Goal: Task Accomplishment & Management: Manage account settings

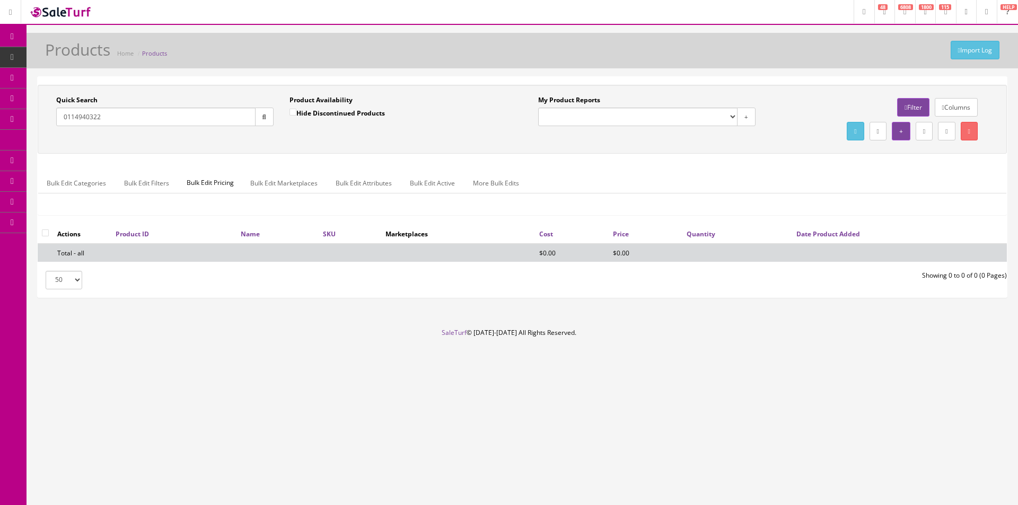
click at [79, 63] on link "Products" at bounding box center [82, 57] width 111 height 21
click at [132, 109] on input "Quick Search" at bounding box center [155, 117] width 199 height 19
paste input "052431"
click at [260, 119] on button "button" at bounding box center [264, 117] width 19 height 19
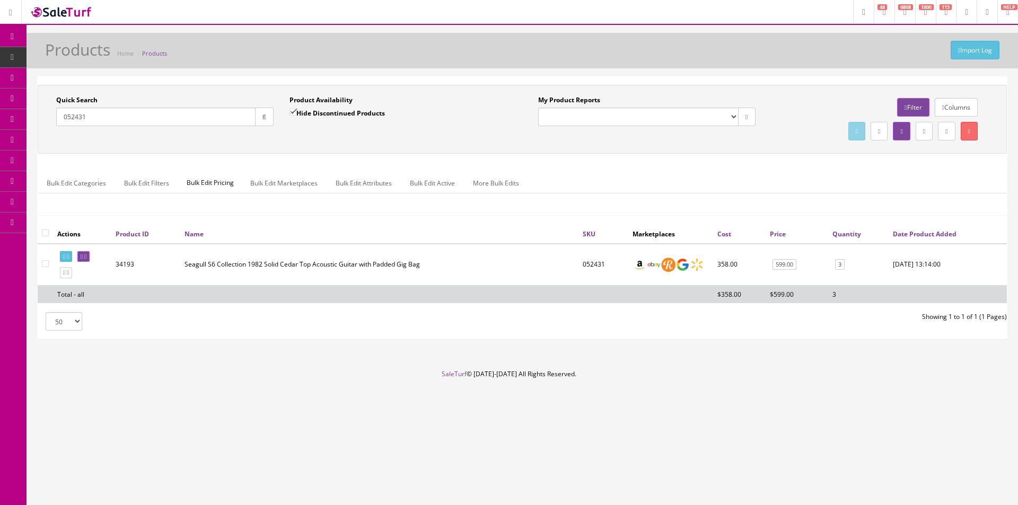
click at [232, 115] on input "052431" at bounding box center [155, 117] width 199 height 19
paste input "653"
type input "052653"
click at [311, 115] on label "Hide Discontinued Products" at bounding box center [337, 113] width 95 height 11
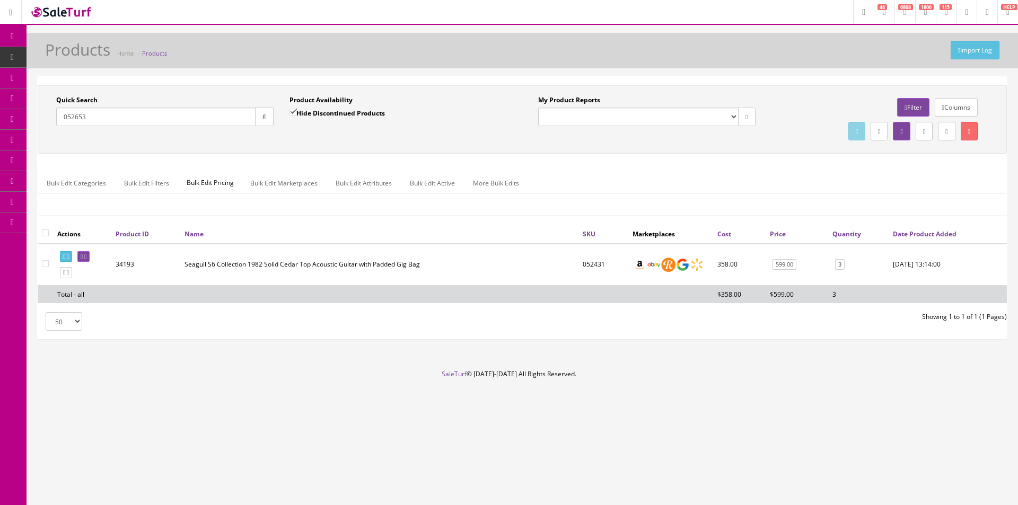
click at [296, 115] on input "Hide Discontinued Products" at bounding box center [293, 112] width 7 height 7
checkbox input "false"
drag, startPoint x: 256, startPoint y: 125, endPoint x: 284, endPoint y: 138, distance: 31.1
click at [256, 125] on button "button" at bounding box center [264, 117] width 19 height 19
click at [293, 144] on div "Quick Search 052653 Date From Product Availability Hide Discontinued Products D…" at bounding box center [522, 119] width 969 height 69
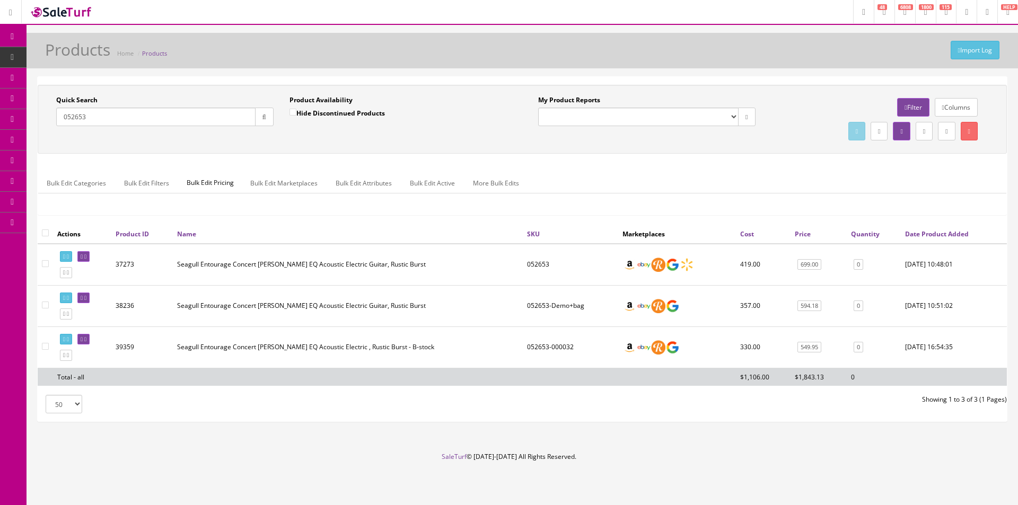
click at [239, 119] on input "052653" at bounding box center [155, 117] width 199 height 19
paste input "0925F"
click at [258, 119] on button "button" at bounding box center [264, 117] width 19 height 19
click at [197, 121] on input "050925F" at bounding box center [155, 117] width 199 height 19
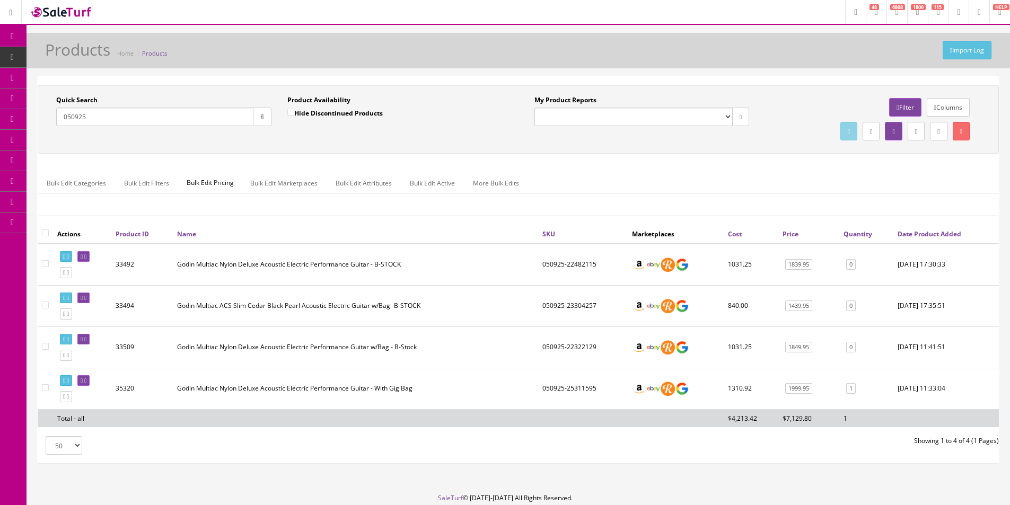
click at [179, 112] on input "050925" at bounding box center [154, 117] width 197 height 19
paste input "574"
click at [256, 121] on button "button" at bounding box center [262, 117] width 19 height 19
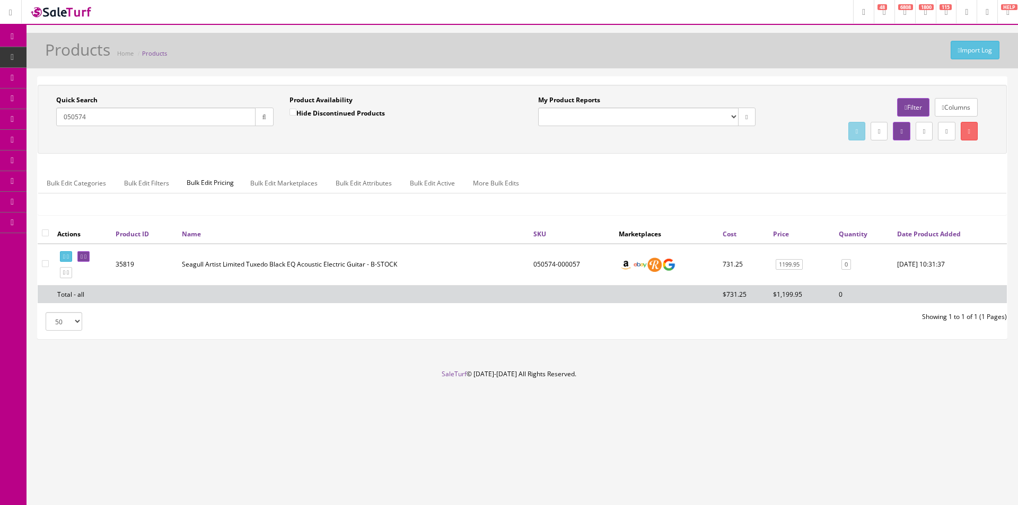
click at [202, 118] on input "050574" at bounding box center [155, 117] width 199 height 19
paste input "1458F"
click at [264, 118] on icon "button" at bounding box center [264, 117] width 4 height 6
click at [203, 120] on input "051458F" at bounding box center [155, 117] width 199 height 19
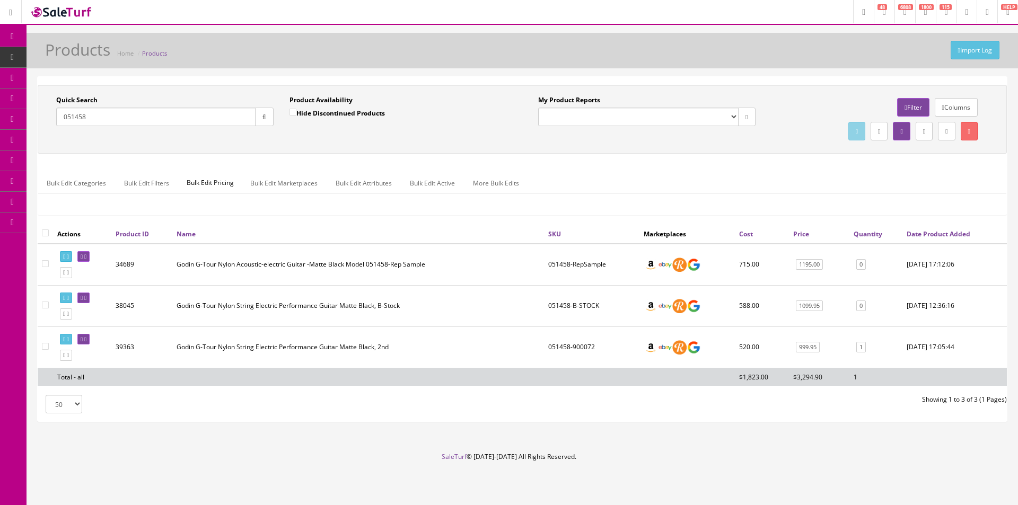
click at [215, 117] on input "051458" at bounding box center [155, 117] width 199 height 19
paste input "519"
click at [259, 118] on button "button" at bounding box center [264, 117] width 19 height 19
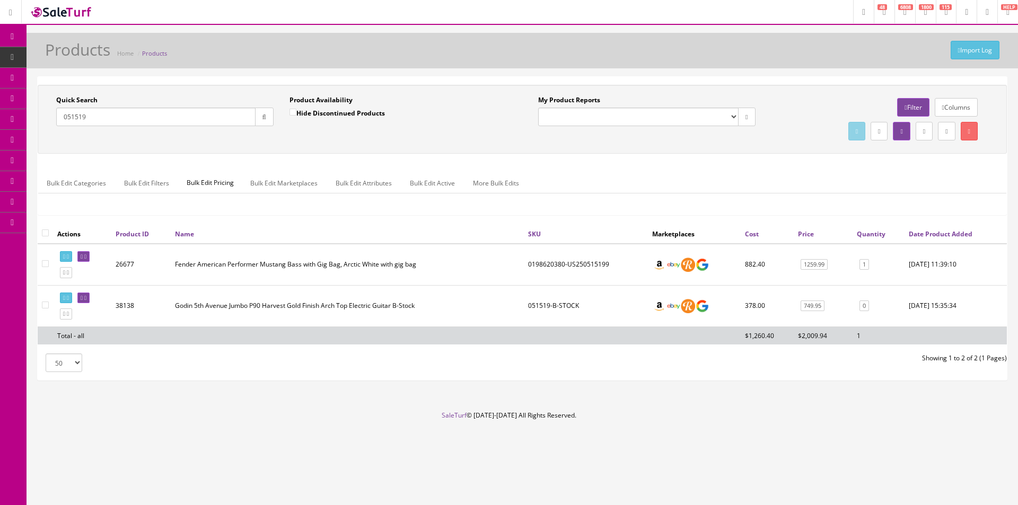
click at [238, 112] on input "051519" at bounding box center [155, 117] width 199 height 19
paste input "2837"
click at [266, 114] on icon "button" at bounding box center [264, 117] width 4 height 6
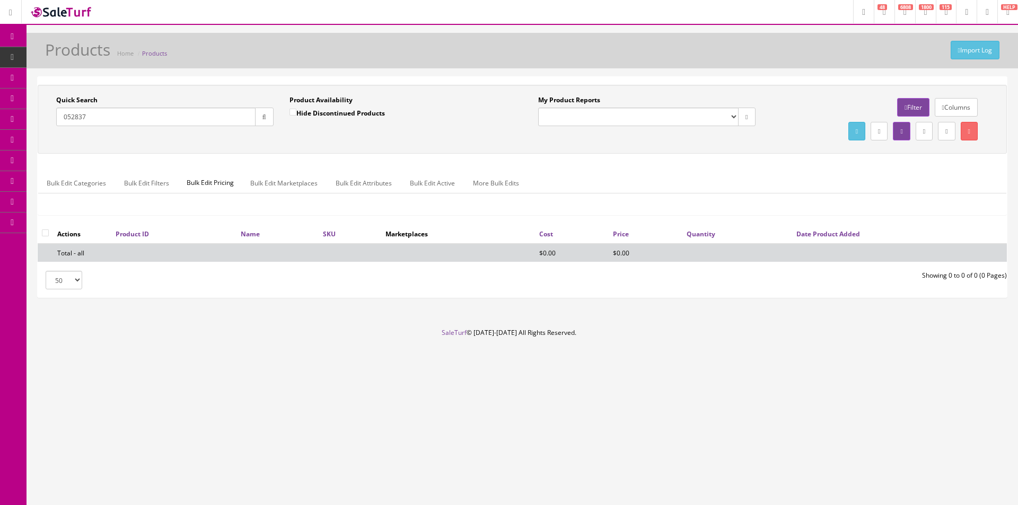
click at [133, 117] on input "052837" at bounding box center [155, 117] width 199 height 19
paste input "48090"
click at [256, 118] on button "button" at bounding box center [264, 117] width 19 height 19
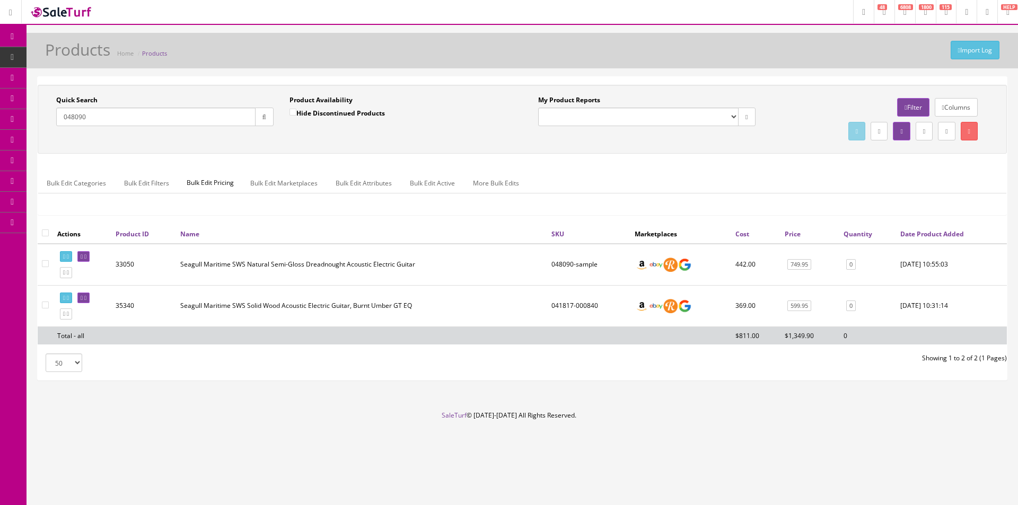
click at [178, 115] on input "048090" at bounding box center [155, 117] width 199 height 19
paste input "53155F"
type input "053155"
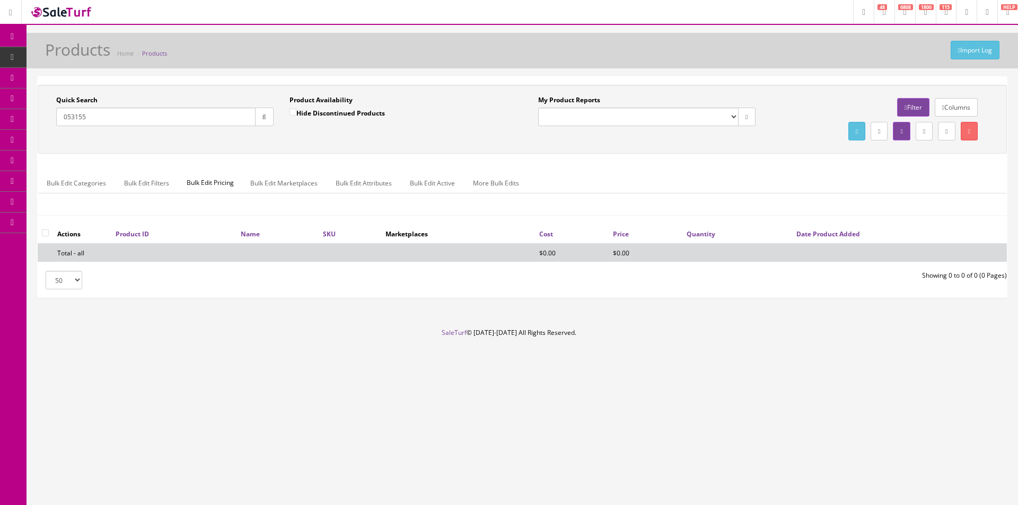
click at [755, 101] on div "My Product Reports Amazon FMIC Audit Market Errors (InStock) Marketplace Errors…" at bounding box center [646, 110] width 217 height 31
click at [197, 114] on input "053155" at bounding box center [155, 117] width 199 height 19
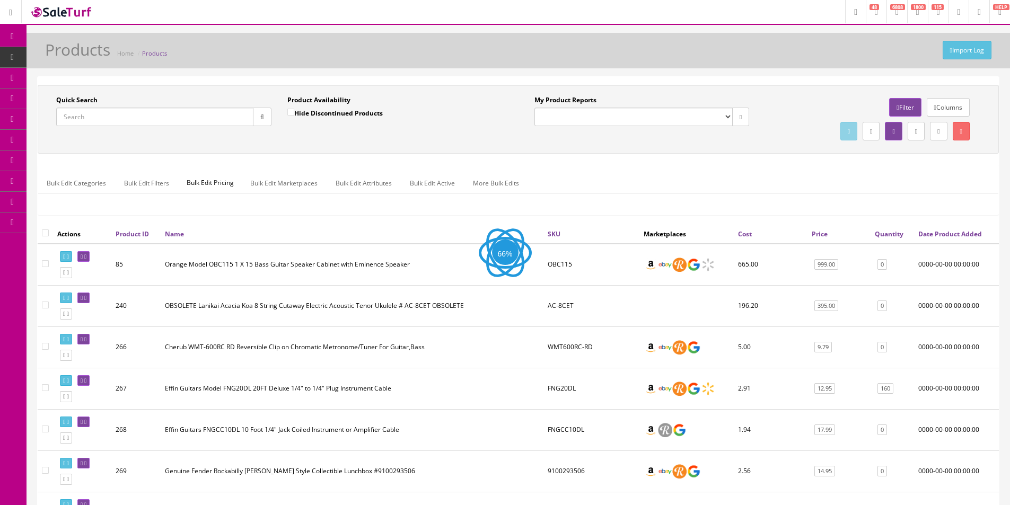
click at [348, 95] on label "Product Availability" at bounding box center [318, 100] width 63 height 10
drag, startPoint x: 348, startPoint y: 97, endPoint x: 381, endPoint y: 91, distance: 33.9
click at [351, 97] on div "Product Availability Hide Discontinued Products" at bounding box center [394, 110] width 215 height 31
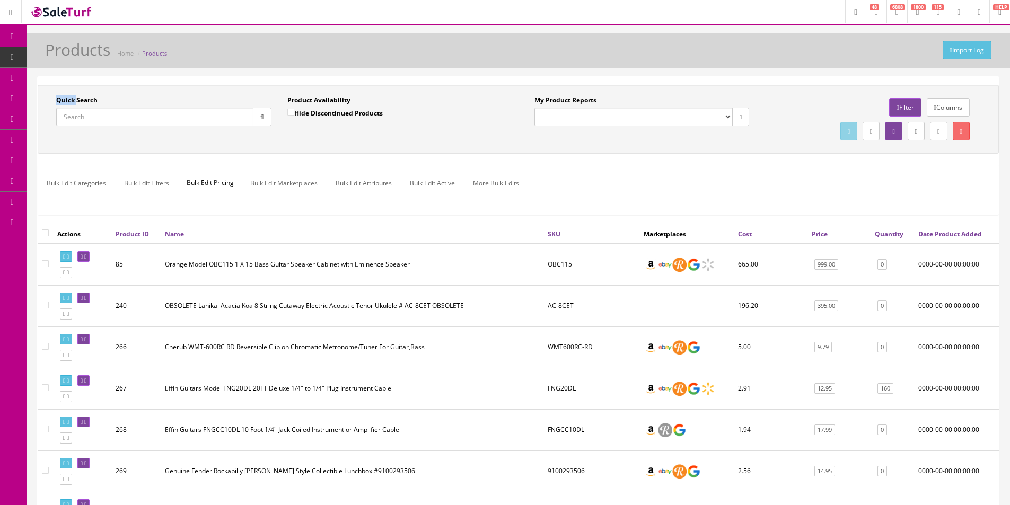
click at [816, 160] on div "Quick Search Date From Product Availability Hide Discontinued Products Date To …" at bounding box center [518, 154] width 961 height 139
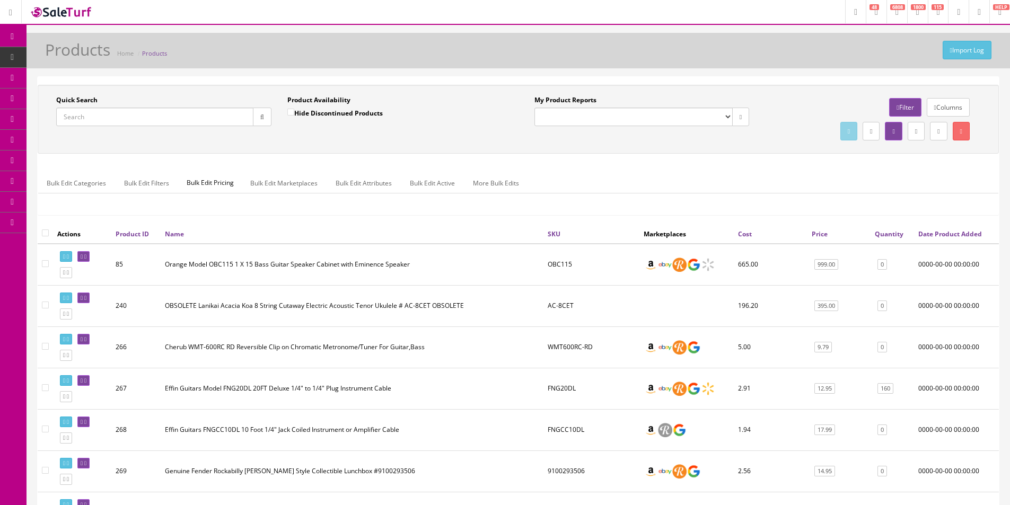
click at [816, 159] on div "Quick Search Date From Product Availability Hide Discontinued Products Date To …" at bounding box center [518, 154] width 961 height 139
click at [197, 121] on input "Quick Search" at bounding box center [154, 117] width 197 height 19
type input "Clearly Colorful"
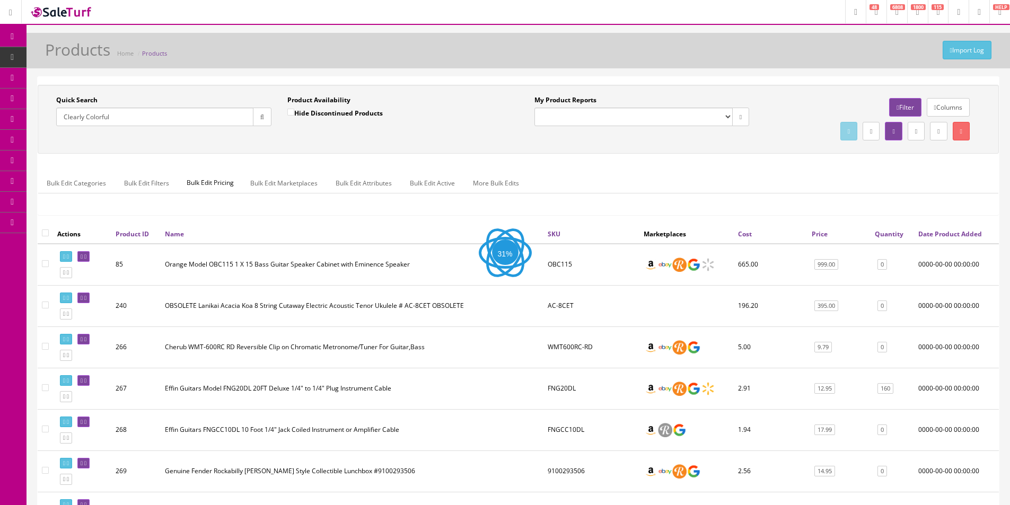
click at [329, 138] on div "Quick Search Clearly Colorful Date From Product Availability Hide Discontinued …" at bounding box center [518, 119] width 956 height 48
click at [329, 137] on div "Quick Search Clearly Colorful Date From Product Availability Hide Discontinued …" at bounding box center [518, 119] width 956 height 48
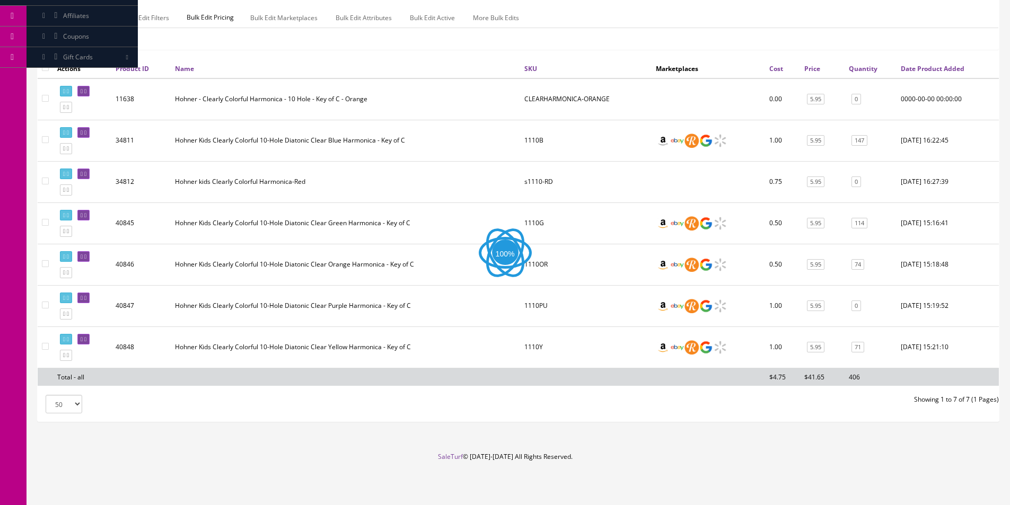
scroll to position [165, 0]
click at [862, 138] on link "147" at bounding box center [860, 140] width 16 height 11
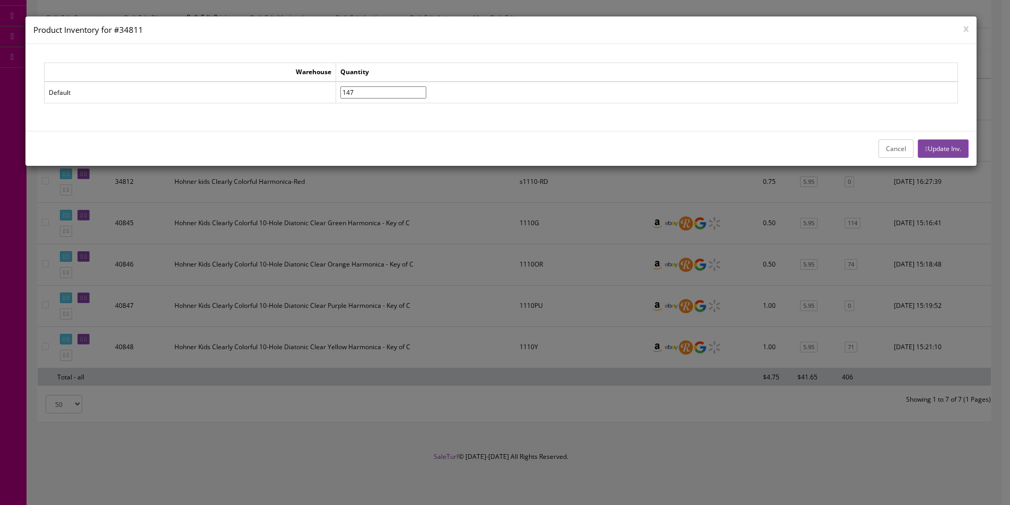
click at [403, 96] on input"] "147" at bounding box center [383, 92] width 86 height 12
click at [403, 95] on input"] "147" at bounding box center [383, 92] width 86 height 12
type input"] "97"
click at [884, 146] on button "Cancel" at bounding box center [896, 148] width 35 height 19
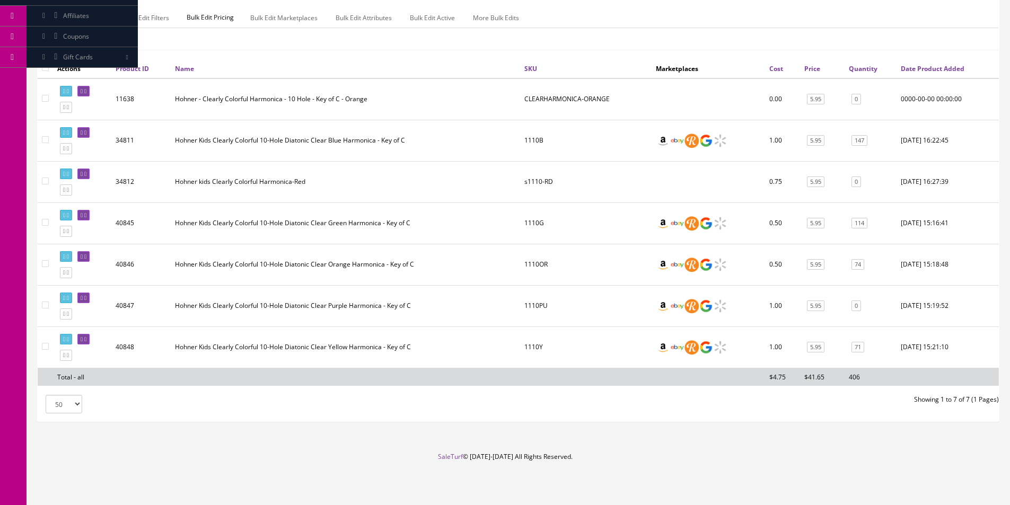
click at [43, 141] on input"] "checkbox" at bounding box center [45, 139] width 7 height 7
checkbox input"] "true"
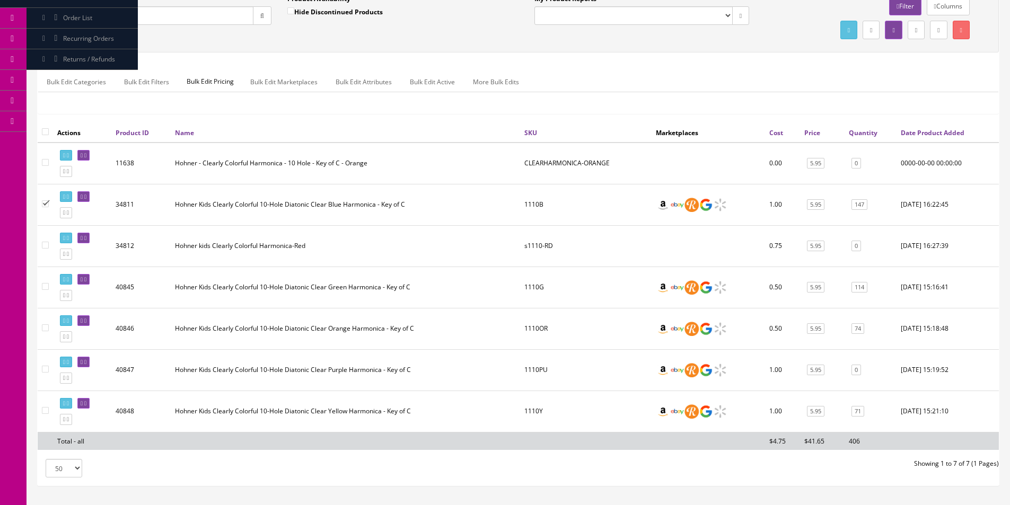
scroll to position [6, 0]
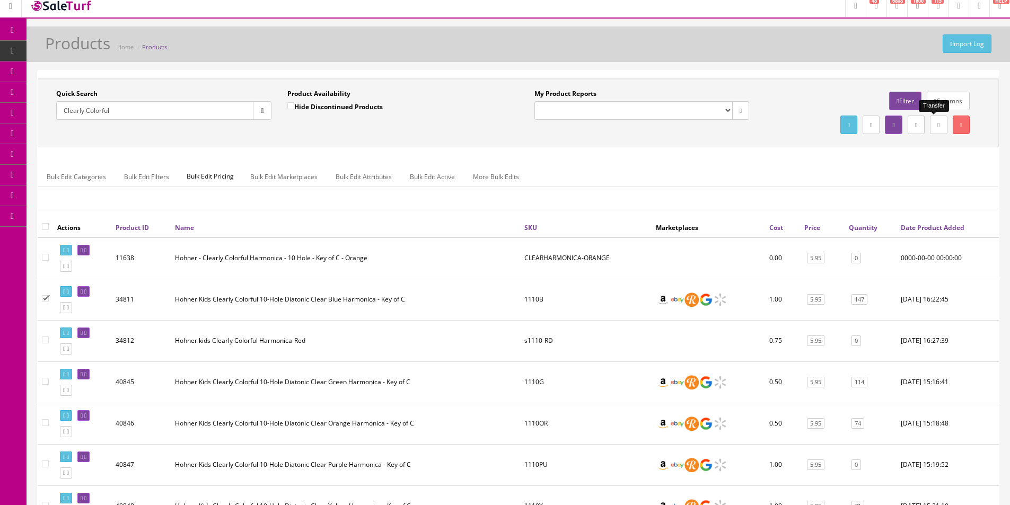
click at [934, 130] on link at bounding box center [938, 125] width 17 height 19
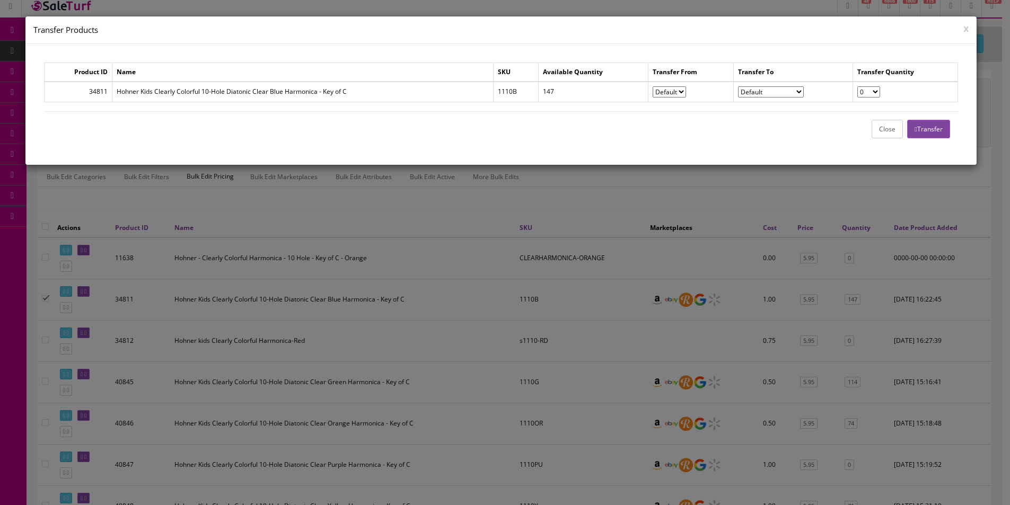
click at [862, 92] on select "0 1 2 3 4 5 6 7 8 9 10 11 12 13 14 15 16 17 18 19 20 21 22 23 24 25 26 27 28 29…" at bounding box center [868, 91] width 23 height 11
click at [863, 93] on select "0 1 2 3 4 5 6 7 8 9 10 11 12 13 14 15 16 17 18 19 20 21 22 23 24 25 26 27 28 29…" at bounding box center [868, 91] width 23 height 11
select select "50"
click at [757, 87] on select"] "Default Trash Lost/Stolen Non-Platform Sale Givaway Damaged In-Store Use" at bounding box center [771, 91] width 66 height 11
select select"] "Givaway"
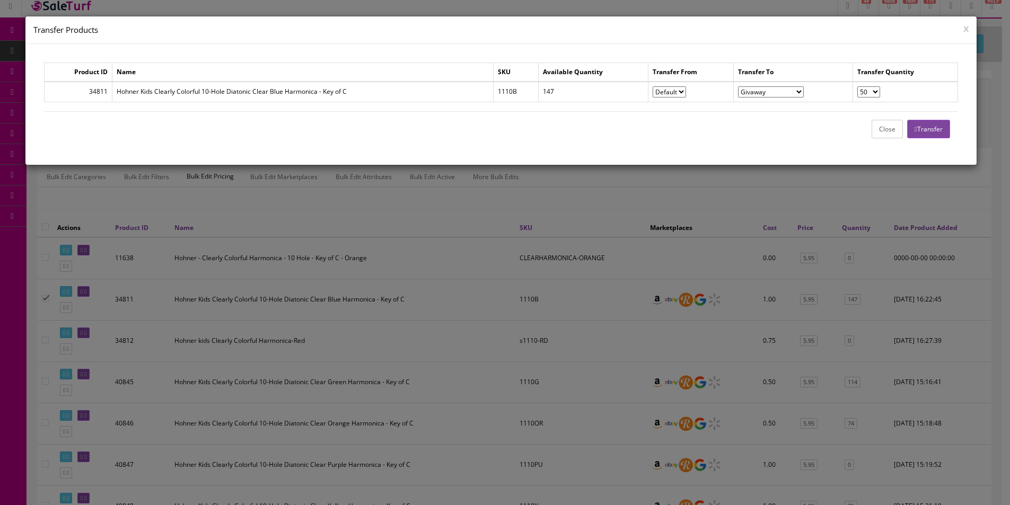
click at [738, 86] on select"] "Default Trash Lost/Stolen Non-Platform Sale Givaway Damaged In-Store Use" at bounding box center [771, 91] width 66 height 11
click at [940, 130] on button "Transfer" at bounding box center [928, 129] width 42 height 19
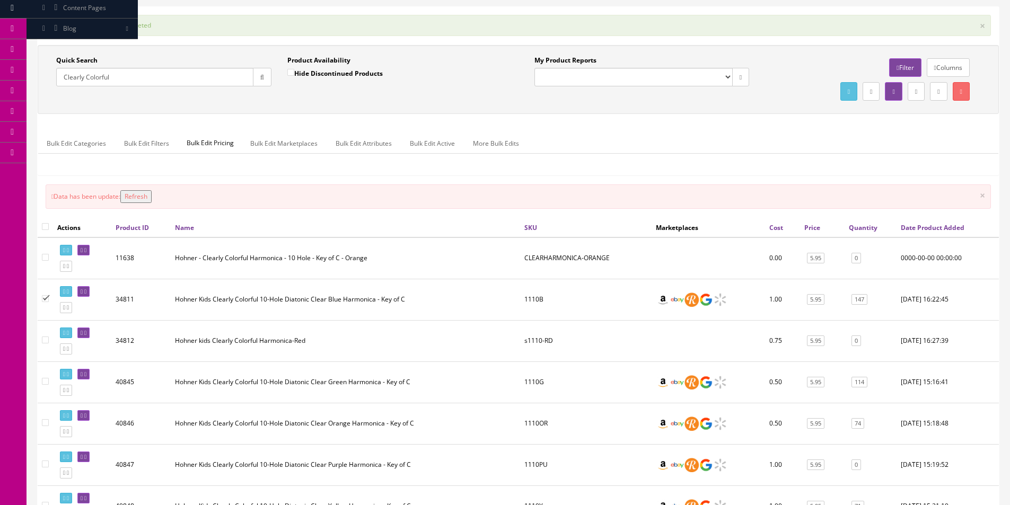
click at [196, 82] on input "Clearly Colorful" at bounding box center [154, 77] width 197 height 19
click at [196, 81] on input "Clearly Colorful" at bounding box center [154, 77] width 197 height 19
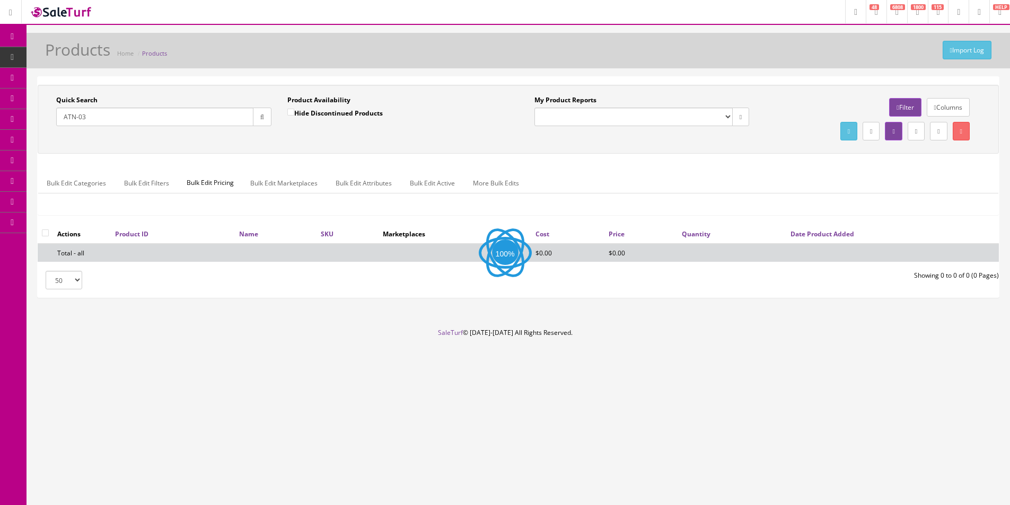
scroll to position [0, 0]
click at [125, 116] on input "ATN-03" at bounding box center [155, 117] width 199 height 19
click at [193, 120] on input "Tomsline tuner" at bounding box center [155, 117] width 199 height 19
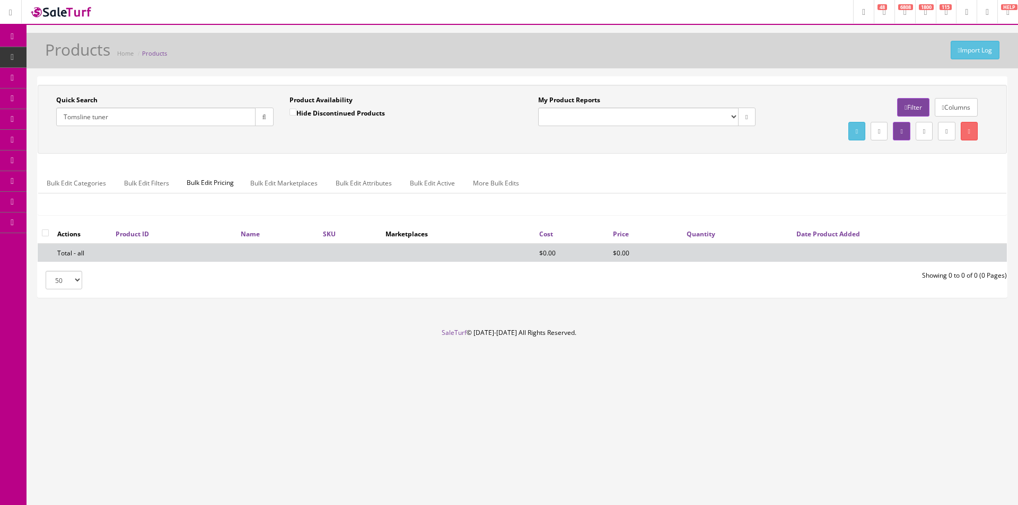
click at [193, 120] on input "Tomsline tuner" at bounding box center [155, 117] width 199 height 19
click at [194, 119] on input "Tomsline tuner" at bounding box center [155, 117] width 199 height 19
click at [200, 119] on input "Tomsline tuner" at bounding box center [155, 117] width 199 height 19
click at [200, 117] on input "Tomsline tuner" at bounding box center [155, 117] width 199 height 19
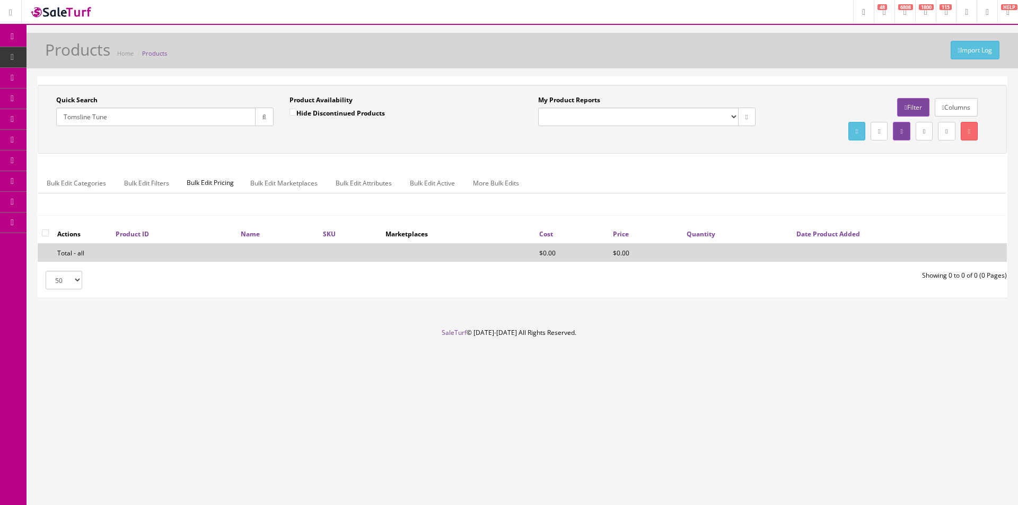
click at [149, 118] on input "Tomsline Tune" at bounding box center [155, 117] width 199 height 19
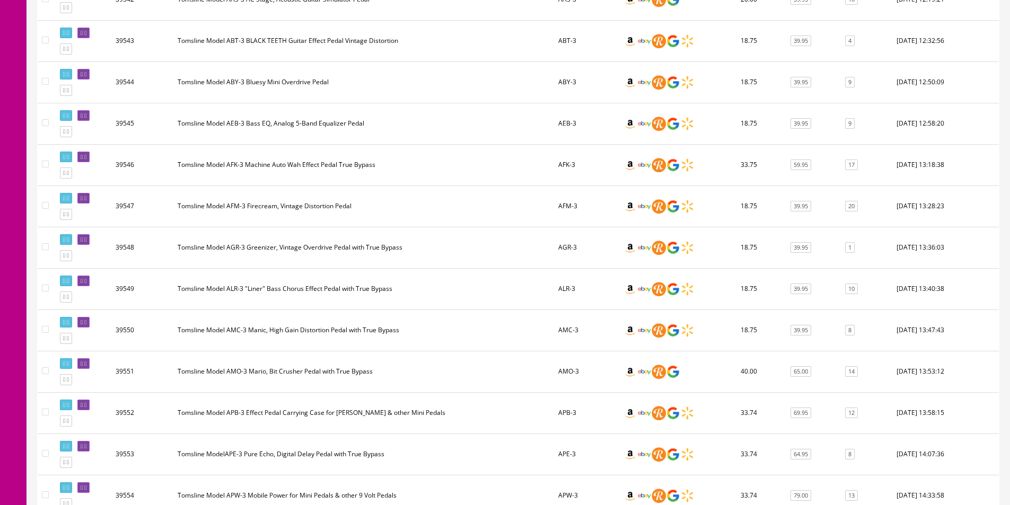
click at [388, 327] on td "Tomsline Model AMC-3 Manic, High Gain Distortion Pedal with True Bypass" at bounding box center [363, 330] width 381 height 41
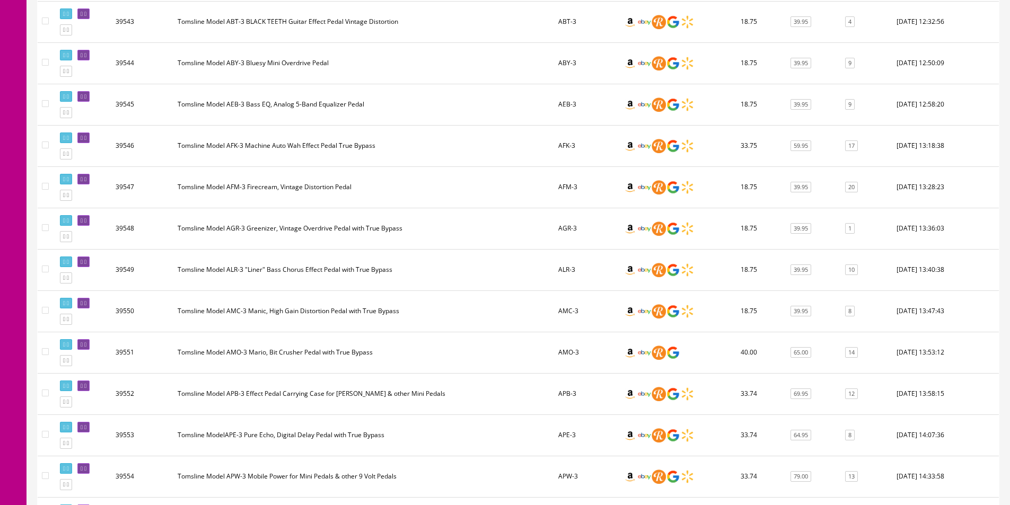
scroll to position [477, 0]
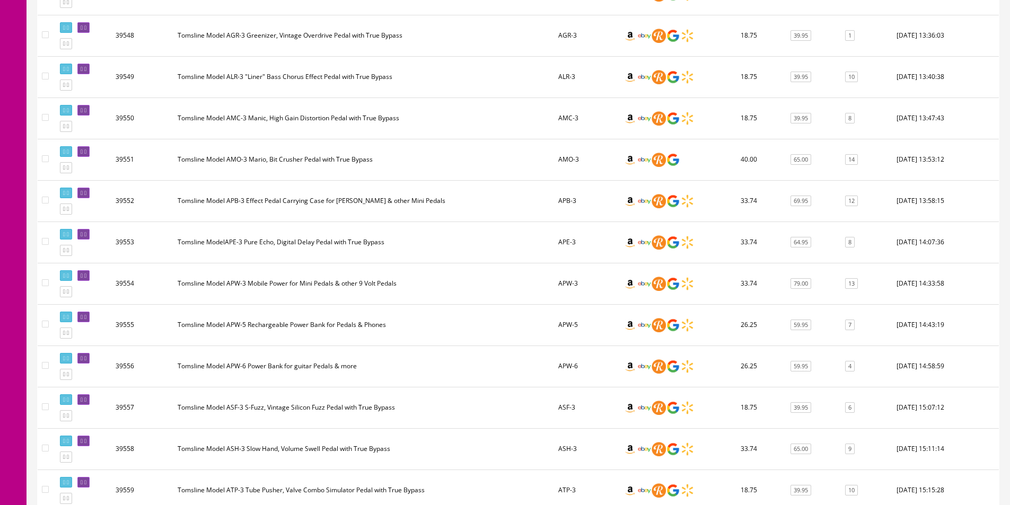
click at [415, 319] on td "Tomsline Model APW-5 Rechargeable Power Bank for Pedals & Phones" at bounding box center [363, 324] width 381 height 41
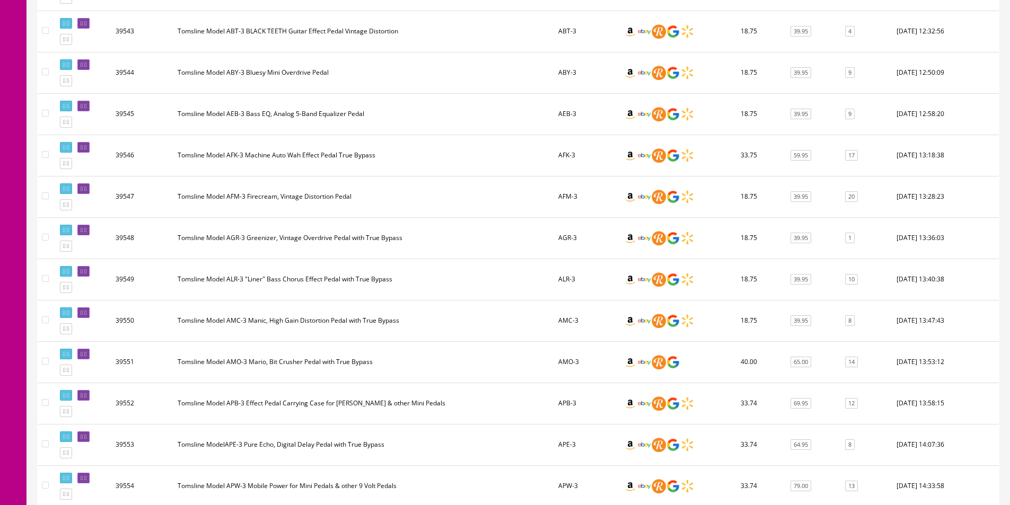
scroll to position [0, 0]
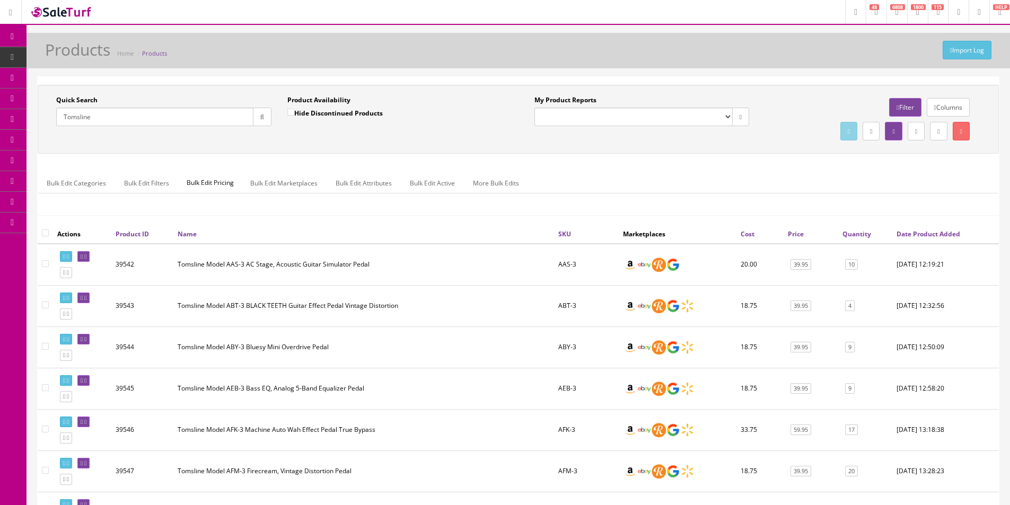
click at [164, 113] on input "Tomsline" at bounding box center [154, 117] width 197 height 19
type input "AT-07"
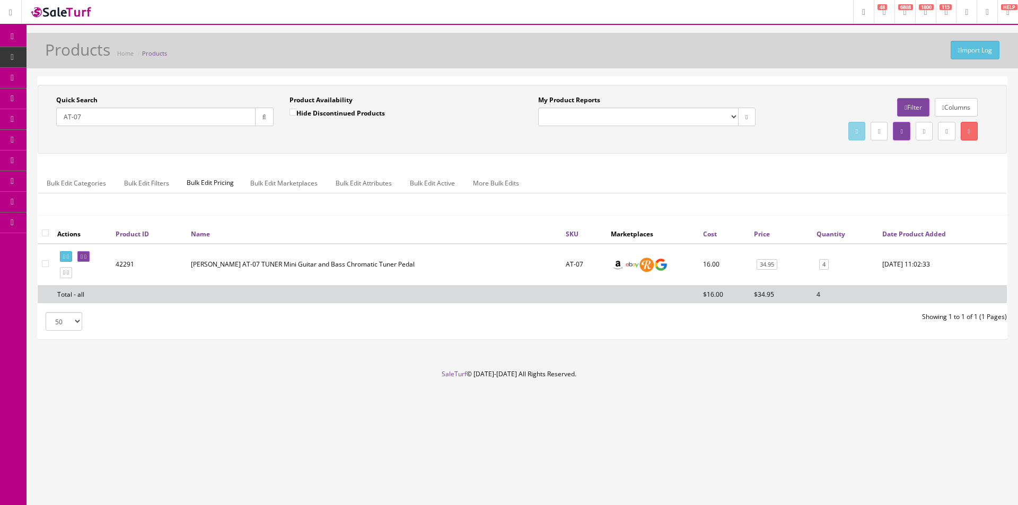
click at [46, 264] on input"] "checkbox" at bounding box center [45, 263] width 7 height 7
checkbox input"] "true"
click at [945, 134] on icon at bounding box center [946, 131] width 2 height 6
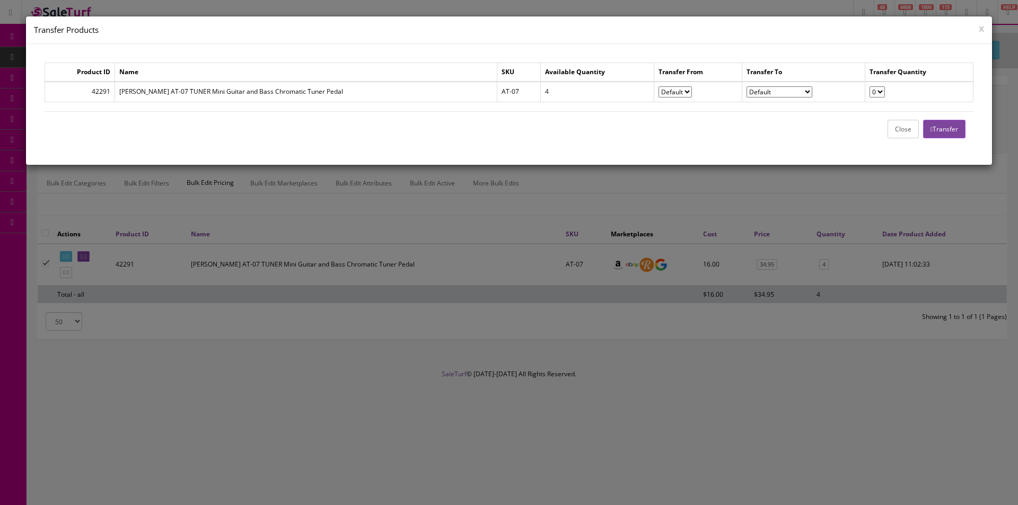
click at [872, 90] on select "0 1 2 3 4" at bounding box center [877, 91] width 15 height 11
select select "1"
click at [870, 86] on select "0 1 2 3 4" at bounding box center [877, 91] width 15 height 11
click at [792, 94] on select"] "Default Trash Lost/Stolen Non-Platform Sale Givaway Damaged In-Store Use" at bounding box center [780, 91] width 66 height 11
select select"] "Givaway"
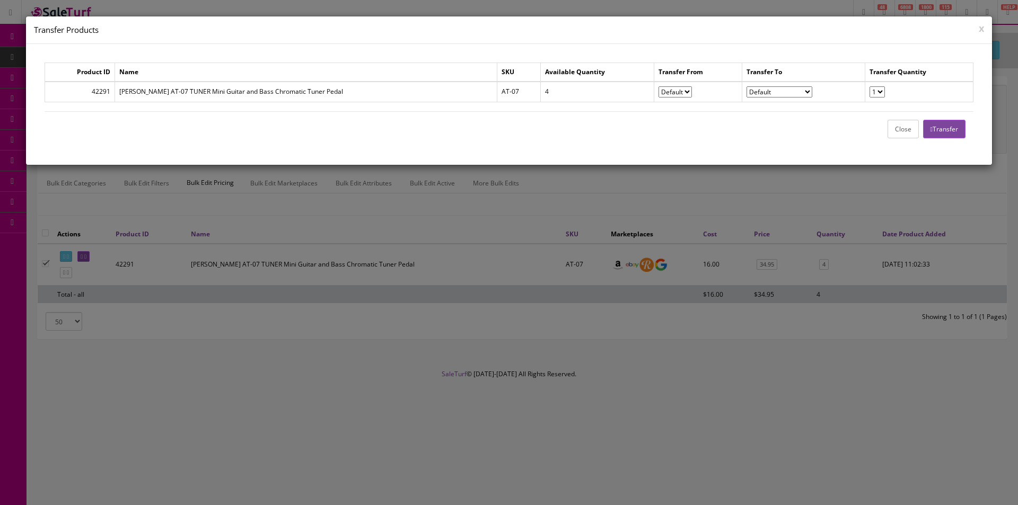
click at [747, 86] on select"] "Default Trash Lost/Stolen Non-Platform Sale Givaway Damaged In-Store Use" at bounding box center [780, 91] width 66 height 11
click at [953, 135] on button "Transfer" at bounding box center [944, 129] width 42 height 19
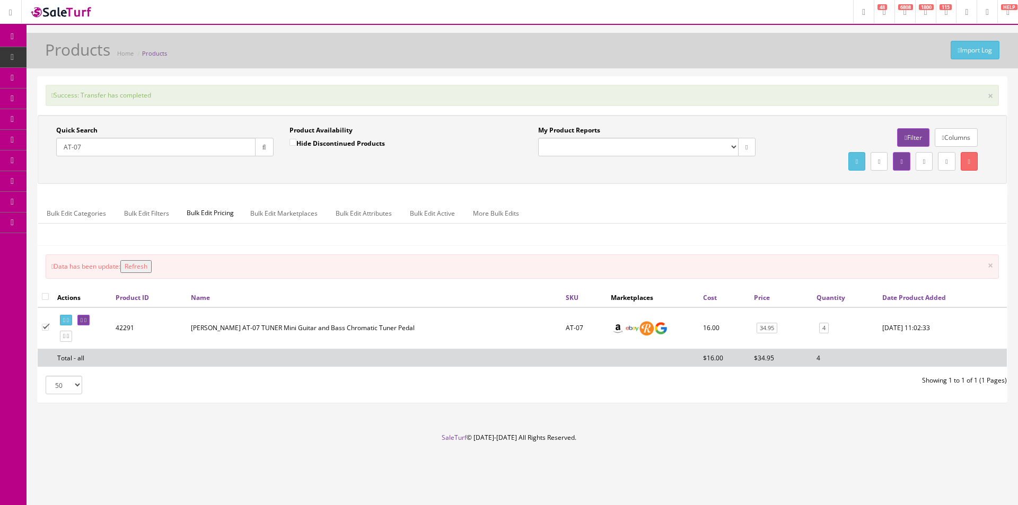
click at [217, 155] on input "AT-07" at bounding box center [155, 147] width 199 height 19
click at [258, 107] on div "Success: Transfer has completed × Quick Search Date From Product Availability H…" at bounding box center [522, 240] width 969 height 326
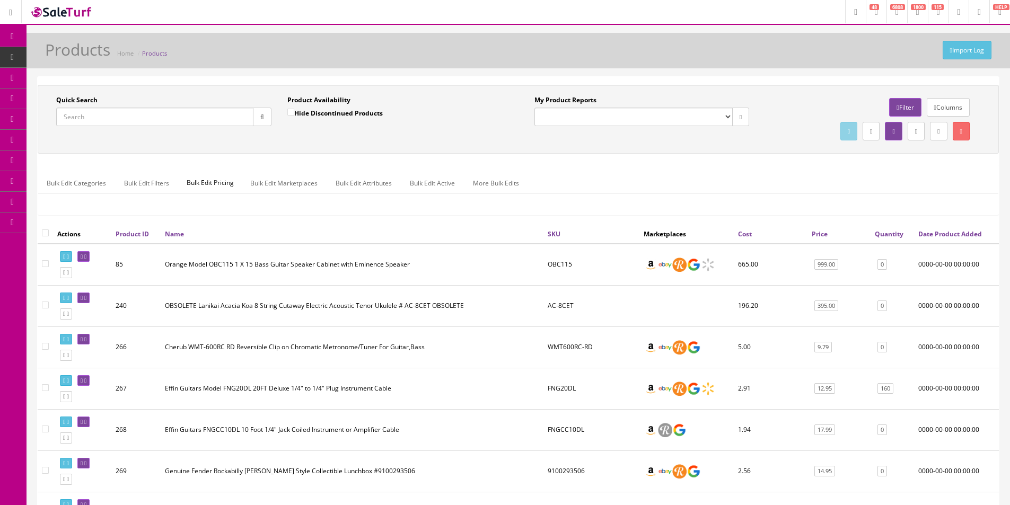
click at [194, 121] on input "Quick Search" at bounding box center [154, 117] width 197 height 19
type input "VHT boost"
click at [338, 137] on div "Quick Search VHT boost Date From Product Availability Hide Discontinued Product…" at bounding box center [518, 119] width 956 height 48
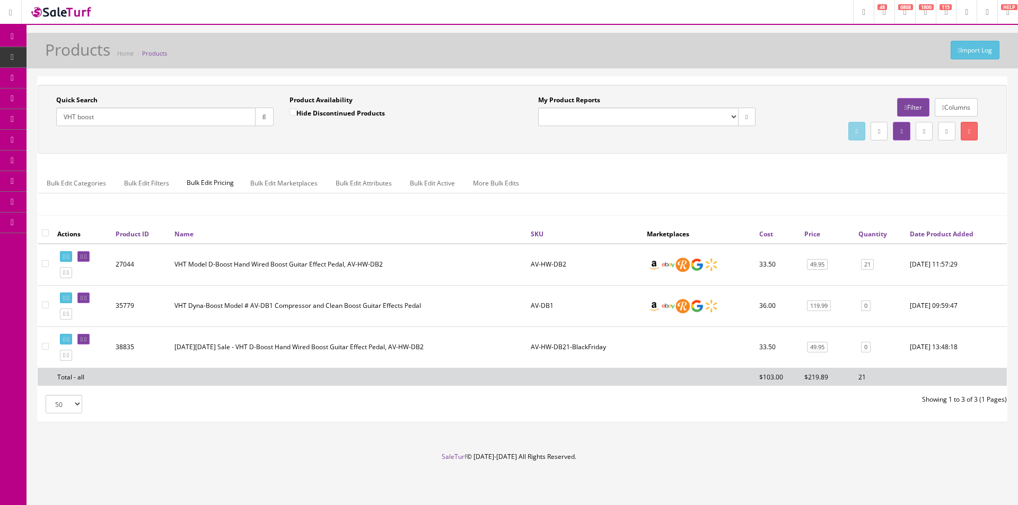
click at [48, 260] on input"] "checkbox" at bounding box center [45, 263] width 7 height 7
checkbox input"] "true"
click at [931, 141] on div at bounding box center [880, 131] width 217 height 24
click at [945, 134] on icon at bounding box center [946, 131] width 2 height 6
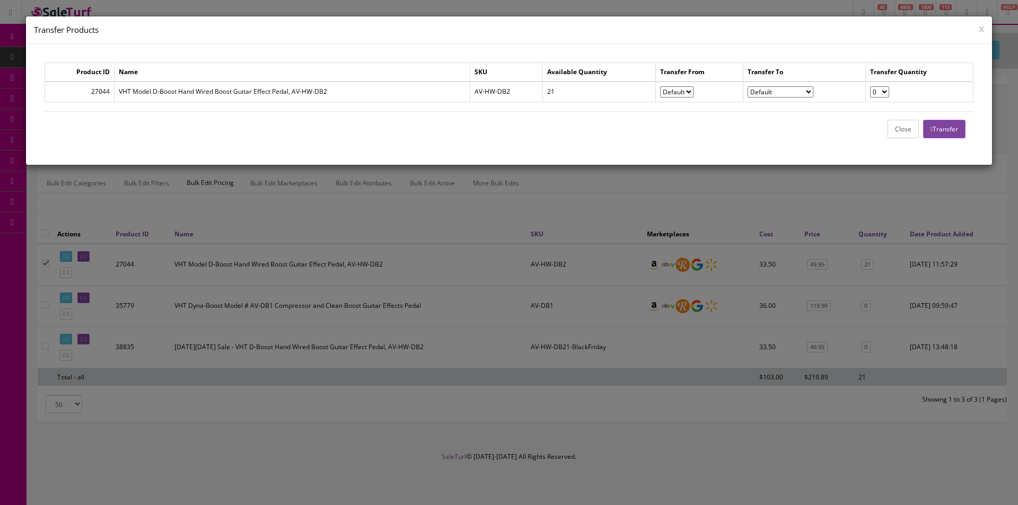
click at [783, 90] on select"] "Default Trash Lost/Stolen Non-Platform Sale Givaway Damaged In-Store Use" at bounding box center [781, 91] width 66 height 11
select select"] "Givaway"
click at [783, 90] on select"] "Default Trash Lost/Stolen Non-Platform Sale Givaway Damaged In-Store Use" at bounding box center [781, 91] width 66 height 11
click at [884, 95] on select "0 1 2 3 4 5 6 7 8 9 10 11 12 13 14 15 16 17 18 19 20 21" at bounding box center [879, 91] width 19 height 11
select select "1"
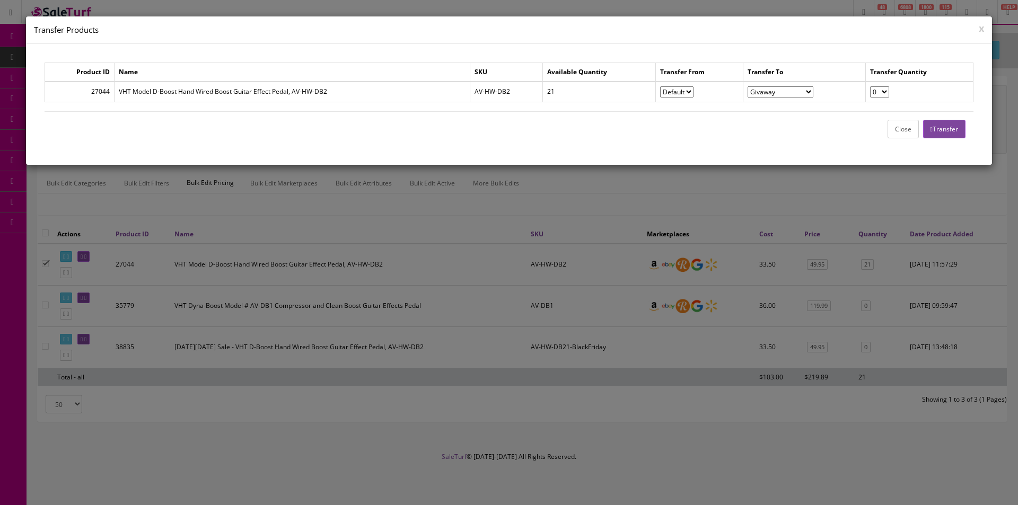
click at [870, 86] on select "0 1 2 3 4 5 6 7 8 9 10 11 12 13 14 15 16 17 18 19 20 21" at bounding box center [879, 91] width 19 height 11
click at [935, 124] on button "Transfer" at bounding box center [944, 129] width 42 height 19
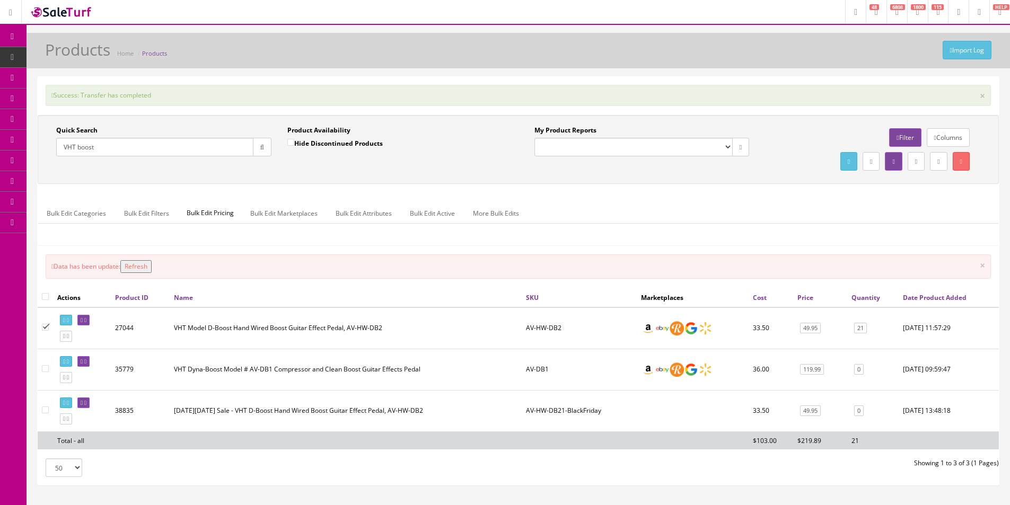
drag, startPoint x: 810, startPoint y: 108, endPoint x: 838, endPoint y: 21, distance: 91.4
click at [810, 109] on div "Success: Transfer has completed × Quick Search VHT boost Date From Product Avai…" at bounding box center [518, 281] width 961 height 408
click at [159, 145] on input "VHT boost" at bounding box center [154, 147] width 197 height 19
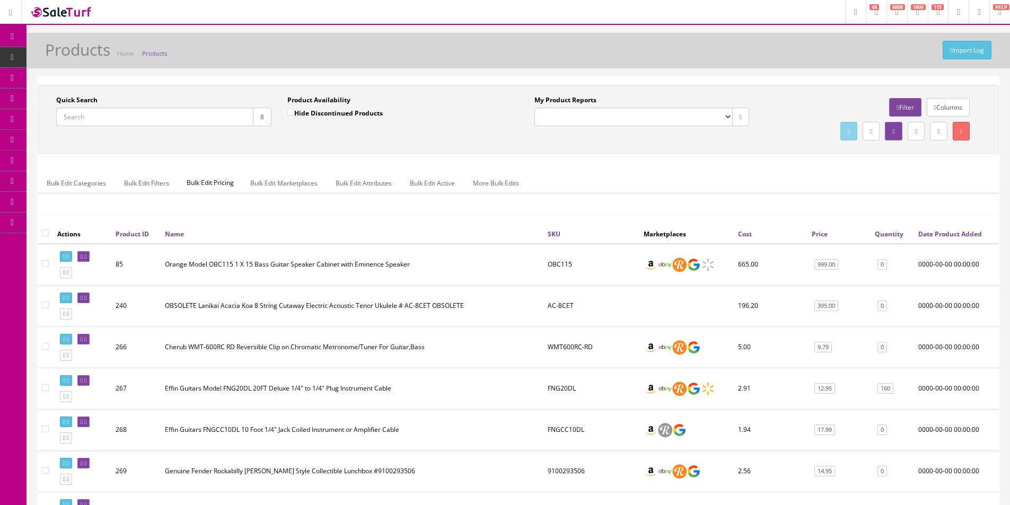
click at [187, 119] on input "Quick Search" at bounding box center [154, 117] width 197 height 19
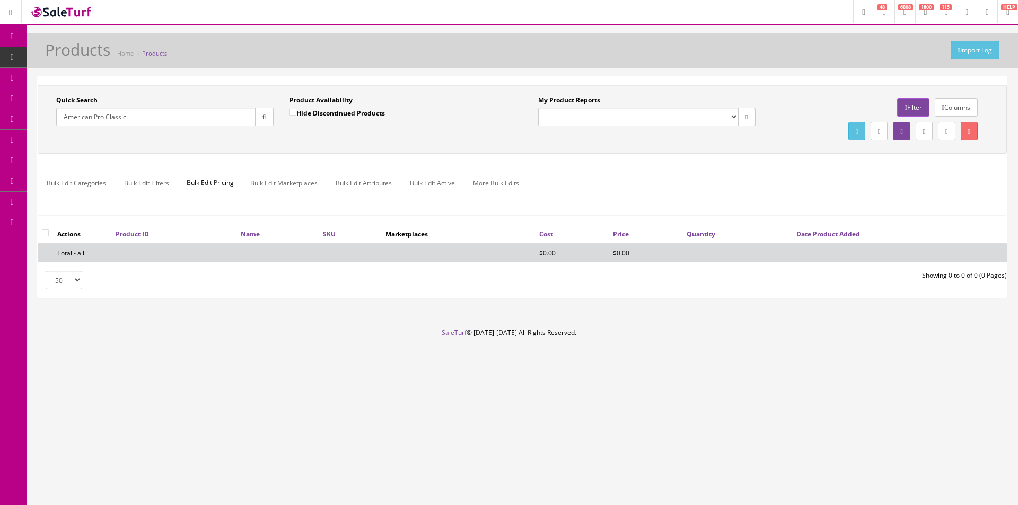
click at [101, 117] on input "American Pro Classic" at bounding box center [155, 117] width 199 height 19
type input "American Professional Classic"
click at [187, 121] on input "American Professional Classic" at bounding box center [155, 117] width 199 height 19
click at [187, 120] on input "American Professional Classic" at bounding box center [155, 117] width 199 height 19
click at [188, 120] on input "American Professional Classic" at bounding box center [155, 117] width 199 height 19
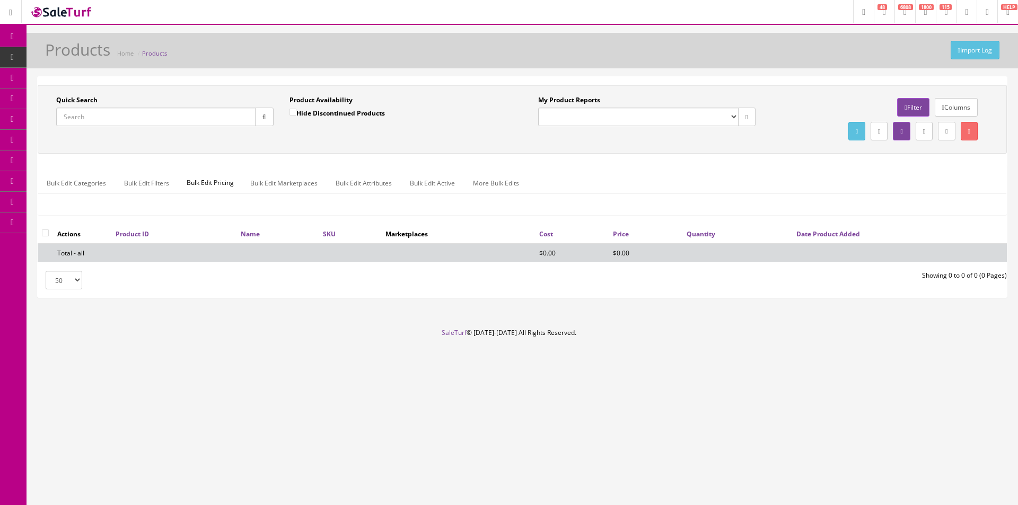
click at [164, 113] on input "Quick Search" at bounding box center [155, 117] width 199 height 19
type input "American Professional"
click at [608, 148] on div "Quick Search American Professional Date From Product Availability Hide Disconti…" at bounding box center [522, 119] width 969 height 69
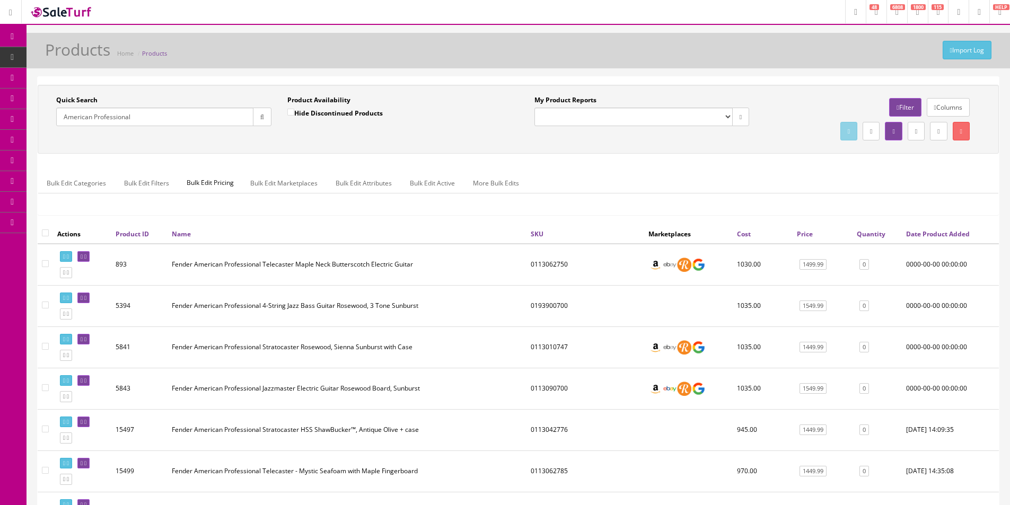
click at [608, 148] on div "Quick Search American Professional Date From Product Availability Hide Disconti…" at bounding box center [518, 119] width 961 height 69
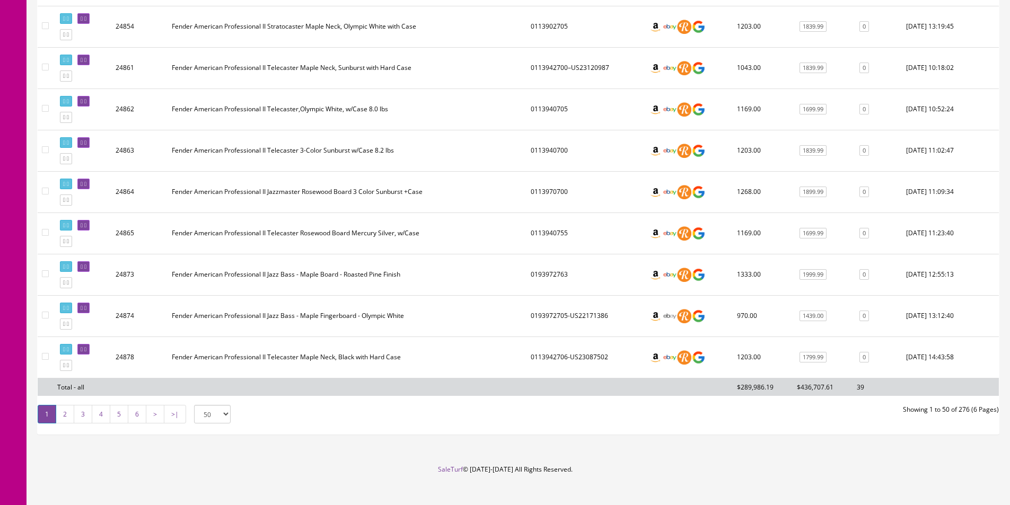
scroll to position [1947, 0]
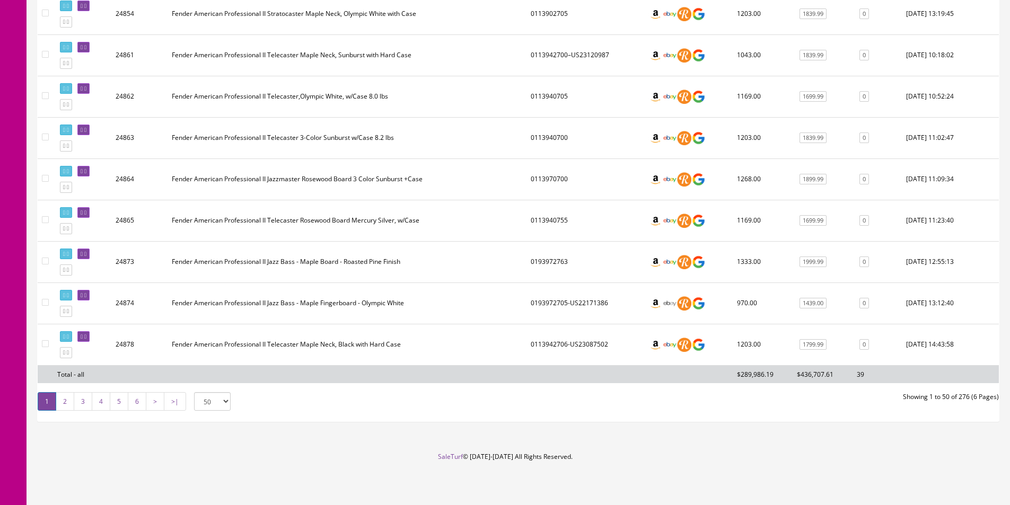
click at [178, 399] on link ">|" at bounding box center [175, 401] width 22 height 19
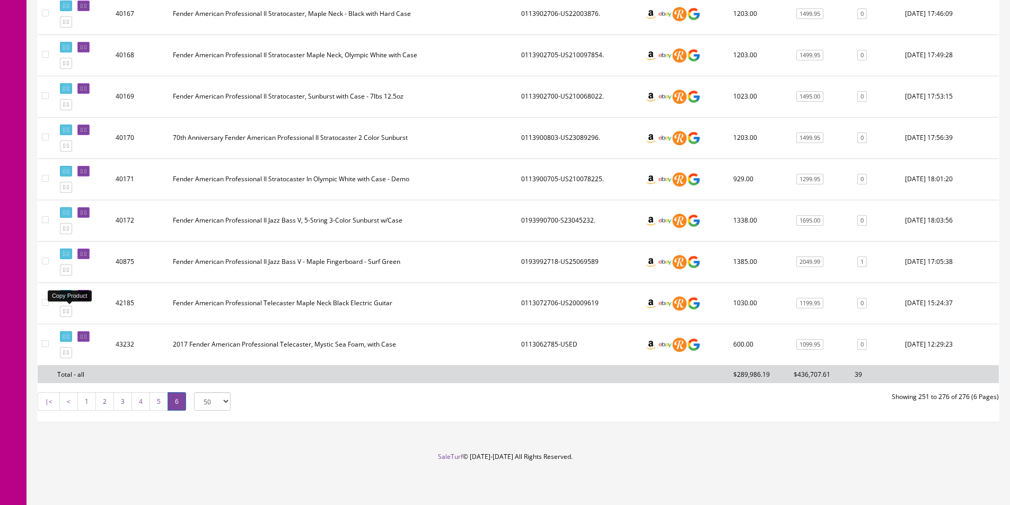
click at [64, 310] on icon at bounding box center [64, 312] width 2 height 6
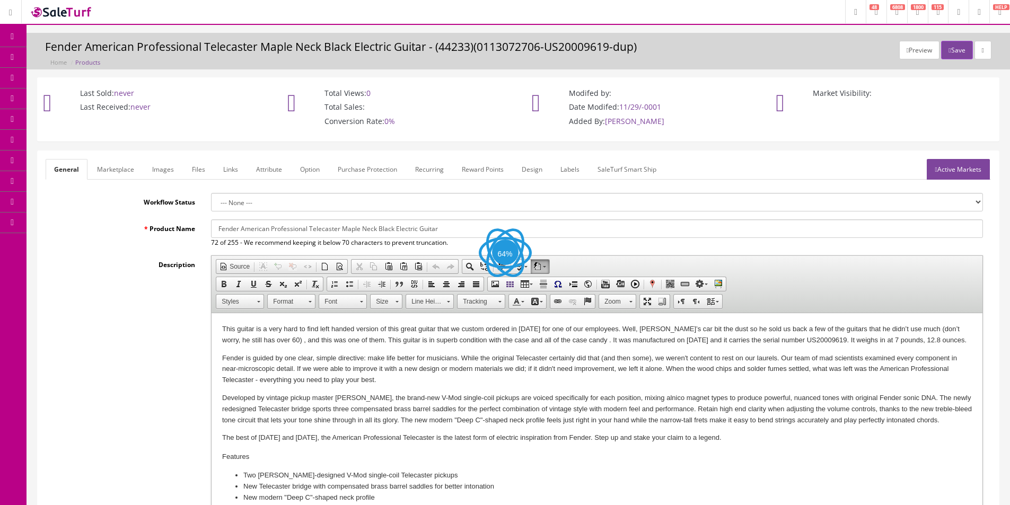
click at [386, 227] on input "Fender American Professional Telecaster Maple Neck Black Electric Guitar" at bounding box center [597, 229] width 772 height 19
click at [386, 226] on input "Fender American Professional Telecaster Maple Neck Black Electric Guitar" at bounding box center [597, 229] width 772 height 19
paste input "0114940322"
type input "Fender American Professional Telecaster Maple Neck Black Electric Guitar"
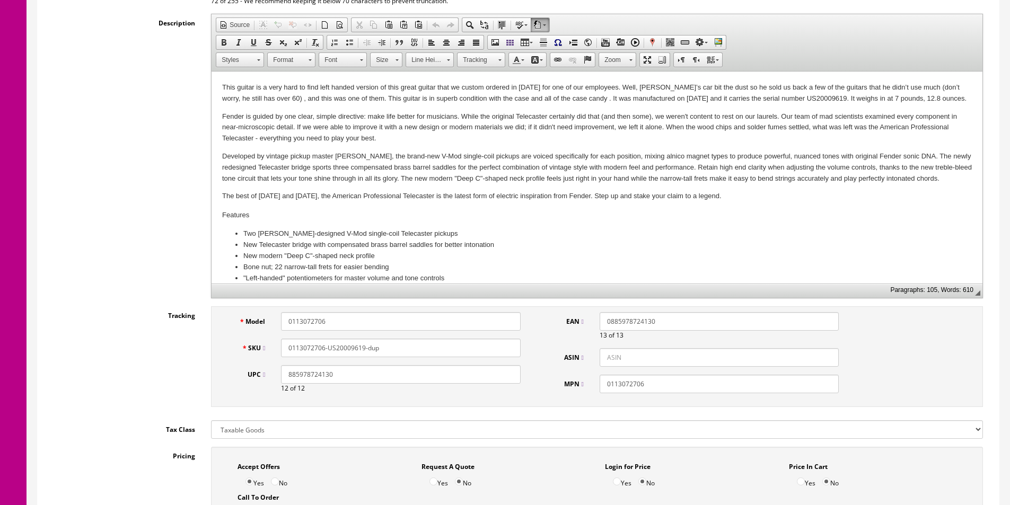
scroll to position [318, 0]
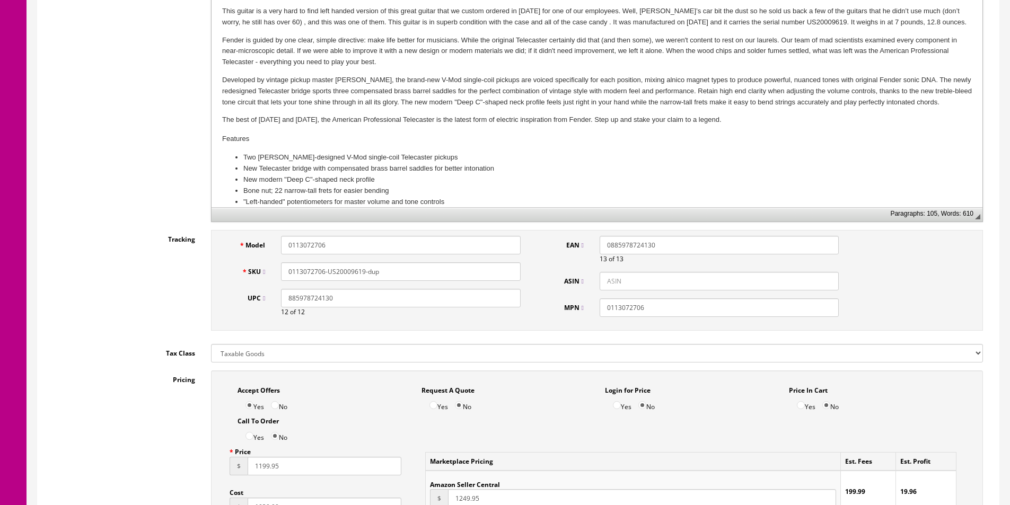
click at [311, 243] on input "0113072706" at bounding box center [400, 245] width 239 height 19
paste input "4940322"
type input "0114940322"
paste input "4940322"
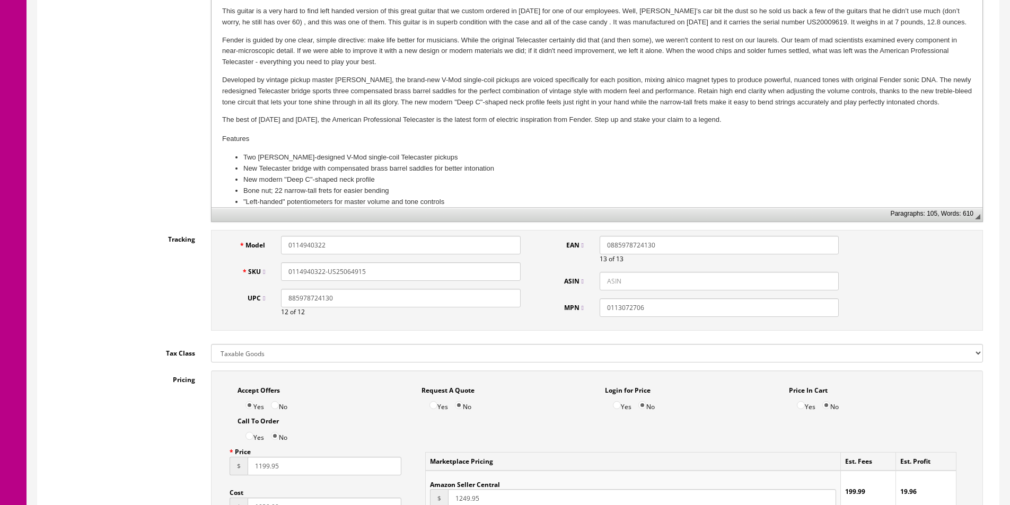
type input "0114940322-US25064915"
click at [646, 310] on input "0113072706" at bounding box center [719, 308] width 239 height 19
paste input "4940322"
type input "0114940322"
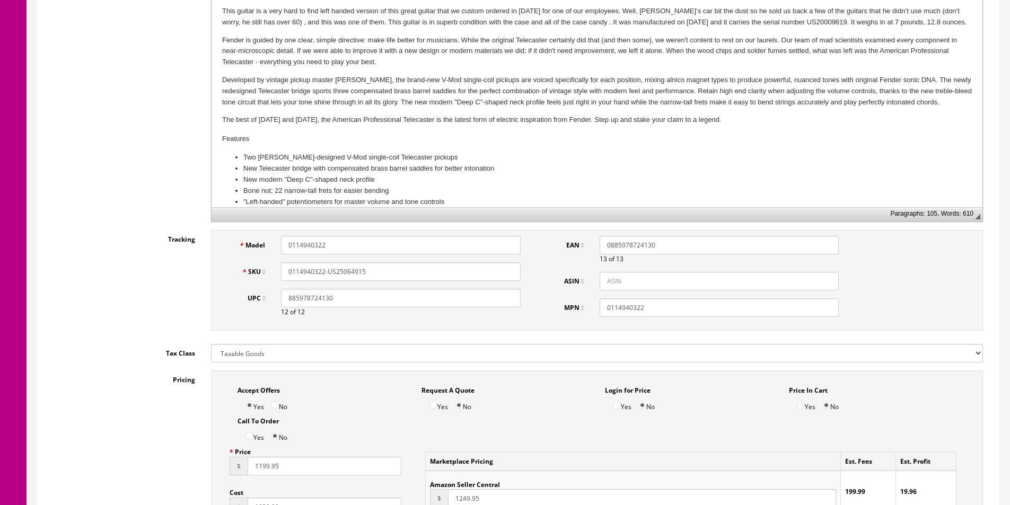
click at [516, 297] on input "885978724130" at bounding box center [400, 298] width 239 height 19
paste input "60725"
type input "885978760725"
click at [605, 258] on span "13" at bounding box center [603, 259] width 7 height 9
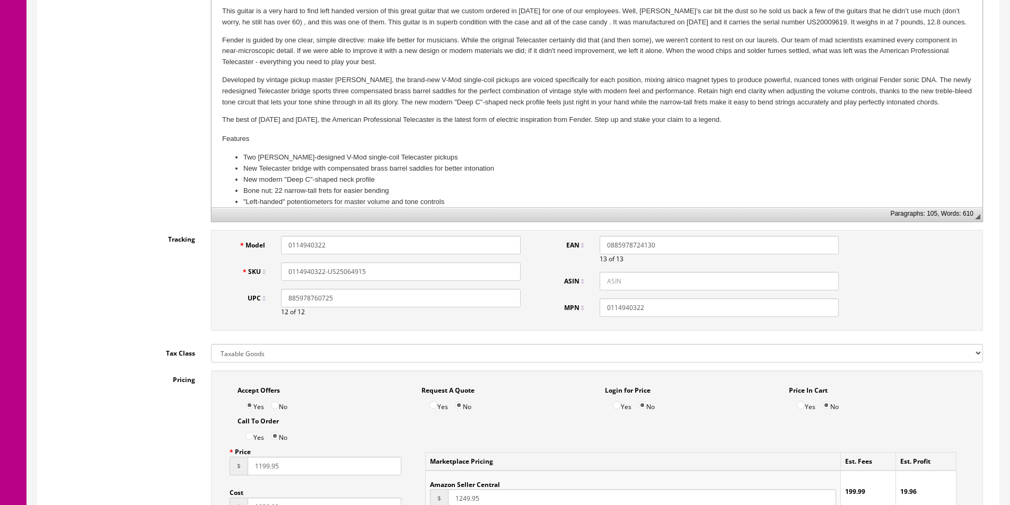
click at [605, 251] on input "0885978724130" at bounding box center [719, 245] width 239 height 19
paste input "885978760725"
click at [602, 242] on input "885978760725" at bounding box center [719, 245] width 239 height 19
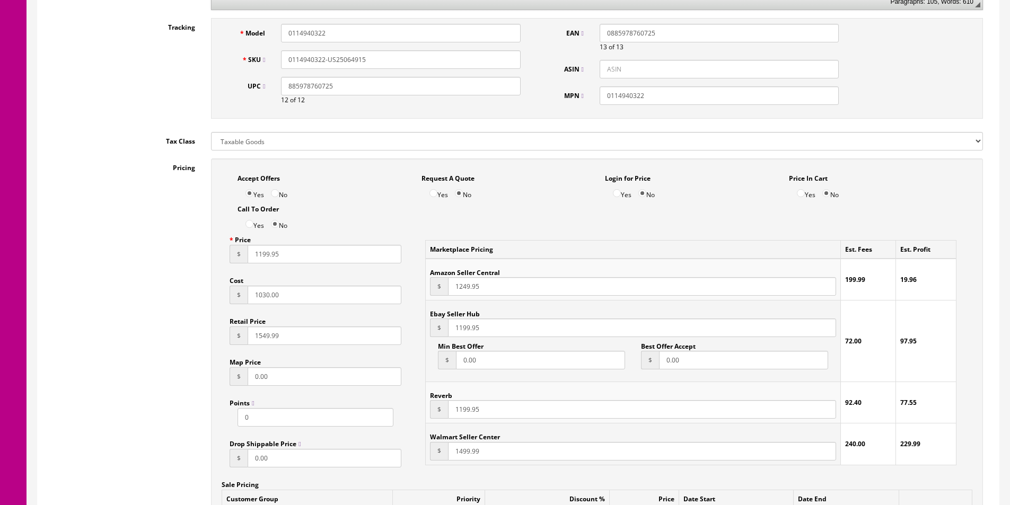
type input "0885978760725"
click at [294, 256] on input "1199.95" at bounding box center [325, 254] width 154 height 19
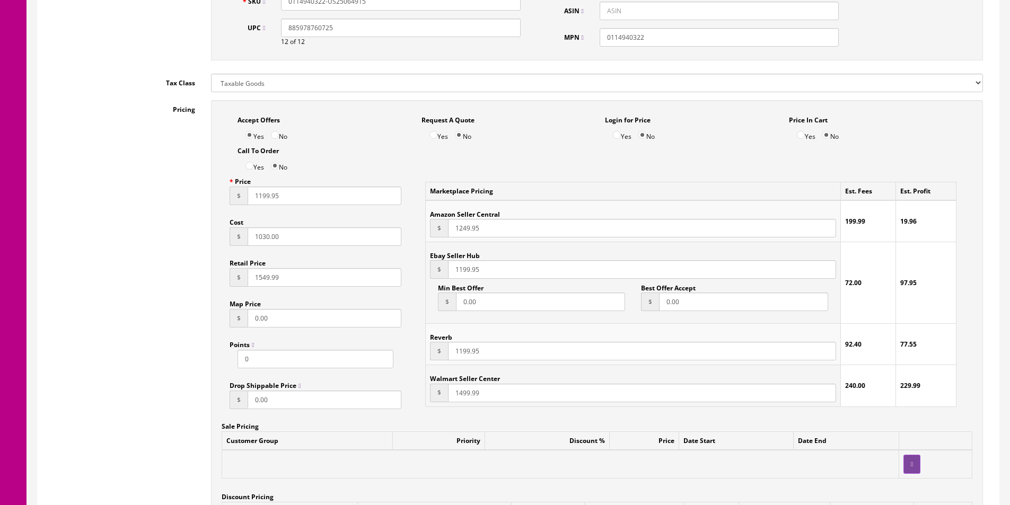
scroll to position [583, 0]
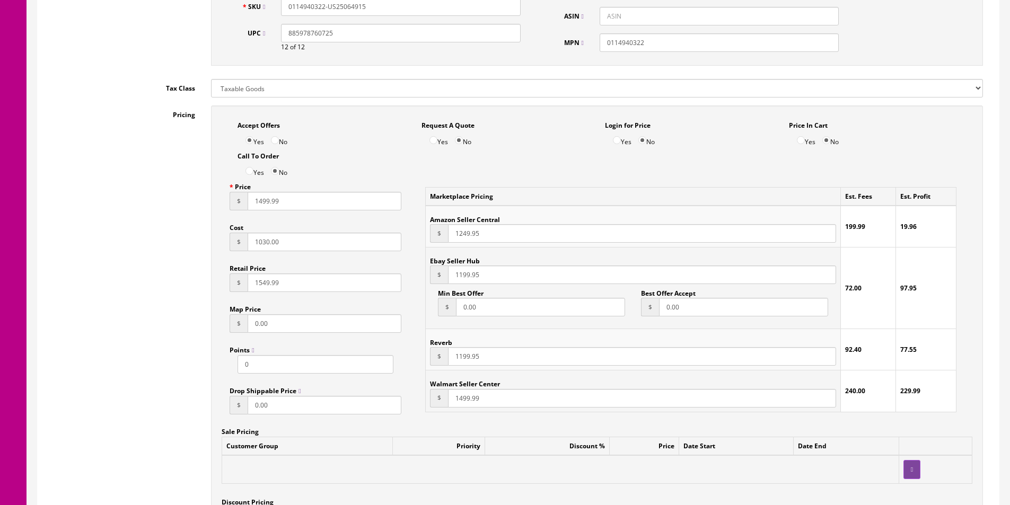
type input "1499.99"
type input "1035"
paste input "49"
type input "1499.99"
click at [470, 234] on input "1249.95" at bounding box center [642, 233] width 388 height 19
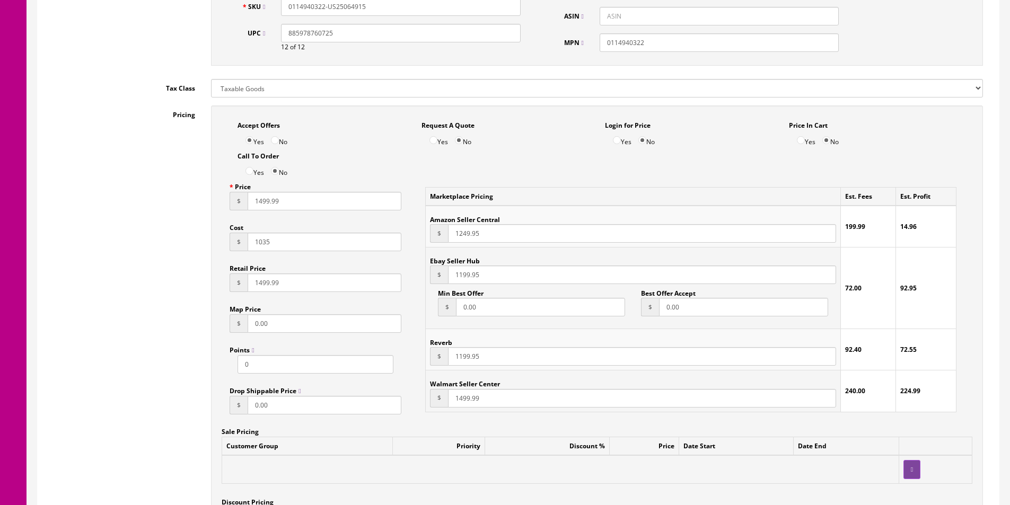
click at [470, 234] on input "1249.95" at bounding box center [642, 233] width 388 height 19
paste input "499.99"
type input "1499.99"
paste input "499.99"
type input "1499.99"
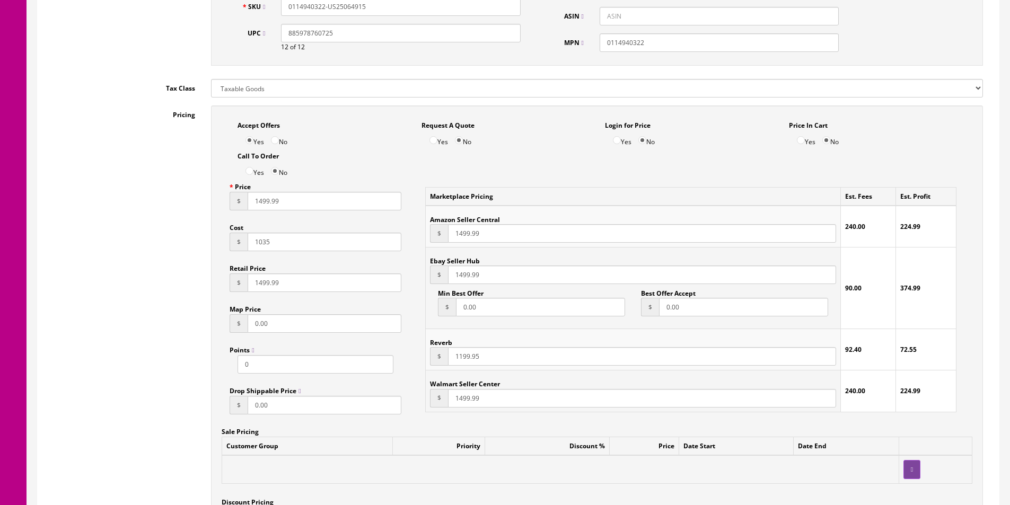
paste input "499.99"
type input "1499.99"
click at [550, 343] on td "Reverb $ 1499.99" at bounding box center [633, 349] width 415 height 41
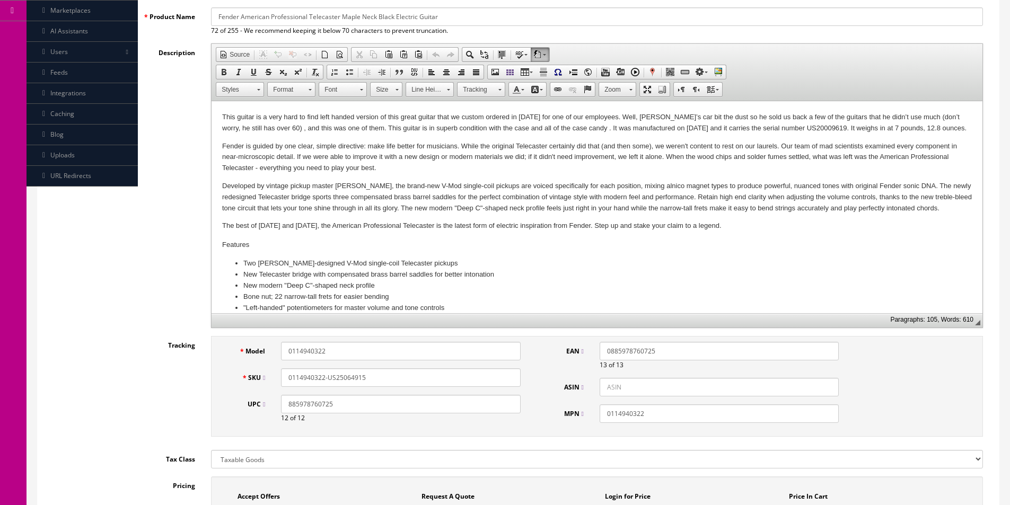
scroll to position [159, 0]
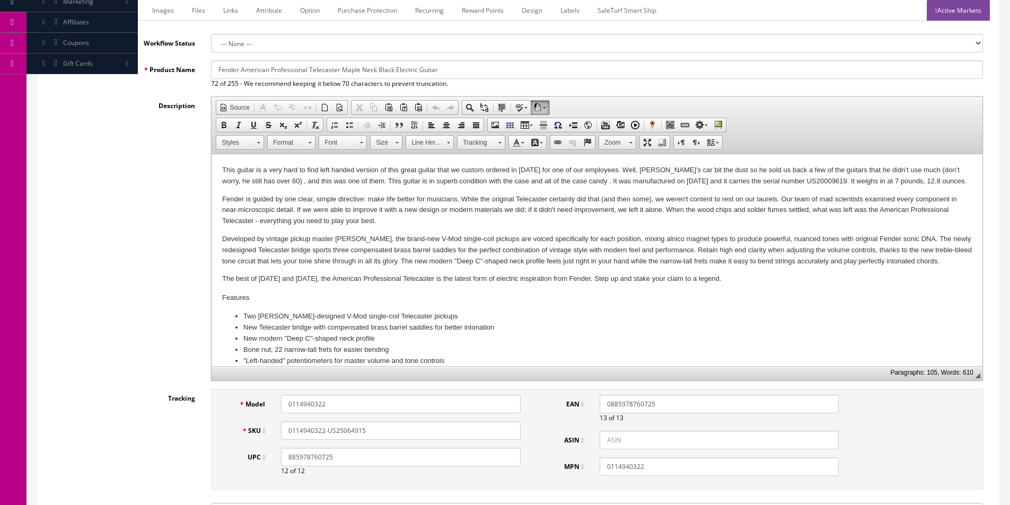
click at [787, 276] on p "The best of yesterday and today, the American Professional Telecaster is the la…" at bounding box center [597, 279] width 750 height 11
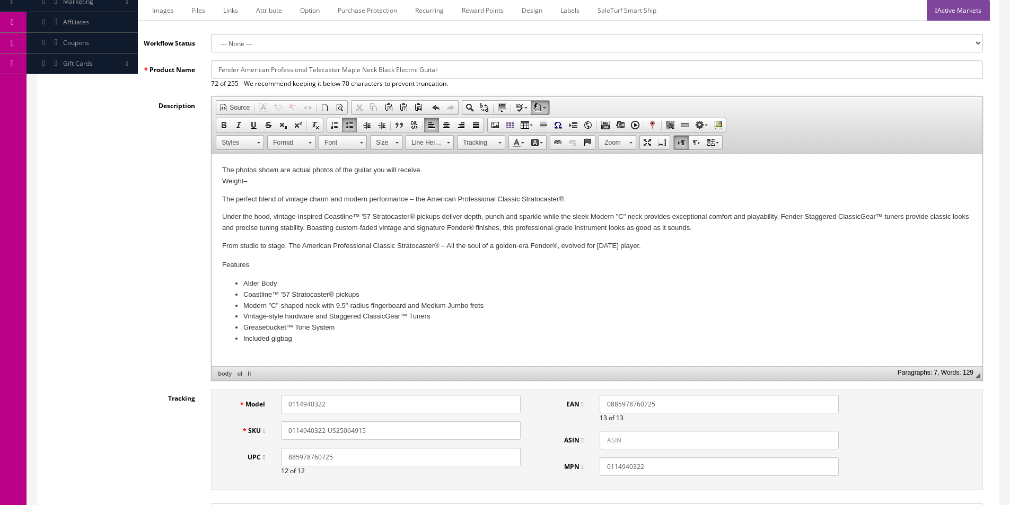
click at [541, 335] on li "Included gigbag" at bounding box center [596, 339] width 707 height 11
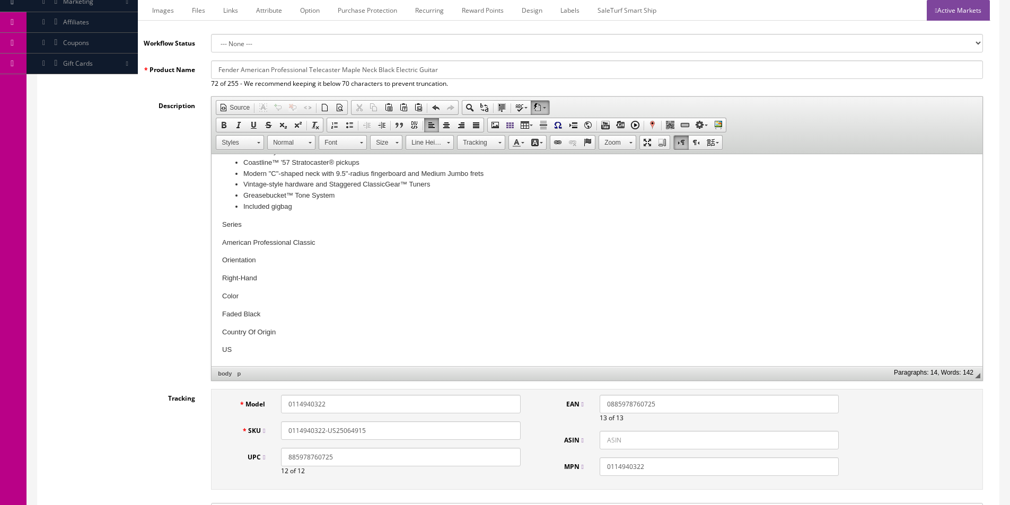
click at [291, 352] on p "US" at bounding box center [597, 350] width 750 height 11
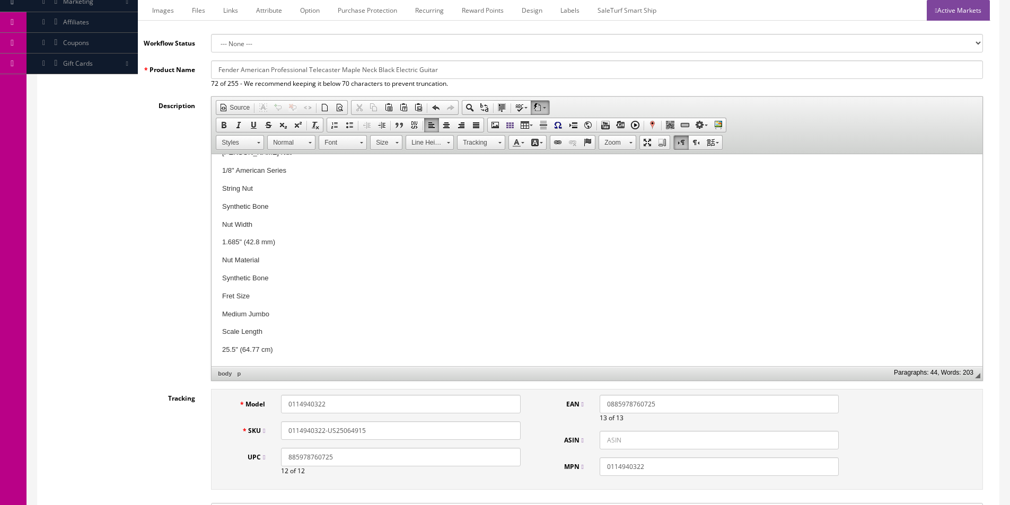
click at [354, 350] on p "25.5" (64.77 cm)" at bounding box center [597, 350] width 750 height 11
click at [388, 360] on p "Alder" at bounding box center [597, 362] width 750 height 11
click at [290, 349] on p "Vintage-Style" at bounding box center [597, 350] width 750 height 11
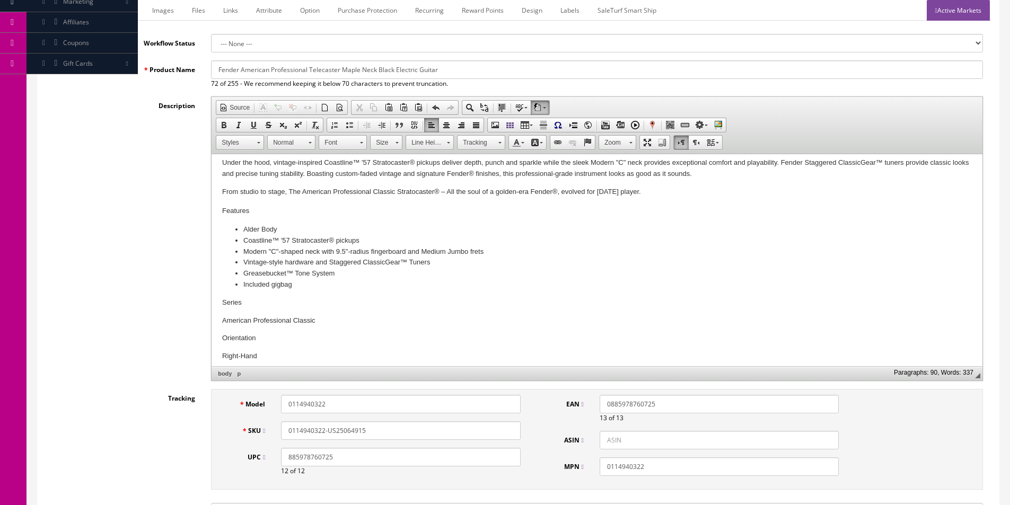
scroll to position [106, 0]
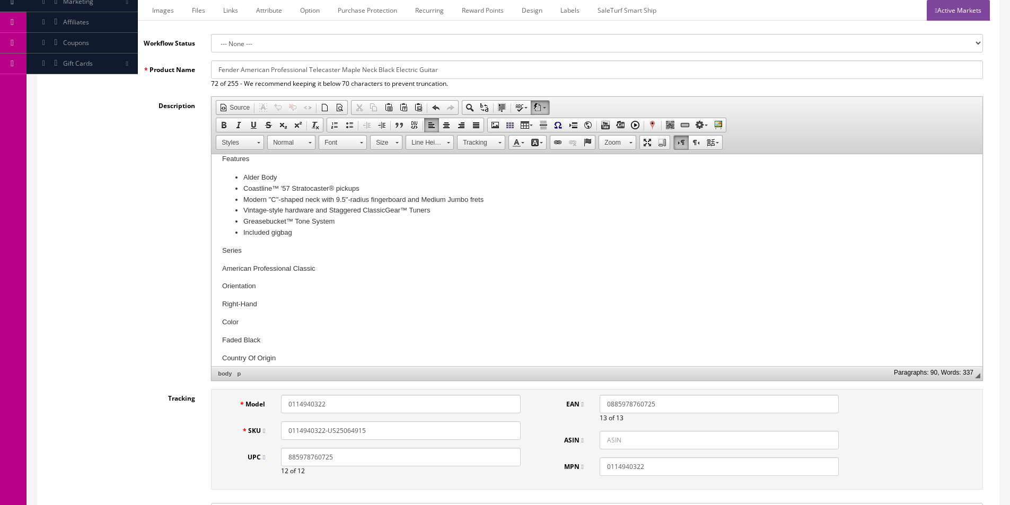
click at [255, 247] on p "Series" at bounding box center [597, 251] width 750 height 11
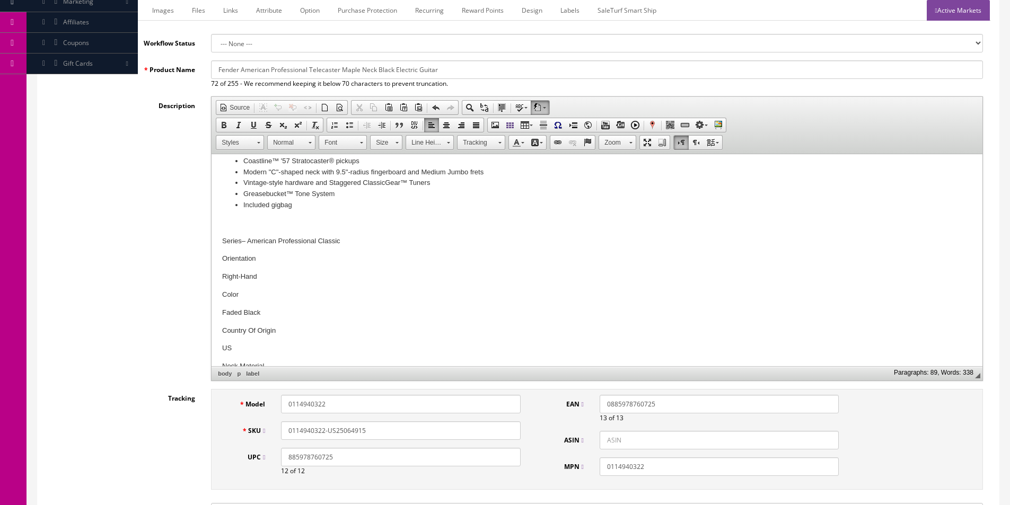
scroll to position [159, 0]
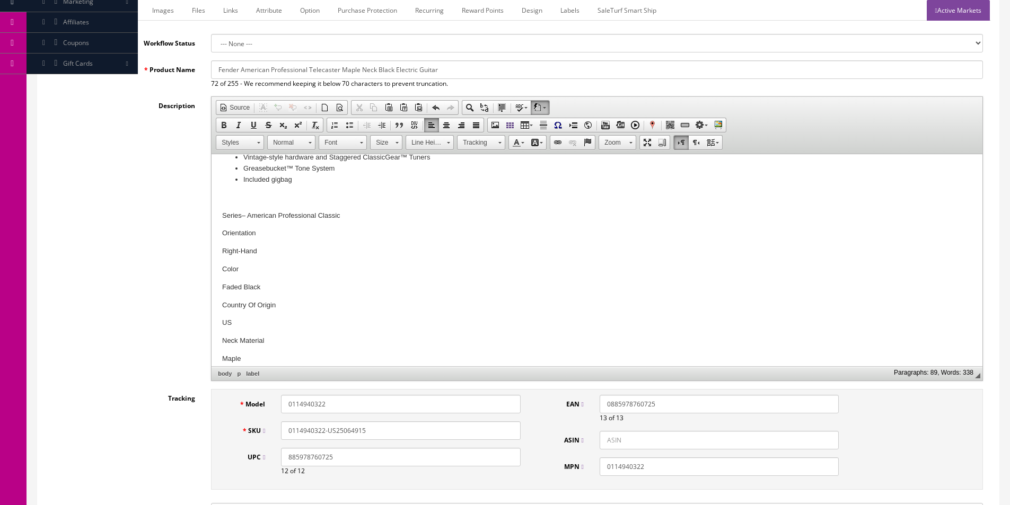
click at [300, 237] on p "Orientation" at bounding box center [597, 233] width 750 height 11
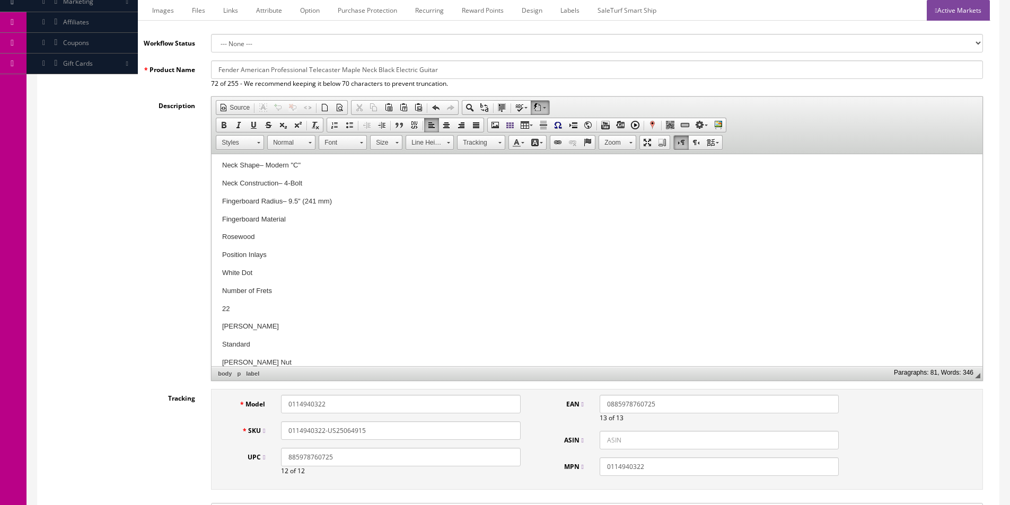
scroll to position [318, 0]
click at [296, 214] on p "Fingerboard Material" at bounding box center [597, 218] width 750 height 11
click at [300, 269] on p "Scale Length" at bounding box center [597, 273] width 750 height 11
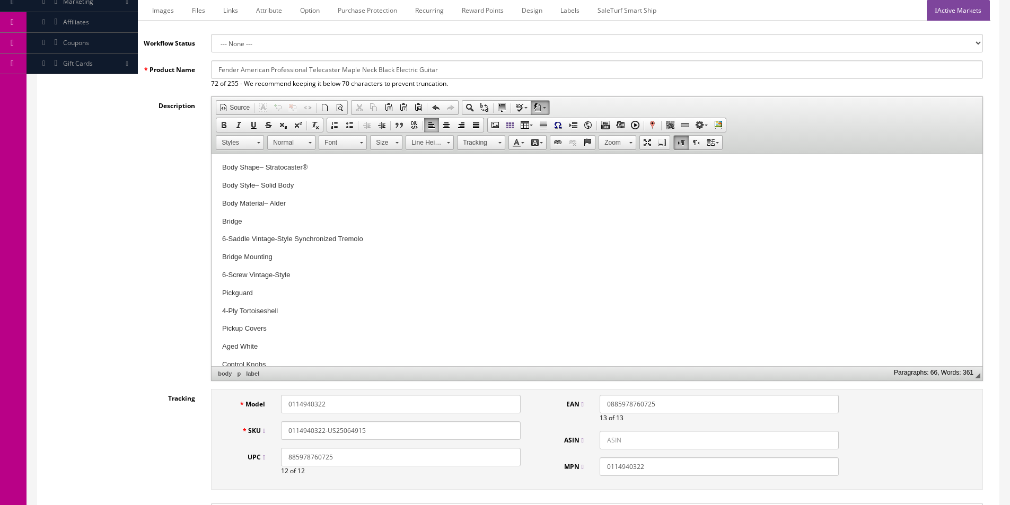
click at [279, 215] on body "The photos shown are actual photos of the guitar you will receive. Weight – The…" at bounding box center [597, 218] width 750 height 1273
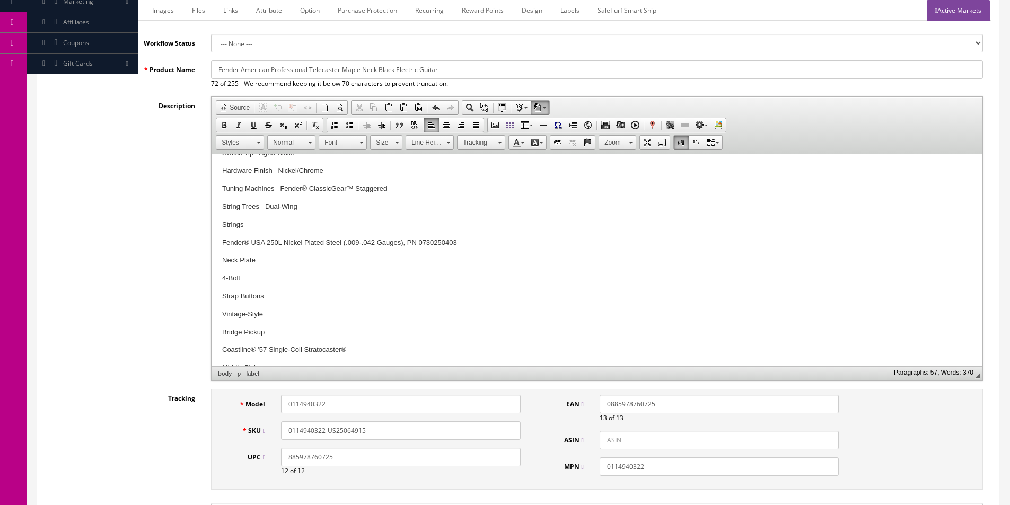
scroll to position [745, 0]
click at [297, 220] on p "Strings" at bounding box center [597, 221] width 750 height 11
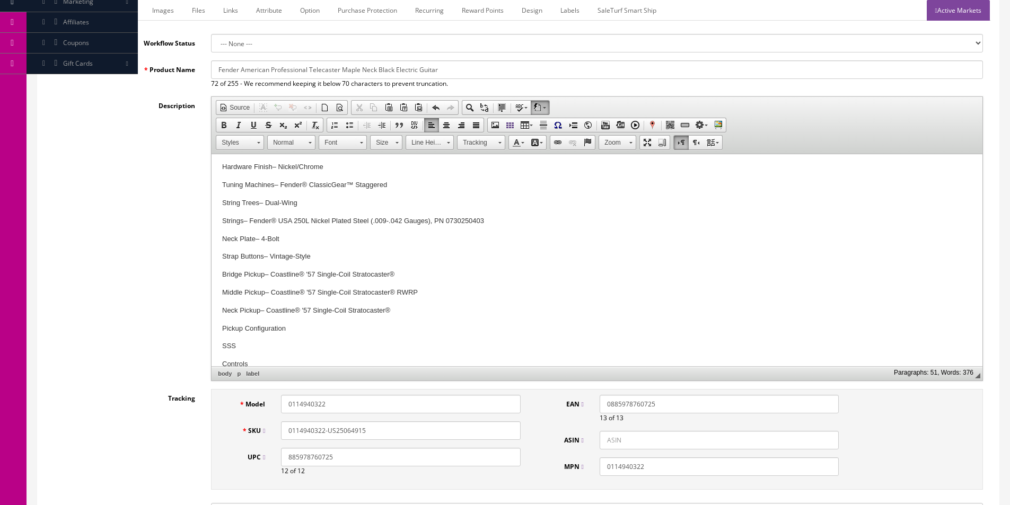
scroll to position [813, 0]
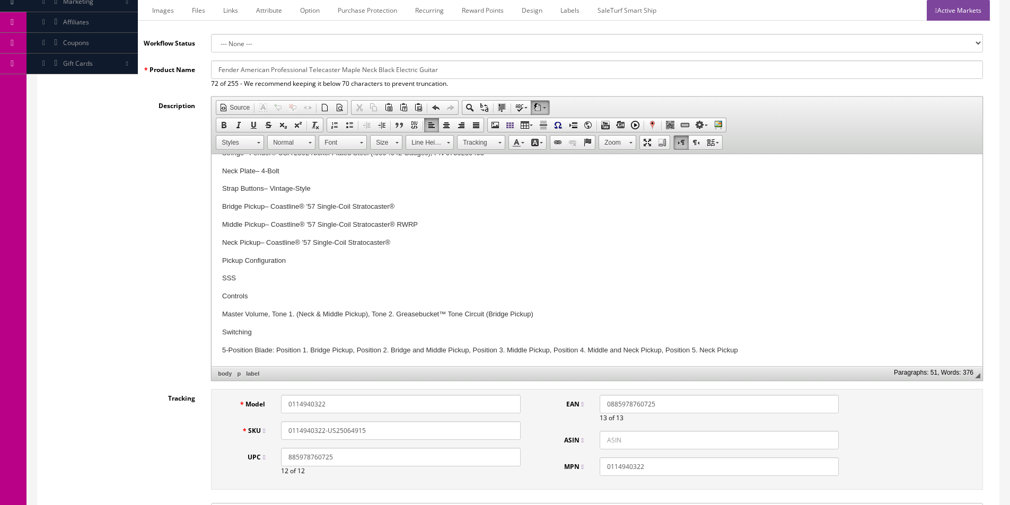
click at [302, 261] on p "Pickup Configuration" at bounding box center [597, 261] width 750 height 11
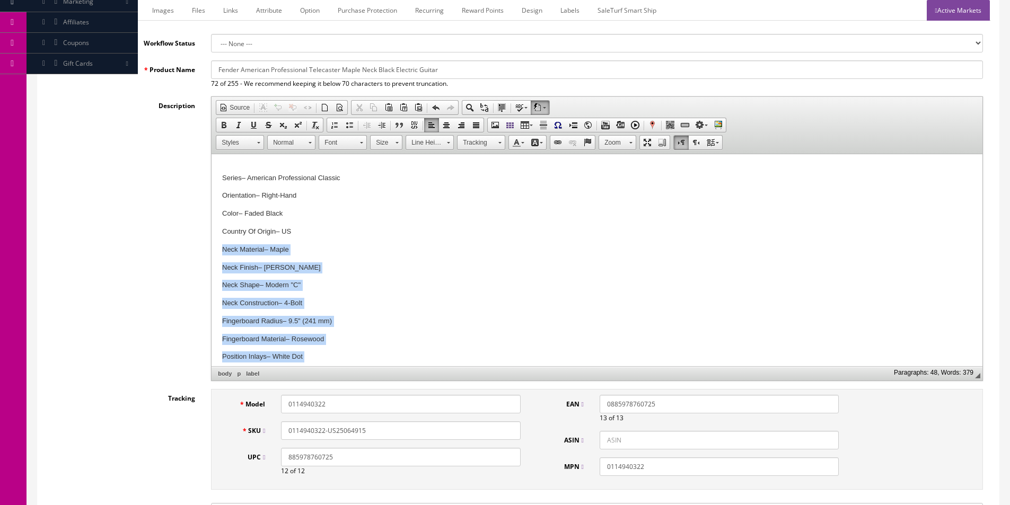
scroll to position [176, 0]
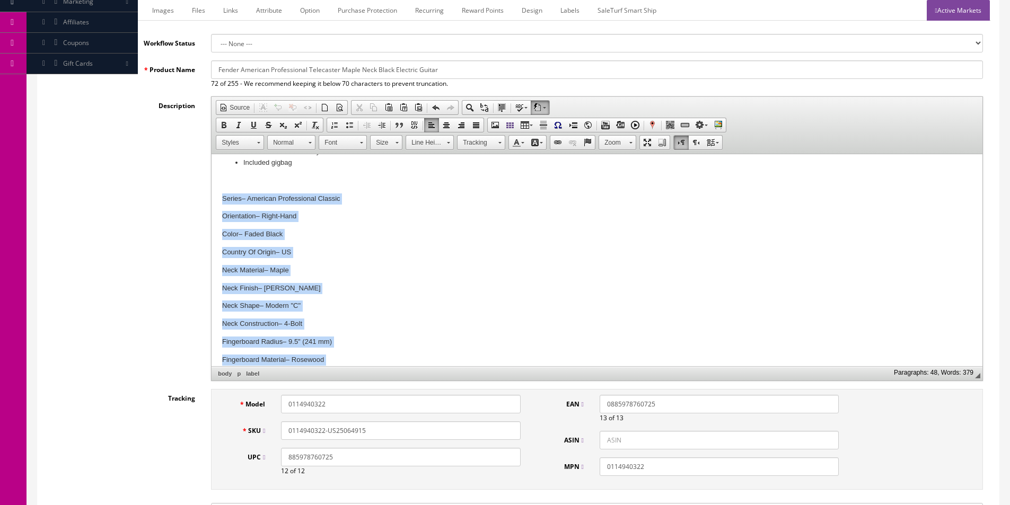
drag, startPoint x: 849, startPoint y: 340, endPoint x: 191, endPoint y: 189, distance: 675.2
click at [212, 189] on html "The photos shown are actual photos of the guitar you will receive. Weight – The…" at bounding box center [597, 463] width 771 height 971
click at [347, 125] on span at bounding box center [349, 125] width 8 height 8
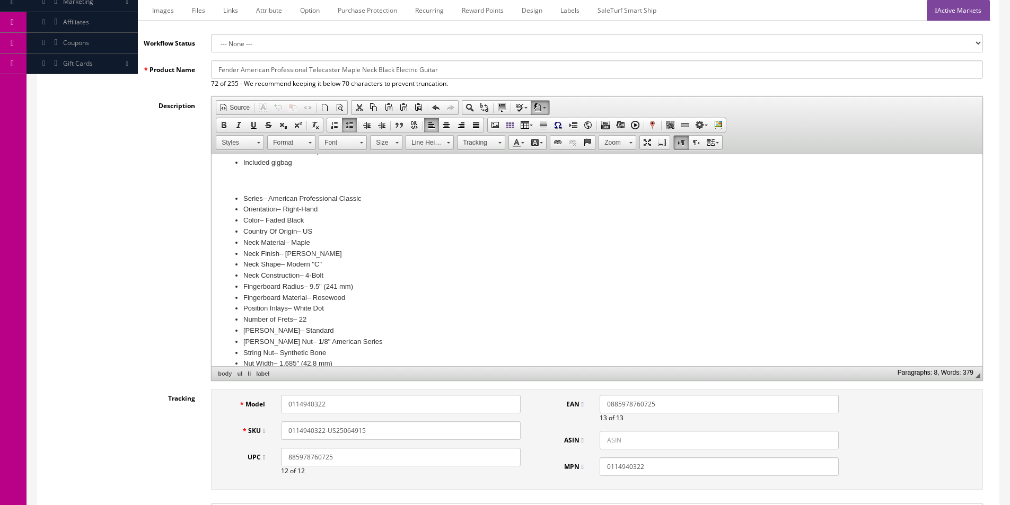
click at [232, 181] on p at bounding box center [597, 181] width 750 height 11
click at [233, 181] on p "Specifications" at bounding box center [597, 181] width 750 height 11
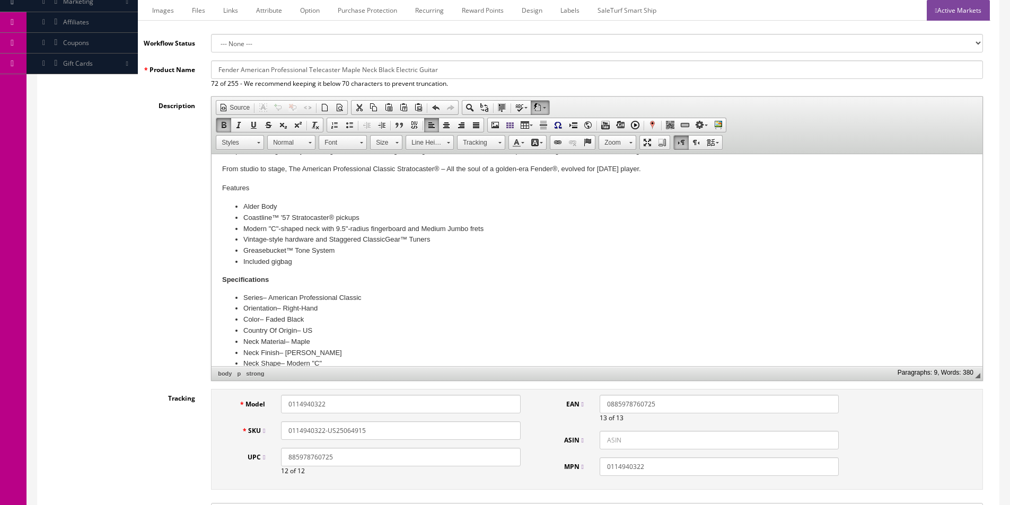
scroll to position [70, 0]
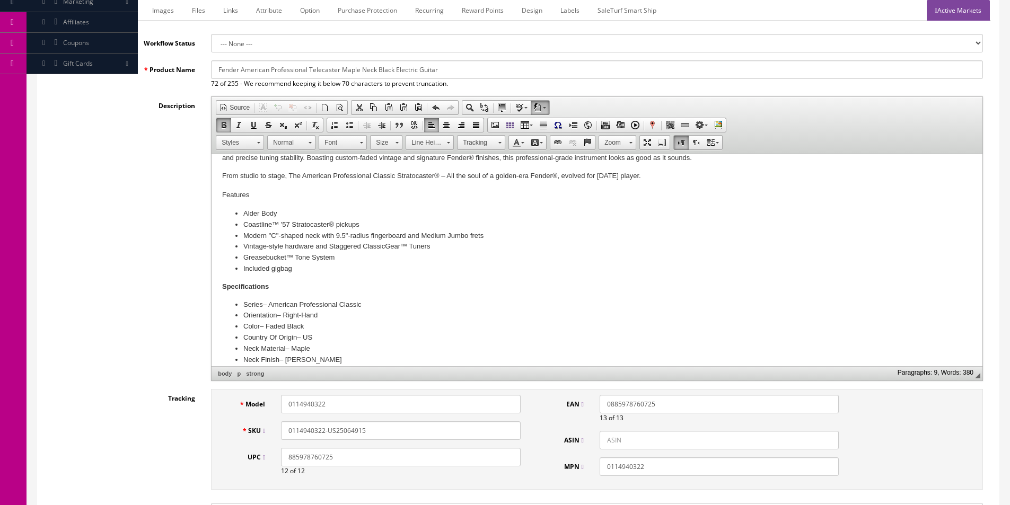
click at [234, 192] on h4 "Features" at bounding box center [597, 195] width 750 height 8
click at [243, 204] on body "The photos shown are actual photos of the guitar you will receive. Weight – The…" at bounding box center [597, 429] width 750 height 668
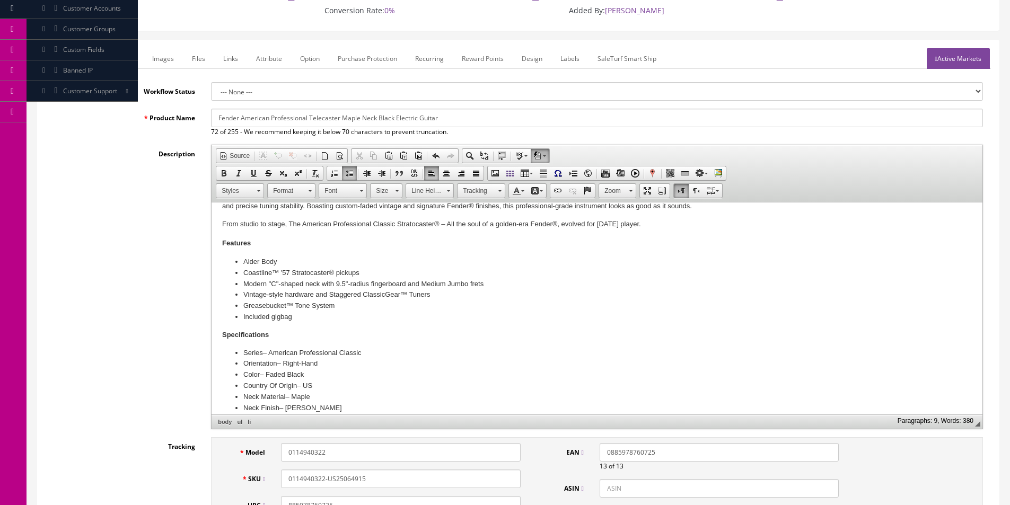
scroll to position [0, 0]
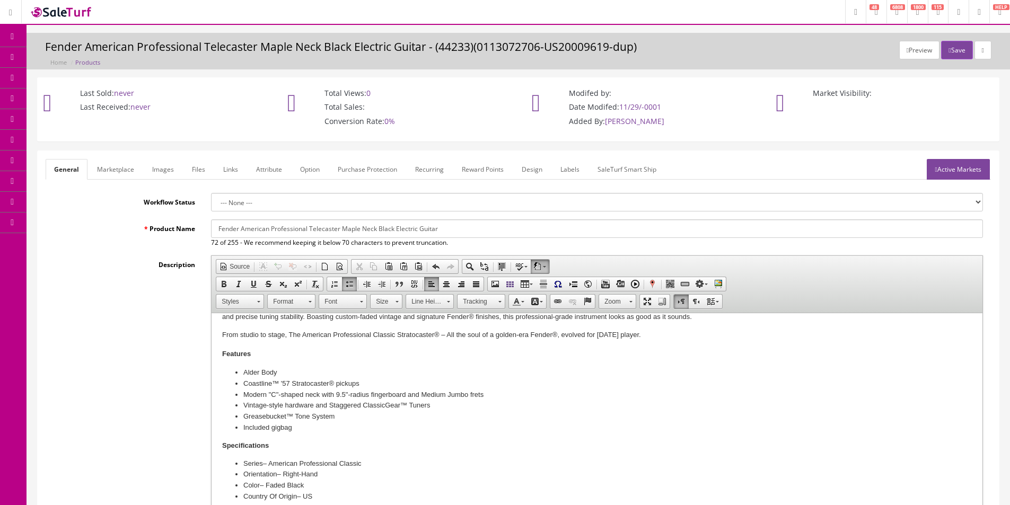
click at [296, 223] on input "Fender American Professional Telecaster Maple Neck Black Electric Guitar" at bounding box center [597, 229] width 772 height 19
click at [338, 226] on input "Fender American Professional Classic Stratocaster, Faded Black w/Gig Bag" at bounding box center [597, 229] width 772 height 19
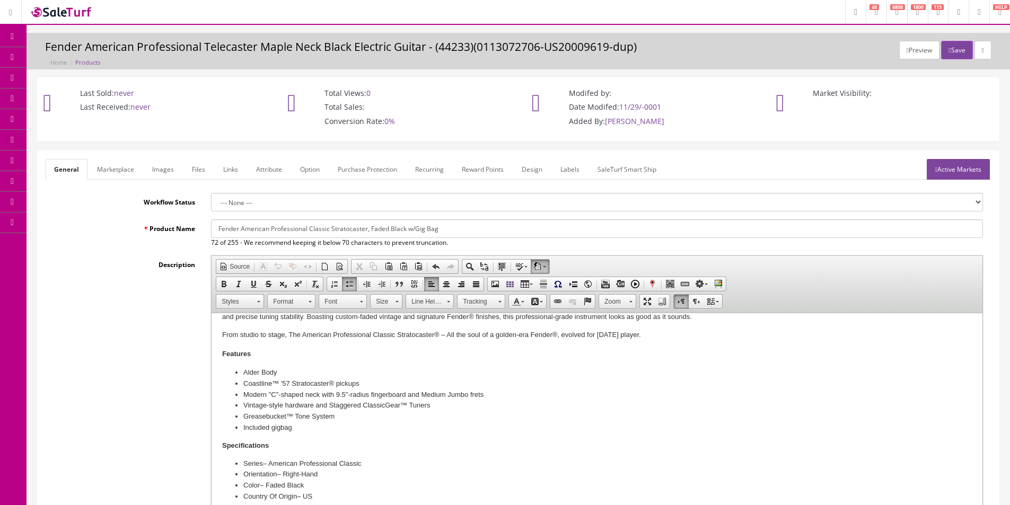
click at [409, 230] on input "Fender American Professional Classic Stratocaster, Faded Black w/Gig Bag" at bounding box center [597, 229] width 772 height 19
type input "Fender American Professional Classic Stratocaster, Faded Black Finish w/Gig Bag"
click at [117, 168] on link "Marketplace" at bounding box center [116, 169] width 54 height 21
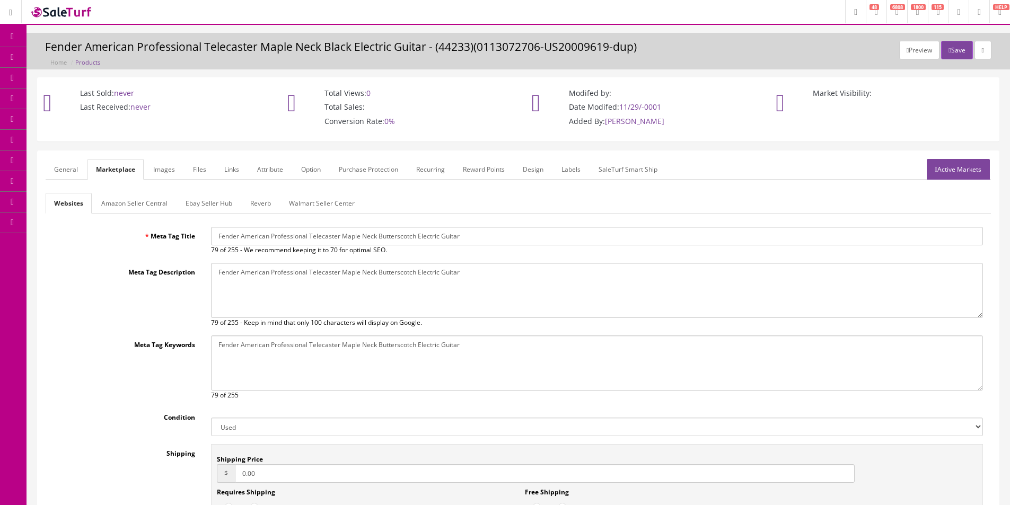
click at [342, 236] on input "Fender American Professional Telecaster Maple Neck Butterscotch Electric Guitar" at bounding box center [597, 236] width 772 height 19
paste input "Classic Stratocaster, Faded Black Finish w/Gig Bag"
type input "Fender American Professional Classic Stratocaster, Faded Black Finish w/Gig Bag"
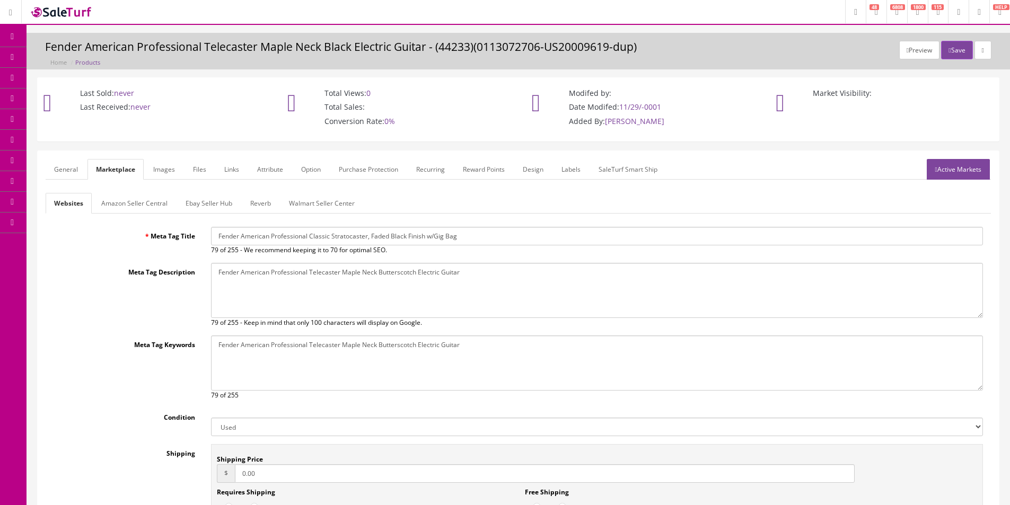
click at [366, 287] on textarea "Fender American Professional Telecaster Maple Neck Butterscotch Electric Guitar" at bounding box center [597, 290] width 772 height 55
paste textarea "Classic Stratocaster, Faded Black Finish w/Gig Bag"
type textarea "Fender American Professional Classic Stratocaster, Faded Black Finish w/Gig Bag"
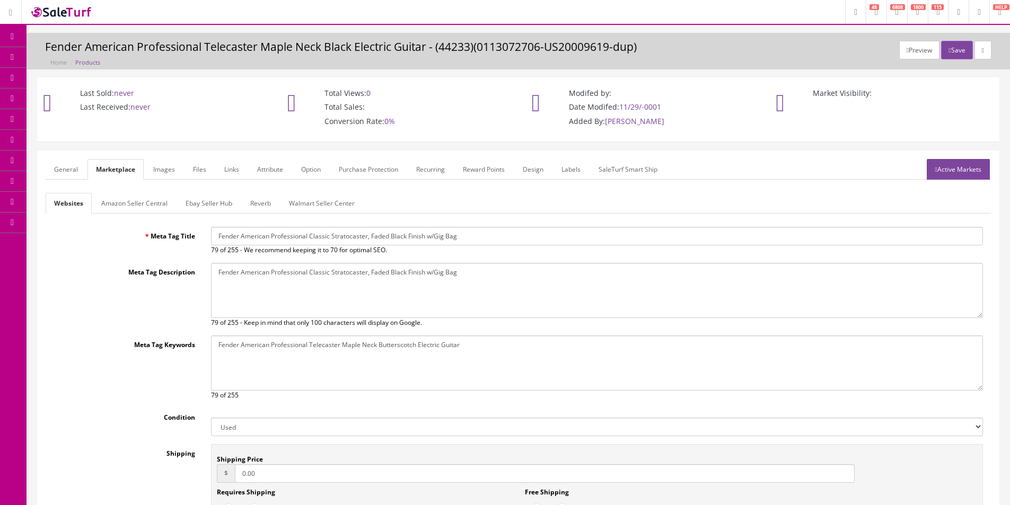
click at [382, 358] on textarea "Fender American Professional Telecaster Maple Neck Butterscotch Electric Guitar" at bounding box center [597, 363] width 772 height 55
paste textarea "Classic Stratocaster, Faded Black Finish w/Gig Bag"
type textarea "Fender American Professional Classic Stratocaster, Faded Black Finish w/Gig Bag"
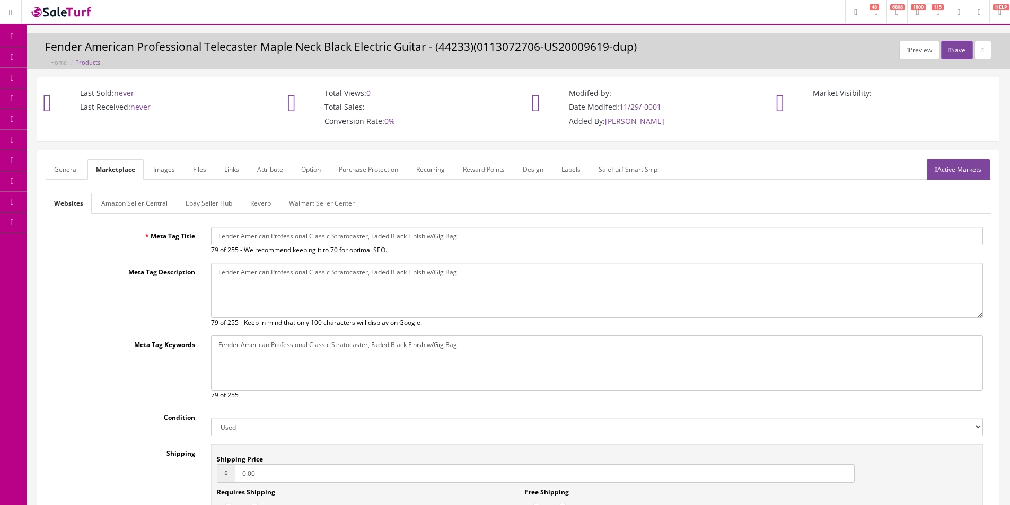
click at [291, 430] on select "New Used B Stock Open Box Re-Packed" at bounding box center [597, 427] width 772 height 19
select select "New"
click at [211, 418] on select "New Used B Stock Open Box Re-Packed" at bounding box center [597, 427] width 772 height 19
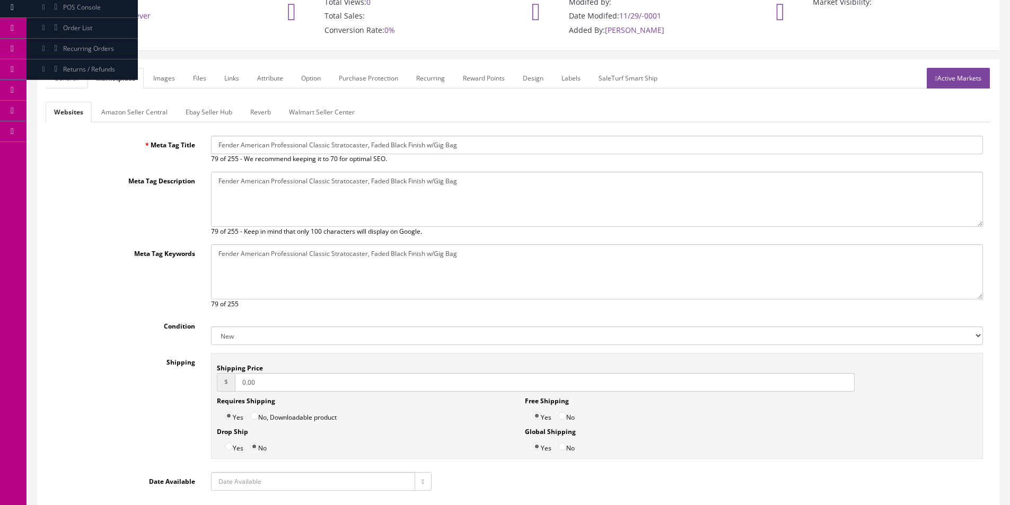
scroll to position [177, 0]
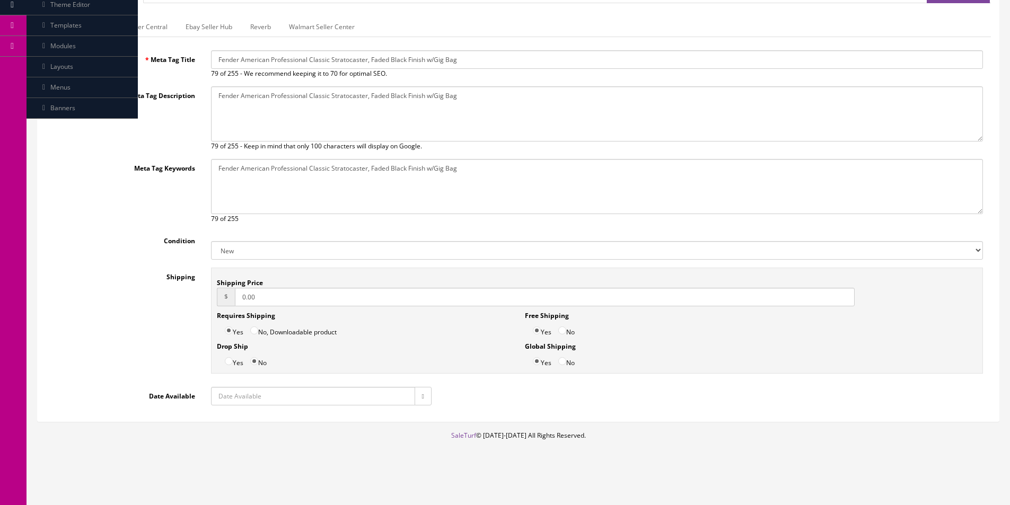
click at [570, 331] on label "No" at bounding box center [566, 329] width 16 height 16
click at [566, 331] on input "No" at bounding box center [562, 331] width 8 height 8
radio input "true"
click at [537, 330] on input "Yes" at bounding box center [537, 331] width 8 height 8
radio input "true"
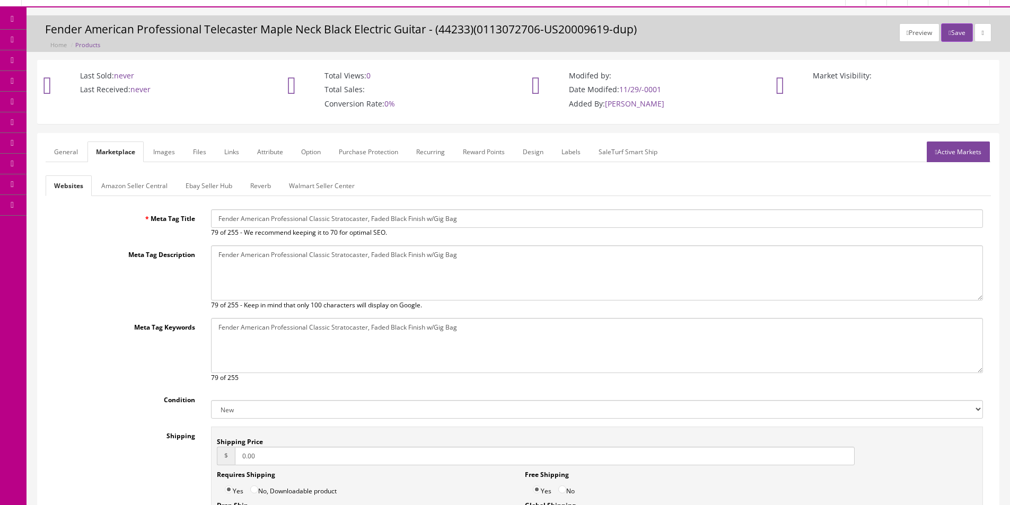
click at [71, 150] on link "General" at bounding box center [66, 152] width 41 height 21
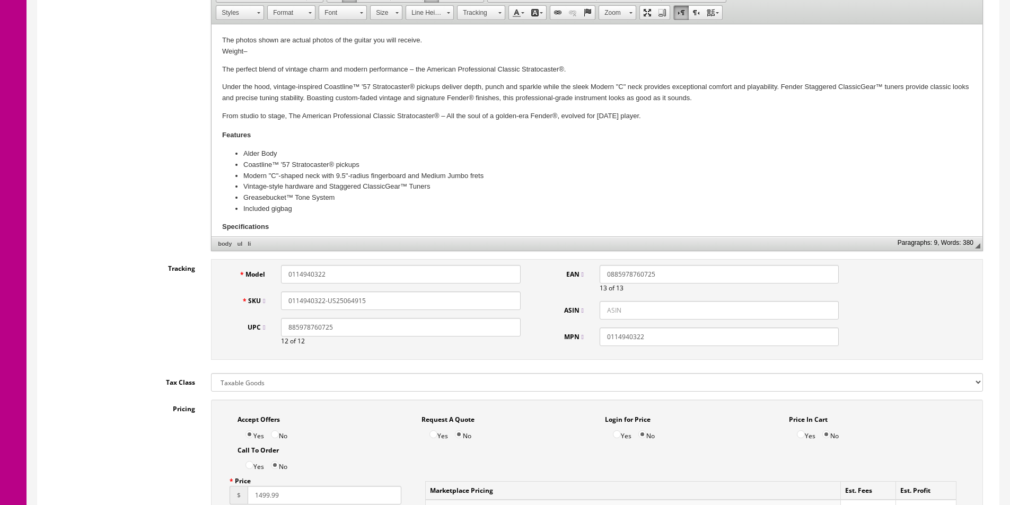
scroll to position [336, 0]
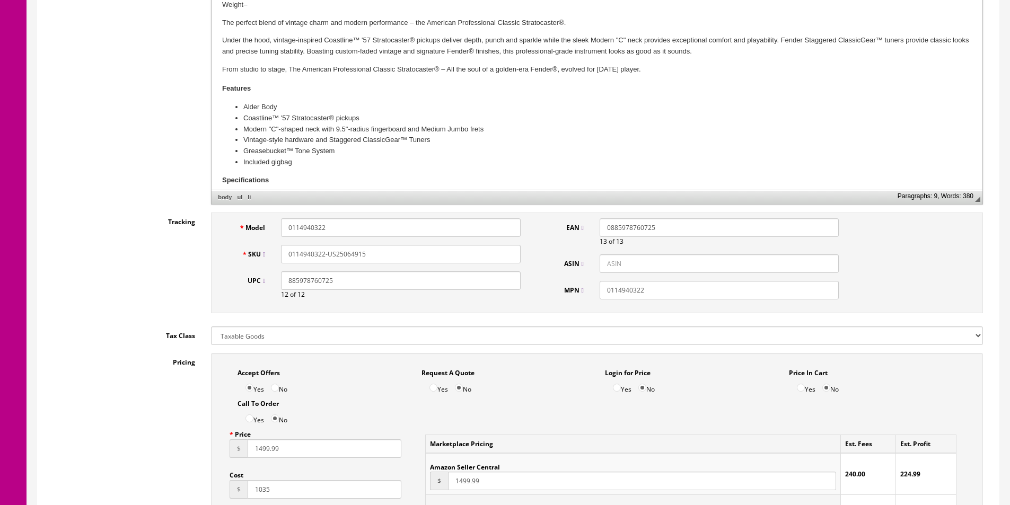
click at [109, 243] on div "Tracking Model 0114940322 SKU 0114940322-US25064915 UPC 885978760725 12 of 12 E…" at bounding box center [518, 266] width 945 height 106
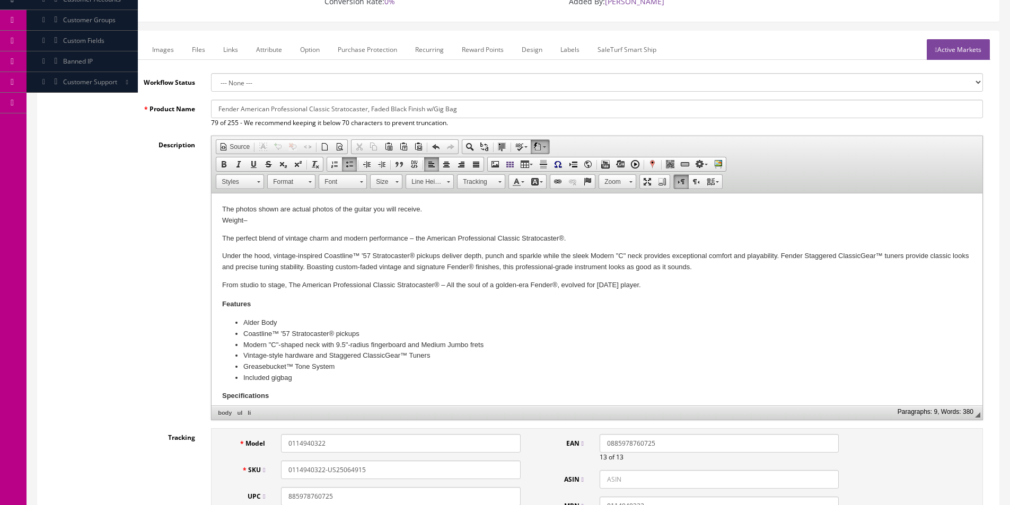
scroll to position [0, 0]
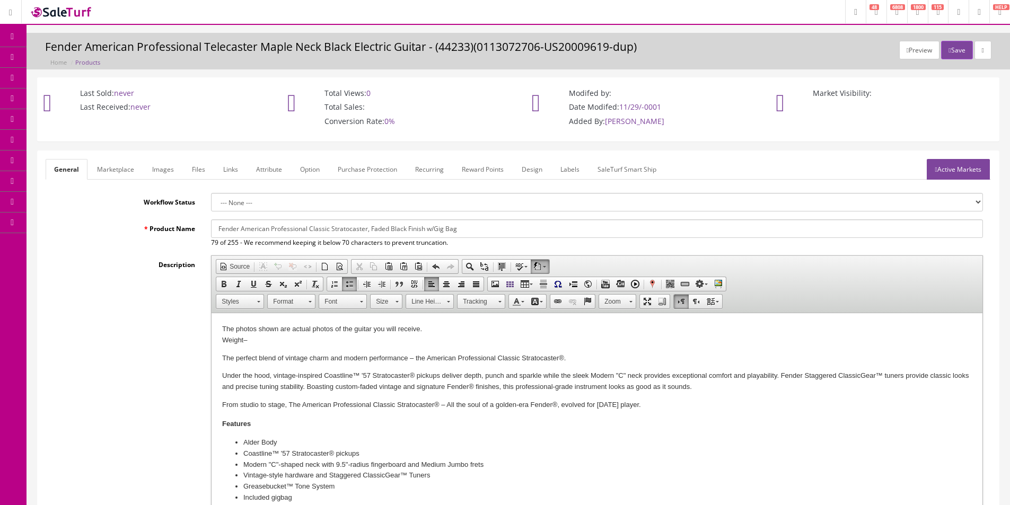
click at [256, 224] on input "Fender American Professional Classic Stratocaster, Faded Black Finish w/Gig Bag" at bounding box center [597, 229] width 772 height 19
click at [135, 175] on link "Marketplace" at bounding box center [116, 169] width 54 height 21
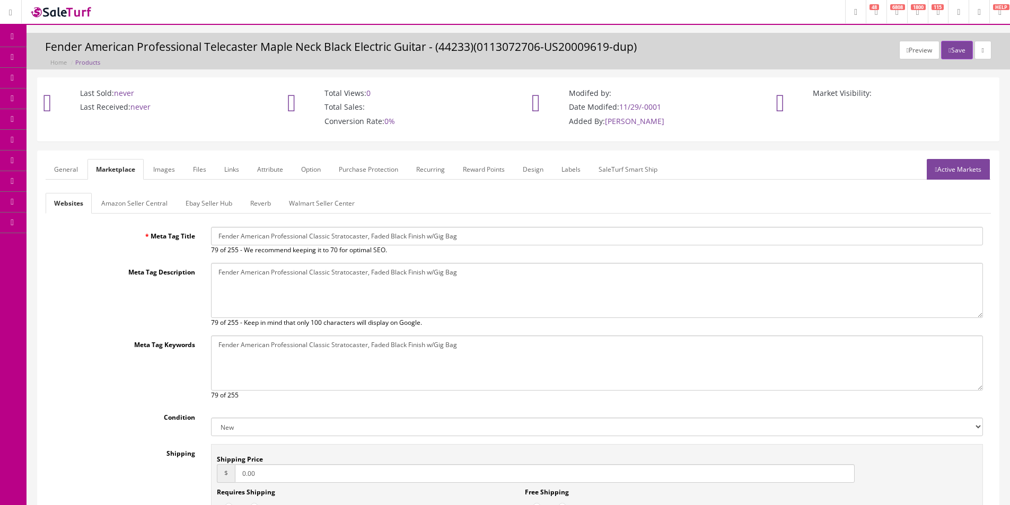
click at [137, 200] on link "Amazon Seller Central" at bounding box center [134, 203] width 83 height 21
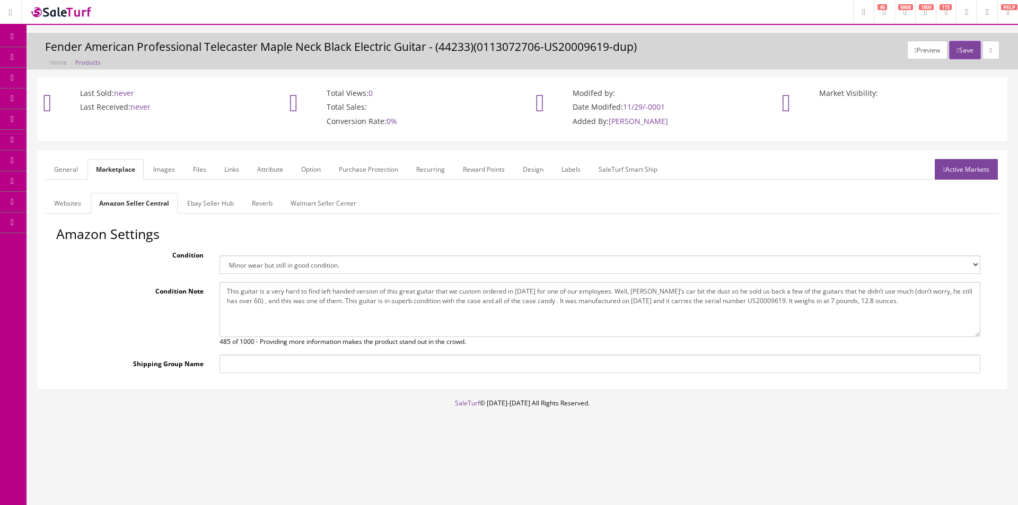
drag, startPoint x: 281, startPoint y: 266, endPoint x: 278, endPoint y: 274, distance: 8.1
click at [281, 266] on select "Brand new item, unused, in original packaging. New item, but packaging has been…" at bounding box center [600, 265] width 761 height 19
select select "new_new"
click at [220, 256] on select "Brand new item, unused, in original packaging. New item, but packaging has been…" at bounding box center [600, 265] width 761 height 19
click at [273, 300] on textarea "This guitar is a very hard to find left handed version of this great guitar tha…" at bounding box center [600, 309] width 761 height 55
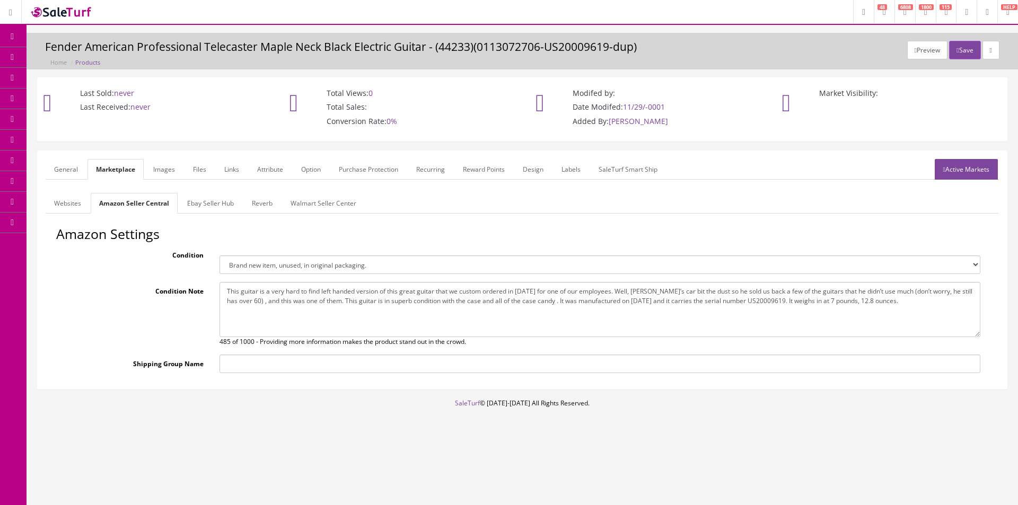
click at [273, 300] on textarea "This guitar is a very hard to find left handed version of this great guitar tha…" at bounding box center [600, 309] width 761 height 55
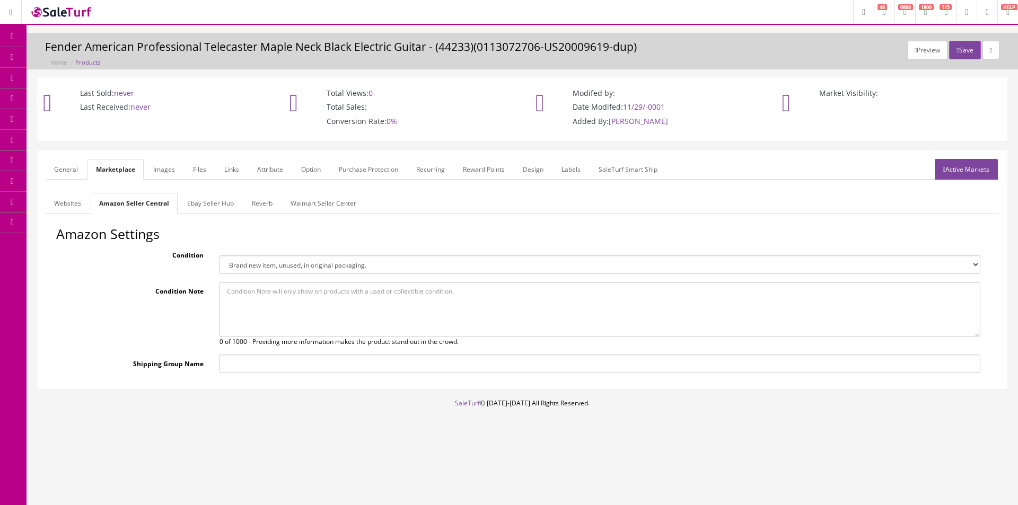
click at [218, 206] on link "Ebay Seller Hub" at bounding box center [211, 203] width 64 height 21
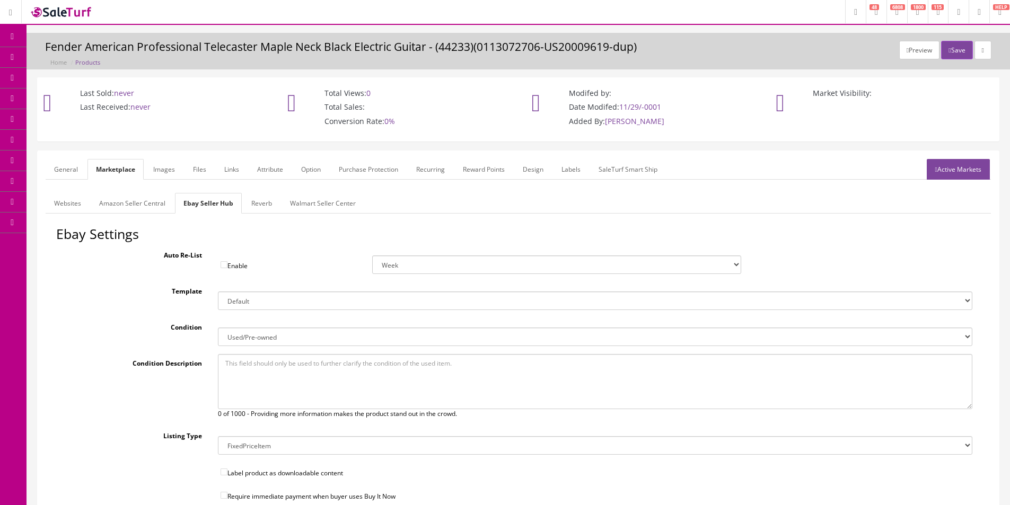
click at [244, 335] on select "New New other New with defects Manufacturer refurbished Seller refurbished Used…" at bounding box center [595, 337] width 755 height 19
select select "1000"
click at [218, 328] on select "New New other New with defects Manufacturer refurbished Seller refurbished Used…" at bounding box center [595, 337] width 755 height 19
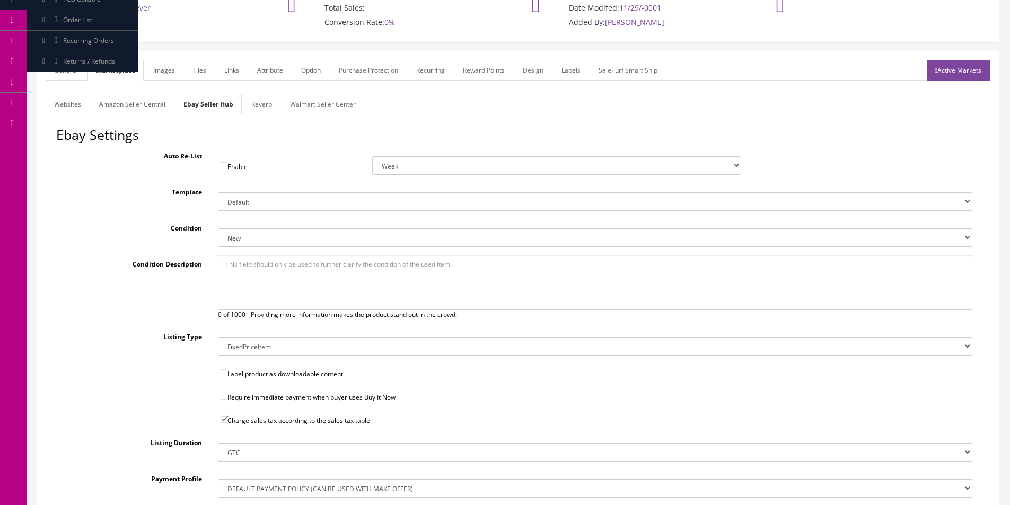
scroll to position [264, 0]
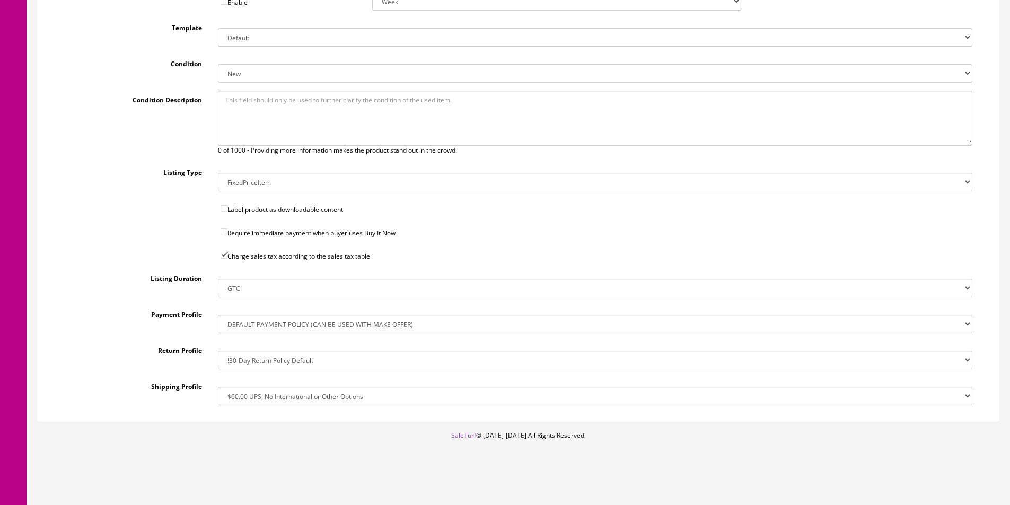
drag, startPoint x: 271, startPoint y: 397, endPoint x: 271, endPoint y: 389, distance: 8.0
click at [271, 397] on select "!$28.50 FedEx, Priority $65.00 No International !$28.50 FedEx, Priority $65.00 …" at bounding box center [595, 396] width 755 height 19
select select "162368448017"
click at [218, 387] on select "!$28.50 FedEx, Priority $65.00 No International !$28.50 FedEx, Priority $65.00 …" at bounding box center [595, 396] width 755 height 19
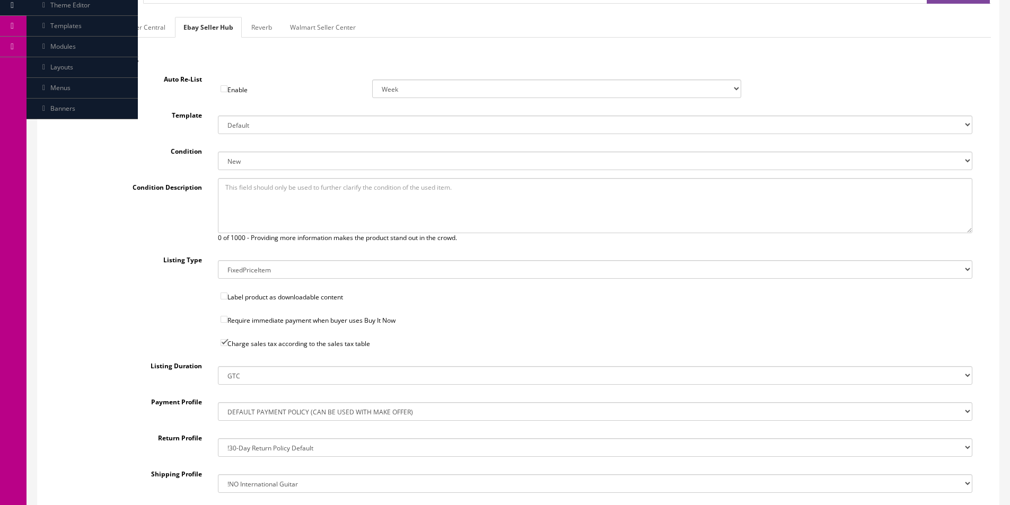
scroll to position [51, 0]
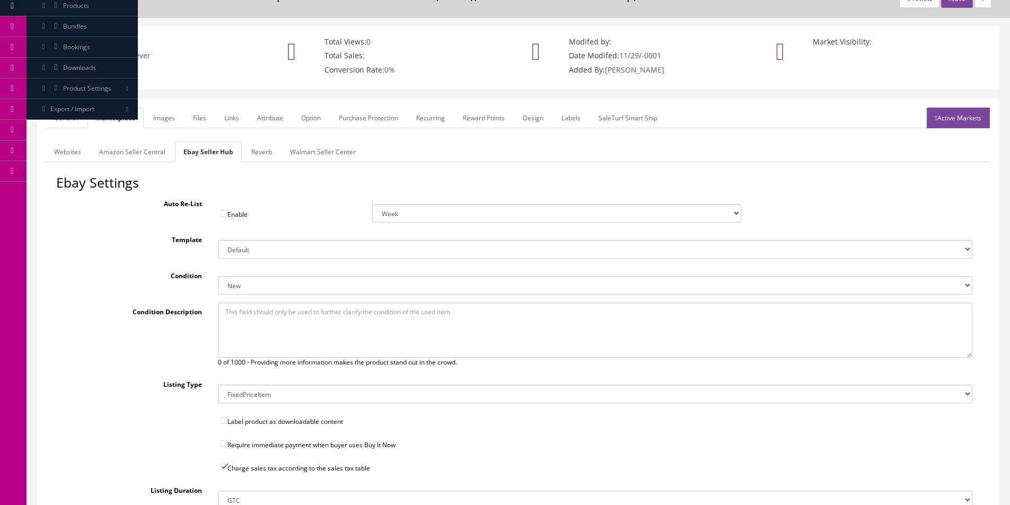
click at [262, 156] on link "Reverb" at bounding box center [262, 152] width 38 height 21
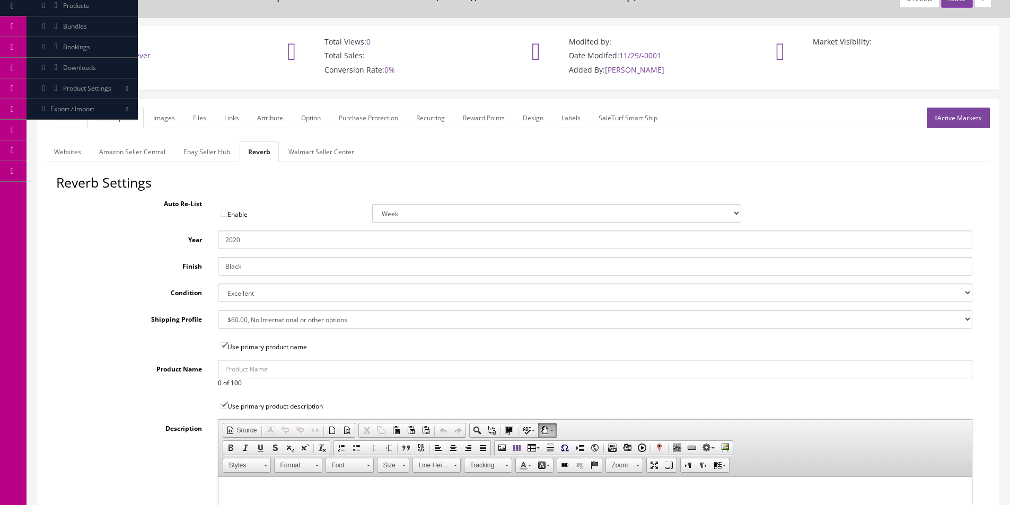
click at [238, 269] on input "Black" at bounding box center [595, 266] width 755 height 19
type input "Faded Black"
click at [236, 302] on select "Brand New Mint Excellent Very Good Good Fair Poor B-Stock Non Functioning" at bounding box center [595, 293] width 755 height 19
select select "7c3f45de-2ae0-4c81-8400-fdb6b1d74890"
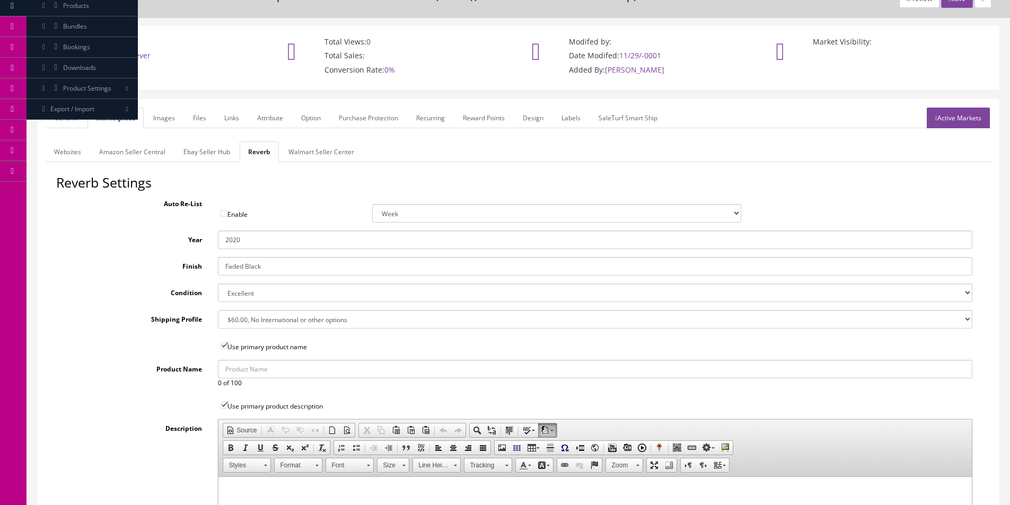
click at [218, 284] on select "Brand New Mint Excellent Very Good Good Fair Poor B-Stock Non Functioning" at bounding box center [595, 293] width 755 height 19
click at [239, 322] on select "--- None --- $3.49 USPS Shipping MH INSURED $20000 GUITAR MH INSURED $11000 GUI…" at bounding box center [595, 319] width 755 height 19
select select "12724"
click at [218, 310] on select "--- None --- $3.49 USPS Shipping MH INSURED $20000 GUITAR MH INSURED $11000 GUI…" at bounding box center [595, 319] width 755 height 19
click at [241, 240] on input "2020" at bounding box center [595, 240] width 755 height 19
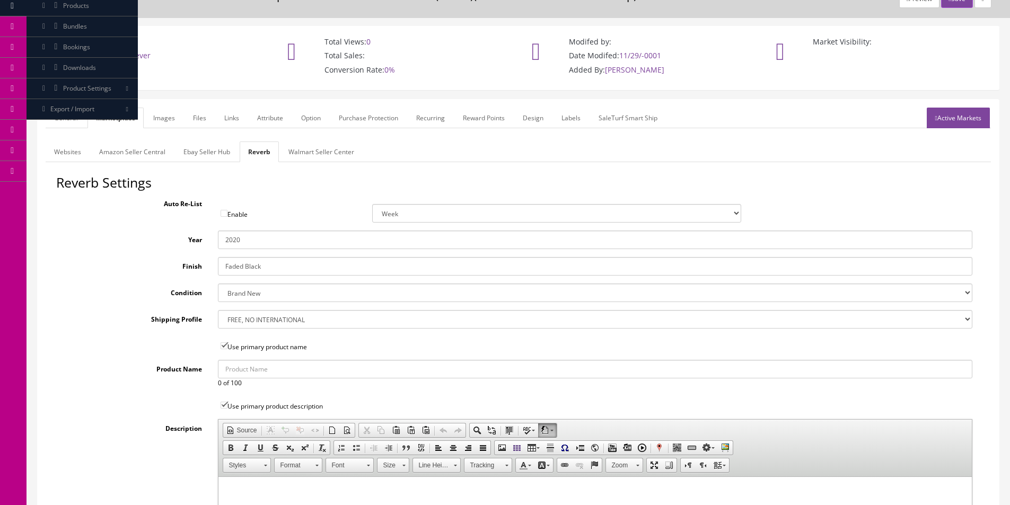
click at [241, 240] on input "2020" at bounding box center [595, 240] width 755 height 19
type input "2025"
click at [172, 119] on link "Images" at bounding box center [164, 118] width 39 height 21
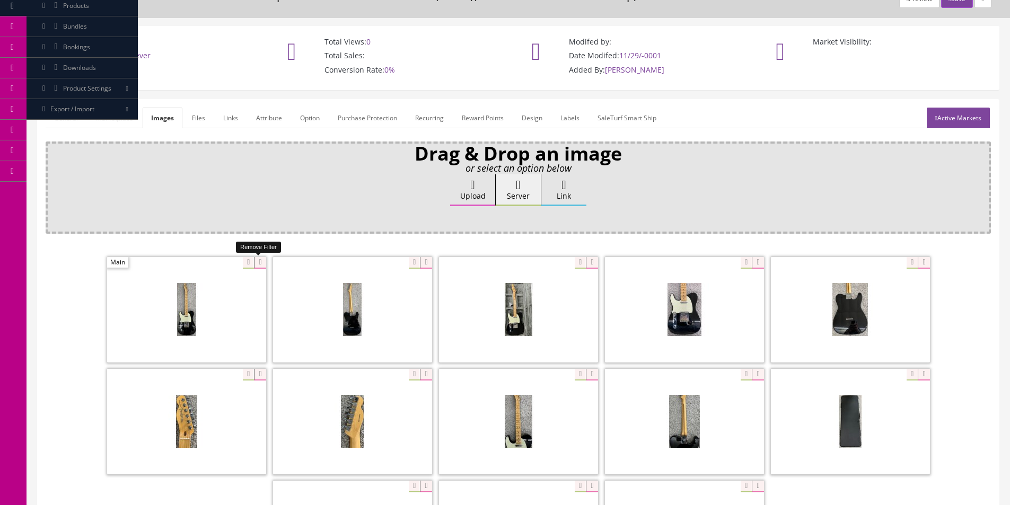
click at [258, 264] on icon at bounding box center [260, 263] width 12 height 12
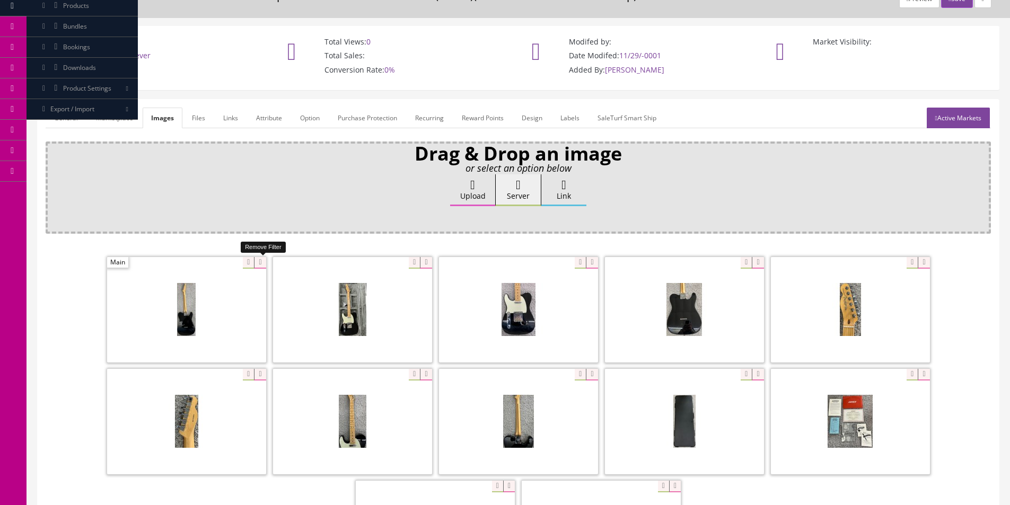
drag, startPoint x: 258, startPoint y: 264, endPoint x: 209, endPoint y: 261, distance: 49.4
click at [258, 264] on icon at bounding box center [260, 263] width 12 height 12
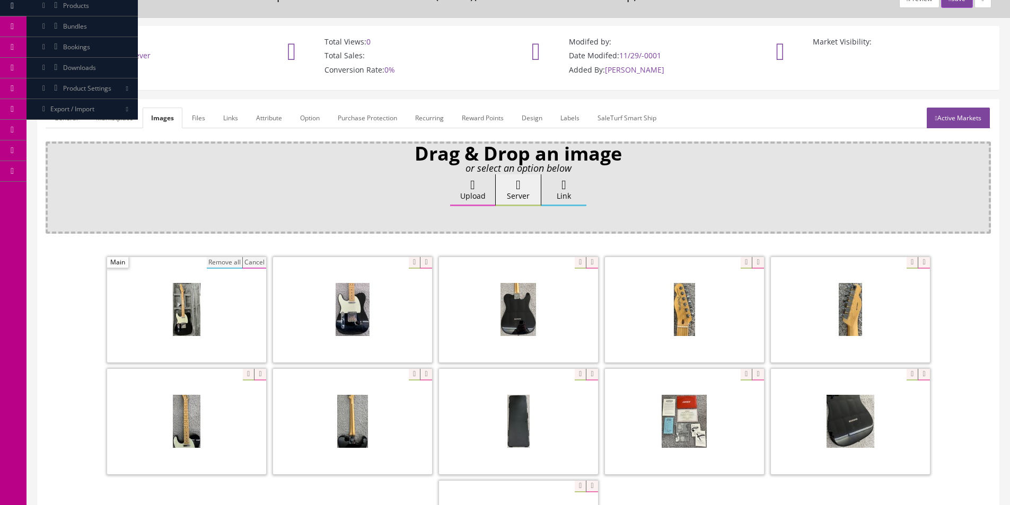
click at [219, 263] on button "Remove all" at bounding box center [225, 263] width 36 height 12
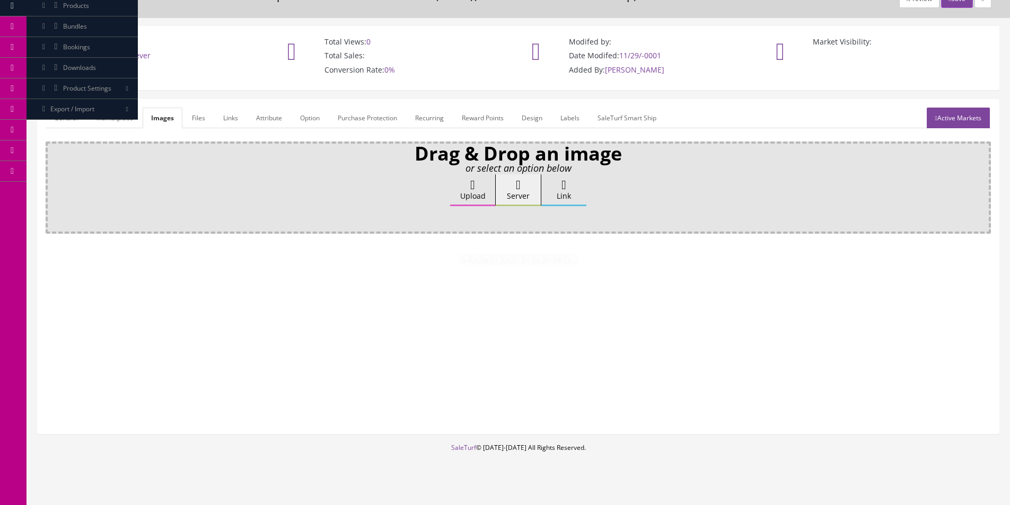
click at [331, 220] on div "Ok" at bounding box center [518, 219] width 931 height 16
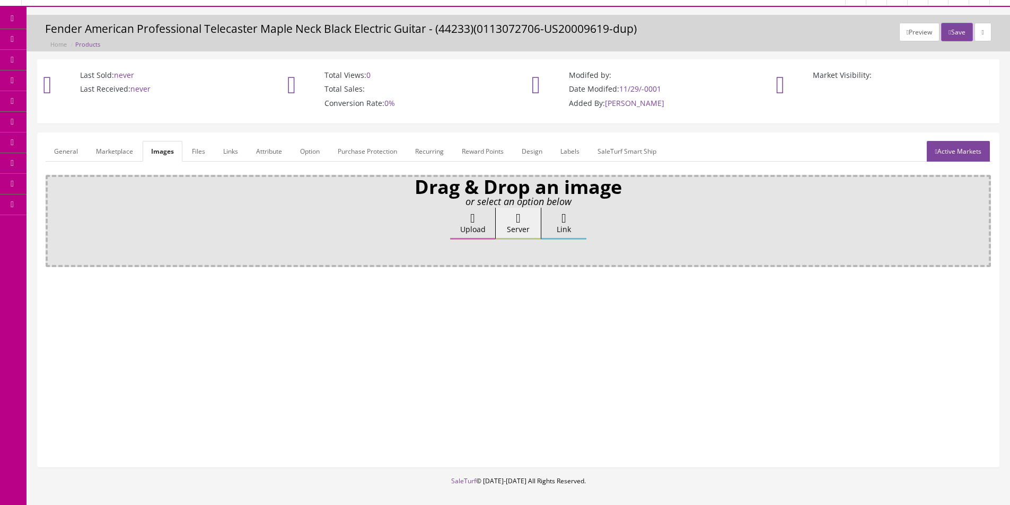
scroll to position [0, 0]
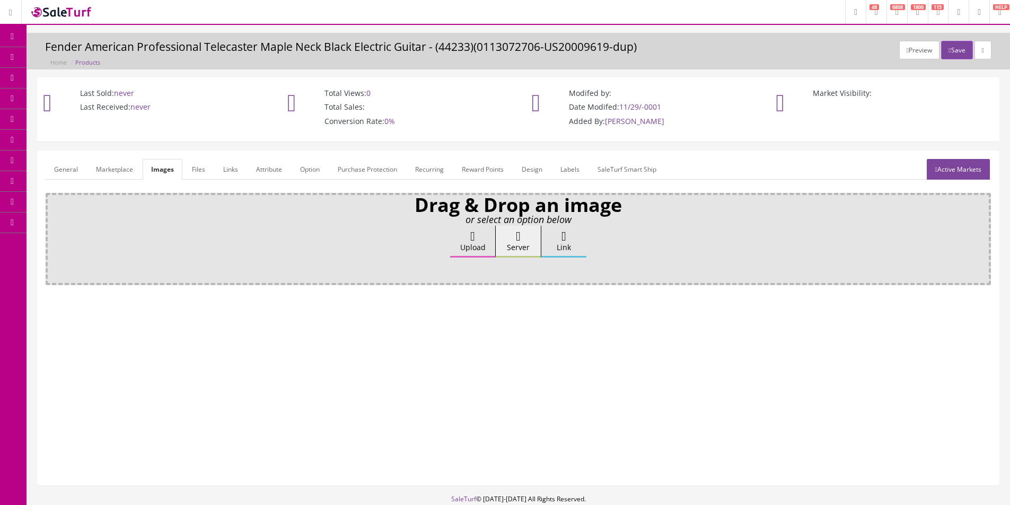
click at [255, 166] on link "Attribute" at bounding box center [269, 169] width 43 height 21
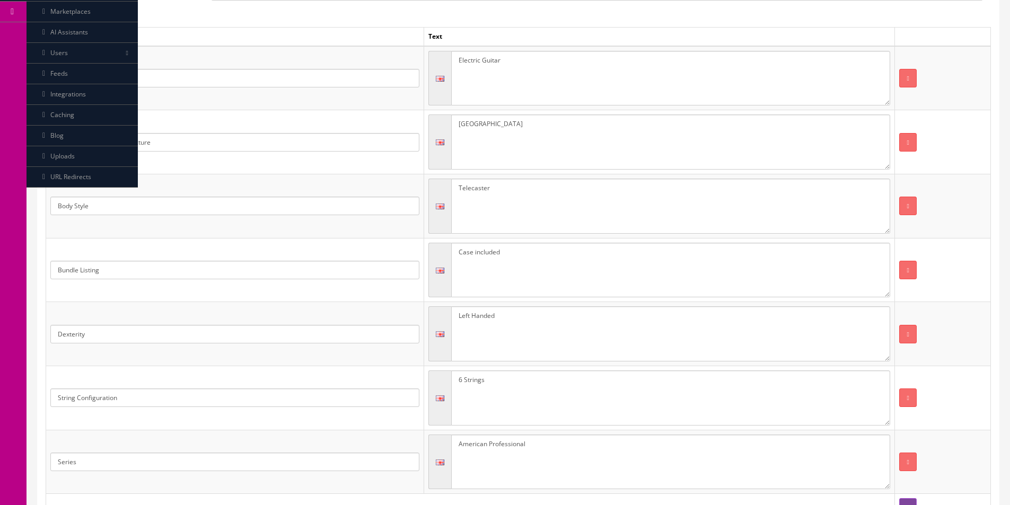
scroll to position [212, 0]
click at [530, 209] on textarea "Telecaster" at bounding box center [671, 205] width 440 height 55
type textarea "Stratocaster"
click at [512, 268] on textarea "Case included" at bounding box center [671, 269] width 440 height 55
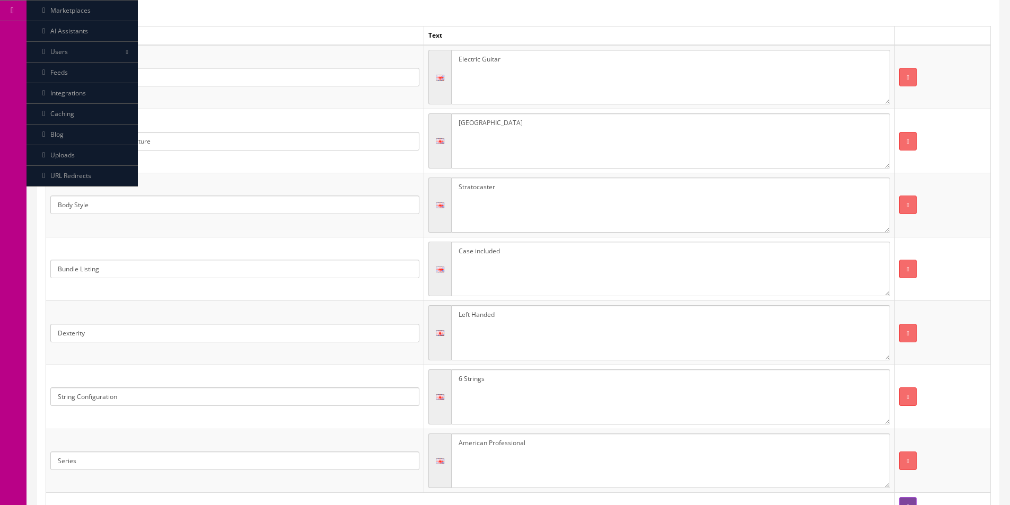
click at [512, 268] on textarea "Case included" at bounding box center [671, 269] width 440 height 55
click at [512, 267] on textarea "Case included" at bounding box center [671, 269] width 440 height 55
type textarea "Bag Included"
click at [497, 354] on textarea "Left Handed" at bounding box center [671, 332] width 440 height 55
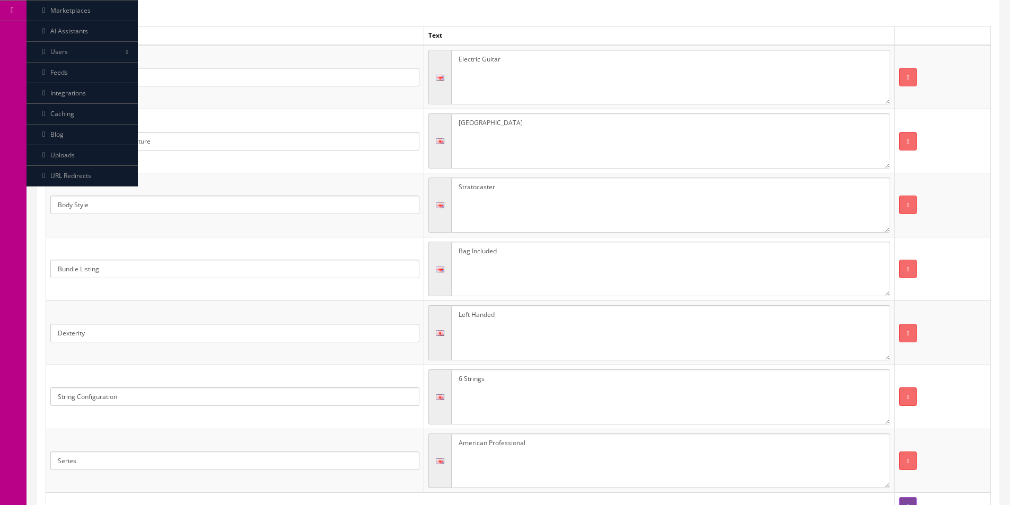
click at [497, 354] on textarea "Left Handed" at bounding box center [671, 332] width 440 height 55
type textarea "Right Handed"
click at [313, 330] on input "Dexterity" at bounding box center [234, 333] width 369 height 19
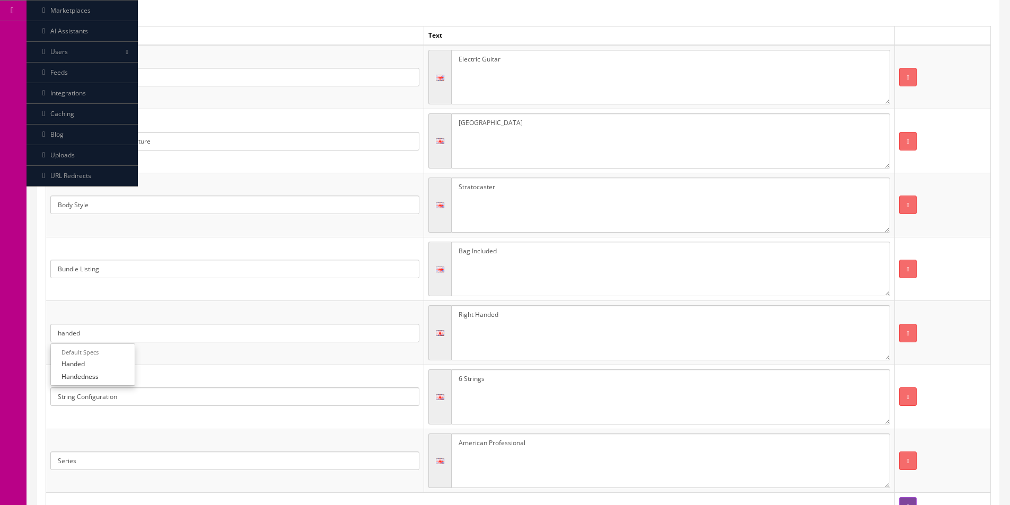
click at [111, 374] on link "Handedness" at bounding box center [93, 377] width 84 height 12
type input "Handedness"
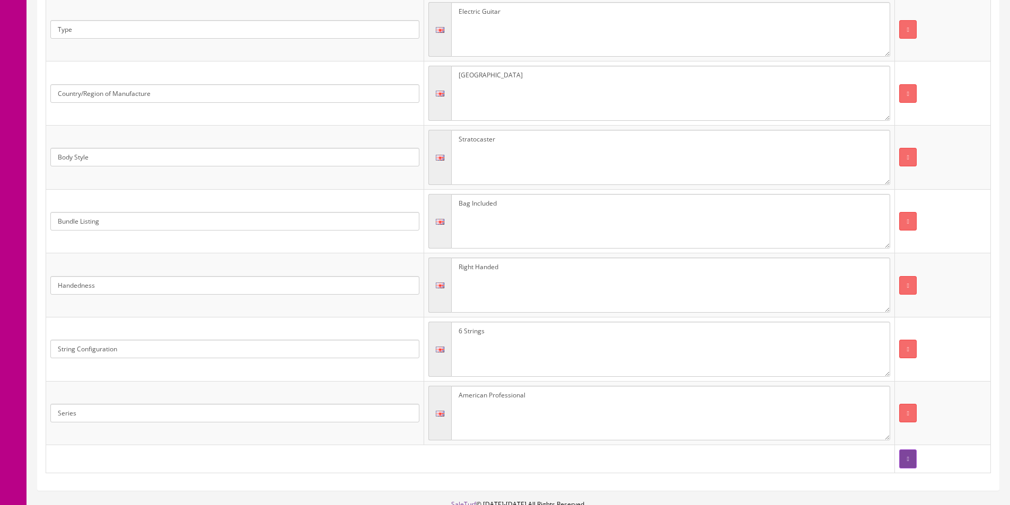
scroll to position [329, 0]
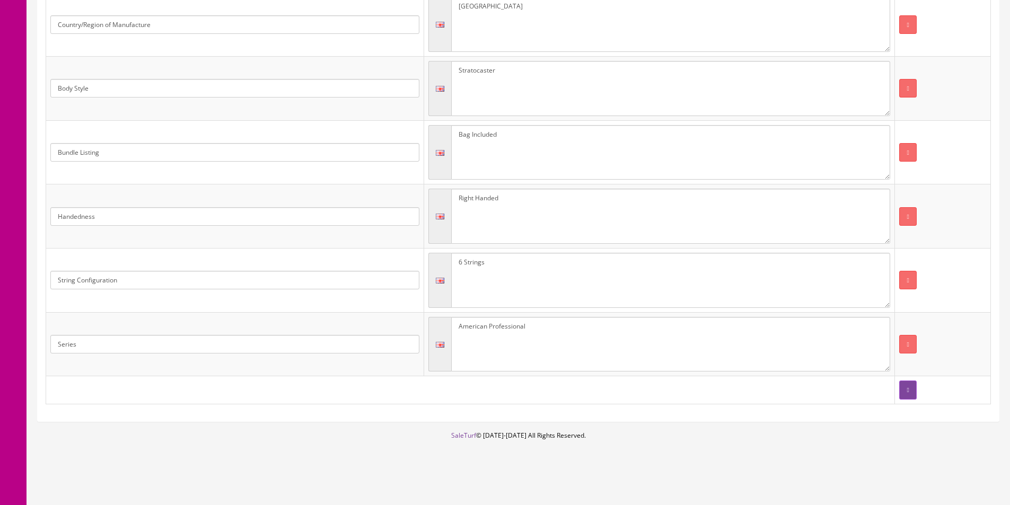
click at [562, 324] on textarea "American Professional" at bounding box center [671, 344] width 440 height 55
type textarea "American Professional Classic"
click at [899, 383] on button "button" at bounding box center [907, 390] width 17 height 19
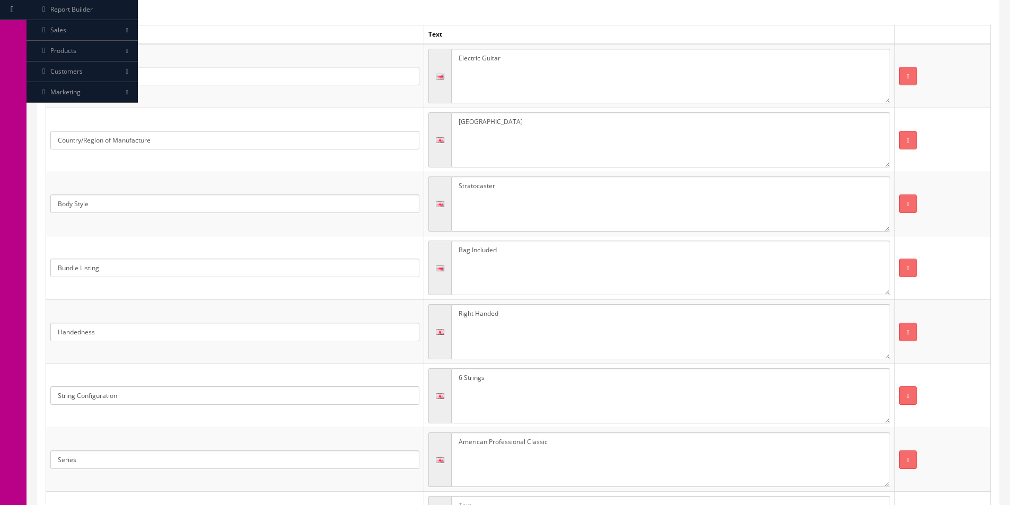
scroll to position [64, 0]
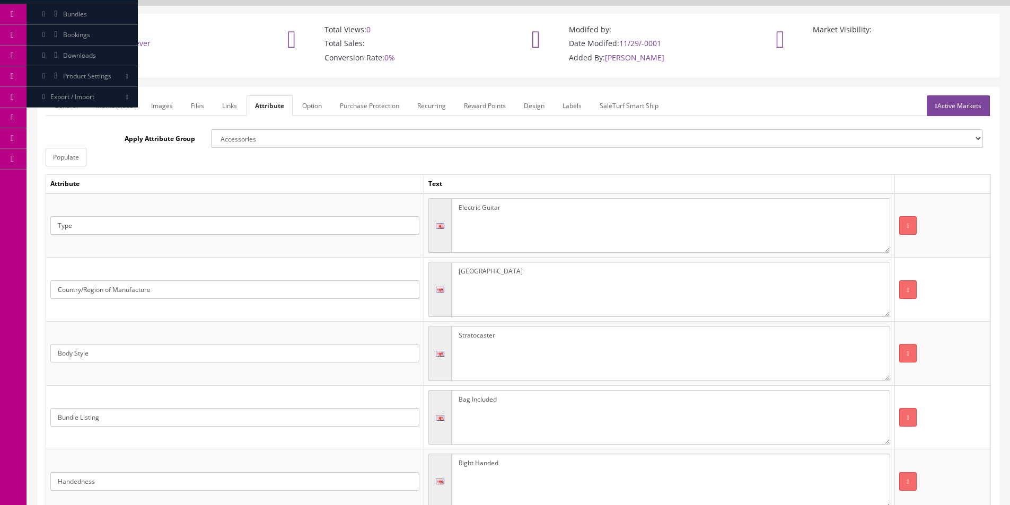
click at [549, 203] on textarea "Electric Guitar" at bounding box center [671, 225] width 440 height 55
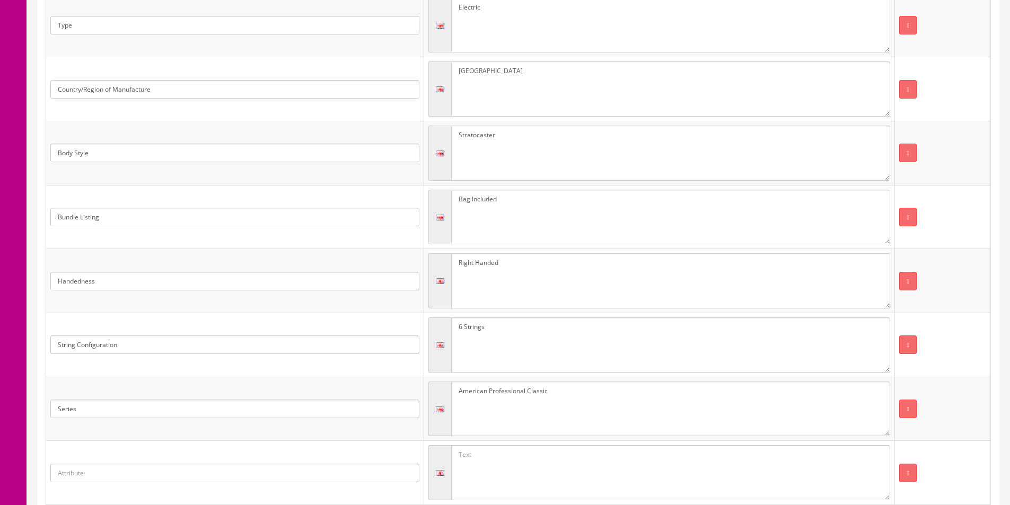
scroll to position [382, 0]
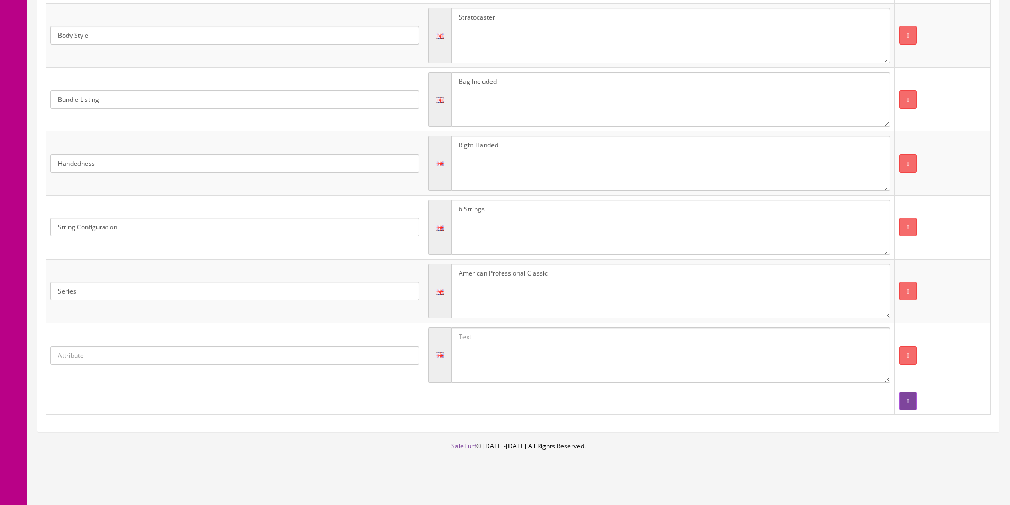
type textarea "Electric"
click at [370, 354] on input "text" at bounding box center [234, 355] width 369 height 19
type input "Instrument"
click at [65, 387] on link "Instrument" at bounding box center [93, 386] width 84 height 12
click at [533, 381] on textarea at bounding box center [671, 355] width 440 height 55
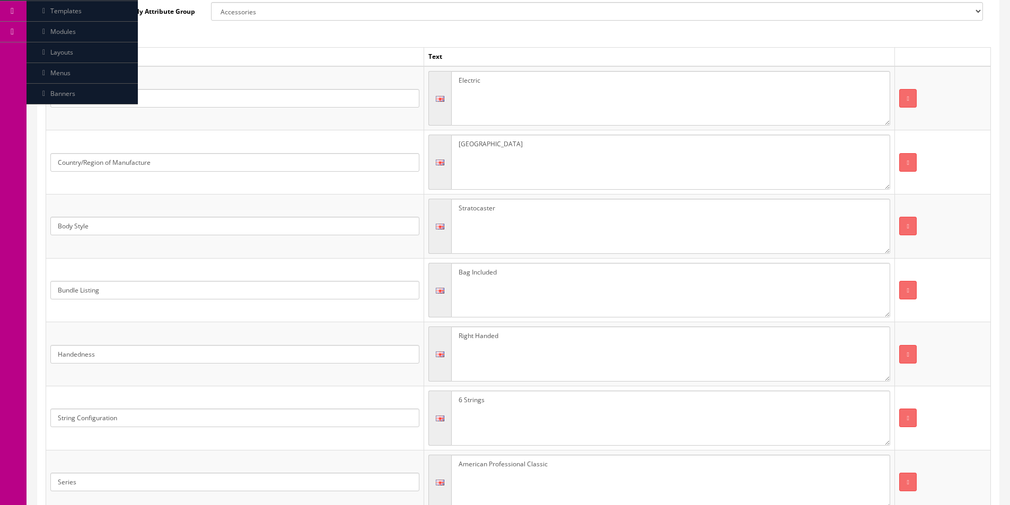
scroll to position [11, 0]
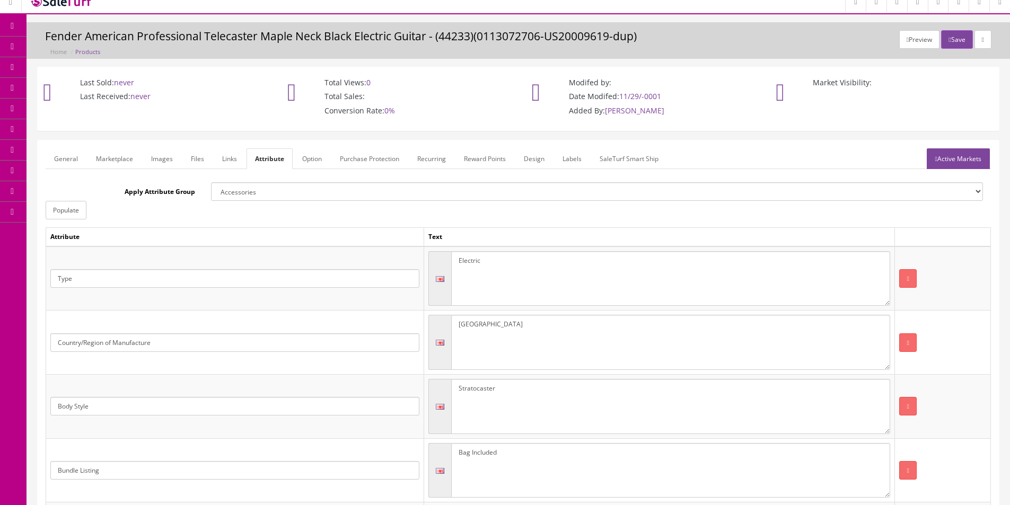
type textarea "Guitar"
click at [948, 159] on link "Active Markets" at bounding box center [958, 158] width 63 height 21
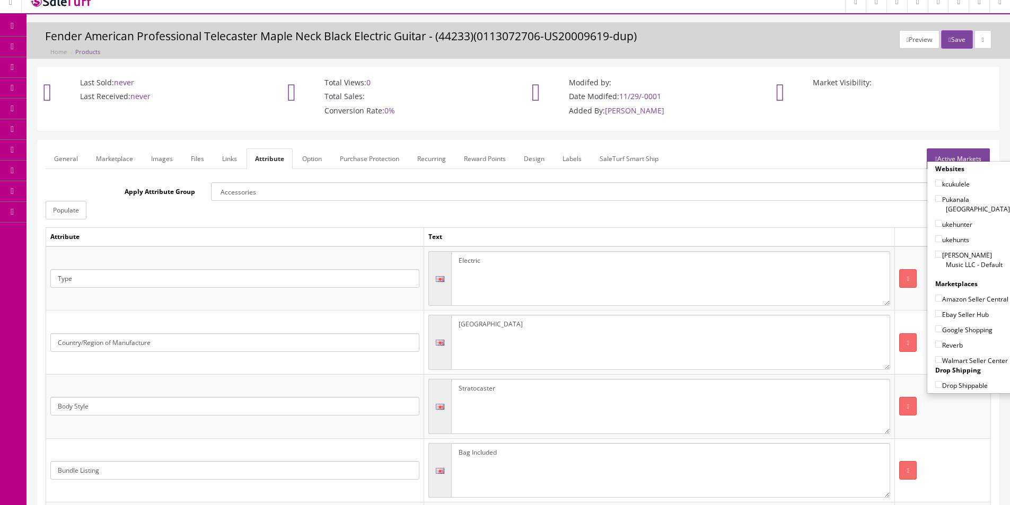
click at [960, 250] on label "[PERSON_NAME] Music LLC - Default" at bounding box center [972, 260] width 75 height 20
click at [942, 251] on input"] "[PERSON_NAME] Music LLC - Default" at bounding box center [938, 254] width 7 height 7
checkbox input"] "true"
click at [949, 302] on label "Amazon Seller Central" at bounding box center [971, 299] width 73 height 11
click at [942, 302] on input"] "Amazon Seller Central" at bounding box center [938, 298] width 7 height 7
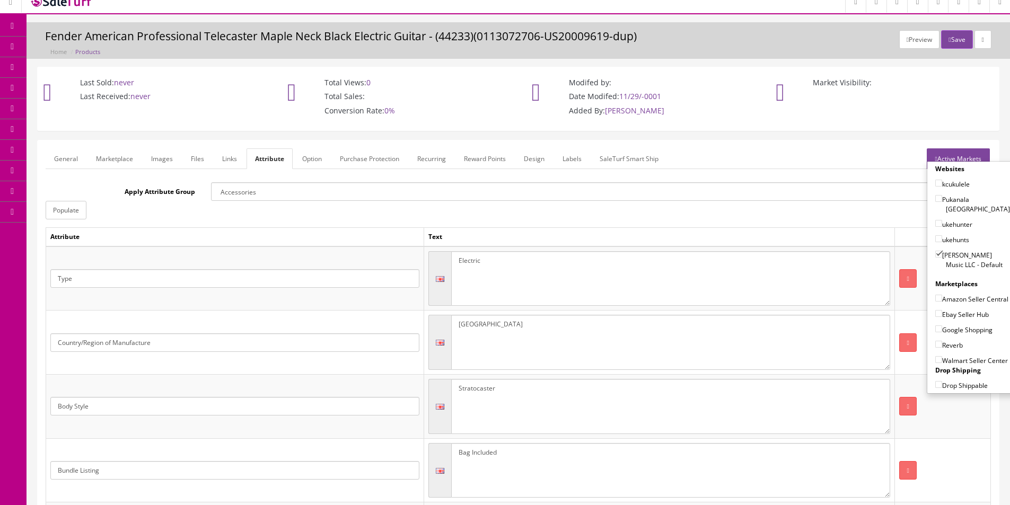
checkbox input"] "true"
click at [949, 318] on label "Ebay Seller Hub" at bounding box center [962, 314] width 54 height 11
click at [942, 317] on input"] "Ebay Seller Hub" at bounding box center [938, 313] width 7 height 7
checkbox input"] "true"
click at [949, 334] on label "Google Shopping" at bounding box center [963, 330] width 57 height 11
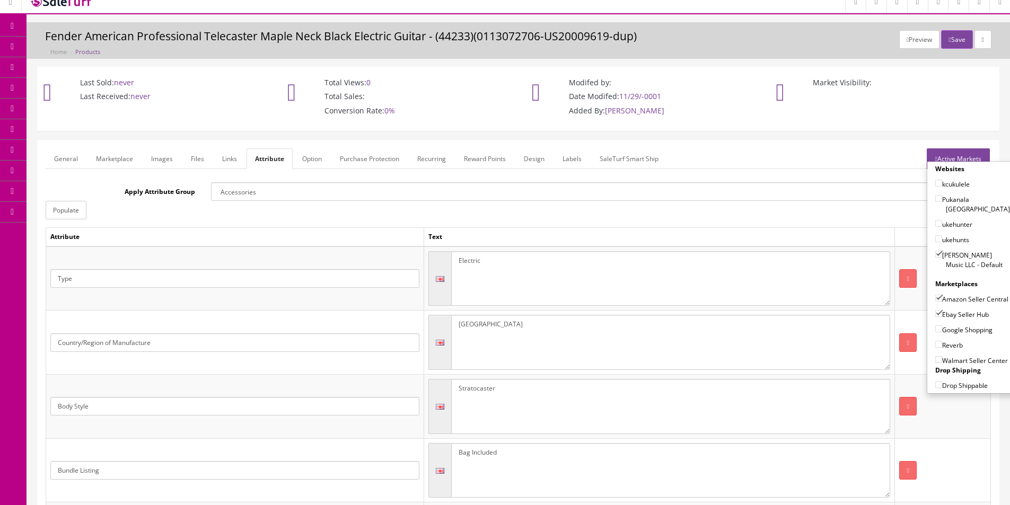
click at [942, 332] on input"] "Google Shopping" at bounding box center [938, 329] width 7 height 7
checkbox input"] "true"
click at [949, 289] on div "Amazon Seller Central" at bounding box center [972, 296] width 75 height 15
click at [949, 309] on label "Ebay Seller Hub" at bounding box center [962, 314] width 54 height 11
click at [942, 310] on input"] "Ebay Seller Hub" at bounding box center [938, 313] width 7 height 7
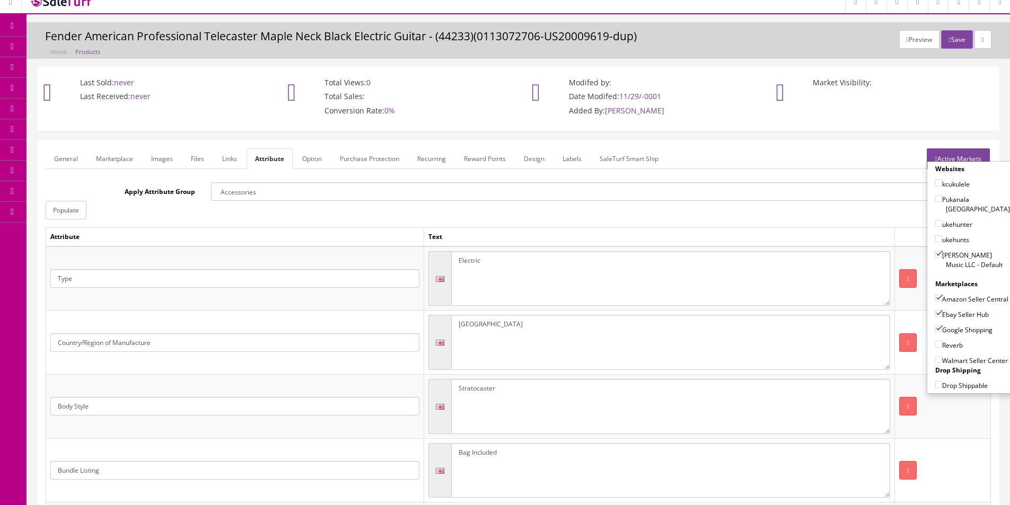
checkbox input"] "false"
click at [945, 325] on label "Google Shopping" at bounding box center [963, 330] width 57 height 11
click at [942, 326] on input"] "Google Shopping" at bounding box center [938, 329] width 7 height 7
checkbox input"] "false"
click at [955, 294] on label "Amazon Seller Central" at bounding box center [971, 299] width 73 height 11
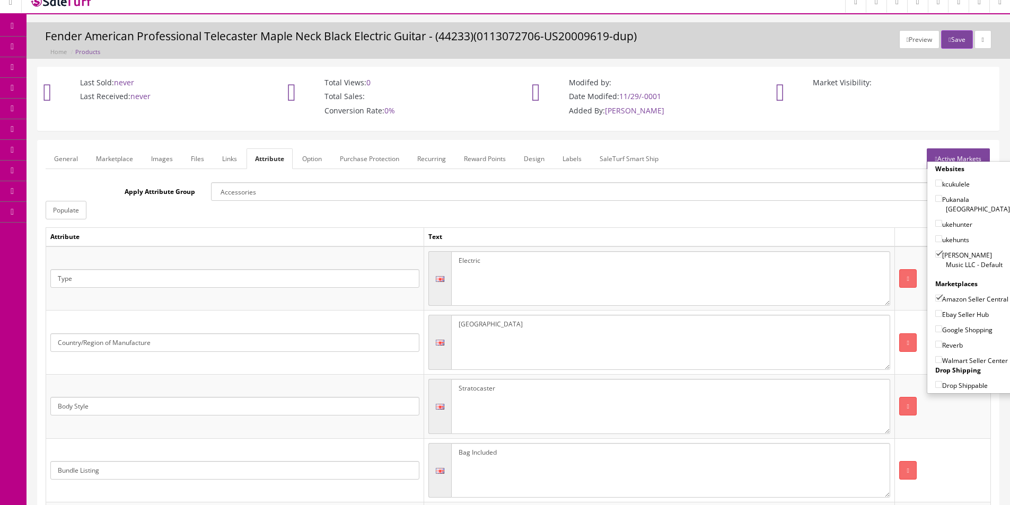
click at [942, 295] on input"] "Amazon Seller Central" at bounding box center [938, 298] width 7 height 7
checkbox input"] "false"
click at [957, 250] on label "[PERSON_NAME] Music LLC - Default" at bounding box center [972, 260] width 75 height 20
click at [942, 251] on input"] "[PERSON_NAME] Music LLC - Default" at bounding box center [938, 254] width 7 height 7
checkbox input"] "false"
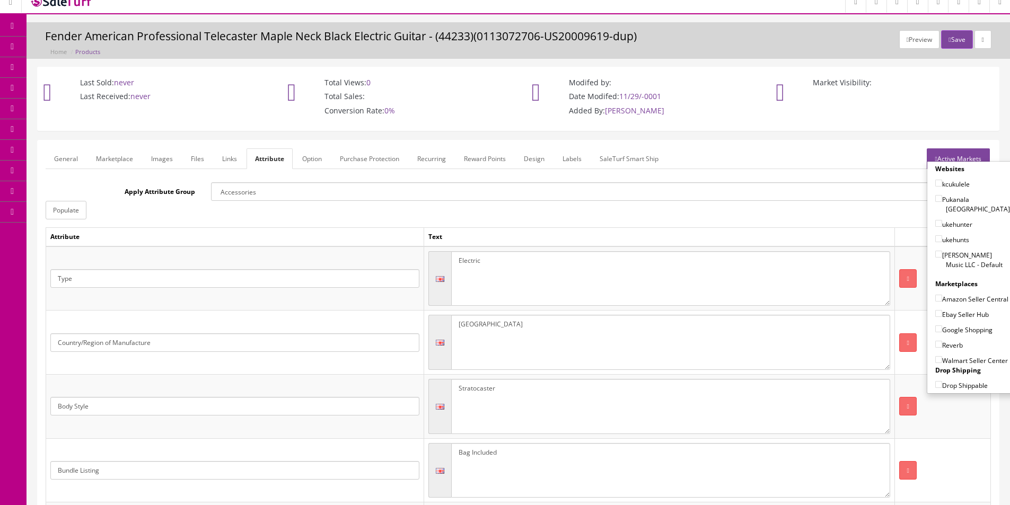
scroll to position [0, 0]
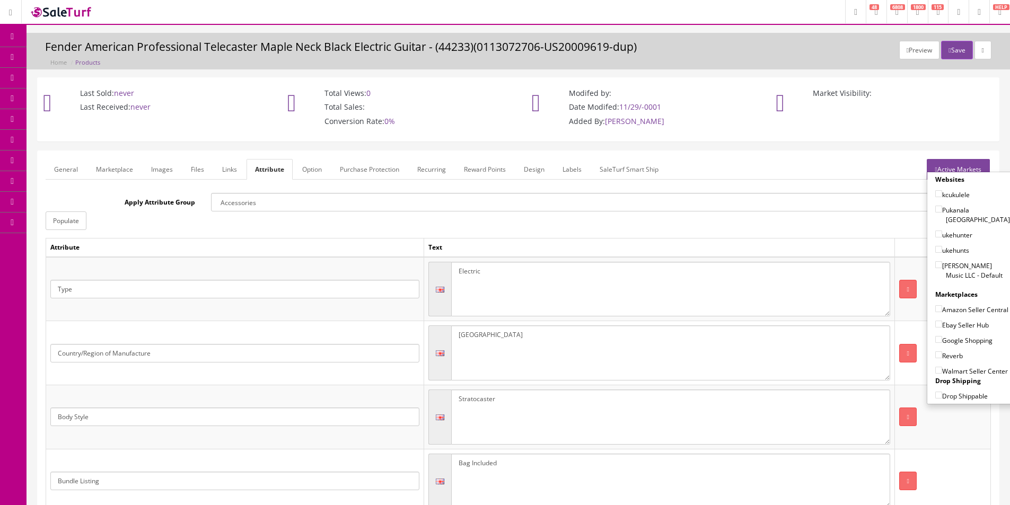
click at [945, 56] on button "Save" at bounding box center [956, 50] width 31 height 19
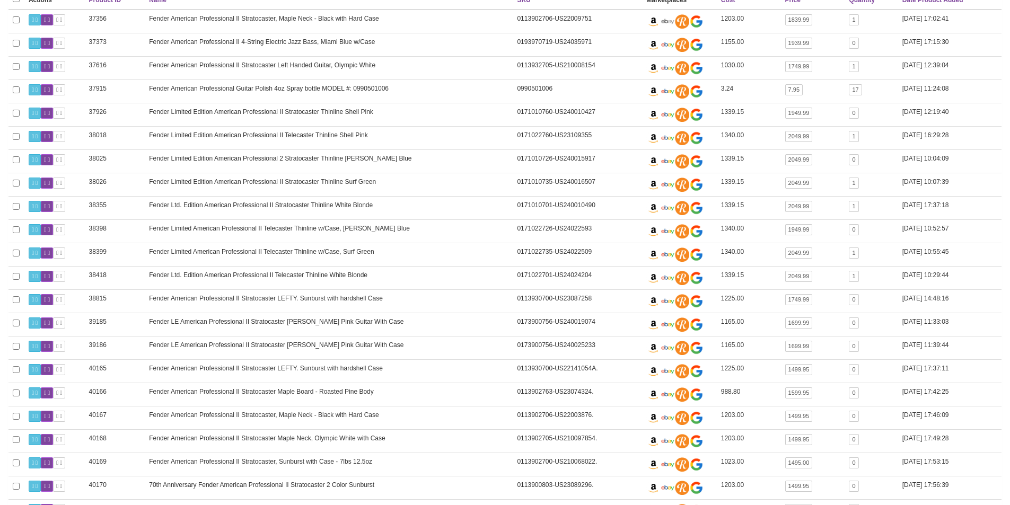
scroll to position [995, 0]
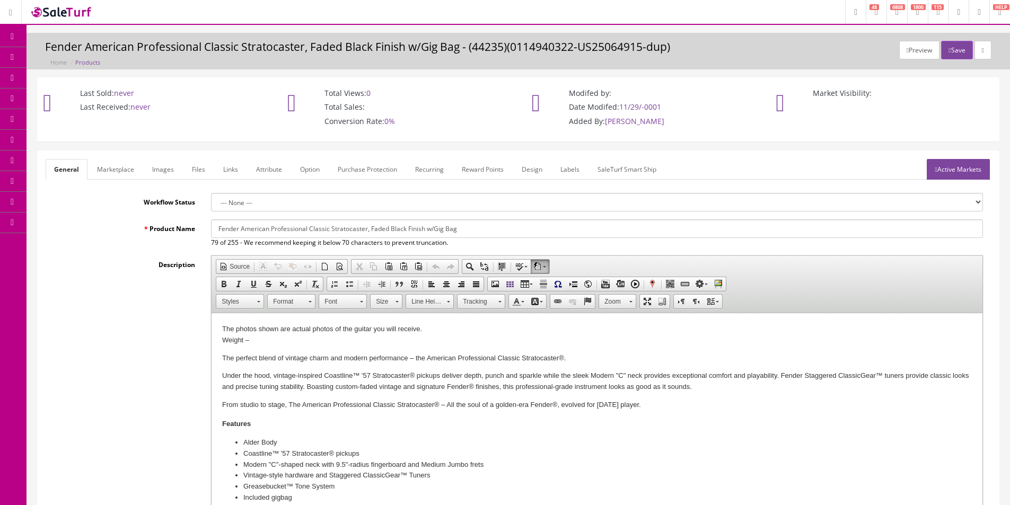
click at [310, 231] on input "Fender American Professional Classic Stratocaster, Faded Black Finish w/Gig Bag" at bounding box center [597, 229] width 772 height 19
click at [311, 230] on input "Fender American Professional Classic Stratocaster, Faded Black Finish w/Gig Bag" at bounding box center [597, 229] width 772 height 19
click at [346, 227] on input "Fender American Professional Classic Stratocaster, Faded Black Finish w/Gig Bag" at bounding box center [597, 229] width 772 height 19
type input "Fender American Professional Classic Telecaster, Faded Black Finish w/Gig Bag"
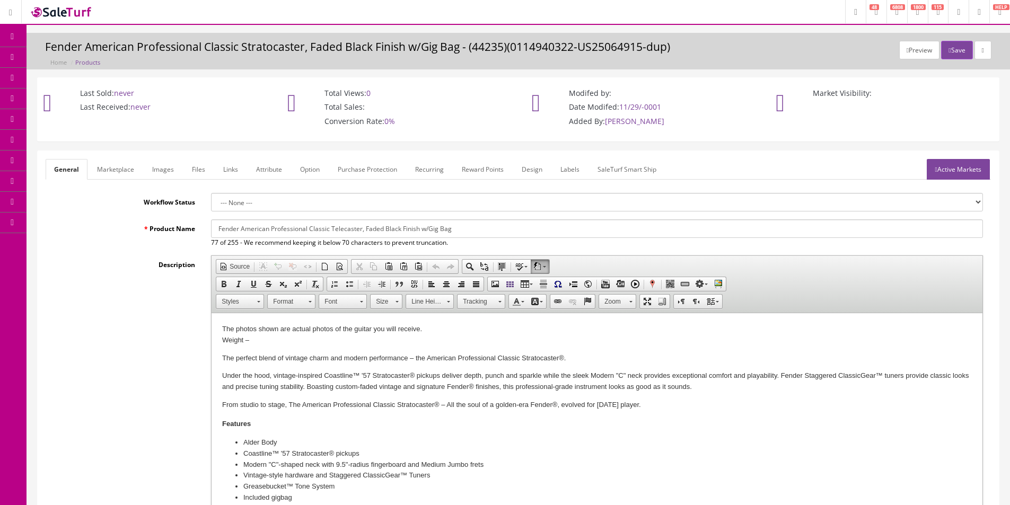
click at [110, 163] on link "Marketplace" at bounding box center [116, 169] width 54 height 21
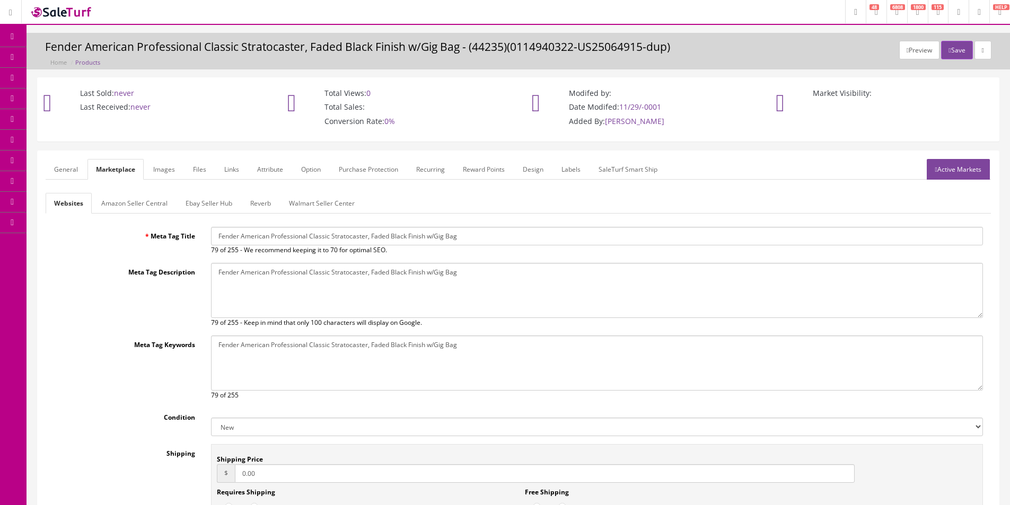
click at [322, 226] on div "Websites Amazon Seller Central Ebay Seller Hub Reverb Walmart Seller Center Met…" at bounding box center [518, 387] width 945 height 389
click at [326, 238] on input "Fender American Professional Classic Stratocaster, Faded Black Finish w/Gig Bag" at bounding box center [597, 236] width 772 height 19
drag, startPoint x: 326, startPoint y: 238, endPoint x: 353, endPoint y: 268, distance: 40.2
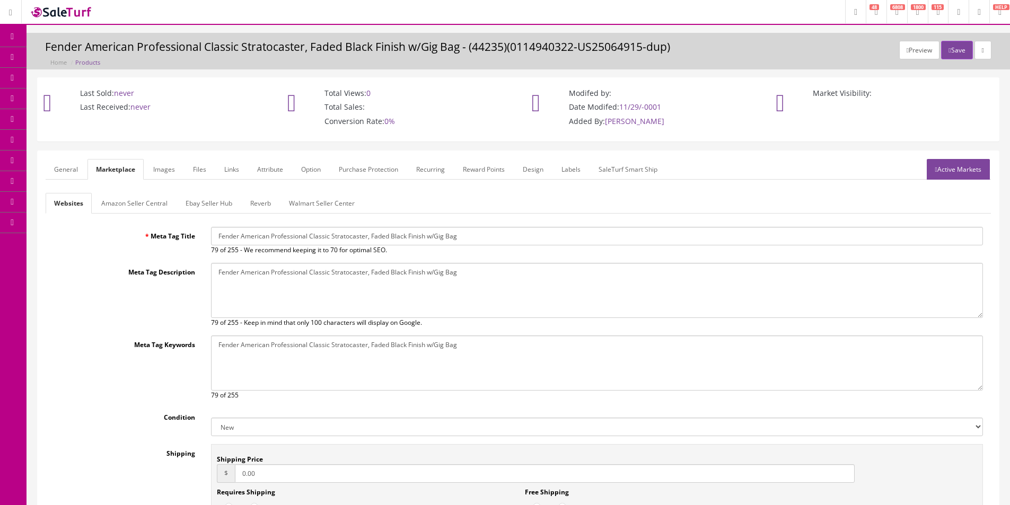
click at [326, 238] on input "Fender American Professional Classic Stratocaster, Faded Black Finish w/Gig Bag" at bounding box center [597, 236] width 772 height 19
paste input "Tele"
type input "Fender American Professional Classic Telecaster, Faded Black Finish w/Gig Bag"
click at [353, 268] on textarea "Fender American Professional Classic Stratocaster, Faded Black Finish w/Gig Bag" at bounding box center [597, 290] width 772 height 55
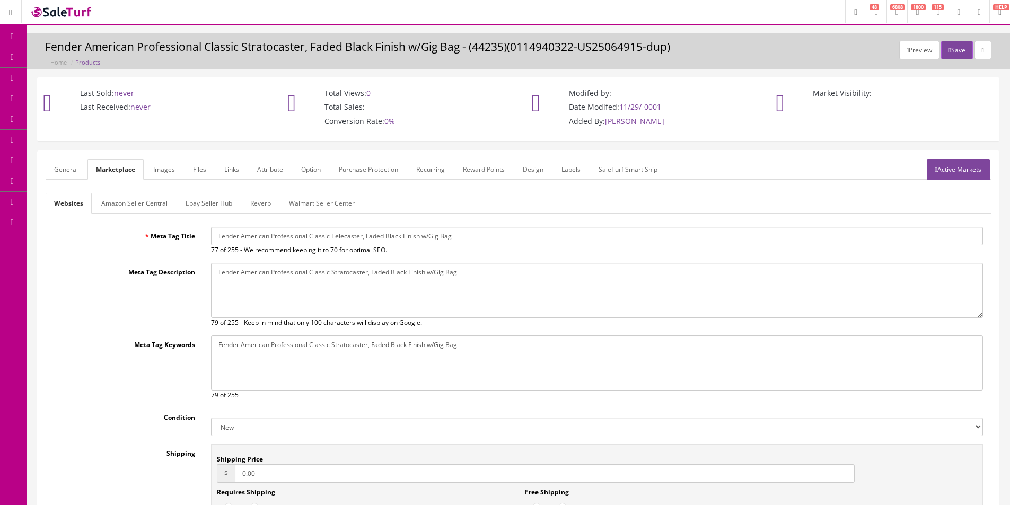
click at [353, 268] on textarea "Fender American Professional Classic Stratocaster, Faded Black Finish w/Gig Bag" at bounding box center [597, 290] width 772 height 55
paste textarea "Tele"
type textarea "Fender American Professional Classic Telecaster, Faded Black Finish w/Gig Bag"
click at [384, 345] on textarea "Fender American Professional Classic Stratocaster, Faded Black Finish w/Gig Bag" at bounding box center [597, 363] width 772 height 55
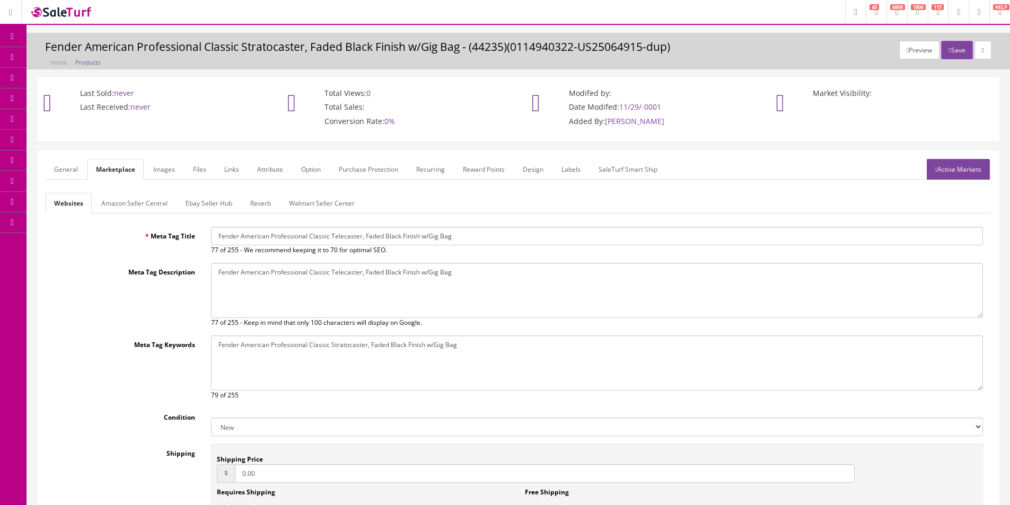
click at [384, 345] on textarea "Fender American Professional Classic Stratocaster, Faded Black Finish w/Gig Bag" at bounding box center [597, 363] width 772 height 55
paste textarea "Tele"
type textarea "Fender American Professional Classic Telecaster, Faded Black Finish w/Gig Bag"
click at [78, 172] on link "General" at bounding box center [66, 169] width 41 height 21
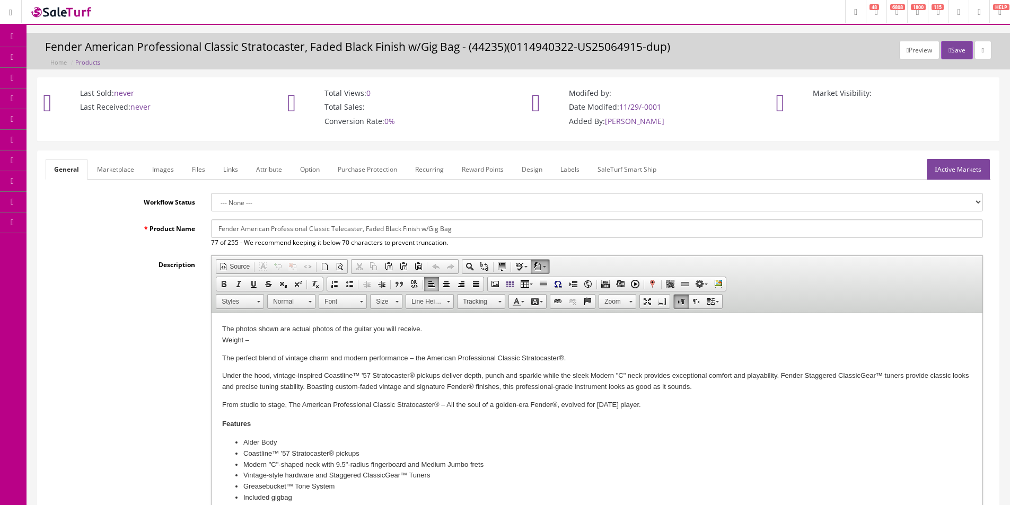
drag, startPoint x: 282, startPoint y: 341, endPoint x: 55, endPoint y: 294, distance: 231.2
click at [508, 386] on p "Under the hood, vintage-inspired Coastline™ '57 Stratocaster® pickups deliver d…" at bounding box center [597, 382] width 750 height 22
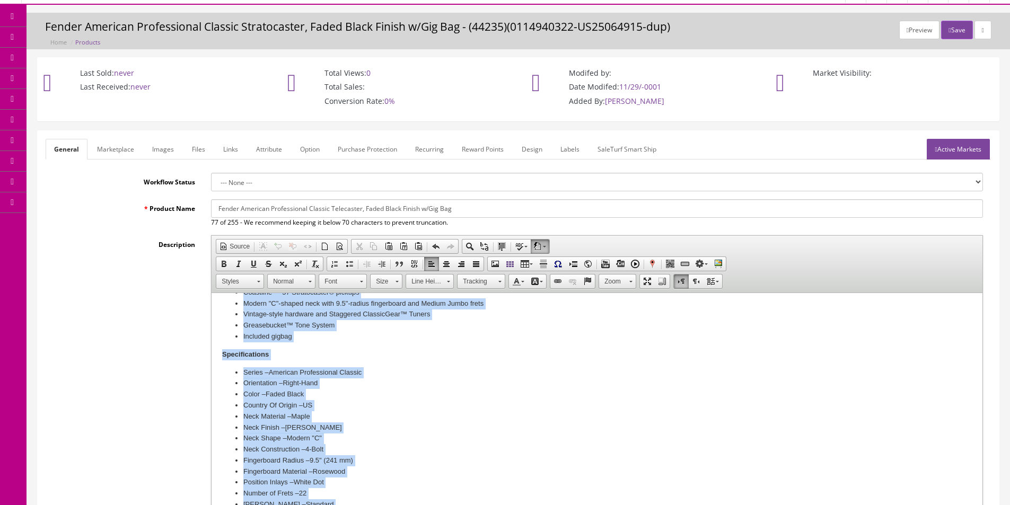
scroll to position [477, 0]
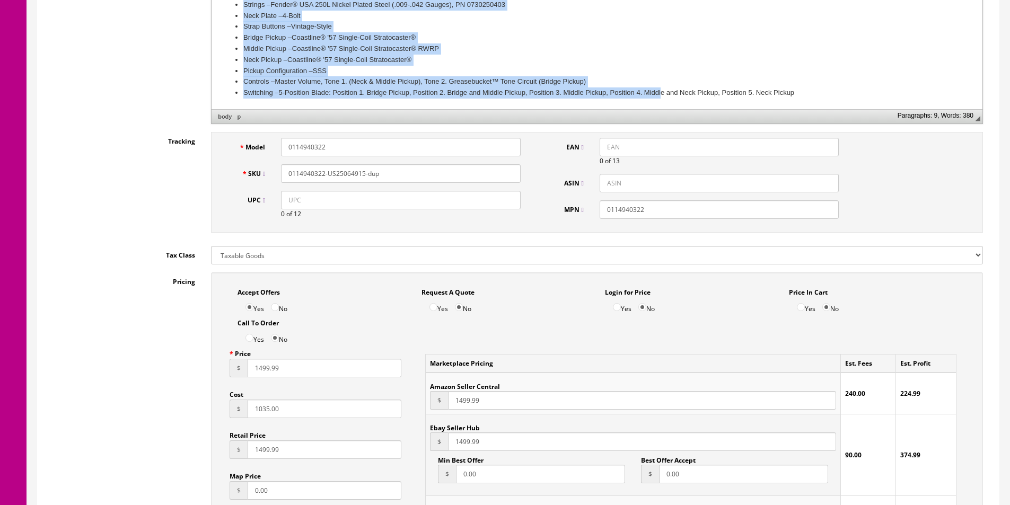
drag, startPoint x: 234, startPoint y: -57, endPoint x: 662, endPoint y: 716, distance: 883.4
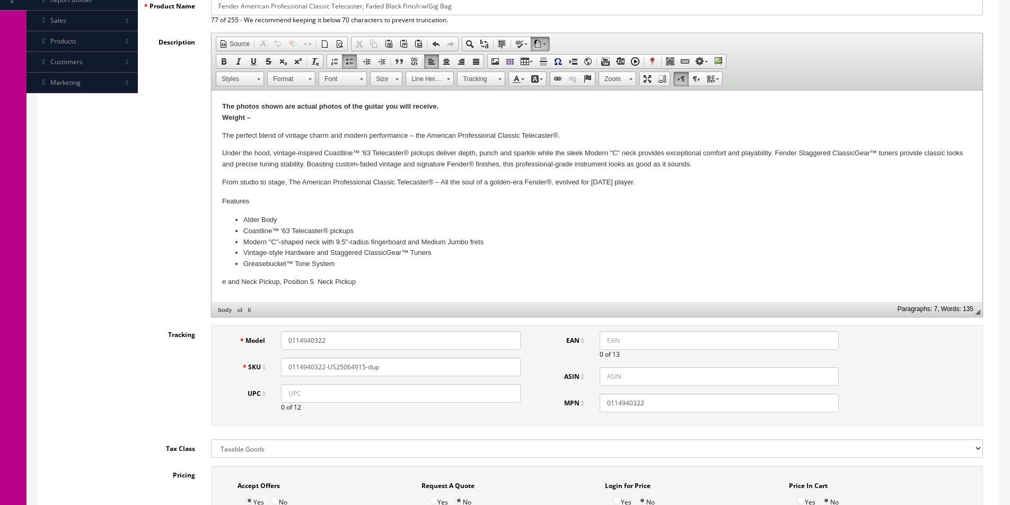
scroll to position [142, 0]
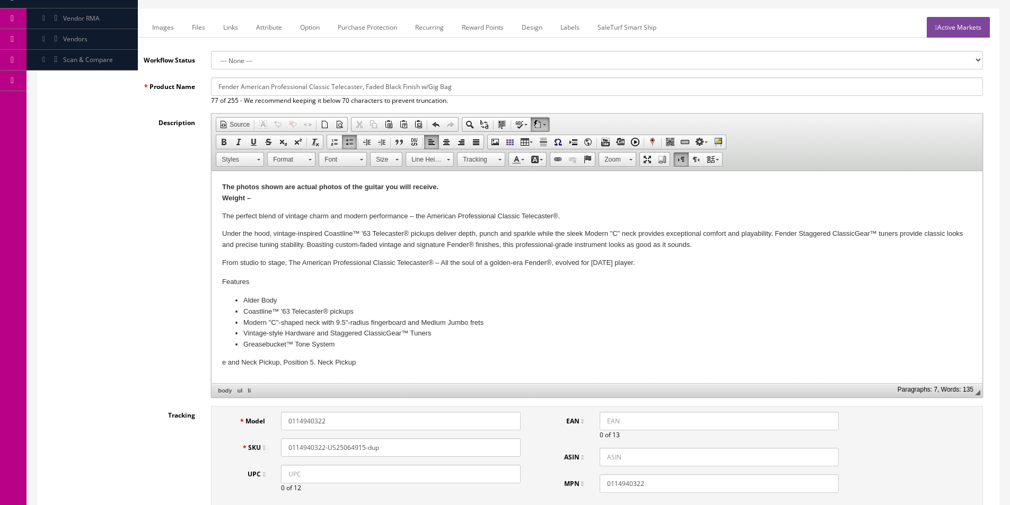
click at [348, 286] on body "The photos shown are actual photos of the guitar you will receive. Weight – The…" at bounding box center [597, 275] width 750 height 187
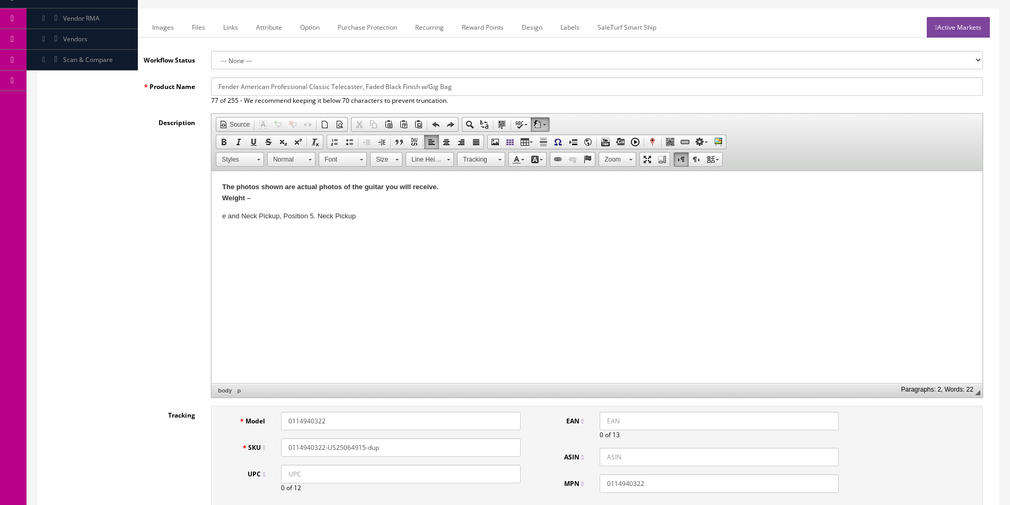
click at [338, 215] on p "e and Neck Pickup, Position 5. Neck Pickup" at bounding box center [597, 216] width 750 height 11
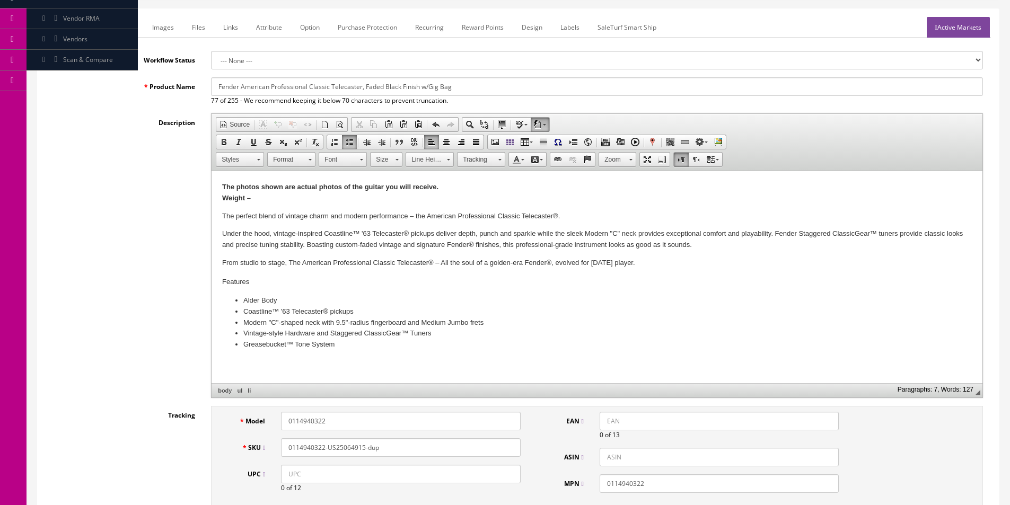
click at [444, 345] on li "Greasebucket™ Tone System" at bounding box center [596, 344] width 707 height 11
click at [232, 283] on h4 "Features" at bounding box center [597, 282] width 750 height 8
click at [251, 362] on p "Specifications" at bounding box center [597, 362] width 750 height 11
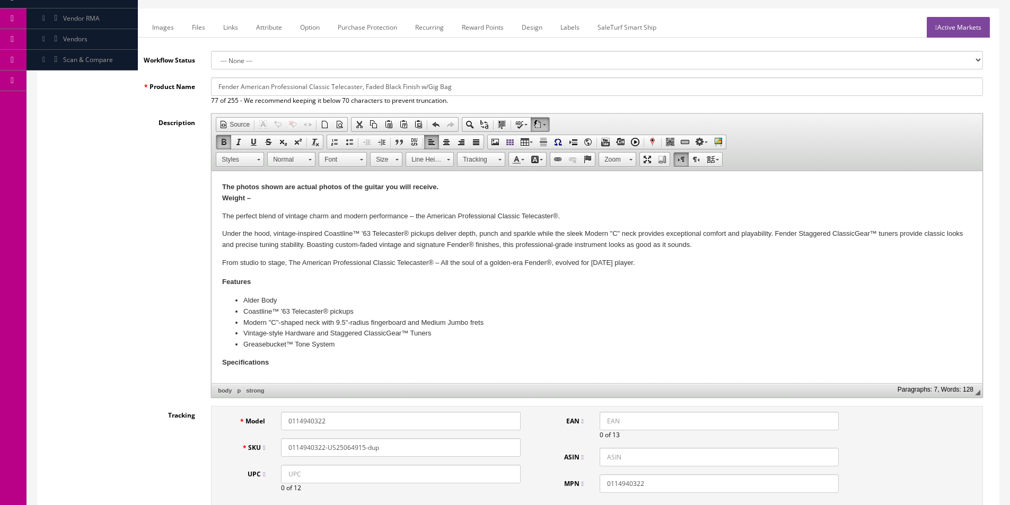
click at [274, 362] on p "Specifications" at bounding box center [597, 362] width 750 height 11
click at [273, 362] on p "Specifications" at bounding box center [597, 362] width 750 height 11
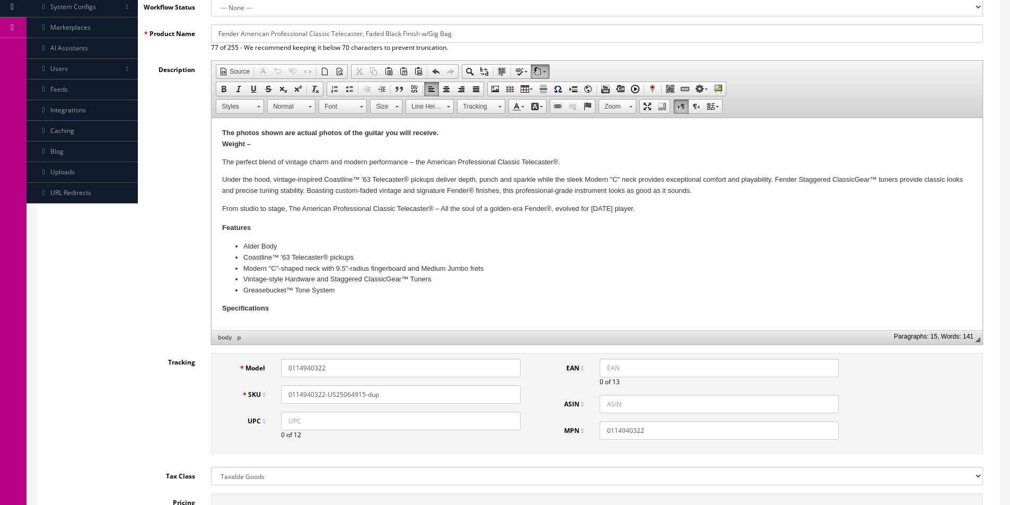
scroll to position [144, 0]
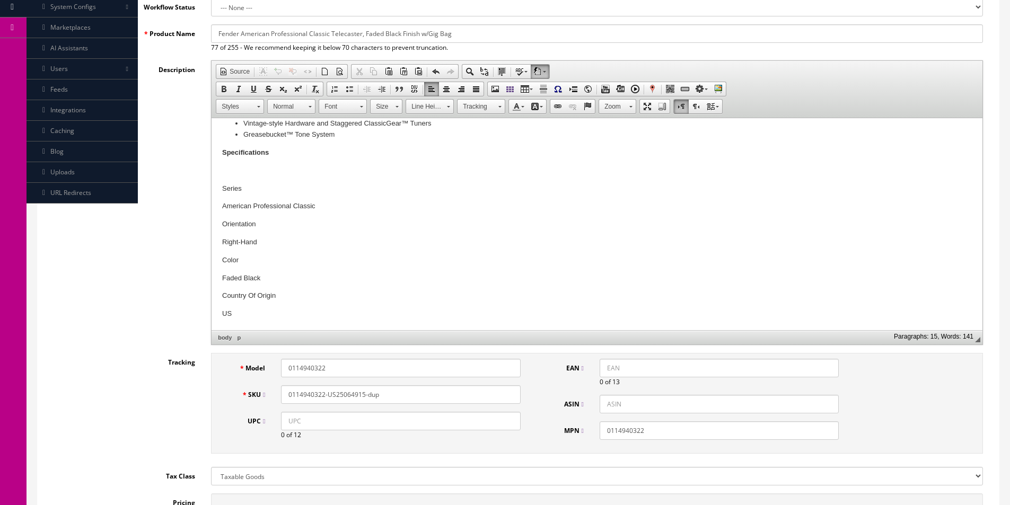
click at [231, 306] on body "The photos shown are actual photos of the guitar you will receive. Weight – The…" at bounding box center [597, 146] width 750 height 348
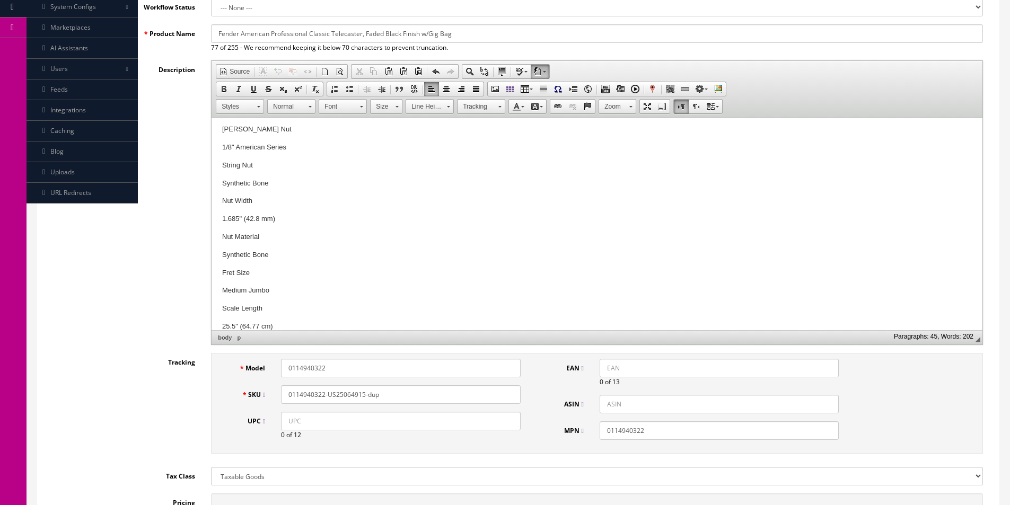
click at [307, 325] on p "25.5" (64.77 cm)" at bounding box center [597, 326] width 750 height 11
click at [254, 313] on p "Alder" at bounding box center [597, 314] width 750 height 11
click at [278, 329] on p "Vintage-Style" at bounding box center [597, 326] width 750 height 11
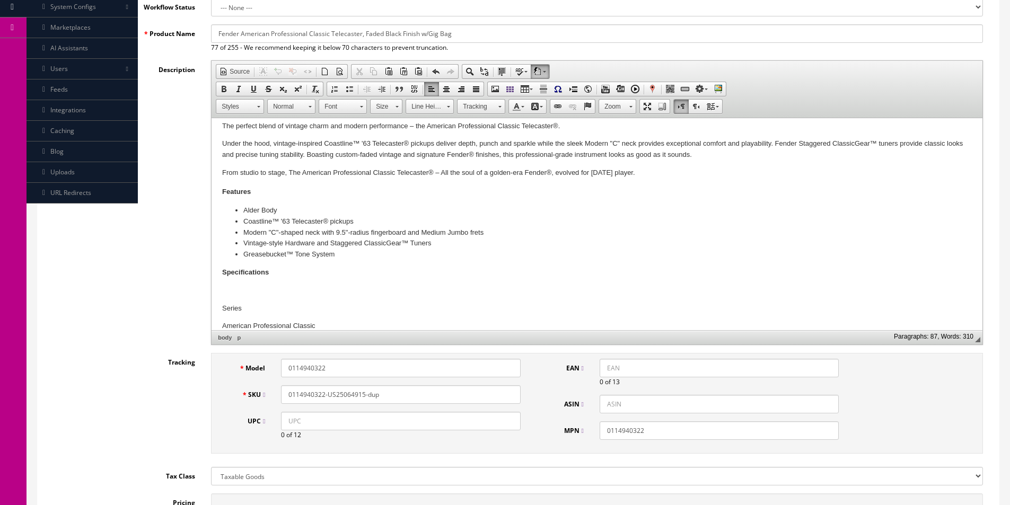
scroll to position [56, 0]
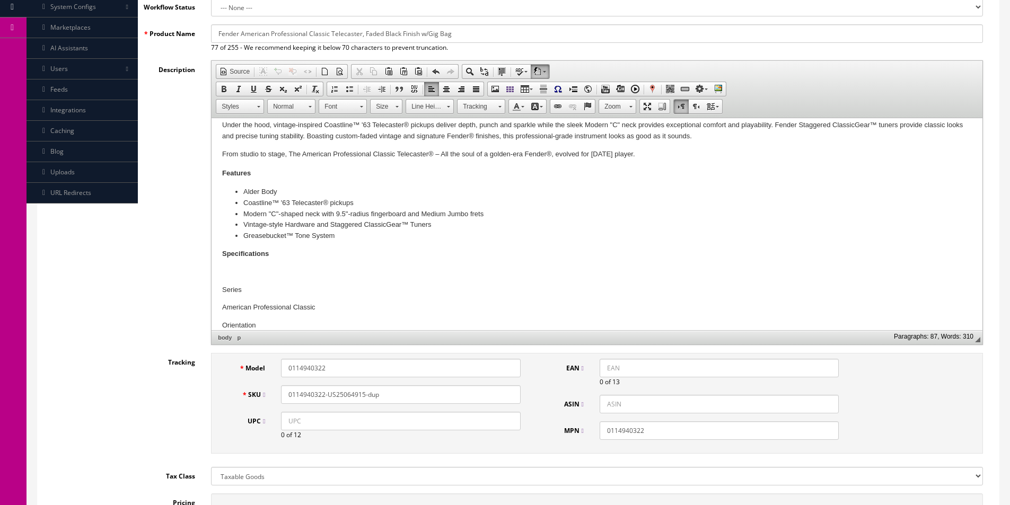
click at [258, 270] on p at bounding box center [597, 272] width 750 height 11
click at [259, 274] on p "Series" at bounding box center [597, 272] width 750 height 11
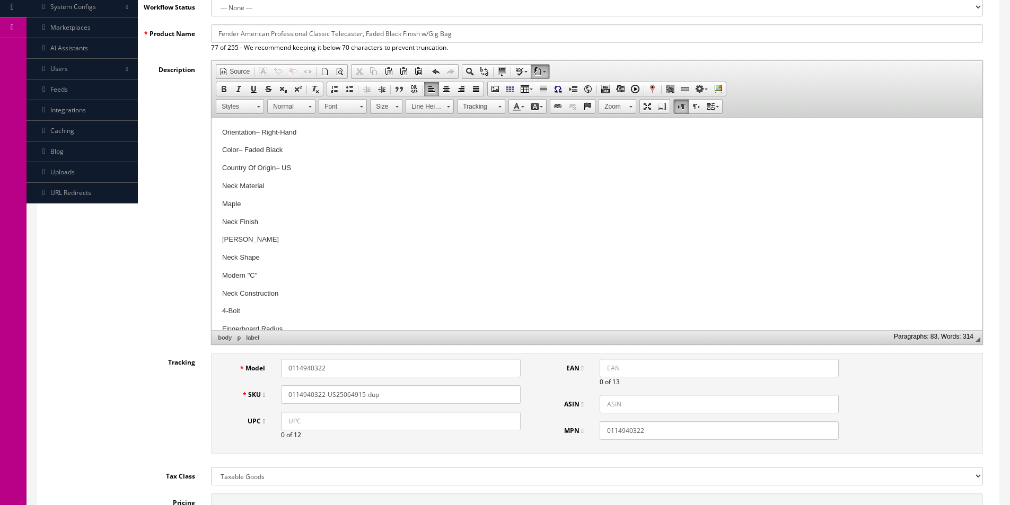
scroll to position [162, 0]
click at [287, 233] on p "Neck Material" at bounding box center [597, 237] width 750 height 11
click at [296, 188] on p "Position Inlays" at bounding box center [597, 185] width 750 height 11
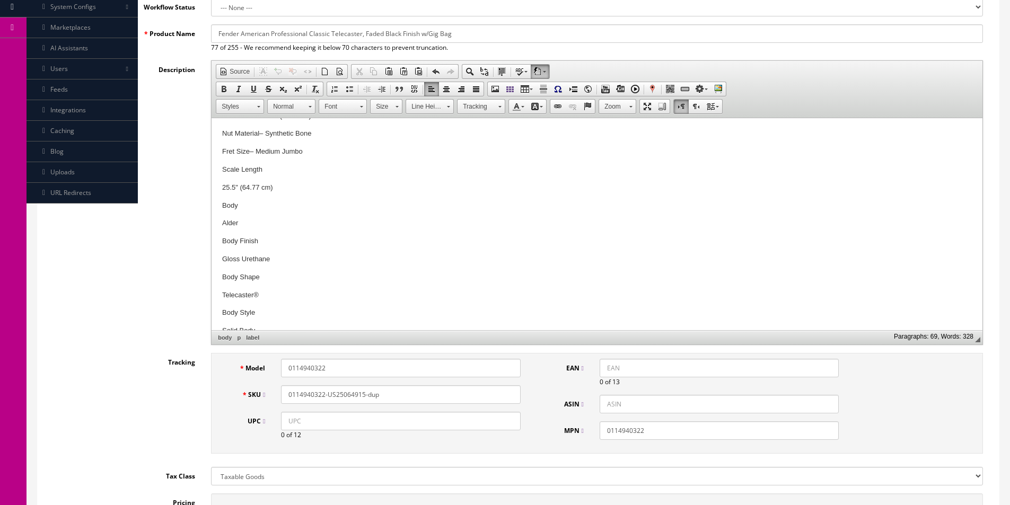
click at [285, 171] on p "Scale Length" at bounding box center [597, 169] width 750 height 11
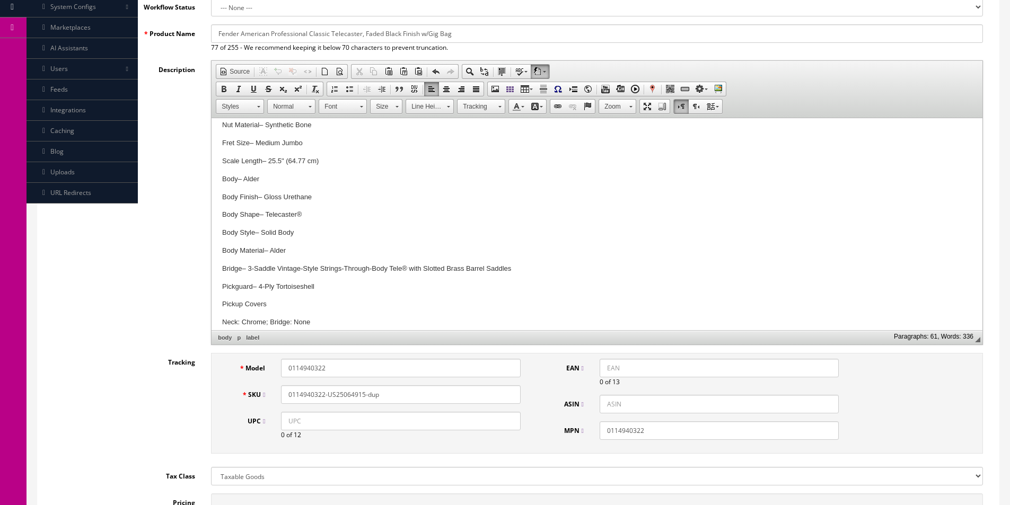
scroll to position [586, 0]
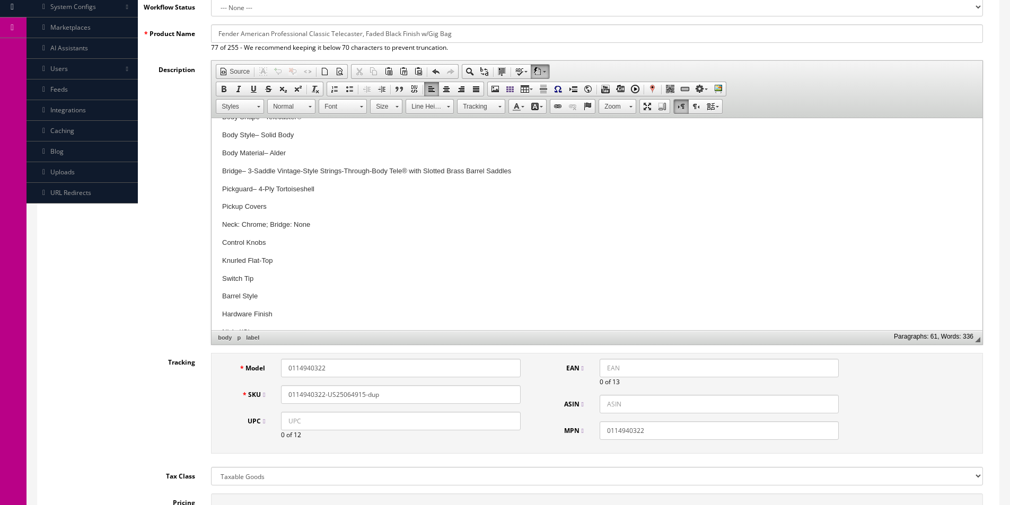
click at [282, 210] on p "Pickup Covers" at bounding box center [597, 207] width 750 height 11
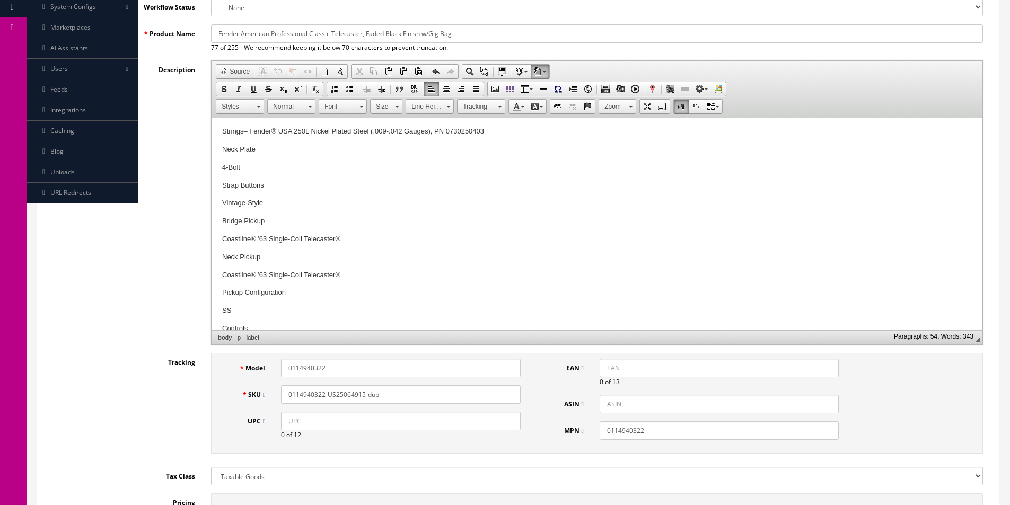
scroll to position [746, 0]
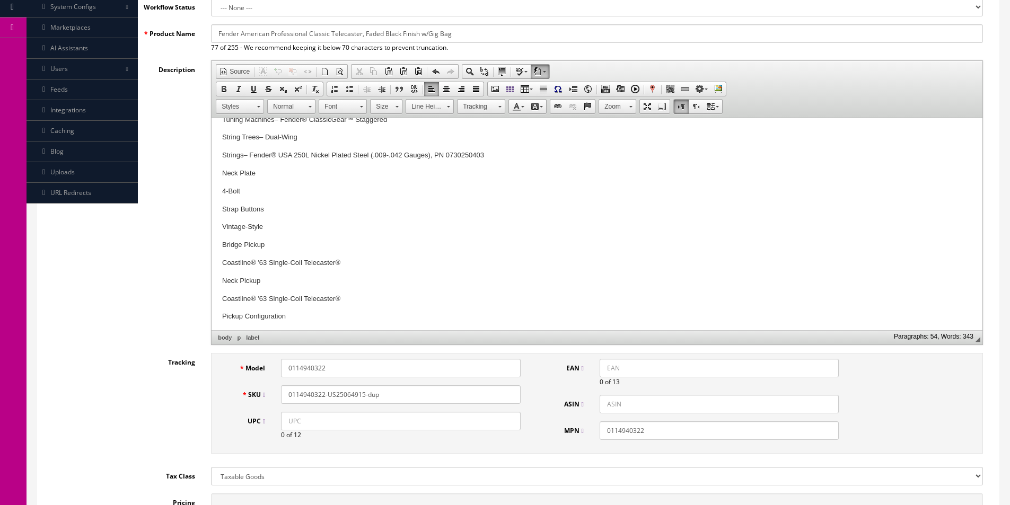
click at [267, 169] on p "Neck Plate" at bounding box center [597, 173] width 750 height 11
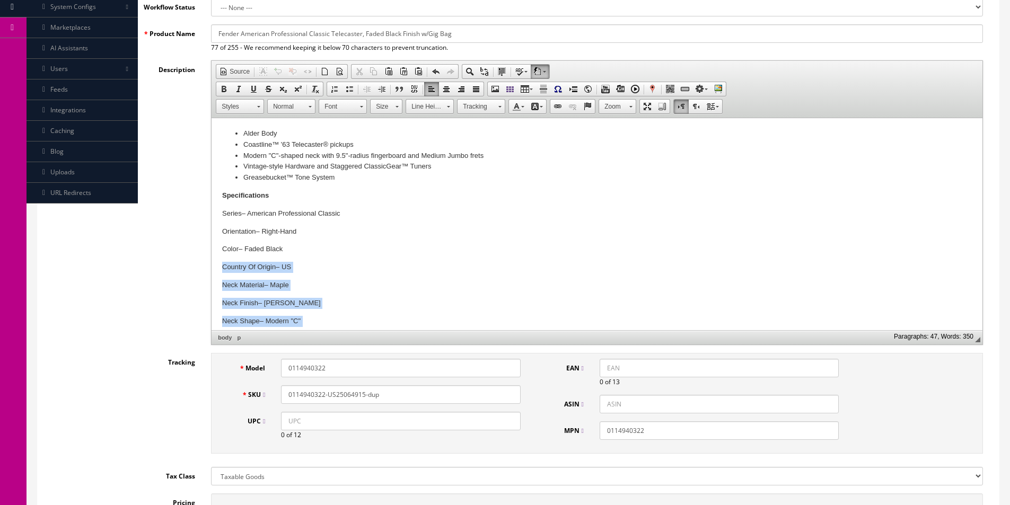
scroll to position [76, 0]
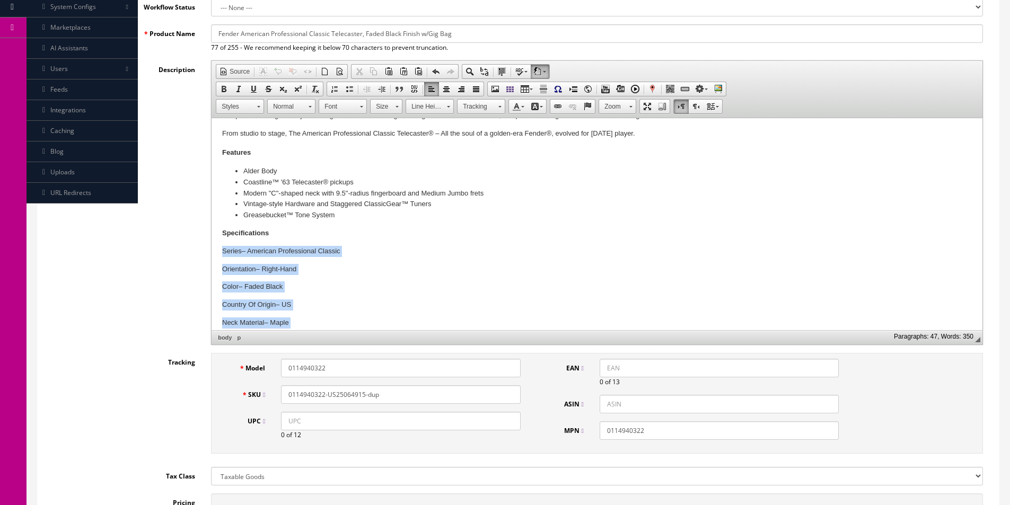
drag, startPoint x: 638, startPoint y: 303, endPoint x: 200, endPoint y: 253, distance: 440.9
click at [212, 253] on html "The photos shown are actual photos of the guitar you will receive. Weight – The…" at bounding box center [597, 504] width 771 height 925
click at [346, 91] on span at bounding box center [349, 89] width 8 height 8
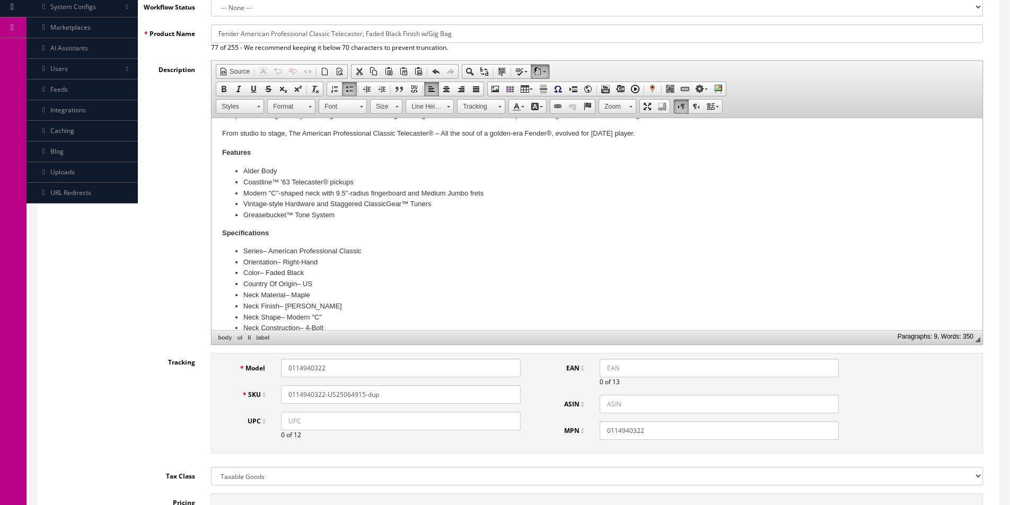
click at [361, 137] on p "From studio to stage, The American Professional Classic Telecaster® – All the s…" at bounding box center [597, 133] width 750 height 11
click at [499, 375] on input "0114940322" at bounding box center [400, 368] width 239 height 19
type input "0114960322"
paste input "60322"
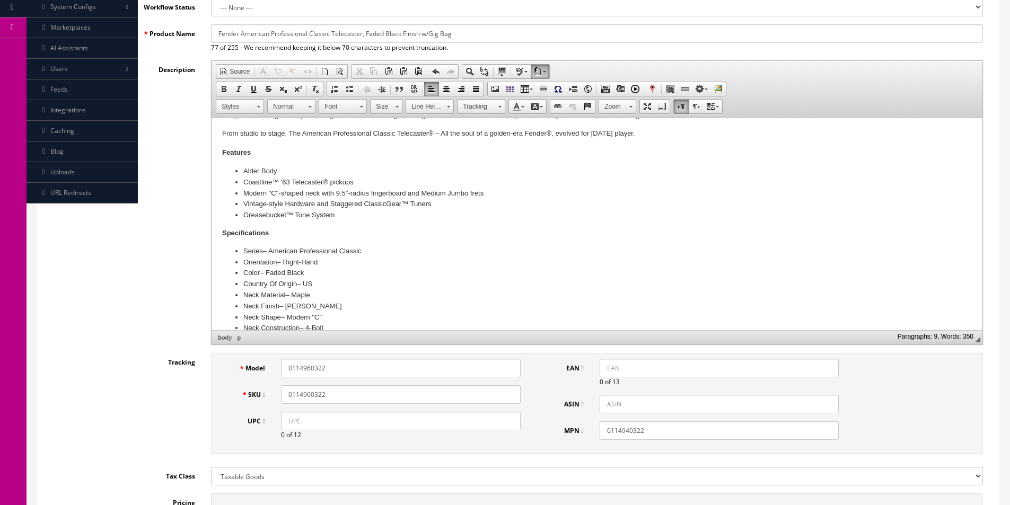
type input "0114960322"
click at [639, 417] on div "EAN 0 of 13 ASIN MPN 0114940322" at bounding box center [694, 403] width 306 height 89
click at [637, 427] on input "0114940322" at bounding box center [719, 431] width 239 height 19
click at [637, 428] on input "0114940322" at bounding box center [719, 431] width 239 height 19
paste input "6"
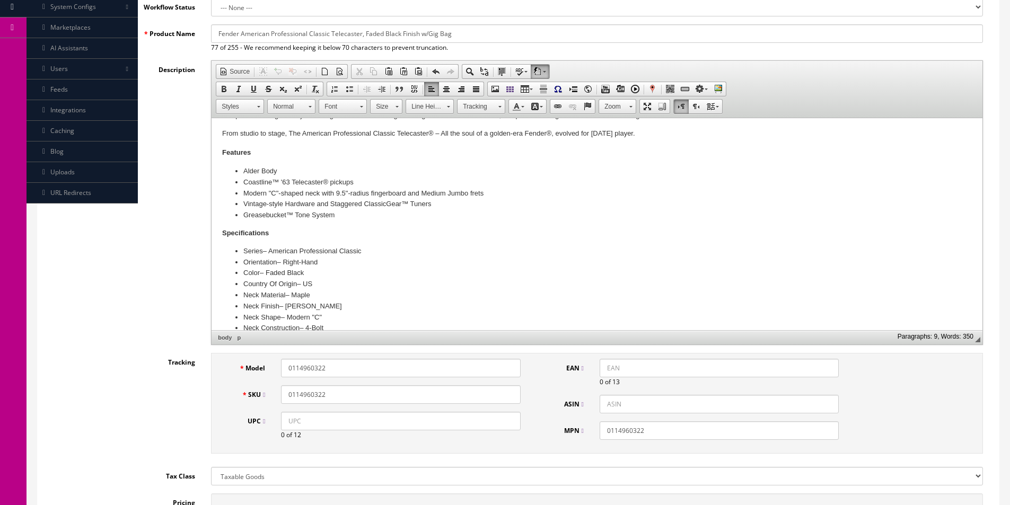
type input "0114960322"
click at [462, 417] on input "UPC" at bounding box center [400, 421] width 239 height 19
paste input "885978761067"
type input "885978761067"
click at [616, 369] on input "EAN" at bounding box center [719, 368] width 239 height 19
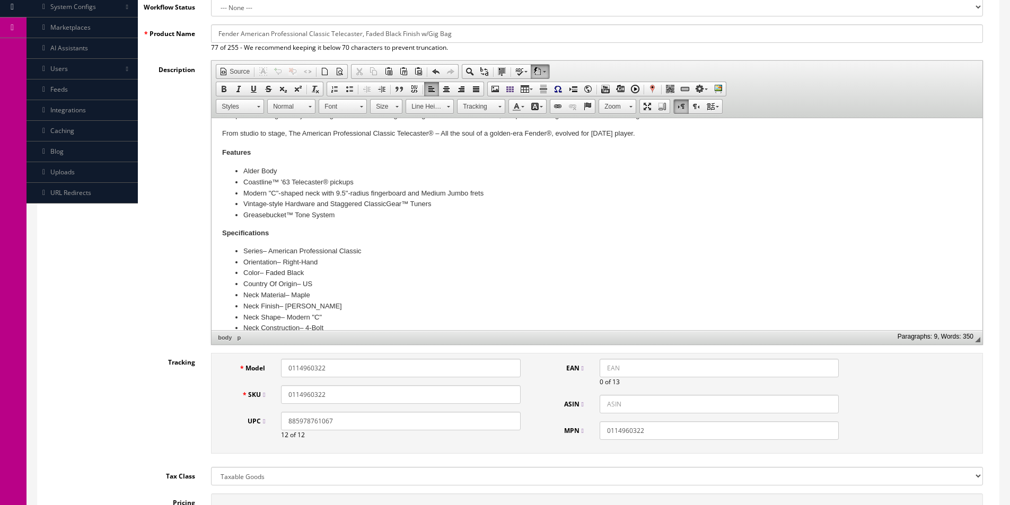
paste input "885978761067"
click at [608, 369] on input "885978761067" at bounding box center [719, 368] width 239 height 19
type input "0885978761067"
click at [478, 397] on input "0114960322" at bounding box center [400, 395] width 239 height 19
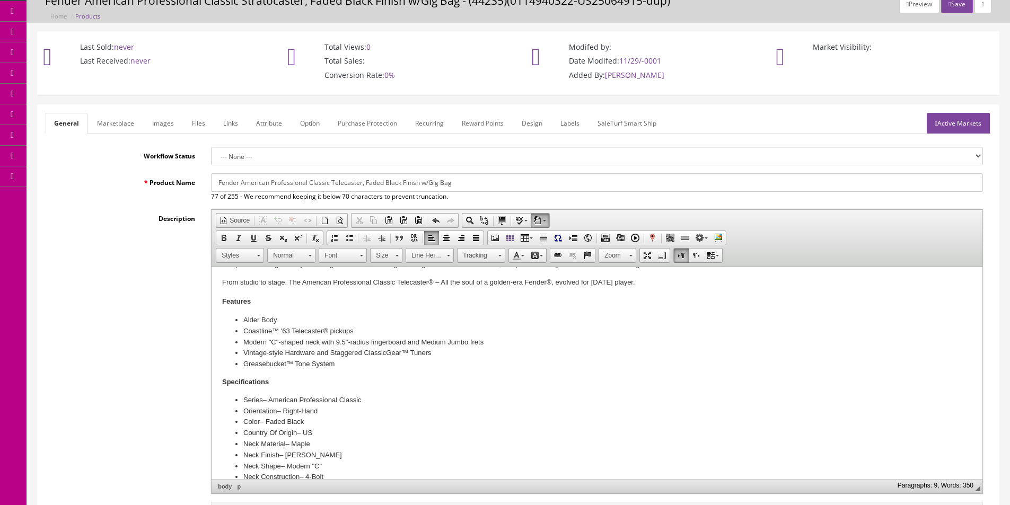
scroll to position [0, 0]
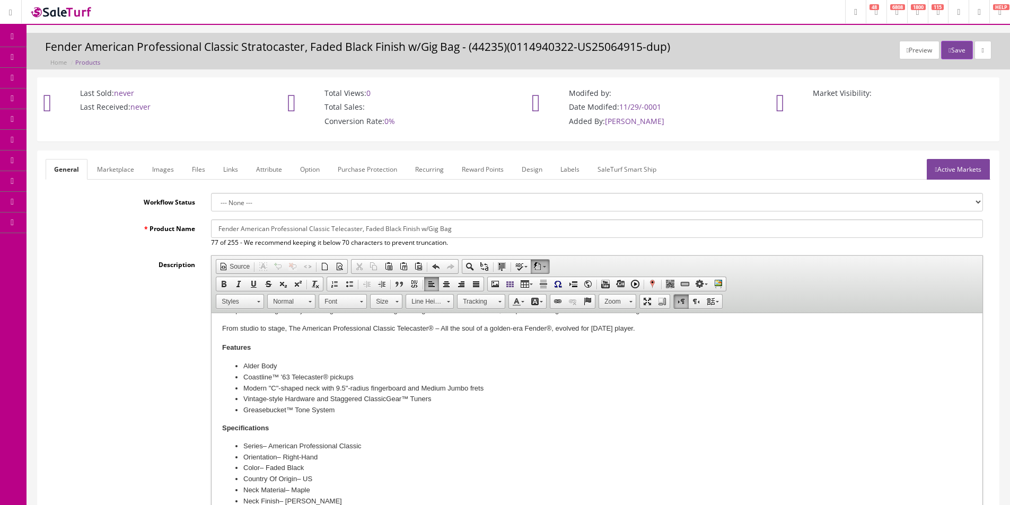
type input "0114960322-US25084415"
click at [408, 231] on input "Fender American Professional Classic Telecaster, Faded Black Finish w/Gig Bag" at bounding box center [597, 229] width 772 height 19
click at [408, 230] on input "Fender American Professional Classic Telecaster, Faded Black Finish w/Gig Bag" at bounding box center [597, 229] width 772 height 19
click at [128, 171] on link "Marketplace" at bounding box center [116, 169] width 54 height 21
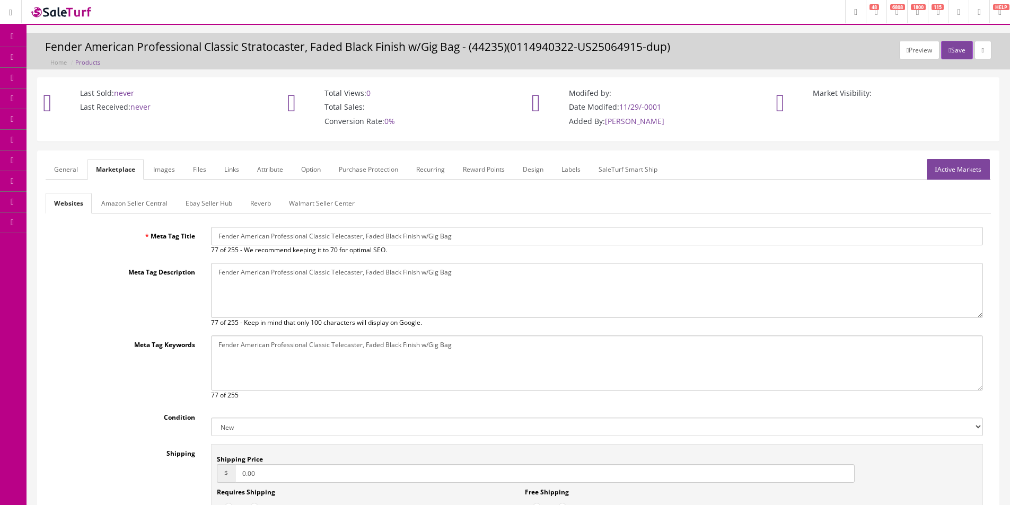
click at [257, 226] on div "Websites Amazon Seller Central Ebay Seller Hub Reverb Walmart Seller Center Met…" at bounding box center [518, 387] width 945 height 389
drag, startPoint x: 254, startPoint y: 227, endPoint x: 252, endPoint y: 234, distance: 7.6
click at [254, 228] on input "Fender American Professional Classic Telecaster, Faded Black Finish w/Gig Bag" at bounding box center [597, 236] width 772 height 19
click at [252, 234] on input "Fender American Professional Classic Telecaster, Faded Black Finish w/Gig Bag" at bounding box center [597, 236] width 772 height 19
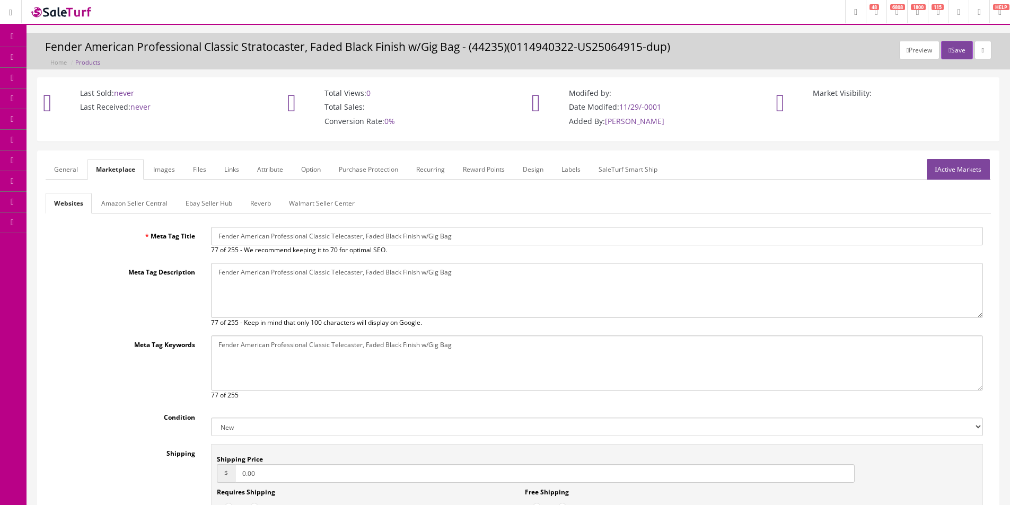
click at [252, 234] on input "Fender American Professional Classic Telecaster, Faded Black Finish w/Gig Bag" at bounding box center [597, 236] width 772 height 19
click at [252, 235] on input "Fender American Professional Classic Telecaster, Faded Black Finish w/Gig Bag" at bounding box center [597, 236] width 772 height 19
paste input "Fender American Professional Classic Telecaster, Faded Black Finish w/Gig Bag"
type input "Fender American Professional Classic Telecaster, Faded Black Finish w/Gig Bag"
click at [296, 276] on textarea "Fender American Professional Classic Stratocaster, Faded Black Finish w/Gig Bag" at bounding box center [597, 290] width 772 height 55
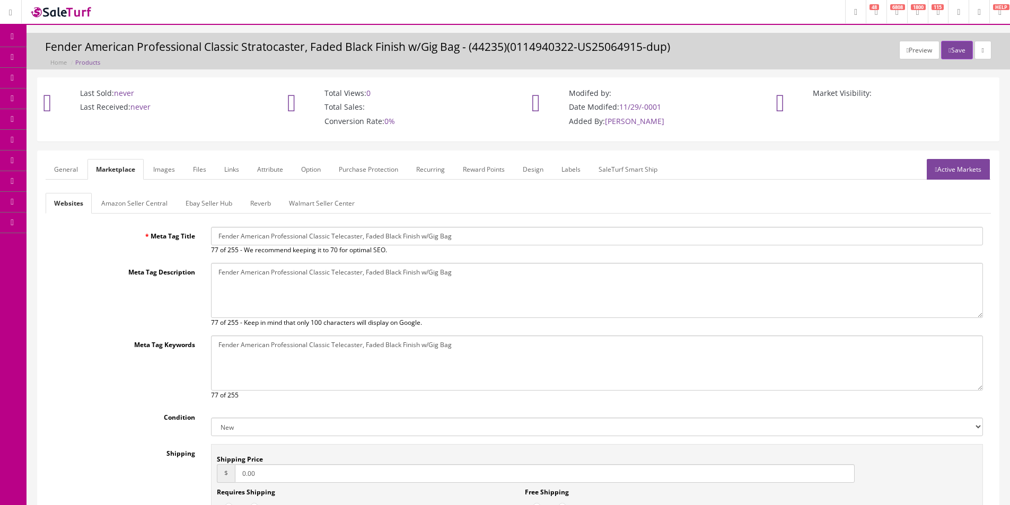
click at [296, 276] on textarea "Fender American Professional Classic Stratocaster, Faded Black Finish w/Gig Bag" at bounding box center [597, 290] width 772 height 55
paste textarea "Fender American Professional Classic Telecaster, Faded Black Finish w/Gig Bag"
type textarea "Fender American Professional Classic Telecaster, Faded Black Finish w/Gig Bag"
click at [366, 379] on textarea "Fender American Professional Classic Stratocaster, Faded Black Finish w/Gig Bag" at bounding box center [597, 363] width 772 height 55
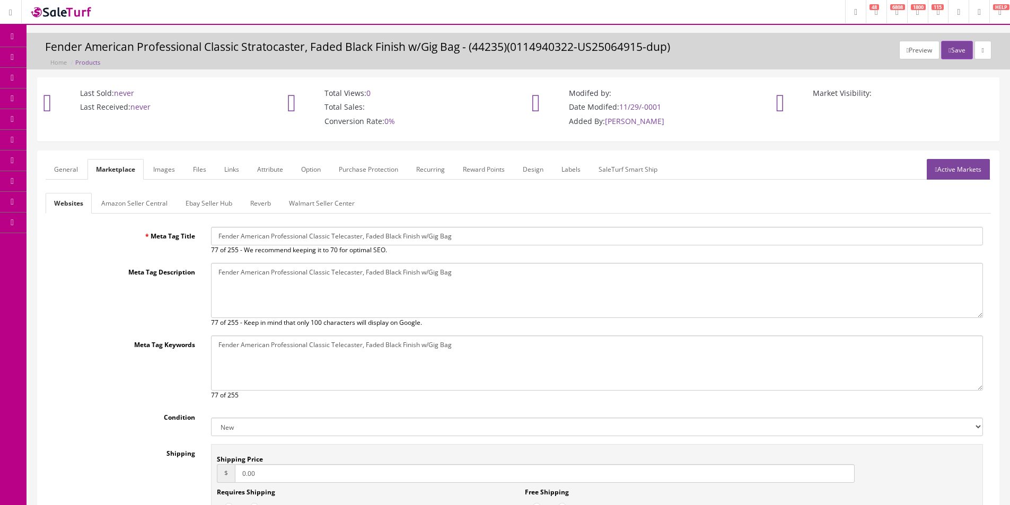
click at [366, 379] on textarea "Fender American Professional Classic Stratocaster, Faded Black Finish w/Gig Bag" at bounding box center [597, 363] width 772 height 55
paste textarea "ender American Professional Classic Telecaster, Faded Black Finish w/Gig Bag"
paste textarea "Fender American Professional Classic Telecaster, Faded Black Finish w/Gig Bag"
paste textarea "aded"
type textarea "Fender American Professional Classic Telecaster, Faded Black Finish w/Gig Bag"
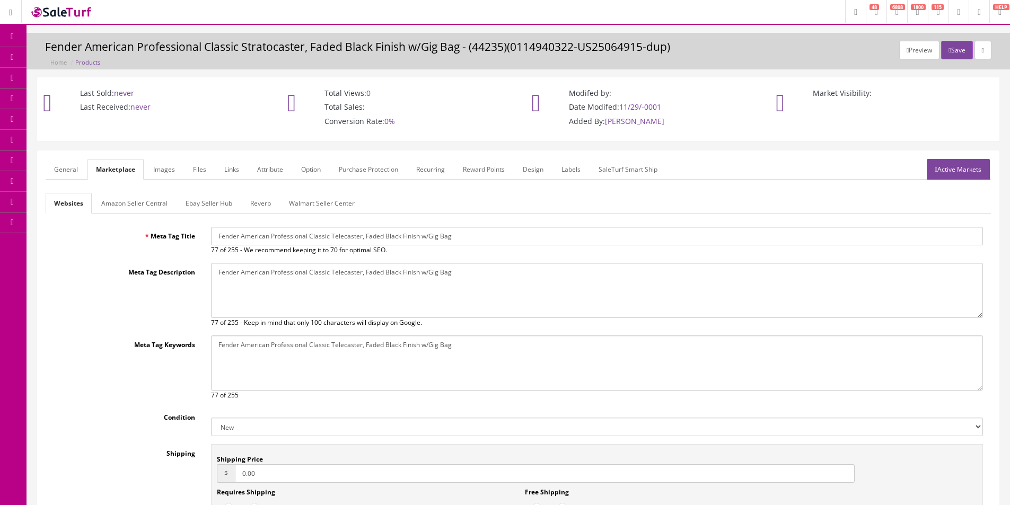
click at [177, 348] on label "Meta Tag Keywords" at bounding box center [124, 343] width 157 height 14
click at [211, 348] on textarea "Fender American Professional Classic Stratocaster, Faded Black Finish w/Gig Bag" at bounding box center [597, 363] width 772 height 55
click at [156, 205] on link "Amazon Seller Central" at bounding box center [134, 203] width 83 height 21
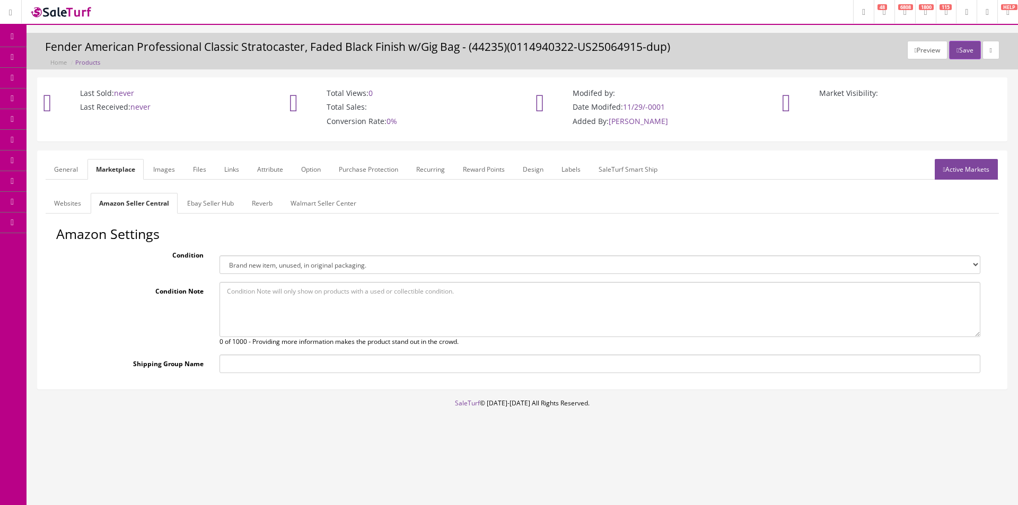
click at [219, 206] on link "Ebay Seller Hub" at bounding box center [211, 203] width 64 height 21
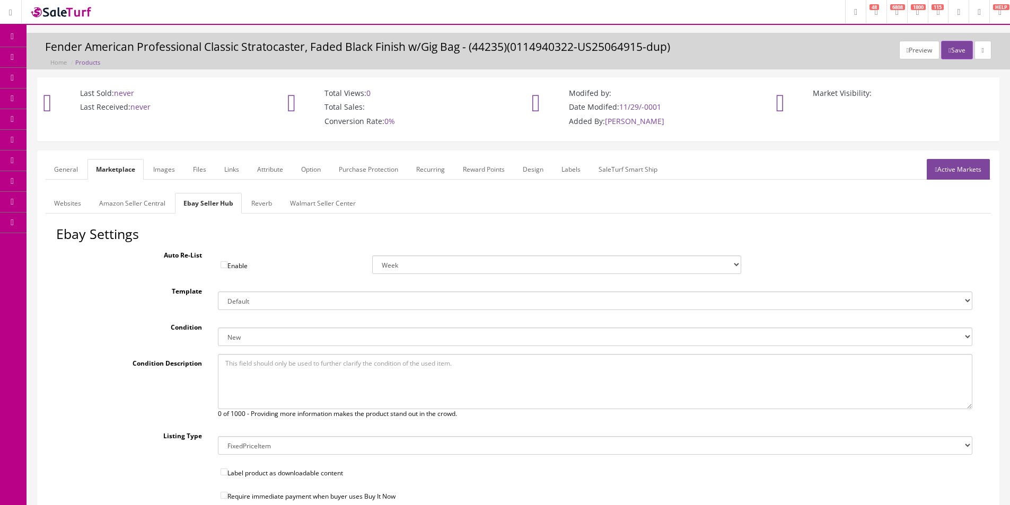
click at [247, 207] on link "Reverb" at bounding box center [262, 203] width 38 height 21
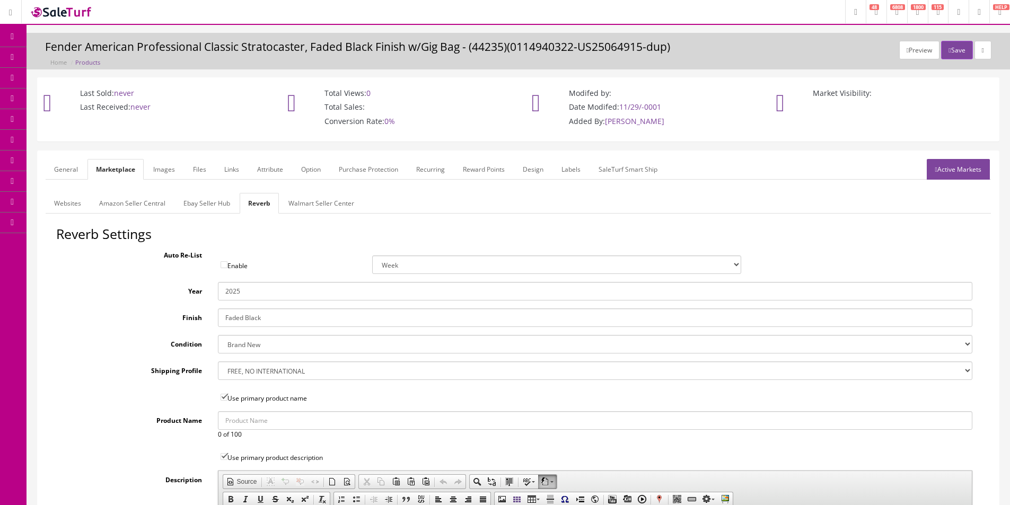
click at [155, 174] on link "Images" at bounding box center [164, 169] width 39 height 21
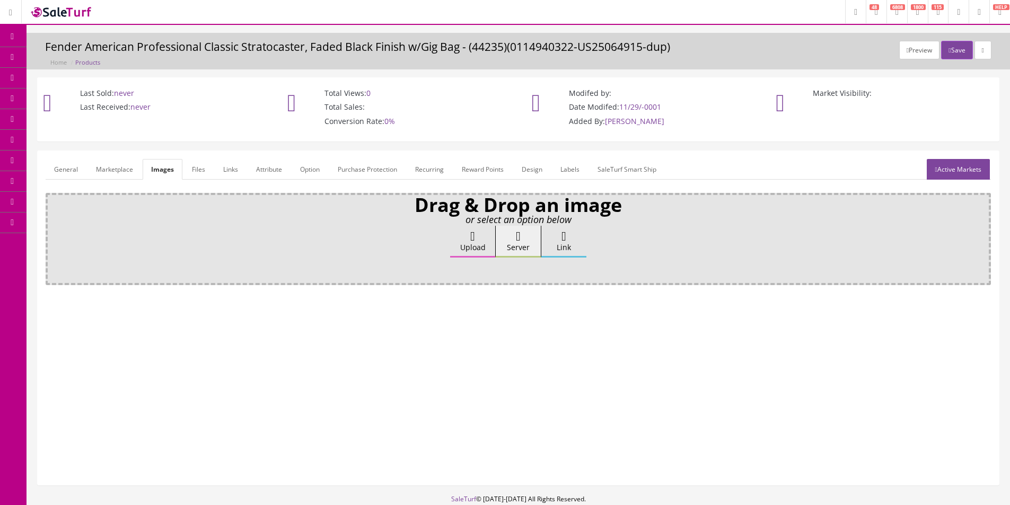
click at [282, 171] on link "Attribute" at bounding box center [269, 169] width 43 height 21
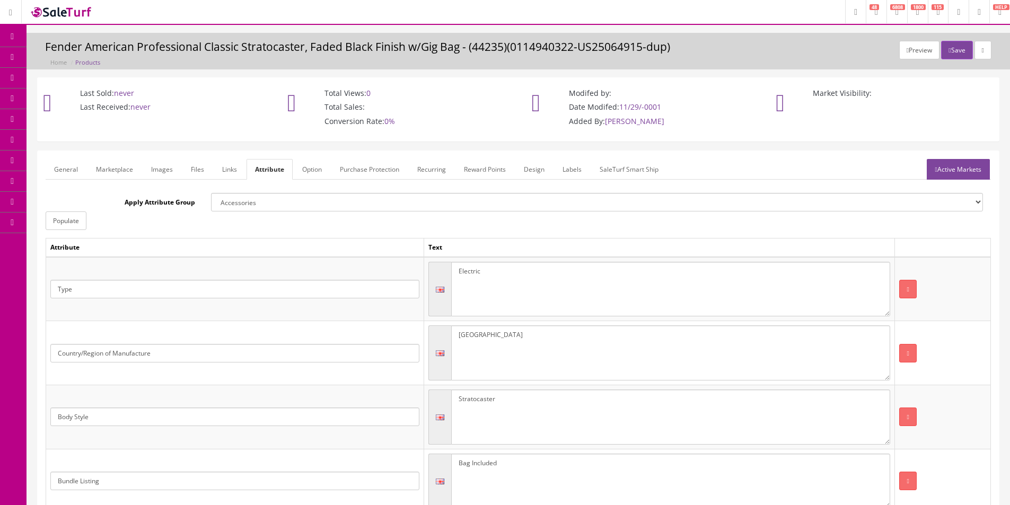
scroll to position [212, 0]
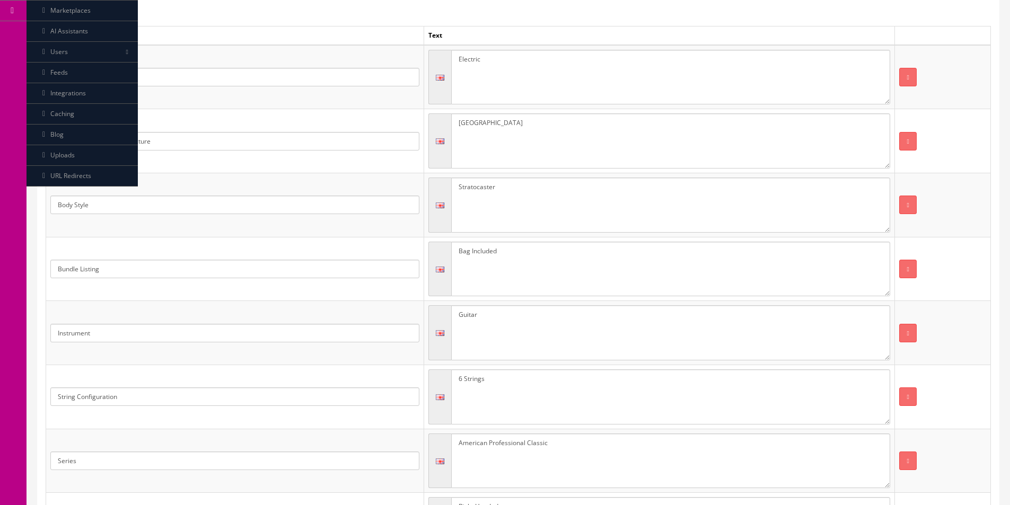
click at [516, 208] on textarea "Stratocaster" at bounding box center [671, 205] width 440 height 55
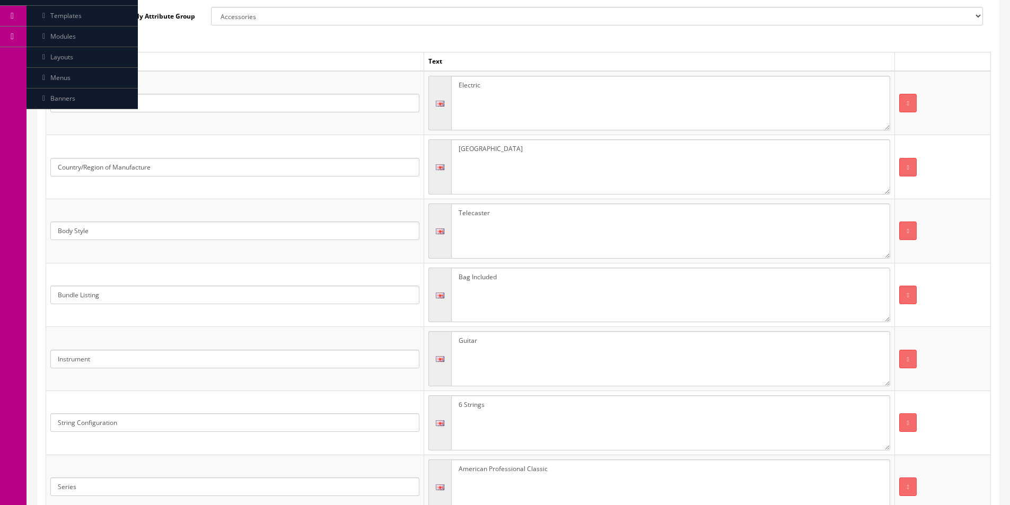
scroll to position [74, 0]
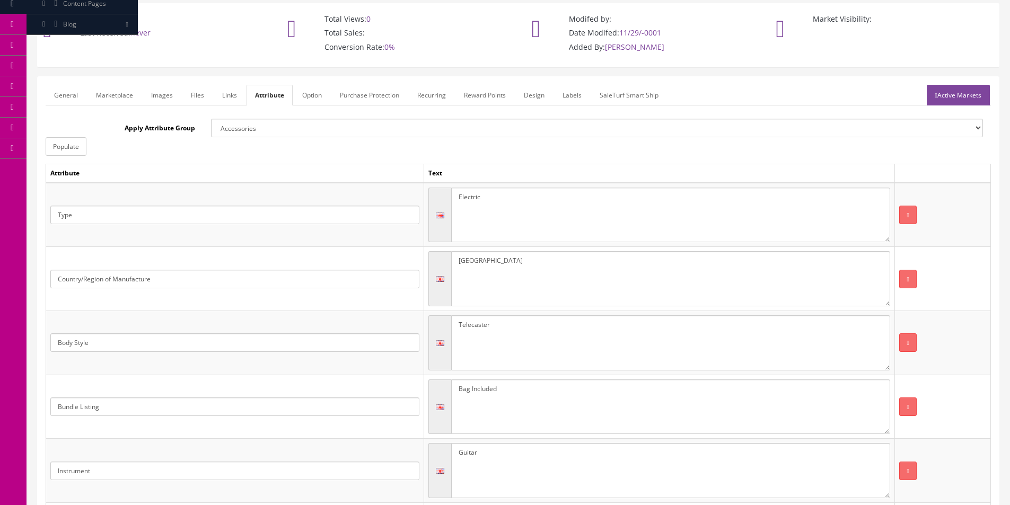
type textarea "Telecaster"
click at [945, 98] on link "Active Markets" at bounding box center [958, 95] width 63 height 21
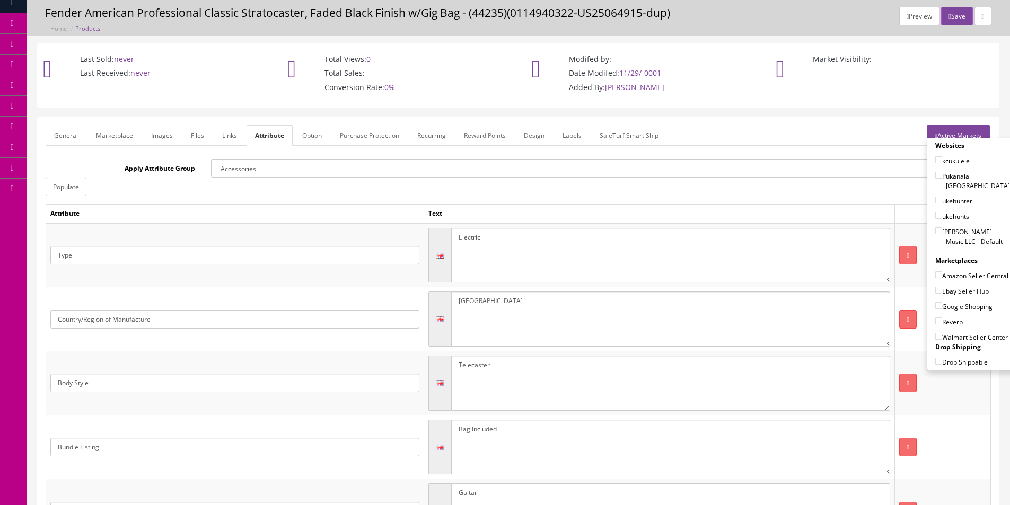
scroll to position [0, 0]
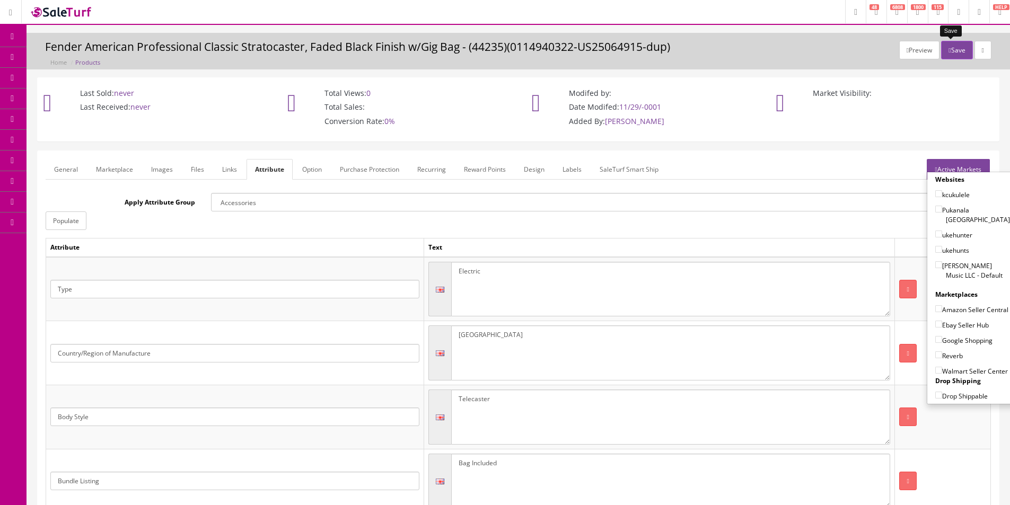
click at [958, 54] on button "Save" at bounding box center [956, 50] width 31 height 19
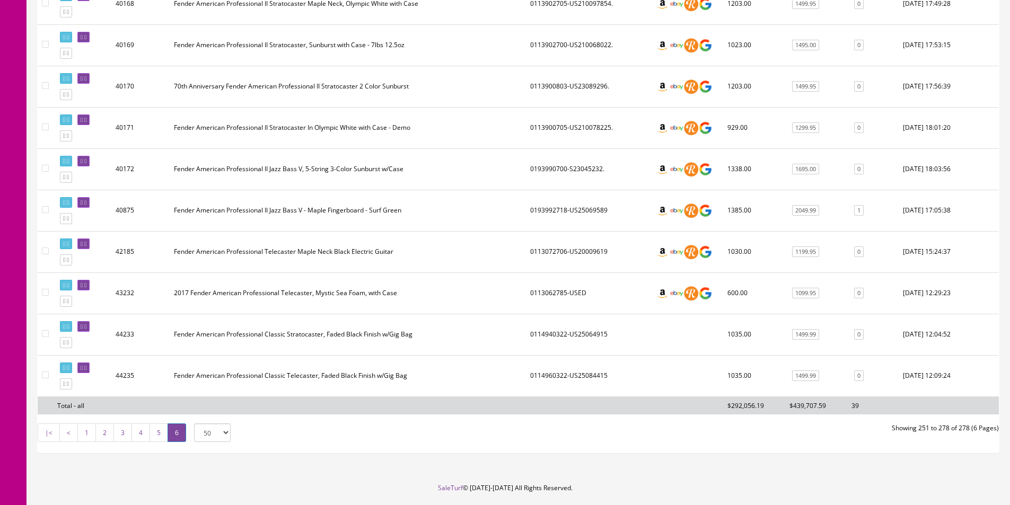
scroll to position [1037, 0]
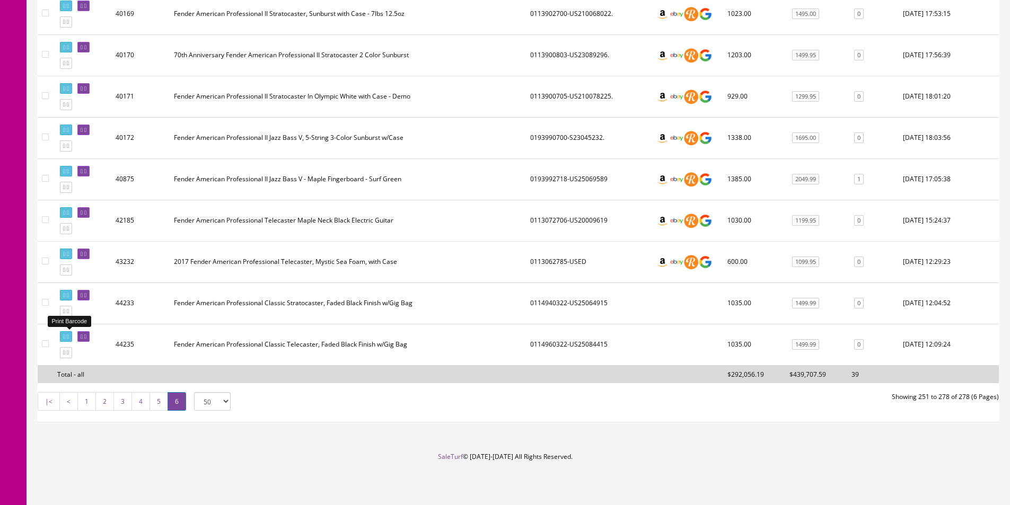
click at [69, 336] on link at bounding box center [66, 336] width 12 height 11
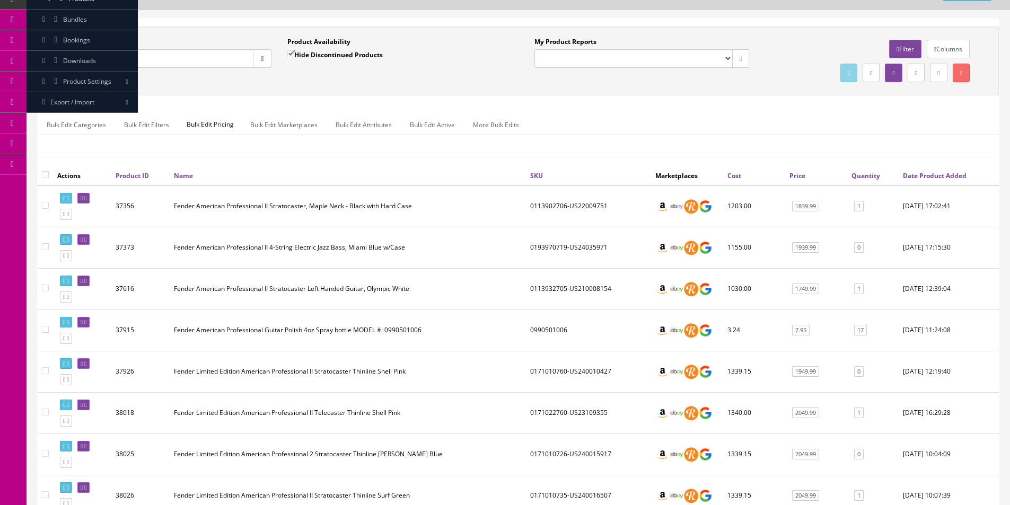
scroll to position [0, 0]
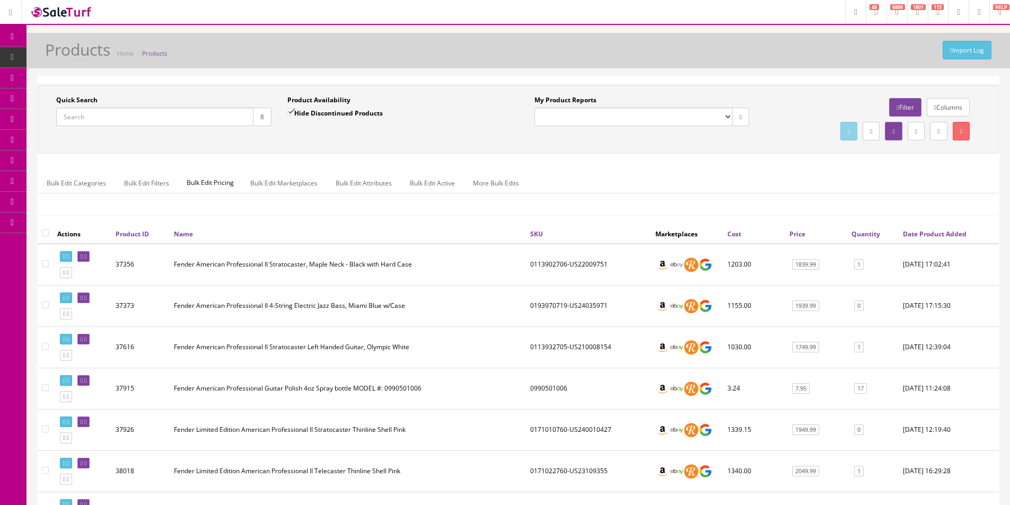
click at [198, 120] on input "Quick Search" at bounding box center [154, 117] width 197 height 19
click at [198, 119] on input "Quick Search" at bounding box center [154, 117] width 197 height 19
paste input "VINEYARDKOANYLE"
type input "VINEYARDKOANYLE"
drag, startPoint x: 304, startPoint y: 113, endPoint x: 298, endPoint y: 127, distance: 15.7
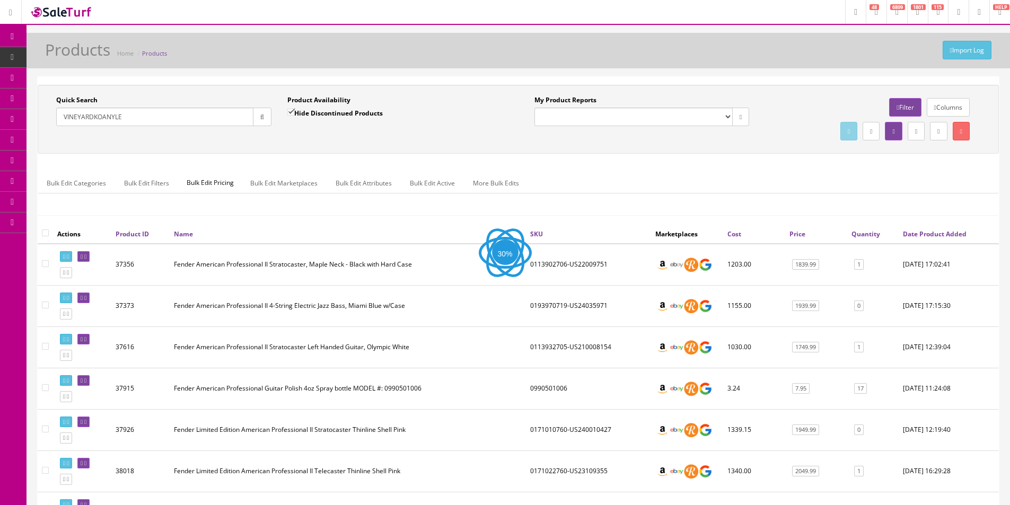
click at [304, 113] on label "Hide Discontinued Products" at bounding box center [334, 113] width 95 height 11
click at [294, 113] on input "Hide Discontinued Products" at bounding box center [290, 112] width 7 height 7
checkbox input "false"
click at [298, 127] on div "Product Availability Hide Discontinued Products Date To" at bounding box center [394, 114] width 231 height 39
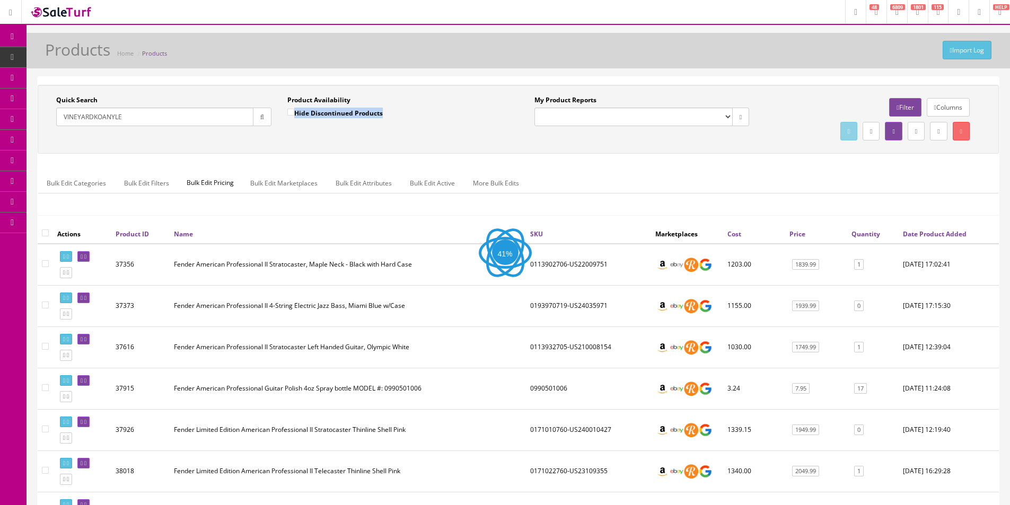
click at [298, 127] on div "Product Availability Hide Discontinued Products Date To" at bounding box center [394, 114] width 231 height 39
click at [298, 128] on div "Product Availability Hide Discontinued Products Date To" at bounding box center [394, 114] width 231 height 39
click at [299, 129] on div "Product Availability Hide Discontinued Products Date To" at bounding box center [394, 114] width 231 height 39
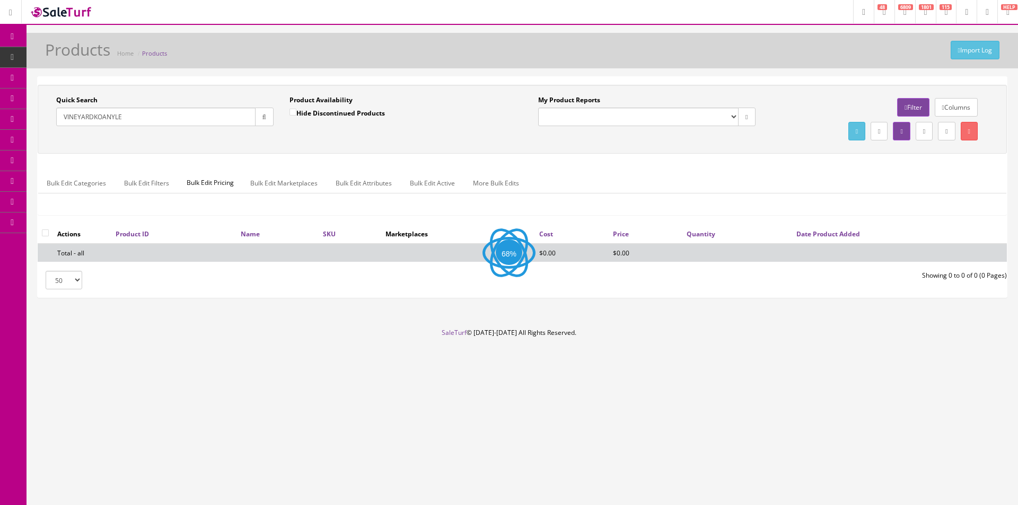
click at [365, 153] on div "Quick Search VINEYARDKOANYLE Date From Product Availability Hide Discontinued P…" at bounding box center [522, 119] width 969 height 69
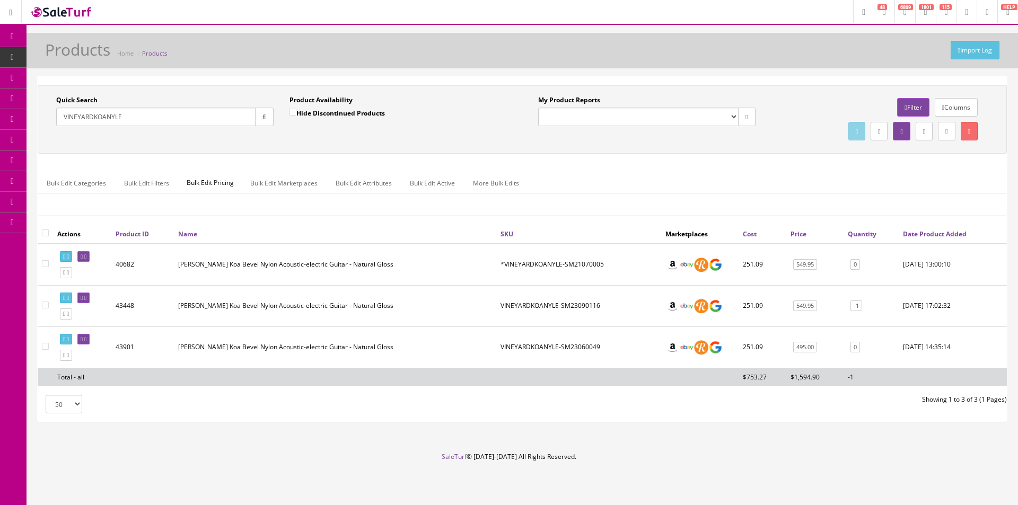
click at [356, 143] on div "Quick Search VINEYARDKOANYLE Date From Product Availability Hide Discontinued P…" at bounding box center [522, 119] width 964 height 48
click at [356, 144] on div "Quick Search VINEYARDKOANYLE Date From Product Availability Hide Discontinued P…" at bounding box center [522, 119] width 969 height 69
click at [356, 145] on div "Quick Search VINEYARDKOANYLE Date From Product Availability Hide Discontinued P…" at bounding box center [522, 119] width 969 height 69
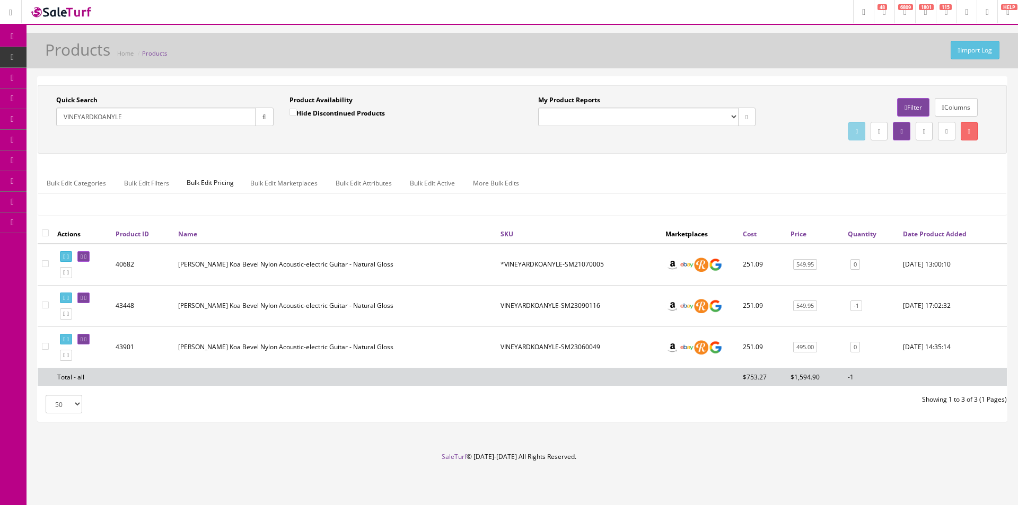
click at [356, 145] on div "Quick Search VINEYARDKOANYLE Date From Product Availability Hide Discontinued P…" at bounding box center [522, 119] width 969 height 69
click at [356, 144] on div "Quick Search VINEYARDKOANYLE Date From Product Availability Hide Discontinued P…" at bounding box center [522, 119] width 969 height 69
click at [356, 145] on div "Quick Search VINEYARDKOANYLE Date From Product Availability Hide Discontinued P…" at bounding box center [522, 119] width 969 height 69
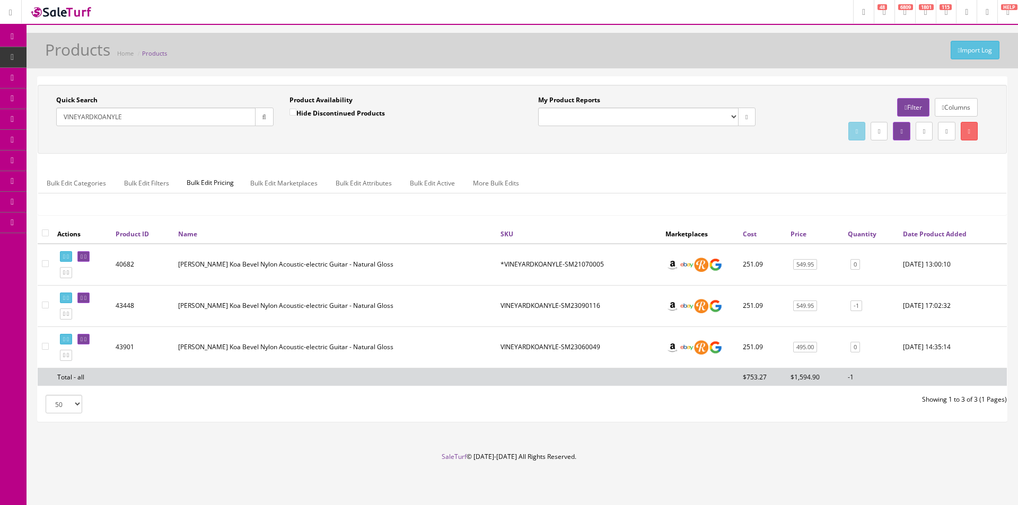
click at [356, 145] on div "Quick Search VINEYARDKOANYLE Date From Product Availability Hide Discontinued P…" at bounding box center [522, 119] width 969 height 69
drag, startPoint x: 356, startPoint y: 146, endPoint x: 622, endPoint y: 155, distance: 266.4
click at [367, 157] on div "Quick Search VINEYARDKOANYLE Date From Product Availability Hide Discontinued P…" at bounding box center [522, 154] width 969 height 139
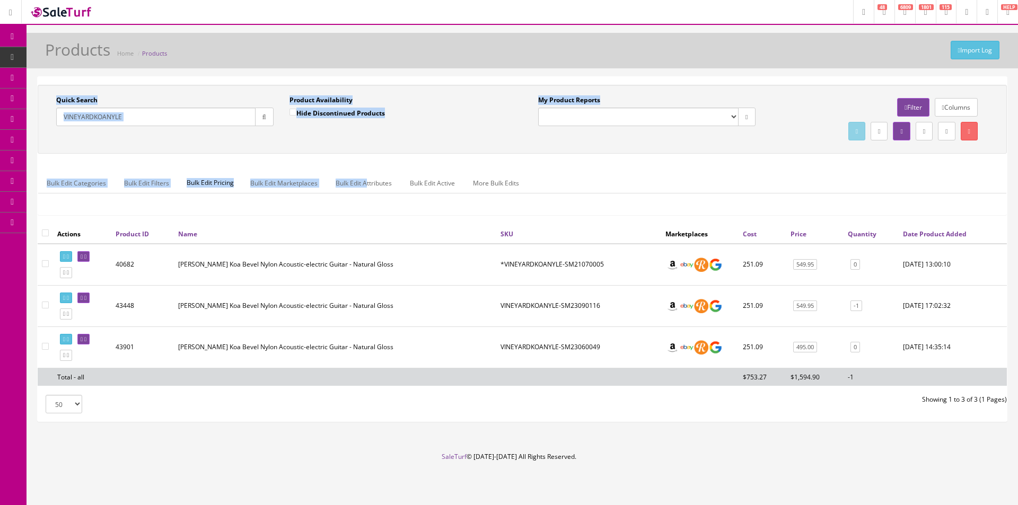
click at [624, 142] on div "My Product Reports Amazon FMIC Audit Market Errors (InStock) Marketplace Errors…" at bounding box center [763, 119] width 482 height 48
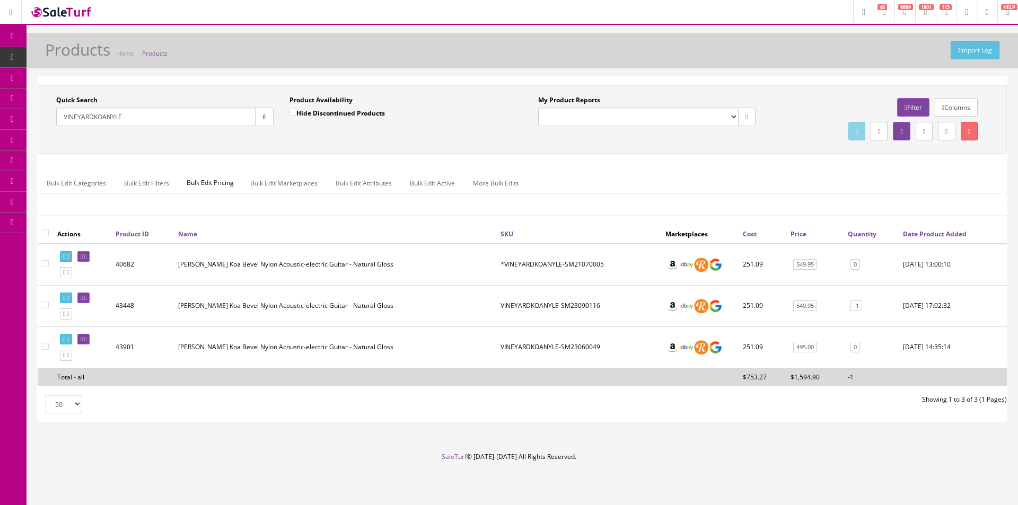
click at [624, 142] on div "My Product Reports Amazon FMIC Audit Market Errors (InStock) Marketplace Errors…" at bounding box center [763, 119] width 482 height 48
click at [156, 122] on input "VINEYARDKOANYLE" at bounding box center [155, 117] width 199 height 19
paste input "TBXFBKS"
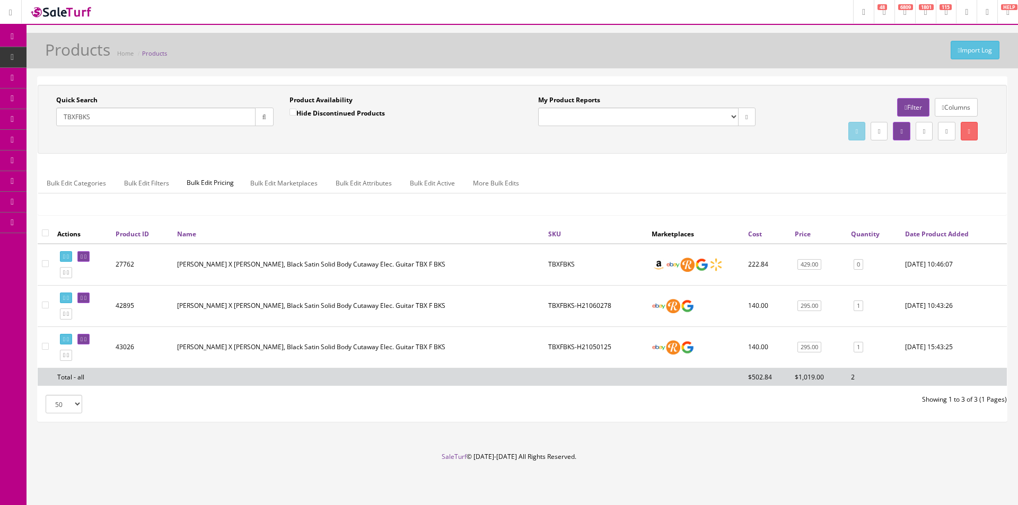
click at [684, 188] on ul "Bulk Edit Categories Bulk Edit Filters Bulk Edit Pricing Bulk Edit Marketplaces…" at bounding box center [522, 183] width 968 height 21
click at [680, 184] on ul "Bulk Edit Categories Bulk Edit Filters Bulk Edit Pricing Bulk Edit Marketplaces…" at bounding box center [522, 183] width 968 height 21
click at [680, 183] on ul "Bulk Edit Categories Bulk Edit Filters Bulk Edit Pricing Bulk Edit Marketplaces…" at bounding box center [522, 183] width 968 height 21
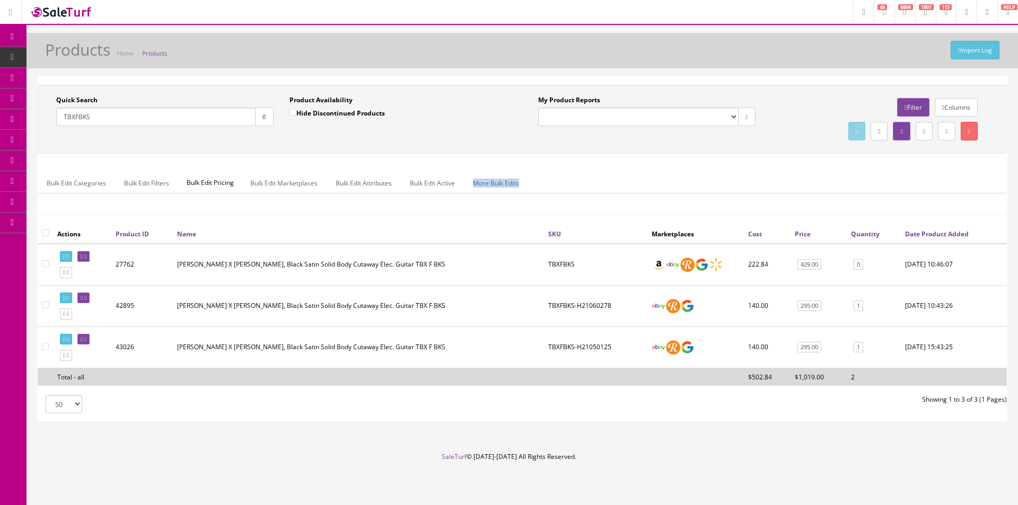
click at [680, 183] on ul "Bulk Edit Categories Bulk Edit Filters Bulk Edit Pricing Bulk Edit Marketplaces…" at bounding box center [522, 183] width 968 height 21
click at [680, 182] on ul "Bulk Edit Categories Bulk Edit Filters Bulk Edit Pricing Bulk Edit Marketplaces…" at bounding box center [522, 183] width 968 height 21
click at [680, 181] on ul "Bulk Edit Categories Bulk Edit Filters Bulk Edit Pricing Bulk Edit Marketplaces…" at bounding box center [522, 183] width 968 height 21
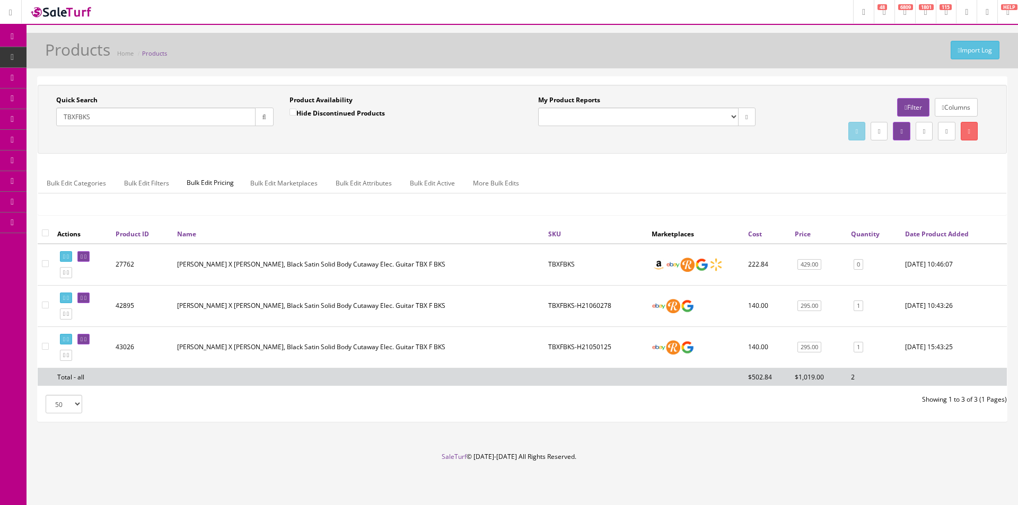
click at [680, 181] on ul "Bulk Edit Categories Bulk Edit Filters Bulk Edit Pricing Bulk Edit Marketplaces…" at bounding box center [522, 183] width 968 height 21
click at [100, 116] on input "TBXFBKS" at bounding box center [155, 117] width 199 height 19
click at [100, 115] on input "TBXFBKS" at bounding box center [155, 117] width 199 height 19
click at [99, 114] on input "TBXFBKS" at bounding box center [155, 117] width 199 height 19
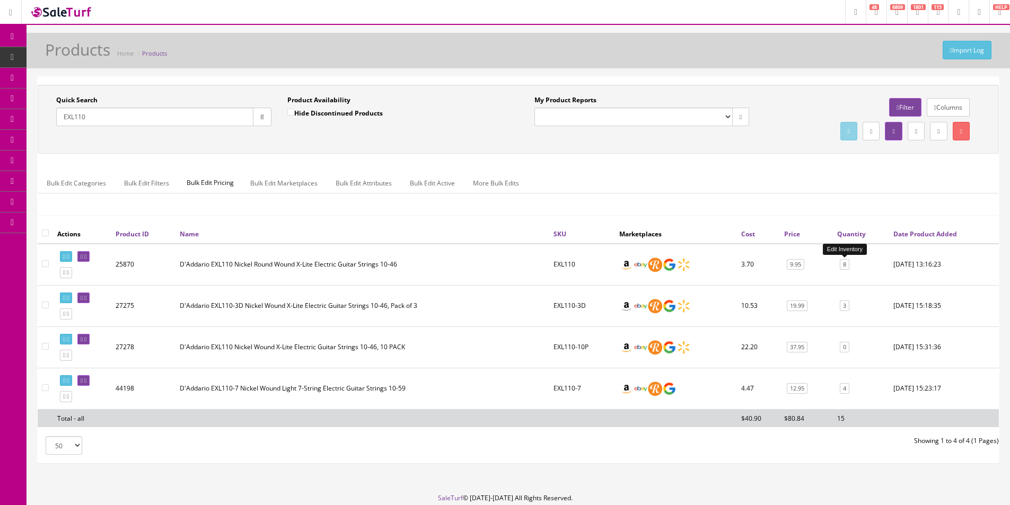
type input "EXL110"
click at [844, 266] on link "8" at bounding box center [845, 264] width 10 height 11
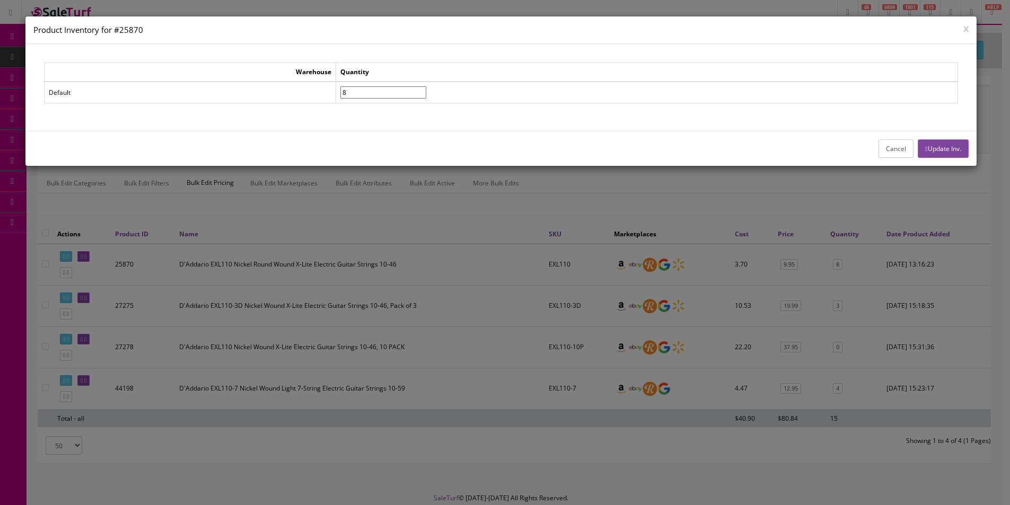
click at [373, 97] on input"] "8" at bounding box center [383, 92] width 86 height 12
click at [374, 97] on input"] "8" at bounding box center [383, 92] width 86 height 12
click at [374, 98] on input"] "8" at bounding box center [383, 92] width 86 height 12
type input"] "0"
click at [947, 151] on button "Update Inv." at bounding box center [943, 148] width 50 height 19
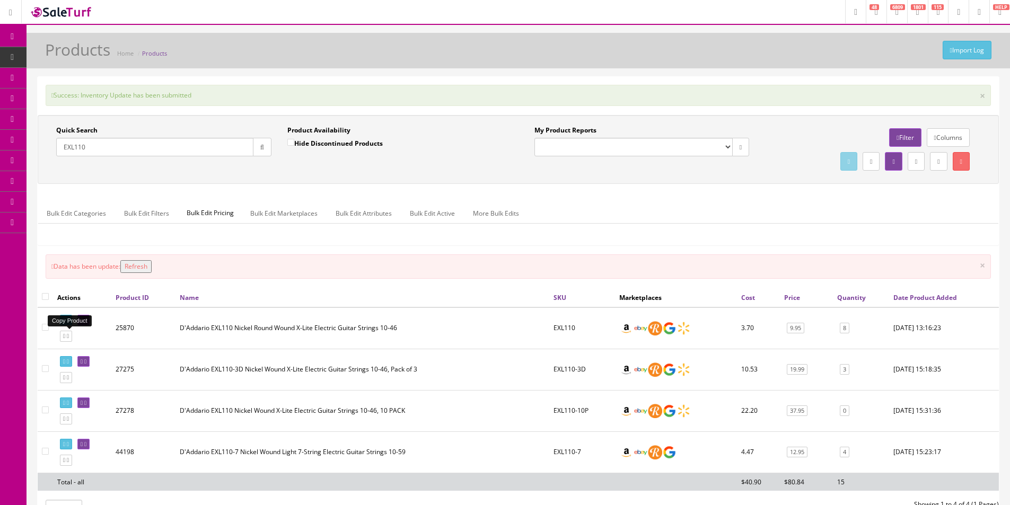
drag, startPoint x: 71, startPoint y: 341, endPoint x: 492, endPoint y: 296, distance: 422.9
click at [71, 340] on link at bounding box center [66, 336] width 12 height 11
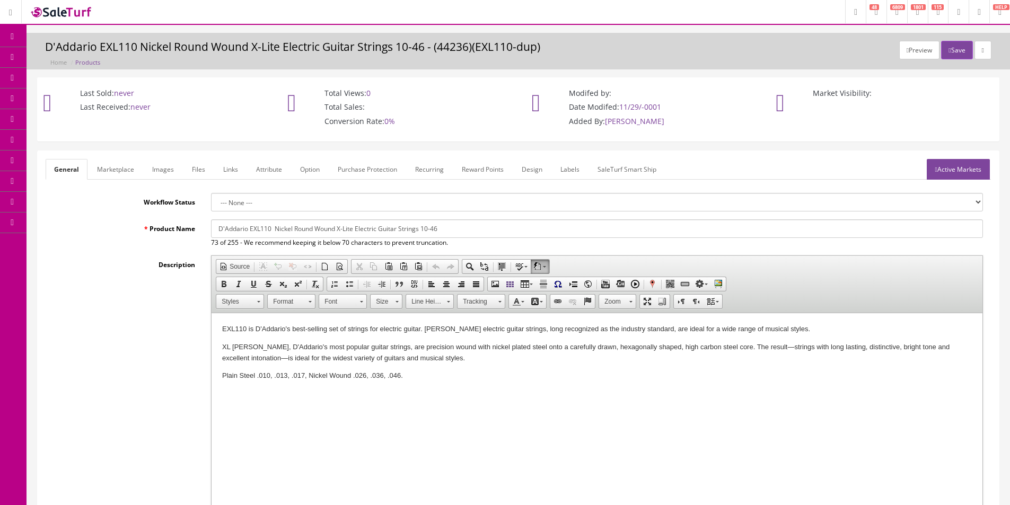
click at [687, 334] on p "EXL110 is D'Addario's best-selling set of strings for electric guitar. [PERSON_…" at bounding box center [597, 329] width 750 height 11
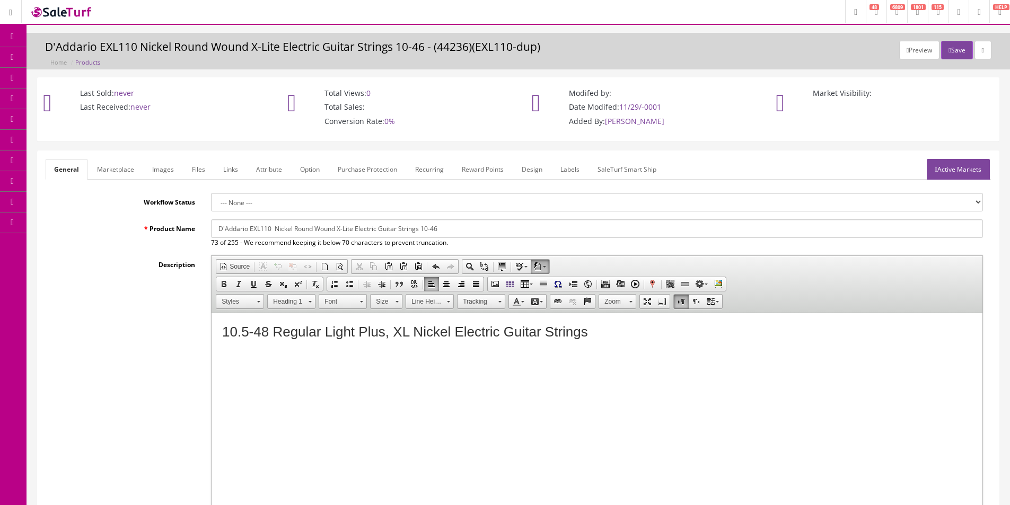
click at [658, 343] on html "10.5-48 Regular Light Plus, XL Nickel Electric Guitar Strings" at bounding box center [597, 332] width 771 height 38
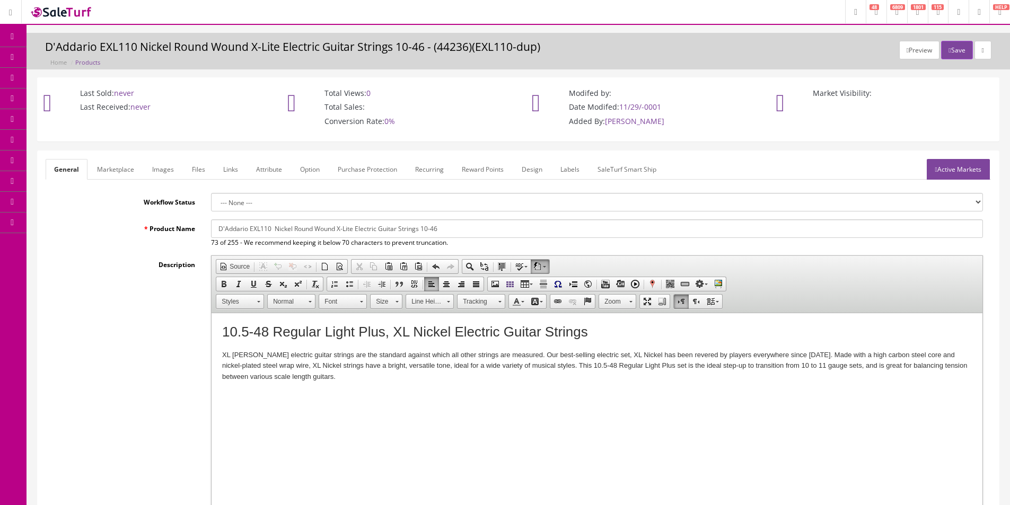
click at [623, 390] on p "XL Nickel Wound electric guitar strings are the standard against which all othe…" at bounding box center [597, 372] width 750 height 44
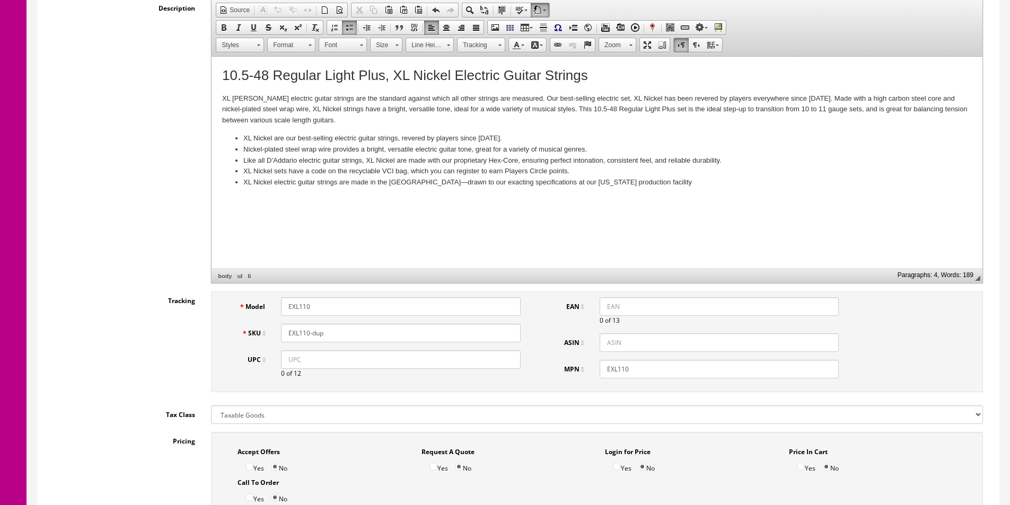
scroll to position [318, 0]
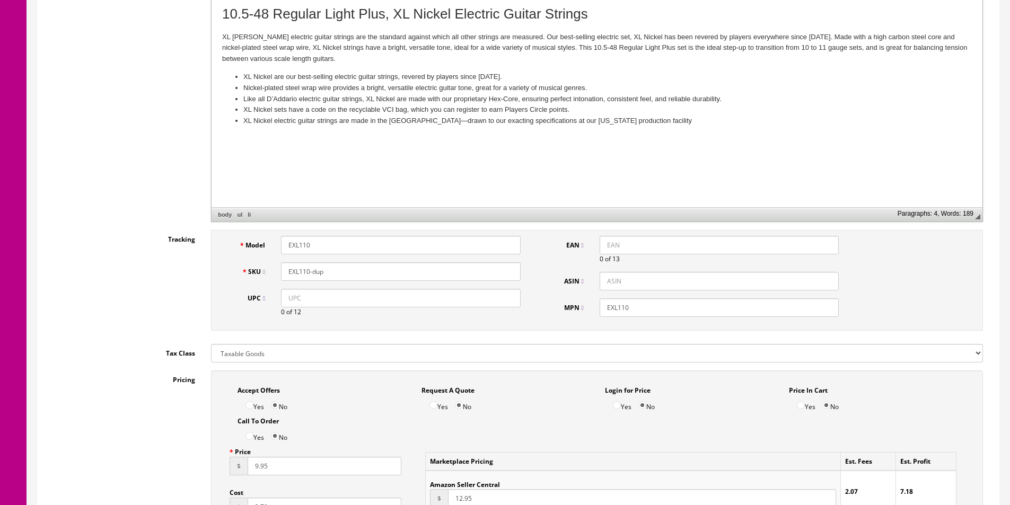
click at [356, 297] on input "UPC" at bounding box center [400, 298] width 239 height 19
type input "019954122201"
click at [635, 242] on input "EAN" at bounding box center [719, 245] width 239 height 19
paste input "019954122201"
click at [606, 242] on input "019954122201" at bounding box center [719, 245] width 239 height 19
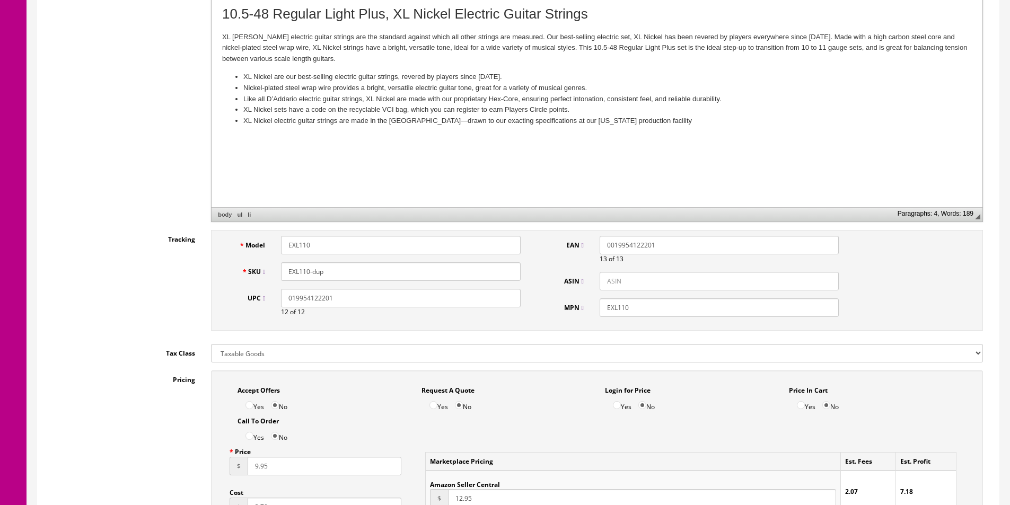
type input "0019954122201"
click at [362, 248] on input "EXL110" at bounding box center [400, 245] width 239 height 19
type input "EXL110+"
paste input "+"
type input "EXL110+"
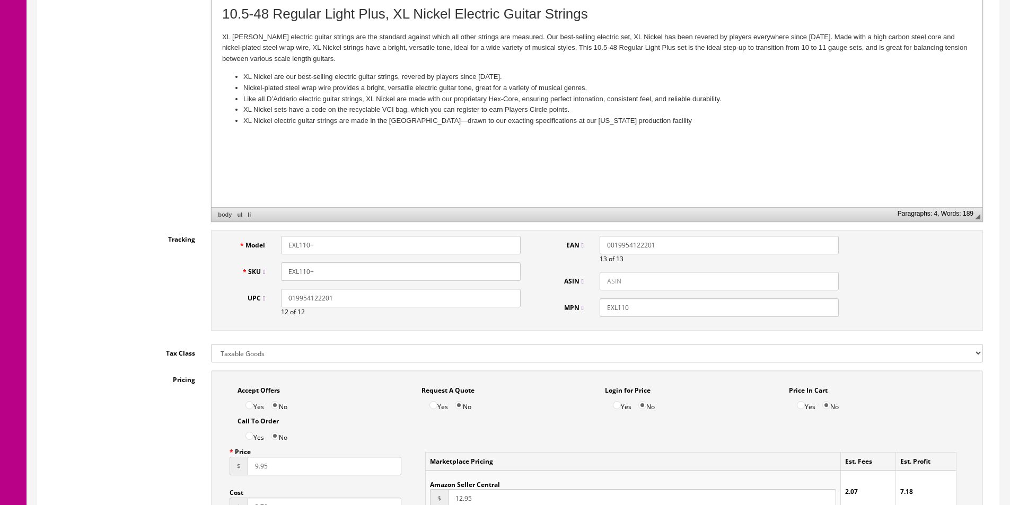
click at [621, 308] on input "EXL110" at bounding box center [719, 308] width 239 height 19
paste input "+"
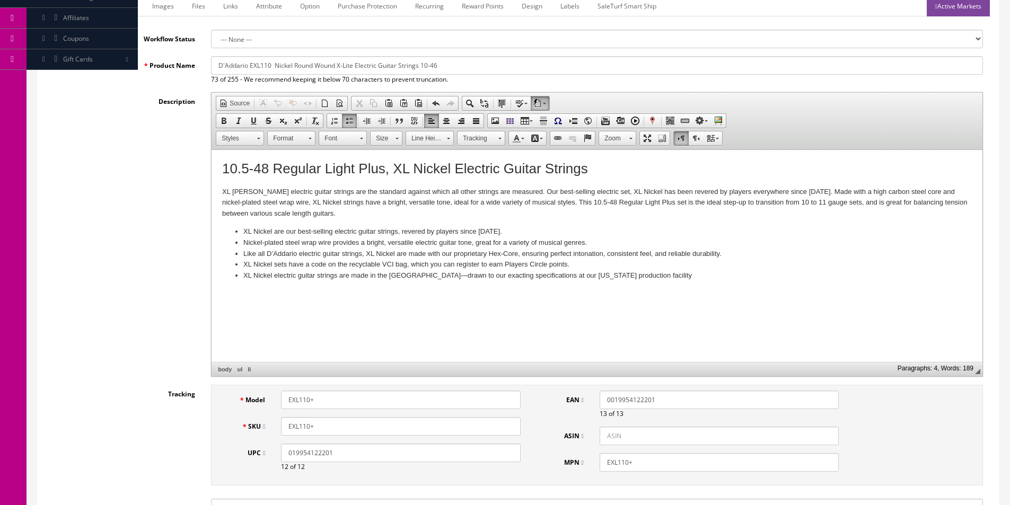
scroll to position [0, 0]
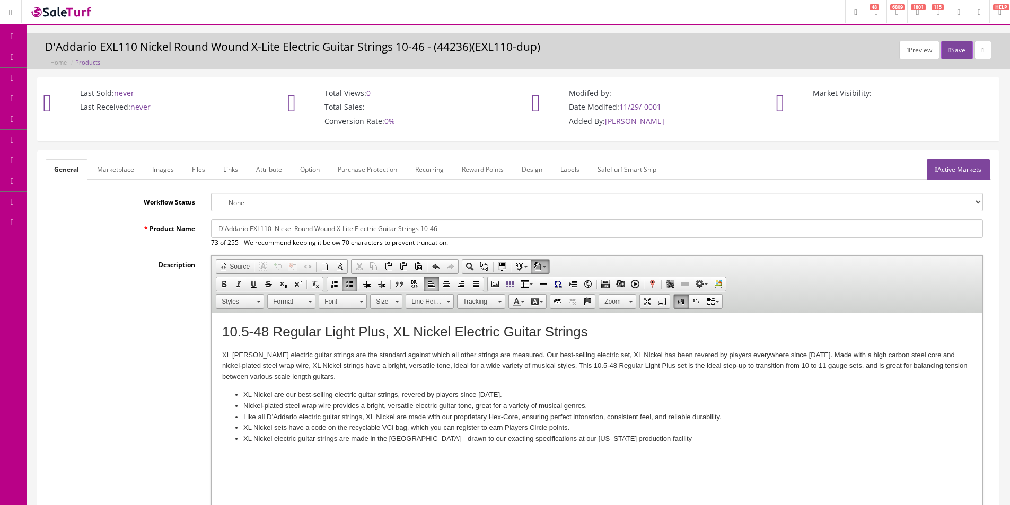
type input "EXL110+"
click at [272, 232] on input "D'Addario EXL110 Nickel Round Wound X-Lite Electric Guitar Strings 10-46" at bounding box center [597, 229] width 772 height 19
click at [297, 229] on input "D'Addario EXL110+ Nickel Round Wound X-Lite Electric Guitar Strings 10-46" at bounding box center [597, 229] width 772 height 19
click at [308, 227] on input "D'Addario EXL110+ Nickel Wound X-Lite Electric Guitar Strings 10-46" at bounding box center [597, 229] width 772 height 19
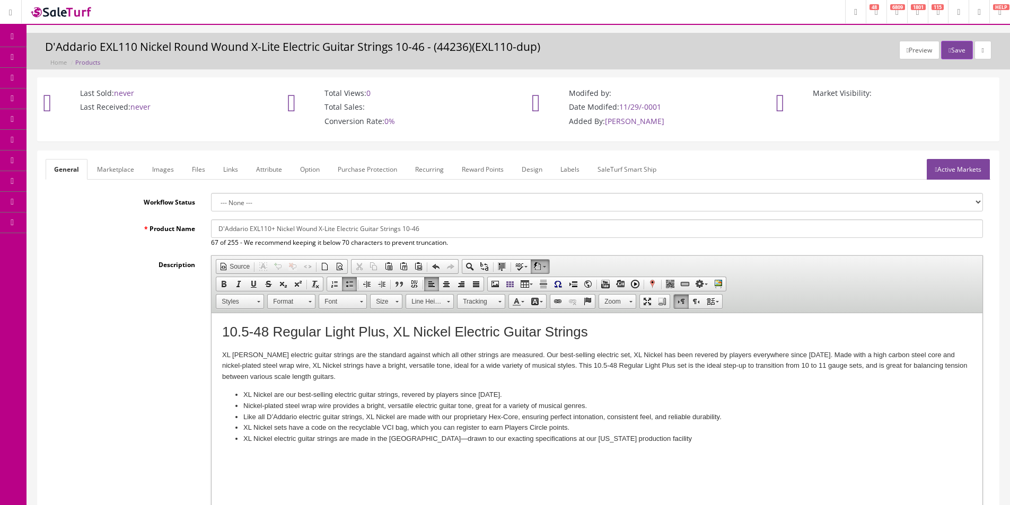
drag, startPoint x: 319, startPoint y: 229, endPoint x: 335, endPoint y: 230, distance: 15.4
click at [335, 230] on input "D'Addario EXL110+ Nickel Wound X-Lite Electric Guitar Strings 10-46" at bounding box center [597, 229] width 772 height 19
drag, startPoint x: 438, startPoint y: 226, endPoint x: 487, endPoint y: 225, distance: 48.8
click at [487, 225] on input "D'Addario EXL110+ Nickel Wound Regular Light Plus Electric Guitar Strings 10-46" at bounding box center [597, 229] width 772 height 19
click at [441, 230] on input "D'Addario EXL110+ Nickel Wound Regular Light Plus Electric Guitar Strings 1.5-48" at bounding box center [597, 229] width 772 height 19
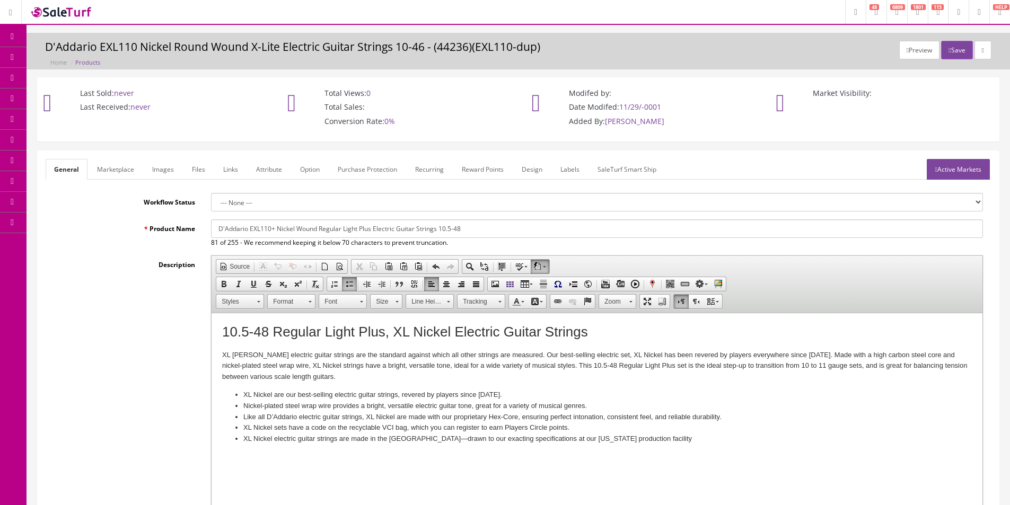
click at [439, 226] on input "D'Addario EXL110+ Nickel Wound Regular Light Plus Electric Guitar Strings 10.5-…" at bounding box center [597, 229] width 772 height 19
click at [453, 228] on input "D'Addario EXL110+ Nickel Wound Regular Light Plus Electric Guitar Strings 10.5-…" at bounding box center [597, 229] width 772 height 19
click at [284, 227] on input "D'Addario EXL110+ Nickel Wound Regular Light Plus Electric Guitar Strings 10.5-…" at bounding box center [597, 229] width 772 height 19
click at [273, 230] on input "D'Addario EXL110+ Nickel Wound Regular Light Plus Electric Guitar Strings 10.5-…" at bounding box center [597, 229] width 772 height 19
click at [248, 227] on input "D'Addario EXL110+ Nickel Wound Regular Light Plus Electric Guitar Strings 10.5-…" at bounding box center [597, 229] width 772 height 19
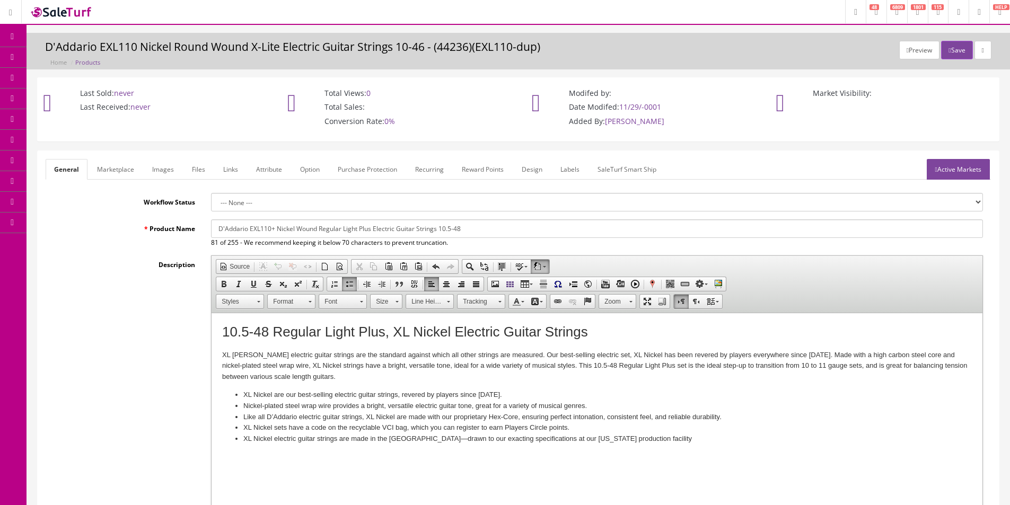
click at [334, 230] on input "D'Addario EXL110+ Nickel Wound Regular Light Plus Electric Guitar Strings 10.5-…" at bounding box center [597, 229] width 772 height 19
click at [330, 228] on input "D'Addario EXL110+ Nickel Wound Regular Light Plus Electric Guitar Strings 10.5-…" at bounding box center [597, 229] width 772 height 19
type input "D'Addario EXL110+ Nickel Wound Reg. Light Plus Electric Guitar Strings 10.5-48"
click at [124, 176] on link "Marketplace" at bounding box center [116, 169] width 54 height 21
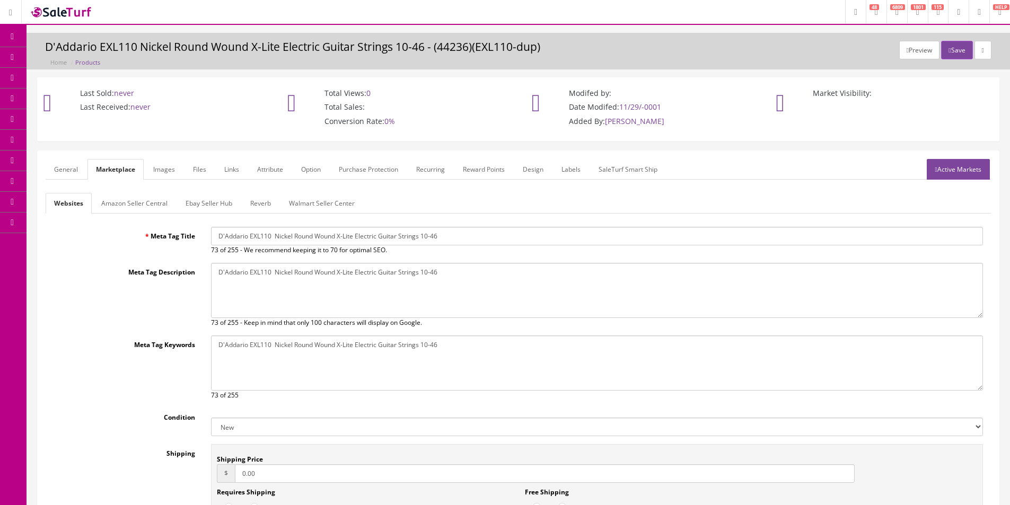
click at [323, 235] on input "D'Addario EXL110 Nickel Round Wound X-Lite Electric Guitar Strings 10-46" at bounding box center [597, 236] width 772 height 19
paste input "+ Nickel Wound Reg. Light Plus Electric Guitar Strings 10.5-48"
type input "D'Addario EXL110+ Nickel Wound Reg. Light Plus Electric Guitar Strings 10.5-48"
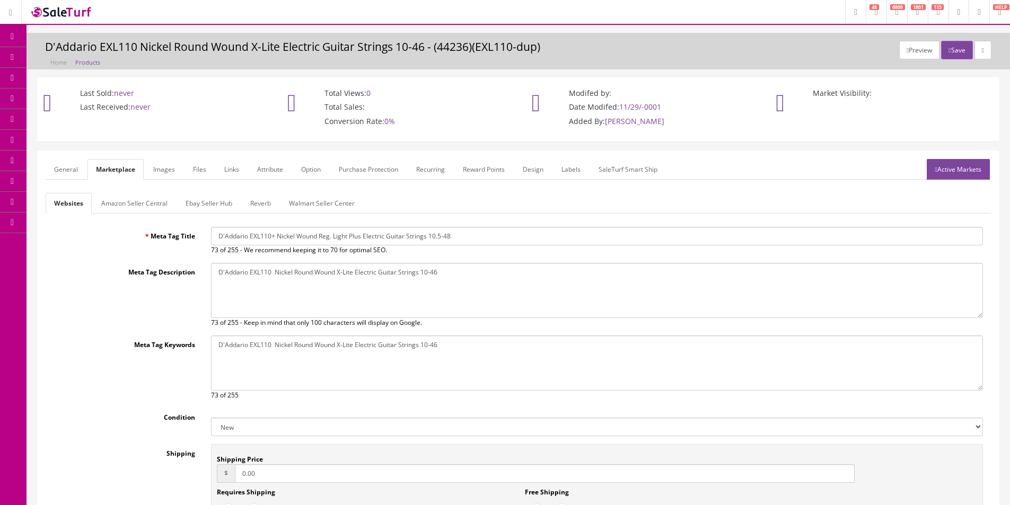
click at [373, 301] on textarea "D'Addario EXL110 Nickel Round Wound X-Lite Electric Guitar Strings 10-46" at bounding box center [597, 290] width 772 height 55
paste textarea "+ Nickel Wound Reg. Light Plus Electric Guitar Strings 10.5-48"
type textarea "D'Addario EXL110+ Nickel Wound Reg. Light Plus Electric Guitar Strings 10.5-48"
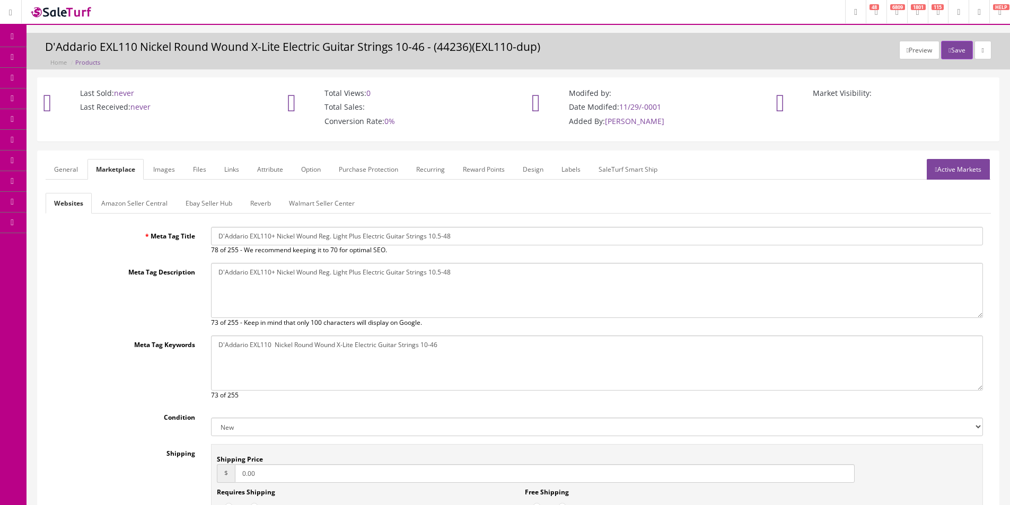
click at [373, 406] on div "Meta Tag Title D'Addario EXL110+ Nickel Wound Reg. Light Plus Electric Guitar S…" at bounding box center [518, 404] width 945 height 355
click at [380, 370] on textarea "D'Addario EXL110 Nickel Round Wound X-Lite Electric Guitar Strings 10-46" at bounding box center [597, 363] width 772 height 55
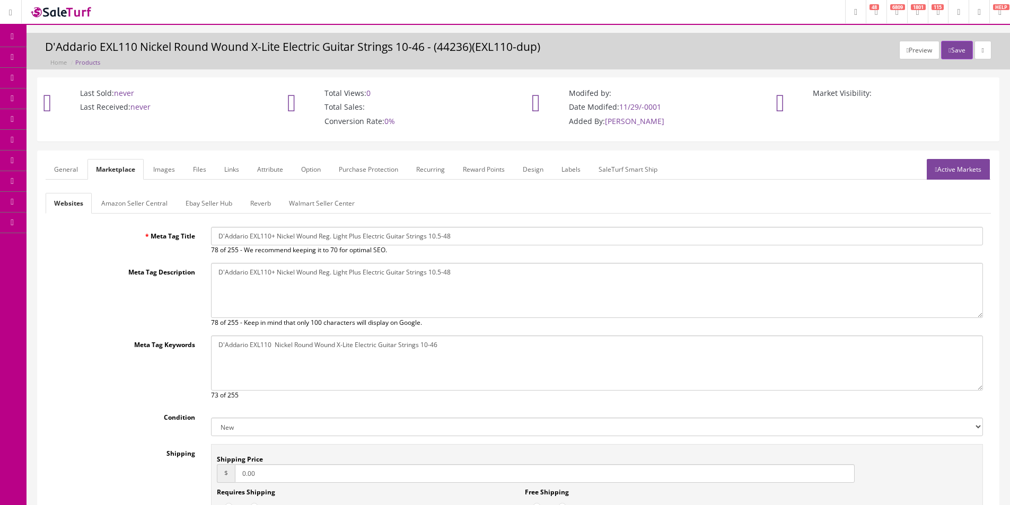
paste textarea "+ Nickel Wound Reg. Light Plus Electric Guitar Strings 10.5-48"
type textarea "D'Addario EXL110+ Nickel Wound Reg. Light Plus Electric Guitar Strings 10.5-48"
click at [74, 170] on link "General" at bounding box center [66, 169] width 41 height 21
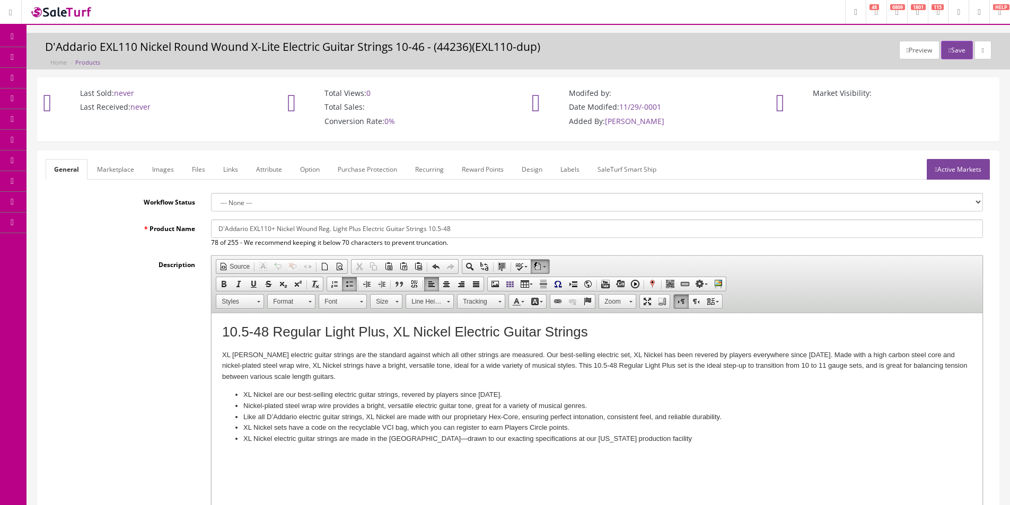
click at [110, 274] on div "Description <p>EXL110 is D'Addario's best-selling set of strings for electric g…" at bounding box center [518, 398] width 945 height 285
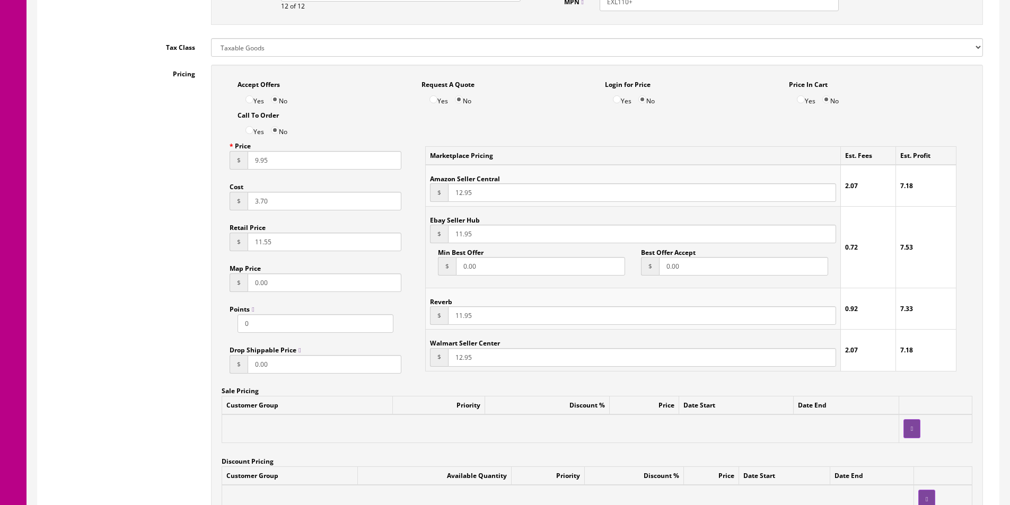
scroll to position [636, 0]
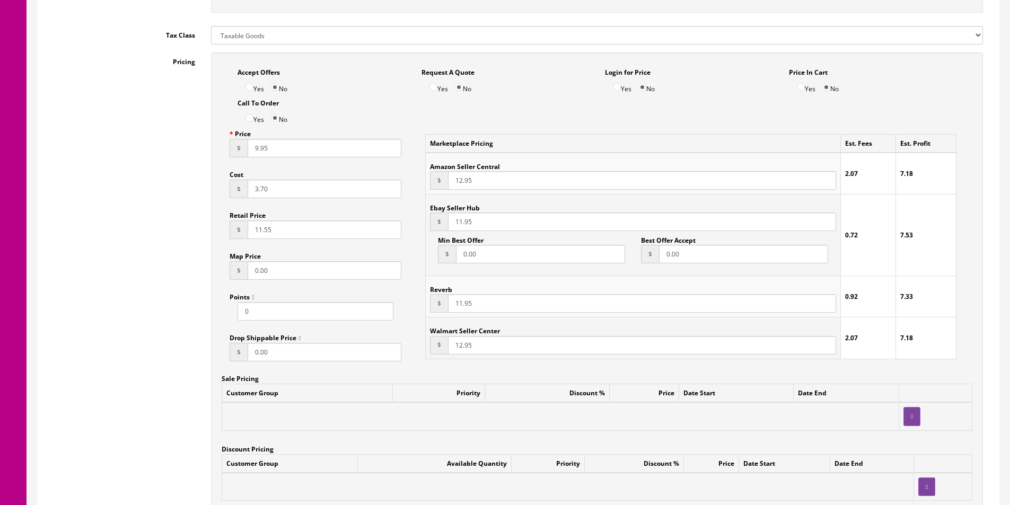
click at [260, 192] on input "3.70" at bounding box center [325, 189] width 154 height 19
click at [272, 190] on input "4.91" at bounding box center [325, 189] width 154 height 19
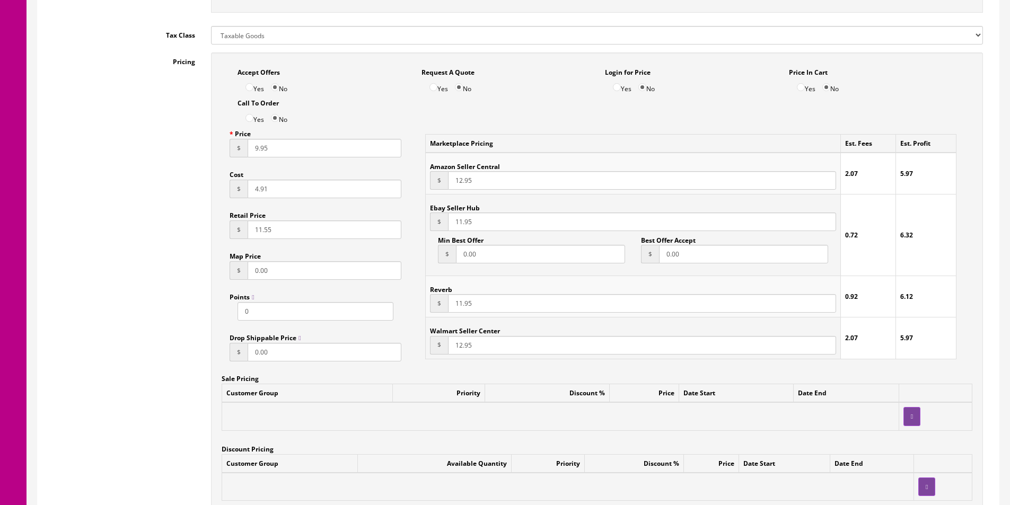
click at [272, 190] on input "4.91" at bounding box center [325, 189] width 154 height 19
type input "3.44"
type input "14.99"
click at [466, 178] on input "12.95" at bounding box center [642, 180] width 388 height 19
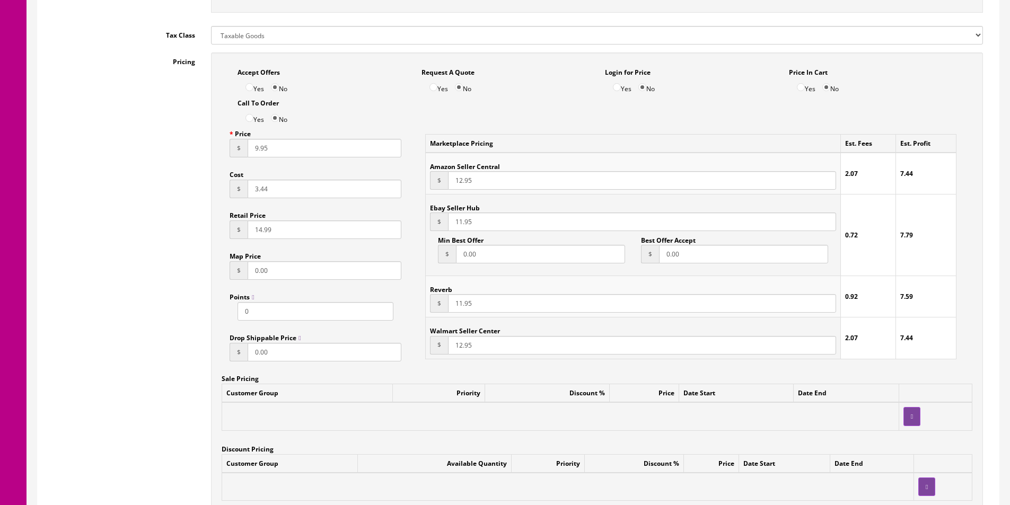
click at [466, 178] on input "12.95" at bounding box center [642, 180] width 388 height 19
type input "13.95"
paste input "3"
type input "13.95"
paste input "3"
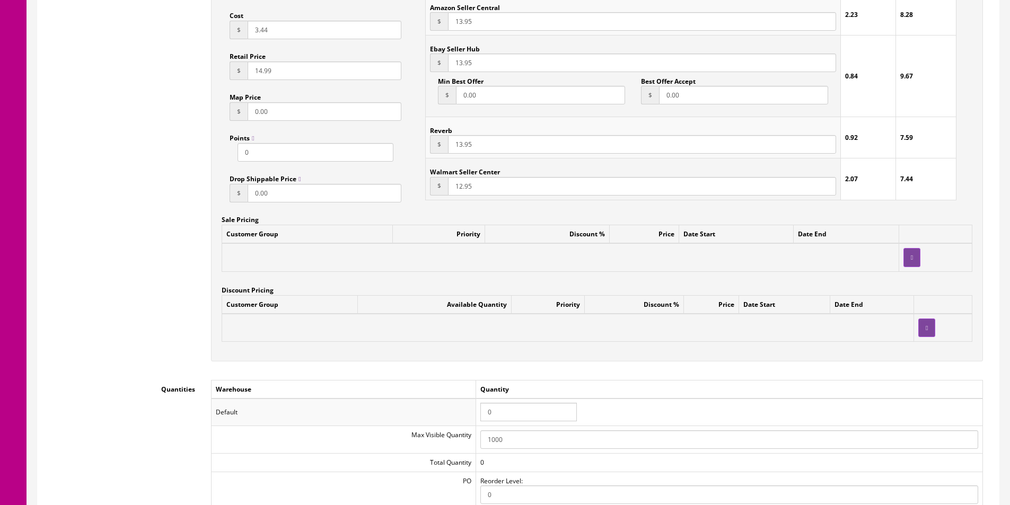
type input "13.95"
paste input "3"
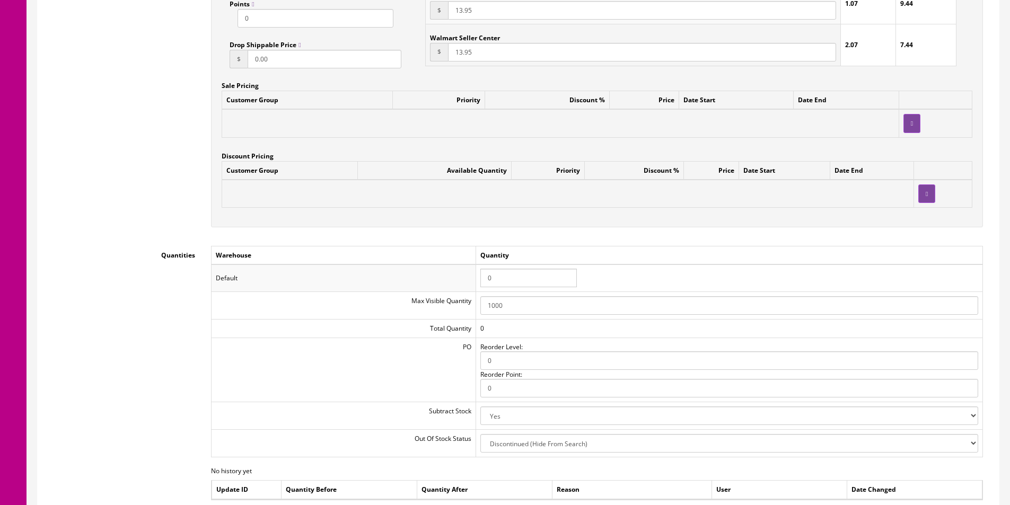
scroll to position [1008, 0]
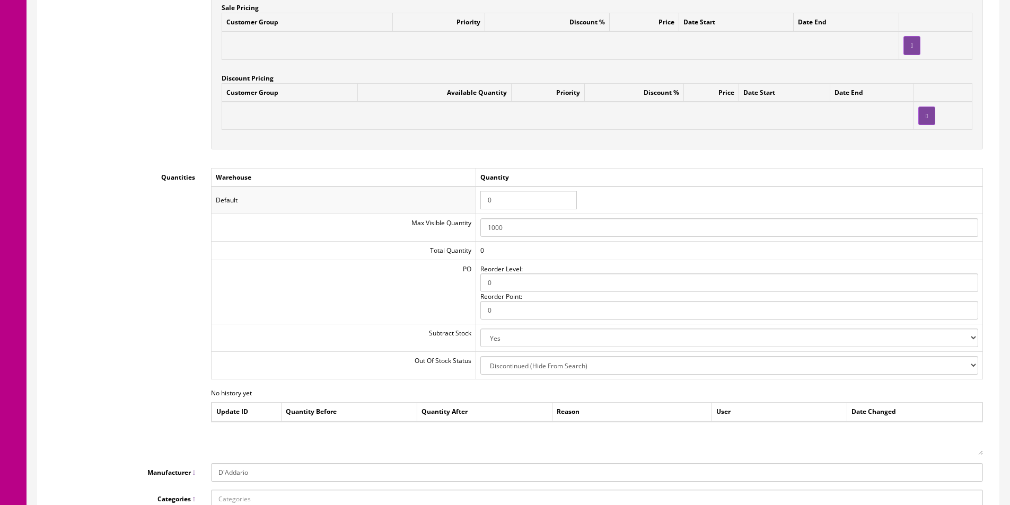
type input "13.95"
click at [514, 208] on input "0" at bounding box center [528, 200] width 97 height 19
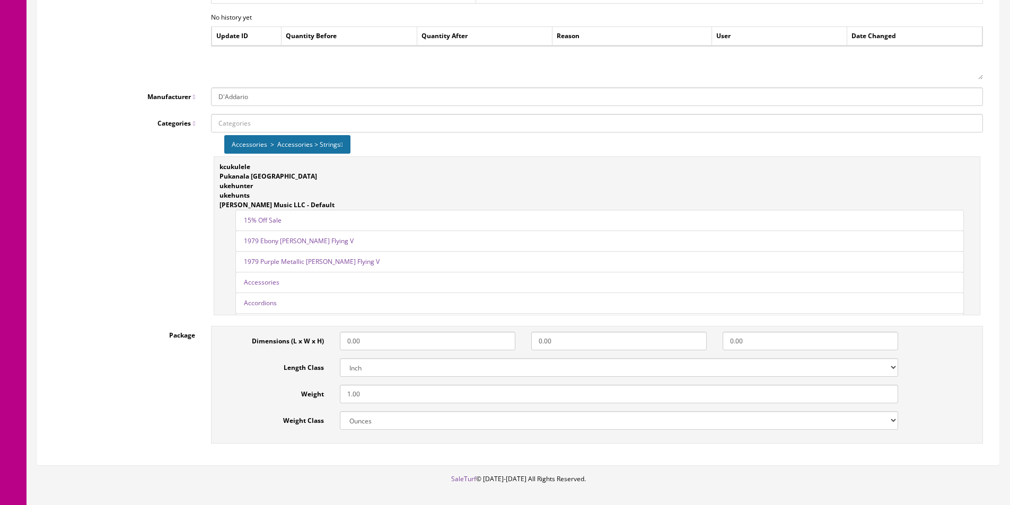
scroll to position [1427, 0]
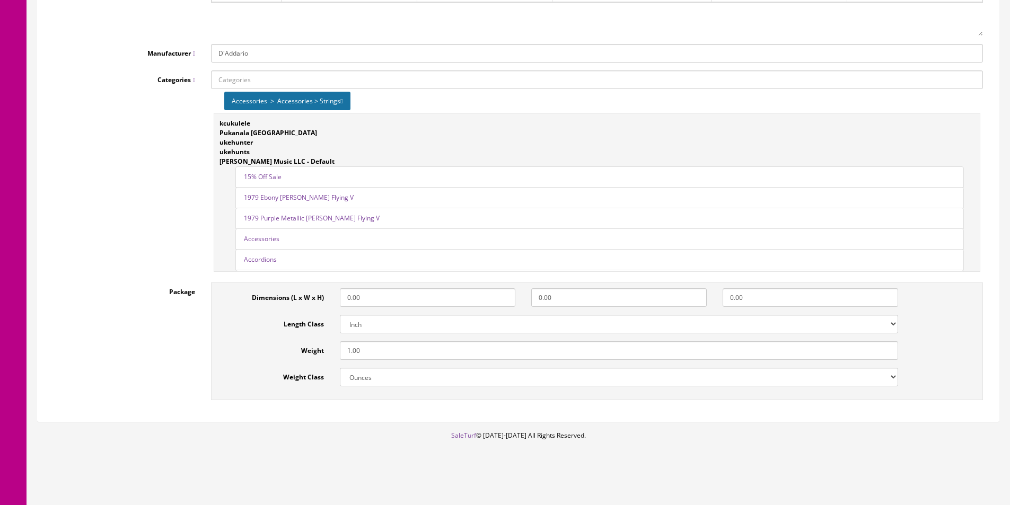
click at [310, 79] on input "Categories" at bounding box center [597, 80] width 772 height 19
type input "electric guitar strings"
drag, startPoint x: 311, startPoint y: 98, endPoint x: 496, endPoint y: 134, distance: 188.4
click at [311, 99] on link "Accessories > Strings > Electric Guitar Strings" at bounding box center [293, 99] width 162 height 12
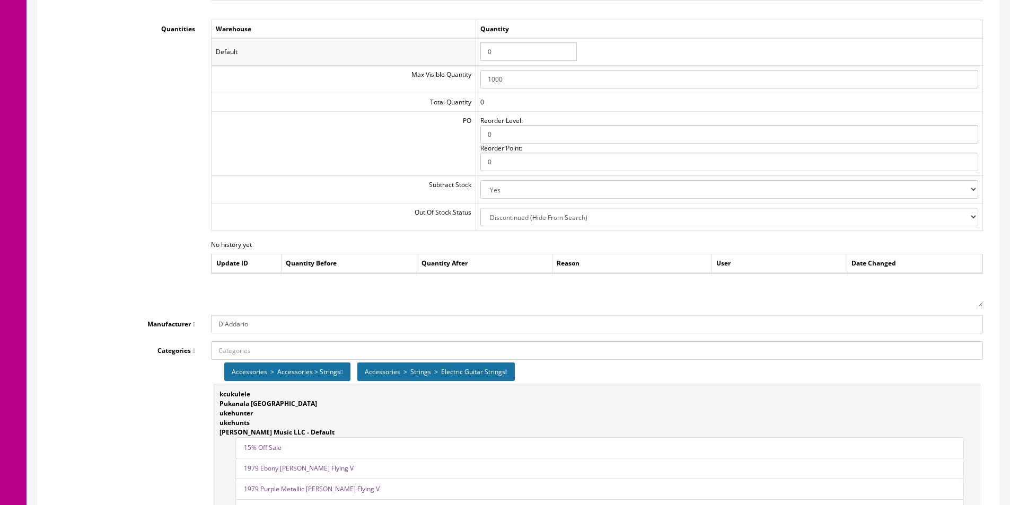
scroll to position [1003, 0]
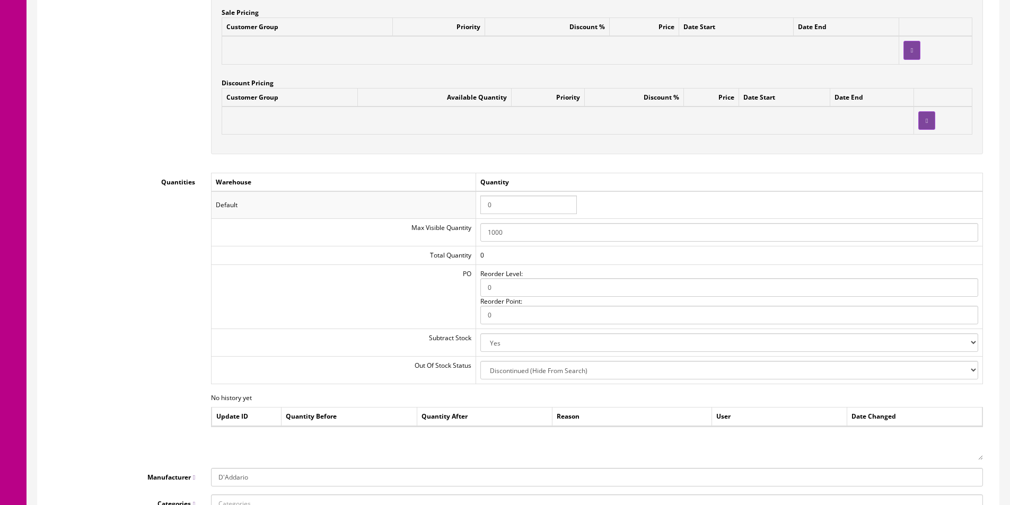
click at [505, 205] on input "0" at bounding box center [528, 205] width 97 height 19
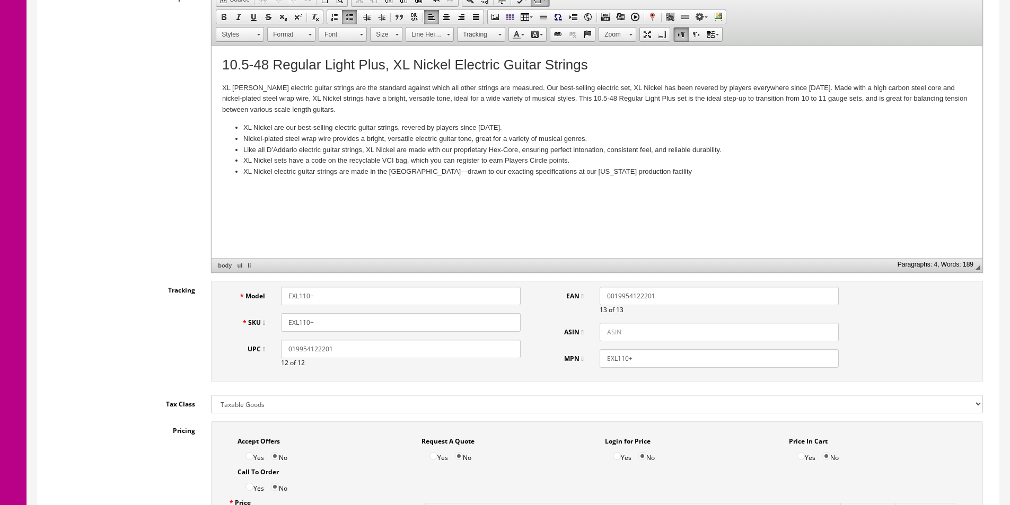
scroll to position [0, 0]
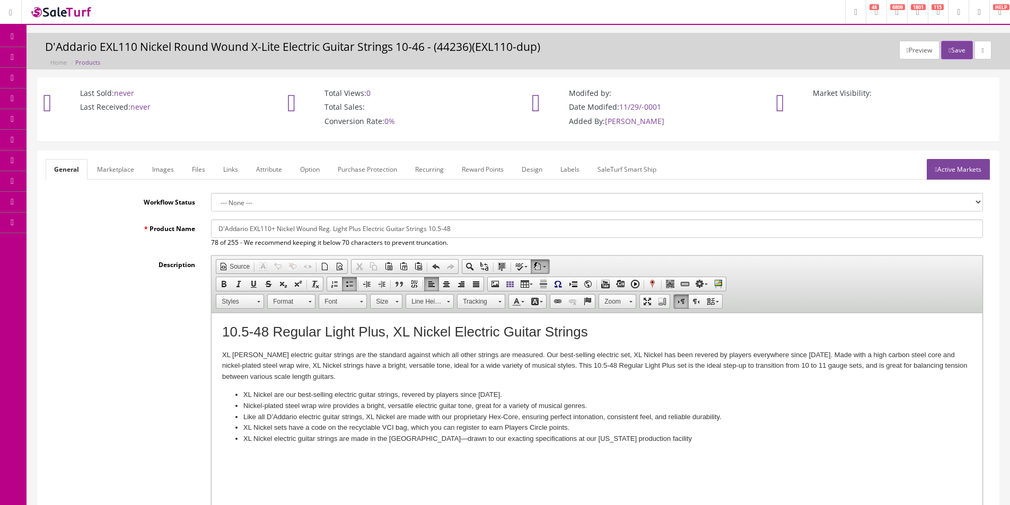
type input "5"
click at [419, 223] on input "D'Addario EXL110+ Nickel Wound Reg. Light Plus Electric Guitar Strings 10.5-48" at bounding box center [597, 229] width 772 height 19
click at [124, 176] on link "Marketplace" at bounding box center [116, 169] width 54 height 21
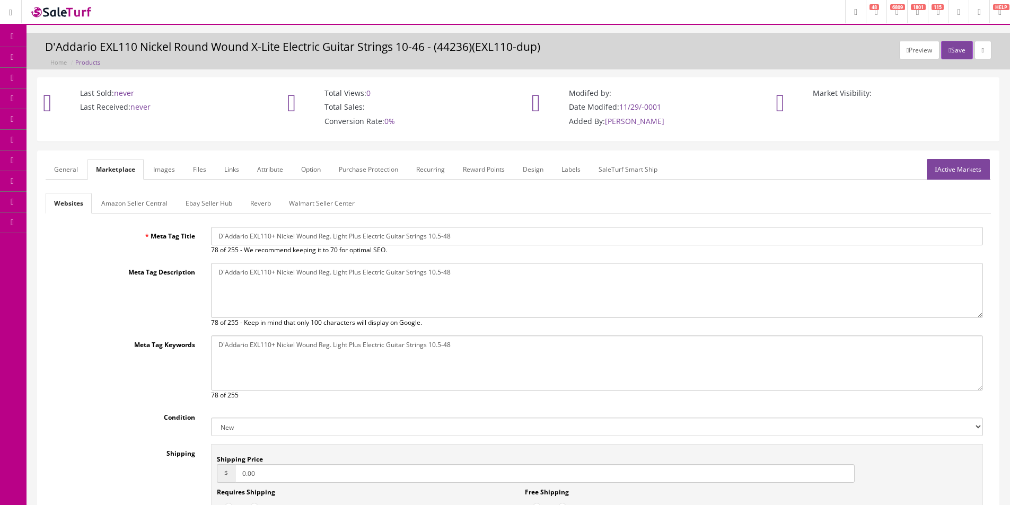
click at [215, 203] on link "Ebay Seller Hub" at bounding box center [209, 203] width 64 height 21
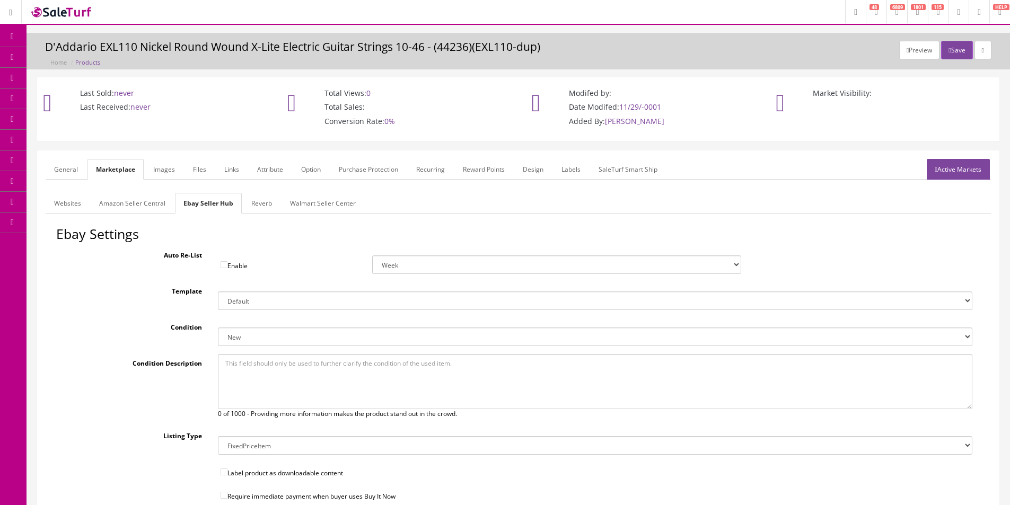
click at [259, 206] on link "Reverb" at bounding box center [262, 203] width 38 height 21
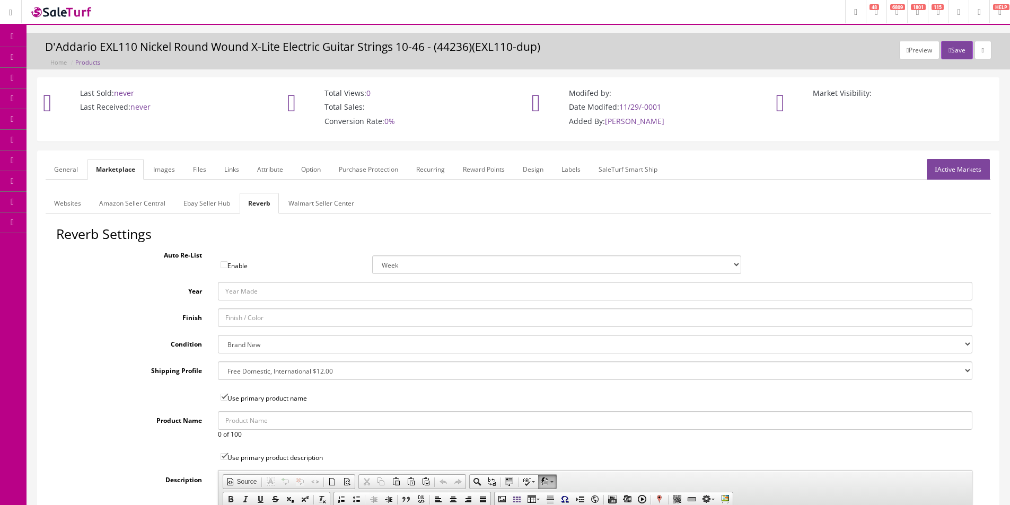
click at [259, 373] on select "--- None --- $3.49 USPS Shipping MH INSURED $20000 GUITAR MH INSURED $11000 GUI…" at bounding box center [595, 371] width 755 height 19
select select "12724"
click at [218, 362] on select "--- None --- $3.49 USPS Shipping MH INSURED $20000 GUITAR MH INSURED $11000 GUI…" at bounding box center [595, 371] width 755 height 19
click at [170, 173] on link "Images" at bounding box center [164, 169] width 39 height 21
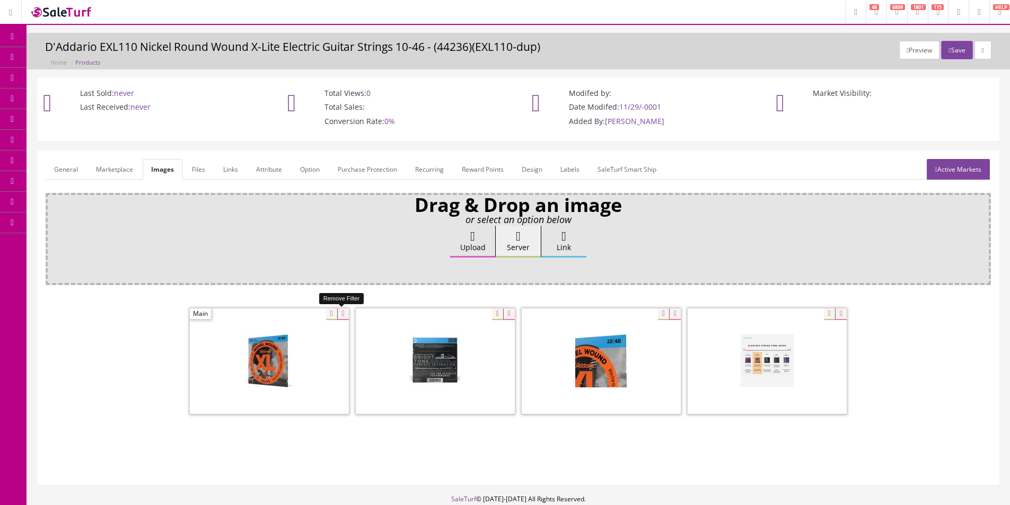
click at [345, 318] on icon at bounding box center [343, 315] width 12 height 12
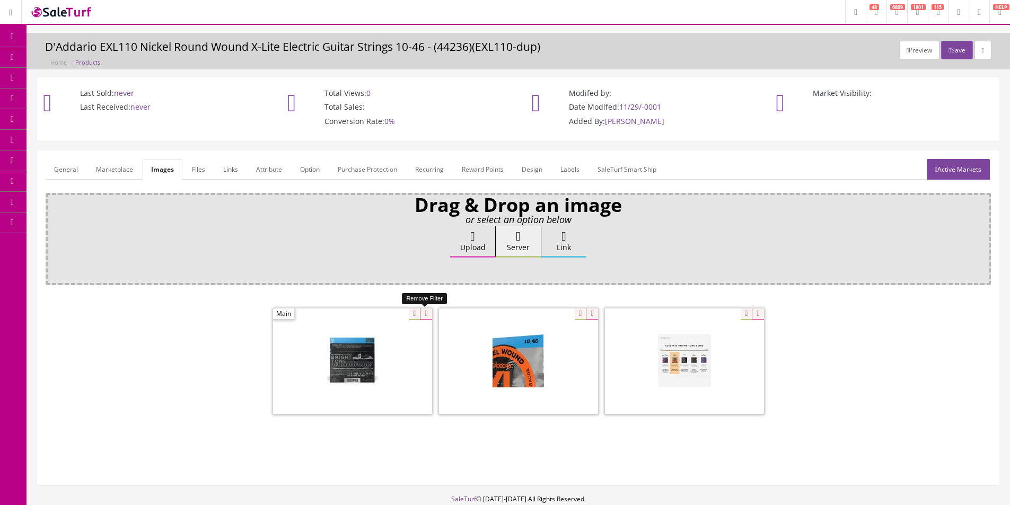
click at [422, 316] on icon at bounding box center [426, 315] width 12 height 12
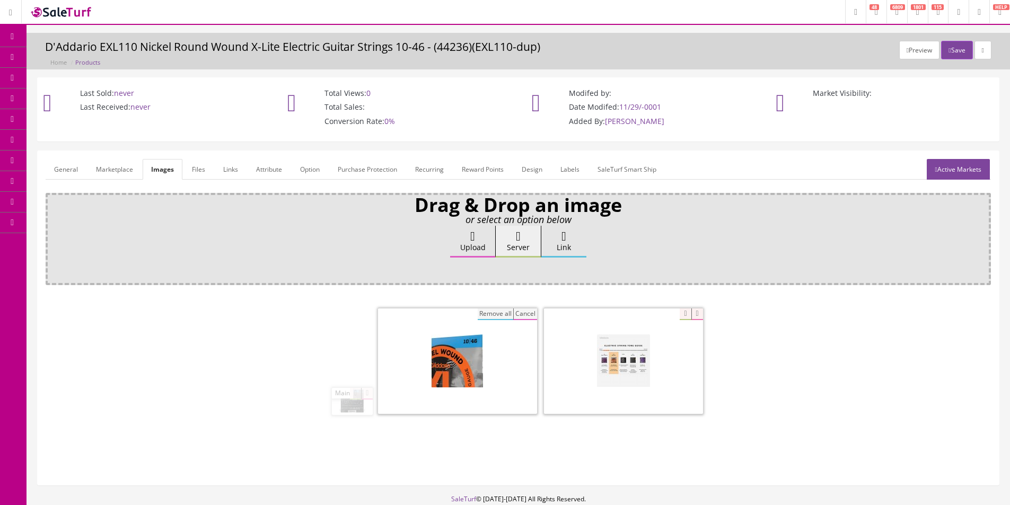
click at [478, 314] on button "Remove all" at bounding box center [496, 315] width 36 height 12
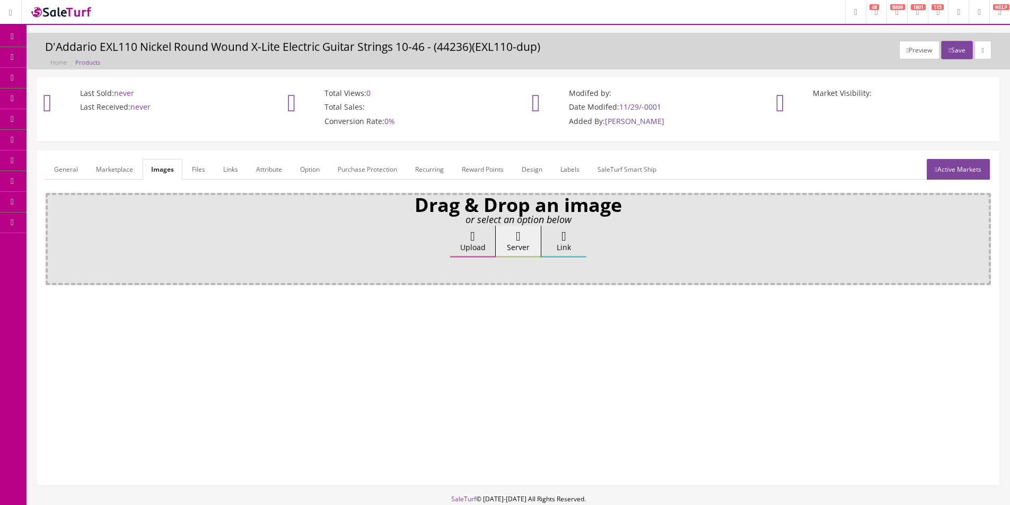
click at [488, 247] on label "Upload" at bounding box center [472, 242] width 45 height 32
click at [53, 237] on input "Upload" at bounding box center [53, 231] width 0 height 11
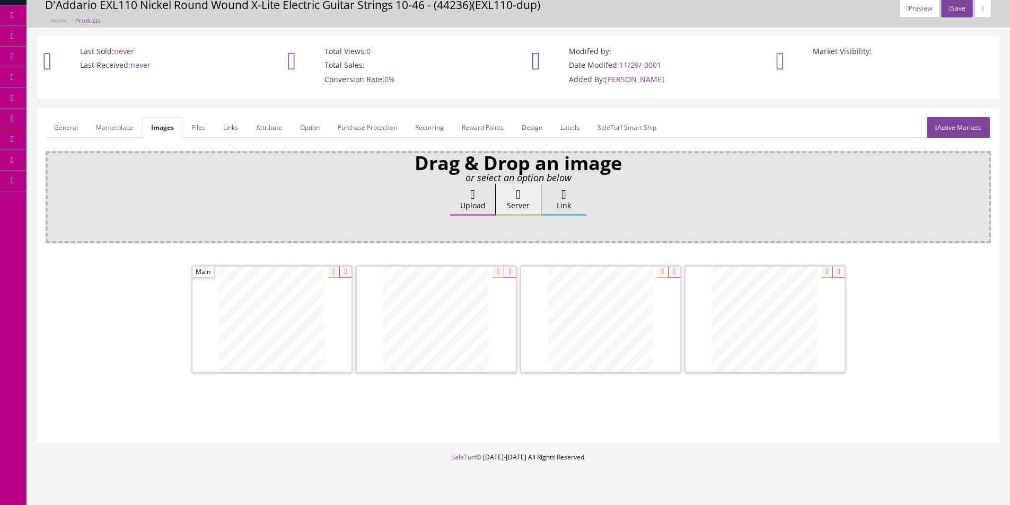
scroll to position [64, 0]
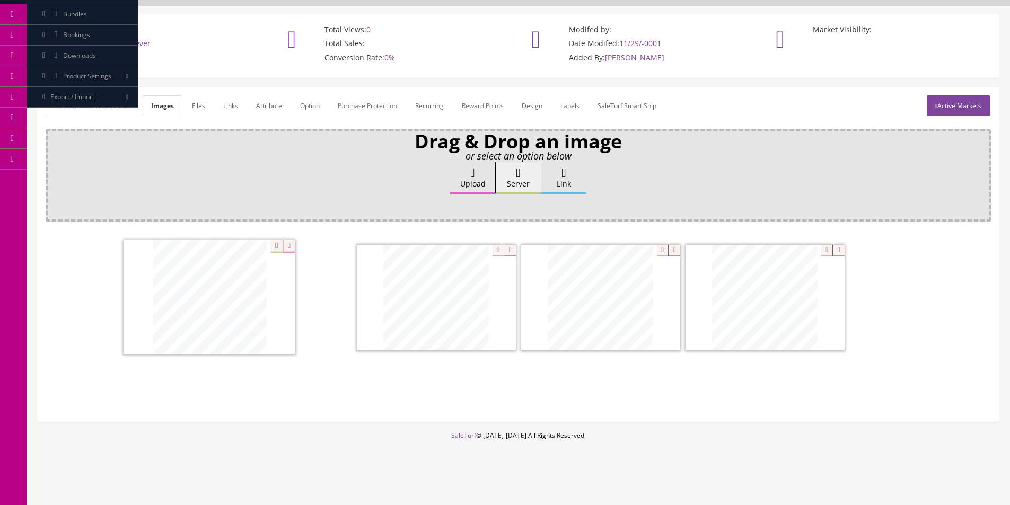
drag, startPoint x: 726, startPoint y: 278, endPoint x: 285, endPoint y: 279, distance: 440.7
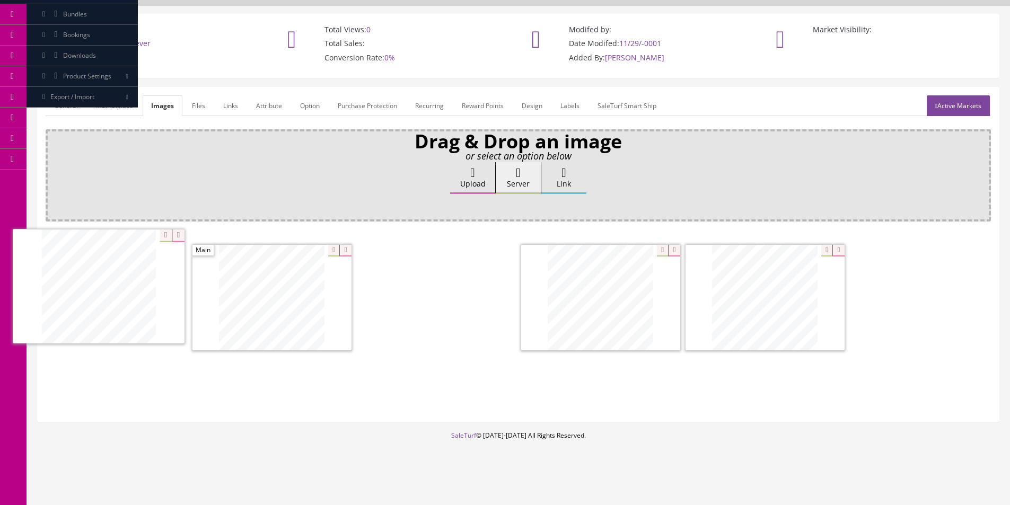
drag, startPoint x: 723, startPoint y: 297, endPoint x: 65, endPoint y: 286, distance: 658.2
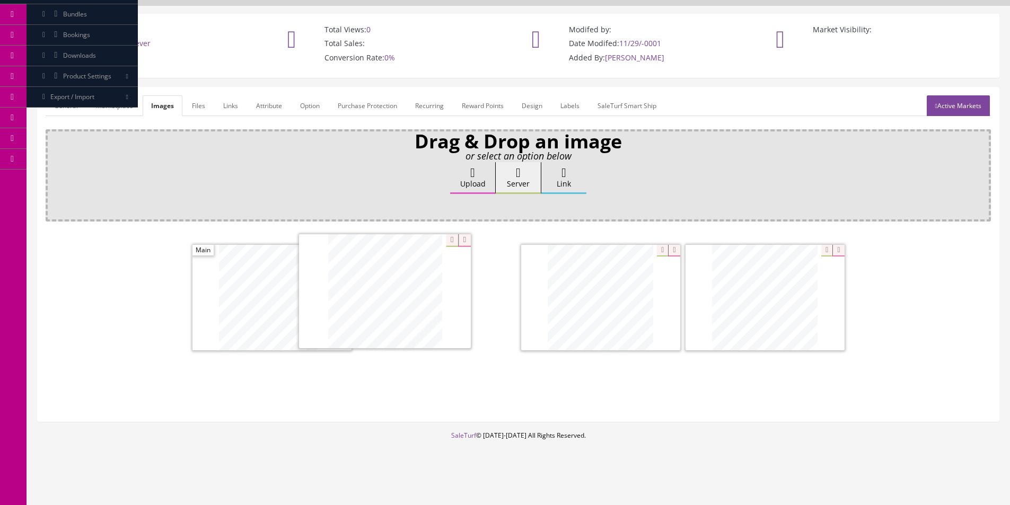
drag, startPoint x: 349, startPoint y: 318, endPoint x: 154, endPoint y: 299, distance: 196.0
click at [276, 96] on link "Attribute" at bounding box center [269, 105] width 43 height 21
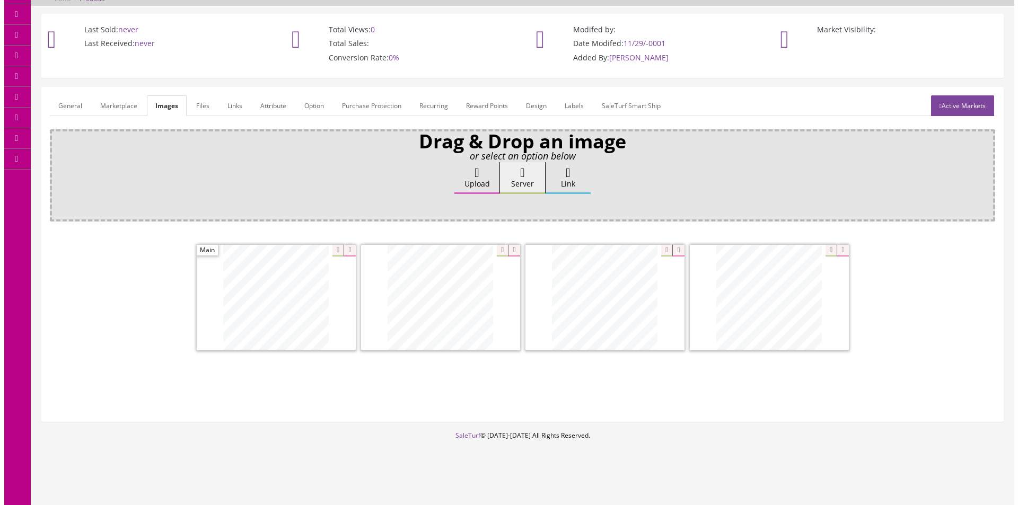
scroll to position [0, 0]
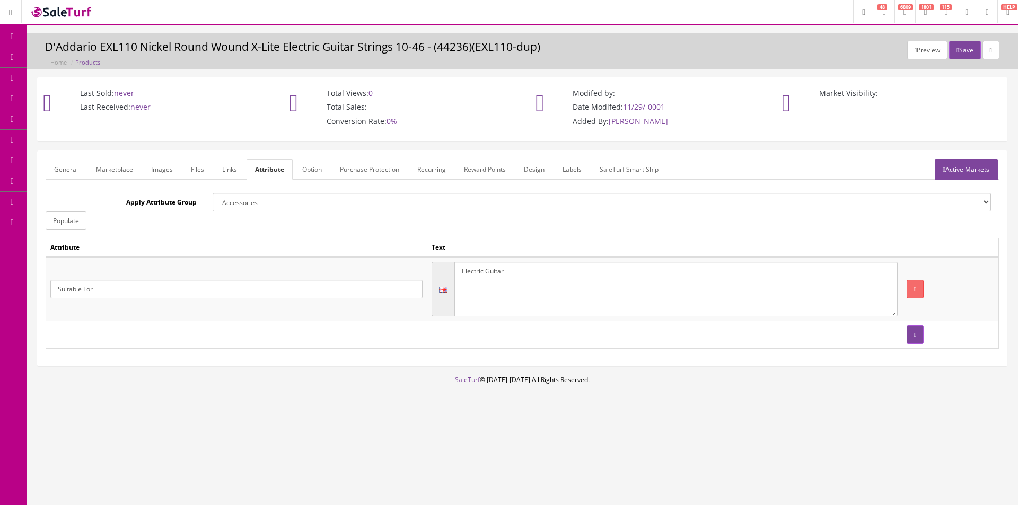
click at [978, 171] on link "Active Markets" at bounding box center [966, 169] width 63 height 21
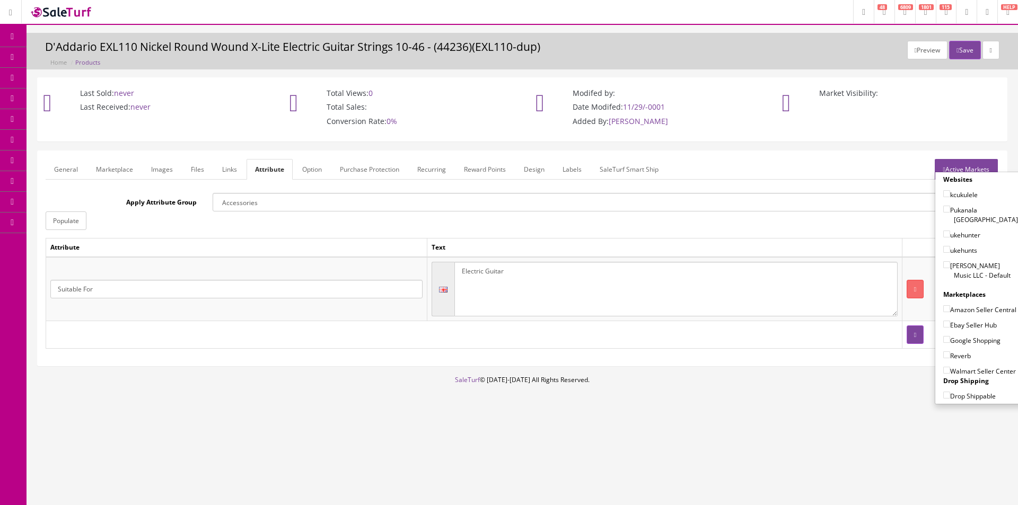
click at [967, 261] on label "[PERSON_NAME] Music LLC - Default" at bounding box center [980, 270] width 75 height 20
click at [950, 261] on input"] "[PERSON_NAME] Music LLC - Default" at bounding box center [946, 264] width 7 height 7
checkbox input"] "true"
click at [964, 304] on label "Amazon Seller Central" at bounding box center [979, 309] width 73 height 11
click at [950, 305] on input"] "Amazon Seller Central" at bounding box center [946, 308] width 7 height 7
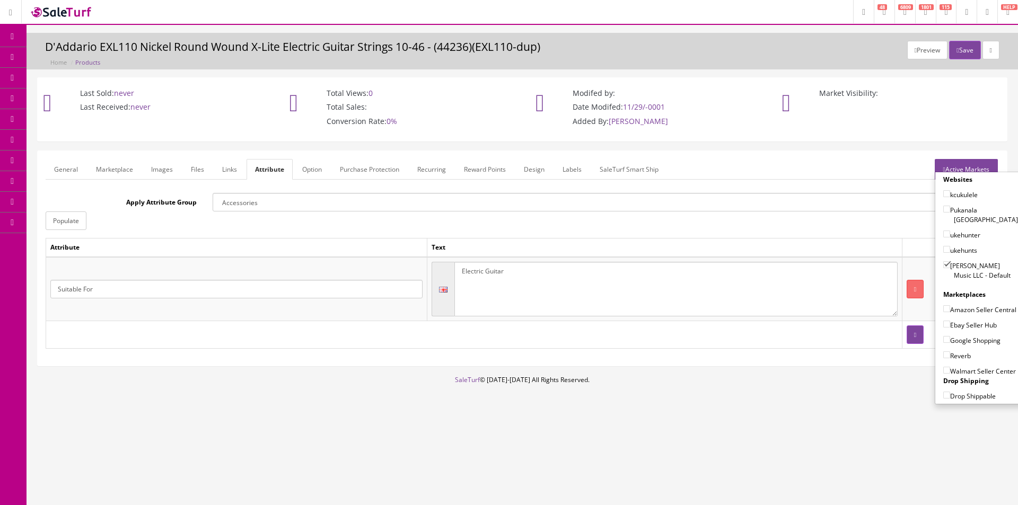
checkbox input"] "true"
click at [958, 323] on label "Ebay Seller Hub" at bounding box center [970, 325] width 54 height 11
click at [950, 323] on input"] "Ebay Seller Hub" at bounding box center [946, 324] width 7 height 7
checkbox input"] "true"
drag, startPoint x: 956, startPoint y: 340, endPoint x: 956, endPoint y: 351, distance: 10.6
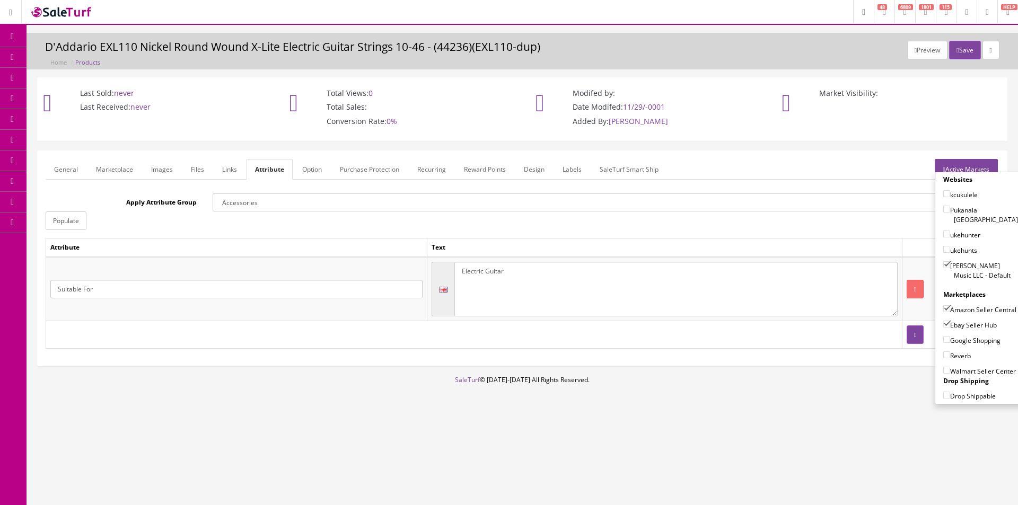
click at [956, 341] on label "Google Shopping" at bounding box center [971, 340] width 57 height 11
click at [950, 341] on input"] "Google Shopping" at bounding box center [946, 339] width 7 height 7
checkbox input"] "true"
click at [956, 355] on label "Reverb" at bounding box center [957, 356] width 28 height 11
click at [950, 355] on input"] "Reverb" at bounding box center [946, 355] width 7 height 7
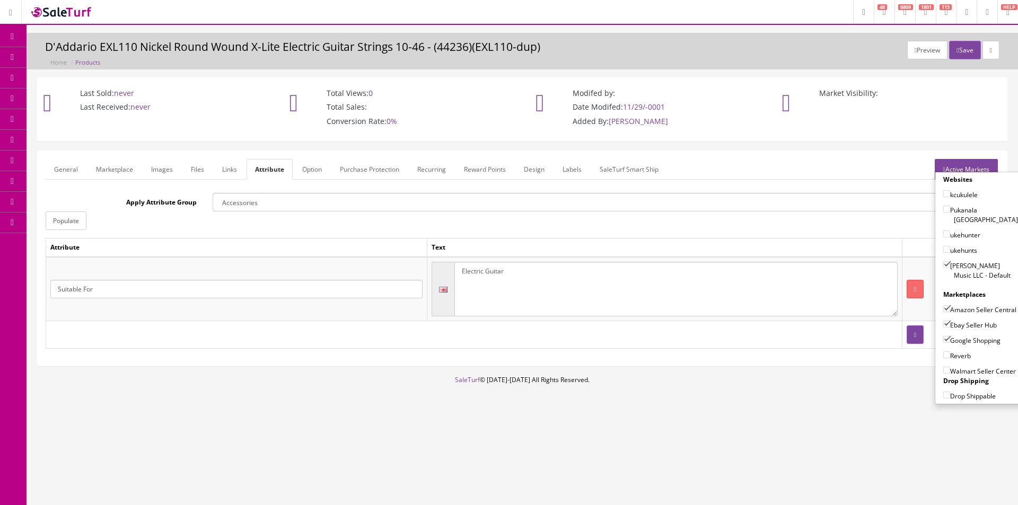
checkbox input"] "true"
click at [959, 367] on label "Walmart Seller Center" at bounding box center [979, 371] width 73 height 11
click at [950, 367] on input"] "Walmart Seller Center" at bounding box center [946, 370] width 7 height 7
click at [972, 376] on label "Walmart Seller Center" at bounding box center [979, 371] width 73 height 11
click at [950, 374] on input"] "Walmart Seller Center" at bounding box center [946, 370] width 7 height 7
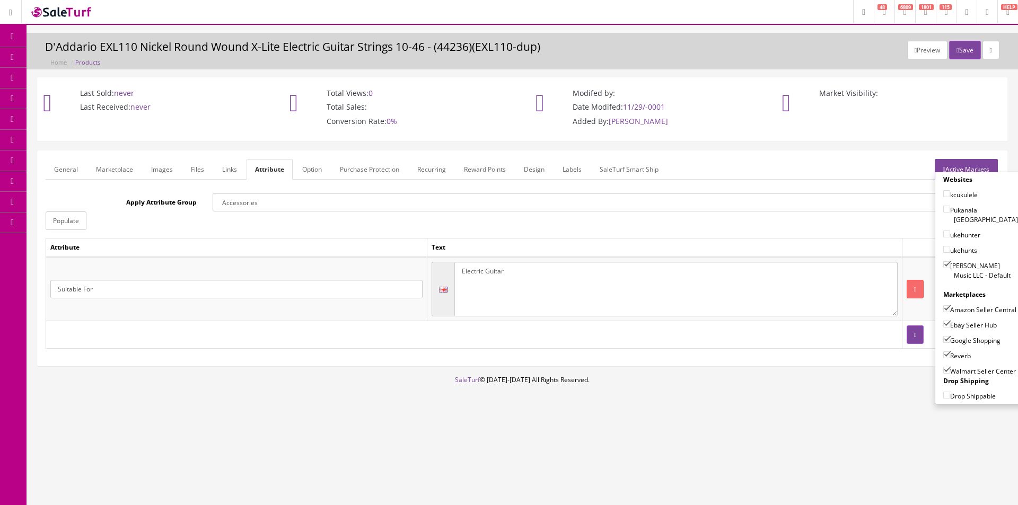
checkbox input"] "false"
click at [959, 40] on div "Preview Save D'Addario EXL110 Nickel Round Wound X-Lite Electric Guitar Strings…" at bounding box center [523, 51] width 992 height 37
click at [959, 44] on button "Save" at bounding box center [964, 50] width 31 height 19
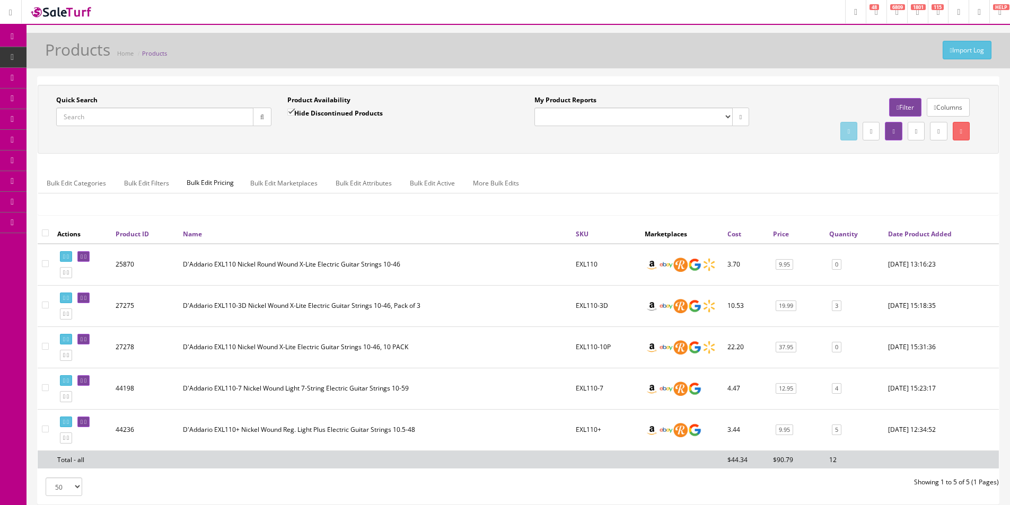
click at [476, 321] on td "D'Addario EXL110-3D Nickel Wound X-Lite Electric Guitar Strings 10-46, Pack of 3" at bounding box center [375, 305] width 393 height 41
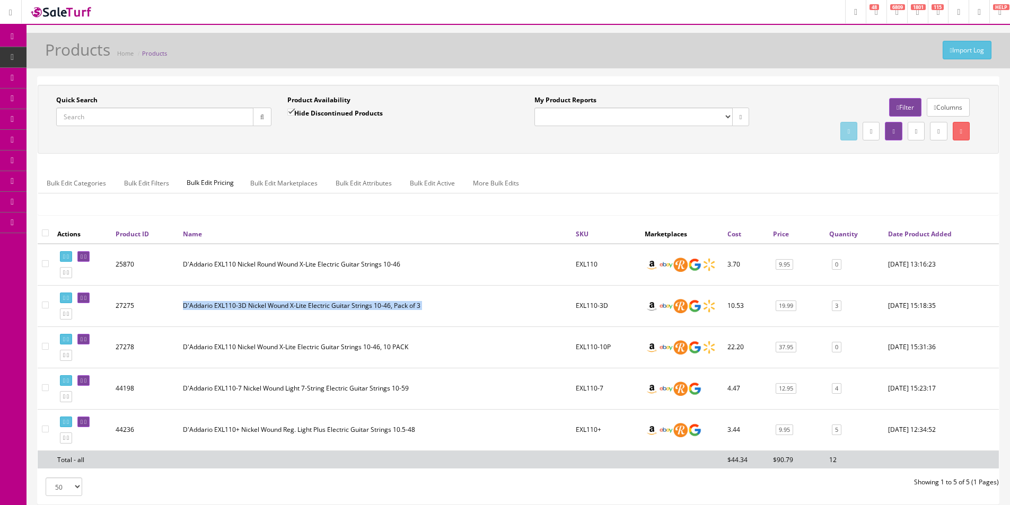
click at [476, 321] on td "D'Addario EXL110-3D Nickel Wound X-Lite Electric Guitar Strings 10-46, Pack of 3" at bounding box center [375, 305] width 393 height 41
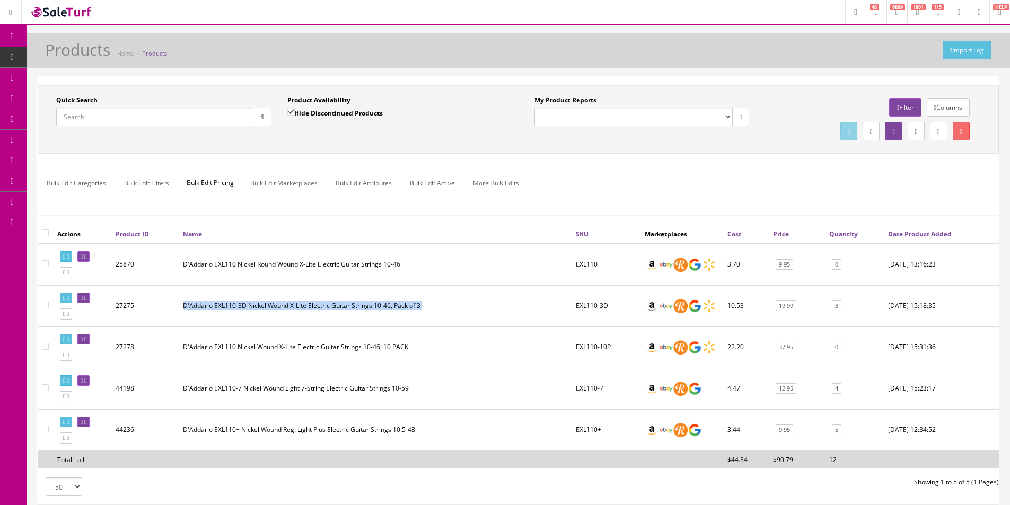
click at [476, 321] on td "D'Addario EXL110-3D Nickel Wound X-Lite Electric Guitar Strings 10-46, Pack of 3" at bounding box center [375, 305] width 393 height 41
click at [742, 86] on div "Quick Search Date From Product Availability Hide Discontinued Products Date To …" at bounding box center [518, 119] width 961 height 69
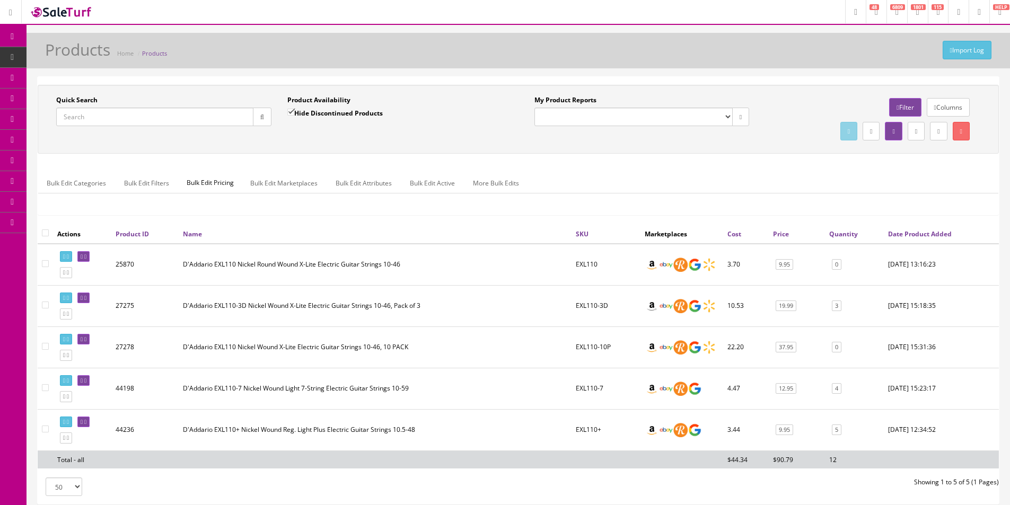
click at [180, 120] on input "Quick Search" at bounding box center [154, 117] width 197 height 19
click at [159, 121] on input "Quick Search" at bounding box center [154, 117] width 197 height 19
click at [160, 120] on input "Quick Search" at bounding box center [154, 117] width 197 height 19
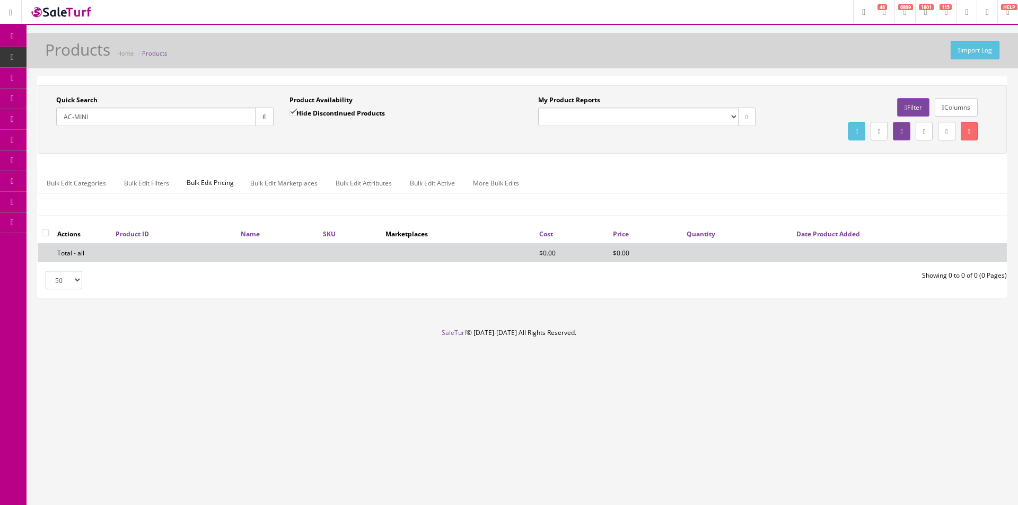
type input "AC-MINI"
drag, startPoint x: 360, startPoint y: 115, endPoint x: 437, endPoint y: 154, distance: 86.6
click at [360, 114] on label "Hide Discontinued Products" at bounding box center [337, 113] width 95 height 11
click at [296, 114] on input "Hide Discontinued Products" at bounding box center [293, 112] width 7 height 7
checkbox input "false"
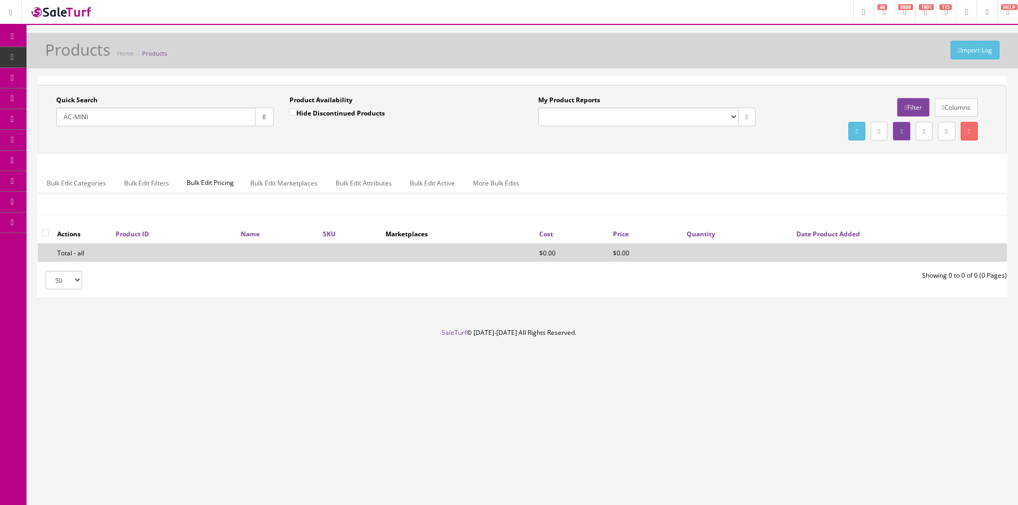
click at [447, 155] on div "Quick Search AC-MINI Date From Product Availability Hide Discontinued Products …" at bounding box center [522, 154] width 969 height 139
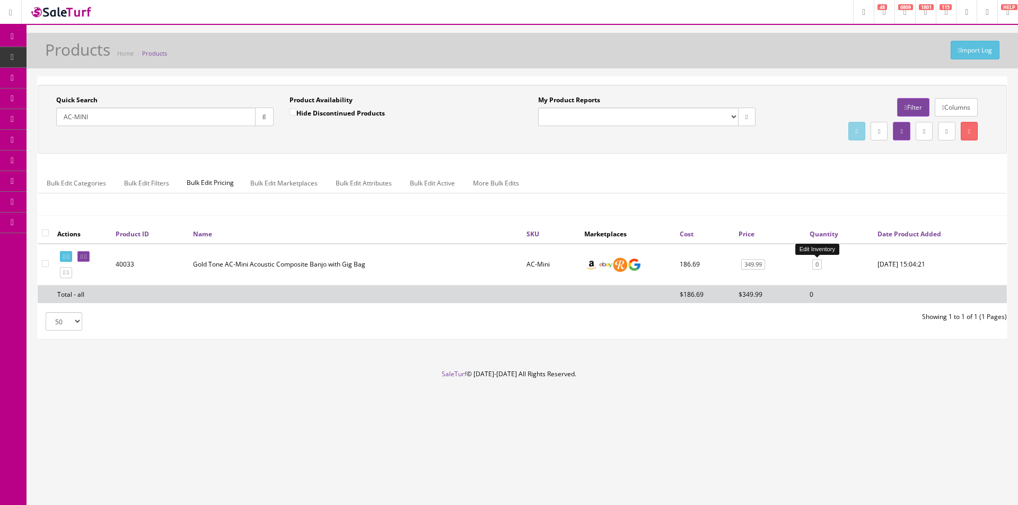
click at [820, 265] on link "0" at bounding box center [817, 264] width 10 height 11
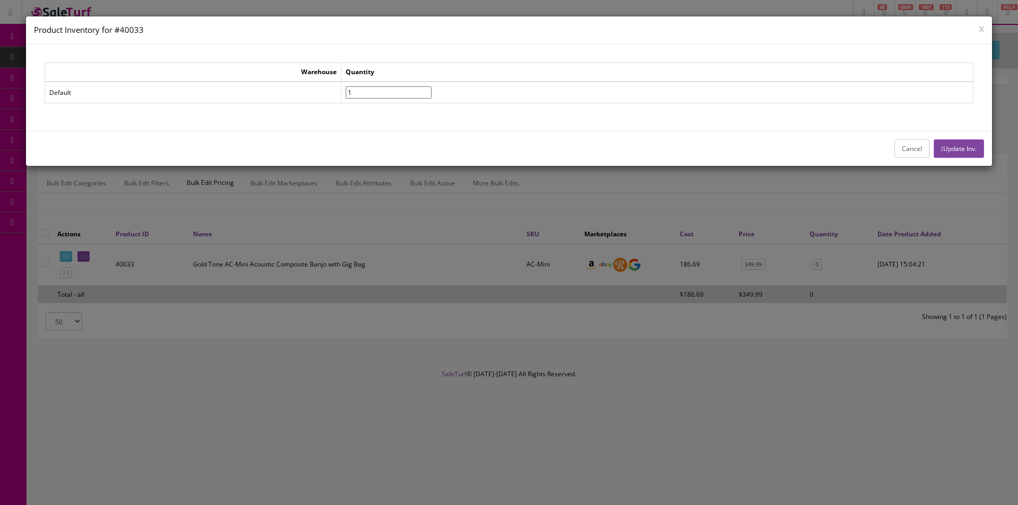
type input"] "1"
click at [432, 91] on input"] "1" at bounding box center [389, 92] width 86 height 12
click at [952, 151] on button "Update Inv." at bounding box center [959, 148] width 50 height 19
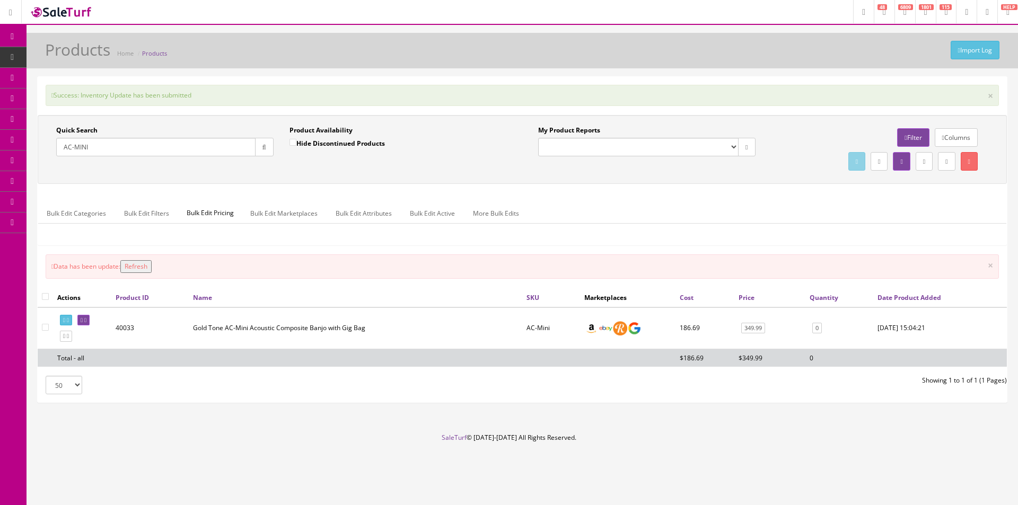
click at [131, 153] on input "AC-MINI" at bounding box center [155, 147] width 199 height 19
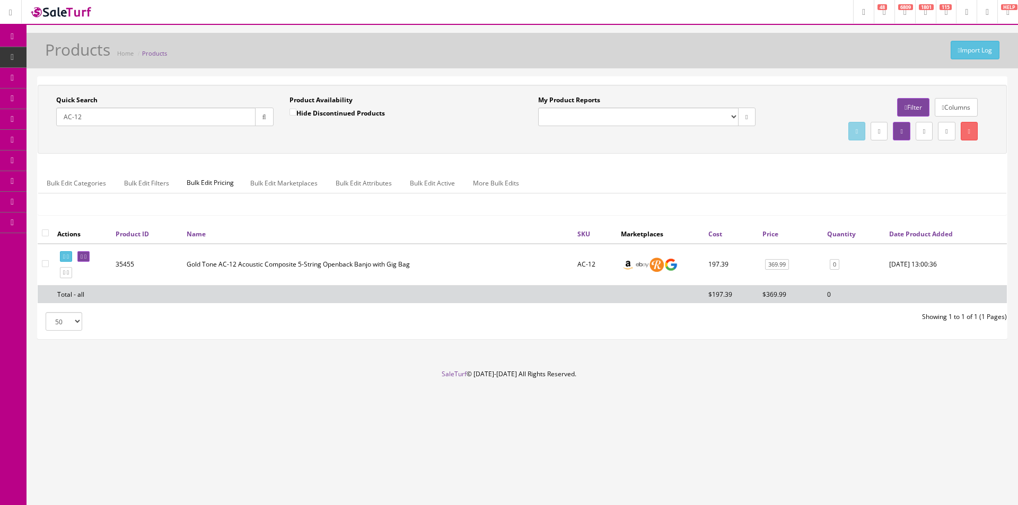
type input "AC-12"
click at [836, 266] on link "0" at bounding box center [835, 264] width 10 height 11
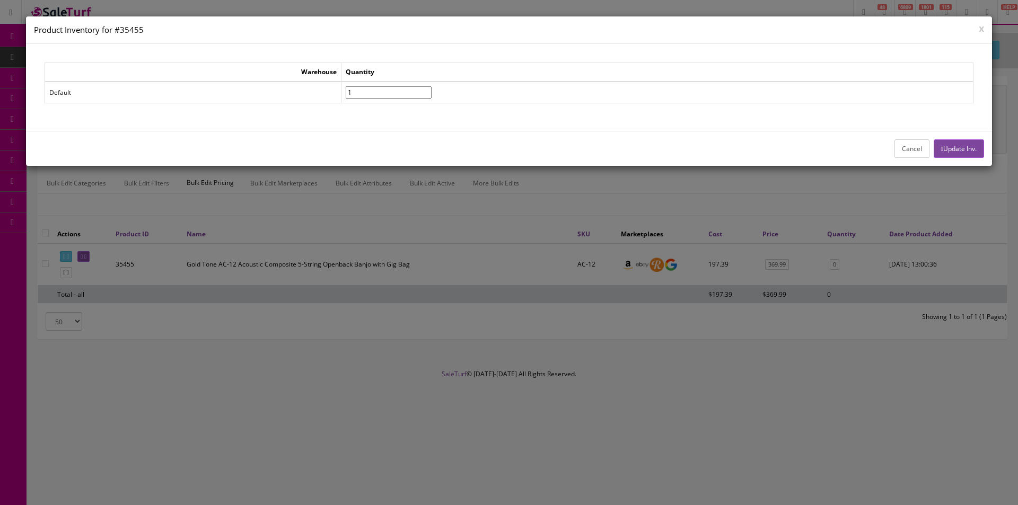
type input"] "1"
click at [432, 91] on input"] "1" at bounding box center [389, 92] width 86 height 12
click at [975, 152] on button "Update Inv." at bounding box center [959, 148] width 50 height 19
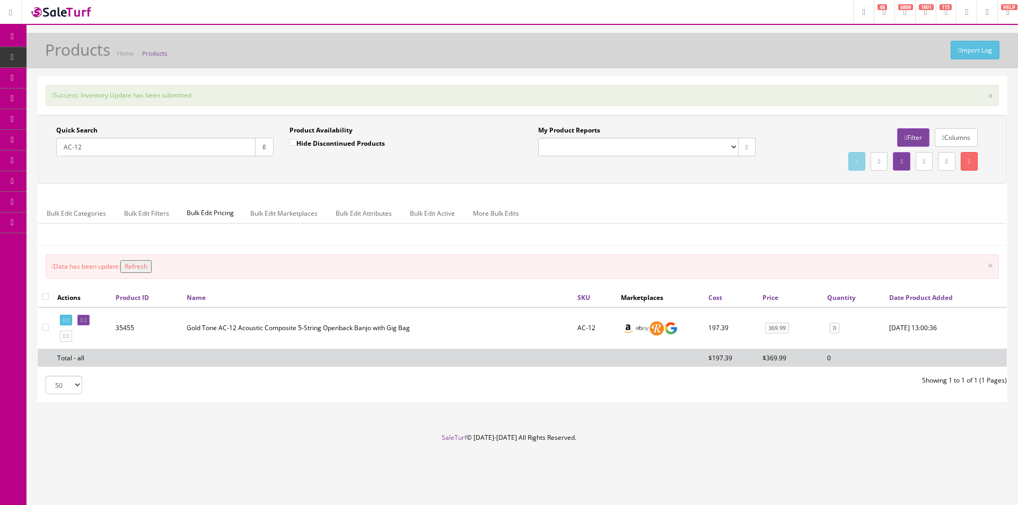
click at [216, 143] on input "AC-12" at bounding box center [155, 147] width 199 height 19
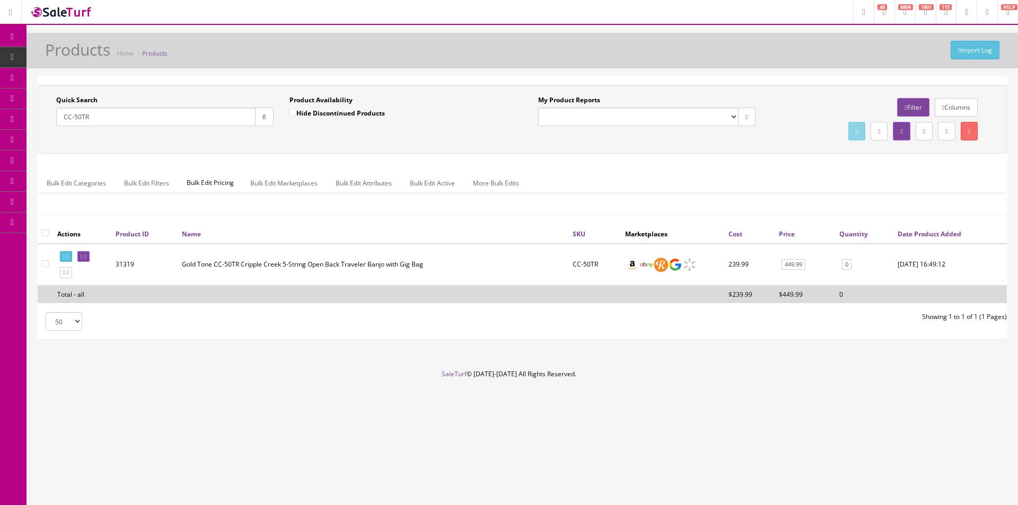
type input "CC-50TR"
click at [842, 265] on link "0" at bounding box center [847, 264] width 10 height 11
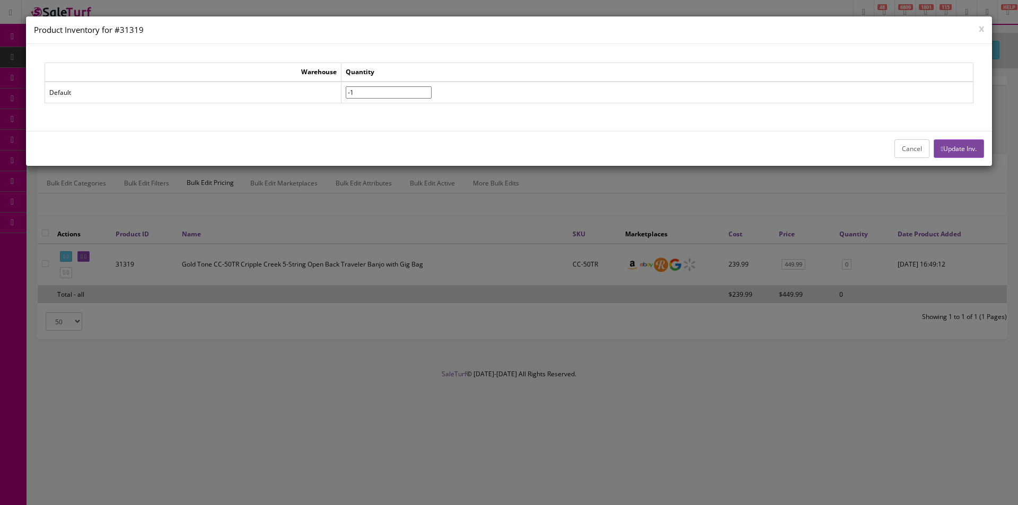
click at [432, 93] on input"] "-1" at bounding box center [389, 92] width 86 height 12
click at [432, 90] on input"] "0" at bounding box center [389, 92] width 86 height 12
drag, startPoint x: 437, startPoint y: 89, endPoint x: 448, endPoint y: 91, distance: 10.2
type input"] "1"
click at [432, 90] on input"] "1" at bounding box center [389, 92] width 86 height 12
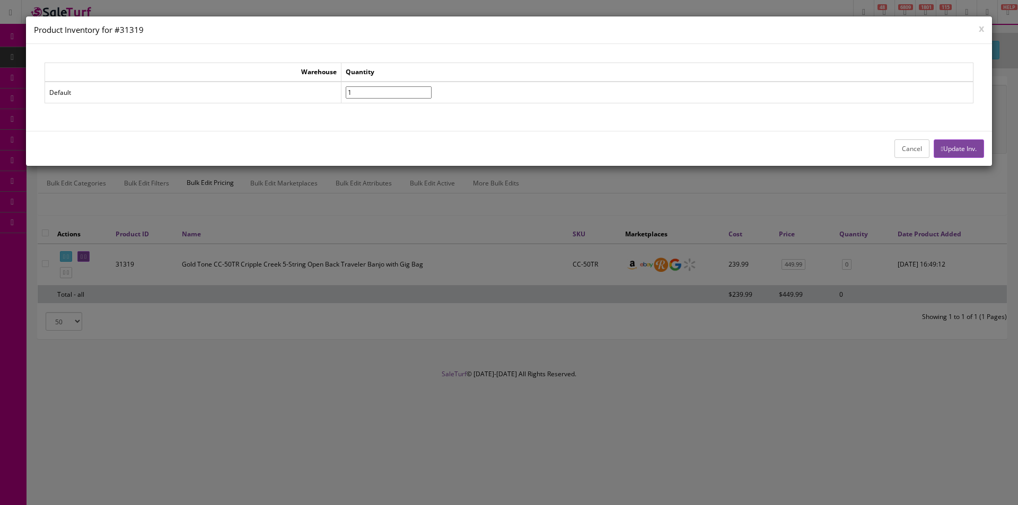
click at [945, 142] on button "Update Inv." at bounding box center [959, 148] width 50 height 19
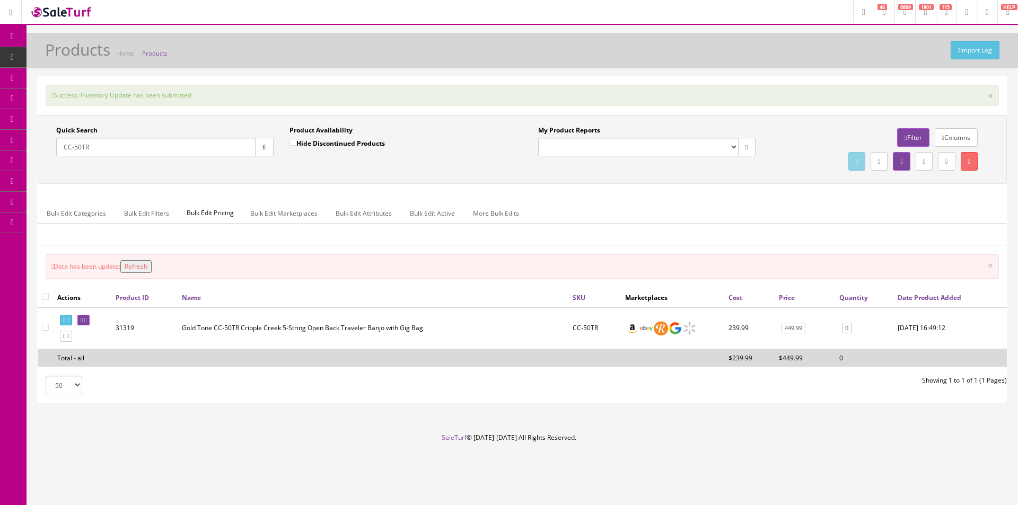
click at [168, 150] on input "CC-50TR" at bounding box center [155, 147] width 199 height 19
click at [169, 150] on input "CC-50TR" at bounding box center [155, 147] width 199 height 19
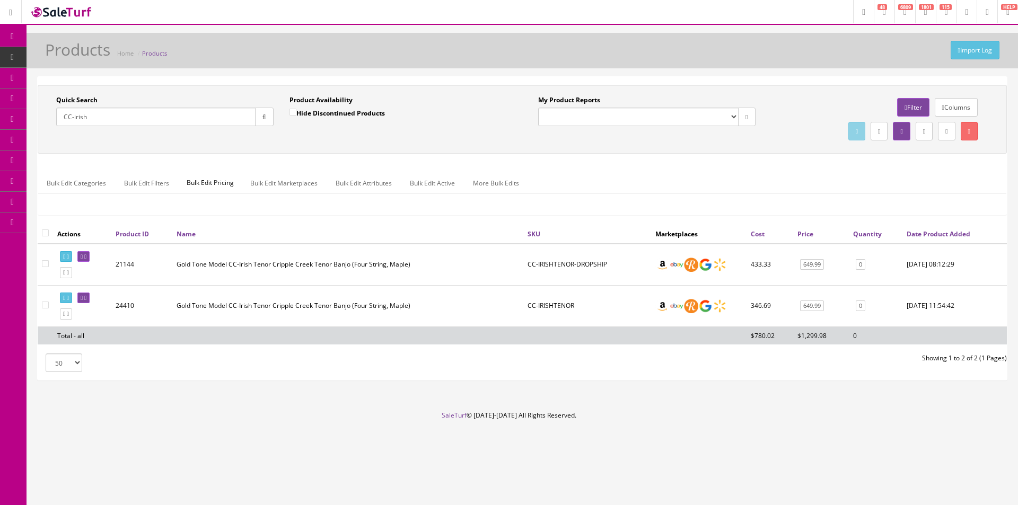
type input "CC-irish"
click at [860, 305] on link "0" at bounding box center [861, 306] width 10 height 11
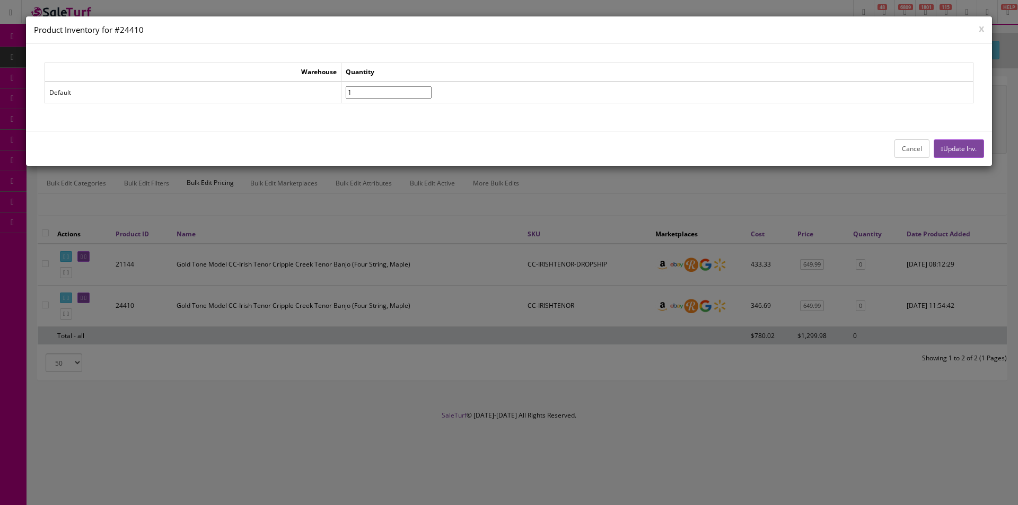
type input"] "1"
click at [432, 89] on input"] "1" at bounding box center [389, 92] width 86 height 12
click at [944, 148] on button "Update Inv." at bounding box center [959, 148] width 50 height 19
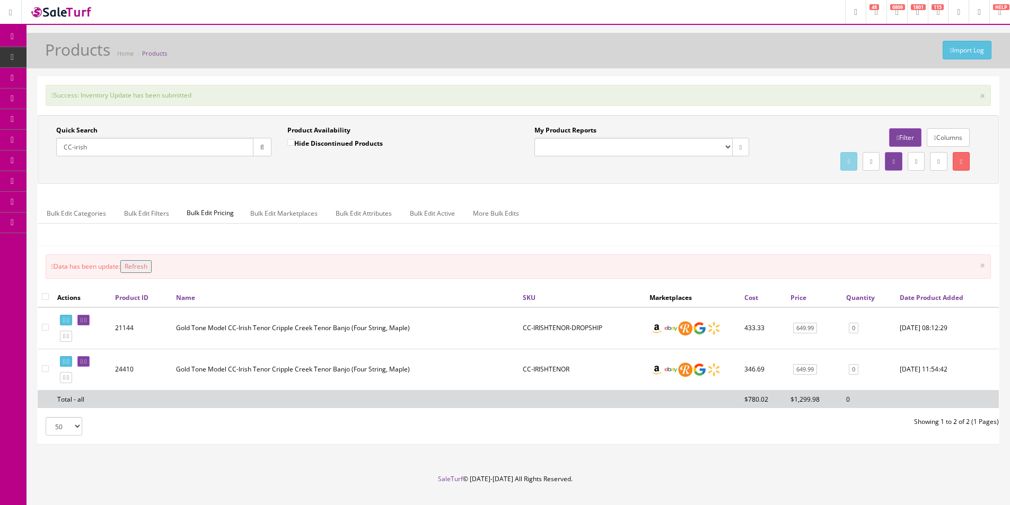
click at [211, 145] on input "CC-irish" at bounding box center [154, 147] width 197 height 19
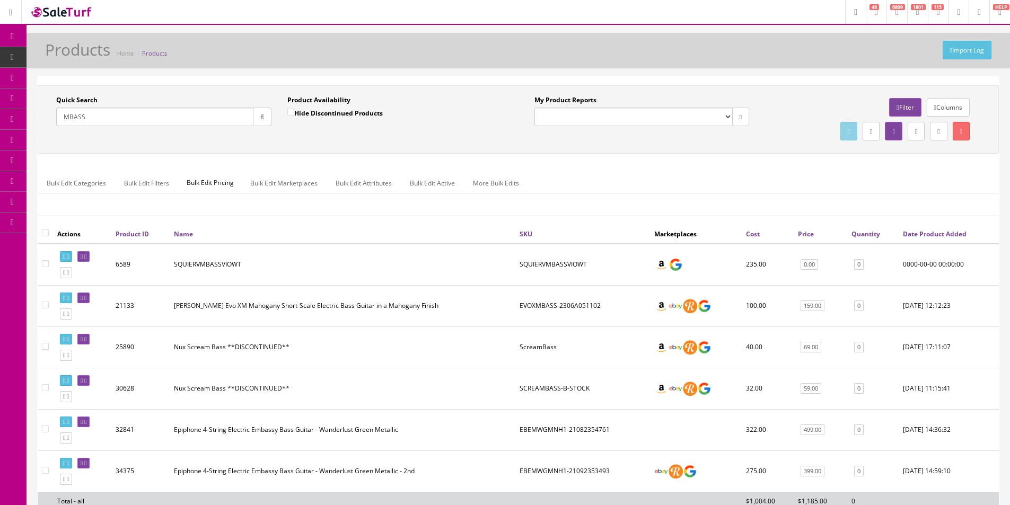
scroll to position [53, 0]
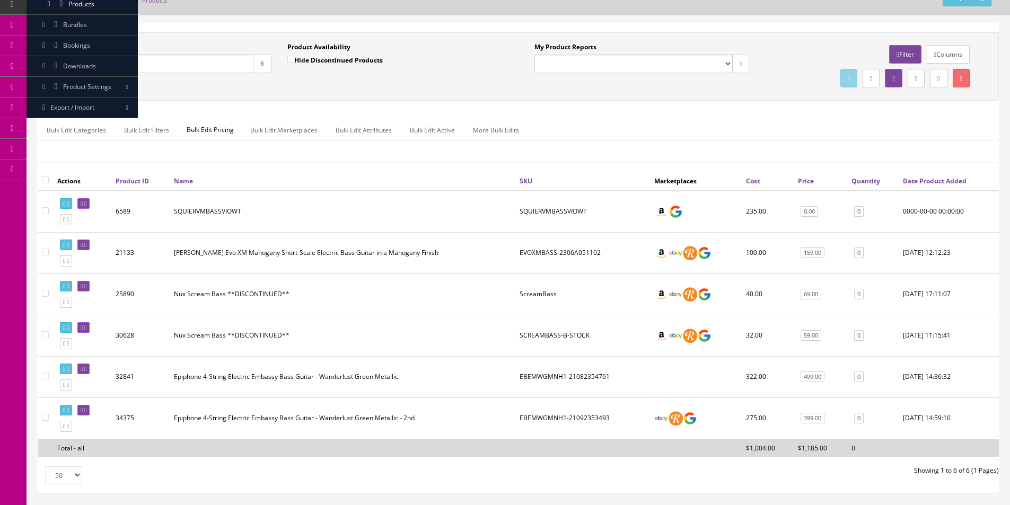
click at [67, 65] on input "MBASS" at bounding box center [154, 64] width 197 height 19
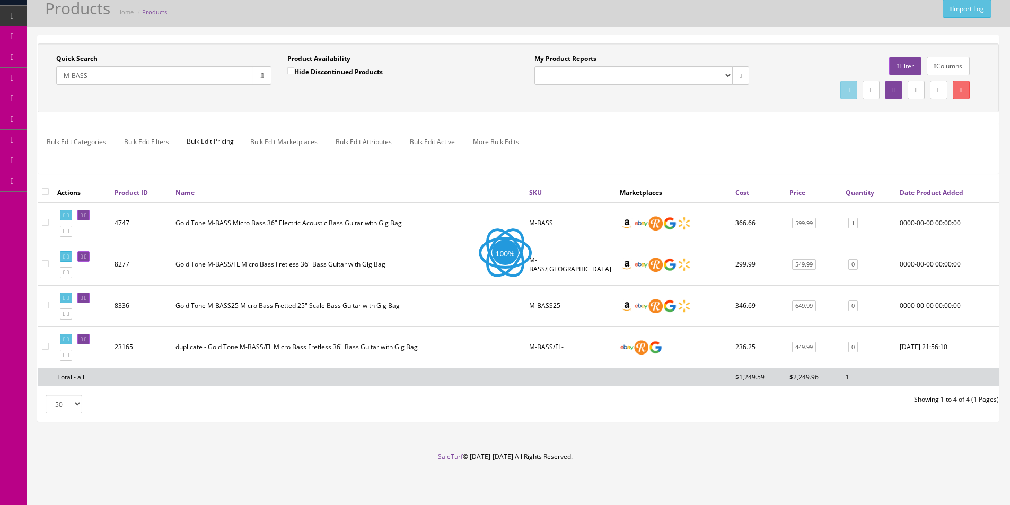
scroll to position [41, 0]
type input "M-BASS"
click at [850, 307] on link "0" at bounding box center [853, 306] width 10 height 11
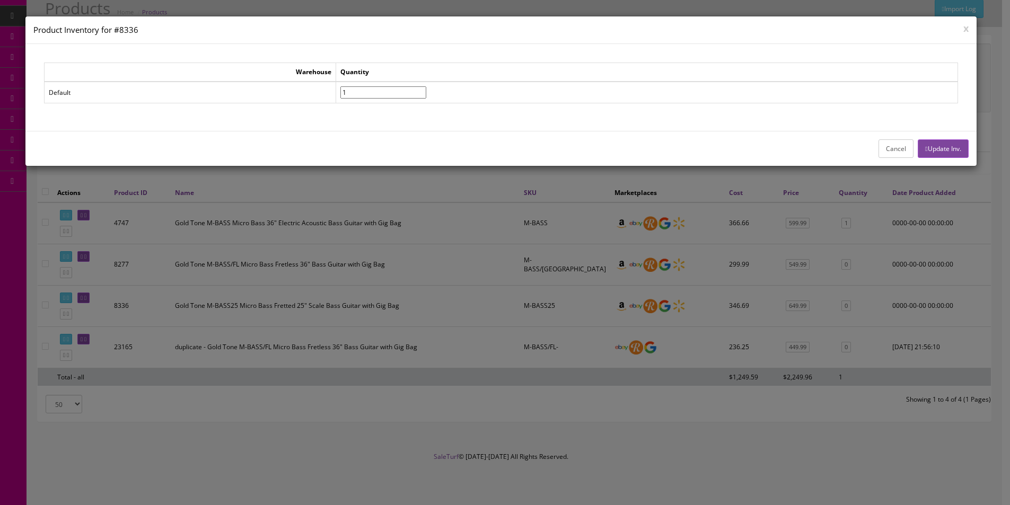
type input"] "1"
click at [426, 87] on input"] "1" at bounding box center [383, 92] width 86 height 12
click at [943, 155] on button "Update Inv." at bounding box center [943, 148] width 50 height 19
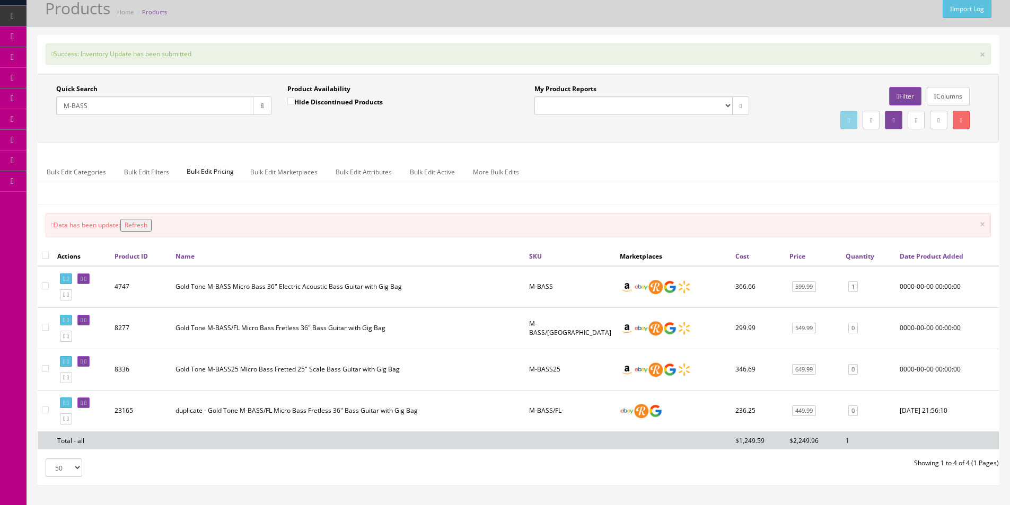
click at [99, 105] on input "M-BASS" at bounding box center [154, 106] width 197 height 19
click at [99, 104] on input "M-BASS" at bounding box center [154, 106] width 197 height 19
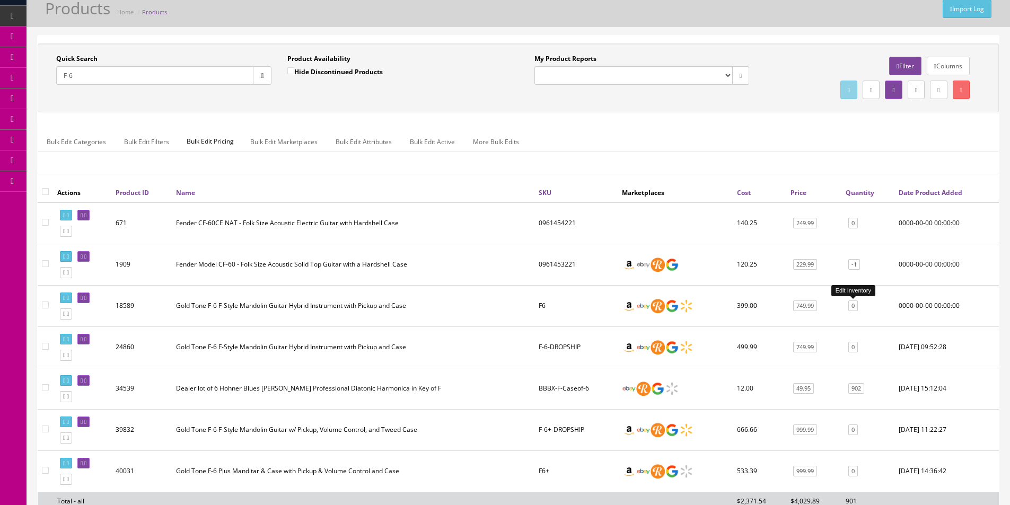
type input "F-6"
click at [854, 309] on link "0" at bounding box center [853, 306] width 10 height 11
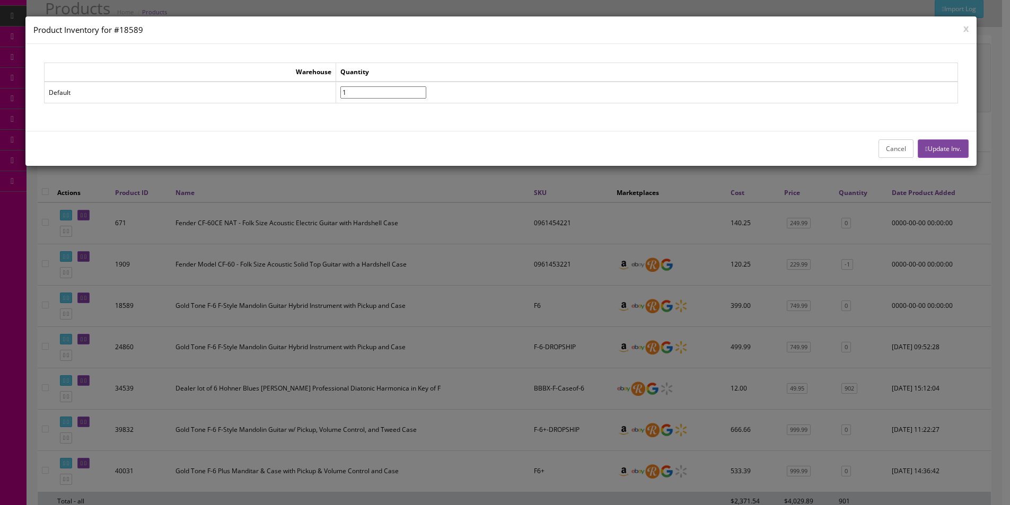
type input"] "1"
click at [426, 90] on input"] "1" at bounding box center [383, 92] width 86 height 12
click at [950, 148] on button "Update Inv." at bounding box center [943, 148] width 50 height 19
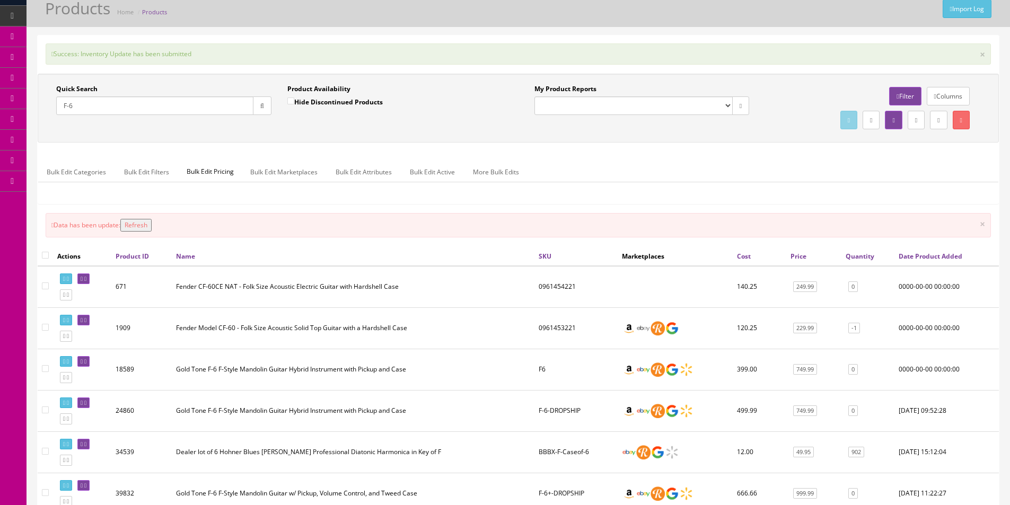
click at [205, 106] on input "F-6" at bounding box center [154, 106] width 197 height 19
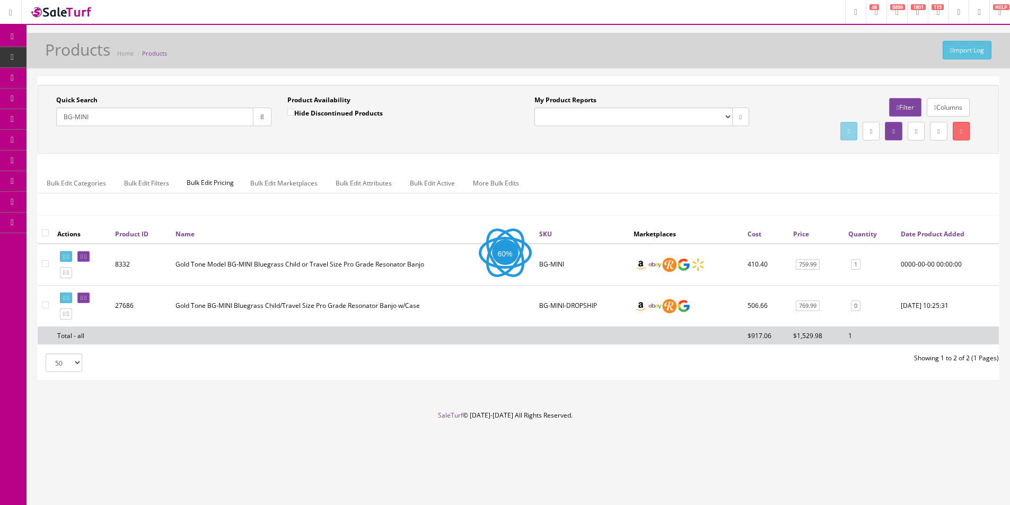
scroll to position [0, 0]
type input "BG-MINI"
click at [864, 268] on link "1" at bounding box center [863, 264] width 10 height 11
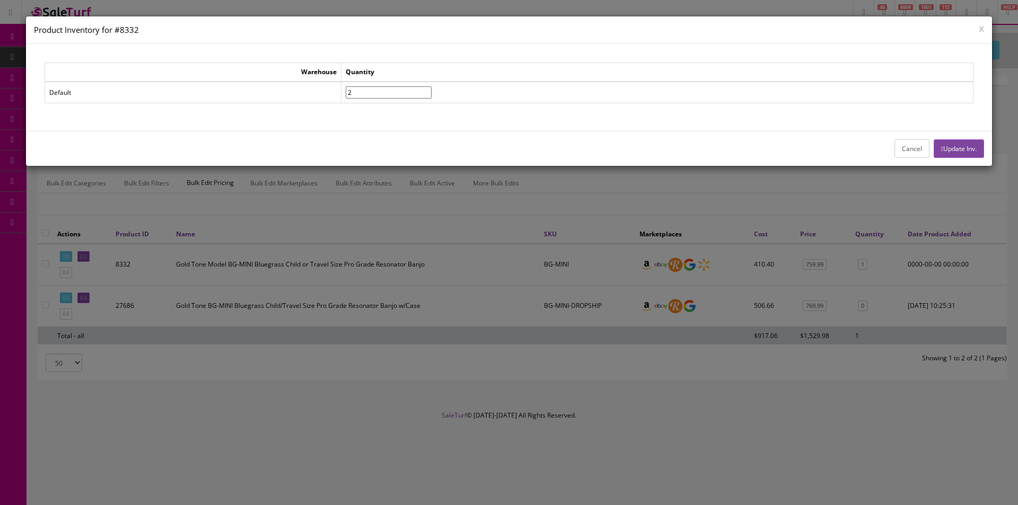
type input"] "2"
click at [432, 89] on input"] "2" at bounding box center [389, 92] width 86 height 12
click at [938, 135] on div "Cancel Update Inv." at bounding box center [509, 148] width 966 height 35
click at [950, 152] on button "Update Inv." at bounding box center [959, 148] width 50 height 19
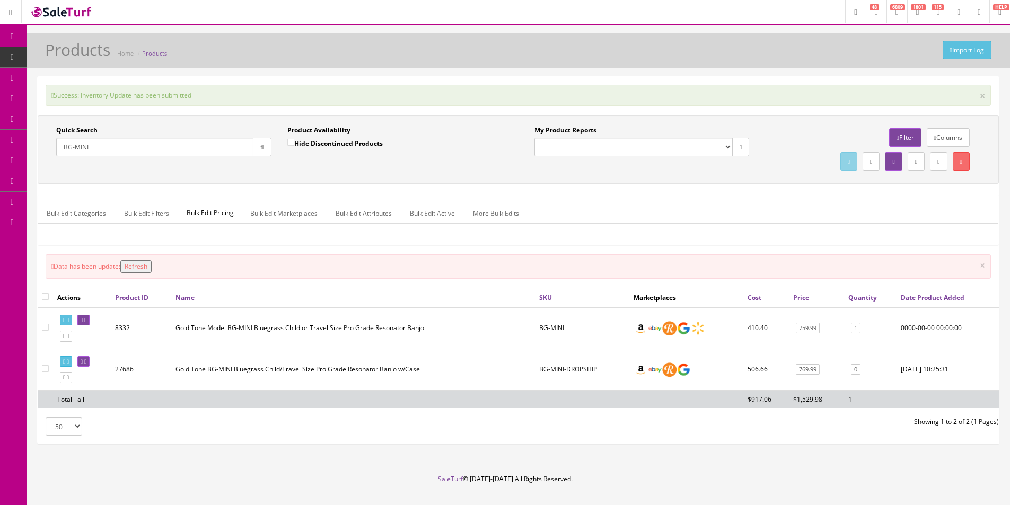
click at [220, 144] on input "BG-MINI" at bounding box center [154, 147] width 197 height 19
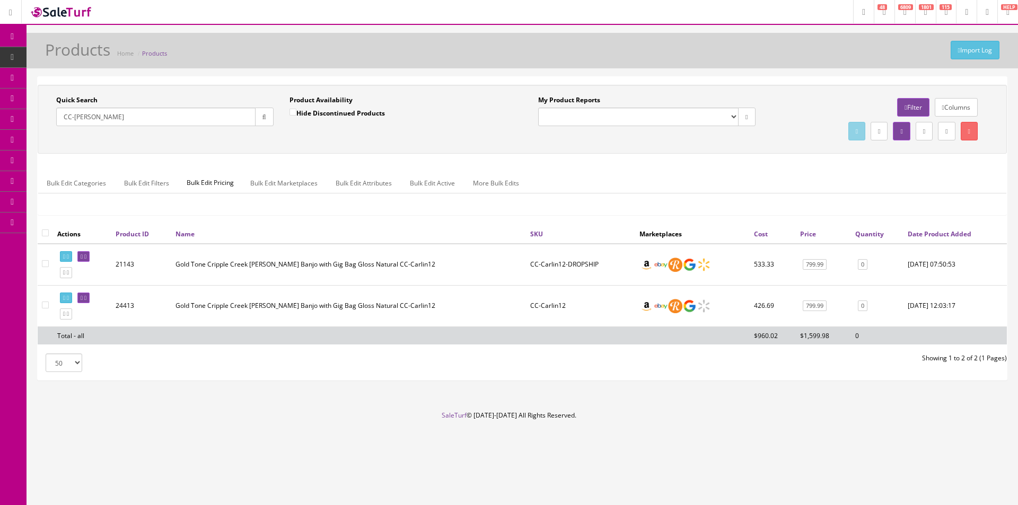
type input "CC-CARLIN"
click at [865, 305] on link "0" at bounding box center [863, 306] width 10 height 11
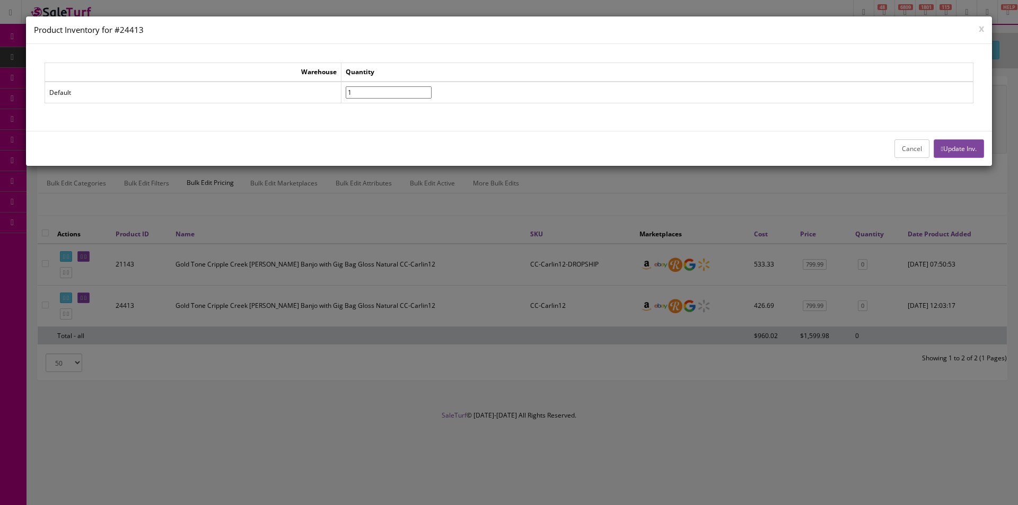
drag, startPoint x: 439, startPoint y: 91, endPoint x: 454, endPoint y: 95, distance: 16.1
type input"] "1"
click at [432, 90] on input"] "1" at bounding box center [389, 92] width 86 height 12
click at [960, 154] on button "Update Inv." at bounding box center [959, 148] width 50 height 19
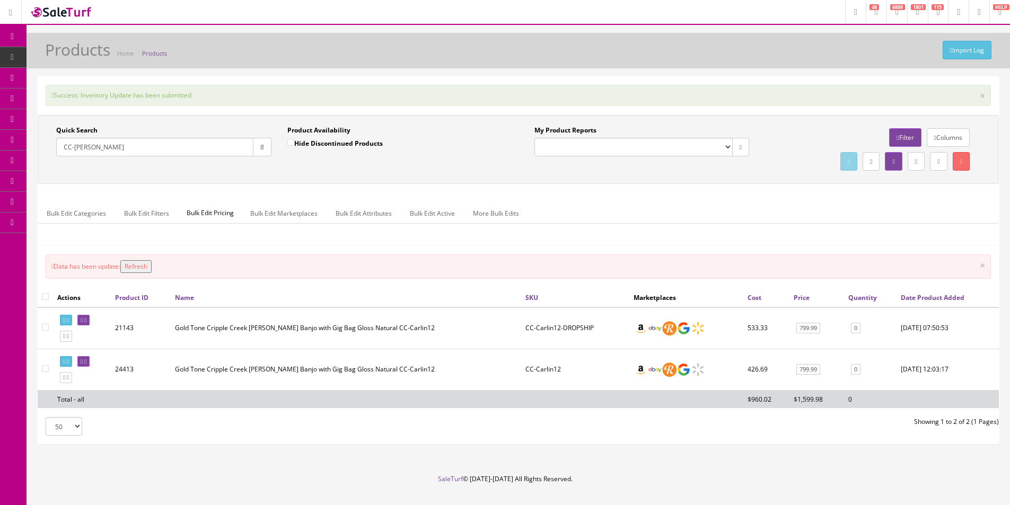
click at [857, 371] on link "0" at bounding box center [856, 369] width 10 height 11
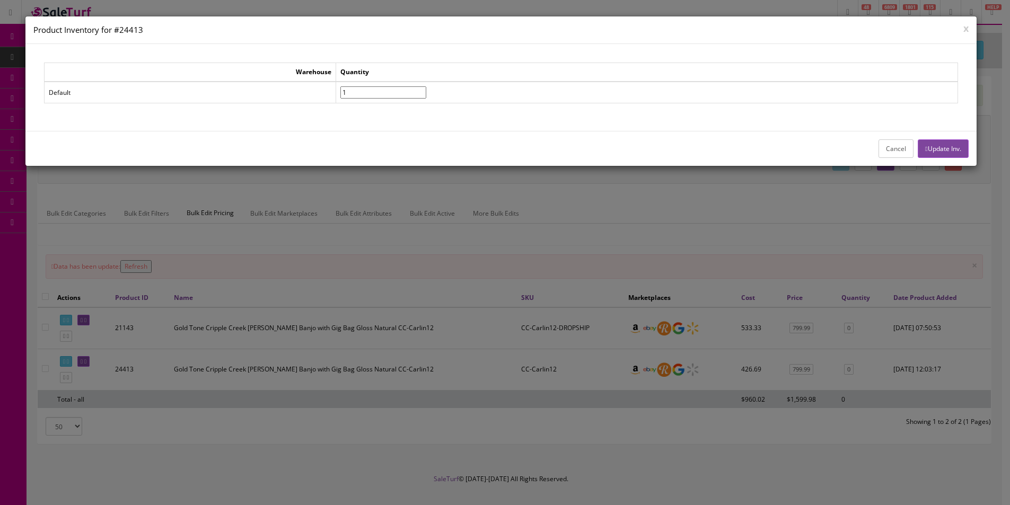
click at [918, 142] on button "Update Inv." at bounding box center [943, 148] width 50 height 19
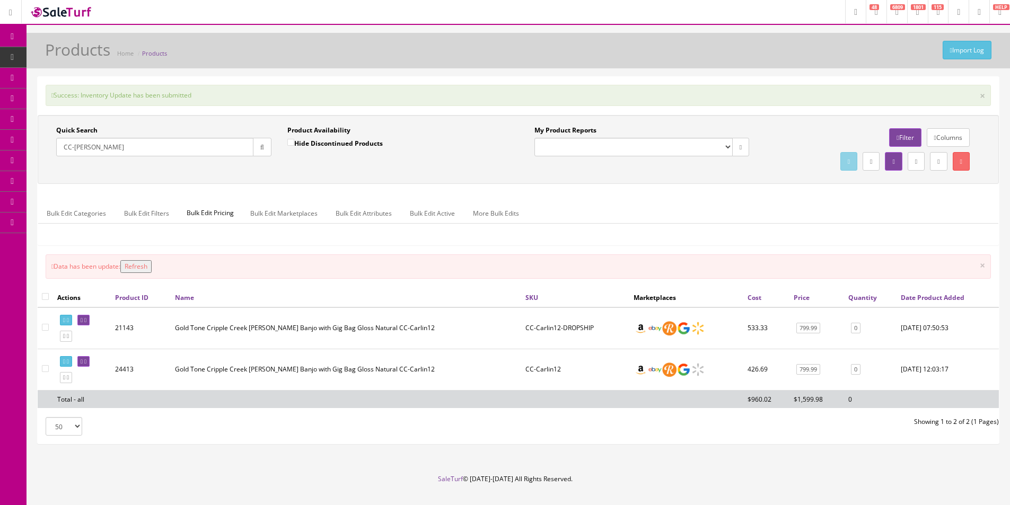
click at [227, 147] on input "CC-CARLIN" at bounding box center [154, 147] width 197 height 19
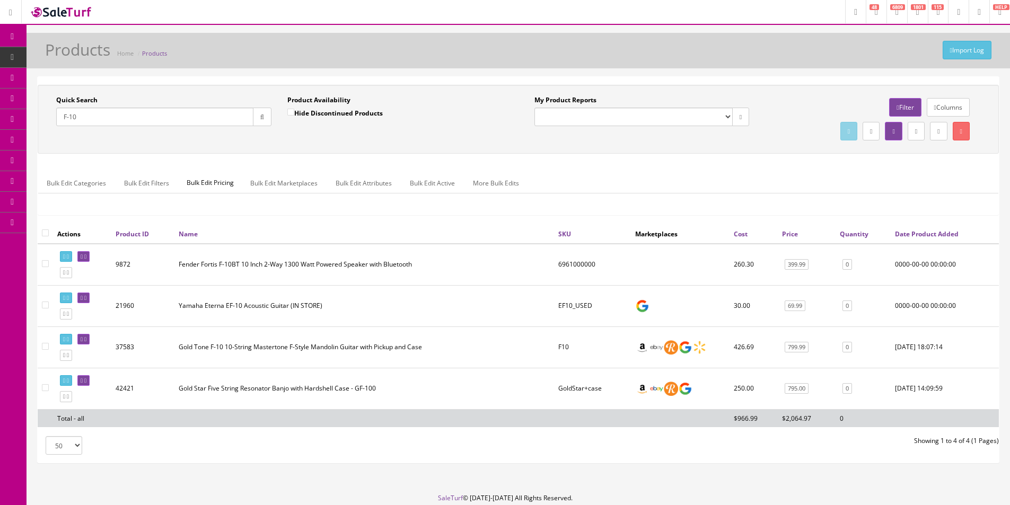
click at [233, 121] on input "F-10" at bounding box center [154, 117] width 197 height 19
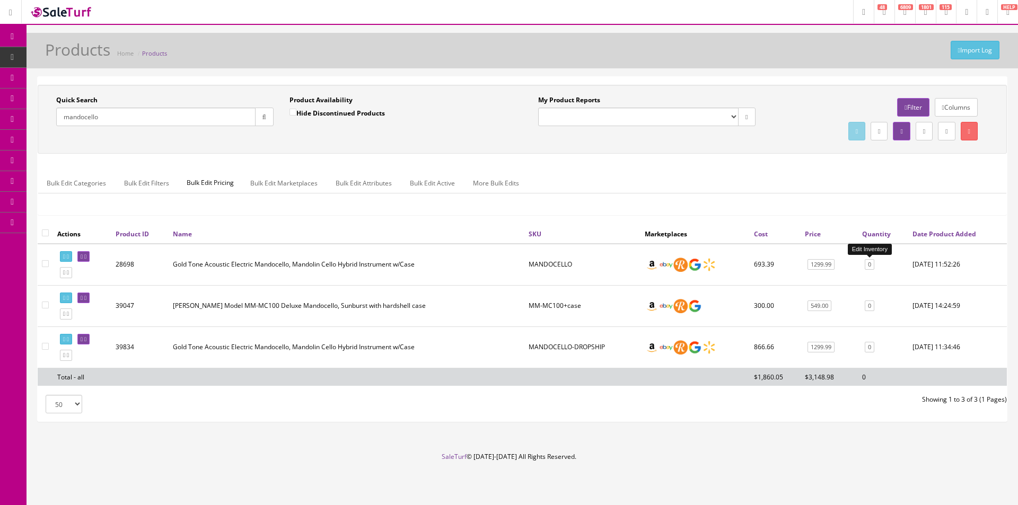
type input "mandocello"
click at [873, 268] on link "0" at bounding box center [870, 264] width 10 height 11
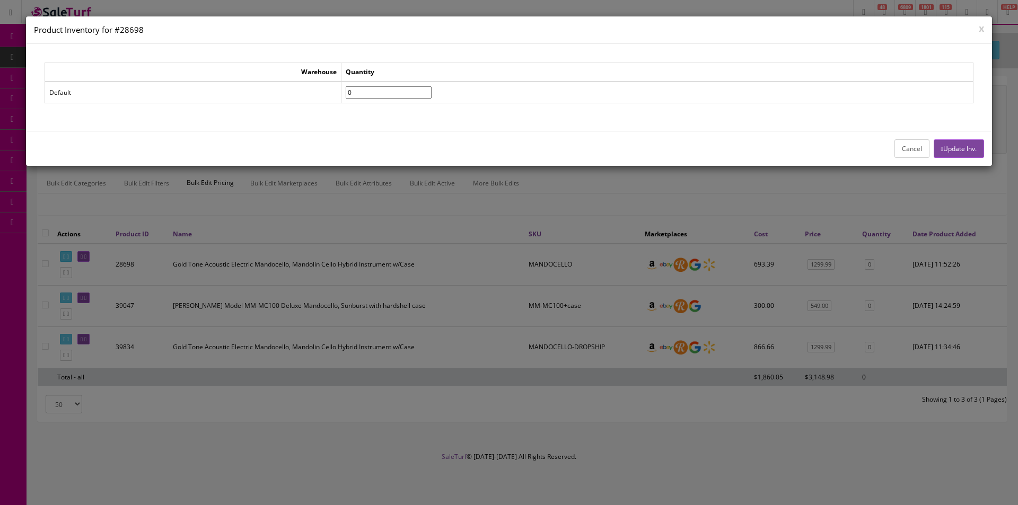
click at [432, 91] on input"] "0" at bounding box center [389, 92] width 86 height 12
type input"] "1"
click at [432, 91] on input"] "1" at bounding box center [389, 92] width 86 height 12
click at [934, 148] on button "Update Inv." at bounding box center [959, 148] width 50 height 19
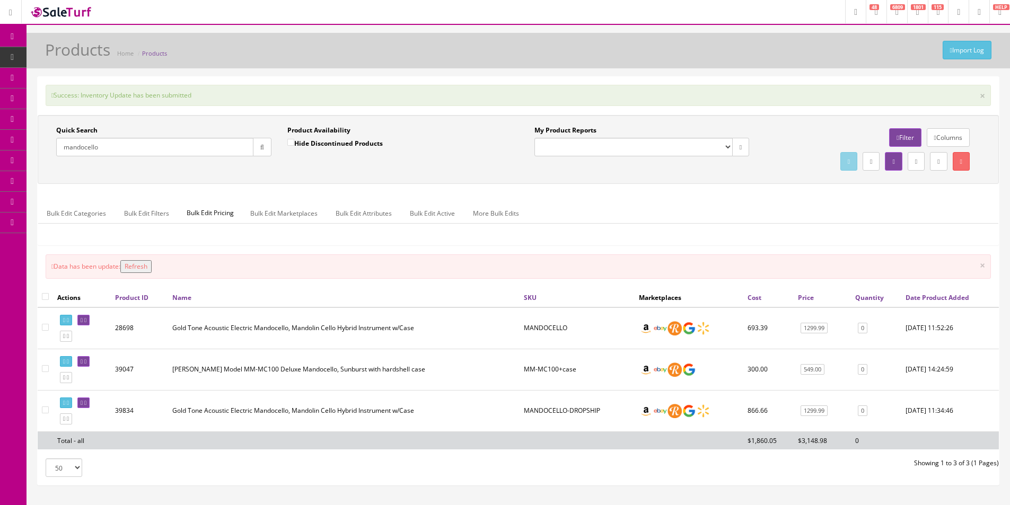
click at [100, 148] on input "mandocello" at bounding box center [154, 147] width 197 height 19
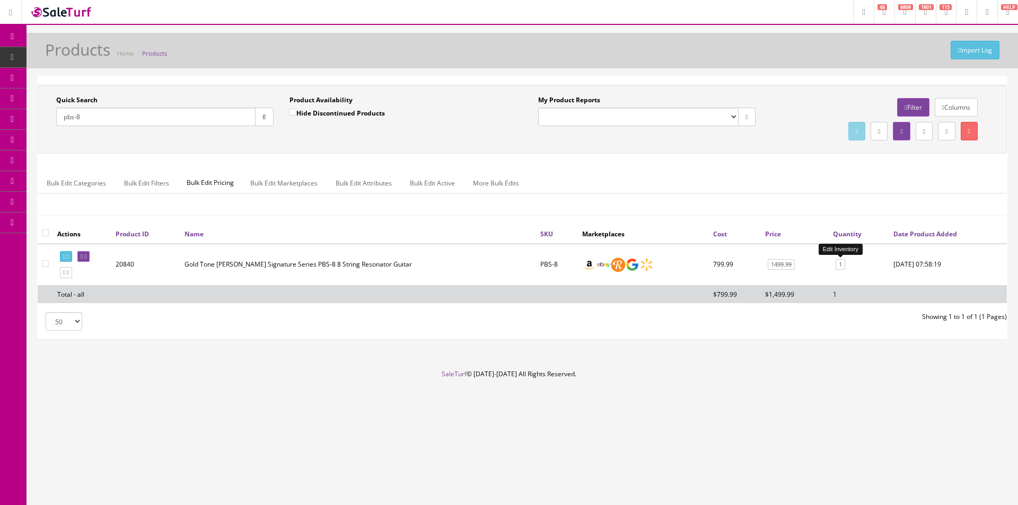
type input "pbs-8"
click at [845, 266] on link "1" at bounding box center [841, 264] width 10 height 11
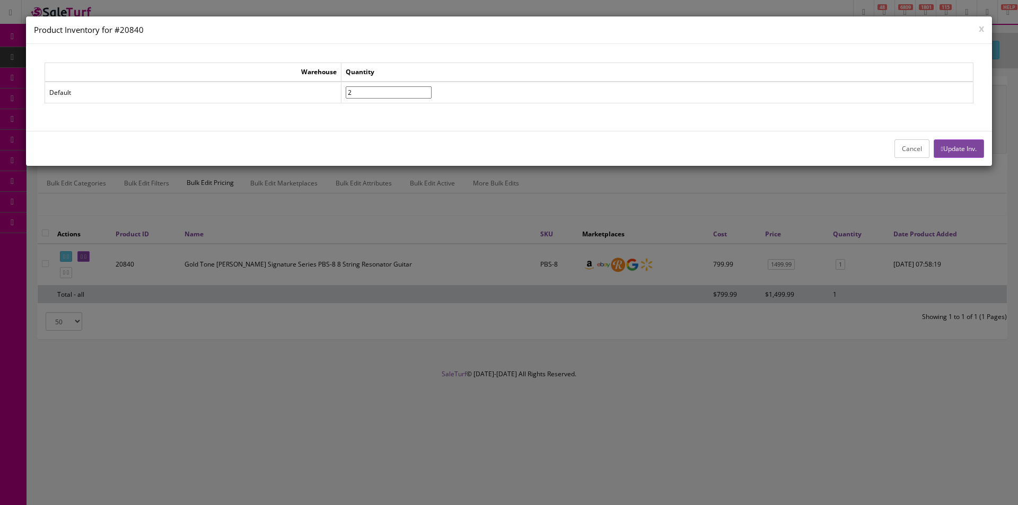
type input"] "2"
click at [432, 92] on input"] "2" at bounding box center [389, 92] width 86 height 12
click at [981, 154] on button "Update Inv." at bounding box center [959, 148] width 50 height 19
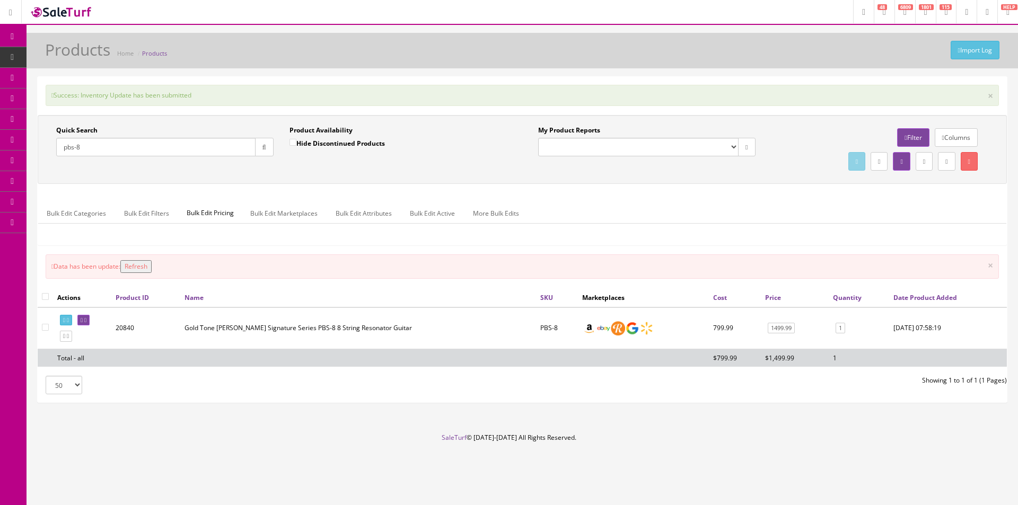
click at [765, 216] on ul "Bulk Edit Categories Bulk Edit Filters Bulk Edit Pricing Bulk Edit Marketplaces…" at bounding box center [522, 213] width 968 height 21
click at [236, 151] on input "pbs-8" at bounding box center [155, 147] width 199 height 19
click at [235, 151] on input "pbs-8" at bounding box center [155, 147] width 199 height 19
click at [235, 150] on input "pbs-8" at bounding box center [155, 147] width 199 height 19
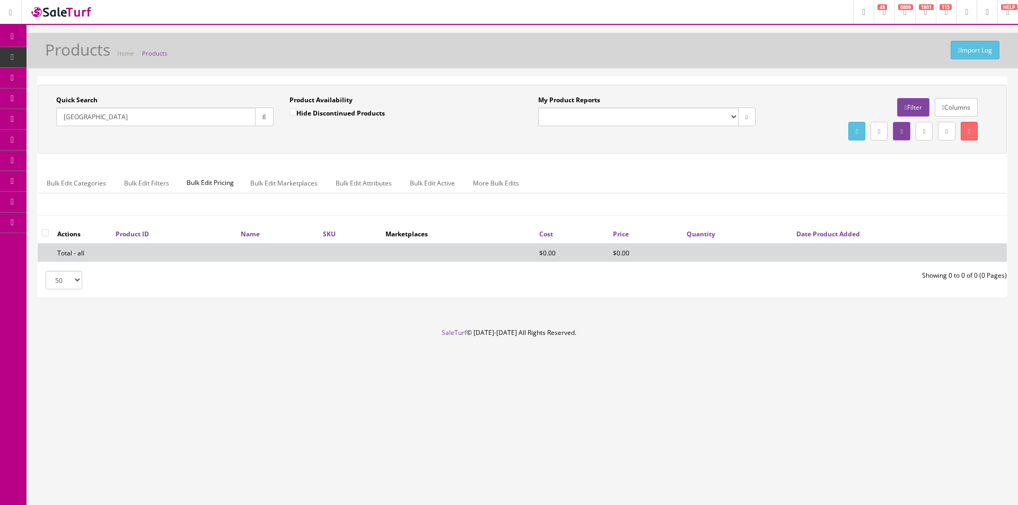
drag, startPoint x: 92, startPoint y: 117, endPoint x: 32, endPoint y: 120, distance: 60.5
click at [31, 118] on div "Quick Search Vintera II Roadworn Date From Product Availability Hide Discontinu…" at bounding box center [523, 191] width 992 height 231
click at [82, 120] on input "Roadworn" at bounding box center [155, 117] width 199 height 19
click at [82, 119] on input "Roadworn" at bounding box center [155, 117] width 199 height 19
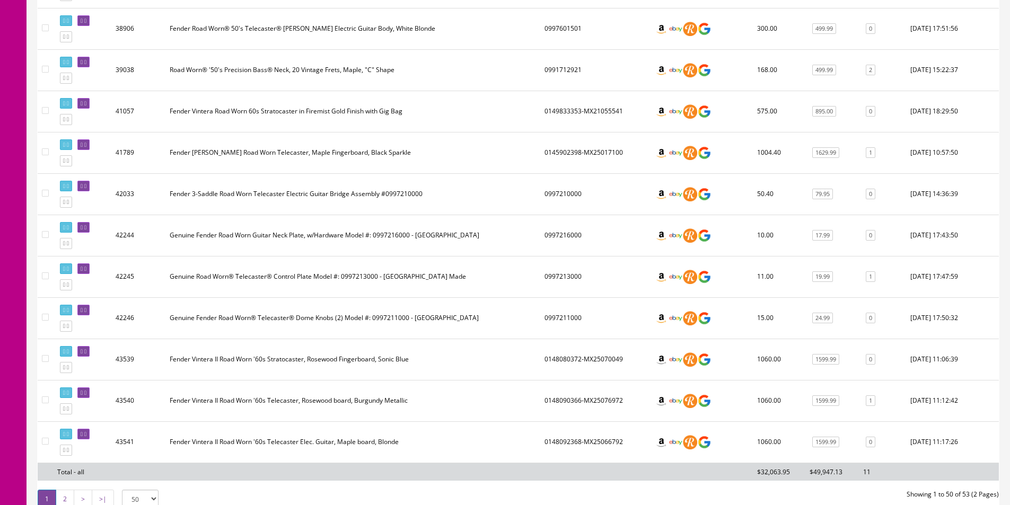
scroll to position [1947, 0]
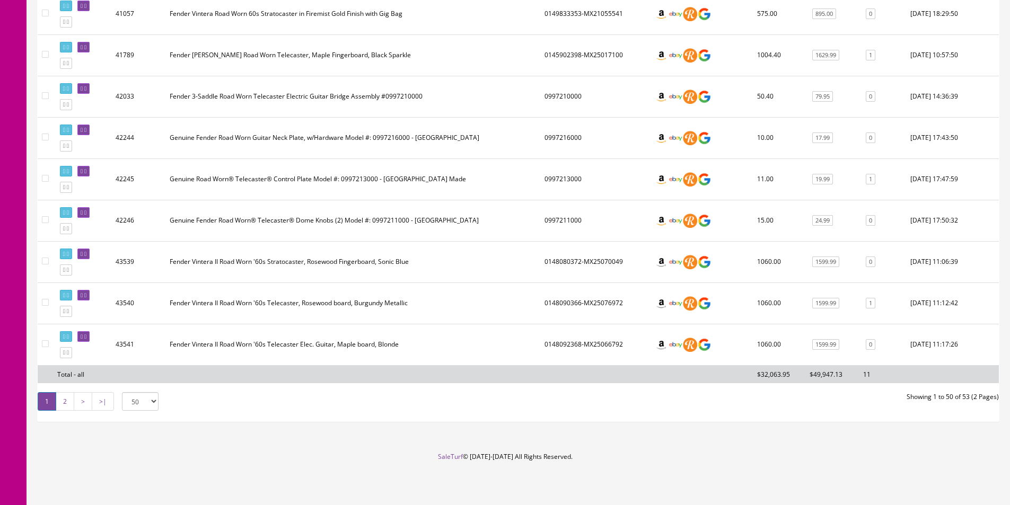
click at [371, 351] on td "Fender Vintera II Road Worn '60s Telecaster Elec. Guitar, Maple board, Blonde" at bounding box center [352, 344] width 375 height 41
click at [61, 400] on link "2" at bounding box center [65, 401] width 19 height 19
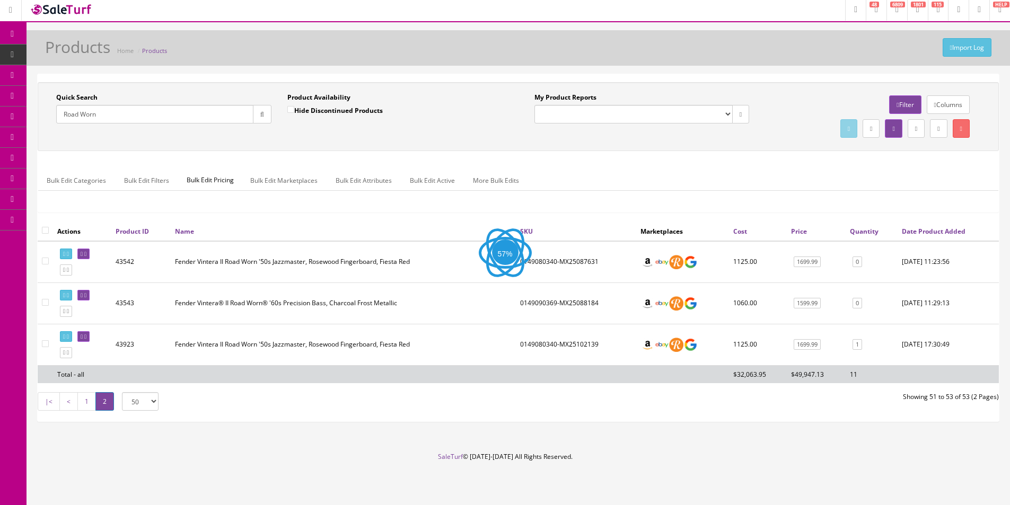
scroll to position [3, 0]
click at [356, 345] on td "Fender Vintera II Road Worn '50s Jazzmaster, Rosewood Fingerboard, Fiesta Red" at bounding box center [343, 344] width 345 height 41
click at [356, 346] on td "Fender Vintera II Road Worn '50s Jazzmaster, Rosewood Fingerboard, Fiesta Red" at bounding box center [343, 344] width 345 height 41
click at [347, 360] on td "Fender Vintera II Road Worn '50s Jazzmaster, Rosewood Fingerboard, Fiesta Red" at bounding box center [343, 344] width 345 height 41
click at [337, 358] on td "Fender Vintera II Road Worn '50s Jazzmaster, Rosewood Fingerboard, Fiesta Red" at bounding box center [343, 344] width 345 height 41
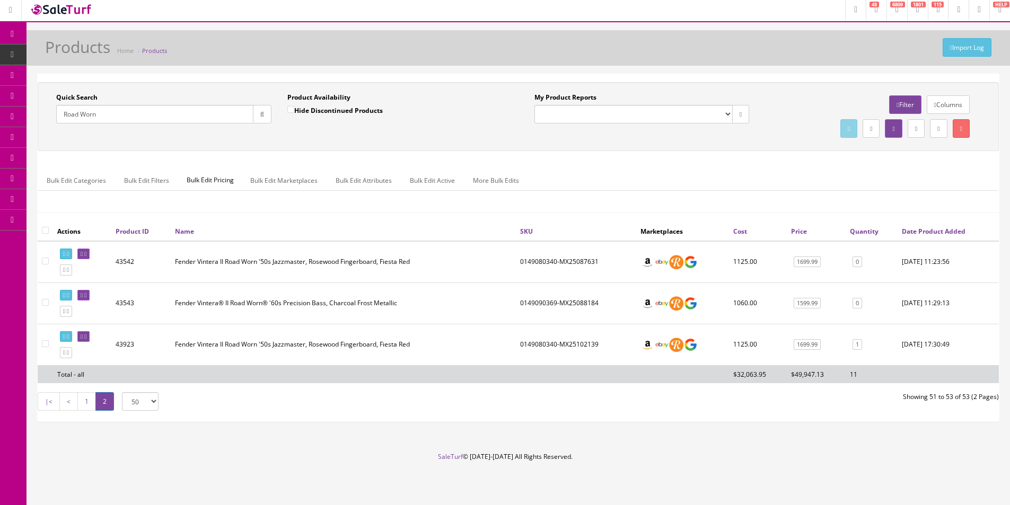
click at [84, 406] on link "1" at bounding box center [86, 401] width 19 height 19
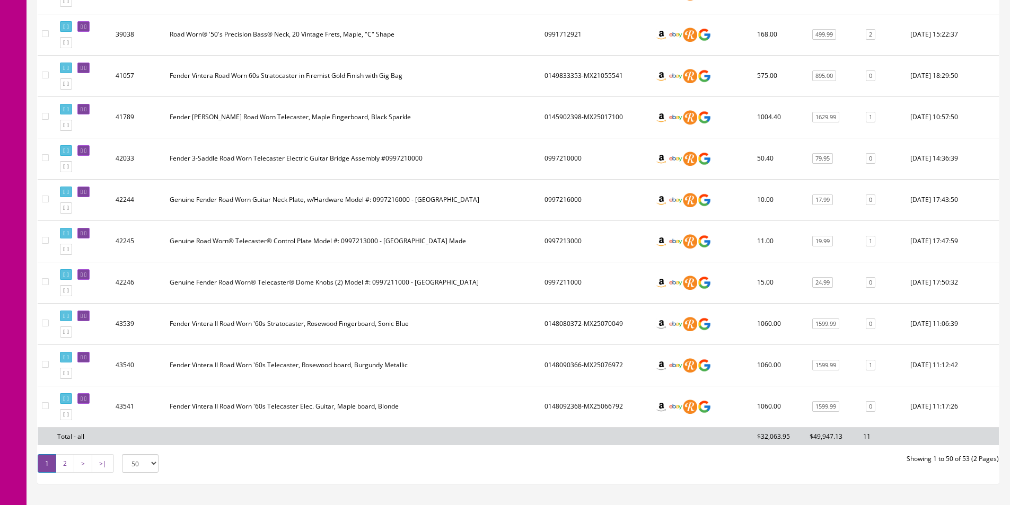
scroll to position [1947, 0]
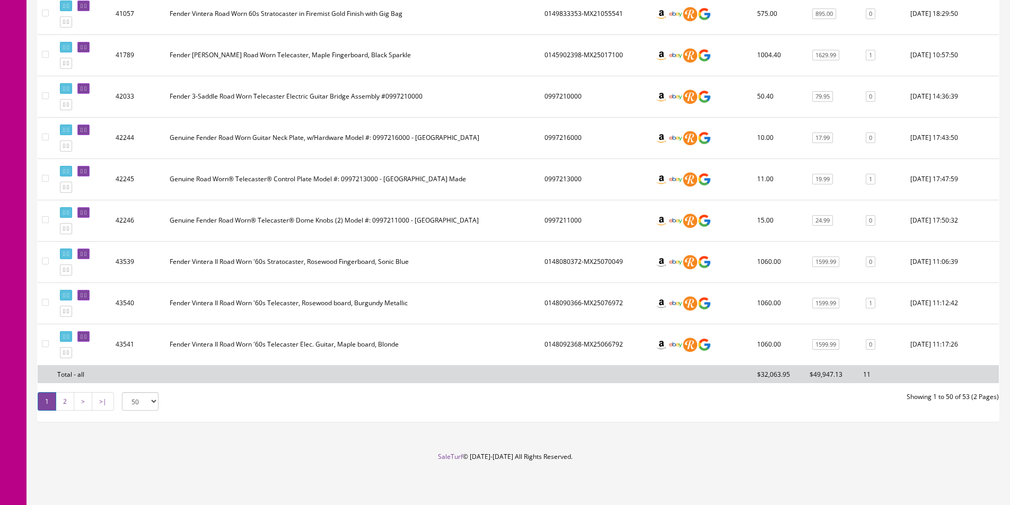
click at [564, 348] on td "0148092368-MX25066792" at bounding box center [595, 344] width 110 height 41
copy td "0148092368"
click at [524, 316] on td "Fender Vintera II Road Worn '60s Telecaster, Rosewood board, Burgundy Metallic" at bounding box center [352, 303] width 375 height 41
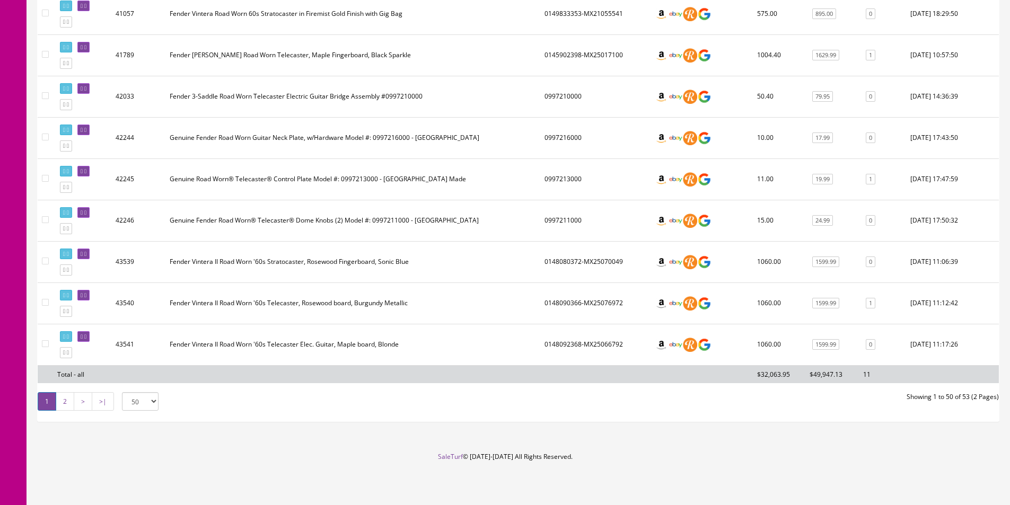
click at [550, 301] on td "0148090366-MX25076972" at bounding box center [595, 303] width 110 height 41
click at [557, 253] on td "0148080372-MX25070049" at bounding box center [595, 261] width 110 height 41
click at [557, 254] on td "0148080372-MX25070049" at bounding box center [595, 261] width 110 height 41
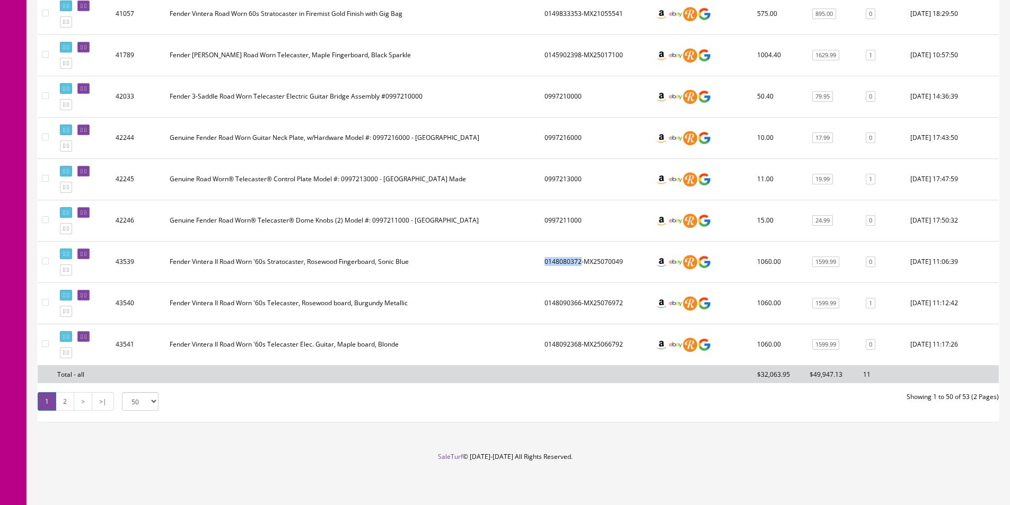
click at [560, 255] on td "0148080372-MX25070049" at bounding box center [595, 261] width 110 height 41
click at [556, 282] on td "0148080372-MX25070049" at bounding box center [595, 261] width 110 height 41
click at [66, 404] on link "2" at bounding box center [65, 401] width 19 height 19
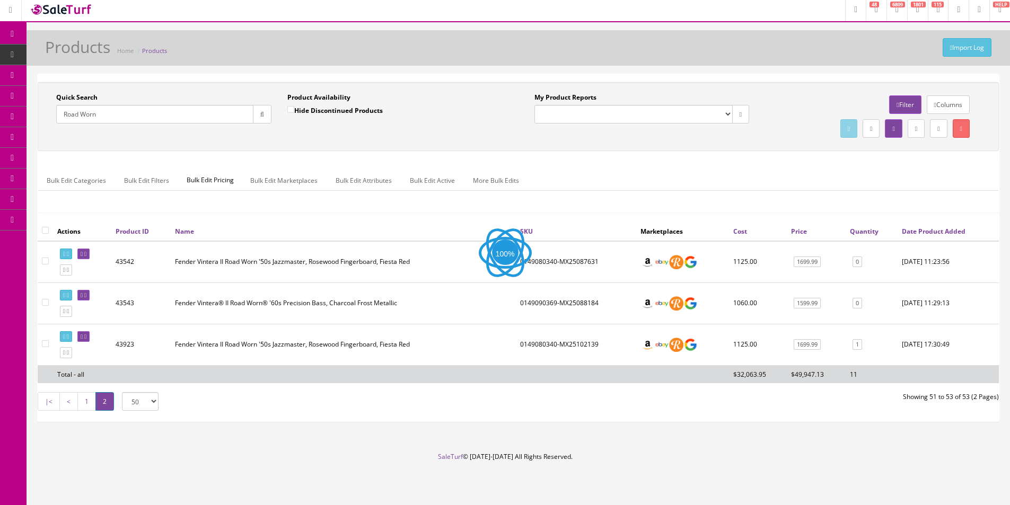
scroll to position [3, 0]
click at [547, 258] on td "0149080340-MX25087631" at bounding box center [576, 262] width 120 height 42
copy td "0149080340"
click at [538, 303] on td "0149090369-MX25088184" at bounding box center [576, 303] width 120 height 41
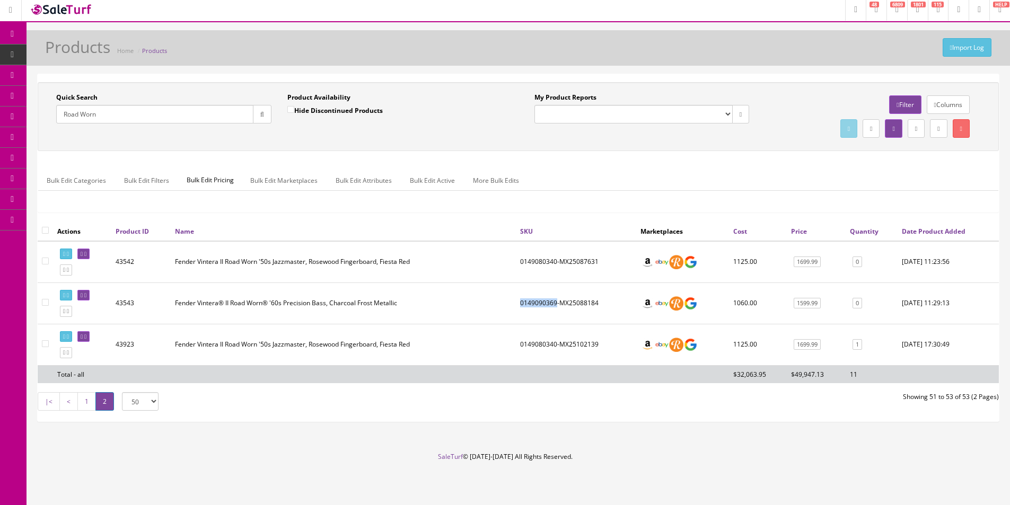
click at [538, 303] on td "0149090369-MX25088184" at bounding box center [576, 303] width 120 height 41
copy td "0149090369"
click at [803, 173] on ul "Bulk Edit Categories Bulk Edit Filters Bulk Edit Pricing Bulk Edit Marketplaces…" at bounding box center [518, 180] width 960 height 21
click at [803, 174] on ul "Bulk Edit Categories Bulk Edit Filters Bulk Edit Pricing Bulk Edit Marketplaces…" at bounding box center [518, 180] width 960 height 21
click at [130, 111] on input "Road Worn" at bounding box center [154, 114] width 197 height 19
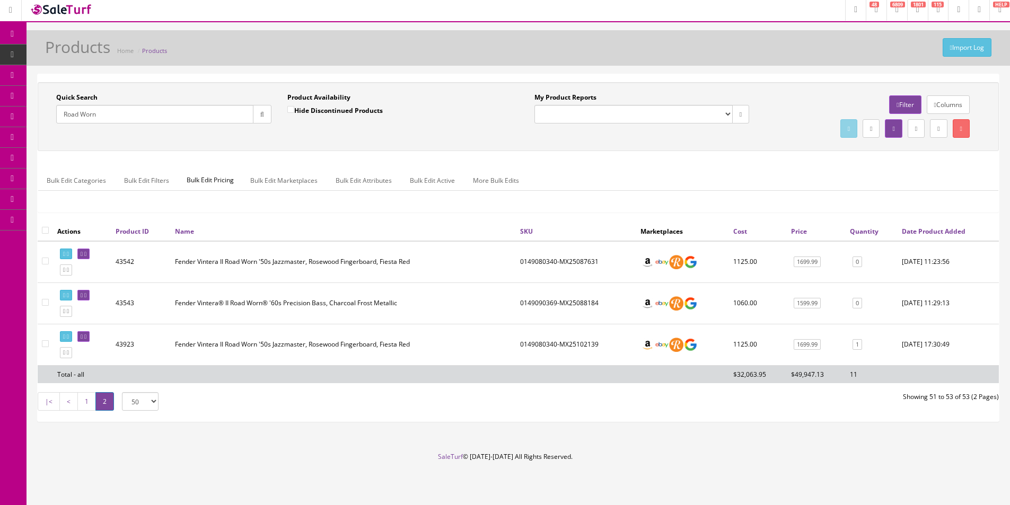
click at [131, 110] on input "Road Worn" at bounding box center [154, 114] width 197 height 19
click at [132, 109] on input "Road Worn" at bounding box center [154, 114] width 197 height 19
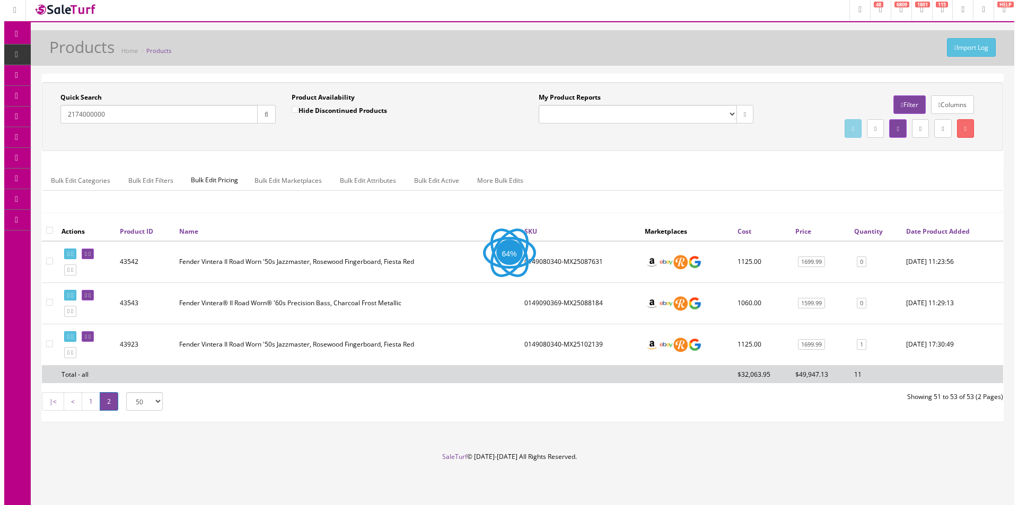
scroll to position [0, 0]
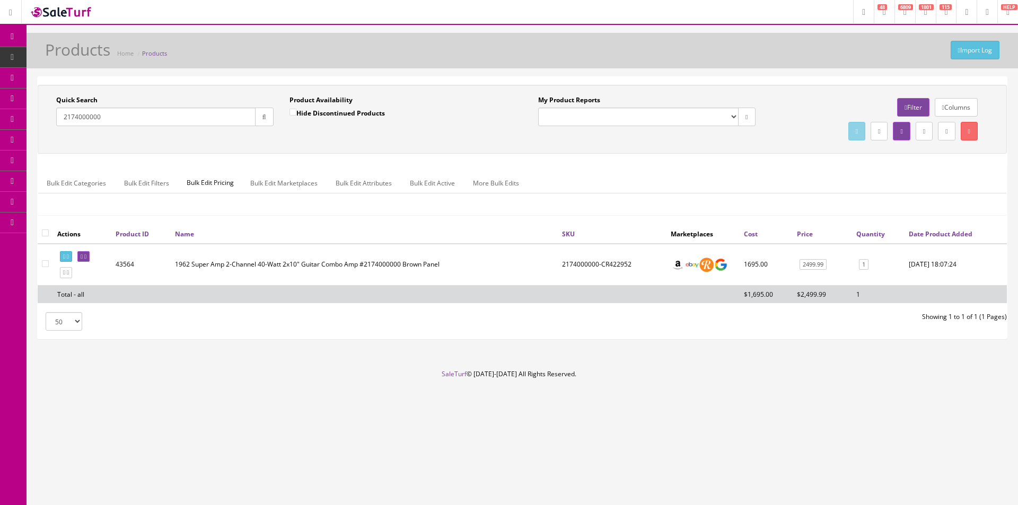
click at [196, 120] on input "2174000000" at bounding box center [155, 117] width 199 height 19
click at [196, 121] on input "2174000000" at bounding box center [155, 117] width 199 height 19
click at [443, 75] on div "Import Log Products Home Products Quick Search Ernie Ball winder Date From Prod…" at bounding box center [523, 201] width 992 height 337
click at [443, 76] on div "Import Log Products Home Products Quick Search Ernie Ball winder Date From Prod…" at bounding box center [523, 201] width 992 height 337
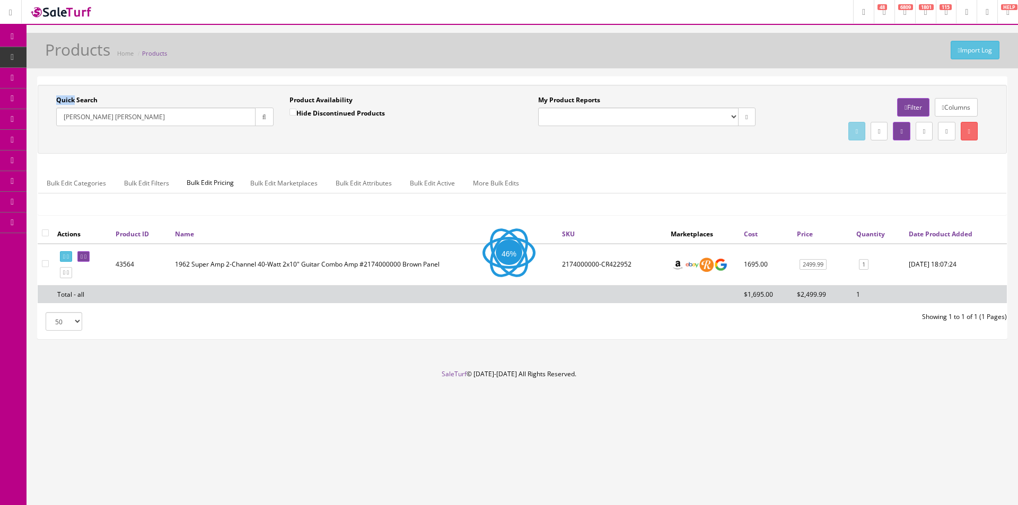
click at [443, 75] on div "Import Log Products Home Products Quick Search Ernie Ball winder Date From Prod…" at bounding box center [523, 201] width 992 height 337
click at [443, 76] on div "Import Log Products Home Products Quick Search Ernie Ball winder Date From Prod…" at bounding box center [523, 201] width 992 height 337
click at [443, 75] on div "Import Log Products Home Products Quick Search Ernie Ball winder Date From Prod…" at bounding box center [523, 201] width 992 height 337
click at [444, 75] on div "Import Log Products Home Products Quick Search Ernie Ball winder Date From Prod…" at bounding box center [523, 201] width 992 height 337
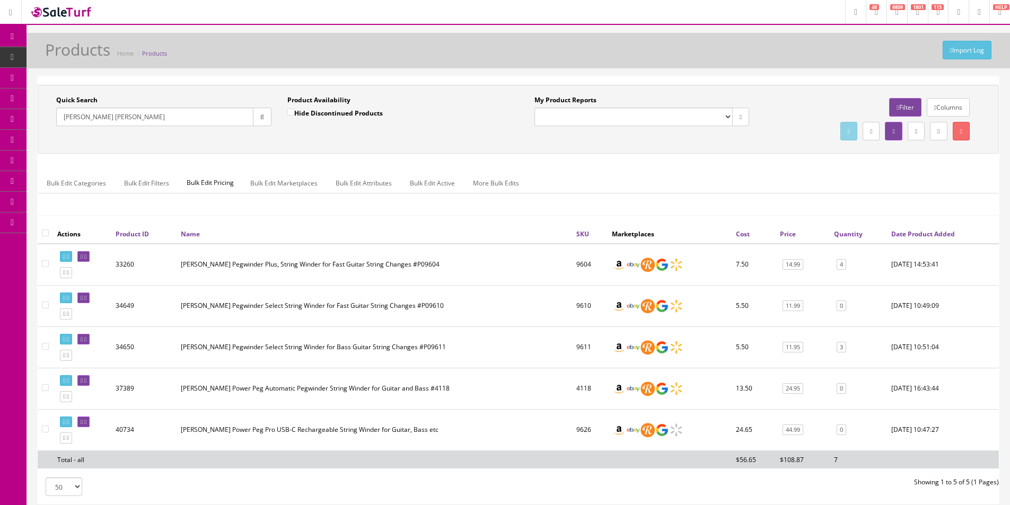
click at [444, 74] on div "Import Log Products Home Products Quick Search Ernie Ball winder Date From Prod…" at bounding box center [519, 284] width 984 height 502
click at [588, 266] on td "9604" at bounding box center [590, 265] width 36 height 42
copy td "9604"
click at [86, 115] on input "Ernie Ball winder" at bounding box center [154, 117] width 197 height 19
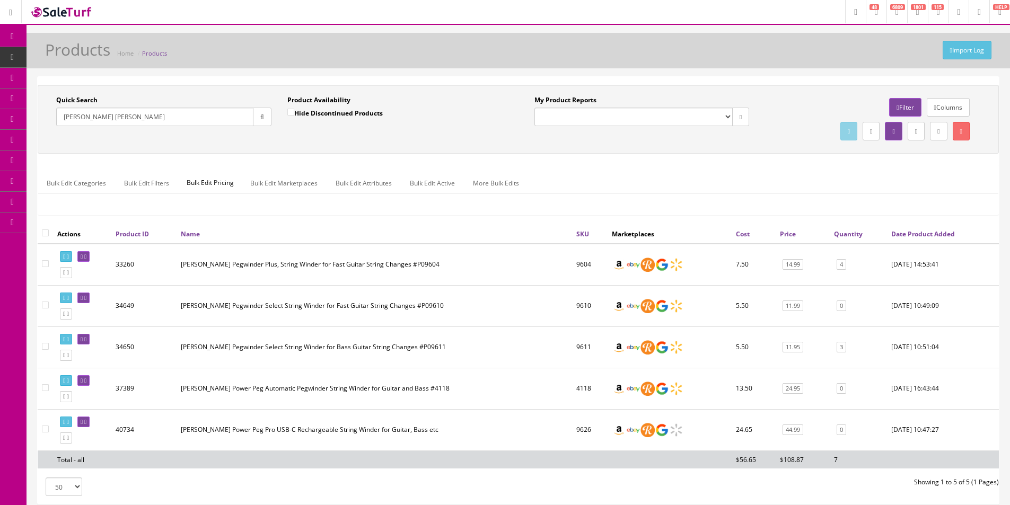
click at [86, 115] on input "Ernie Ball winder" at bounding box center [154, 117] width 197 height 19
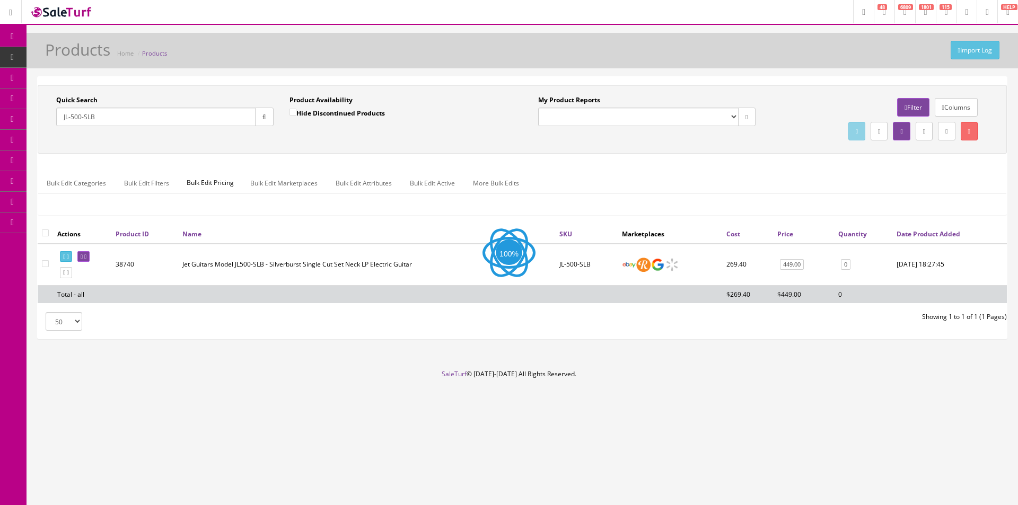
type input "JL-500-SLB"
click at [90, 252] on link at bounding box center [83, 256] width 12 height 11
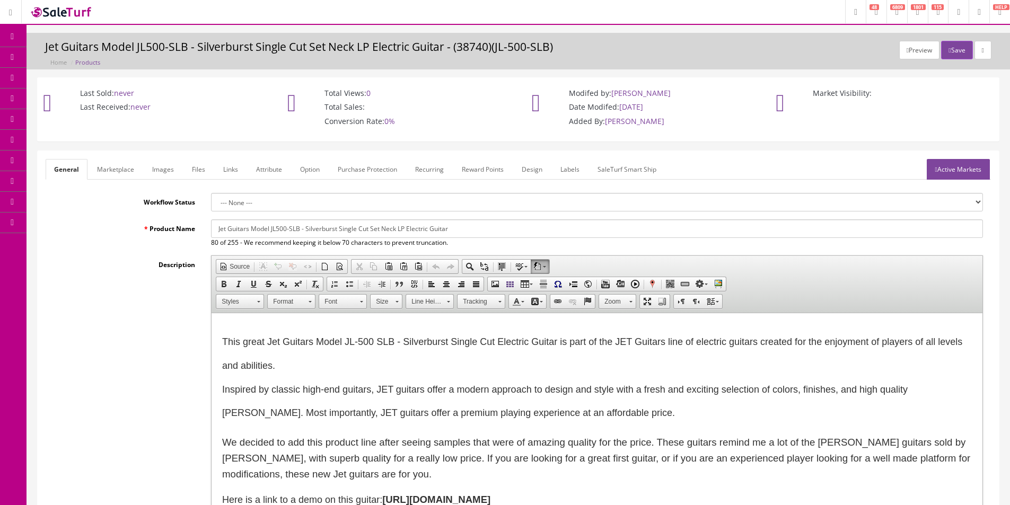
click at [51, 60] on link "Products" at bounding box center [82, 57] width 111 height 21
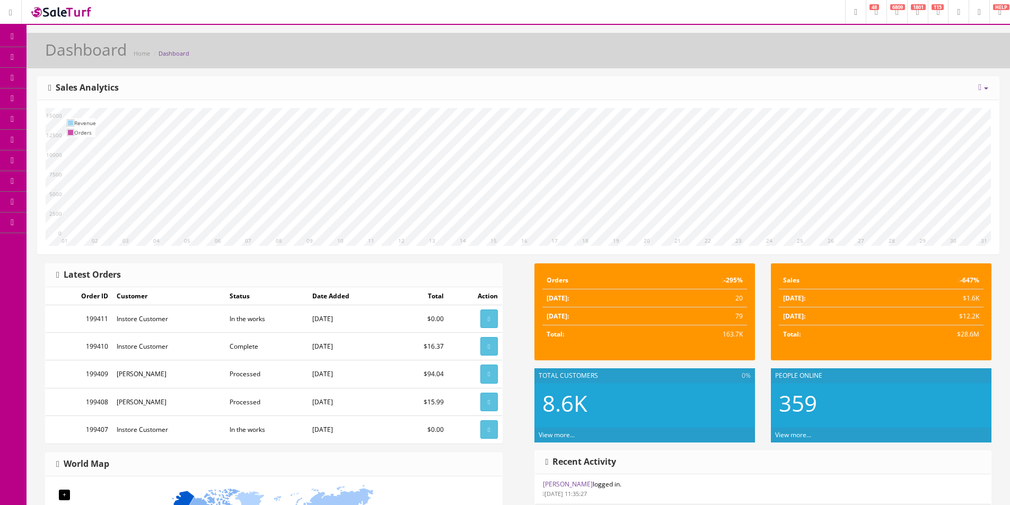
click at [88, 64] on link "Products" at bounding box center [82, 57] width 111 height 21
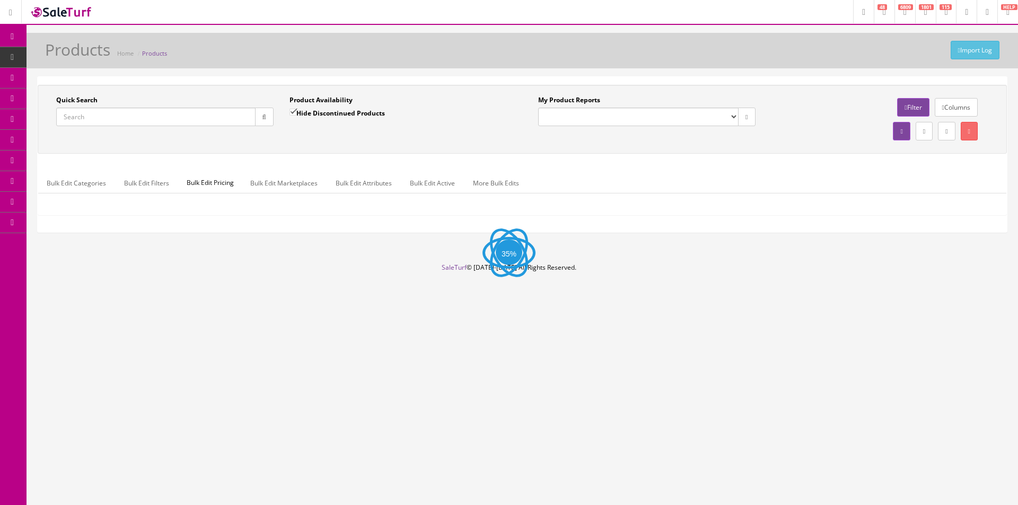
click at [178, 112] on input "Quick Search" at bounding box center [155, 117] width 199 height 19
click at [177, 111] on input "Quick Search" at bounding box center [155, 117] width 199 height 19
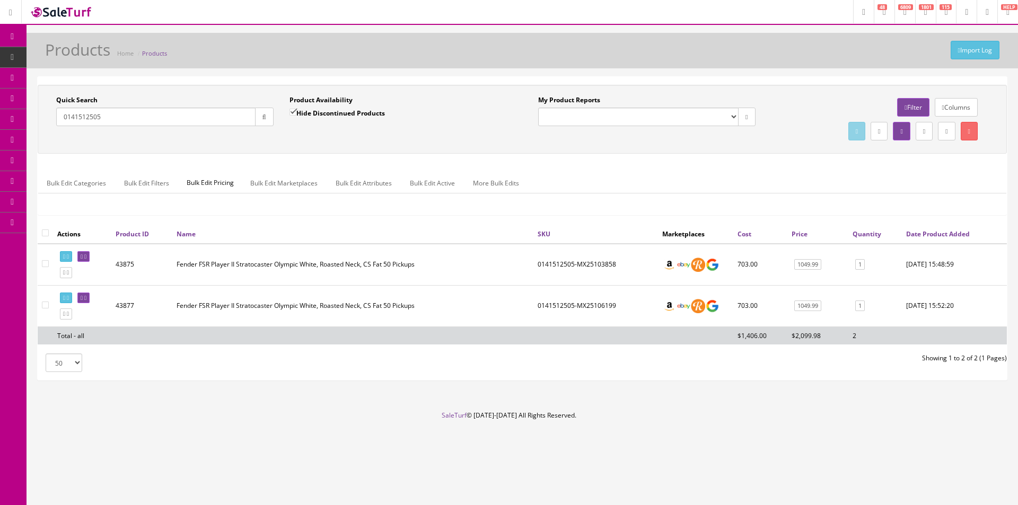
click at [95, 118] on input "0141512505" at bounding box center [155, 117] width 199 height 19
paste input "44766774039"
click at [216, 121] on input "447667740395" at bounding box center [155, 117] width 199 height 19
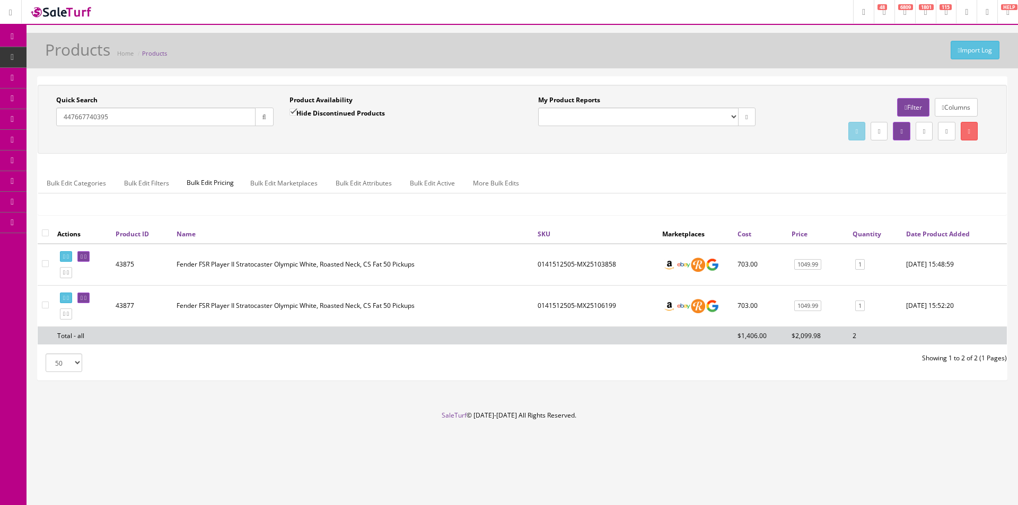
click at [216, 121] on input "447667740395" at bounding box center [155, 117] width 199 height 19
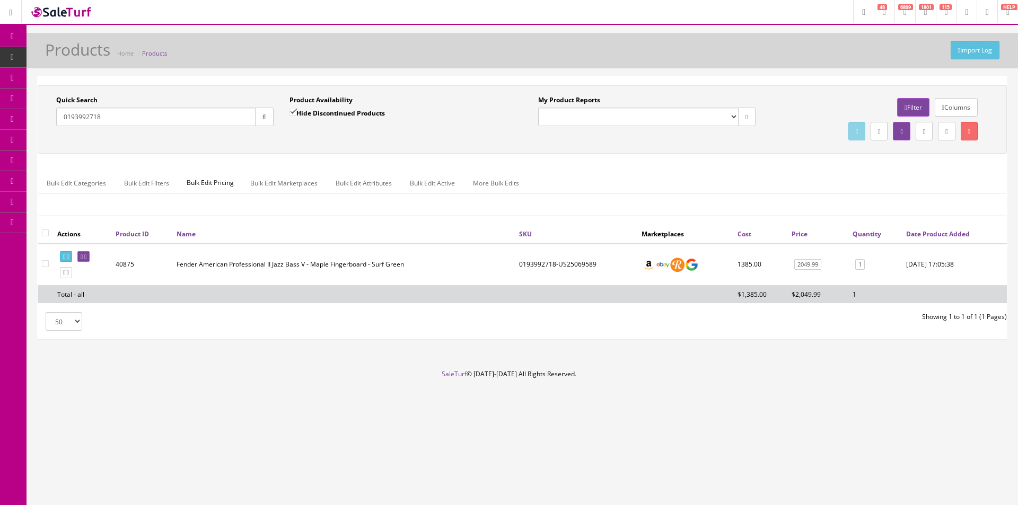
click at [116, 121] on input "0193992718" at bounding box center [155, 117] width 199 height 19
click at [116, 120] on input "0193992718" at bounding box center [155, 117] width 199 height 19
click at [202, 115] on input "2413500878" at bounding box center [155, 117] width 199 height 19
click at [202, 114] on input "2413500878" at bounding box center [155, 117] width 199 height 19
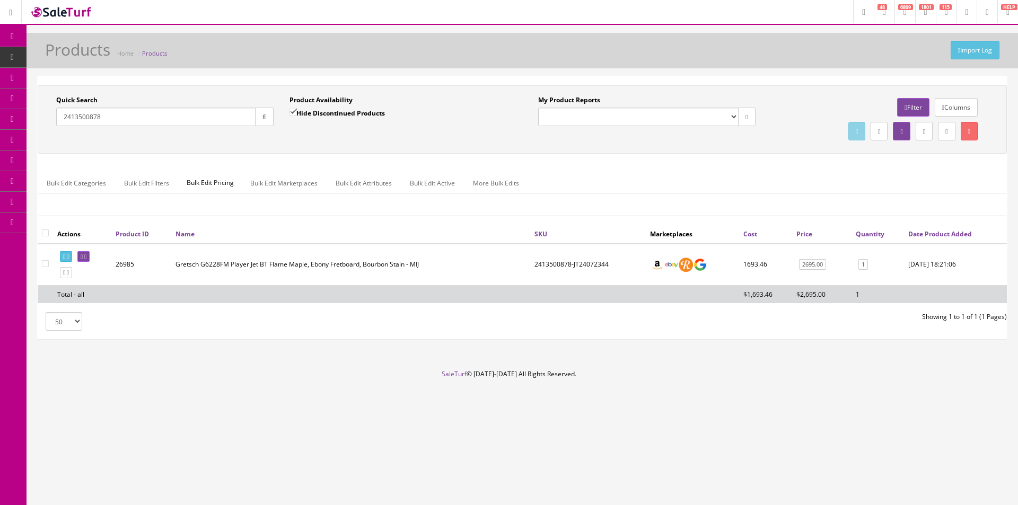
drag, startPoint x: 202, startPoint y: 115, endPoint x: 211, endPoint y: 115, distance: 9.6
click at [202, 114] on input "2413500878" at bounding box center [155, 117] width 199 height 19
type input "2413500878"
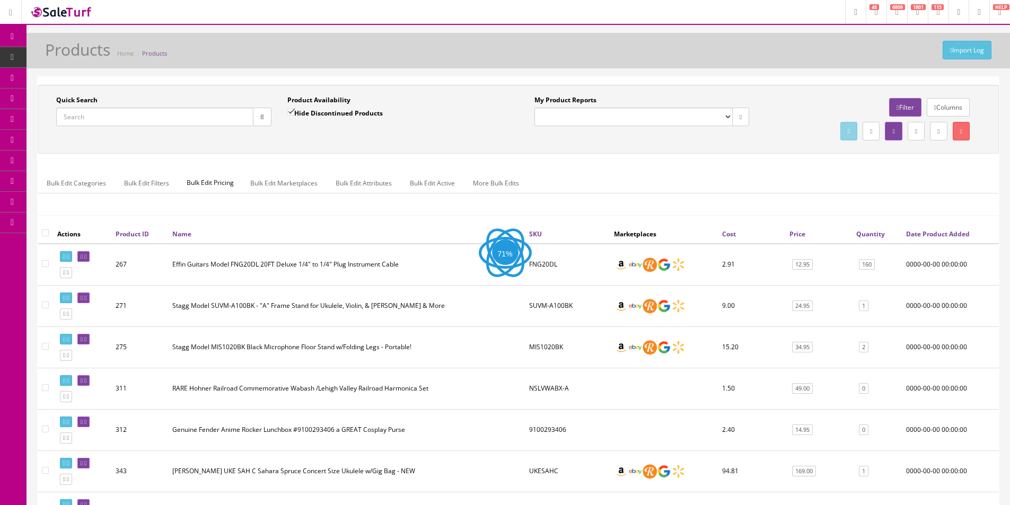
click at [765, 100] on div "Columns Filter Download report as CSV File" at bounding box center [872, 119] width 231 height 48
click at [115, 119] on input "Quick Search" at bounding box center [154, 117] width 197 height 19
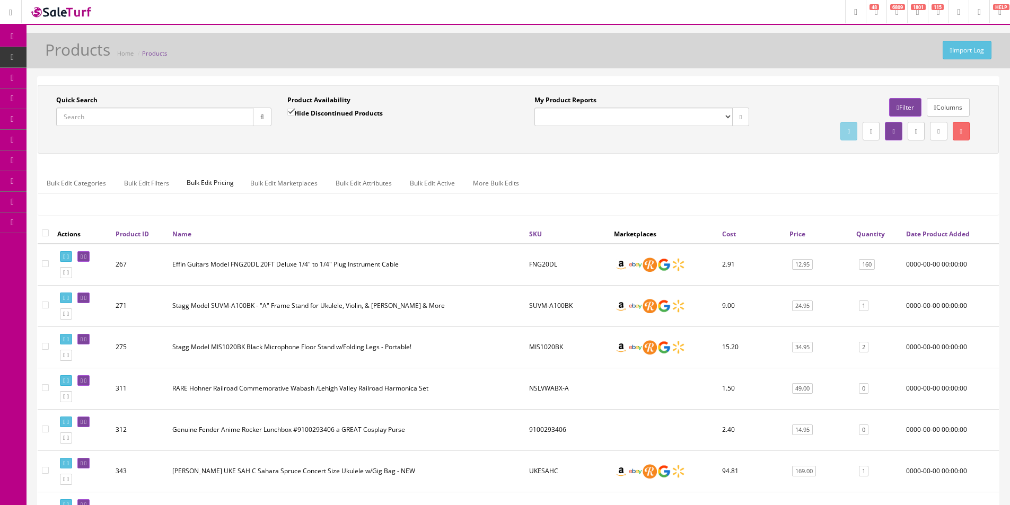
paste input "CC221203317"
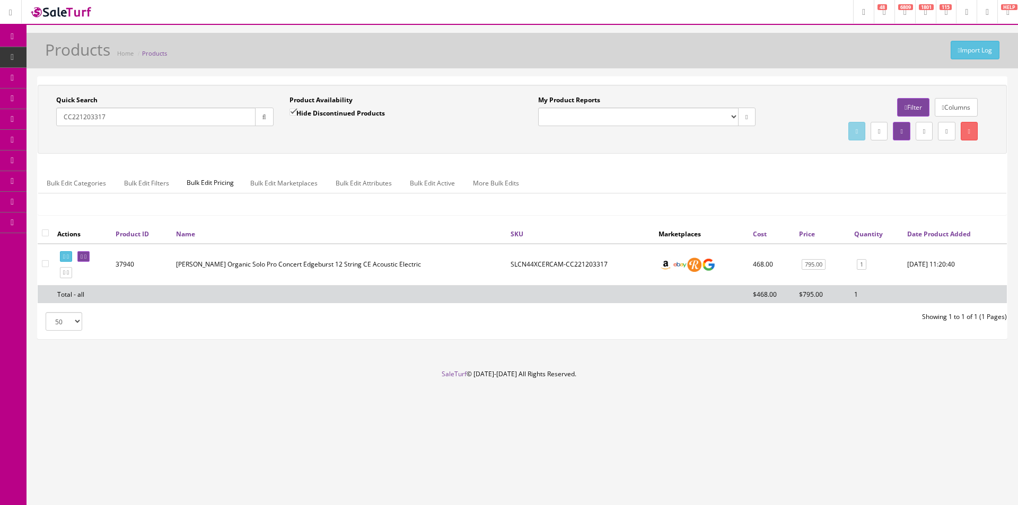
type input "CC221203317"
click at [46, 265] on input"] "checkbox" at bounding box center [45, 263] width 7 height 7
checkbox input"] "true"
click at [435, 181] on link "Bulk Edit Active" at bounding box center [432, 183] width 62 height 21
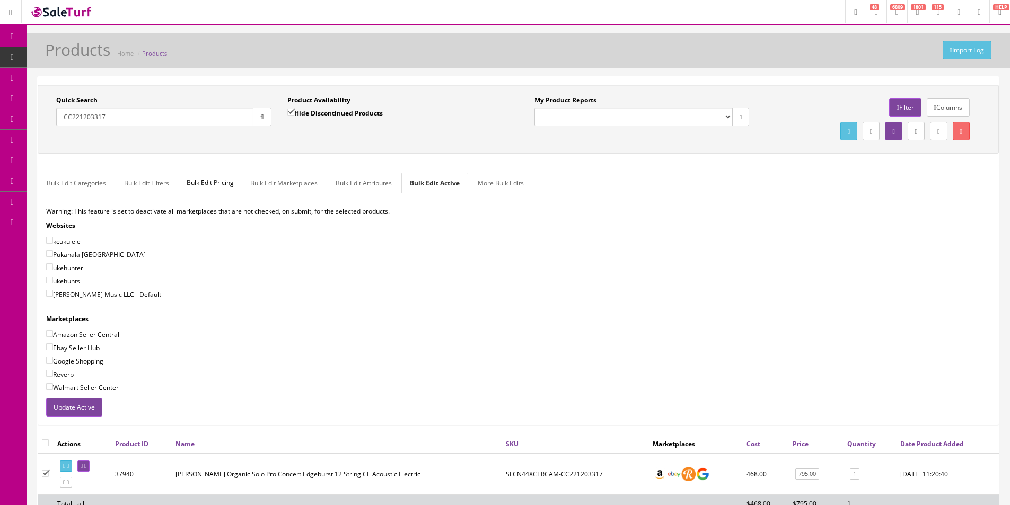
click at [105, 290] on label "[PERSON_NAME] Music LLC - Default" at bounding box center [103, 294] width 115 height 11
click at [53, 290] on input"] "[PERSON_NAME] Music LLC - Default" at bounding box center [49, 293] width 7 height 7
checkbox input"] "true"
click at [98, 327] on div "Warning: This feature is set to deactivate all marketplaces that are not checke…" at bounding box center [518, 302] width 960 height 191
click at [98, 335] on label "Amazon Seller Central" at bounding box center [82, 334] width 73 height 11
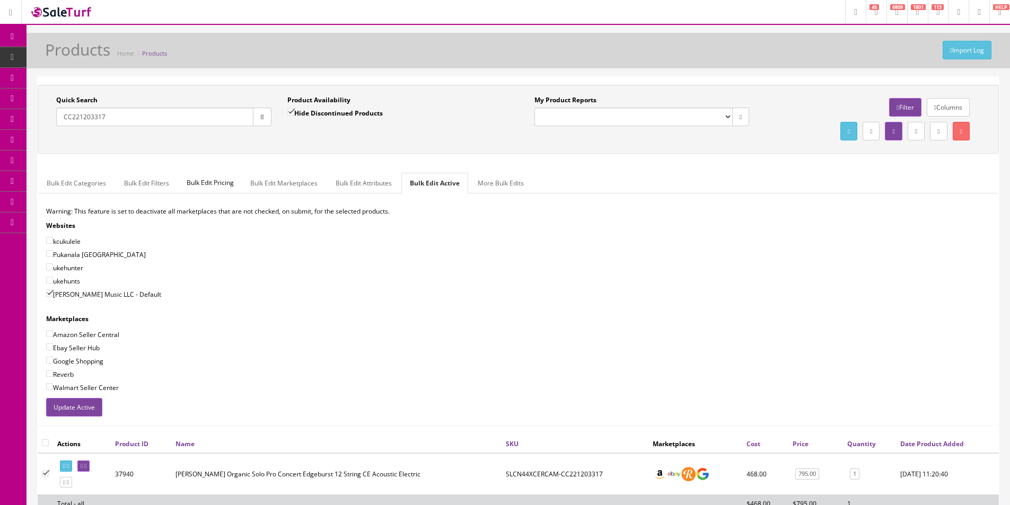
click at [53, 335] on input"] "Amazon Seller Central" at bounding box center [49, 333] width 7 height 7
checkbox input"] "true"
drag, startPoint x: 90, startPoint y: 345, endPoint x: 89, endPoint y: 358, distance: 13.3
click at [90, 345] on label "Ebay Seller Hub" at bounding box center [73, 348] width 54 height 11
click at [53, 345] on input"] "Ebay Seller Hub" at bounding box center [49, 347] width 7 height 7
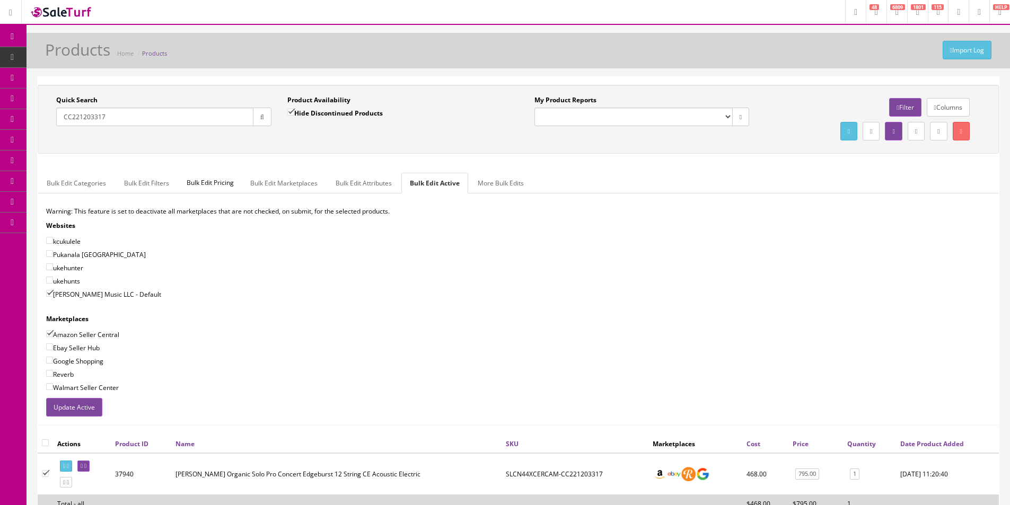
checkbox input"] "true"
click at [89, 362] on label "Google Shopping" at bounding box center [74, 361] width 57 height 11
click at [53, 362] on input"] "Google Shopping" at bounding box center [49, 360] width 7 height 7
checkbox input"] "true"
click at [71, 372] on label "Reverb" at bounding box center [60, 374] width 28 height 11
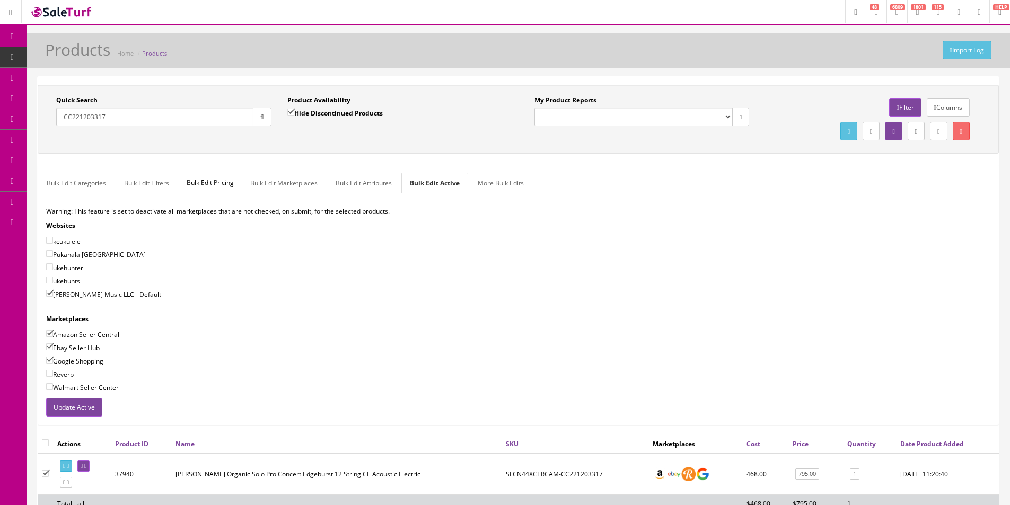
click at [53, 372] on input"] "Reverb" at bounding box center [49, 373] width 7 height 7
checkbox input"] "true"
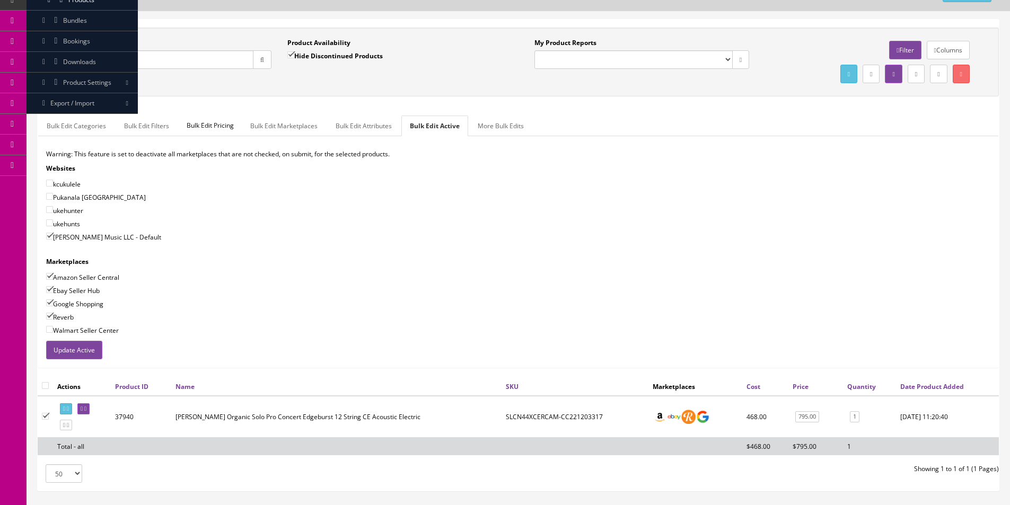
scroll to position [127, 0]
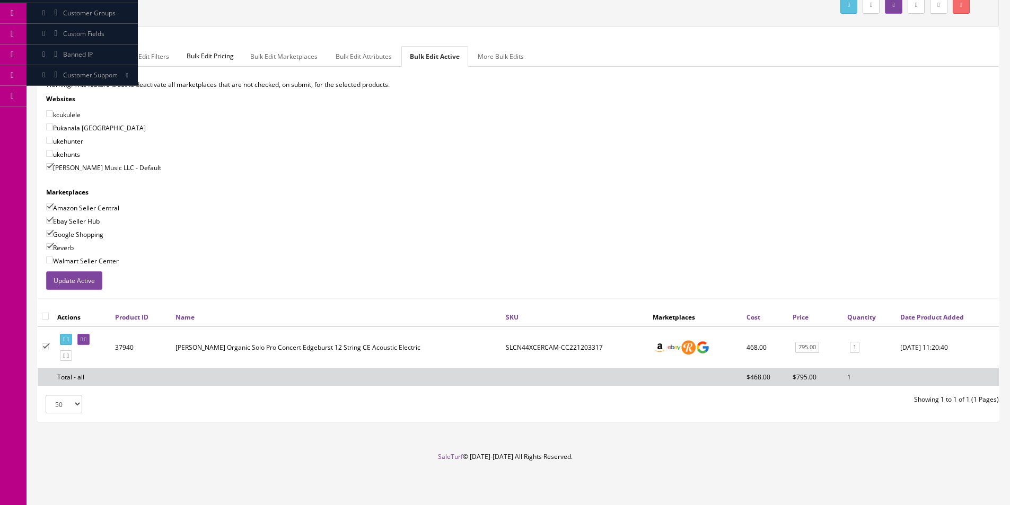
click at [87, 279] on button "Update Active" at bounding box center [74, 280] width 56 height 19
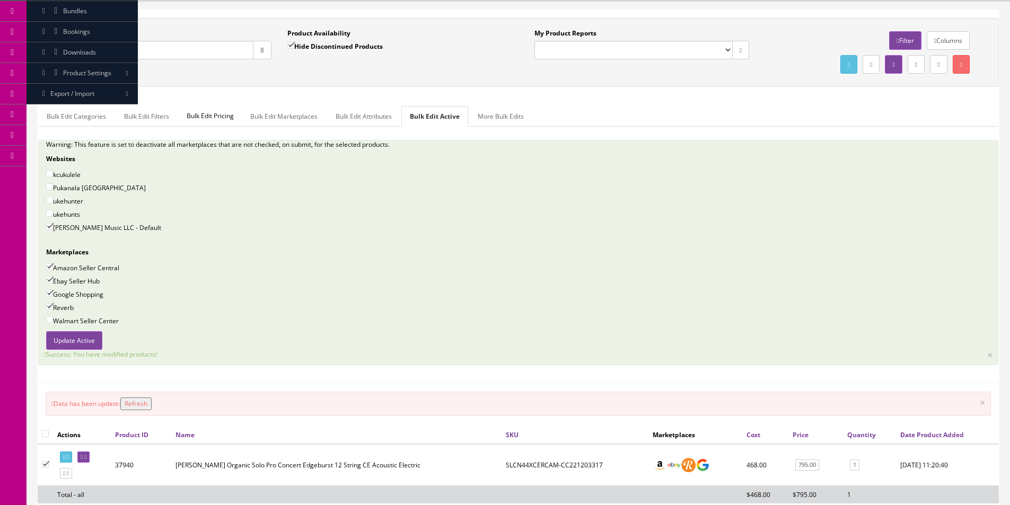
scroll to position [0, 0]
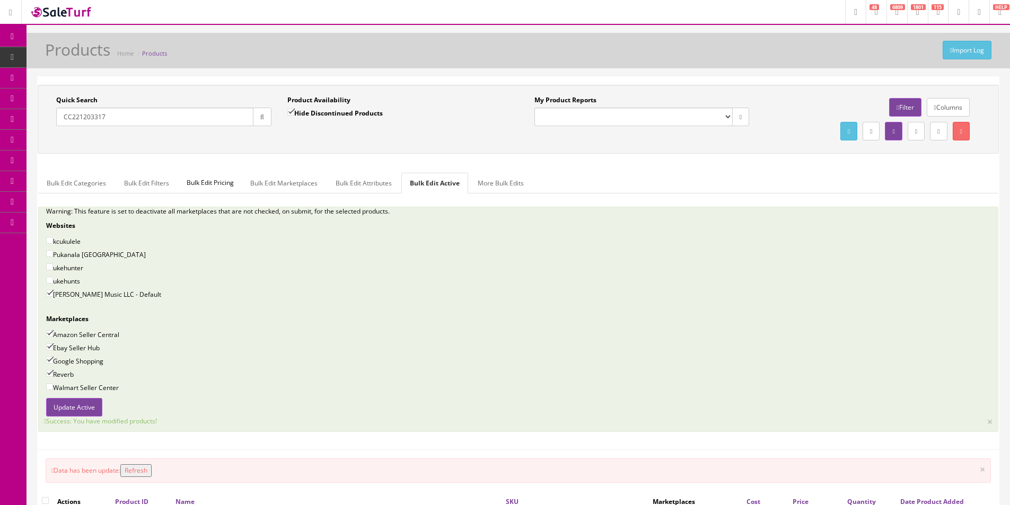
click at [168, 112] on input "CC221203317" at bounding box center [154, 117] width 197 height 19
type input "RG450QMBTGB"
click at [334, 116] on label "Hide Discontinued Products" at bounding box center [334, 113] width 95 height 11
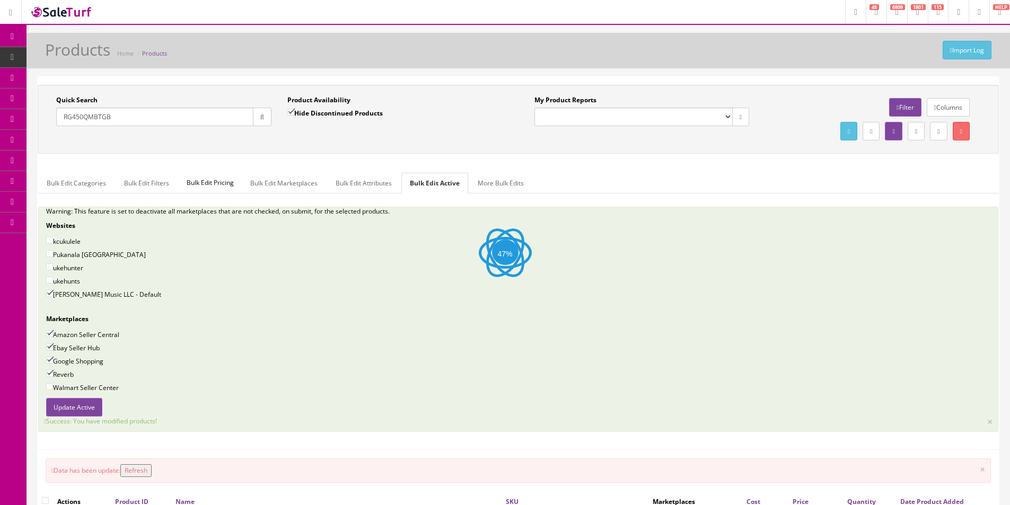
click at [294, 116] on input "Hide Discontinued Products" at bounding box center [290, 112] width 7 height 7
checkbox input "false"
click at [339, 137] on div "Quick Search RG450QMBTGB Date From Product Availability Hide Discontinued Produ…" at bounding box center [518, 119] width 956 height 48
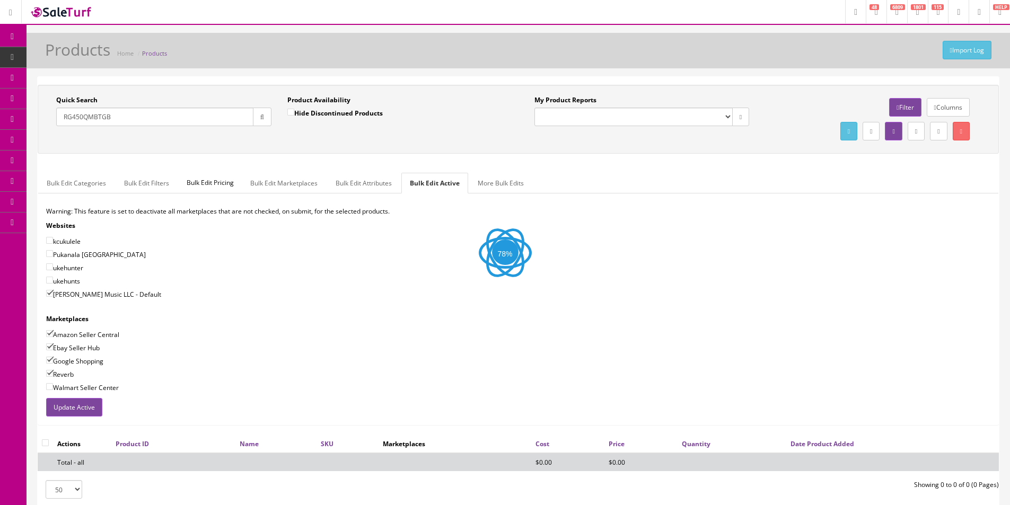
click at [135, 112] on input "RG450QMBTGB" at bounding box center [154, 117] width 197 height 19
click at [135, 111] on input "RG450QMBTGB" at bounding box center [154, 117] width 197 height 19
click at [248, 117] on input "RG450QMBTGB" at bounding box center [154, 117] width 197 height 19
click at [251, 117] on input "RG450QMBTGB" at bounding box center [154, 117] width 197 height 19
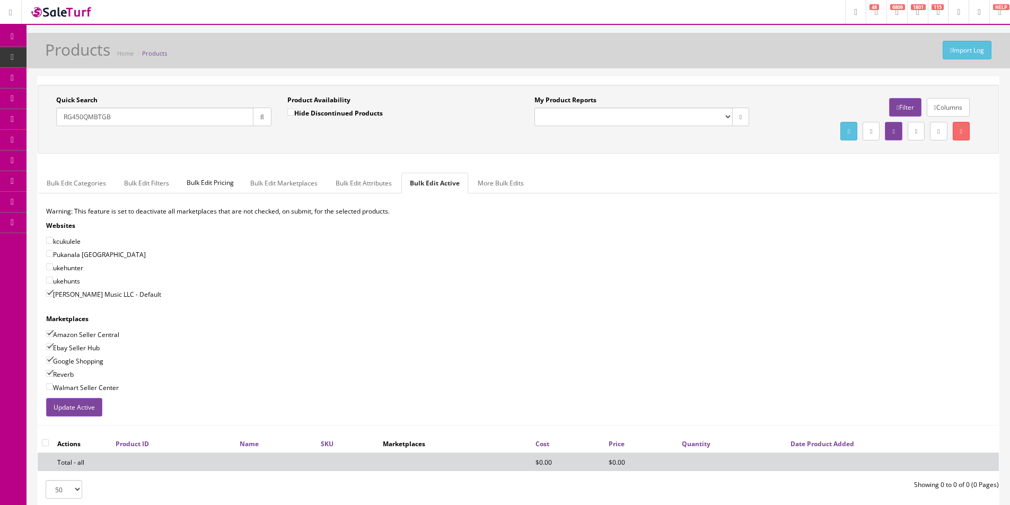
click at [253, 119] on button "button" at bounding box center [262, 117] width 19 height 19
click at [226, 119] on input "RG450QMBTGB" at bounding box center [154, 117] width 197 height 19
click at [226, 120] on input "RG450QMBTGB" at bounding box center [154, 117] width 197 height 19
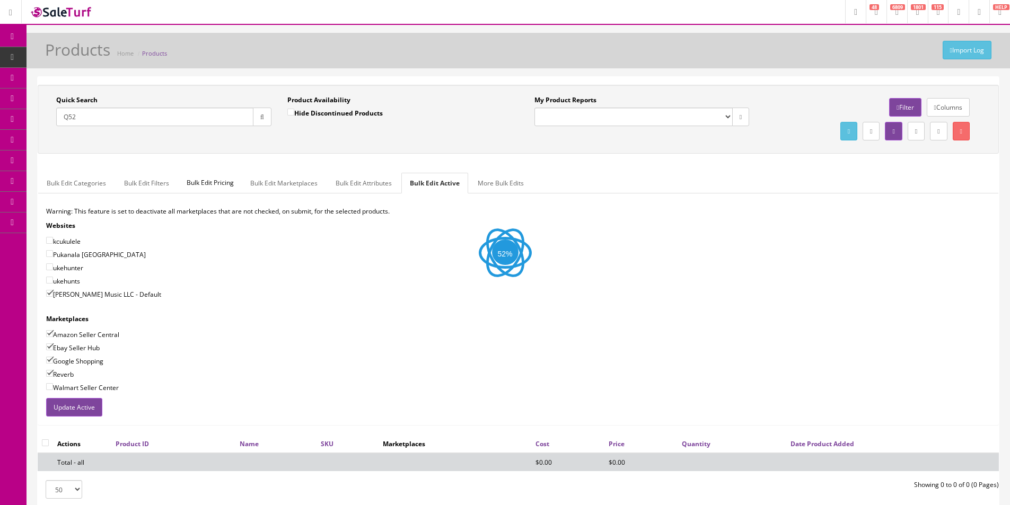
type input "Q52"
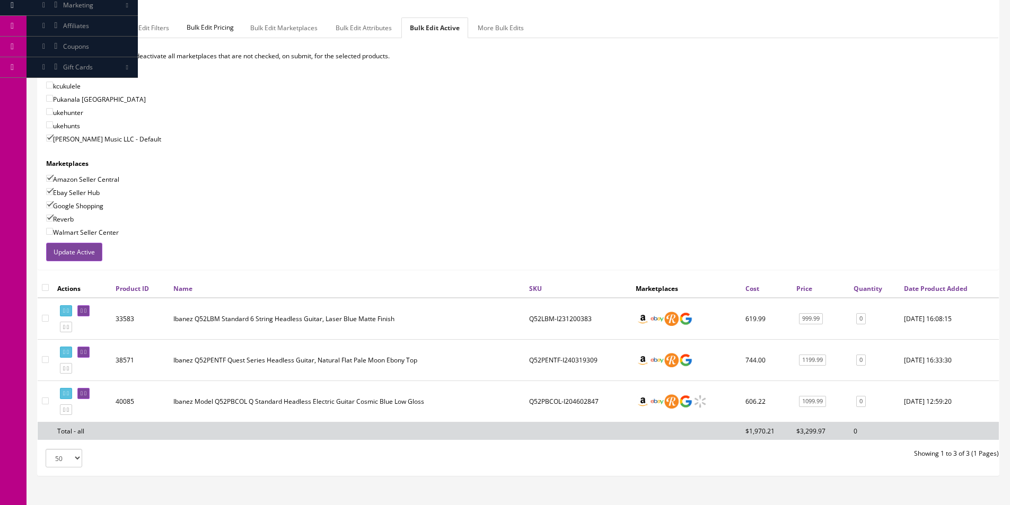
scroll to position [209, 0]
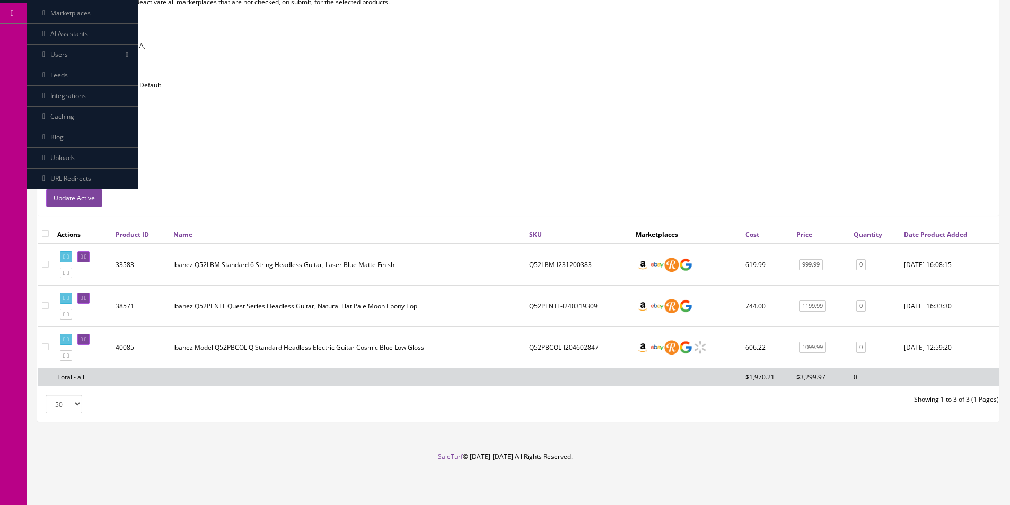
click at [366, 294] on td "Ibanez Q52PENTF Quest Series Headless Guitar, Natural Flat Pale Moon Ebony Top" at bounding box center [347, 306] width 356 height 41
click at [71, 359] on link at bounding box center [66, 356] width 12 height 11
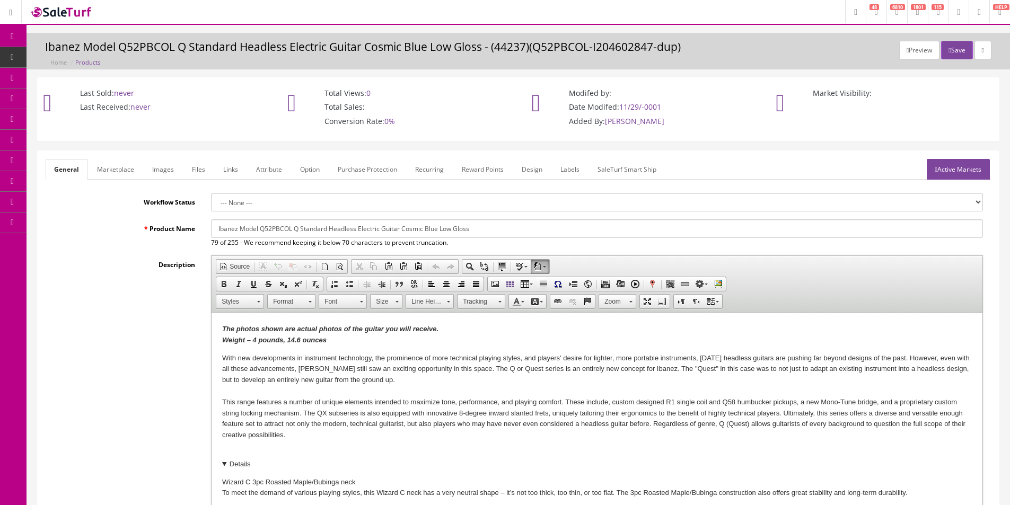
click at [280, 231] on input "Ibanez Model Q52PBCOL Q Standard Headless Electric Guitar Cosmic Blue Low Gloss" at bounding box center [597, 229] width 772 height 19
paste input "FMGDRL"
click at [249, 226] on input "Ibanez Model Q52FMGDRL Standard Headless Electric Guitar Cosmic Blue Low Gloss" at bounding box center [597, 229] width 772 height 19
click at [249, 226] on input "Ibanez Moel Q52FMGDRL Standard Headless Electric Guitar Cosmic Blue Low Gloss" at bounding box center [597, 229] width 772 height 19
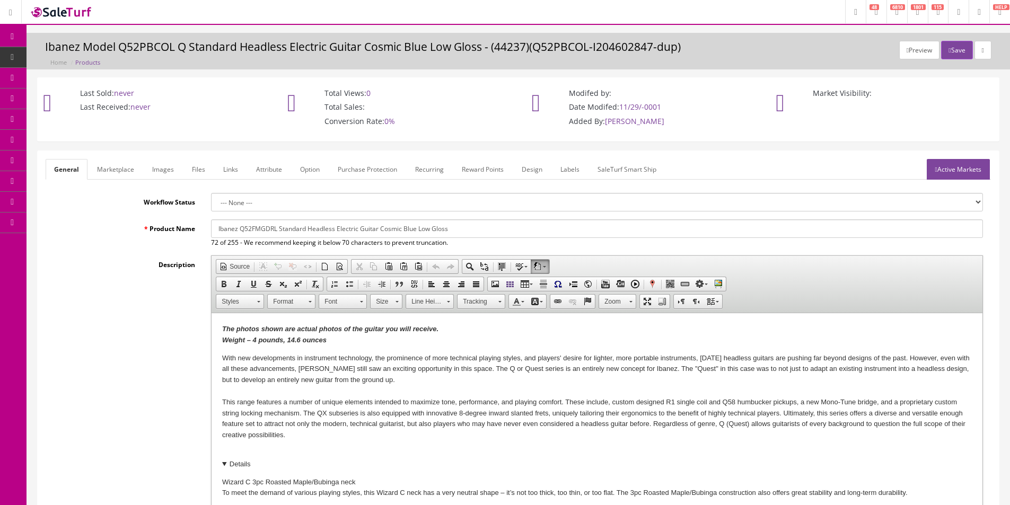
click at [279, 225] on input "Ibanez Q52FMGDRL Standard Headless Electric Guitar Cosmic Blue Low Gloss" at bounding box center [597, 229] width 772 height 19
drag, startPoint x: 387, startPoint y: 229, endPoint x: 673, endPoint y: 220, distance: 287.0
click at [673, 220] on input "Ibanez Q52FMGDRL Q Standard Headless Electric Guitar Cosmic Blue Low Gloss" at bounding box center [597, 229] width 772 height 19
click at [350, 227] on input "Ibanez Q52FMGDRL Q Standard Headless Electric Guitar, Deep Twilight Burst Low G…" at bounding box center [597, 229] width 772 height 19
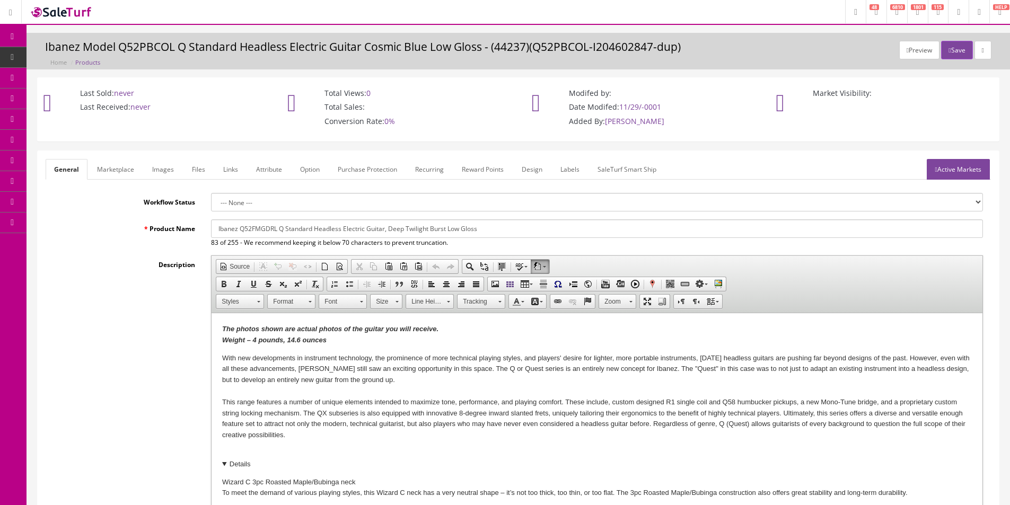
type input "Ibanez Q52FMGDRL Q Standard Headless Guitar, Deep Twilight Burst Low Gloss"
click at [108, 168] on link "Marketplace" at bounding box center [116, 169] width 54 height 21
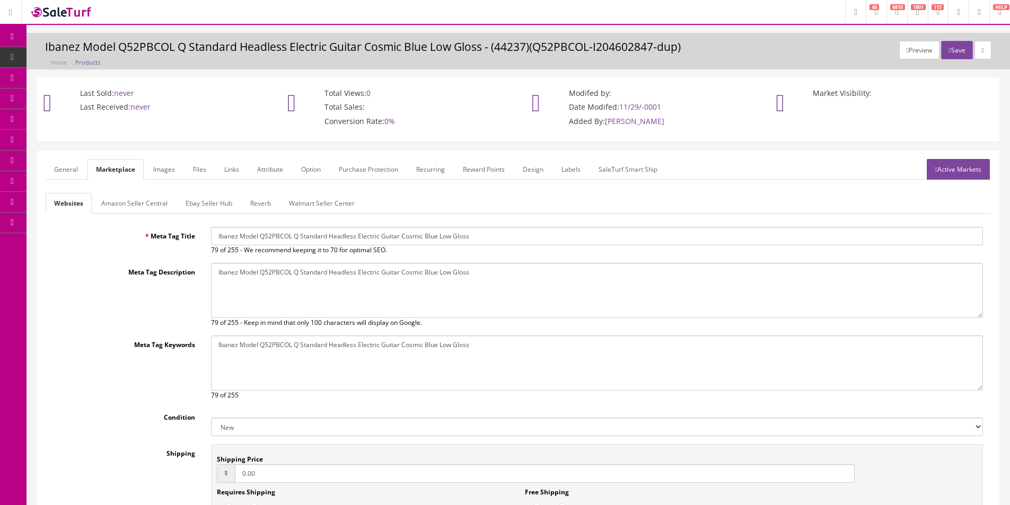
click at [305, 237] on input "Ibanez Model Q52PBCOL Q Standard Headless Electric Guitar Cosmic Blue Low Gloss" at bounding box center [597, 236] width 772 height 19
paste input "Q52FMGDRL Q Standard Headless Guitar, Deep Twilight Burst"
type input "Ibanez Q52FMGDRL Q Standard Headless Guitar, Deep Twilight Burst Low Gloss"
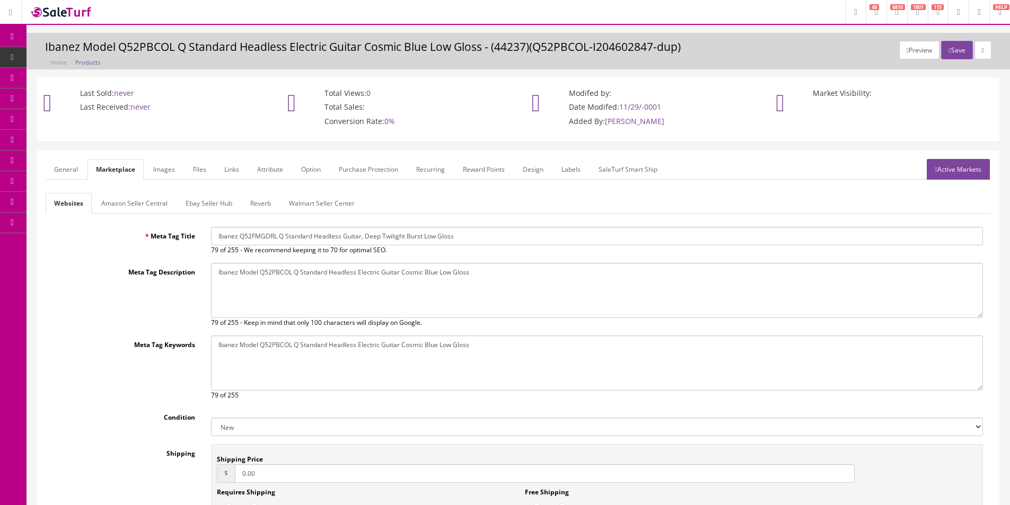
click at [314, 270] on textarea "Ibanez Model Q52PBCOL Q Standard Headless Electric Guitar Cosmic Blue Low Gloss" at bounding box center [597, 290] width 772 height 55
drag, startPoint x: 314, startPoint y: 270, endPoint x: 322, endPoint y: 326, distance: 56.8
click at [314, 269] on textarea "Ibanez Model Q52PBCOL Q Standard Headless Electric Guitar Cosmic Blue Low Gloss" at bounding box center [597, 290] width 772 height 55
paste textarea "Q52FMGDRL Q Standard Headless Guitar, Deep Twilight Burst"
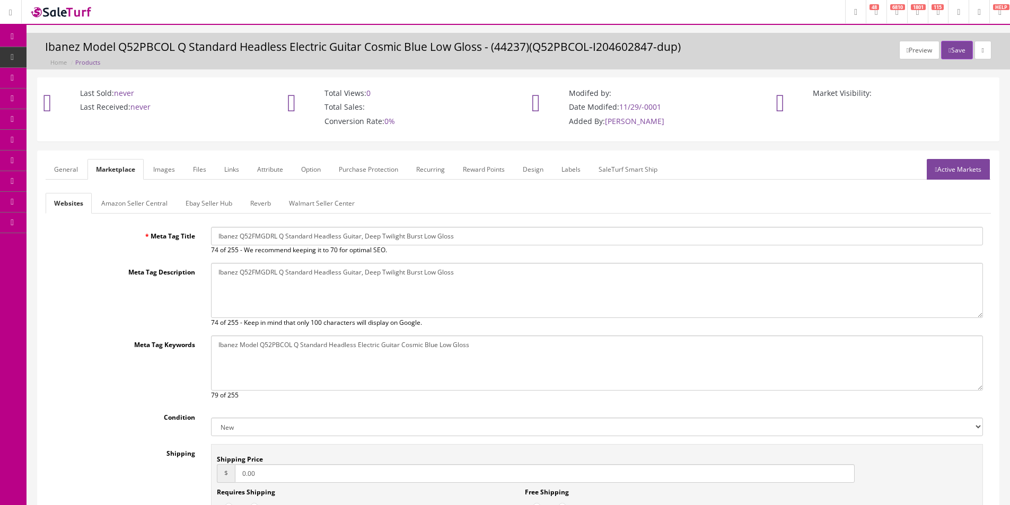
type textarea "Ibanez Q52FMGDRL Q Standard Headless Guitar, Deep Twilight Burst Low Gloss"
click at [332, 354] on textarea "Ibanez Model Q52PBCOL Q Standard Headless Electric Guitar Cosmic Blue Low Gloss" at bounding box center [597, 363] width 772 height 55
paste textarea "Q52FMGDRL Q Standard Headless Guitar, Deep Twilight Burst"
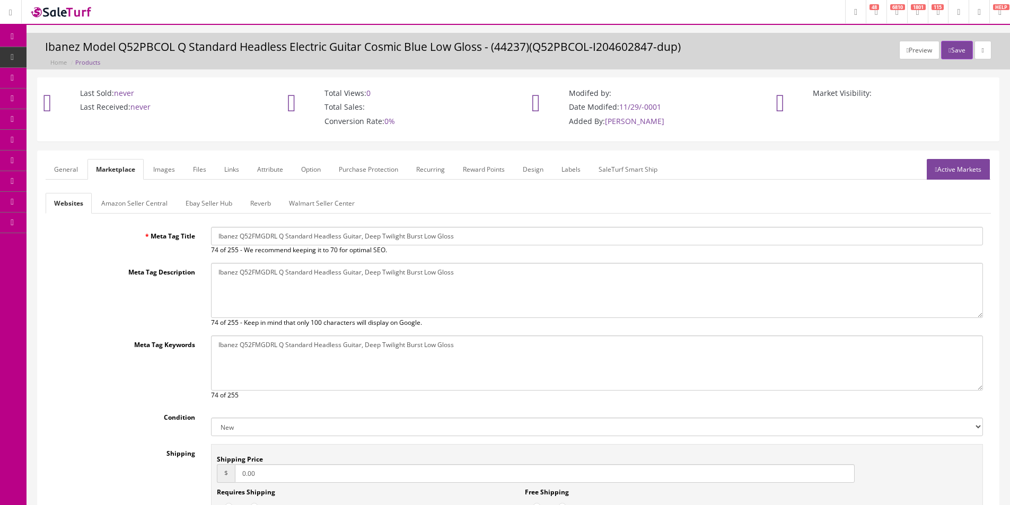
type textarea "Ibanez Q52FMGDRL Q Standard Headless Guitar, Deep Twilight Burst Low Gloss"
click at [66, 169] on link "General" at bounding box center [66, 169] width 41 height 21
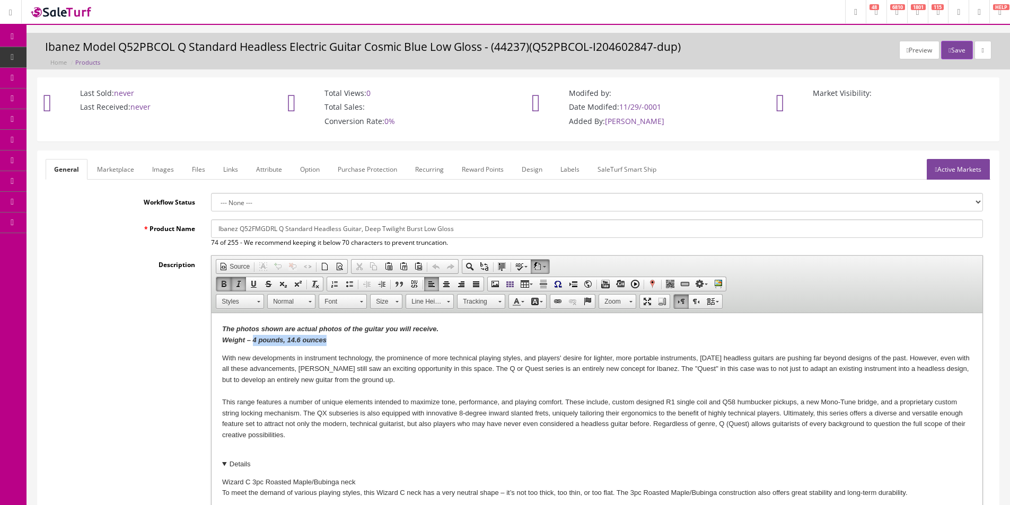
drag, startPoint x: 299, startPoint y: 341, endPoint x: 252, endPoint y: 341, distance: 46.7
click at [252, 341] on strong "The photos shown are actual photos of the guitar you will receive. Weight – 4 p…" at bounding box center [330, 334] width 216 height 19
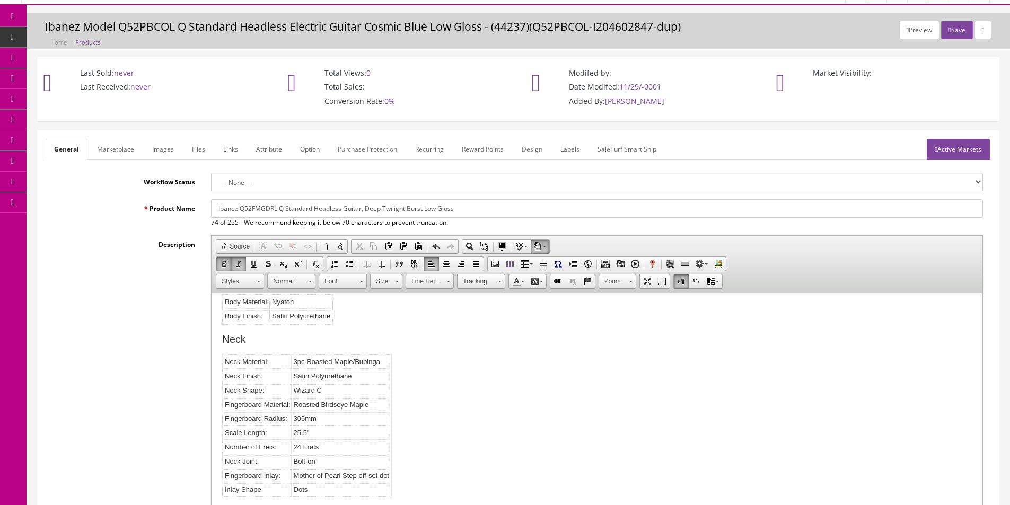
scroll to position [784, 0]
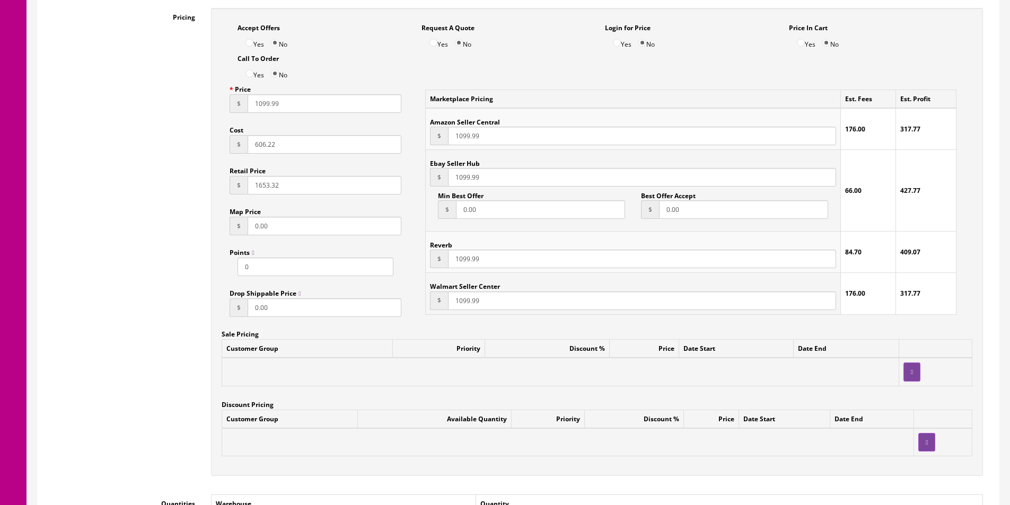
drag, startPoint x: 223, startPoint y: -326, endPoint x: 616, endPoint y: 543, distance: 953.8
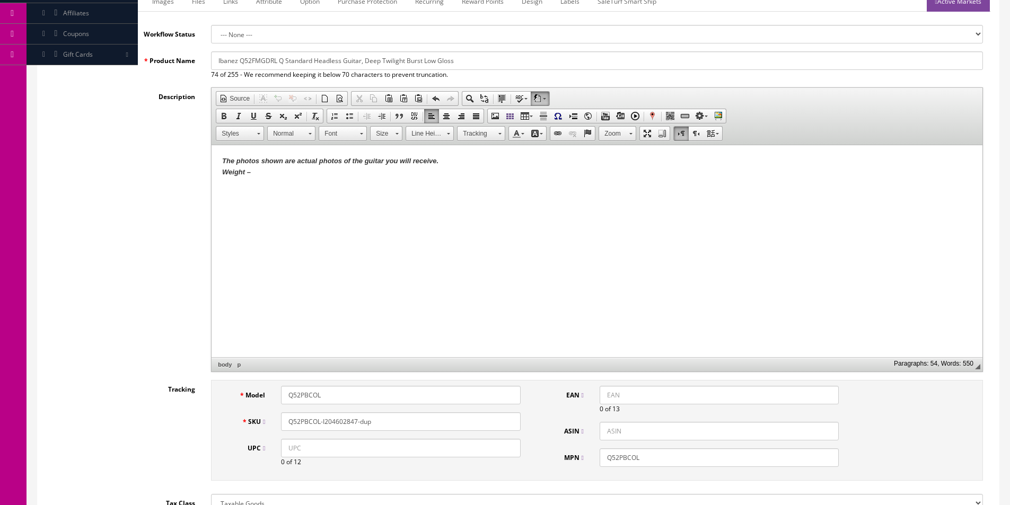
scroll to position [0, 0]
click at [317, 195] on p at bounding box center [597, 190] width 750 height 11
click at [547, 206] on html "The photos shown are actual photos of the guitar you will receive. Weight –" at bounding box center [597, 175] width 771 height 61
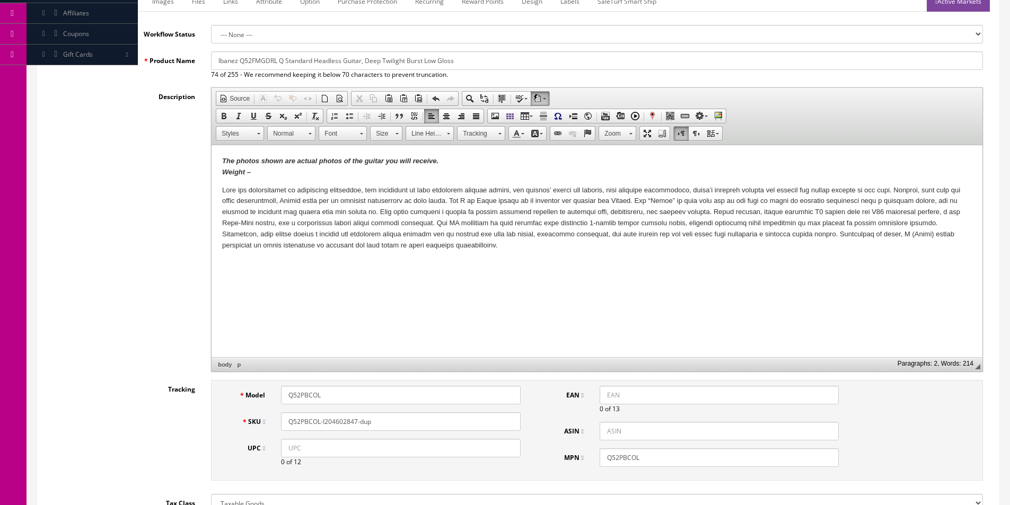
click at [664, 261] on html "The photos shown are actual photos of the guitar you will receive. Weight –" at bounding box center [597, 203] width 771 height 116
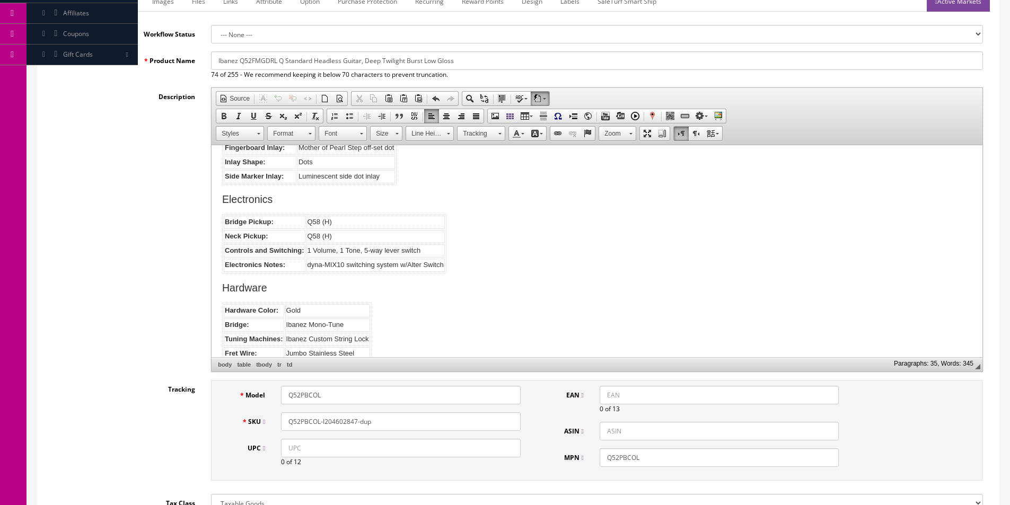
click at [246, 64] on input "Ibanez Q52FMGDRL Q Standard Headless Guitar, Deep Twilight Burst Low Gloss" at bounding box center [597, 60] width 772 height 19
click at [246, 63] on input "Ibanez Q52FMGDRL Q Standard Headless Guitar, Deep Twilight Burst Low Gloss" at bounding box center [597, 60] width 772 height 19
click at [311, 396] on input "Q52PBCOL" at bounding box center [400, 395] width 239 height 19
paste input "FMGDR"
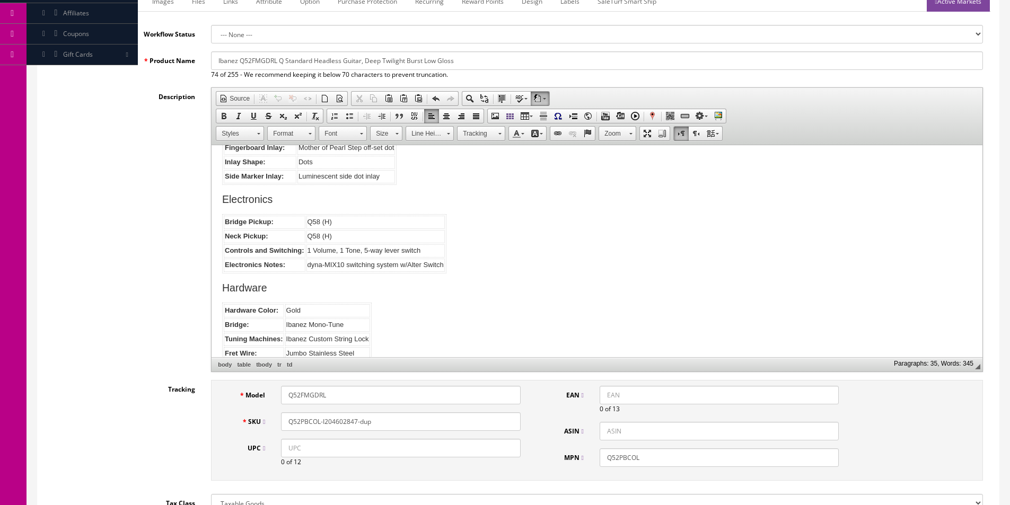
type input "Q52FMGDRL"
paste input "FMGDRL"
type input "Q52FMGDRL"
click at [600, 455] on div "Q52PBCOL" at bounding box center [719, 458] width 255 height 19
click at [600, 455] on input "Q52PBCOL" at bounding box center [719, 458] width 239 height 19
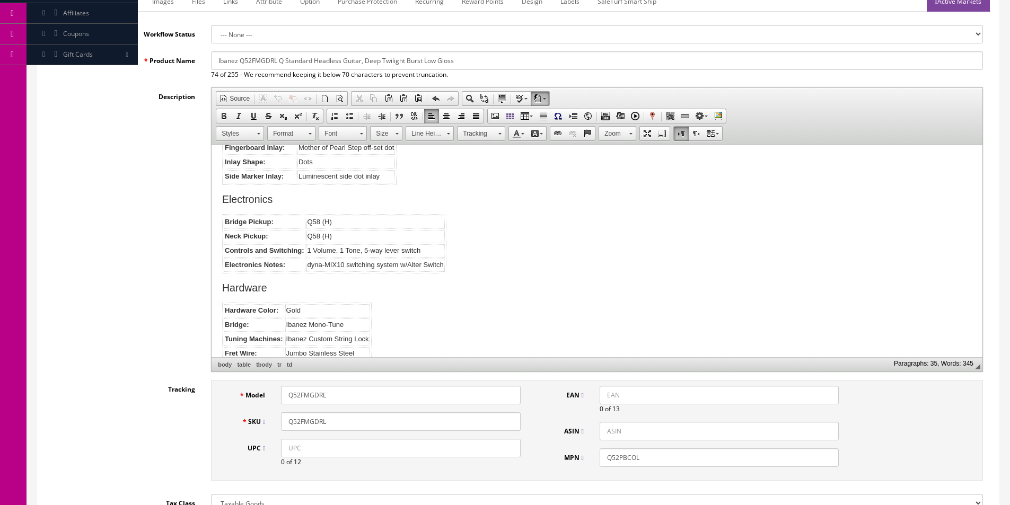
click at [601, 455] on input "Q52PBCOL" at bounding box center [719, 458] width 239 height 19
paste input "Q52FMGDRL"
paste input "text"
type input "Q52FMGDRL"
click at [446, 423] on input "Q52FMGDRL" at bounding box center [400, 422] width 239 height 19
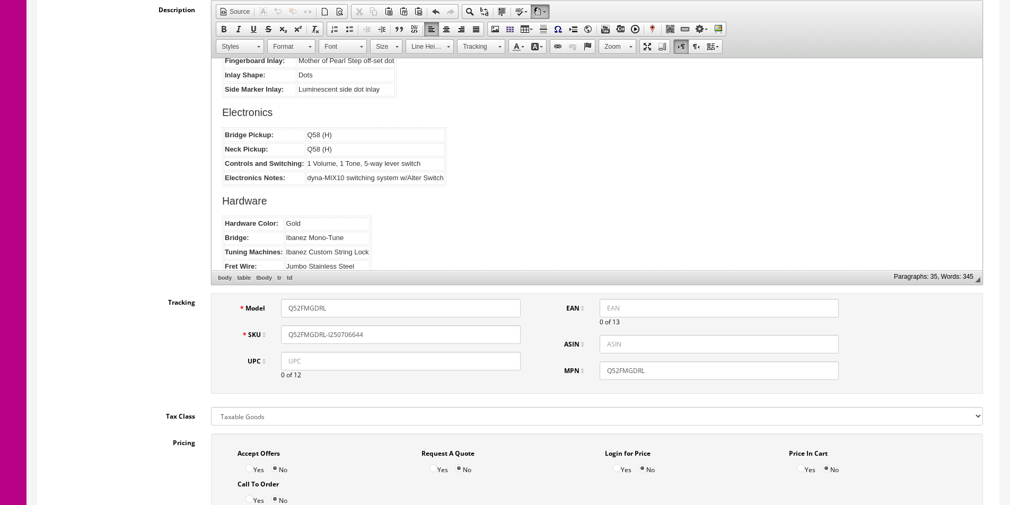
scroll to position [380, 0]
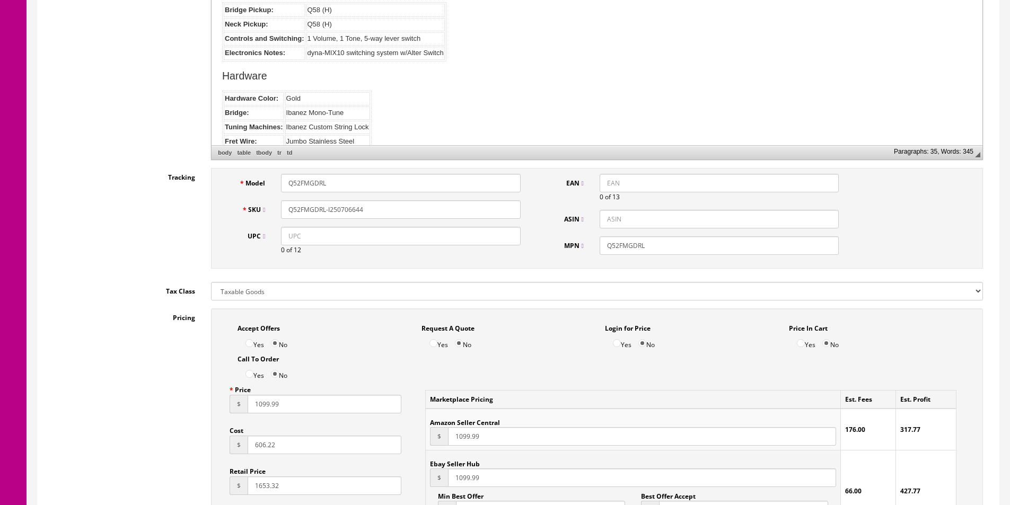
click at [307, 207] on input "Q52FMGDRL-I250706644" at bounding box center [400, 209] width 239 height 19
type input "Q52FMGDRL-I250706644"
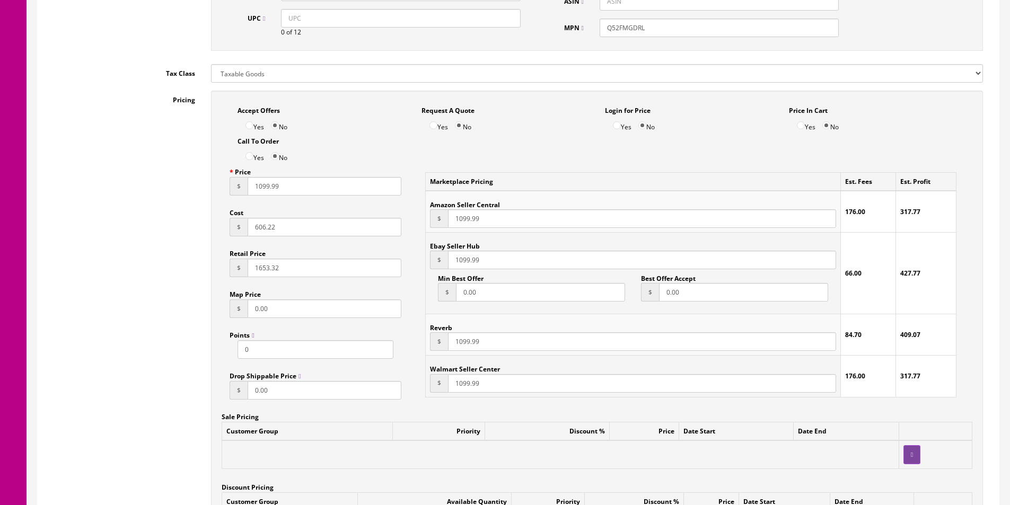
scroll to position [698, 0]
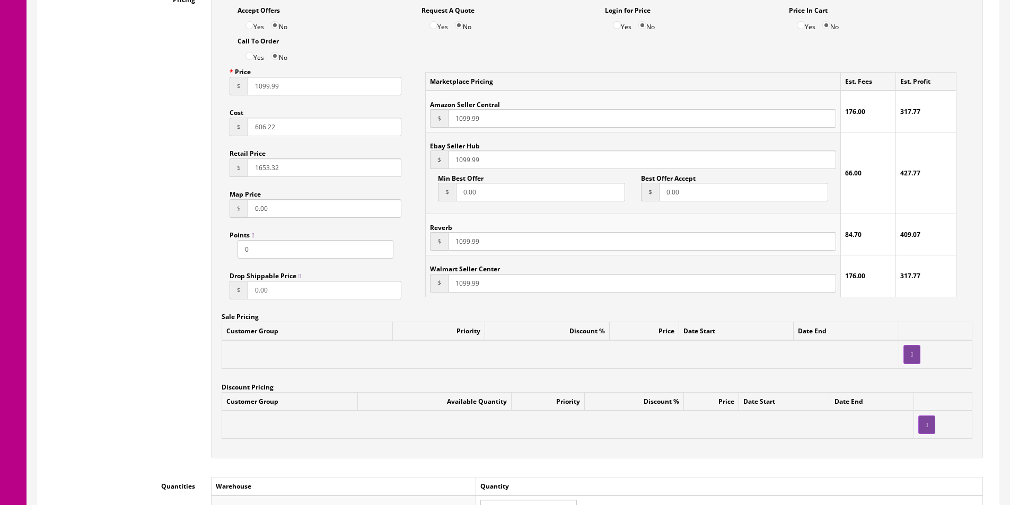
click at [297, 128] on input "606.22" at bounding box center [325, 127] width 154 height 19
type input "805.99"
type input "1791.10"
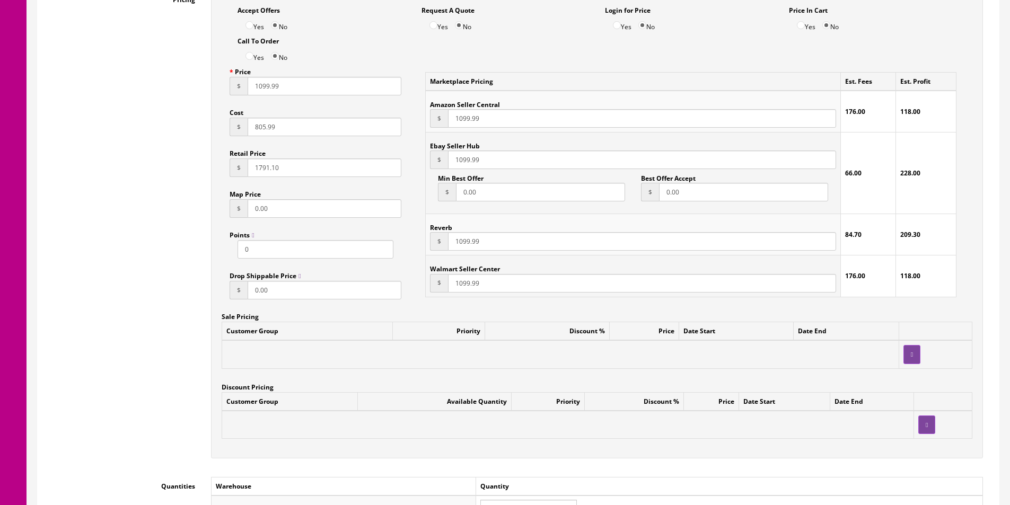
click at [286, 82] on input "1099.99" at bounding box center [325, 86] width 154 height 19
click at [286, 81] on input "1099.99" at bounding box center [325, 86] width 154 height 19
type input "1299.99"
click at [469, 116] on input "1099.99" at bounding box center [642, 118] width 388 height 19
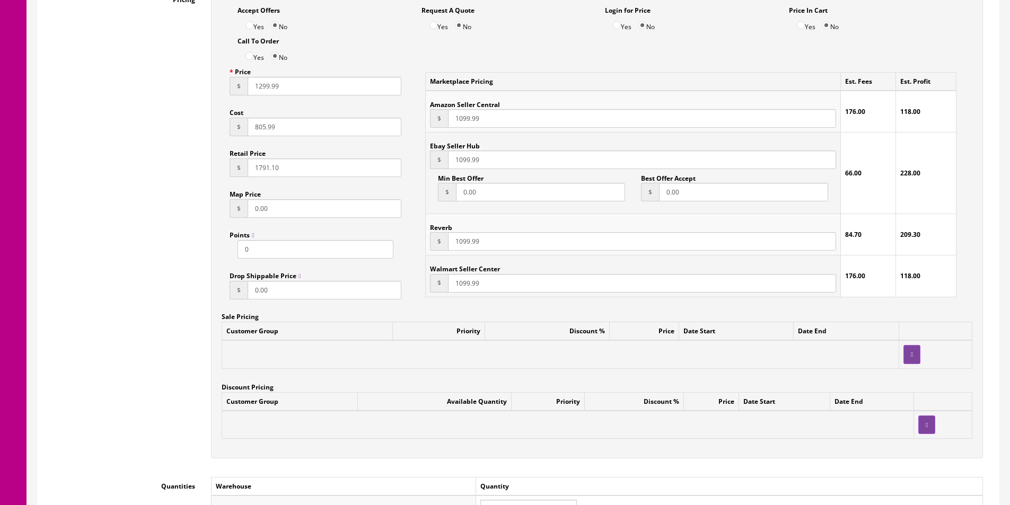
click at [469, 116] on input "1099.99" at bounding box center [642, 118] width 388 height 19
paste input "2"
type input "1299.99"
paste input "2"
type input "1299.99"
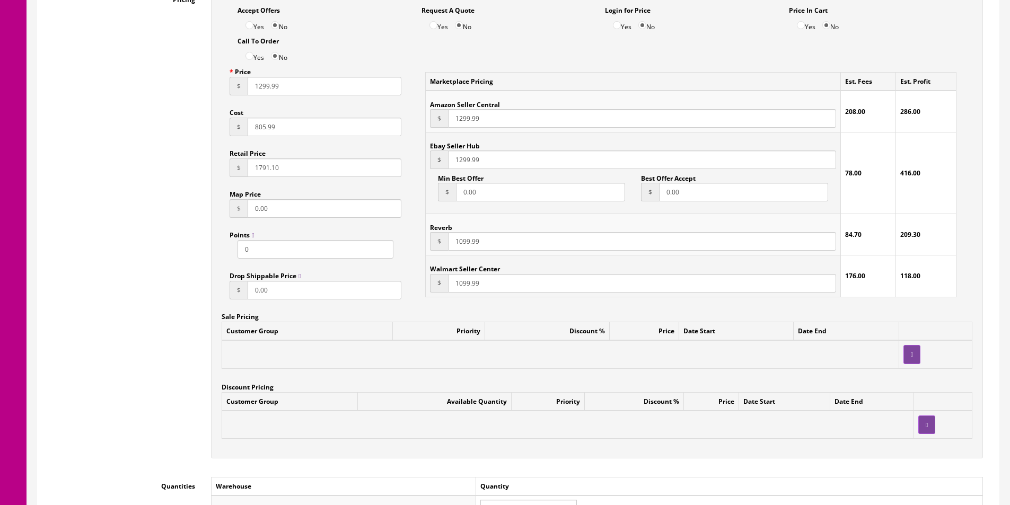
paste input "2"
type input "1299.99"
paste input "2"
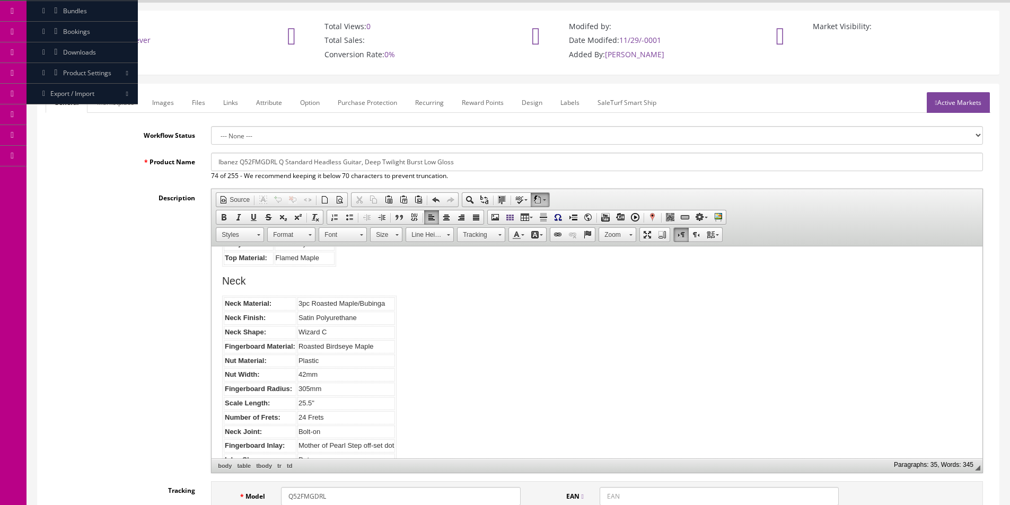
scroll to position [9, 0]
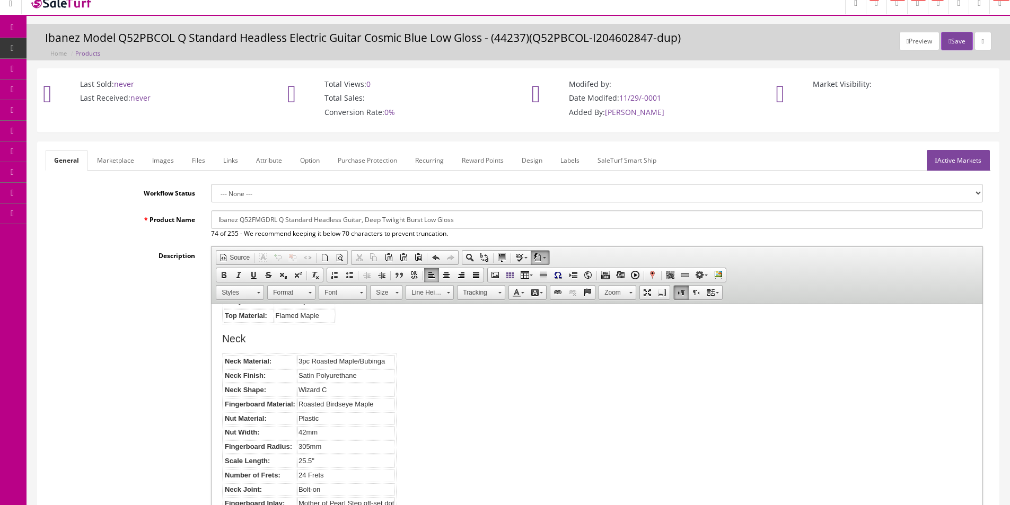
type input "1299.99"
click at [367, 231] on span "of 255 - We recommend keeping it below 70 characters to prevent truncation." at bounding box center [334, 233] width 228 height 9
click at [367, 230] on span "of 255 - We recommend keeping it below 70 characters to prevent truncation." at bounding box center [334, 233] width 228 height 9
click at [369, 220] on input "Ibanez Q52FMGDRL Q Standard Headless Guitar, Deep Twilight Burst Low Gloss" at bounding box center [597, 220] width 772 height 19
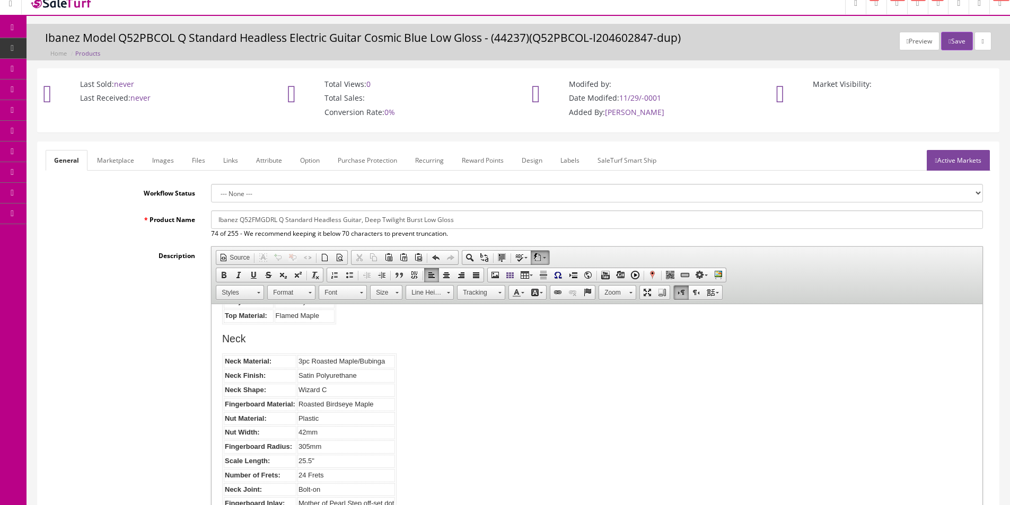
click at [369, 220] on input "Ibanez Q52FMGDRL Q Standard Headless Guitar, Deep Twilight Burst Low Gloss" at bounding box center [597, 220] width 772 height 19
click at [101, 161] on link "Marketplace" at bounding box center [116, 160] width 54 height 21
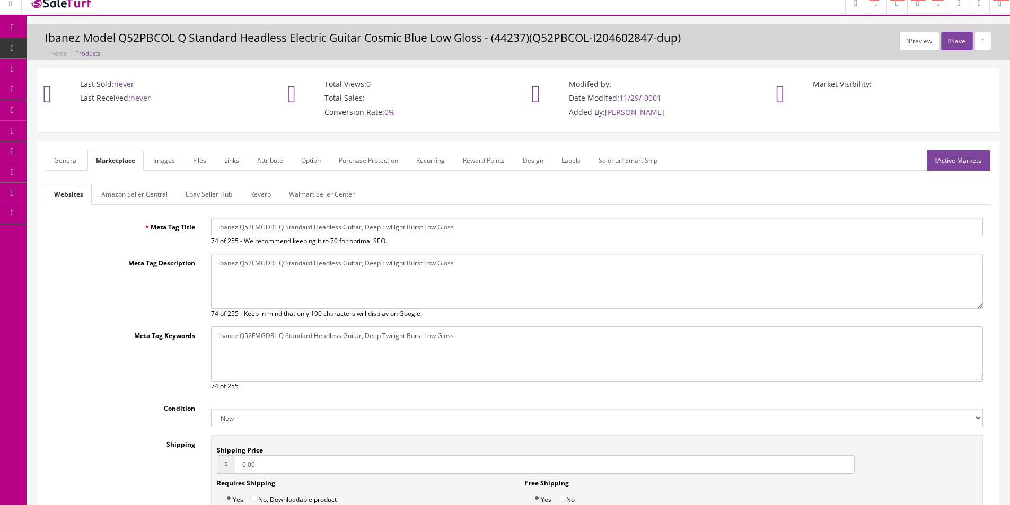
click at [261, 216] on div "Websites Amazon Seller Central Ebay Seller Hub Reverb Walmart Seller Center Met…" at bounding box center [518, 378] width 945 height 389
click at [261, 225] on input "Ibanez Q52FMGDRL Q Standard Headless Guitar, Deep Twilight Burst Low Gloss" at bounding box center [597, 227] width 772 height 19
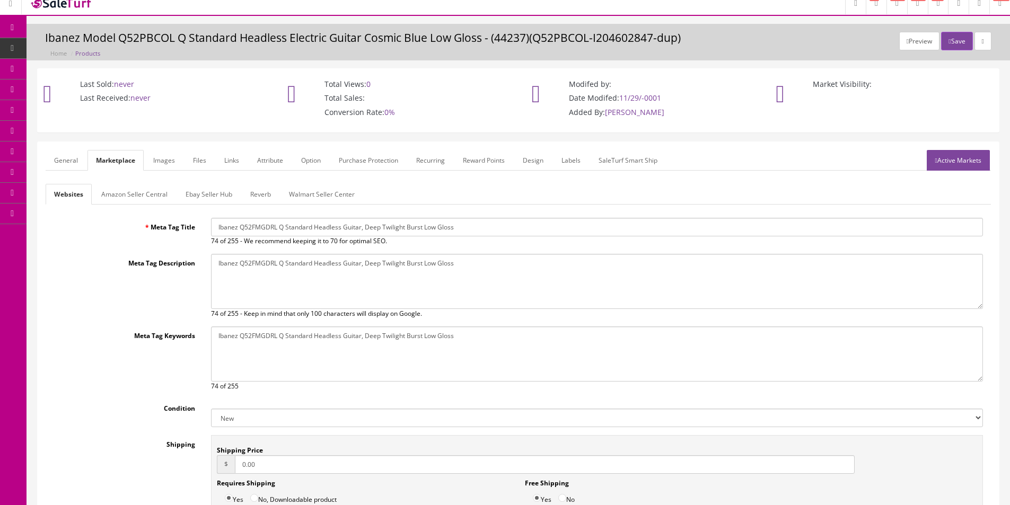
click at [282, 288] on textarea "Ibanez Model Q52PBCOL Q Standard Headless Electric Guitar Cosmic Blue Low Gloss" at bounding box center [597, 281] width 772 height 55
click at [261, 202] on link "Reverb" at bounding box center [261, 194] width 38 height 21
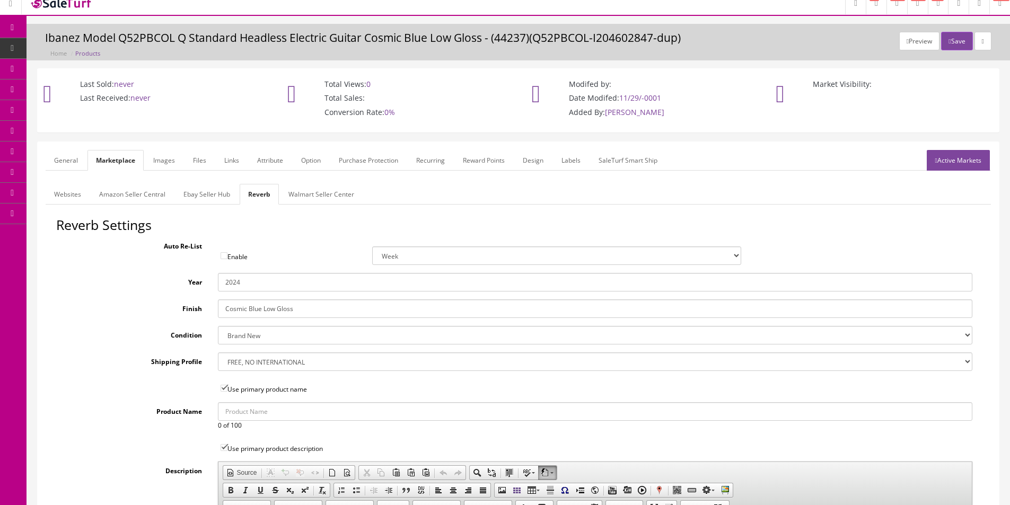
drag, startPoint x: 257, startPoint y: 306, endPoint x: 242, endPoint y: 293, distance: 19.9
click at [257, 306] on input "Cosmic Blue Low Gloss" at bounding box center [595, 309] width 755 height 19
click at [240, 287] on input "2024" at bounding box center [595, 282] width 755 height 19
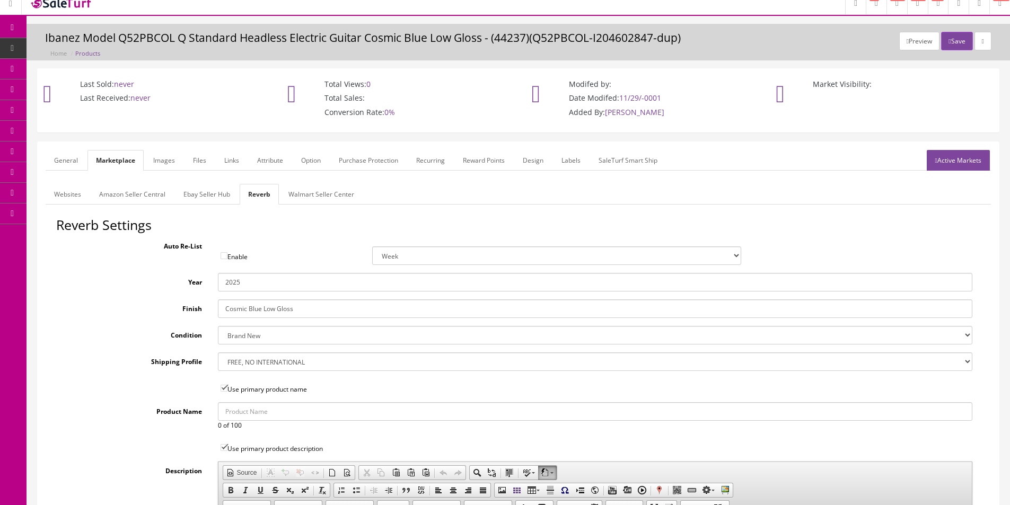
type input "2025"
type input "Deep Twilight Burst Low Gloss"
click at [153, 160] on link "Images" at bounding box center [164, 160] width 39 height 21
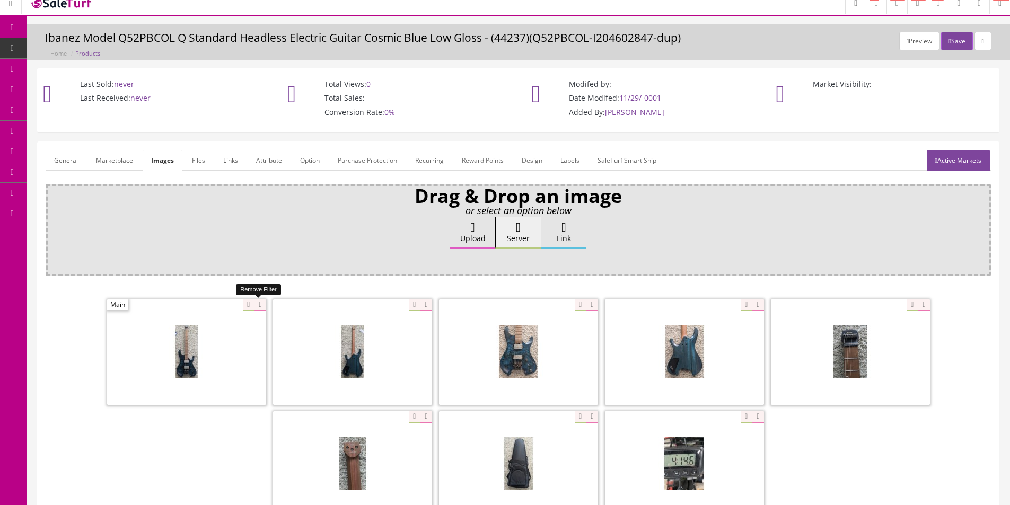
click at [259, 303] on icon at bounding box center [260, 306] width 12 height 12
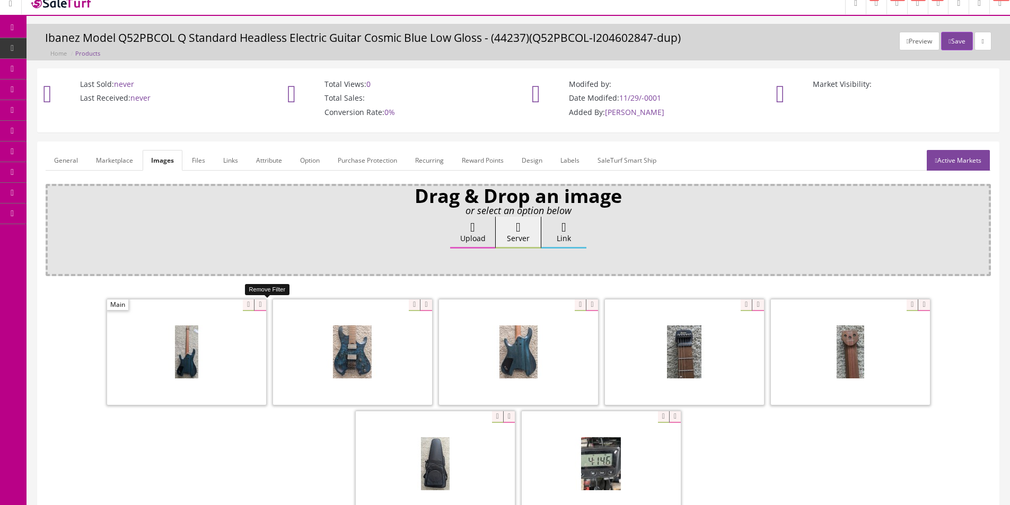
click at [259, 303] on icon at bounding box center [260, 306] width 12 height 12
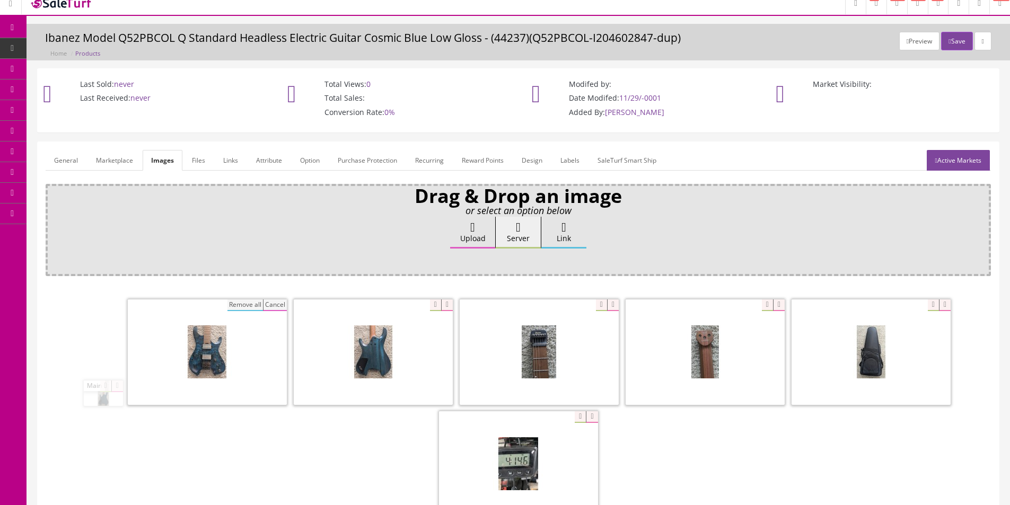
click at [263, 305] on button "Cancel" at bounding box center [275, 306] width 24 height 12
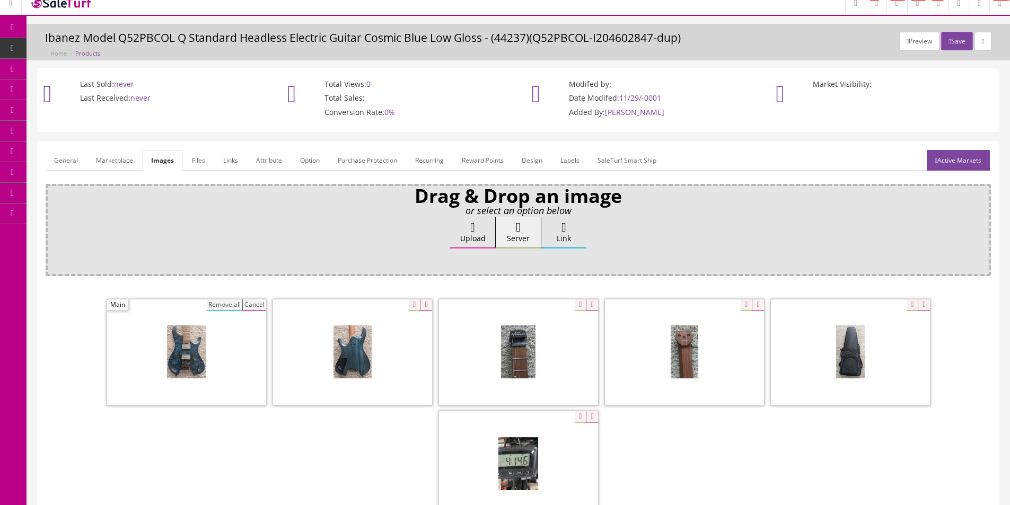
click at [237, 305] on button "Remove all" at bounding box center [225, 306] width 36 height 12
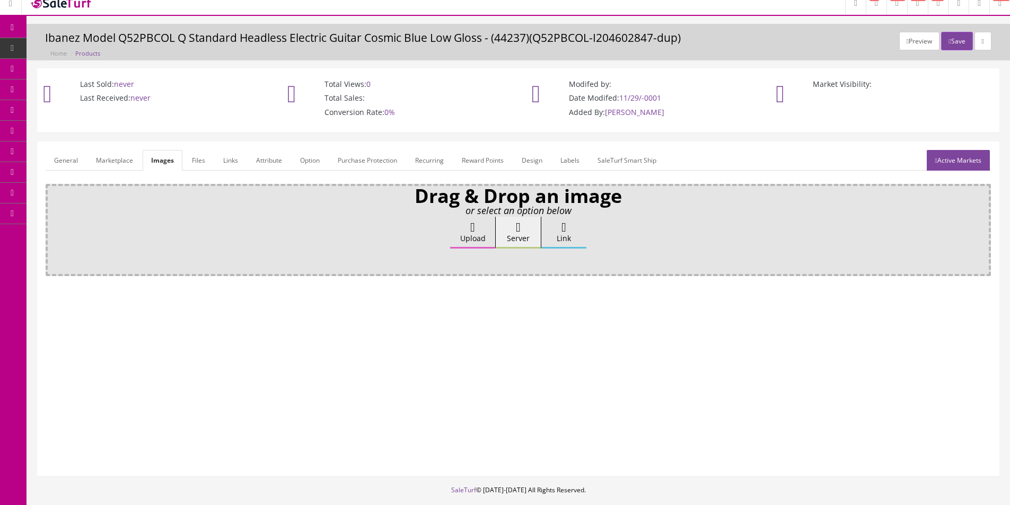
click at [268, 146] on div "General Marketplace Images Files Links Attribute Option Purchase Protection Rec…" at bounding box center [518, 309] width 961 height 334
click at [268, 158] on link "Attribute" at bounding box center [269, 160] width 43 height 21
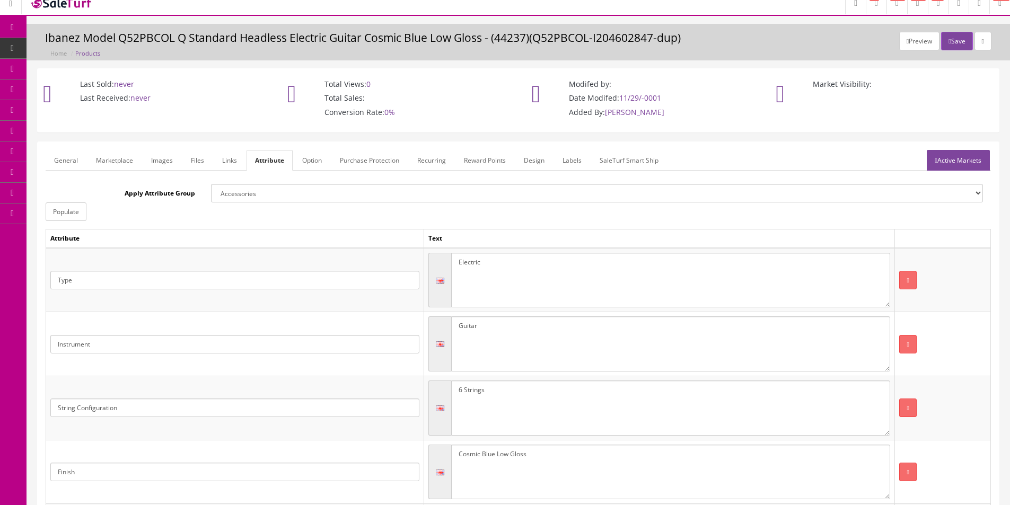
scroll to position [200, 0]
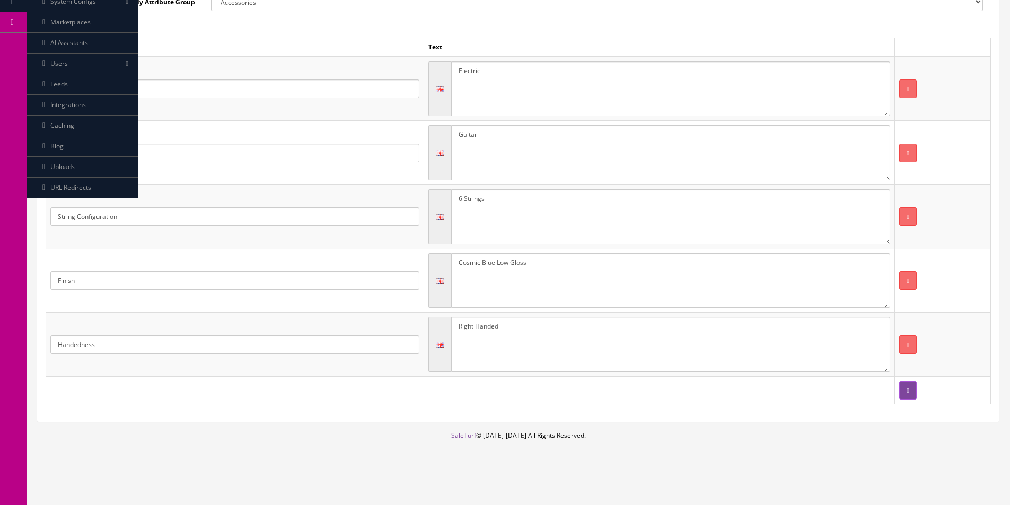
click at [648, 266] on textarea "Cosmic Blue Low Gloss" at bounding box center [671, 280] width 440 height 55
paste textarea "Ibanez Q52FMGDRL Q Standard Headless Guitar, Deep Twilight Burst"
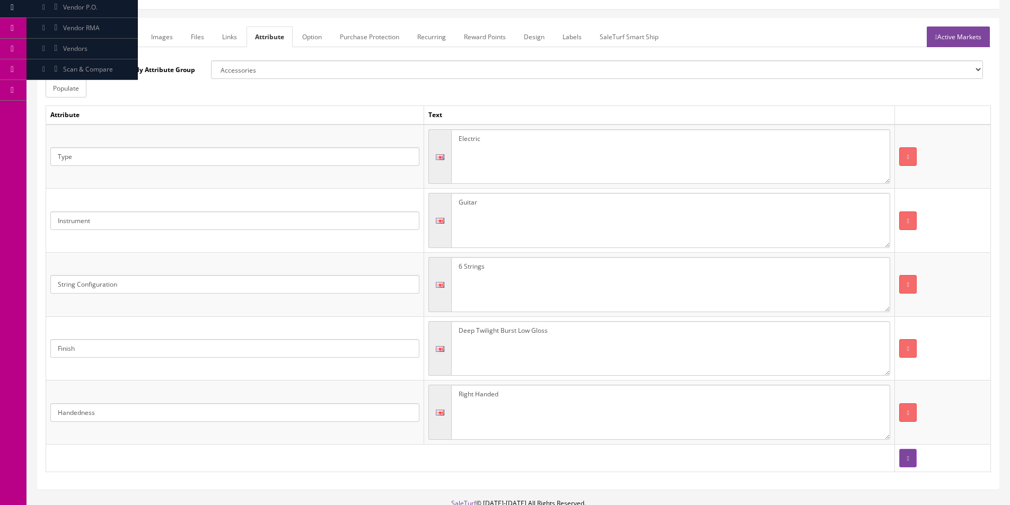
scroll to position [0, 0]
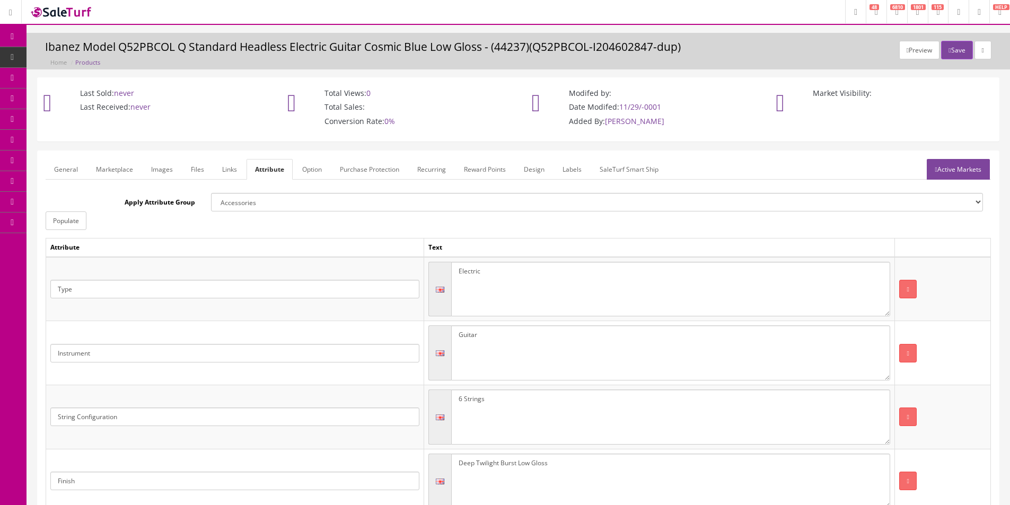
type textarea "Deep Twilight Burst Low Gloss"
click at [965, 169] on link "Active Markets" at bounding box center [958, 169] width 63 height 21
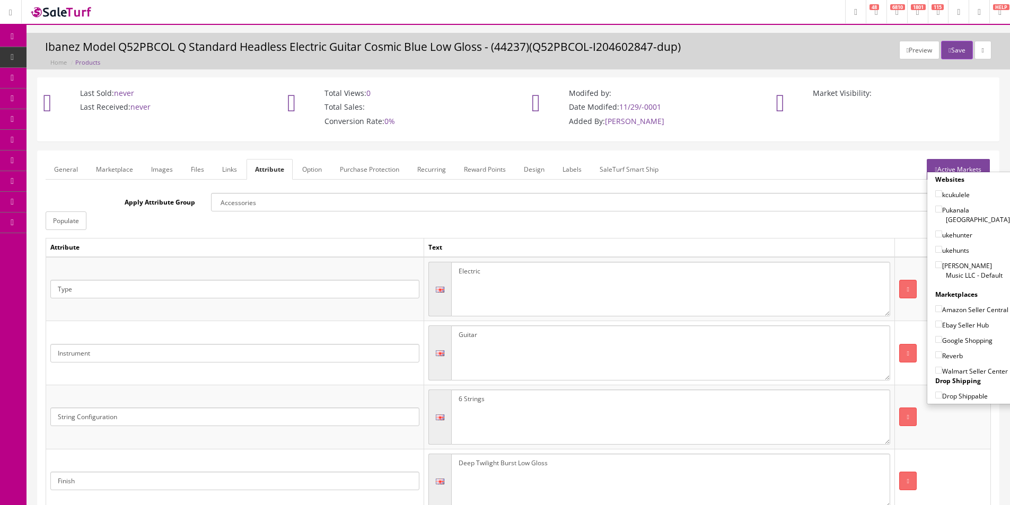
click at [949, 260] on label "[PERSON_NAME] Music LLC - Default" at bounding box center [972, 270] width 75 height 20
click at [942, 261] on input"] "[PERSON_NAME] Music LLC - Default" at bounding box center [938, 264] width 7 height 7
checkbox input"] "true"
click at [958, 304] on label "Amazon Seller Central" at bounding box center [971, 309] width 73 height 11
click at [942, 305] on input"] "Amazon Seller Central" at bounding box center [938, 308] width 7 height 7
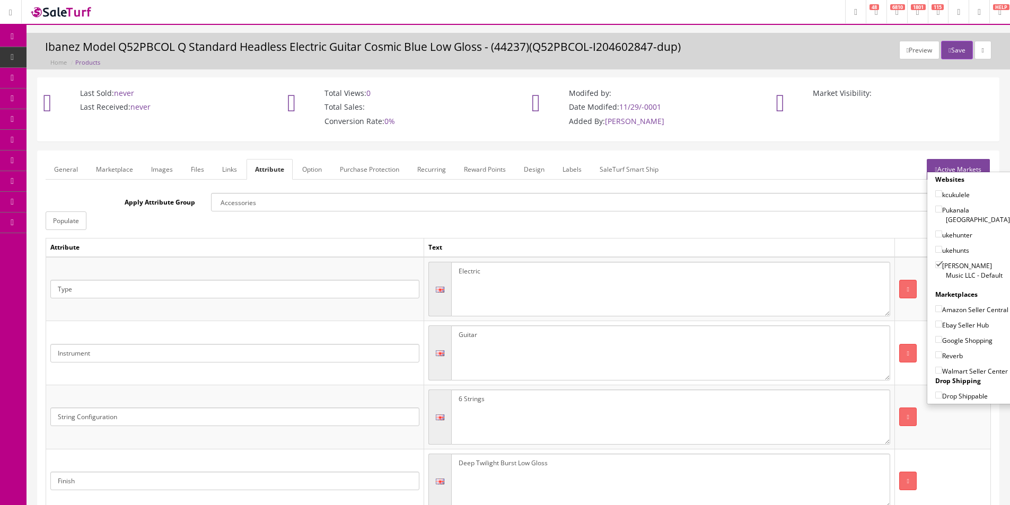
checkbox input"] "true"
click at [951, 328] on label "Ebay Seller Hub" at bounding box center [962, 325] width 54 height 11
click at [942, 328] on input"] "Ebay Seller Hub" at bounding box center [938, 324] width 7 height 7
checkbox input"] "true"
click at [948, 345] on label "Google Shopping" at bounding box center [963, 340] width 57 height 11
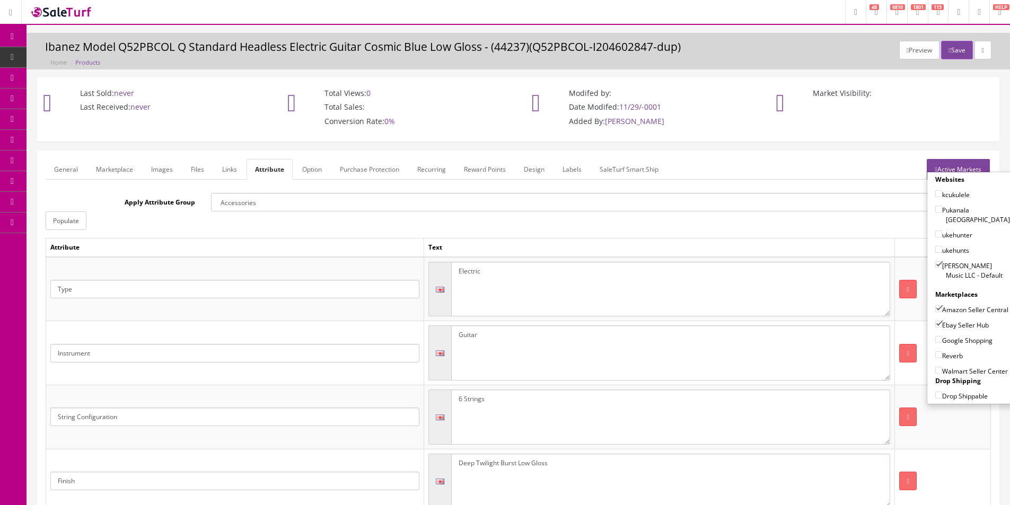
click at [942, 343] on input"] "Google Shopping" at bounding box center [938, 339] width 7 height 7
checkbox input"] "true"
click at [946, 357] on label "Reverb" at bounding box center [949, 356] width 28 height 11
click at [942, 357] on input"] "Reverb" at bounding box center [938, 355] width 7 height 7
checkbox input"] "true"
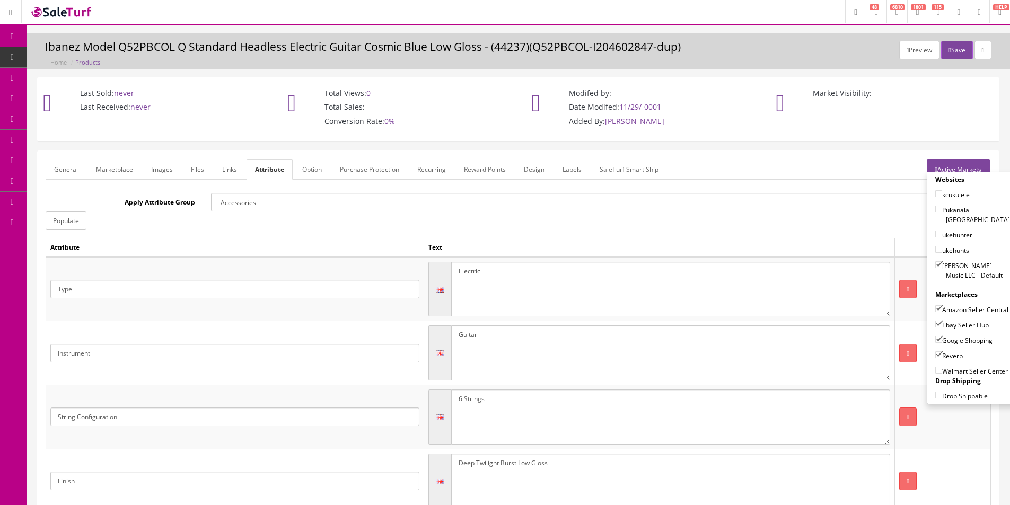
click at [951, 59] on button "Save" at bounding box center [956, 50] width 31 height 19
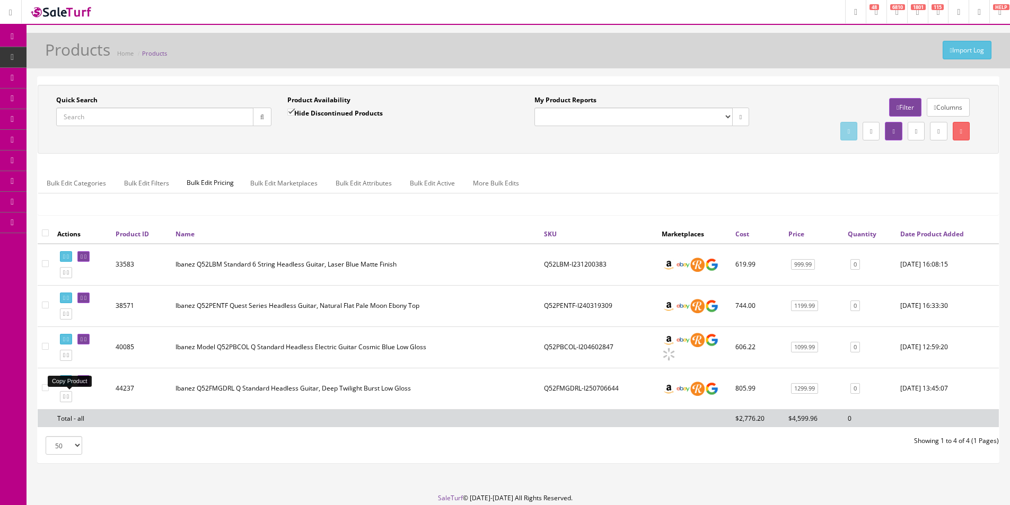
click at [65, 398] on icon at bounding box center [64, 397] width 2 height 6
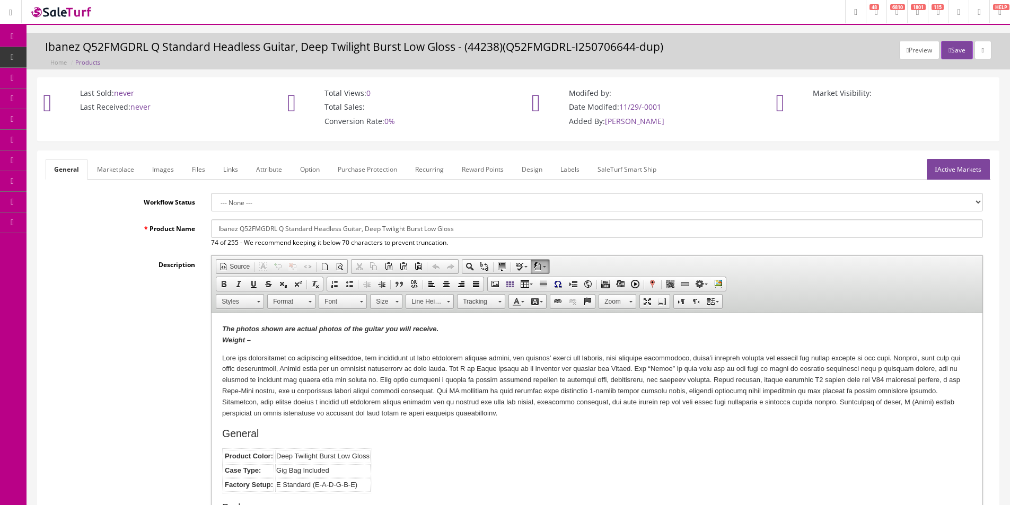
drag, startPoint x: 260, startPoint y: 226, endPoint x: 278, endPoint y: 227, distance: 17.5
click at [278, 227] on input "Ibanez Q52FMGDRL Q Standard Headless Guitar, Deep Twilight Burst Low Gloss" at bounding box center [597, 229] width 772 height 19
click at [272, 227] on input "Ibanez Q52FMGNTL Q Standard Headless Guitar, Deep Twilight Burst Low Gloss" at bounding box center [597, 229] width 772 height 19
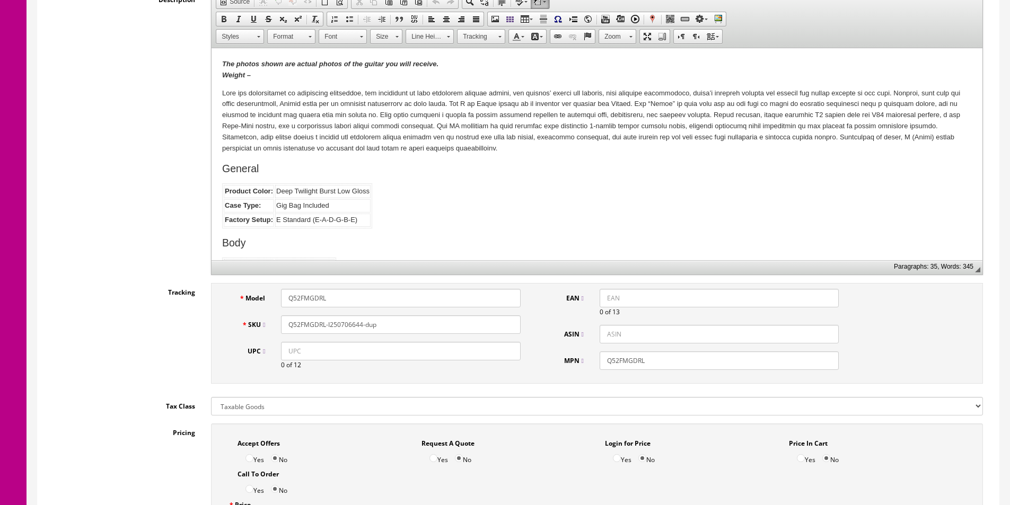
type input "Ibanez Q52FMGNTL Q Standard Headless Guitar, Deep Twilight Burst Low Gloss"
click at [309, 294] on input "Q52FMGDRL" at bounding box center [400, 298] width 239 height 19
paste input "NTL"
type input "Q52FMGNTL"
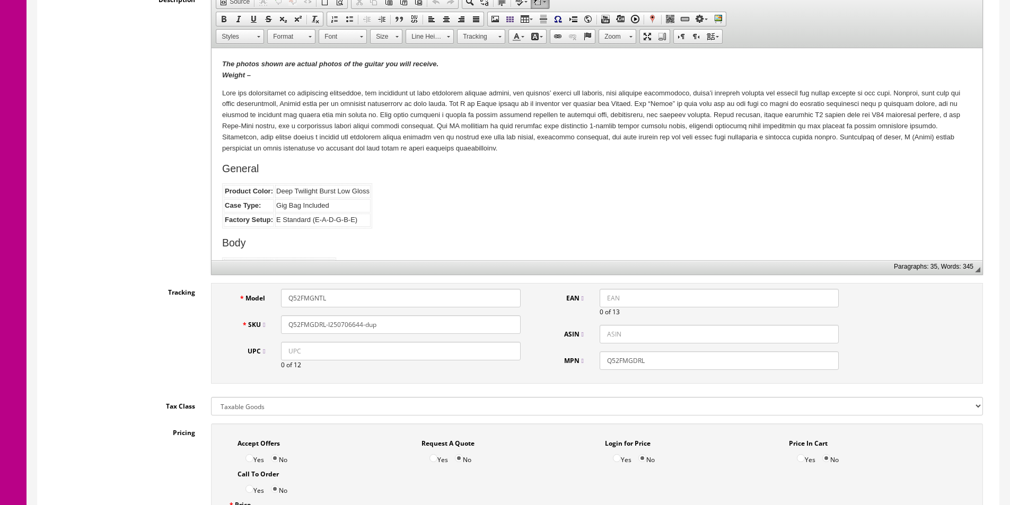
paste input "NTL"
type input "Q52FMGNTL-I250706644"
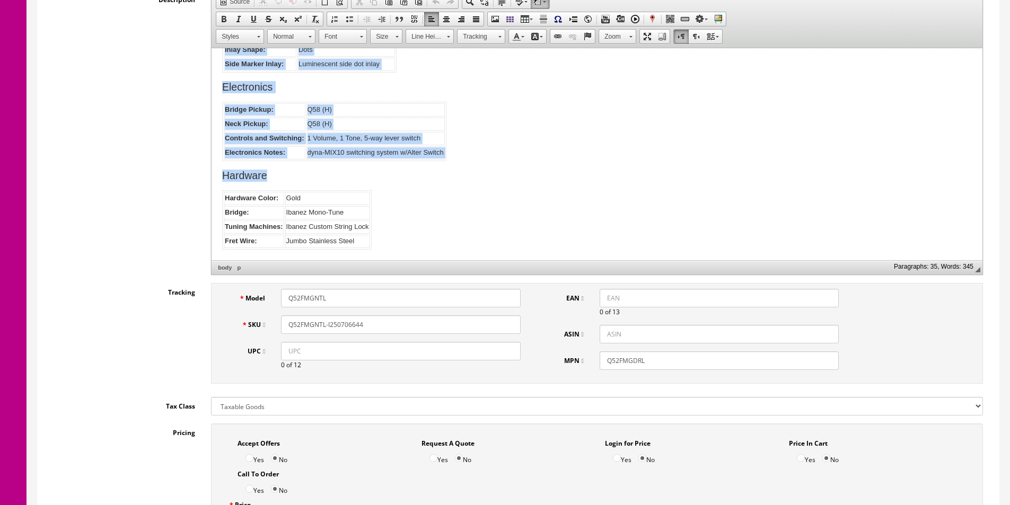
drag, startPoint x: 217, startPoint y: 91, endPoint x: 494, endPoint y: 393, distance: 409.5
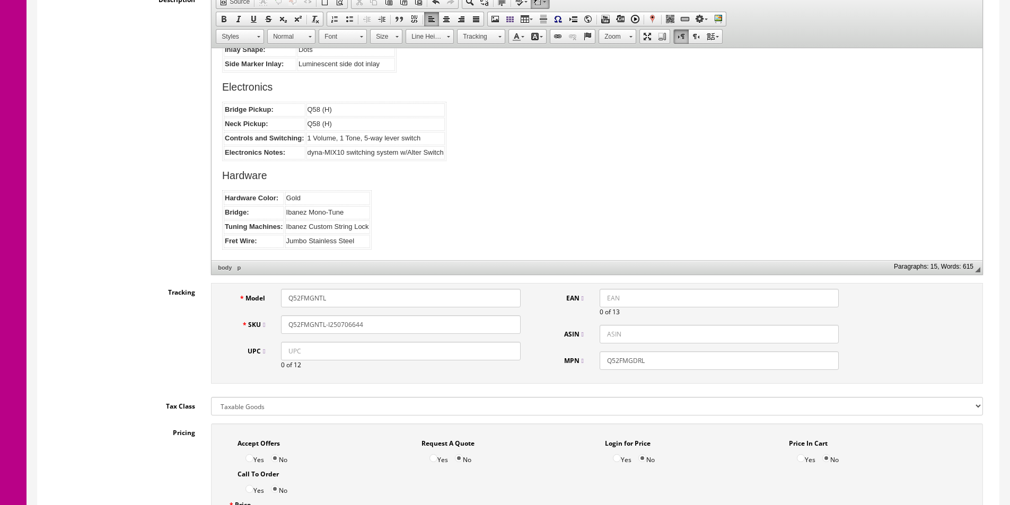
scroll to position [327, 0]
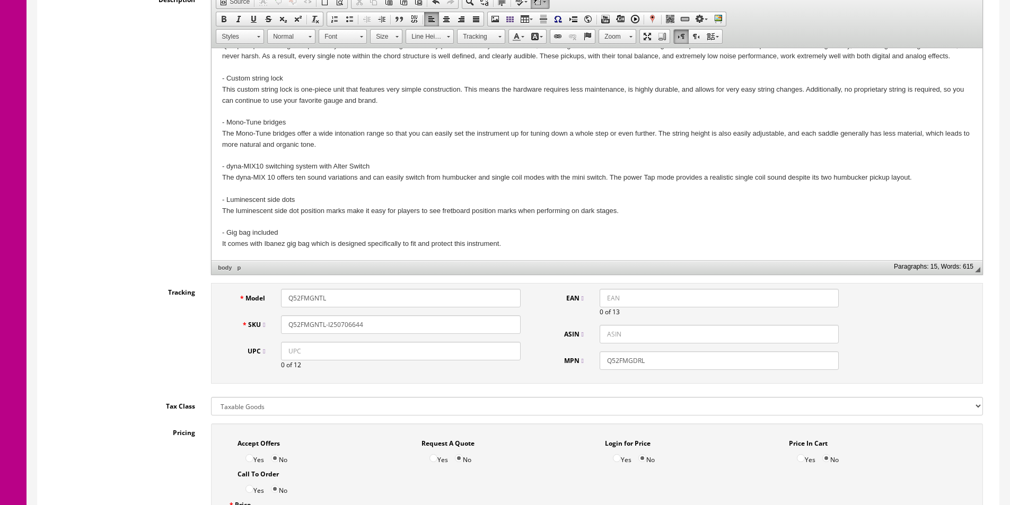
click at [68, 293] on label "Tracking" at bounding box center [124, 290] width 157 height 14
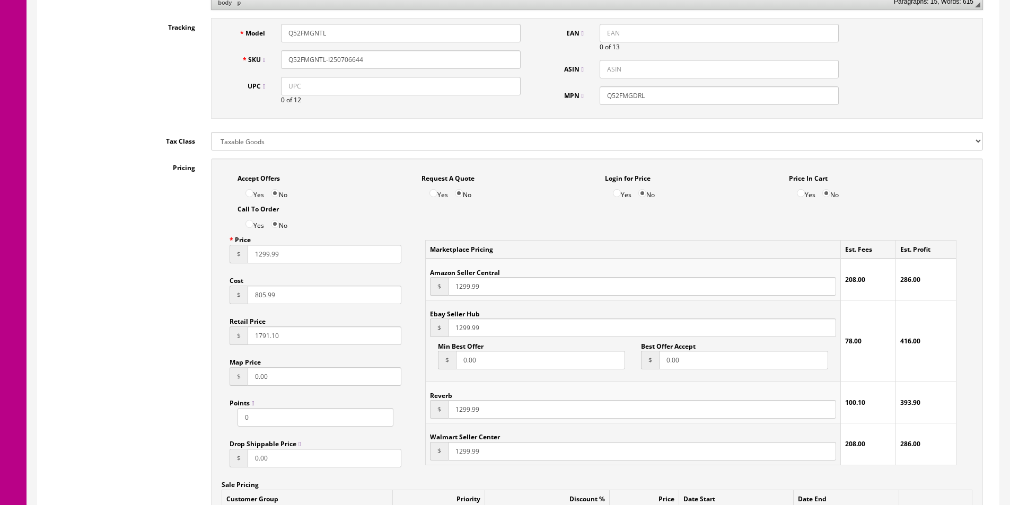
click at [59, 185] on div "Pricing Accept Offers Yes No Request A Quote Yes No Login for Price Yes No Pric…" at bounding box center [518, 398] width 945 height 479
click at [274, 292] on input "805.99" at bounding box center [325, 295] width 154 height 19
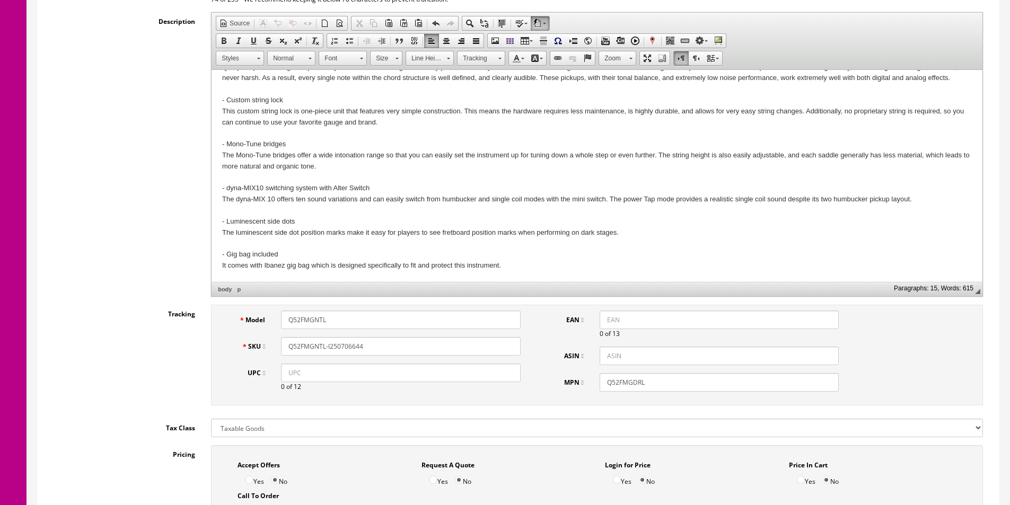
scroll to position [0, 0]
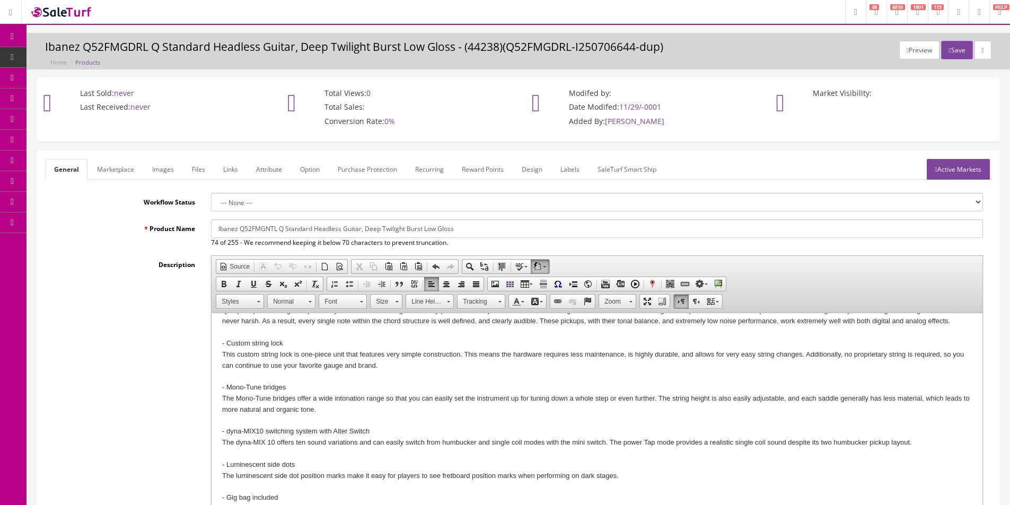
drag, startPoint x: 366, startPoint y: 227, endPoint x: 515, endPoint y: 230, distance: 149.0
click at [515, 230] on input "Ibanez Q52FMGNTL Q Standard Headless Guitar, Deep Twilight Burst Low Gloss" at bounding box center [597, 229] width 772 height 19
click at [343, 225] on input "Ibanez Q52FMGNTL Q Standard Headless Guitar, Natural Low Gloss FInish" at bounding box center [597, 229] width 772 height 19
click at [447, 227] on input "Ibanez Q52FMGNTL Q Standard Headless Electric Guitar, Natural Low Gloss FInish" at bounding box center [597, 229] width 772 height 19
type input "Ibanez Q52FMGNTL Q Standard Headless Electric Guitar, Natural Low Gloss Finish"
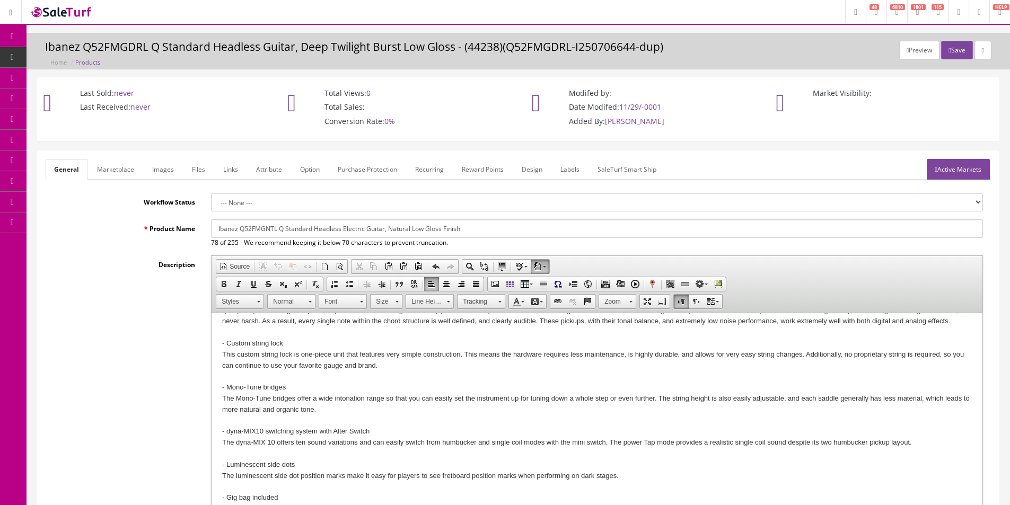
click at [118, 169] on link "Marketplace" at bounding box center [116, 169] width 54 height 21
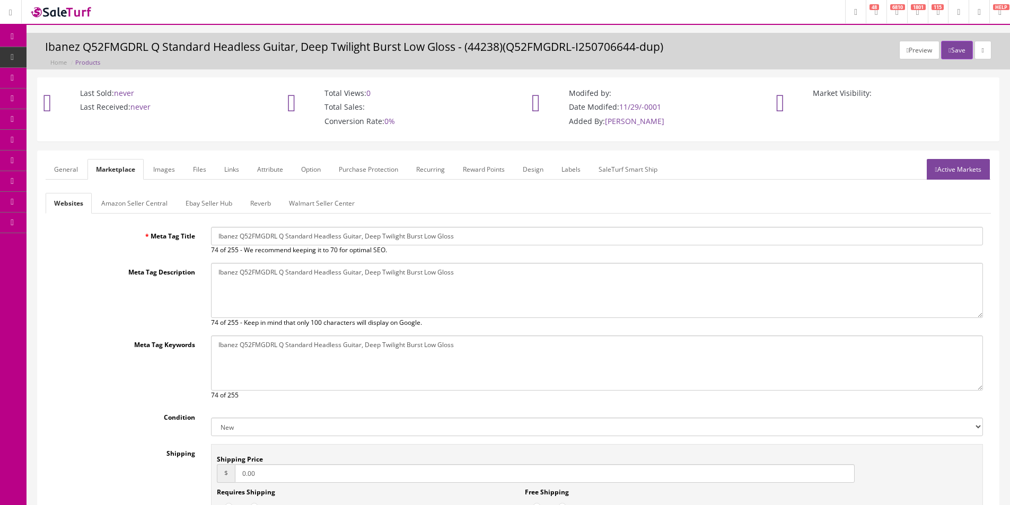
click at [267, 238] on input "Ibanez Q52FMGDRL Q Standard Headless Guitar, Deep Twilight Burst Low Gloss" at bounding box center [597, 236] width 772 height 19
paste input "NTL Q Standard Headless Electric Guitar, Natural Low Gloss Finish"
type input "Ibanez Q52FMGNTL Q Standard Headless Electric Guitar, Natural Low Gloss Finish"
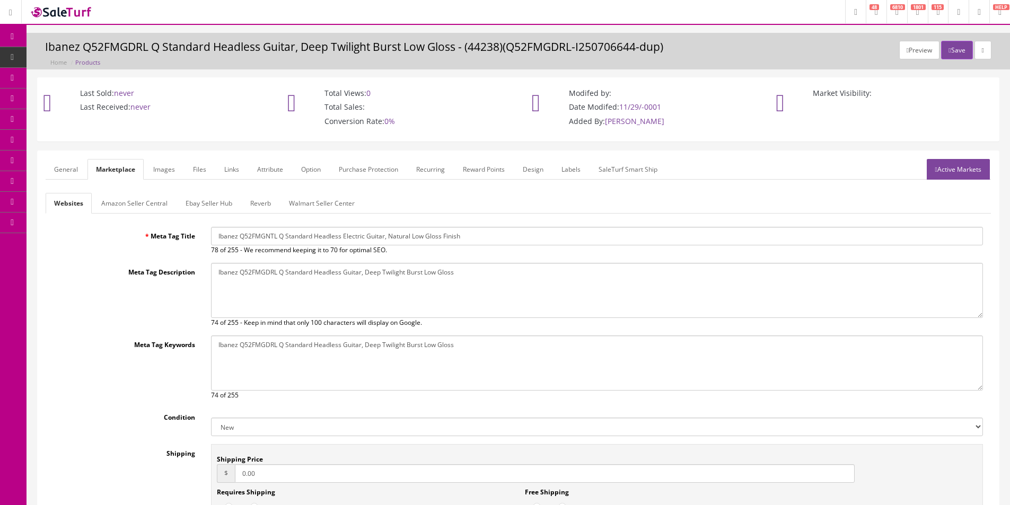
click at [283, 299] on textarea "Ibanez Q52FMGDRL Q Standard Headless Guitar, Deep Twilight Burst Low Gloss" at bounding box center [597, 290] width 772 height 55
paste textarea "NTL Q Standard Headless Electric Guitar, Natural Low Gloss Finish"
type textarea "Ibanez Q52FMGNTL Q Standard Headless Electric Guitar, Natural Low Gloss Finish"
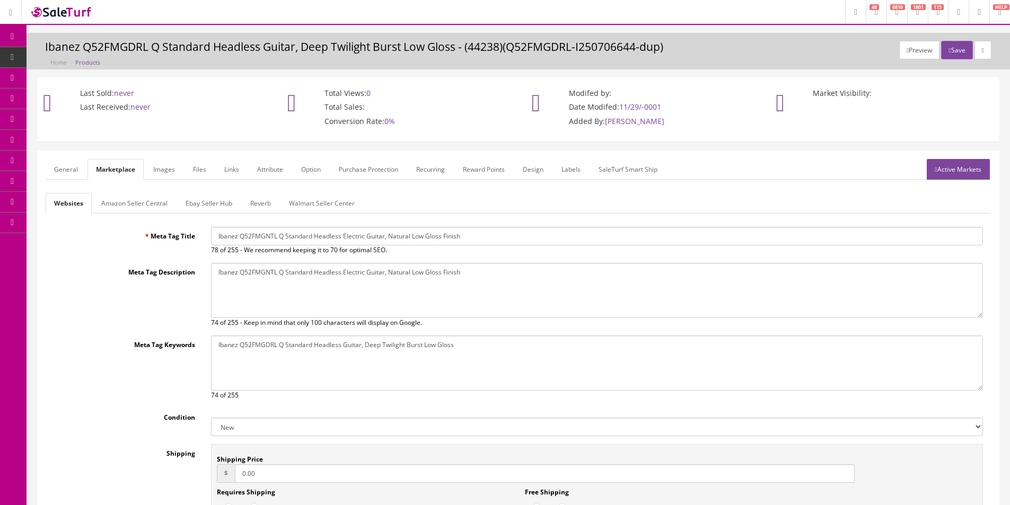
click at [315, 379] on textarea "Ibanez Q52FMGDRL Q Standard Headless Guitar, Deep Twilight Burst Low Gloss" at bounding box center [597, 363] width 772 height 55
paste textarea "NTL Q Standard Headless Electric Guitar, Natural Low Gloss Finish"
type textarea "Ibanez Q52FMGNTL Q Standard Headless Electric Guitar, Natural Low Gloss Finish"
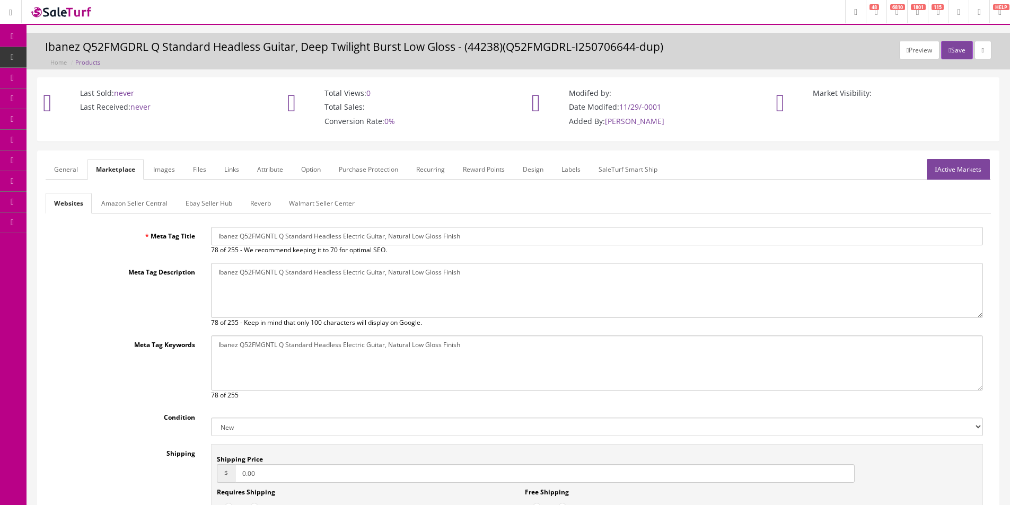
click at [258, 198] on link "Reverb" at bounding box center [261, 203] width 38 height 21
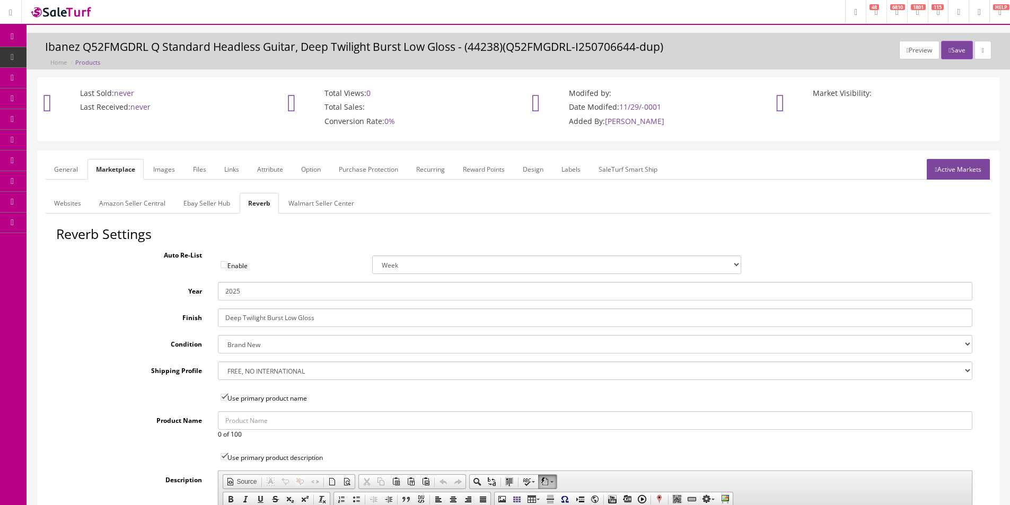
click at [232, 311] on input "Deep Twilight Burst Low Gloss" at bounding box center [595, 318] width 755 height 19
click at [275, 323] on input "Deep Twilight Burst Low Gloss" at bounding box center [595, 318] width 755 height 19
drag, startPoint x: 285, startPoint y: 318, endPoint x: 69, endPoint y: 303, distance: 216.4
click at [71, 303] on div "Reverb Settings Auto Re-List Enable Week 2 Weeks 30 Days (Month) 90 Days (3 Mon…" at bounding box center [518, 495] width 945 height 537
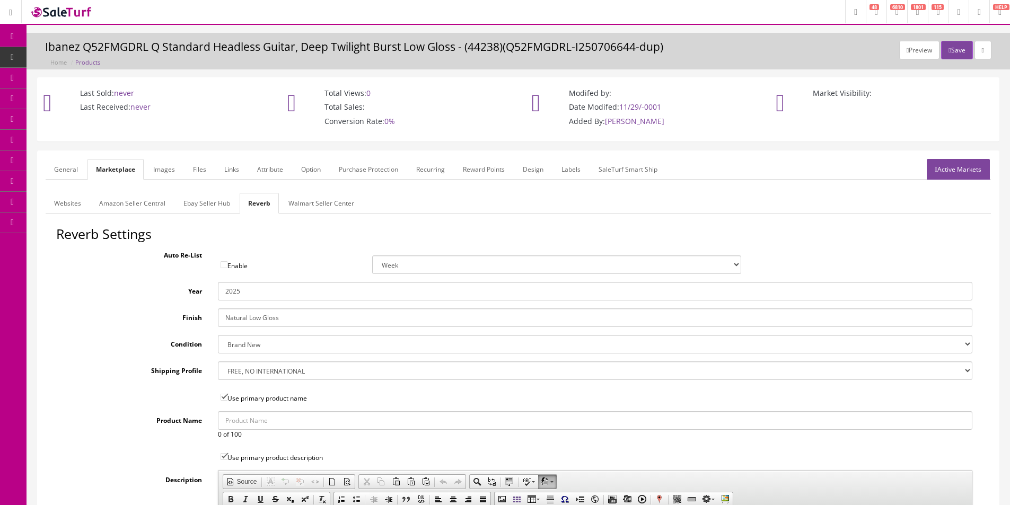
type input "Natural Low Gloss"
click at [164, 167] on link "Images" at bounding box center [164, 169] width 39 height 21
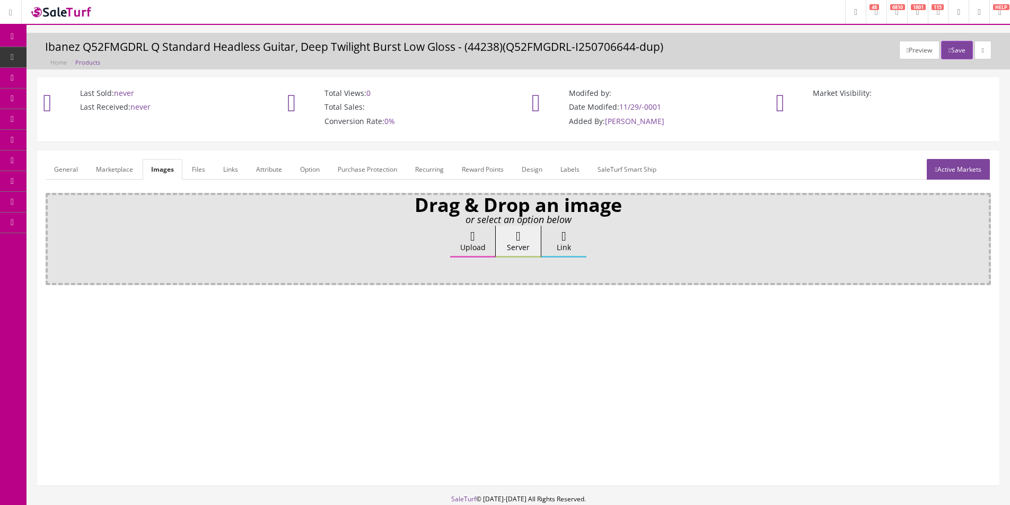
click at [281, 165] on link "Attribute" at bounding box center [269, 169] width 43 height 21
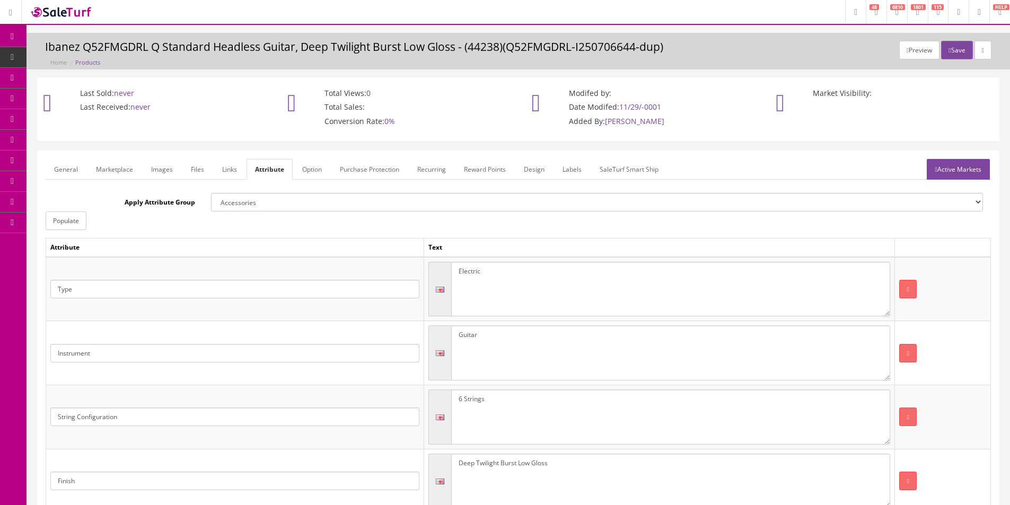
scroll to position [200, 0]
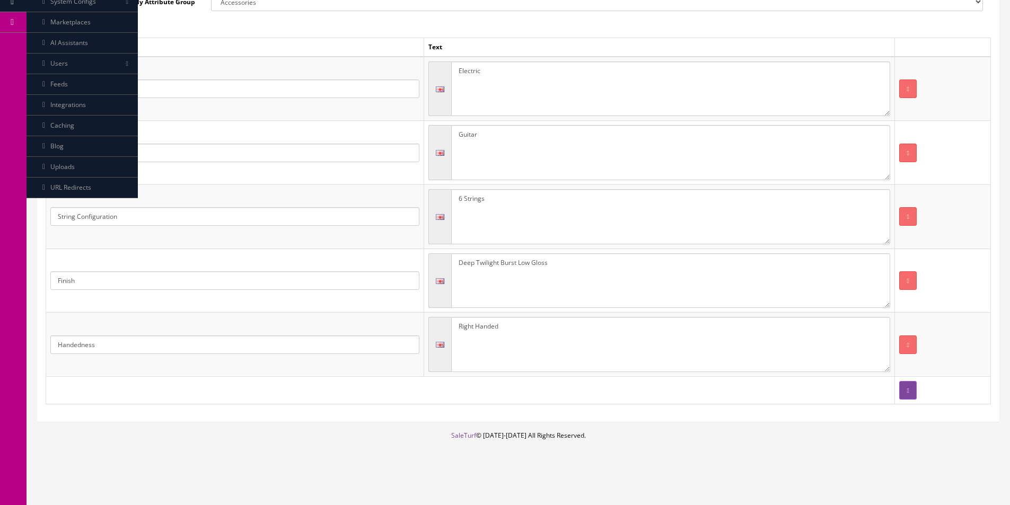
drag, startPoint x: 497, startPoint y: 262, endPoint x: 241, endPoint y: 248, distance: 256.0
click at [242, 249] on tr "Finish Deep Twilight Burst Low Gloss" at bounding box center [518, 281] width 945 height 64
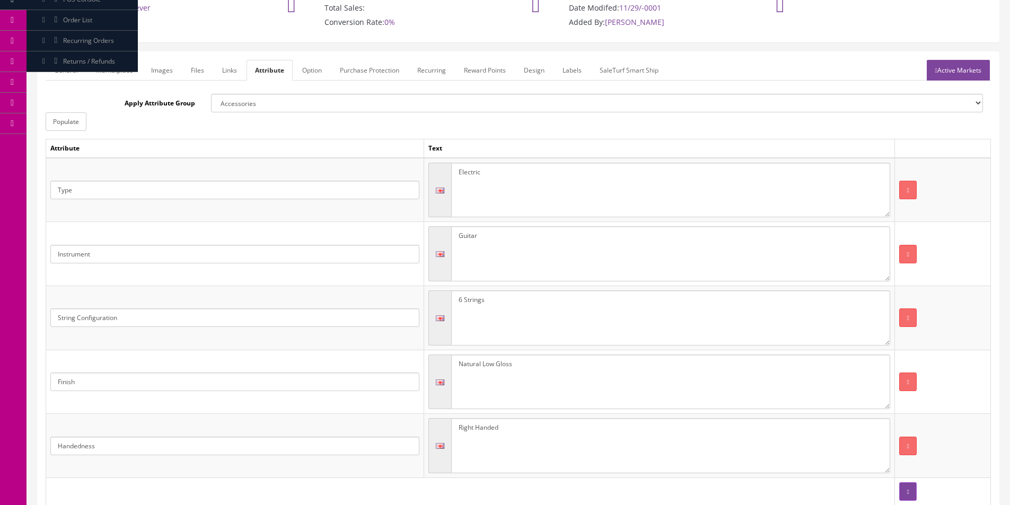
scroll to position [41, 0]
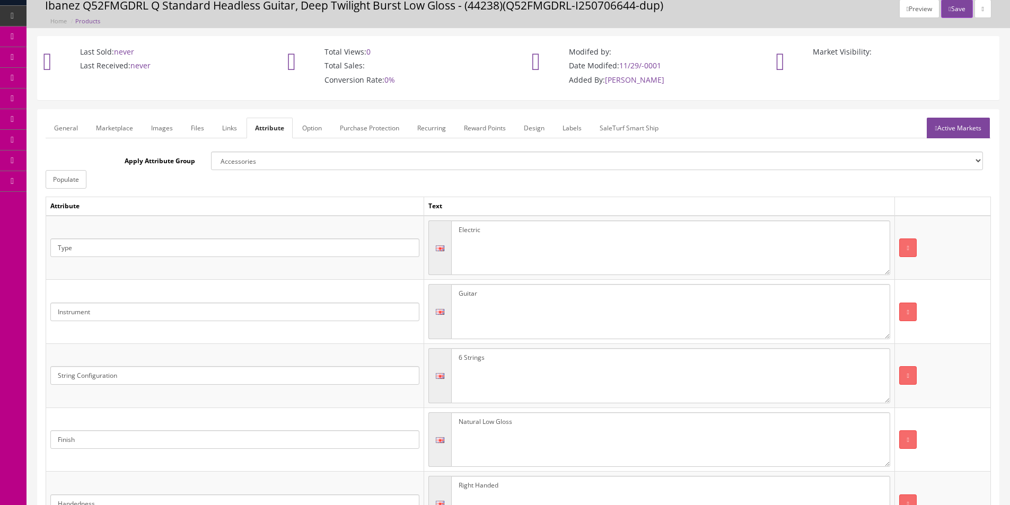
type textarea "Natural Low Gloss"
click at [986, 134] on link "Active Markets" at bounding box center [958, 128] width 63 height 21
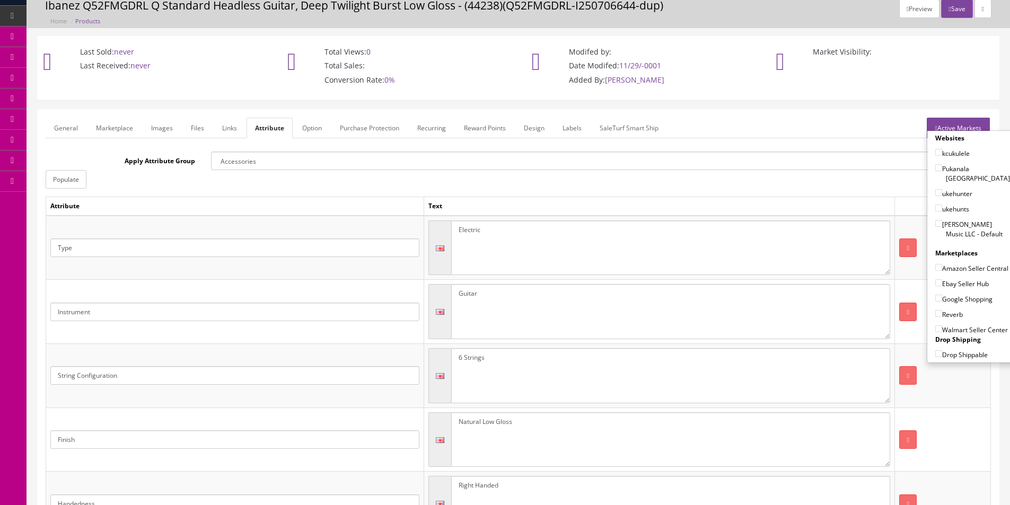
click at [947, 219] on label "[PERSON_NAME] Music LLC - Default" at bounding box center [972, 229] width 75 height 20
click at [942, 220] on input"] "[PERSON_NAME] Music LLC - Default" at bounding box center [938, 223] width 7 height 7
click at [951, 220] on label "[PERSON_NAME] Music LLC - Default" at bounding box center [972, 229] width 75 height 20
click at [942, 220] on input"] "[PERSON_NAME] Music LLC - Default" at bounding box center [938, 223] width 7 height 7
click at [951, 226] on label "[PERSON_NAME] Music LLC - Default" at bounding box center [972, 229] width 75 height 20
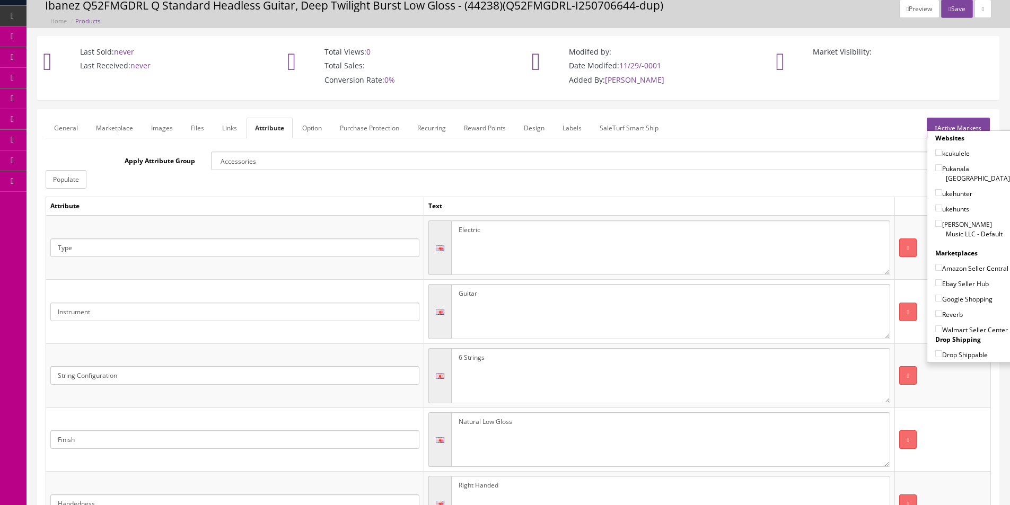
click at [942, 226] on input"] "[PERSON_NAME] Music LLC - Default" at bounding box center [938, 223] width 7 height 7
checkbox input"] "true"
click at [950, 263] on label "Amazon Seller Central" at bounding box center [971, 268] width 73 height 11
click at [942, 264] on input"] "Amazon Seller Central" at bounding box center [938, 267] width 7 height 7
checkbox input"] "true"
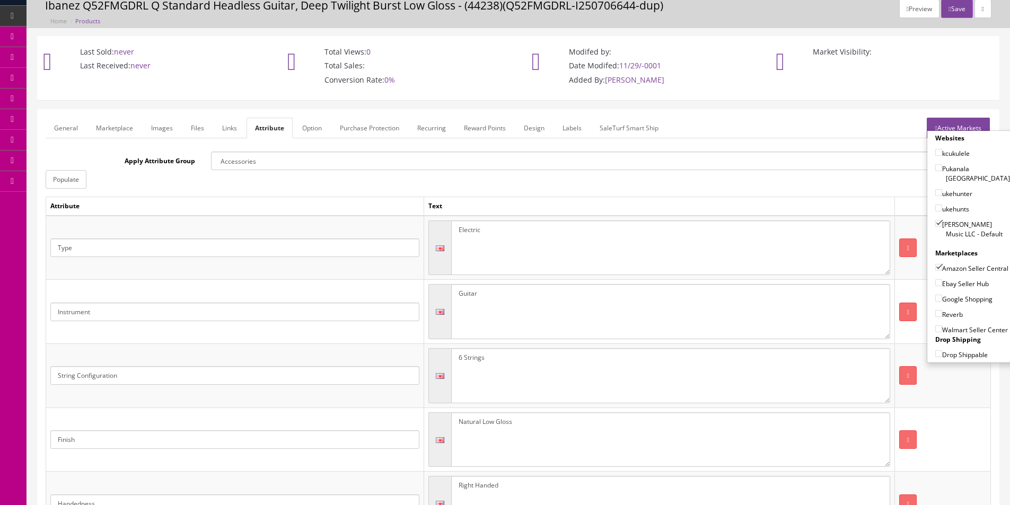
click at [949, 283] on label "Ebay Seller Hub" at bounding box center [962, 283] width 54 height 11
click at [942, 283] on input"] "Ebay Seller Hub" at bounding box center [938, 282] width 7 height 7
checkbox input"] "true"
click at [948, 295] on label "Google Shopping" at bounding box center [963, 299] width 57 height 11
click at [942, 295] on input"] "Google Shopping" at bounding box center [938, 298] width 7 height 7
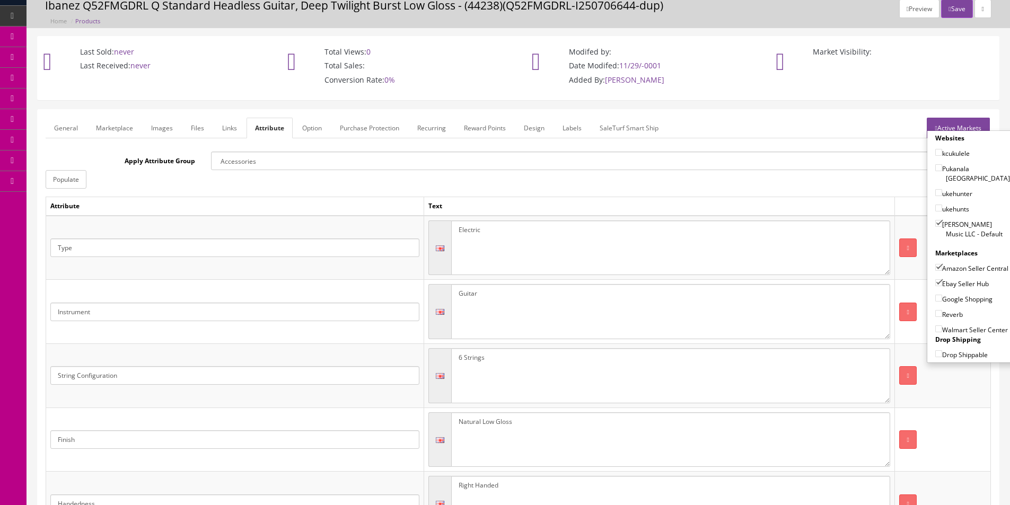
checkbox input"] "true"
click at [947, 310] on label "Reverb" at bounding box center [949, 314] width 28 height 11
click at [942, 310] on input"] "Reverb" at bounding box center [938, 313] width 7 height 7
checkbox input"] "true"
click at [951, 8] on button "Save" at bounding box center [956, 8] width 31 height 19
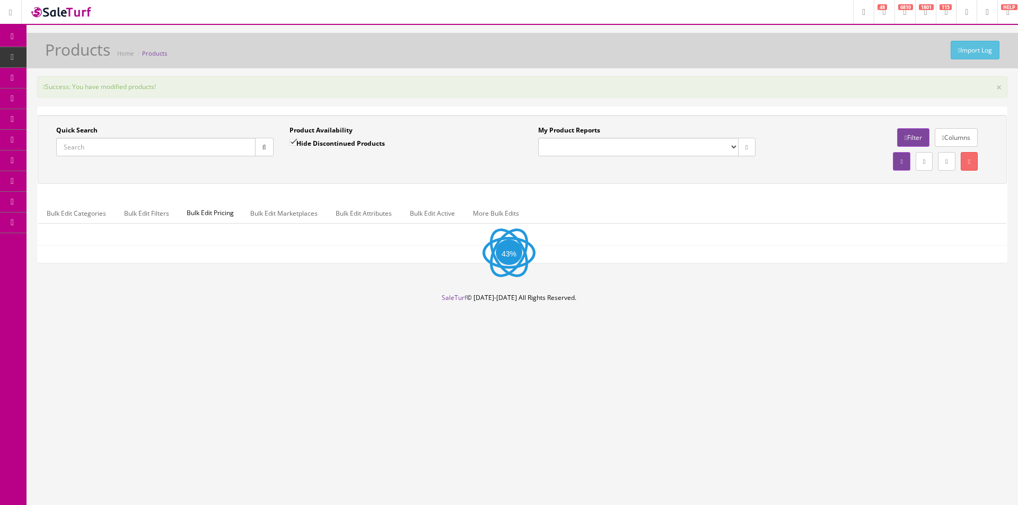
click at [484, 103] on div "Success: You have modified products! × Quick Search Date From Product Availabil…" at bounding box center [523, 174] width 992 height 196
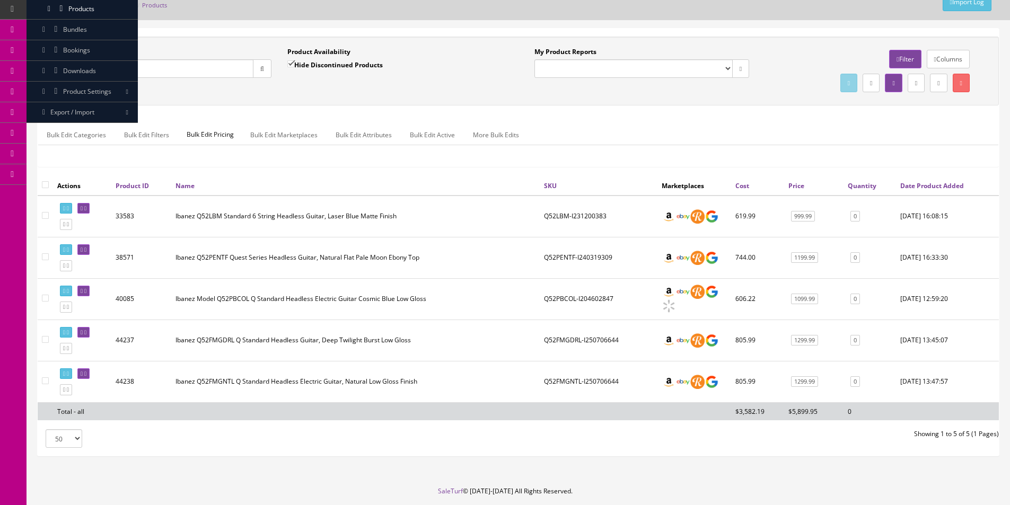
scroll to position [83, 0]
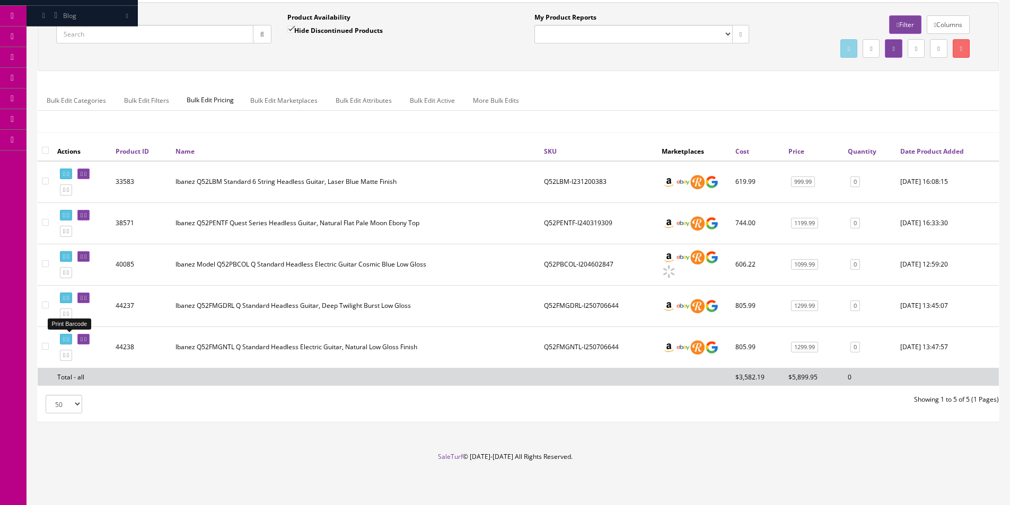
click at [67, 335] on link at bounding box center [66, 339] width 12 height 11
click at [69, 297] on icon at bounding box center [68, 298] width 2 height 6
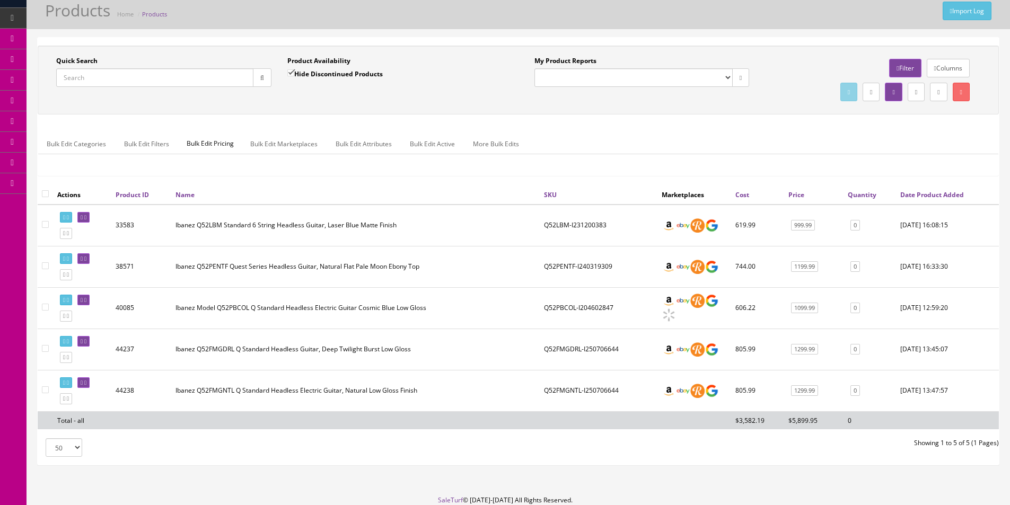
scroll to position [0, 0]
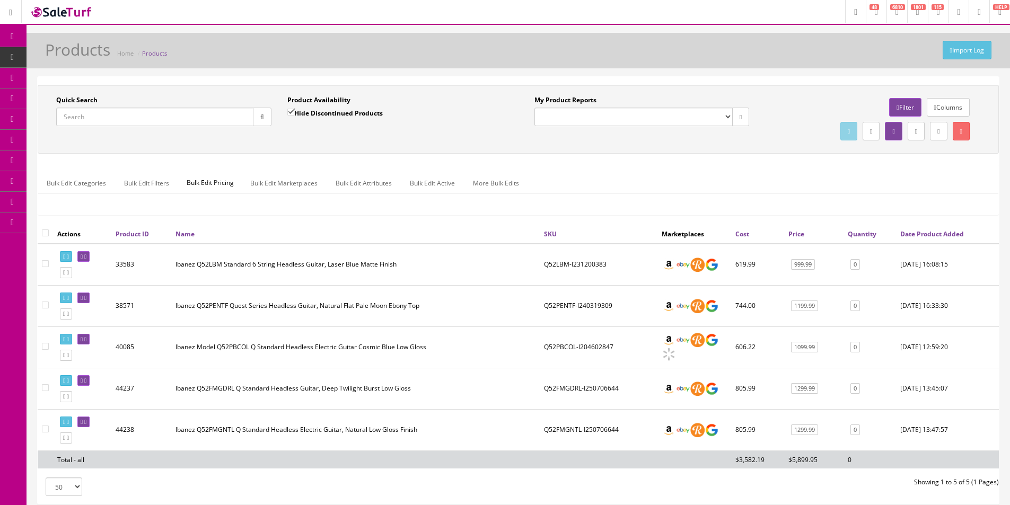
click at [152, 113] on input "Quick Search" at bounding box center [154, 117] width 197 height 19
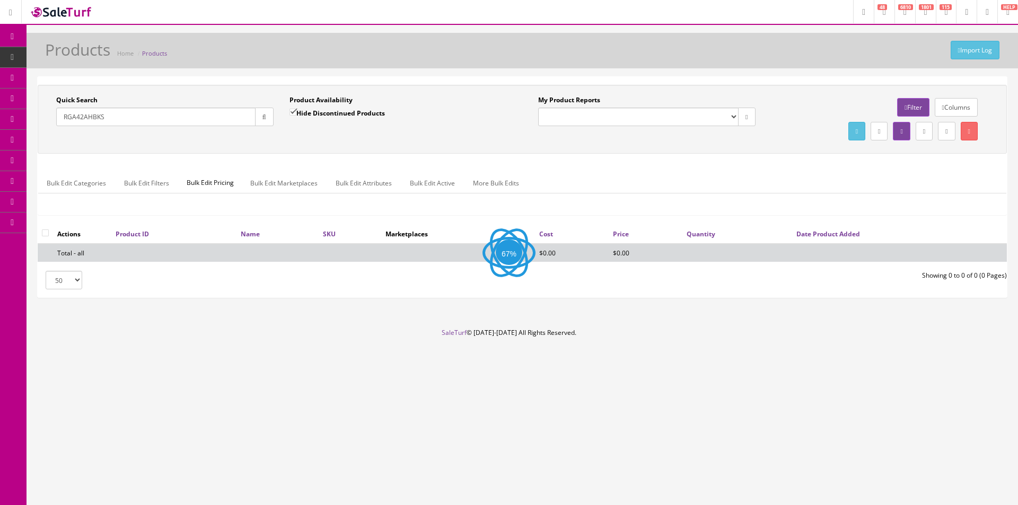
type input "RGA42AHBKS"
click at [351, 123] on div "Hide Discontinued Products" at bounding box center [337, 117] width 95 height 19
click at [353, 117] on label "Hide Discontinued Products" at bounding box center [337, 113] width 95 height 11
click at [296, 116] on input "Hide Discontinued Products" at bounding box center [293, 112] width 7 height 7
checkbox input "false"
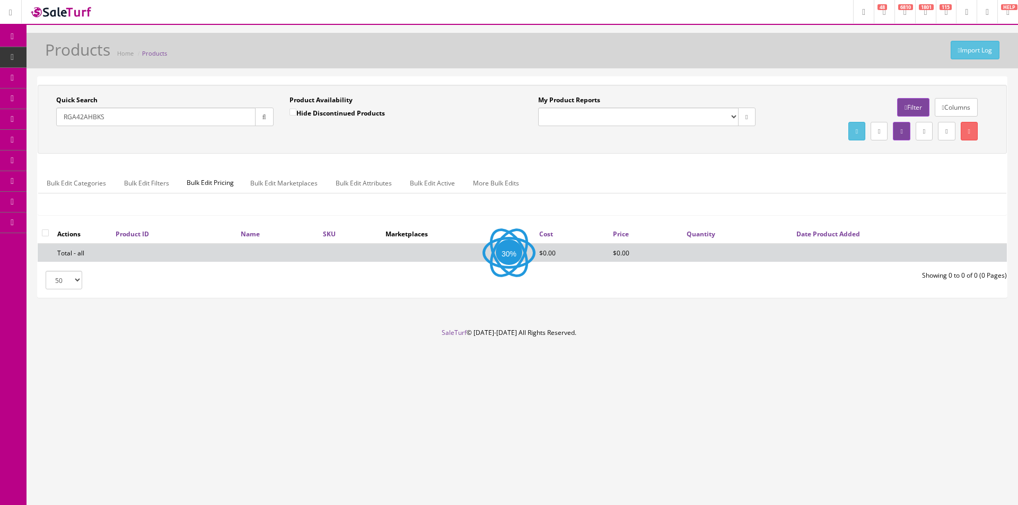
click at [110, 117] on input "RGA42AHBKS" at bounding box center [155, 117] width 199 height 19
click at [81, 117] on input "RGA42AHBKS" at bounding box center [155, 117] width 199 height 19
drag, startPoint x: 83, startPoint y: 116, endPoint x: 179, endPoint y: 115, distance: 95.5
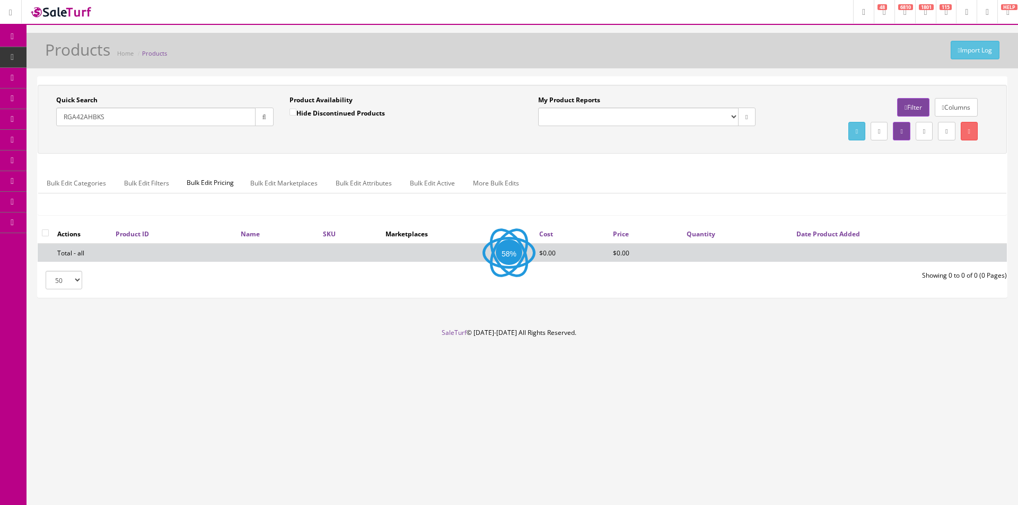
click at [179, 116] on input "RGA42AHBKS" at bounding box center [155, 117] width 199 height 19
type input "RGA42"
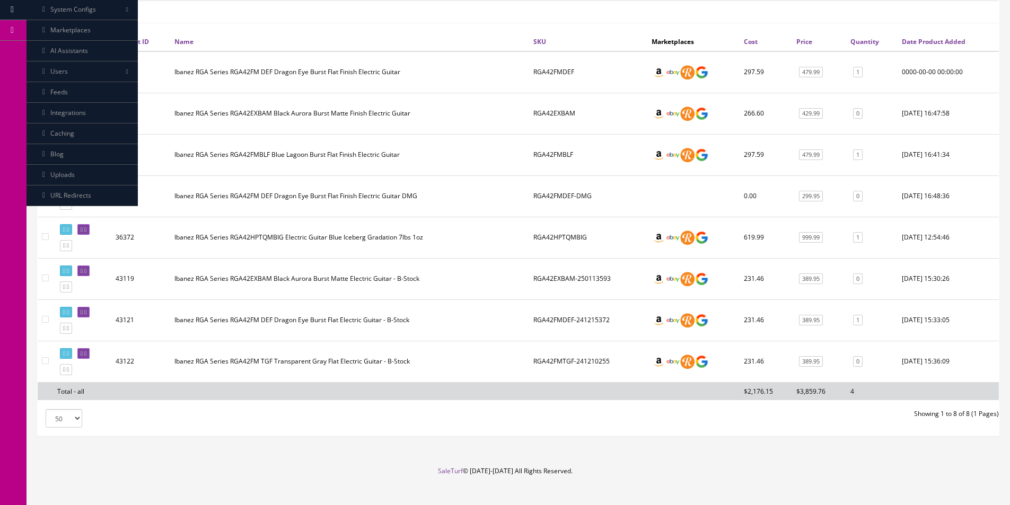
scroll to position [207, 0]
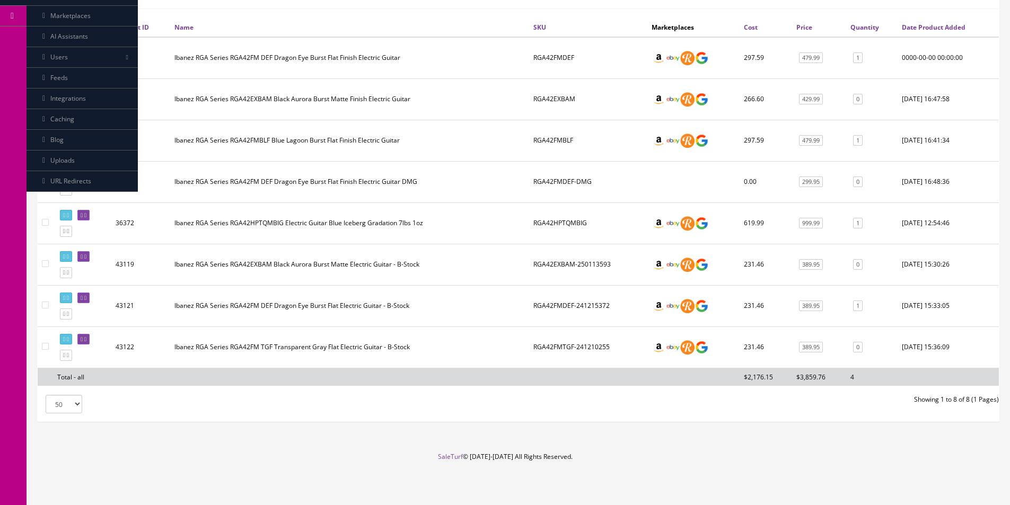
click at [523, 255] on td "Ibanez RGA Series RGA42EXBAM Black Aurora Burst Matte Electric Guitar - B-Stock" at bounding box center [349, 264] width 359 height 41
click at [69, 355] on icon at bounding box center [68, 356] width 2 height 6
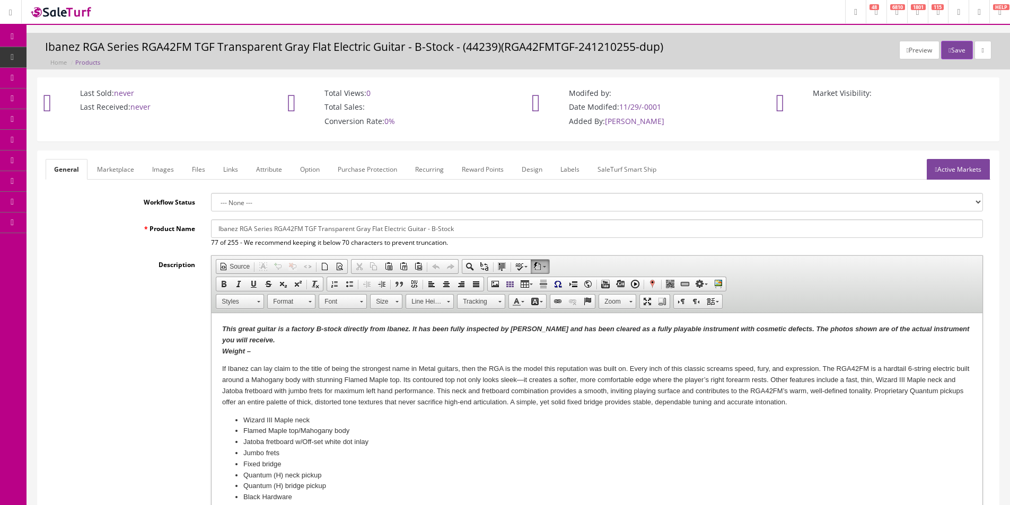
scroll to position [371, 0]
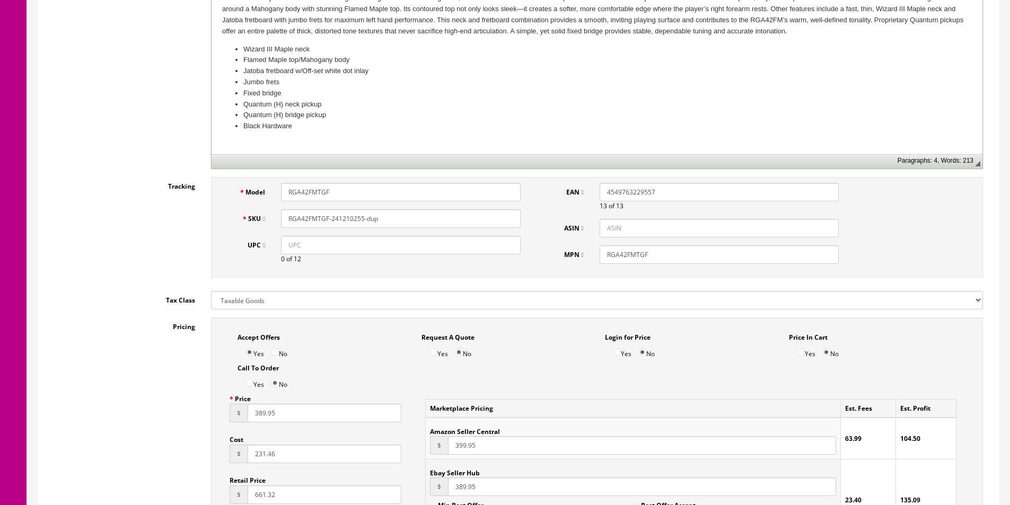
click at [378, 194] on input "RGA42FMTGF" at bounding box center [400, 192] width 239 height 19
paste input "450QMBTGB"
click at [378, 195] on input "RGA42FMTGF" at bounding box center [400, 192] width 239 height 19
type input "RG450QMBTGB"
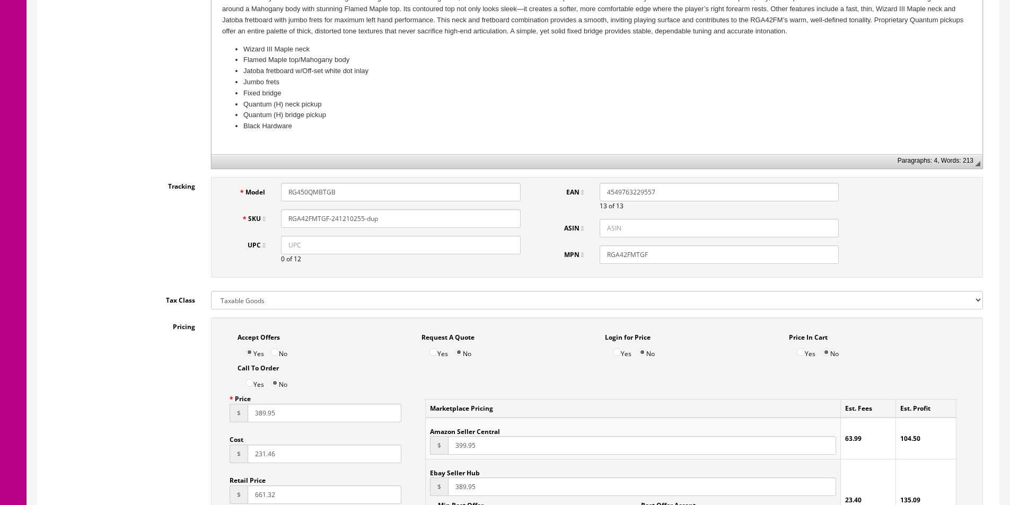
paste input "450QMBTGB"
type input "RG450QMBTGB"
click at [608, 248] on input "RGA42FMTGF" at bounding box center [719, 255] width 239 height 19
click at [608, 249] on input "RGA42FMTGF" at bounding box center [719, 255] width 239 height 19
click at [608, 248] on input "RGA42FMTGF" at bounding box center [719, 255] width 239 height 19
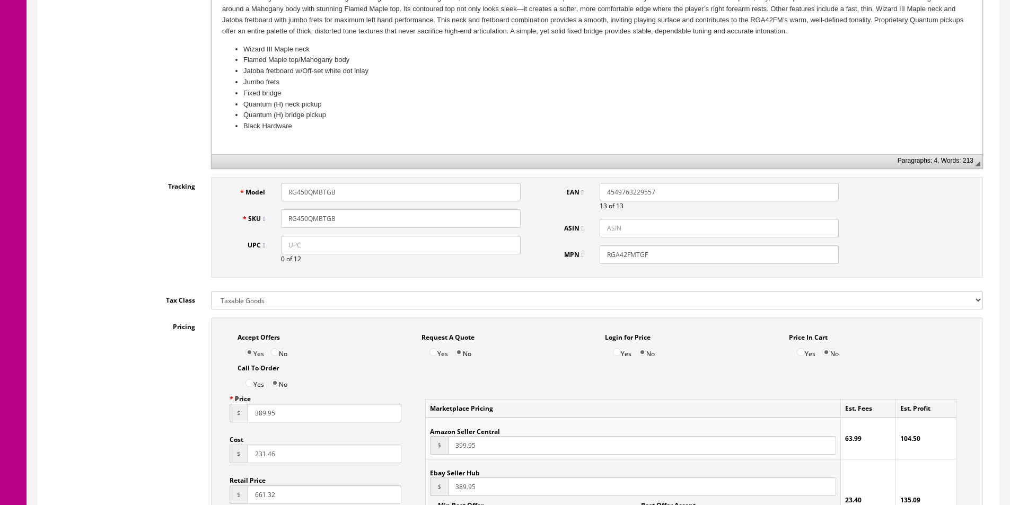
paste input "450QMBTGB"
type input "RG450QMBTGB"
click at [635, 190] on input "4549763229557" at bounding box center [719, 192] width 239 height 19
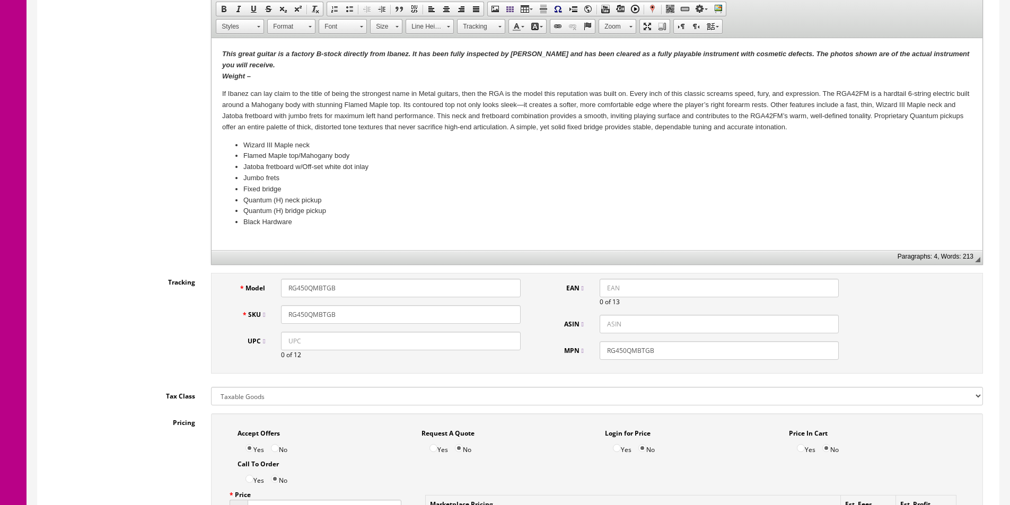
scroll to position [106, 0]
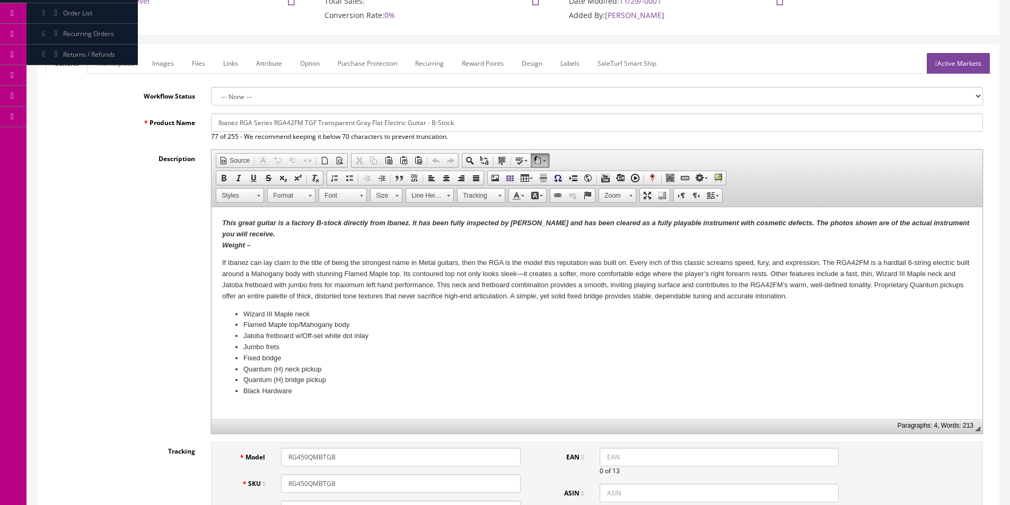
click at [253, 122] on input "Ibanez RGA Series RGA42FM TGF Transparent Gray Flat Electric Guitar - B-Stock" at bounding box center [597, 122] width 772 height 19
paste input "RG450QMBTGB"
type input "Ibanez Model RG450QMBTGB RG Standard Electric Guitar, Transparent Gray Burst"
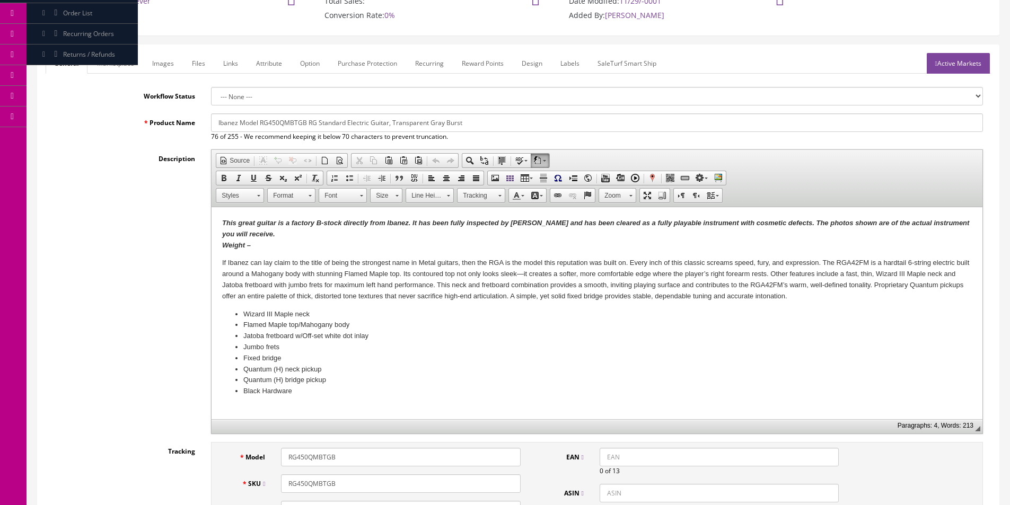
click at [107, 63] on link "Marketplace" at bounding box center [116, 63] width 54 height 21
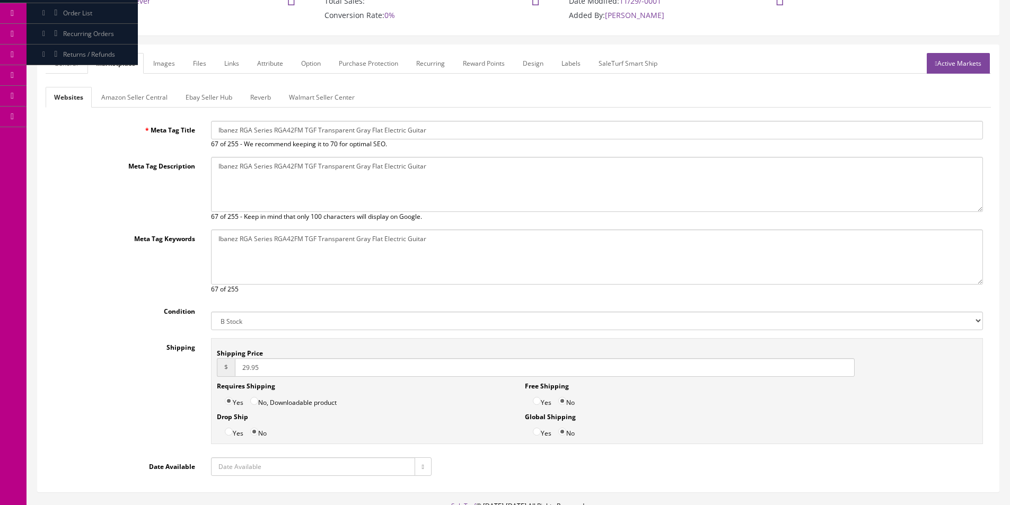
click at [310, 133] on input "Ibanez RGA Series RGA42FM TGF Transparent Gray Flat Electric Guitar" at bounding box center [597, 130] width 772 height 19
paste input "Model RG450QMBTGB RG Standard Electric Guitar, Transparent Gray Burst"
type input "Ibanez Model RG450QMBTGB RG Standard Electric Guitar, Transparent Gray Burst"
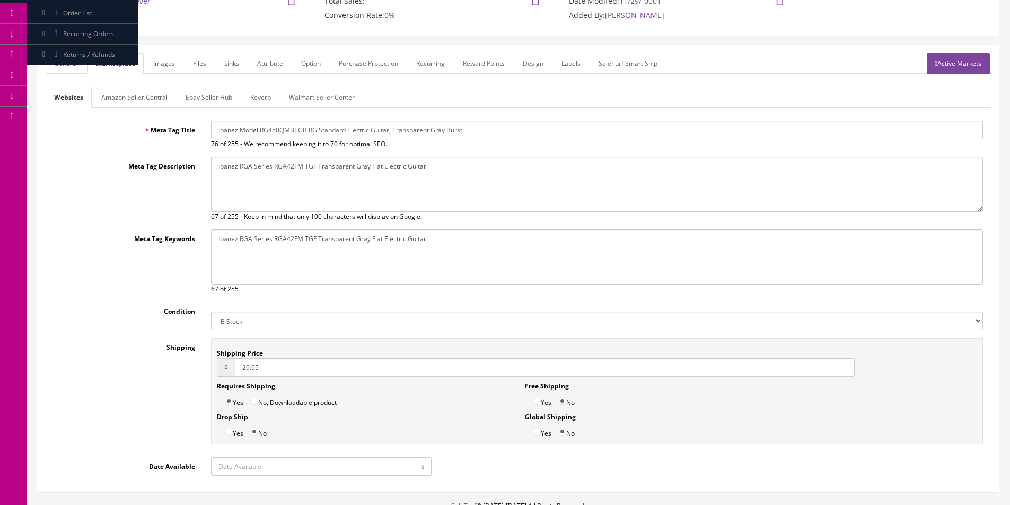
click at [316, 161] on textarea "Ibanez RGA Series RGA42FM TGF Transparent Gray Flat Electric Guitar" at bounding box center [597, 184] width 772 height 55
paste textarea "Model RG450QMBTGB RG Standard Electric Guitar, Transparent Gray Burst"
type textarea "Ibanez Model RG450QMBTGB RG Standard Electric Guitar, Transparent Gray Burst"
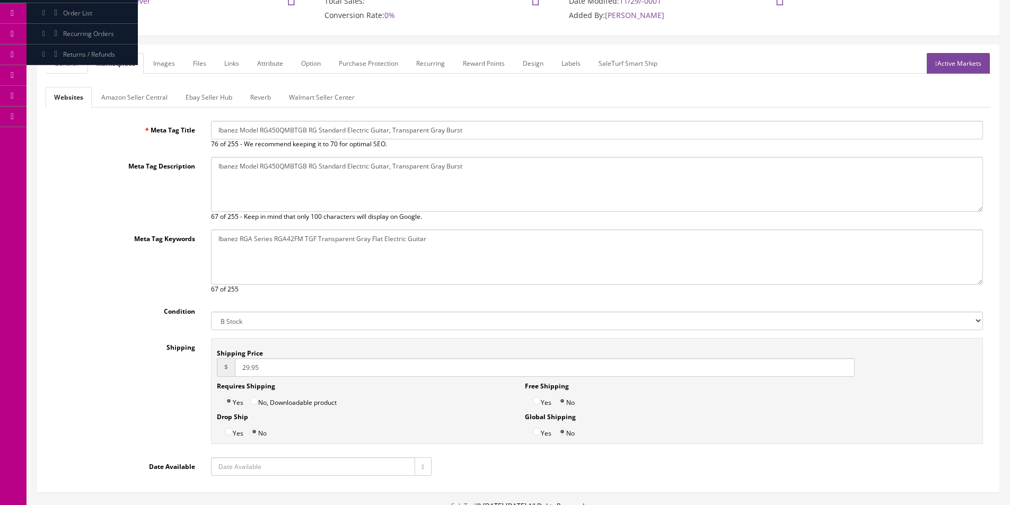
click at [347, 251] on textarea "Ibanez RGA Series RGA42FM TGF Transparent Gray Flat Electric Guitar" at bounding box center [597, 257] width 772 height 55
paste textarea "Model RG450QMBTGB RG Standard Electric Guitar, Transparent Gray Burst"
type textarea "Ibanez Model RG450QMBTGB RG Standard Electric Guitar, Transparent Gray Burst"
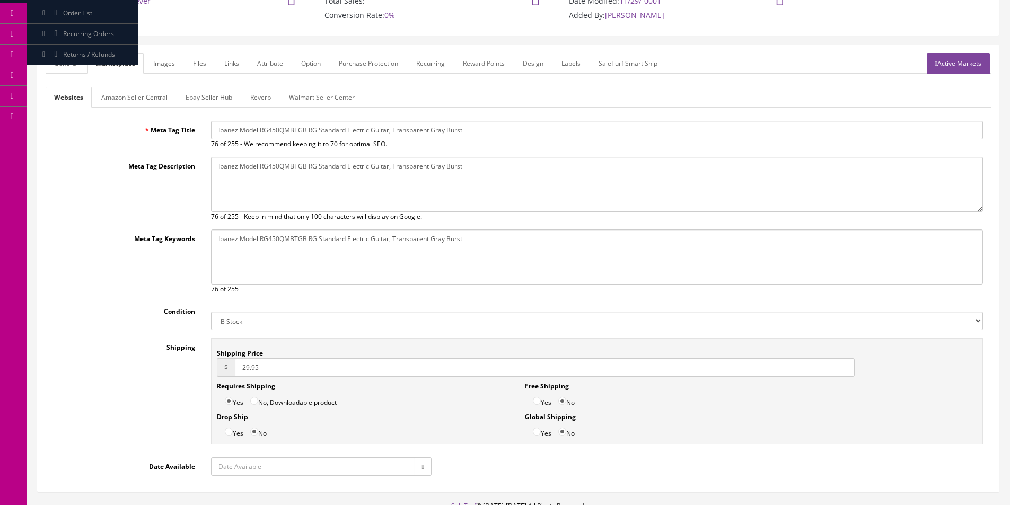
click at [274, 318] on select "New Used B Stock Open Box Re-Packed" at bounding box center [597, 321] width 772 height 19
select select "New"
click at [211, 312] on select "New Used B Stock Open Box Re-Packed" at bounding box center [597, 321] width 772 height 19
click at [260, 371] on input "29.95" at bounding box center [545, 367] width 620 height 19
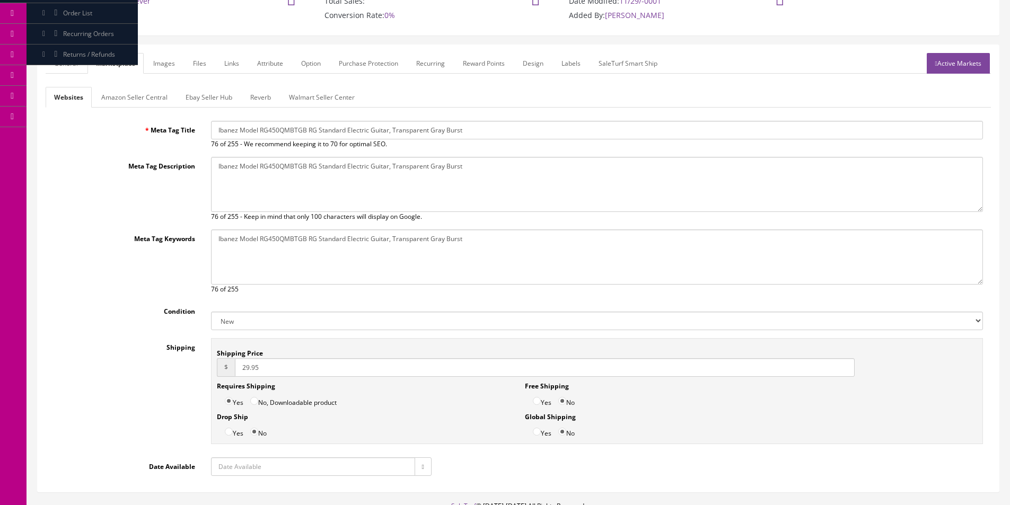
click at [260, 371] on input "29.95" at bounding box center [545, 367] width 620 height 19
type input "0"
click at [538, 399] on input "Yes" at bounding box center [537, 401] width 8 height 8
radio input "true"
click at [81, 62] on link "General" at bounding box center [66, 63] width 41 height 21
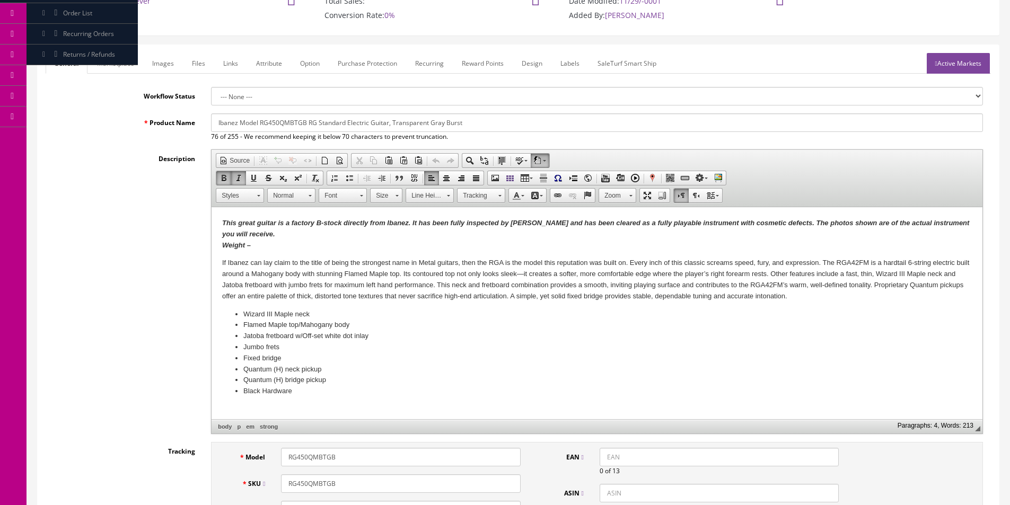
click at [261, 252] on body "This great guitar is a factory B-stock directly from Ibanez. It has been fully …" at bounding box center [597, 307] width 750 height 179
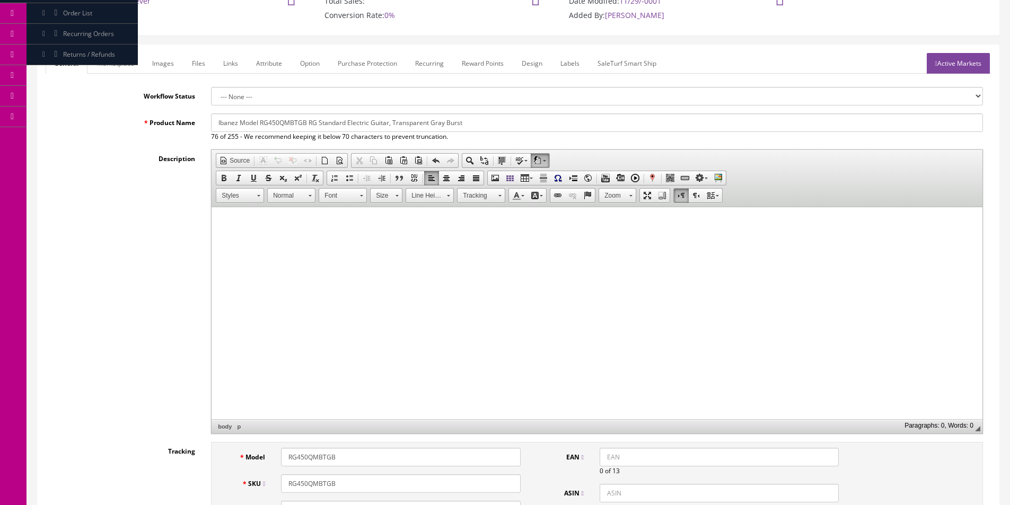
click at [755, 240] on html at bounding box center [597, 223] width 771 height 32
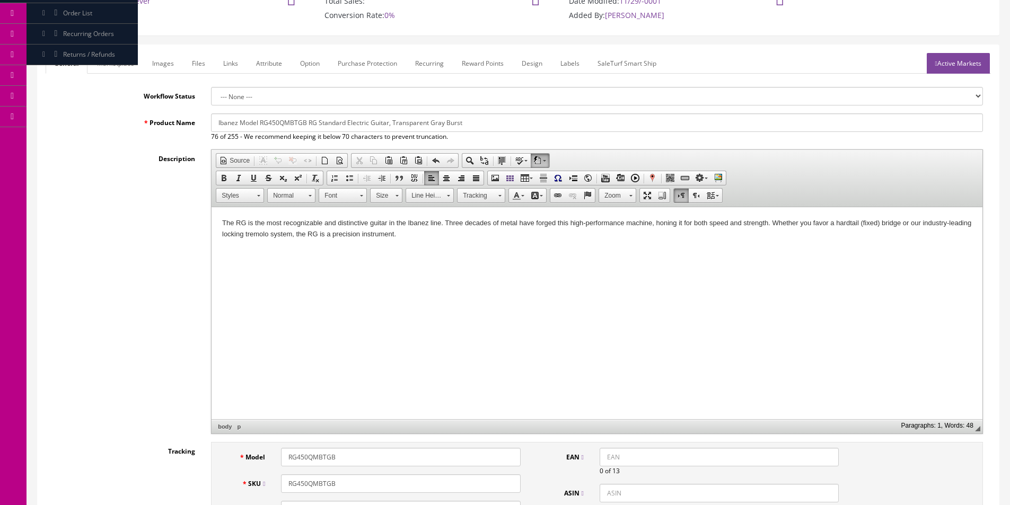
click at [492, 251] on html "The RG is the most recognizable and distinctive guitar in the Ibanez line. Thre…" at bounding box center [597, 228] width 771 height 43
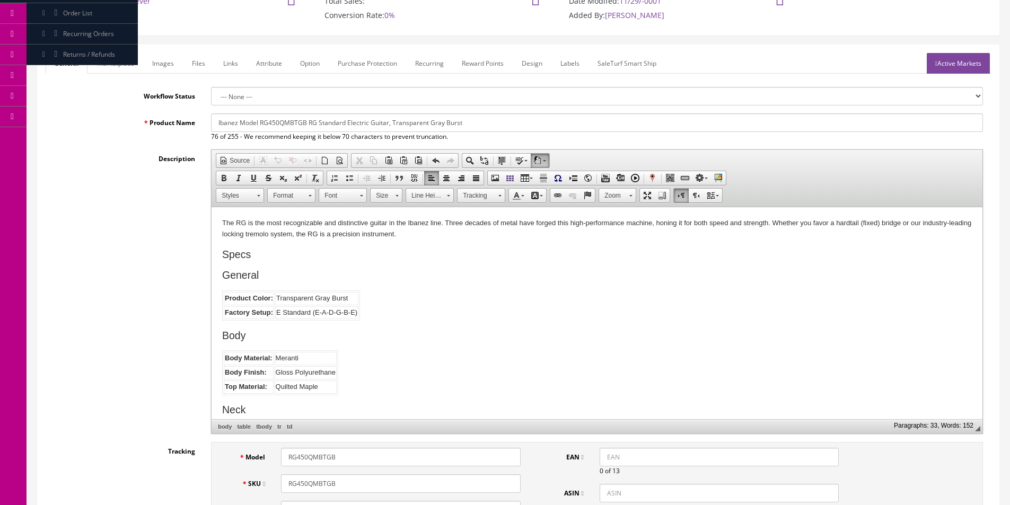
click at [244, 258] on h2 "Specs" at bounding box center [597, 255] width 750 height 12
click at [245, 274] on h2 "General" at bounding box center [597, 275] width 750 height 12
click at [281, 261] on body "The RG is the most recognizable and distinctive guitar in the Ibanez line. Thre…" at bounding box center [597, 496] width 750 height 557
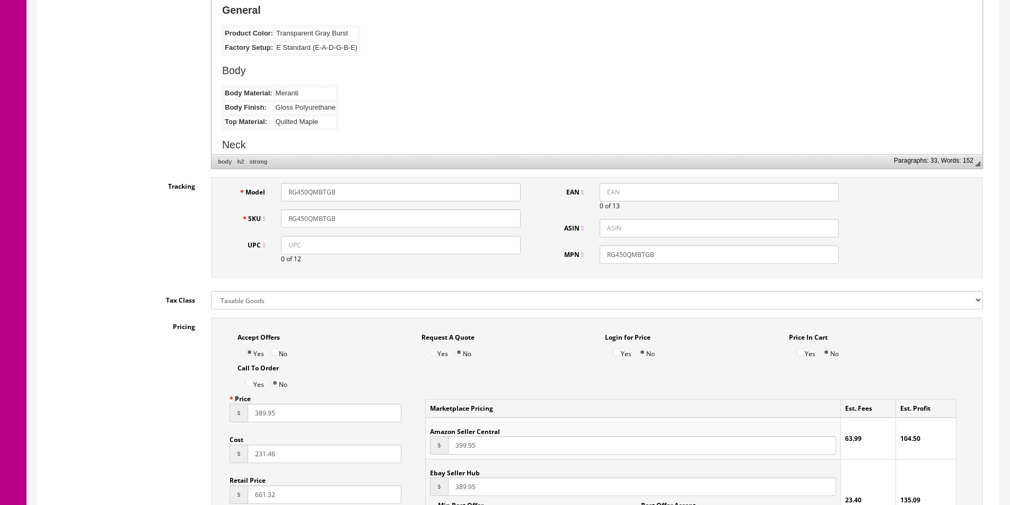
scroll to position [530, 0]
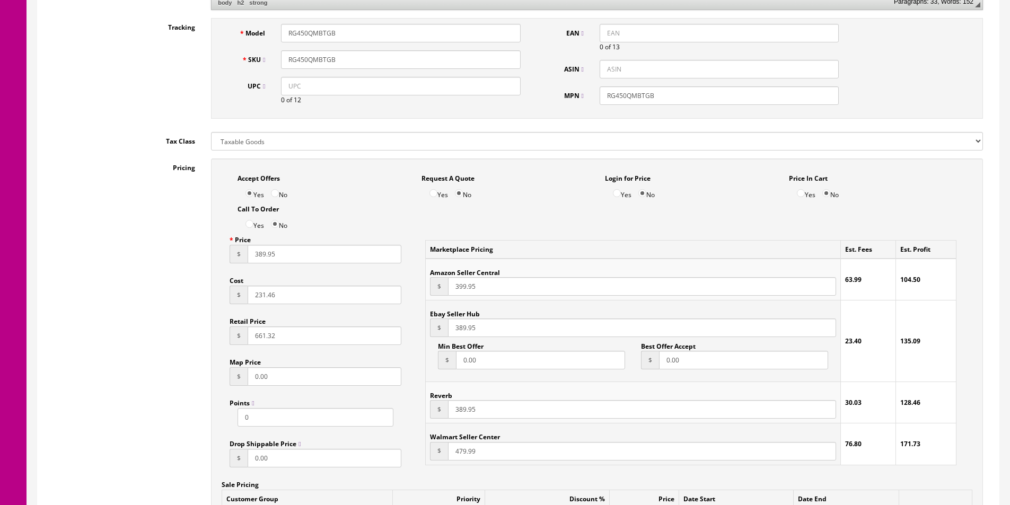
click at [267, 293] on input "231.46" at bounding box center [325, 295] width 154 height 19
type input "297.59"
type input "661.32"
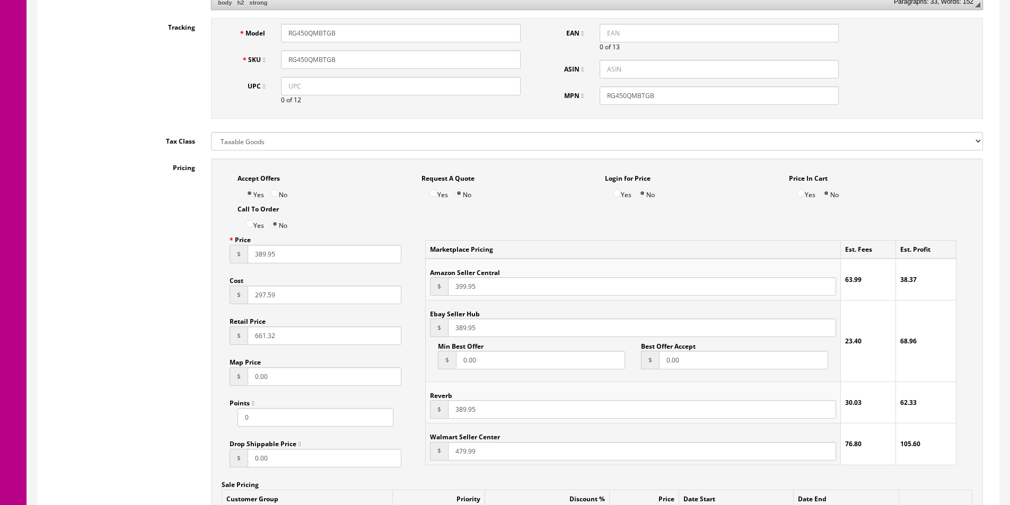
click at [252, 251] on input "389.95" at bounding box center [325, 254] width 154 height 19
type input "649.99"
click at [469, 283] on input "399.95" at bounding box center [642, 286] width 388 height 19
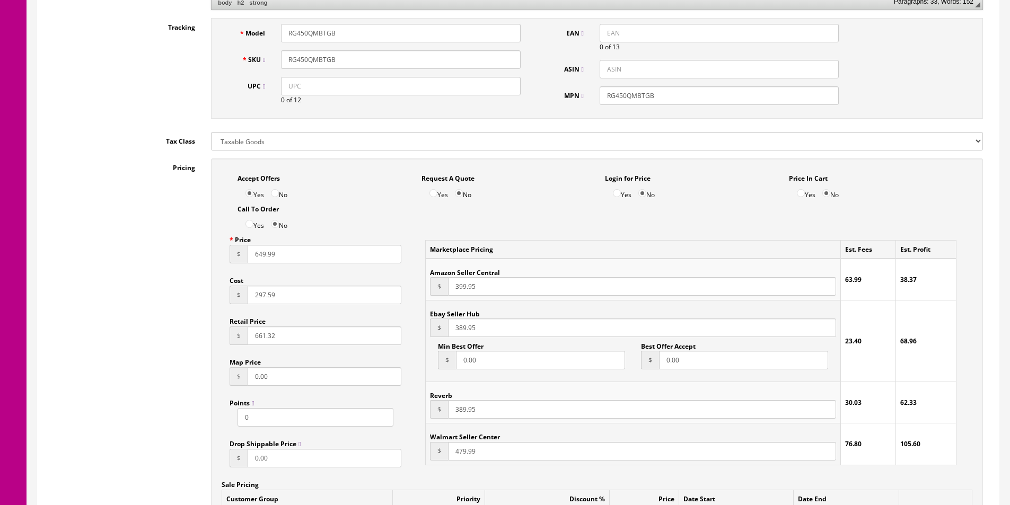
paste input "649.99"
type input "649.99"
paste input "649.99"
type input "649.99"
paste input "64"
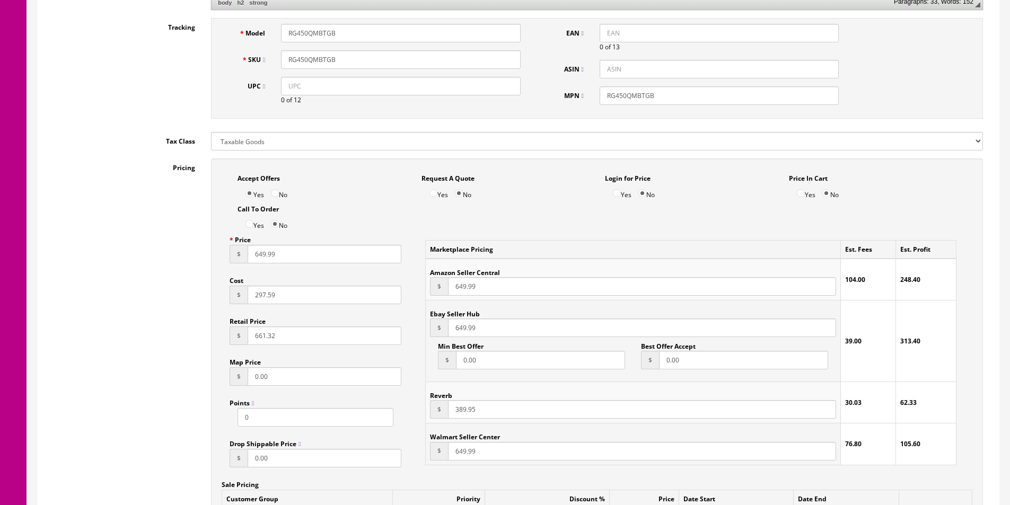
type input "649.99"
click at [463, 409] on input "389.95" at bounding box center [642, 409] width 388 height 19
paste input "649.99"
type input "649.99"
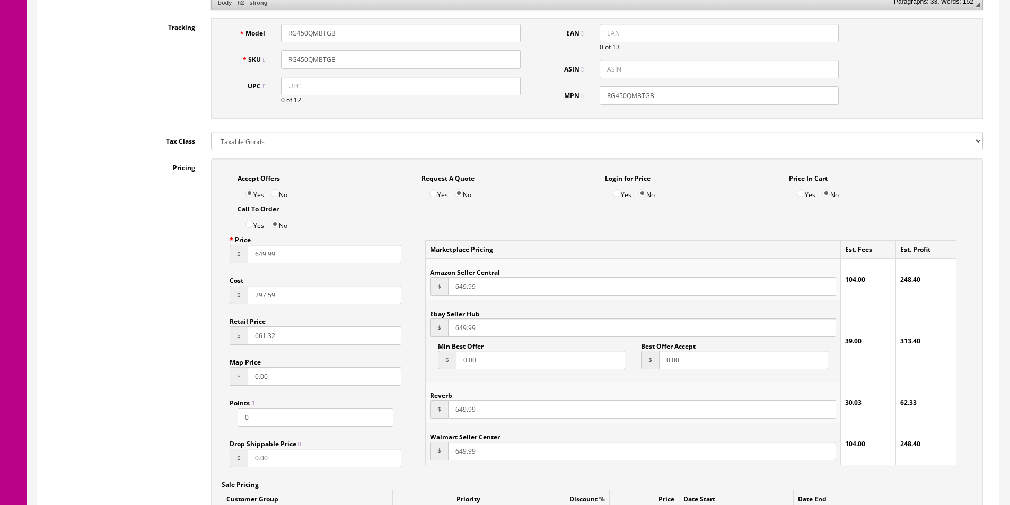
click at [277, 190] on input "No" at bounding box center [275, 193] width 8 height 8
radio input "true"
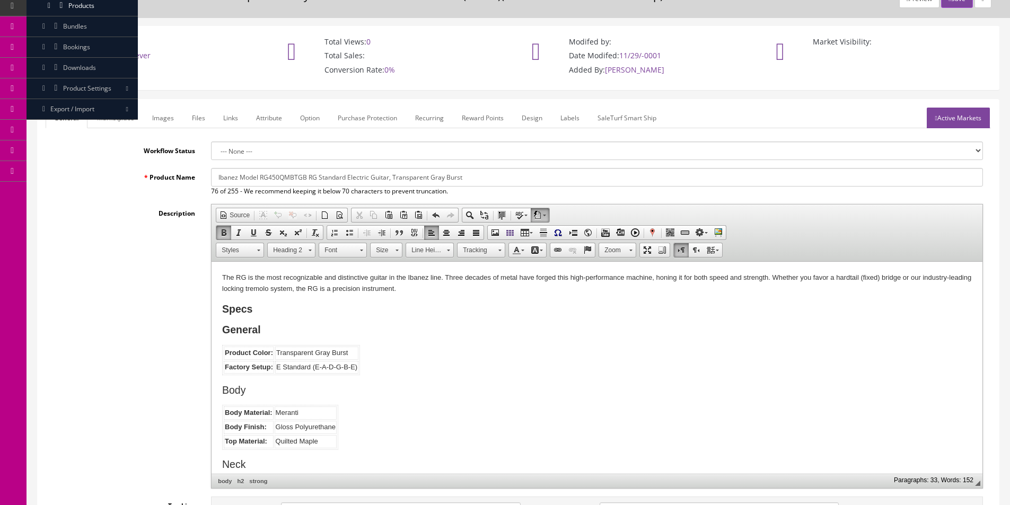
scroll to position [0, 0]
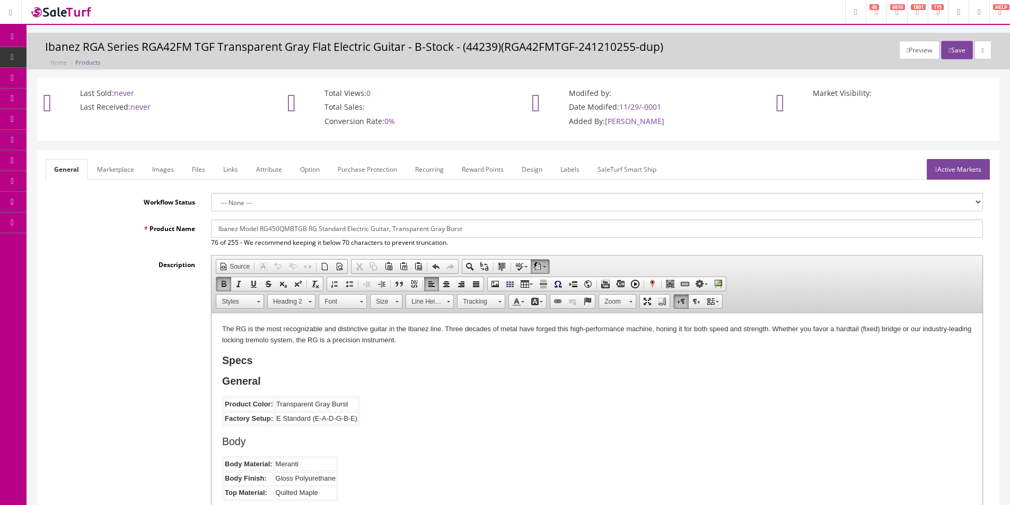
click at [328, 226] on input "Ibanez Model RG450QMBTGB RG Standard Electric Guitar, Transparent Gray Burst" at bounding box center [597, 229] width 772 height 19
click at [150, 177] on link "Images" at bounding box center [163, 169] width 39 height 21
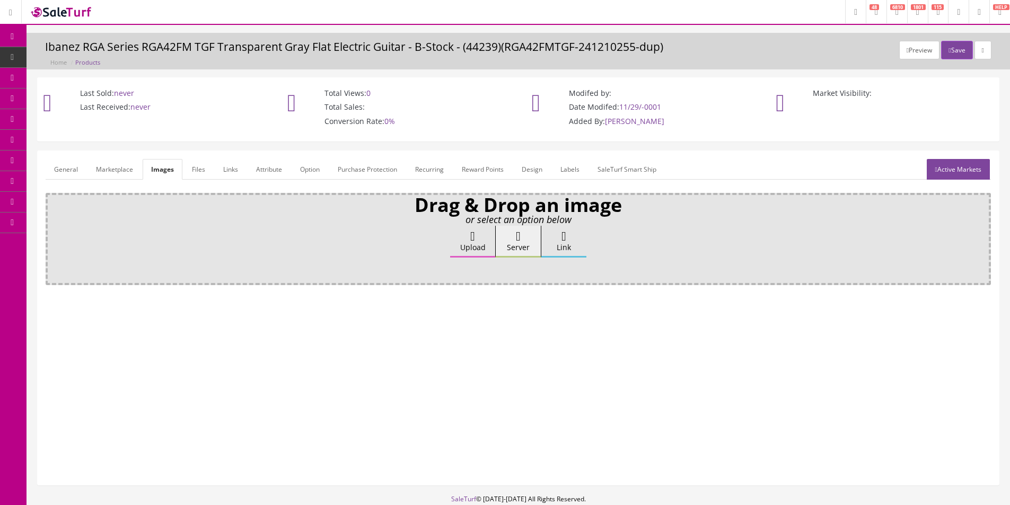
click at [138, 176] on link "Marketplace" at bounding box center [114, 169] width 54 height 21
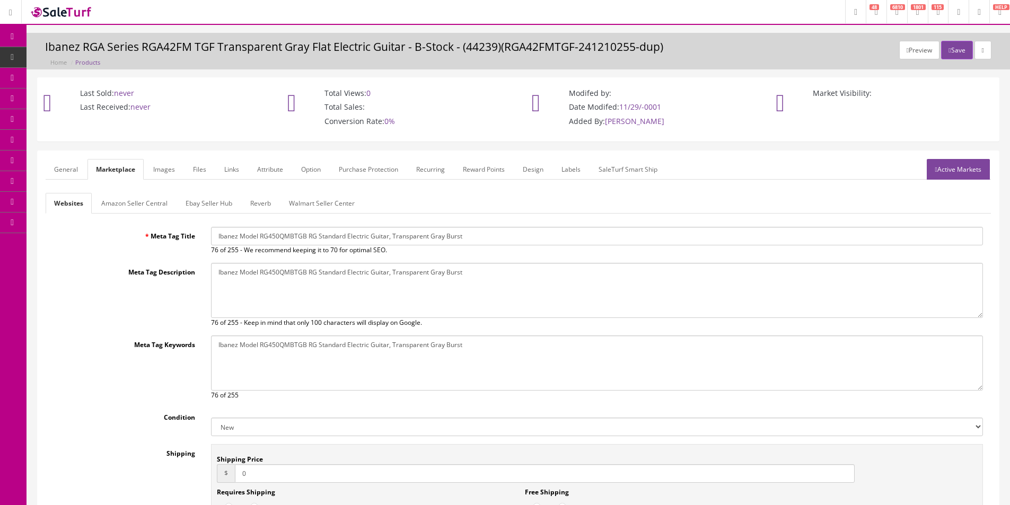
drag, startPoint x: 143, startPoint y: 206, endPoint x: 213, endPoint y: 205, distance: 69.5
click at [143, 207] on link "Amazon Seller Central" at bounding box center [134, 203] width 83 height 21
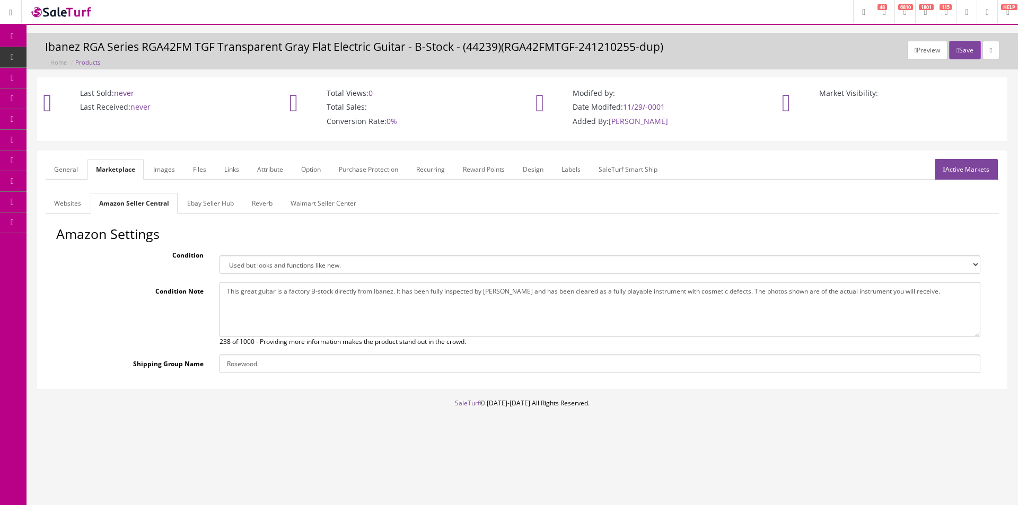
click at [67, 205] on link "Websites" at bounding box center [68, 203] width 44 height 21
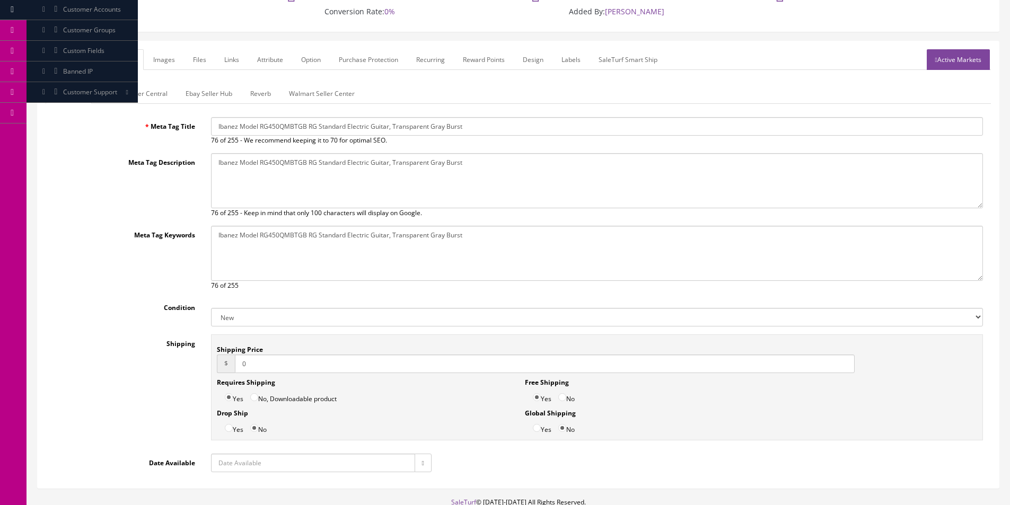
scroll to position [71, 0]
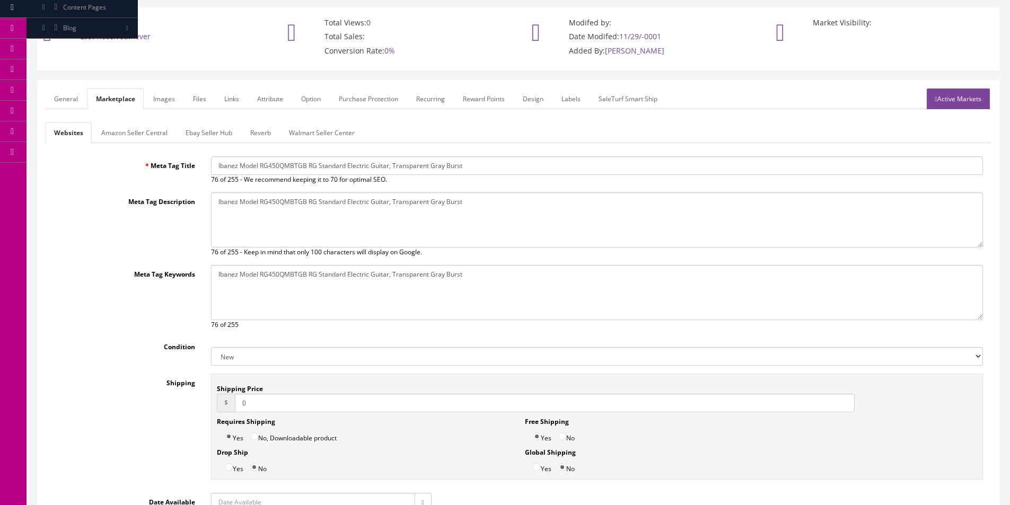
click at [143, 131] on link "Amazon Seller Central" at bounding box center [134, 132] width 83 height 21
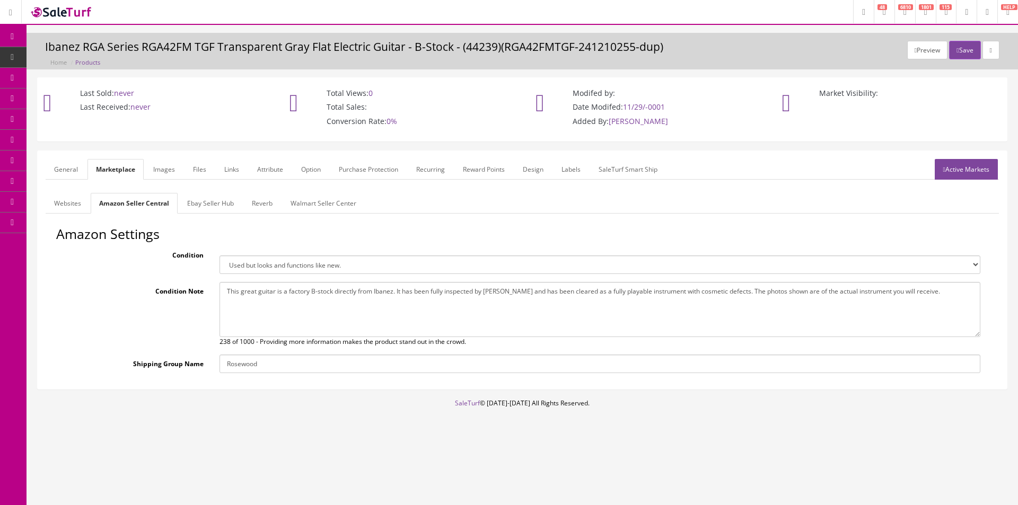
click at [245, 262] on select "Brand new item, unused, in original packaging. New item, but packaging has been…" at bounding box center [600, 265] width 761 height 19
select select "new_new"
click at [220, 256] on select "Brand new item, unused, in original packaging. New item, but packaging has been…" at bounding box center [600, 265] width 761 height 19
click at [251, 290] on textarea "This great guitar is a factory B-stock directly from Ibanez. It has been fully …" at bounding box center [600, 309] width 761 height 55
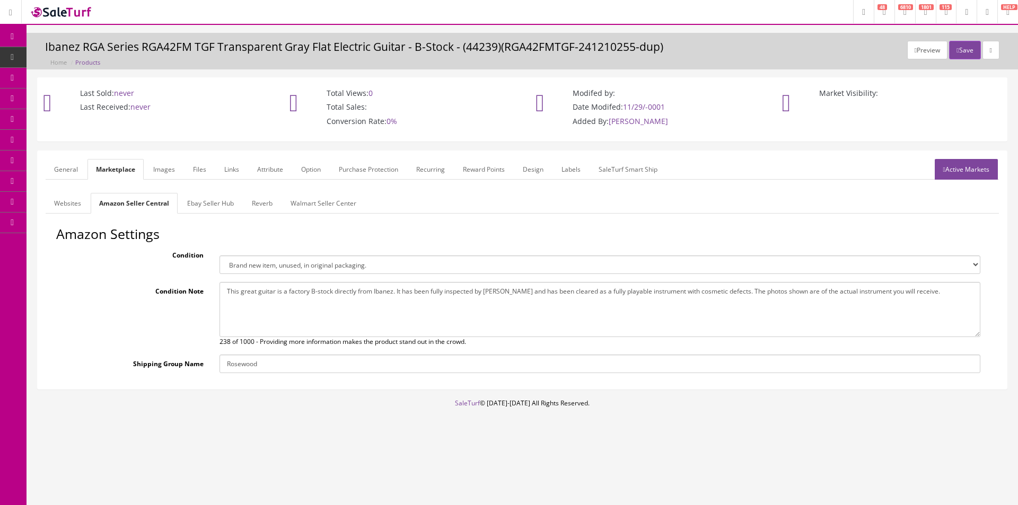
click at [251, 290] on textarea "This great guitar is a factory B-stock directly from Ibanez. It has been fully …" at bounding box center [600, 309] width 761 height 55
click at [203, 197] on link "Ebay Seller Hub" at bounding box center [211, 203] width 64 height 21
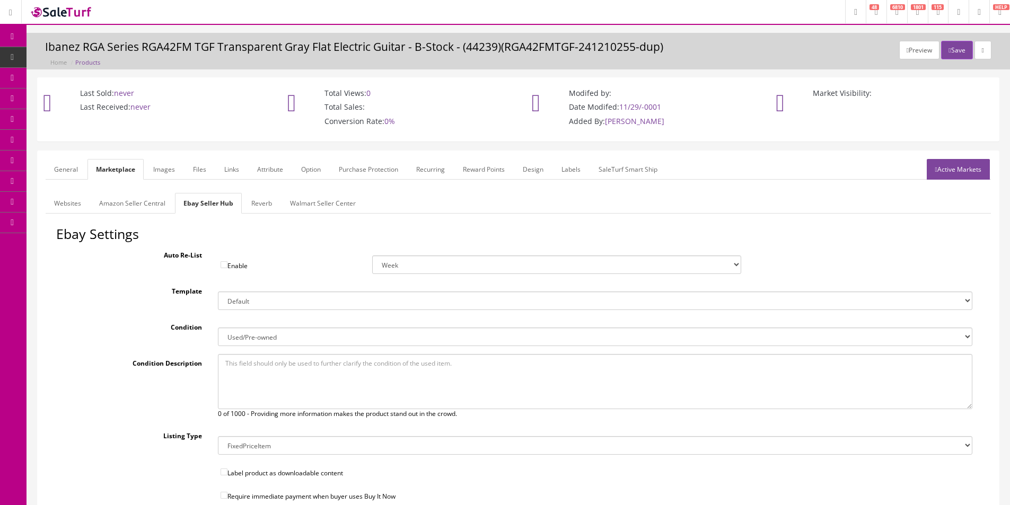
click at [276, 341] on select "New New other New with defects Manufacturer refurbished Seller refurbished Used…" at bounding box center [595, 337] width 755 height 19
select select "1000"
click at [218, 328] on select "New New other New with defects Manufacturer refurbished Seller refurbished Used…" at bounding box center [595, 337] width 755 height 19
click at [255, 200] on link "Reverb" at bounding box center [262, 203] width 38 height 21
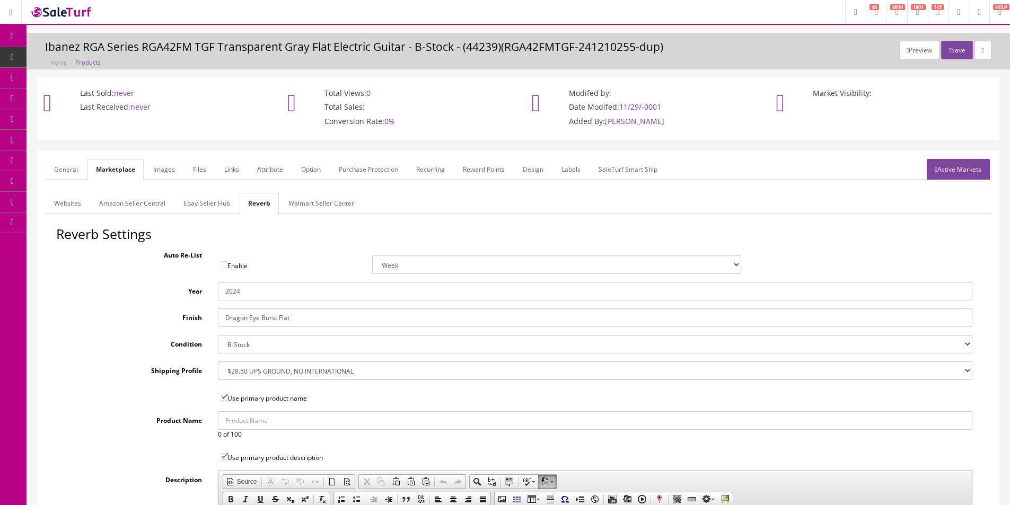
click at [275, 345] on select "Brand New Mint Excellent Very Good Good Fair Poor B-Stock Non Functioning" at bounding box center [595, 344] width 755 height 19
select select "7c3f45de-2ae0-4c81-8400-fdb6b1d74890"
click at [218, 335] on select "Brand New Mint Excellent Very Good Good Fair Poor B-Stock Non Functioning" at bounding box center [595, 344] width 755 height 19
click at [251, 320] on input "Dragon Eye Burst Flat" at bounding box center [595, 318] width 755 height 19
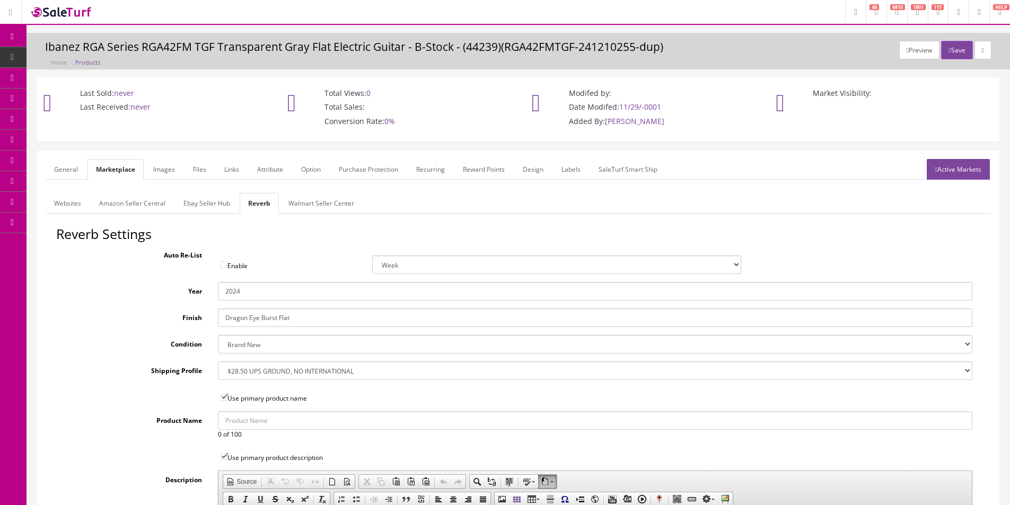
click at [251, 320] on input "Dragon Eye Burst Flat" at bounding box center [595, 318] width 755 height 19
click at [244, 299] on input "2024" at bounding box center [595, 291] width 755 height 19
type input "2025"
type input "Transparent Gray Burst"
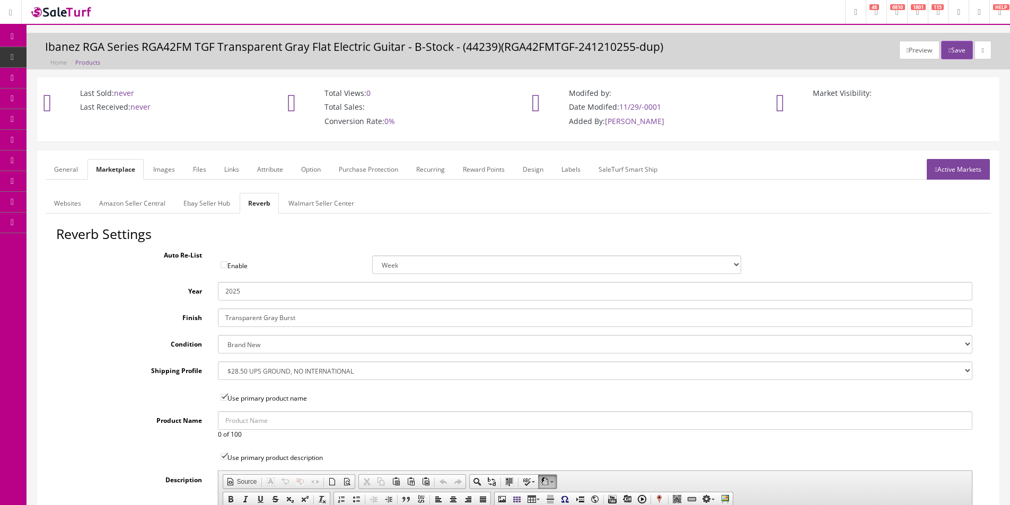
click at [235, 372] on select "--- None --- $3.49 USPS Shipping MH INSURED $20000 GUITAR MH INSURED $11000 GUI…" at bounding box center [595, 371] width 755 height 19
select select "12724"
click at [218, 362] on select "--- None --- $3.49 USPS Shipping MH INSURED $20000 GUITAR MH INSURED $11000 GUI…" at bounding box center [595, 371] width 755 height 19
click at [173, 170] on link "Images" at bounding box center [164, 169] width 39 height 21
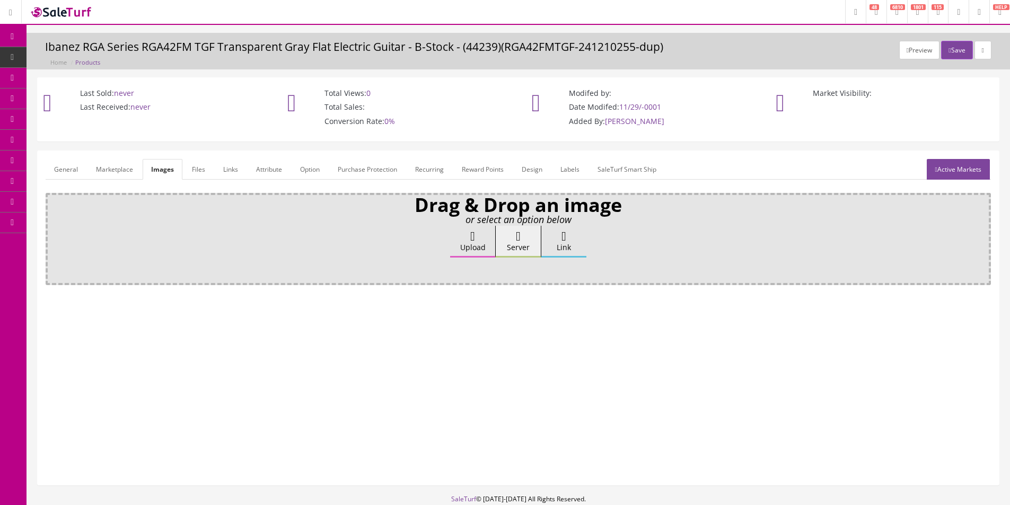
click at [68, 168] on link "General" at bounding box center [66, 169] width 41 height 21
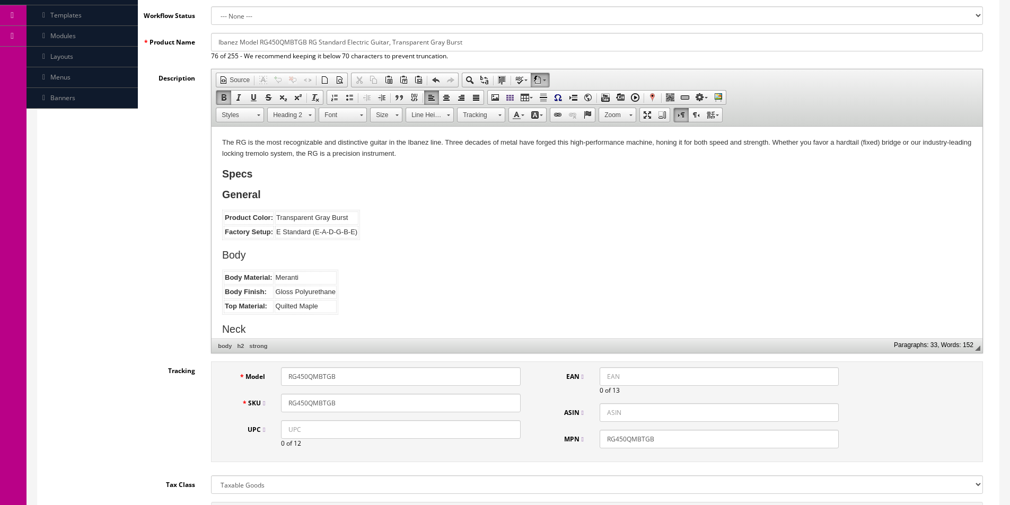
scroll to position [106, 0]
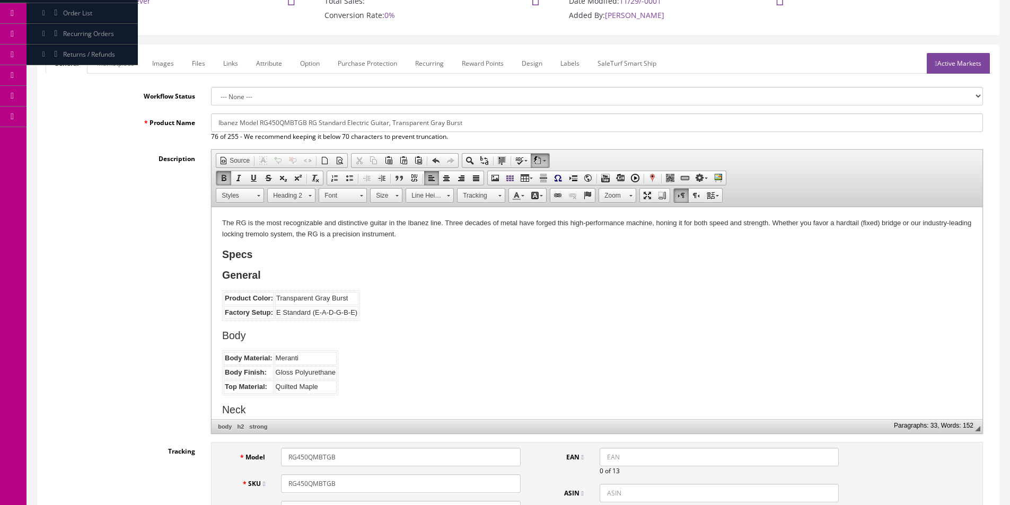
click at [221, 221] on html "The RG is the most recognizable and distinctive guitar in the Ibanez line. Thre…" at bounding box center [597, 496] width 771 height 578
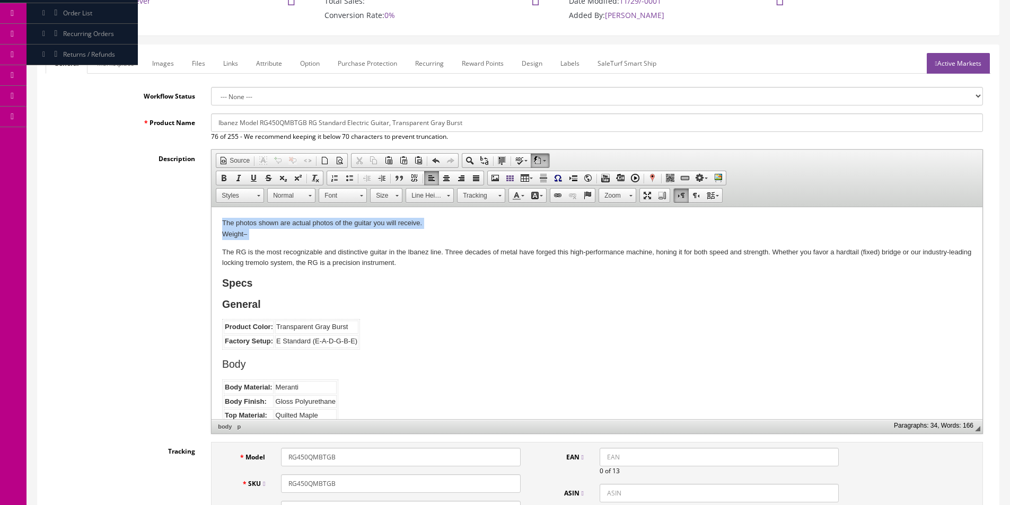
drag, startPoint x: 256, startPoint y: 237, endPoint x: 188, endPoint y: 227, distance: 68.5
click at [212, 227] on html "The photos shown are actual photos of the guitar you will receive. ​Weight – Th…" at bounding box center [597, 510] width 771 height 607
click at [174, 67] on link "Images" at bounding box center [163, 63] width 39 height 21
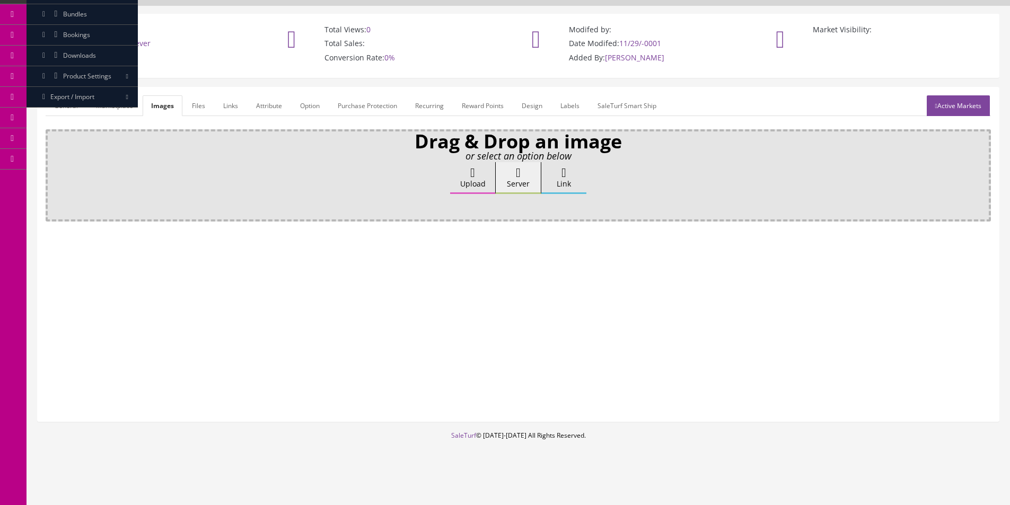
click at [257, 103] on link "Attribute" at bounding box center [269, 105] width 43 height 21
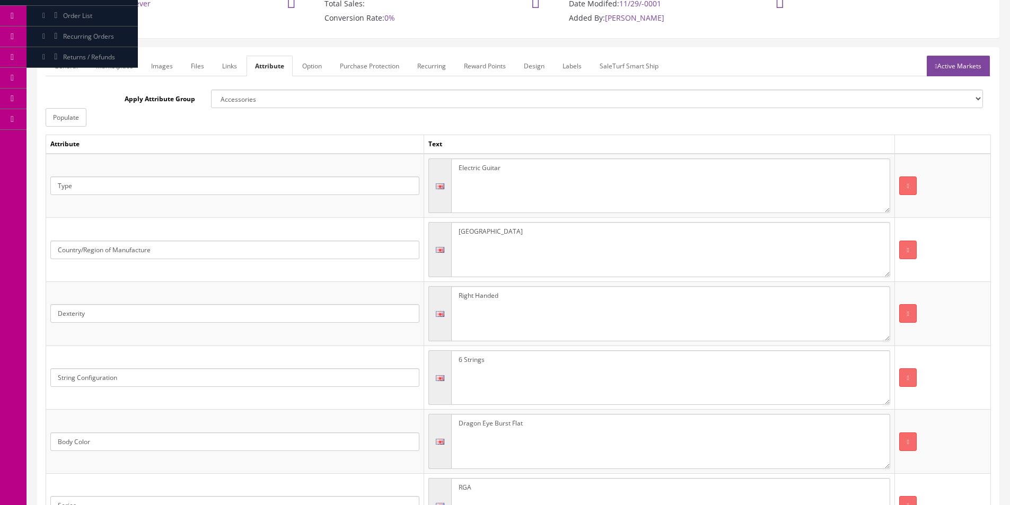
scroll to position [170, 0]
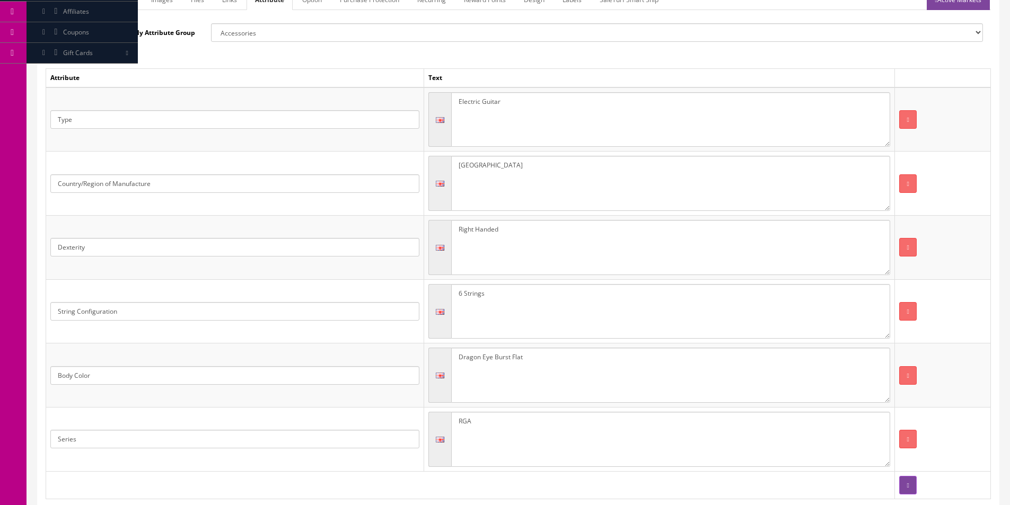
click at [550, 320] on textarea "6 Strings" at bounding box center [671, 311] width 440 height 55
click at [573, 362] on textarea "Dragon Eye Burst Flat" at bounding box center [671, 375] width 440 height 55
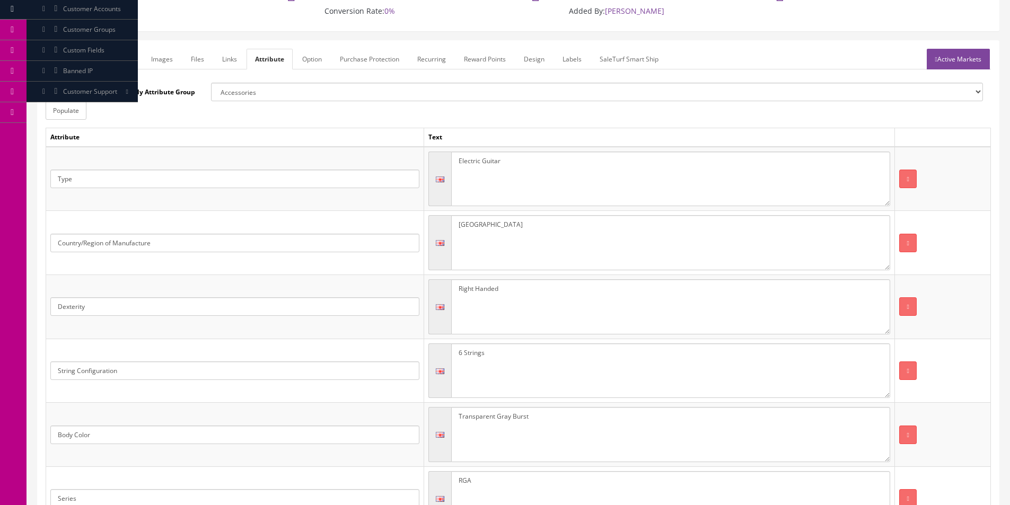
scroll to position [64, 0]
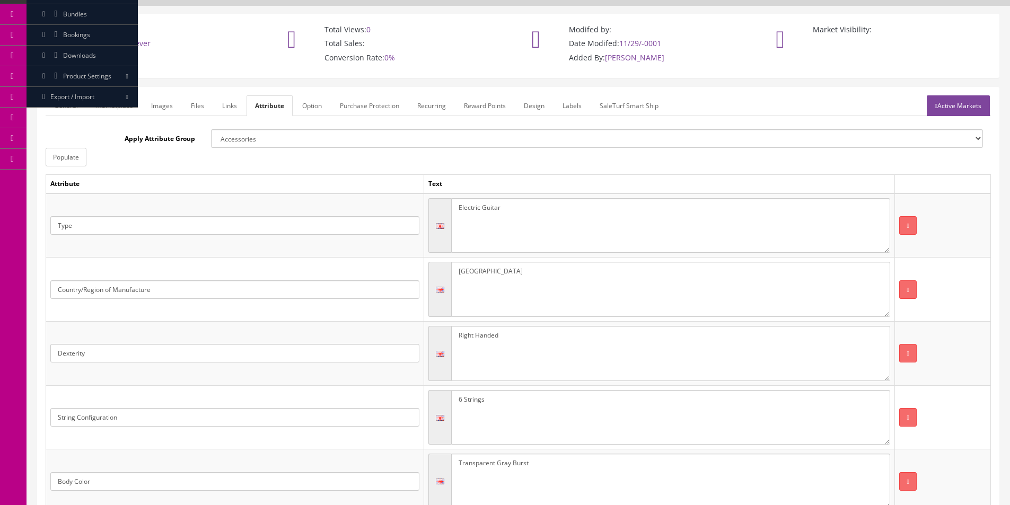
type textarea "Transparent Gray Burst"
click at [208, 104] on link "Files" at bounding box center [197, 105] width 30 height 21
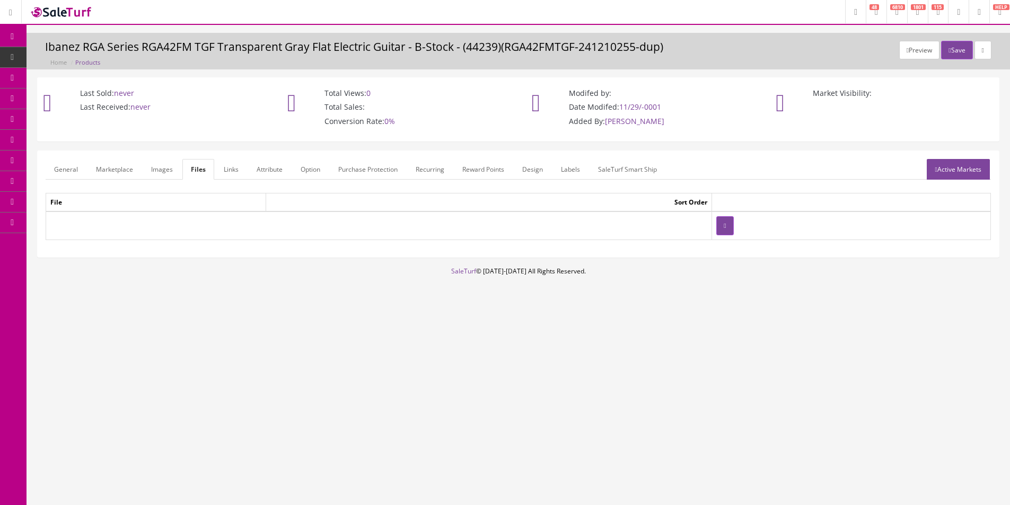
scroll to position [0, 0]
click at [169, 166] on link "Images" at bounding box center [162, 169] width 39 height 21
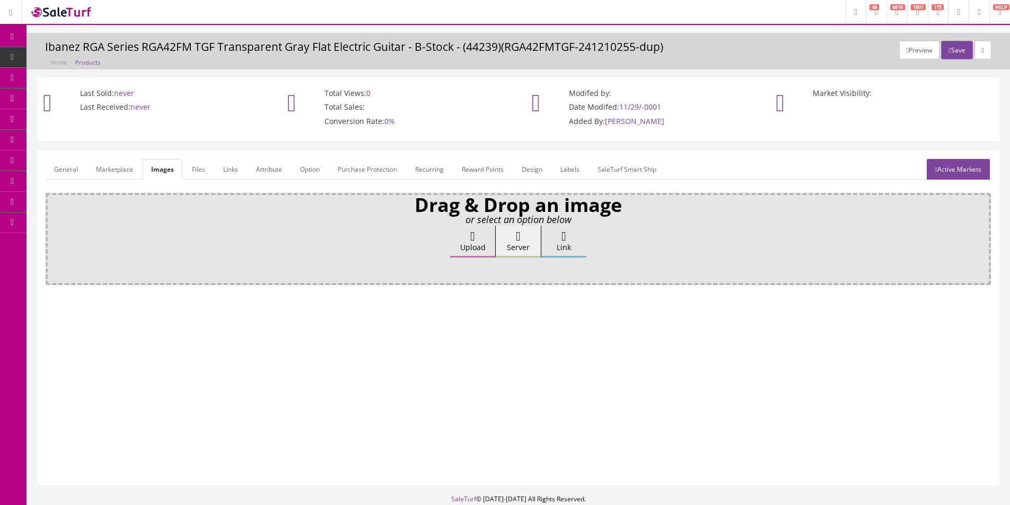
click at [978, 179] on link "Active Markets" at bounding box center [958, 169] width 63 height 21
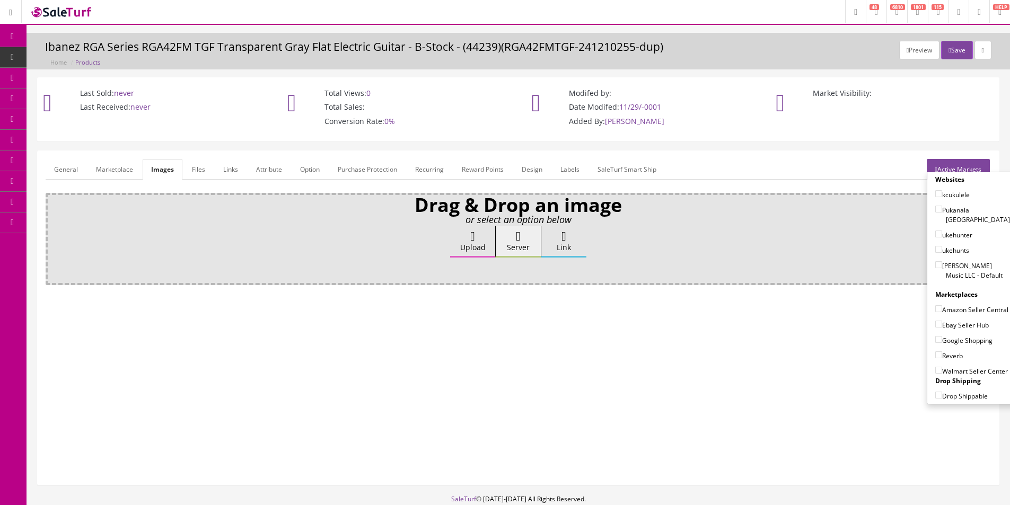
click at [945, 265] on label "Butler Music LLC - Default" at bounding box center [972, 270] width 75 height 20
click at [942, 265] on input"] "Butler Music LLC - Default" at bounding box center [938, 264] width 7 height 7
checkbox input"] "true"
click at [952, 309] on label "Amazon Seller Central" at bounding box center [971, 309] width 73 height 11
click at [942, 309] on input"] "Amazon Seller Central" at bounding box center [938, 308] width 7 height 7
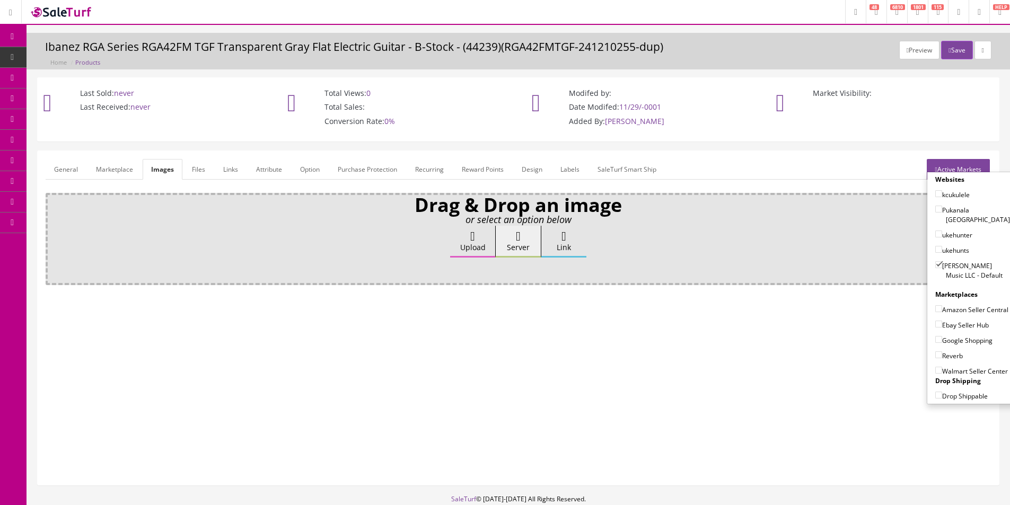
checkbox input"] "true"
drag, startPoint x: 952, startPoint y: 323, endPoint x: 953, endPoint y: 333, distance: 10.1
click at [953, 325] on label "Ebay Seller Hub" at bounding box center [962, 325] width 54 height 11
click at [942, 325] on input"] "Ebay Seller Hub" at bounding box center [938, 324] width 7 height 7
checkbox input"] "true"
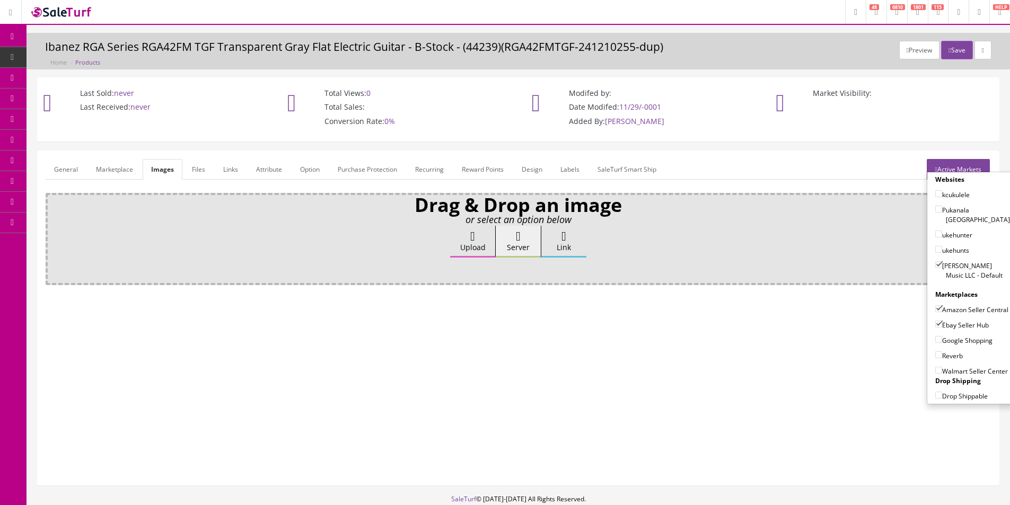
click at [953, 340] on label "Google Shopping" at bounding box center [963, 340] width 57 height 11
click at [942, 340] on input"] "Google Shopping" at bounding box center [938, 339] width 7 height 7
checkbox input"] "true"
click at [952, 356] on label "Reverb" at bounding box center [949, 356] width 28 height 11
click at [942, 356] on input"] "Reverb" at bounding box center [938, 355] width 7 height 7
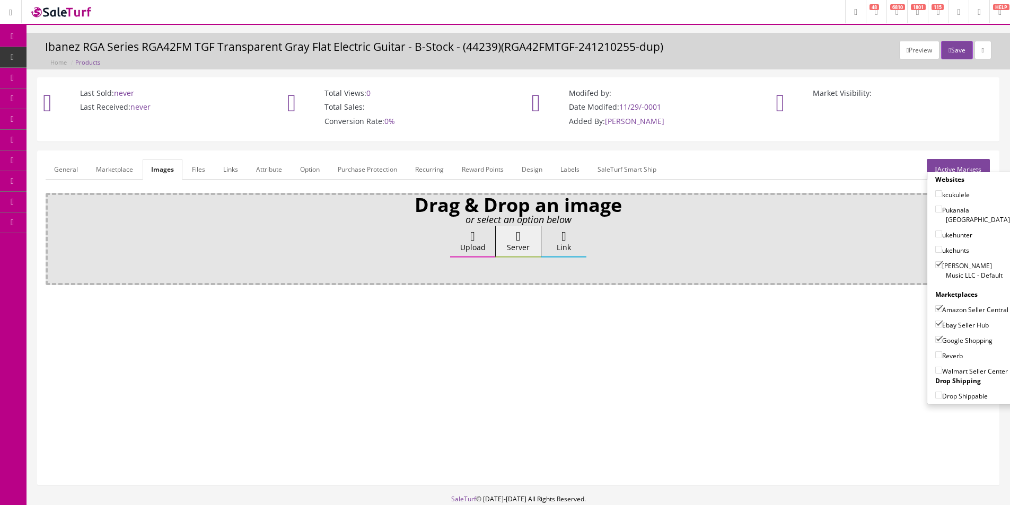
checkbox input"] "true"
click at [953, 53] on button "Save" at bounding box center [956, 50] width 31 height 19
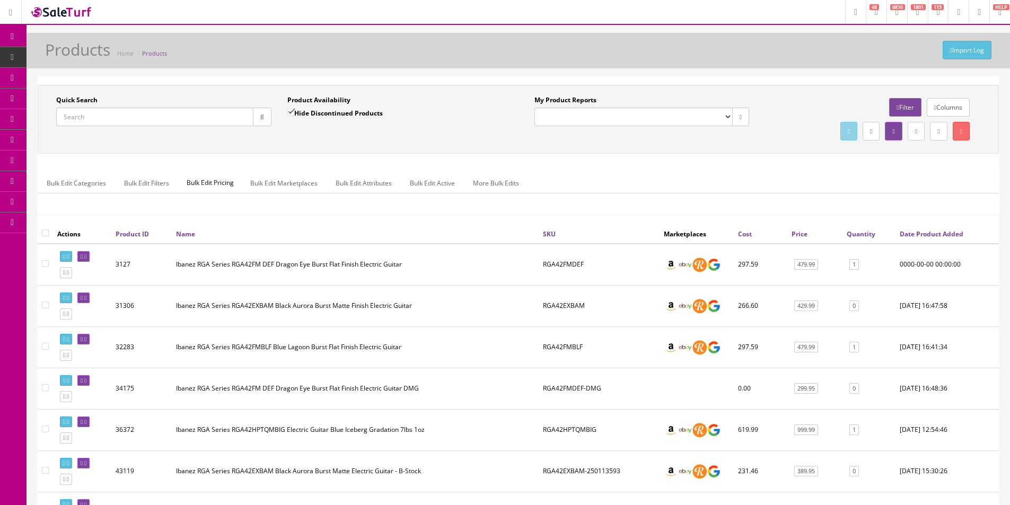
click at [141, 113] on input "Quick Search" at bounding box center [154, 117] width 197 height 19
type input "rg450"
click at [307, 118] on div "Hide Discontinued Products" at bounding box center [334, 117] width 95 height 19
click at [294, 110] on input "Hide Discontinued Products" at bounding box center [290, 112] width 7 height 7
checkbox input "false"
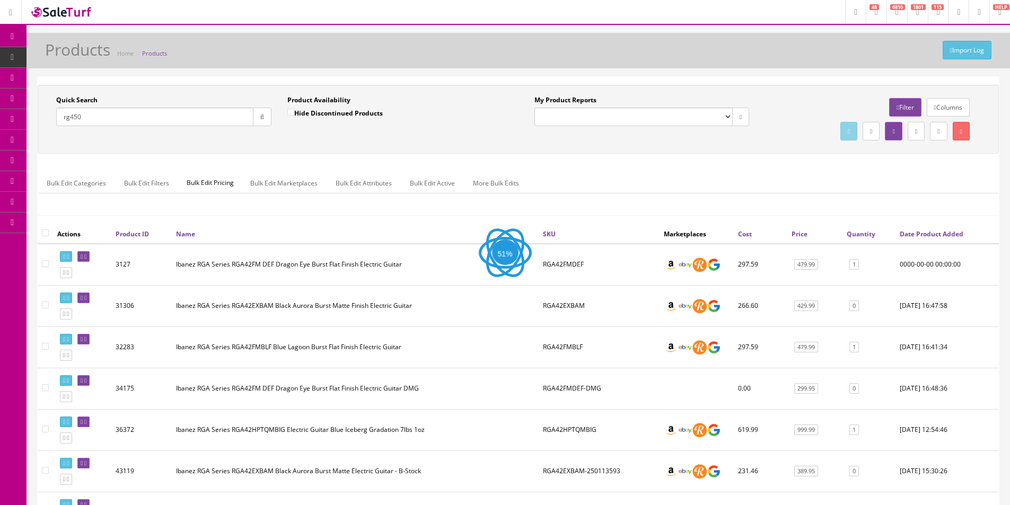
click at [271, 115] on button "button" at bounding box center [262, 117] width 19 height 19
click at [270, 116] on button "button" at bounding box center [262, 117] width 19 height 19
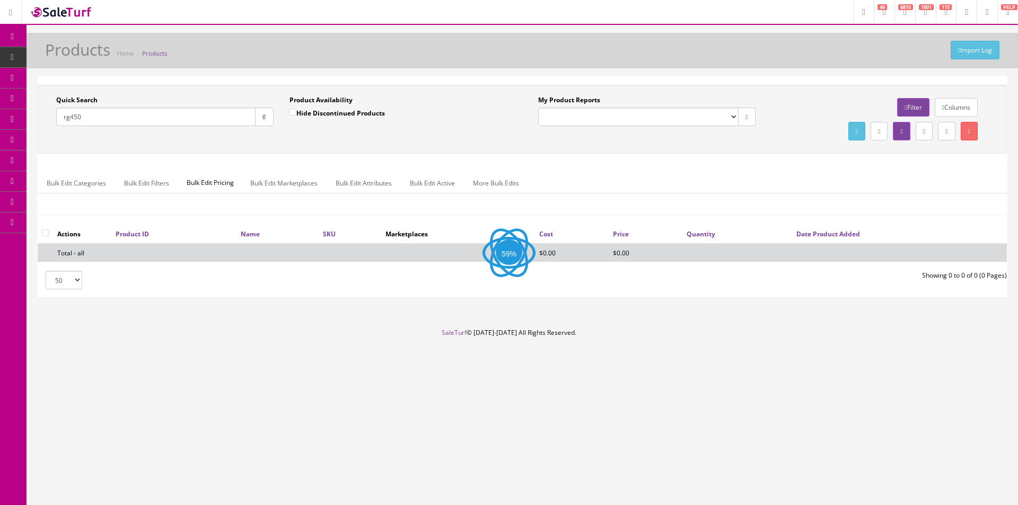
click at [293, 133] on div "Product Availability Hide Discontinued Products Date To" at bounding box center [398, 114] width 233 height 39
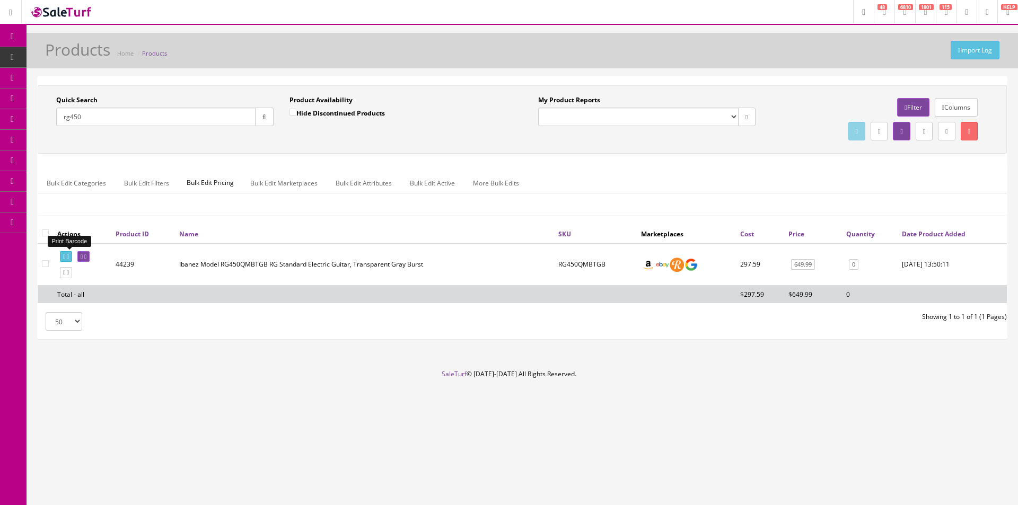
click at [69, 256] on link at bounding box center [66, 256] width 12 height 11
click at [69, 257] on icon at bounding box center [68, 257] width 2 height 6
click at [118, 117] on input "rg450" at bounding box center [155, 117] width 199 height 19
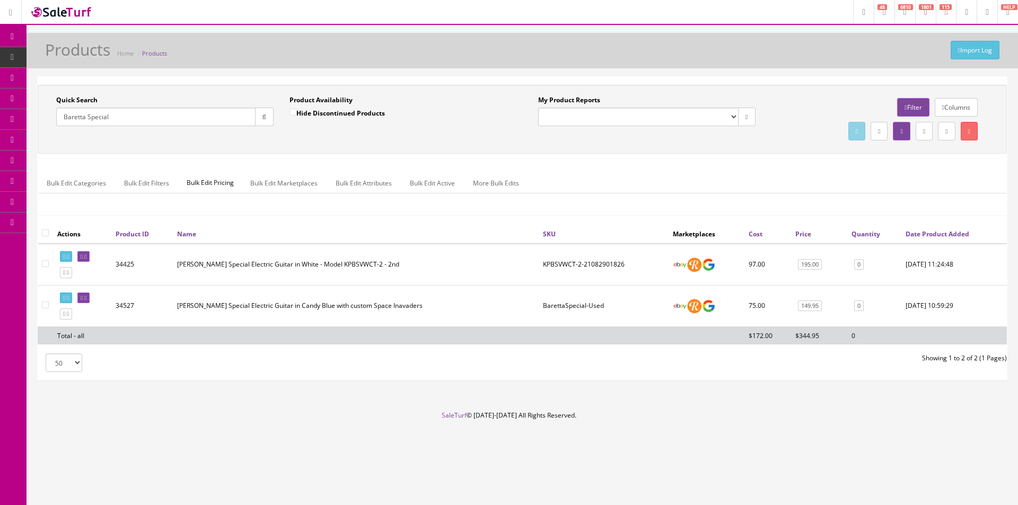
type input "Baretta Special"
click at [80, 269] on td at bounding box center [82, 265] width 58 height 42
click at [80, 272] on td at bounding box center [82, 265] width 58 height 42
click at [69, 273] on icon at bounding box center [68, 273] width 2 height 6
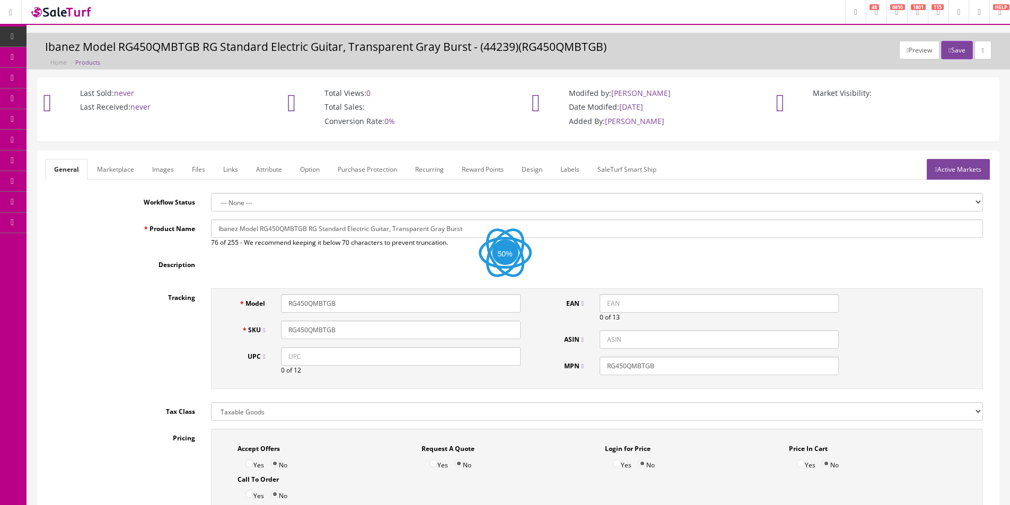
click at [364, 321] on input "RG450QMBTGB" at bounding box center [400, 330] width 239 height 19
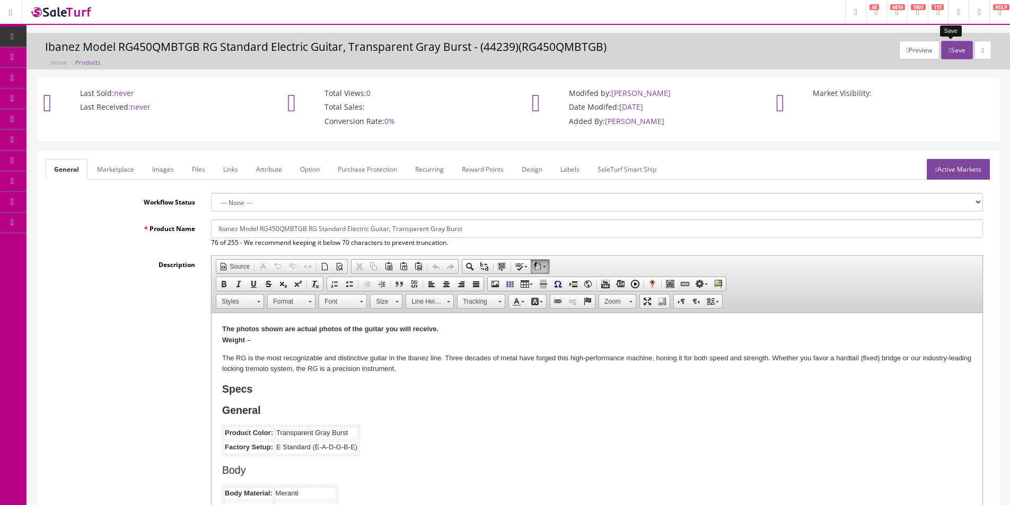
type input "RG450QMBTGB-I250708309"
click at [952, 51] on button "Save" at bounding box center [956, 50] width 31 height 19
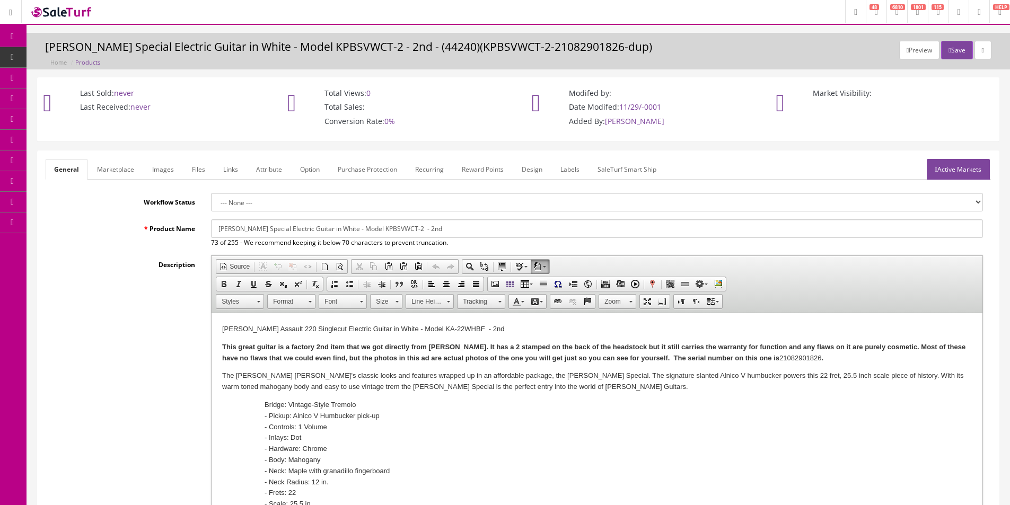
scroll to position [212, 0]
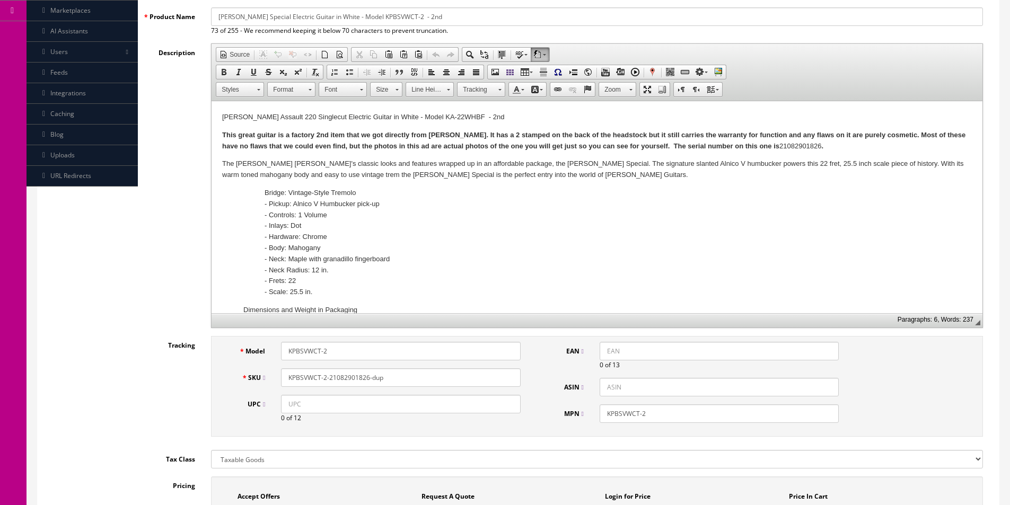
click at [316, 189] on dd "Bridge: Vintage-Style Tremolo" at bounding box center [608, 193] width 686 height 11
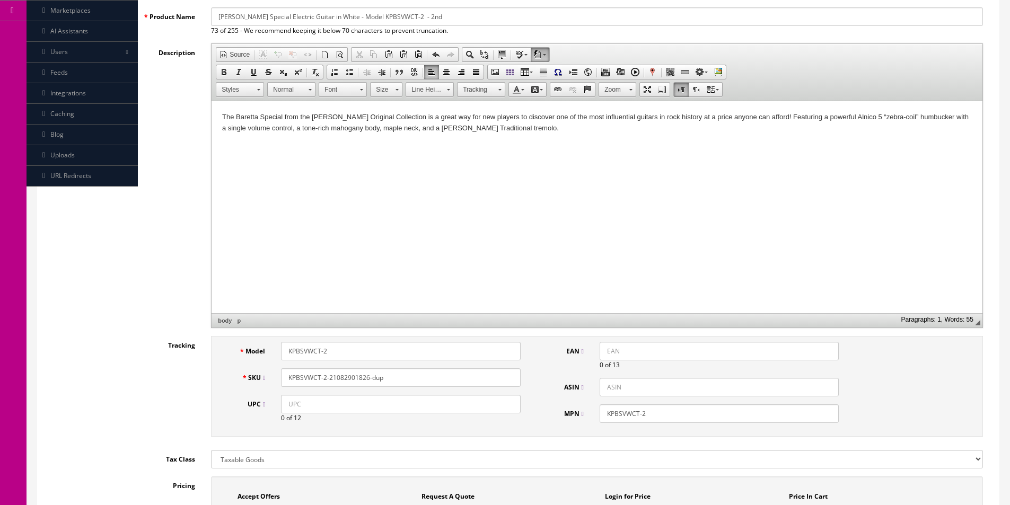
click at [530, 145] on html "The Baretta Special from the [PERSON_NAME] Original Collection is a great way f…" at bounding box center [597, 122] width 771 height 43
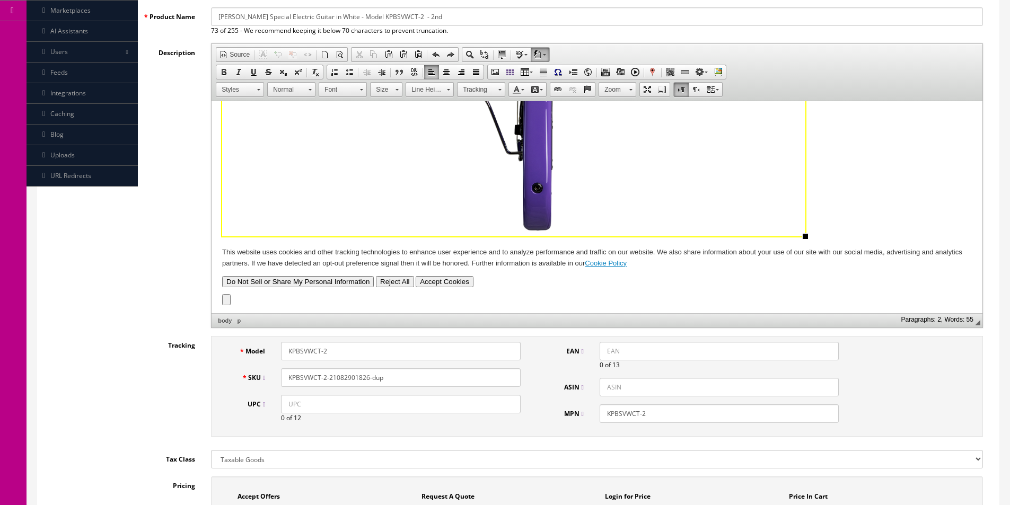
scroll to position [0, 0]
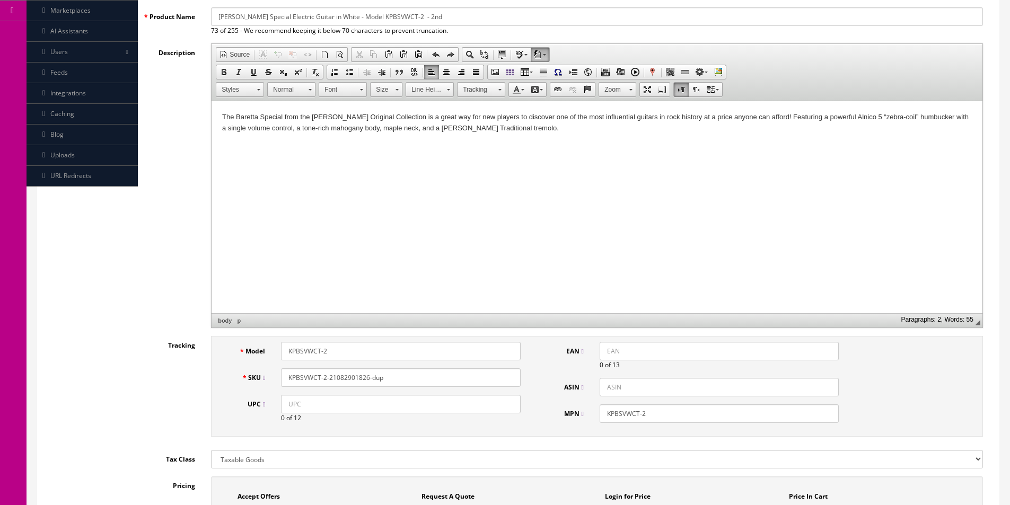
drag, startPoint x: 614, startPoint y: 181, endPoint x: 382, endPoint y: 185, distance: 231.2
drag, startPoint x: 382, startPoint y: 185, endPoint x: 243, endPoint y: 158, distance: 141.5
drag, startPoint x: 243, startPoint y: 158, endPoint x: 243, endPoint y: 145, distance: 12.7
click at [261, 155] on span "Paste" at bounding box center [284, 152] width 56 height 13
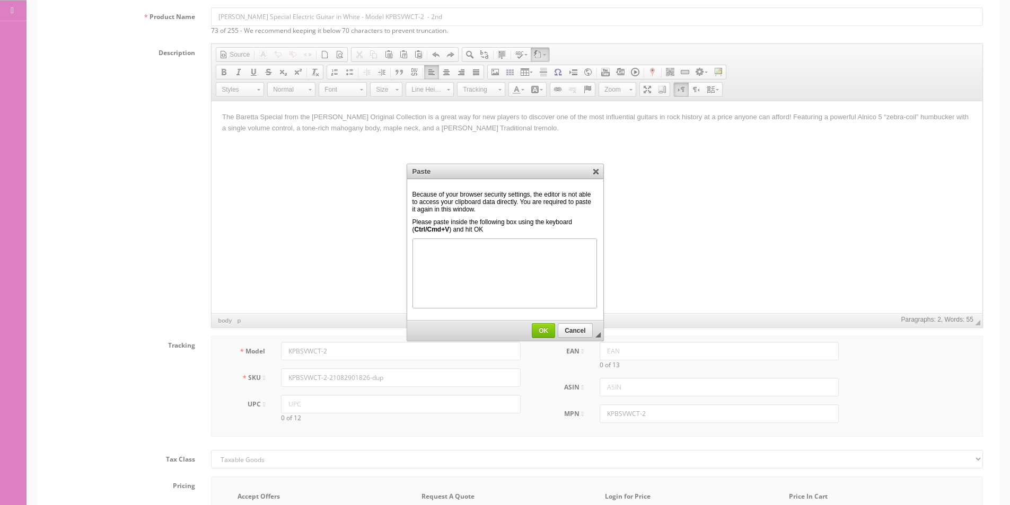
scroll to position [801, 0]
click at [546, 332] on span "OK" at bounding box center [543, 330] width 22 height 7
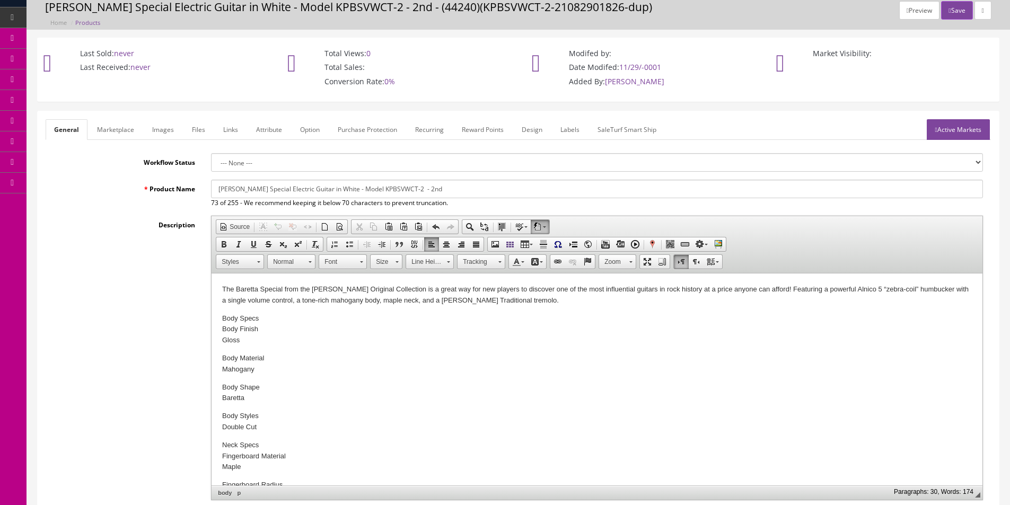
scroll to position [0, 0]
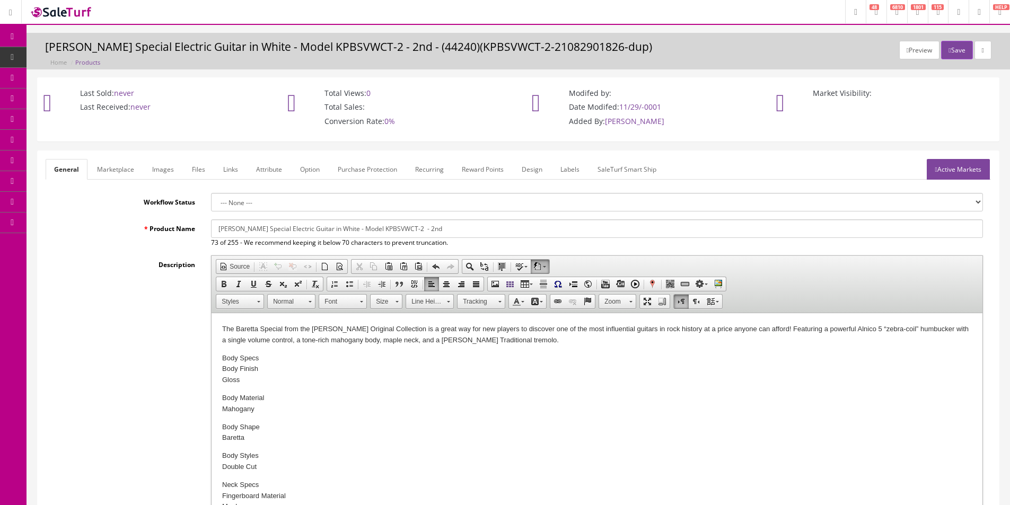
click at [279, 359] on p "Body Specs Body Finish Gloss" at bounding box center [597, 369] width 750 height 33
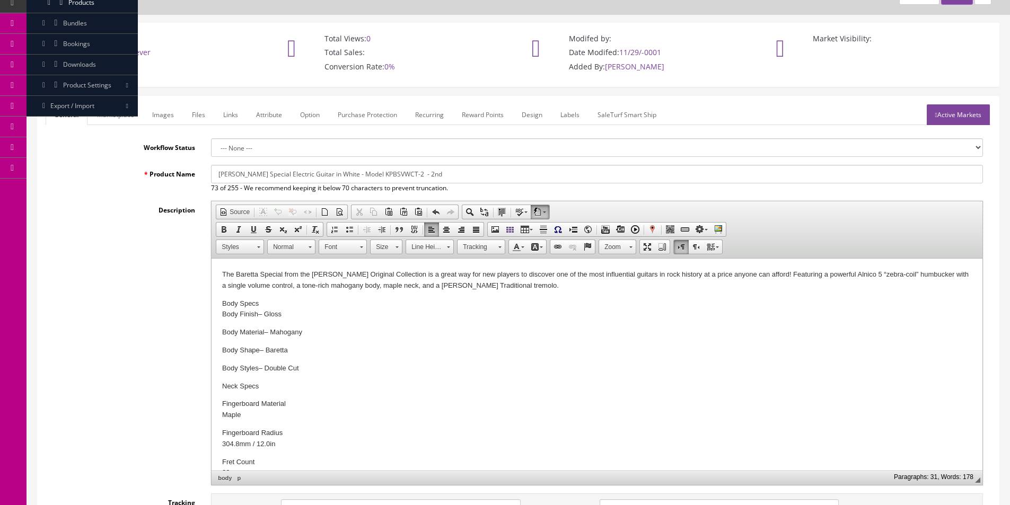
scroll to position [106, 0]
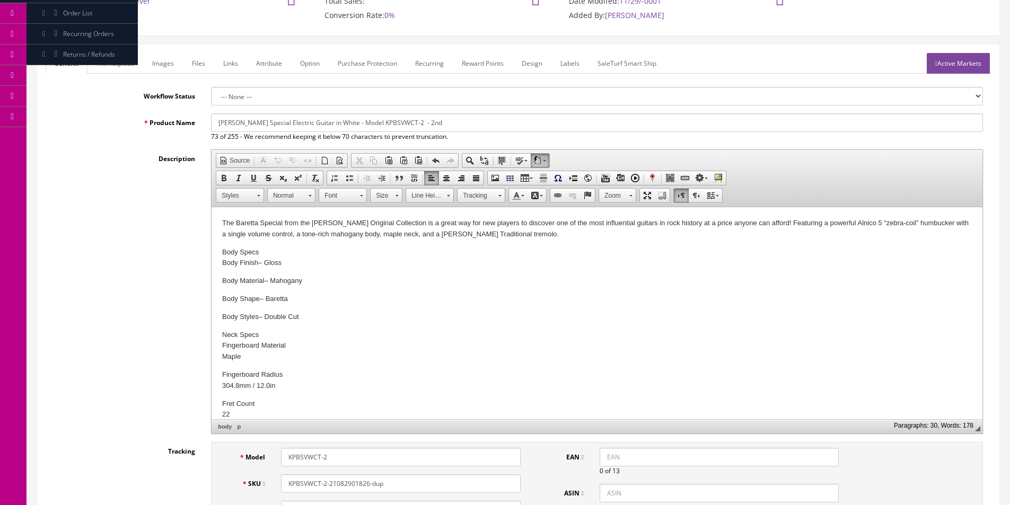
click at [294, 346] on p "Neck Specs ​ Fingerboard Material Maple" at bounding box center [597, 346] width 750 height 33
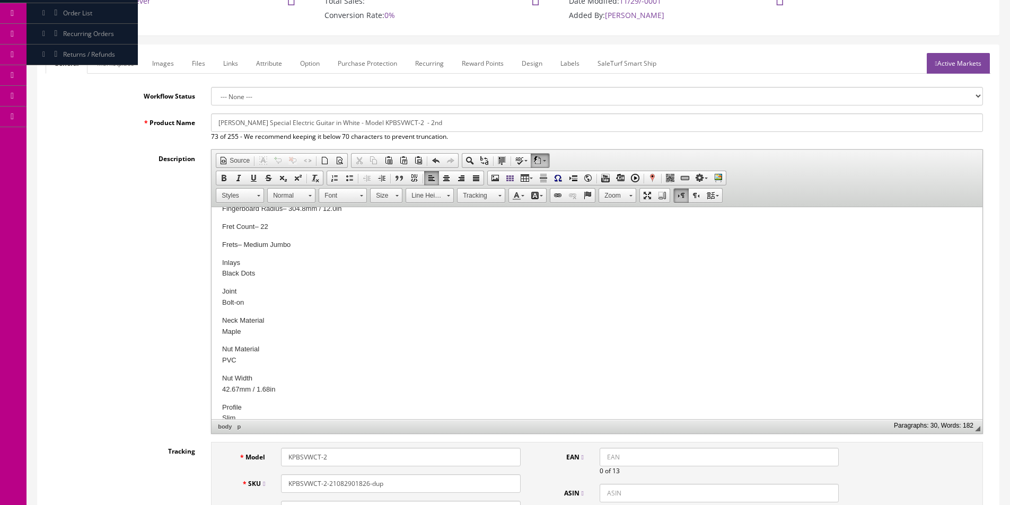
scroll to position [159, 0]
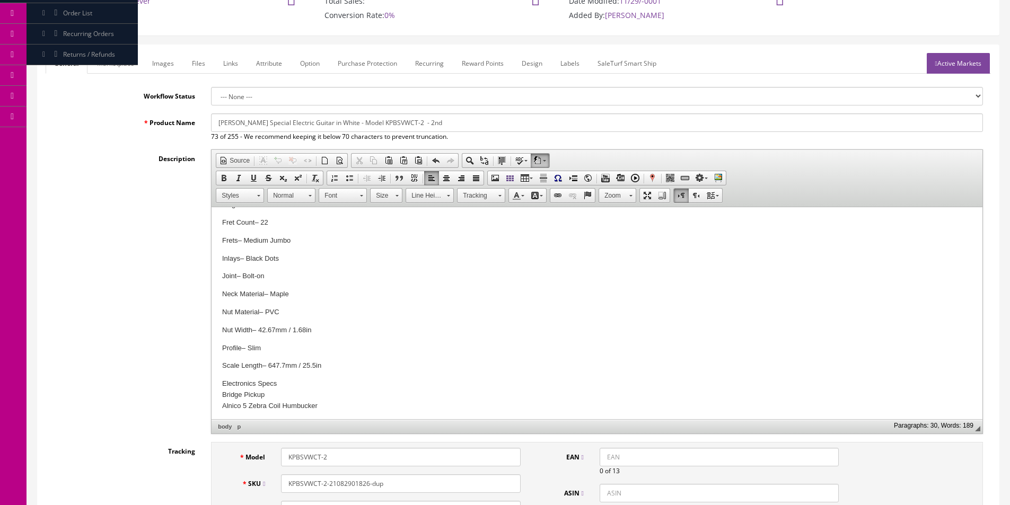
click at [269, 396] on p "Electronics Specs Bridge Pickup Alnico 5 Zebra Coil Humbucker" at bounding box center [597, 395] width 750 height 33
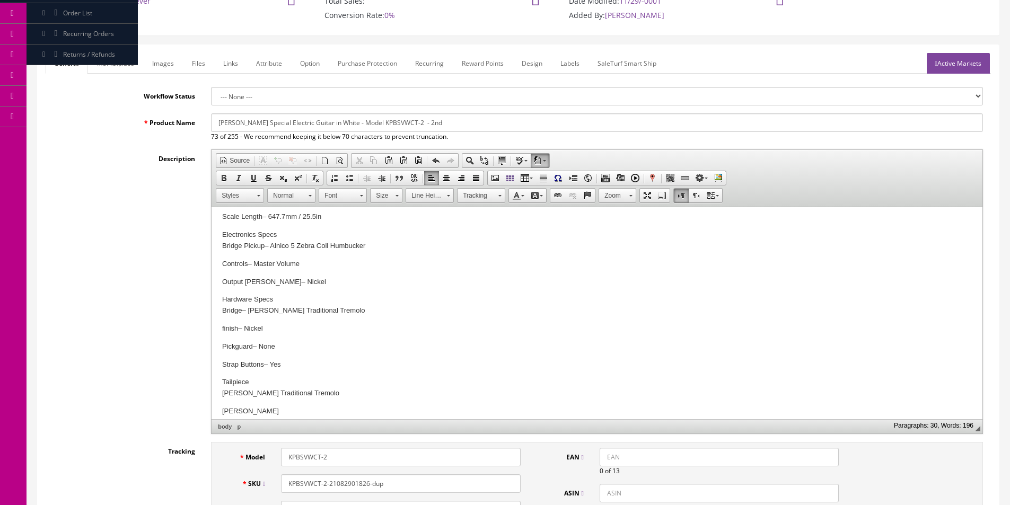
scroll to position [371, 0]
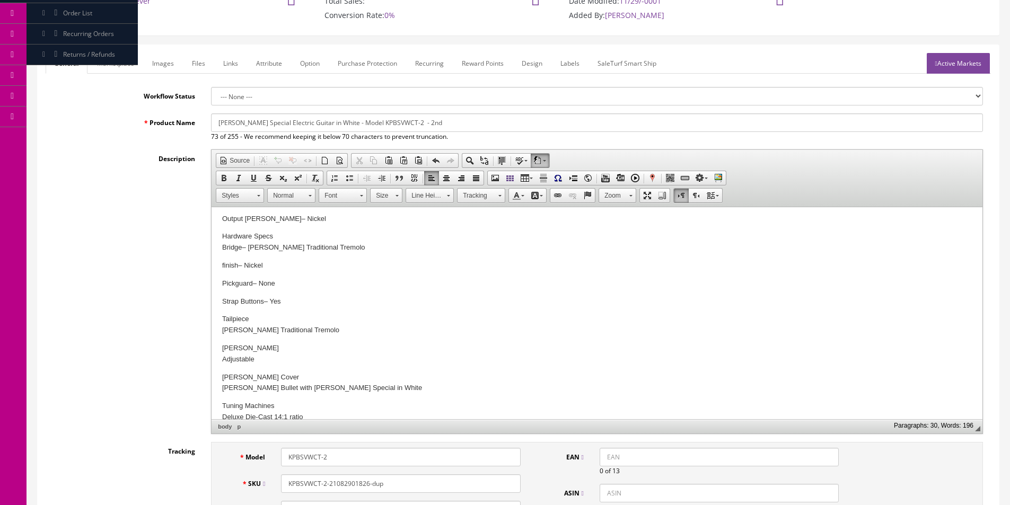
click at [285, 317] on p "Tailpiece Kramer Traditional Tremolo" at bounding box center [597, 325] width 750 height 22
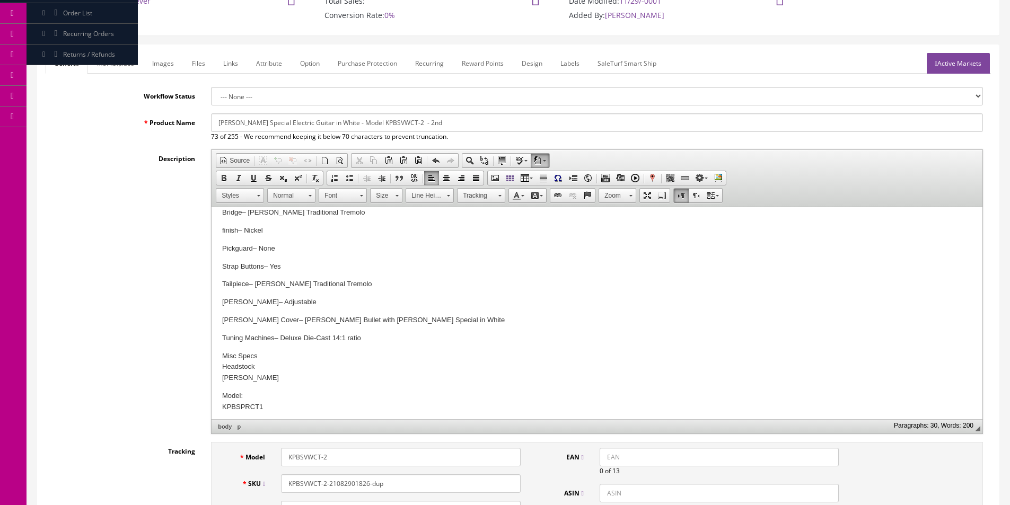
scroll to position [439, 0]
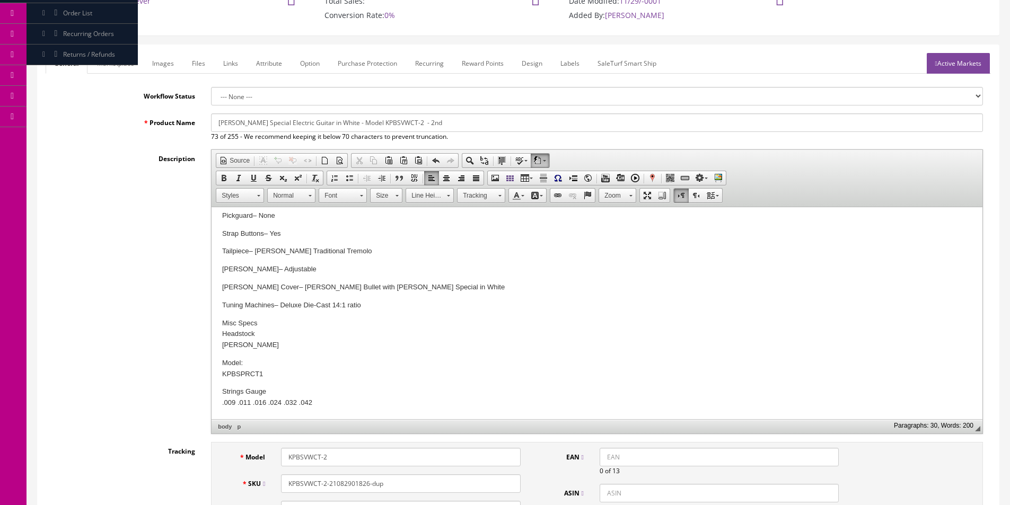
click at [277, 335] on p "Misc Specs Headstock Kramer" at bounding box center [597, 334] width 750 height 33
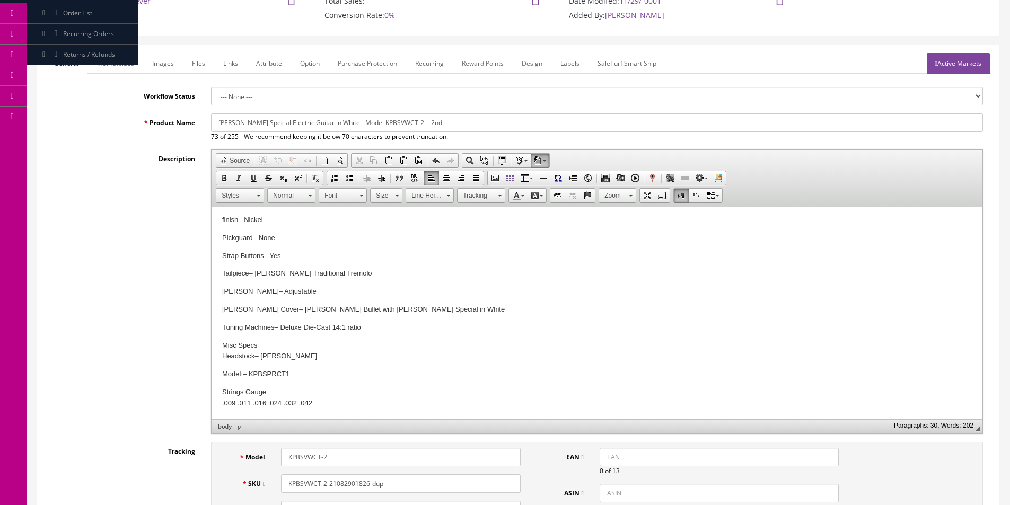
scroll to position [406, 0]
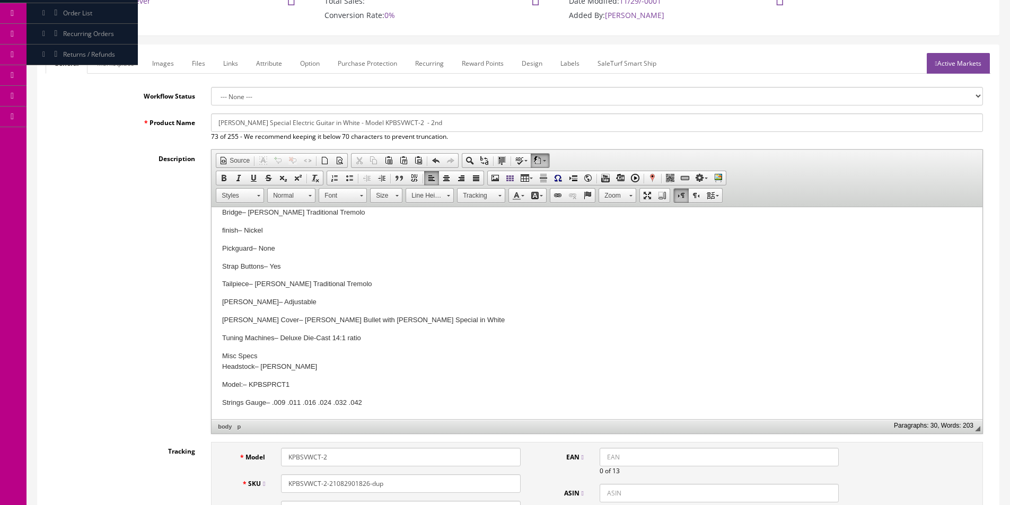
click at [281, 382] on p "Model: – KPBSPRCT1" at bounding box center [597, 385] width 750 height 11
copy p "KPBSPRCT1"
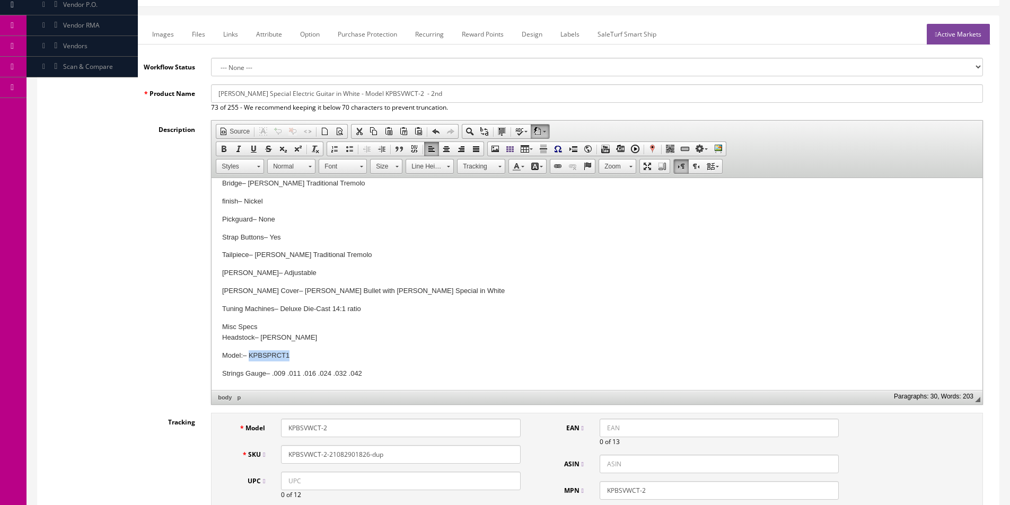
scroll to position [159, 0]
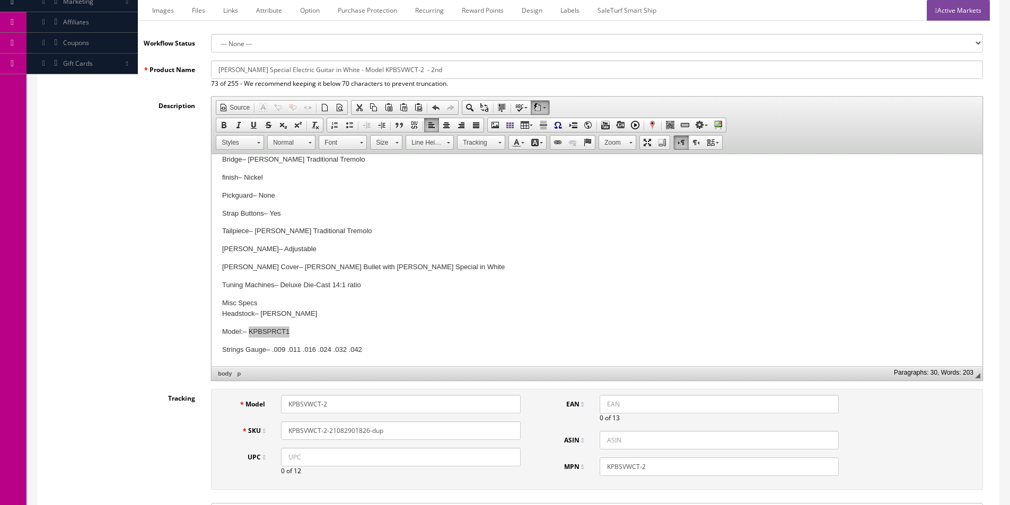
click at [337, 407] on input "KPBSVWCT-2" at bounding box center [400, 404] width 239 height 19
paste input "KPBSPRCT1"
paste input "text"
type input "KPBSPRCT1"
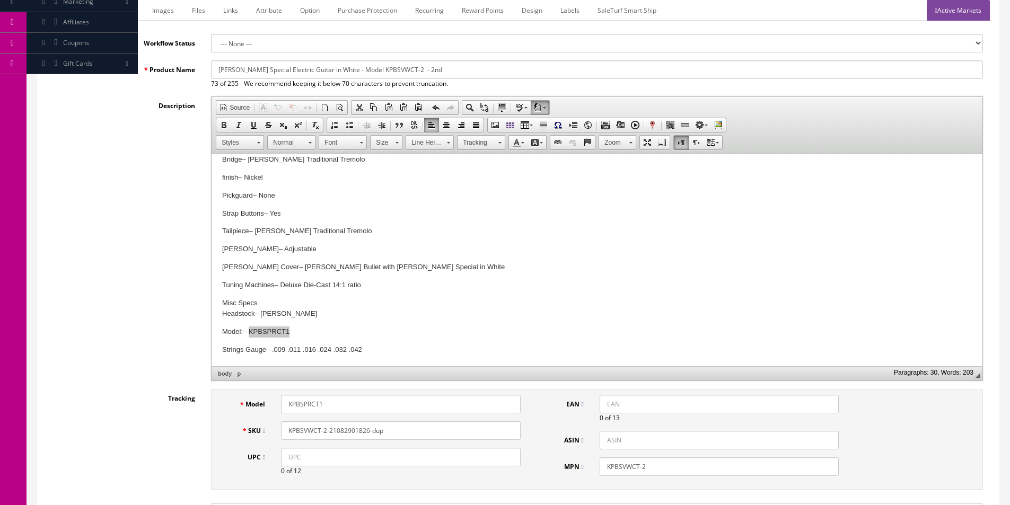
paste input "PRCT1"
type input "KPBSPRCT1"
click at [649, 469] on input "KPBSVWCT-2" at bounding box center [719, 467] width 239 height 19
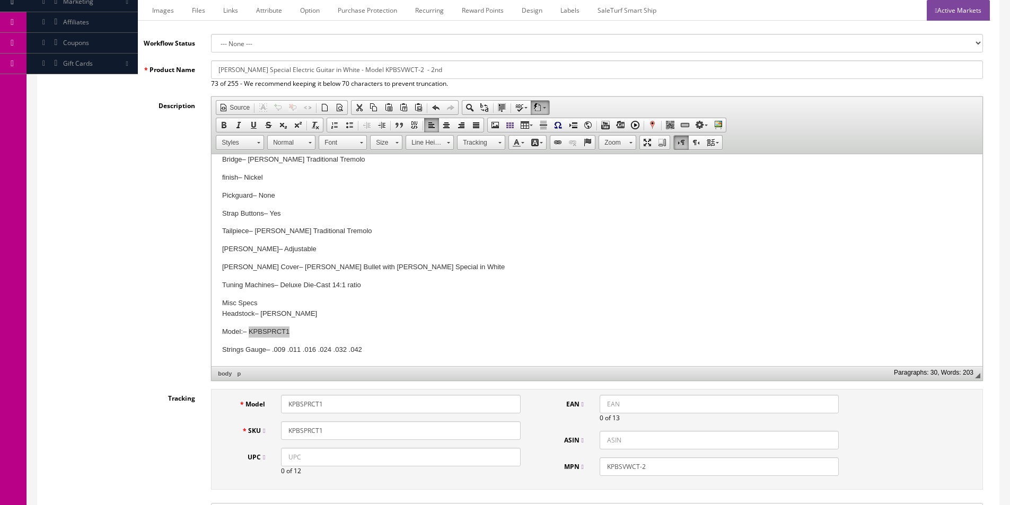
paste input "PRCT1"
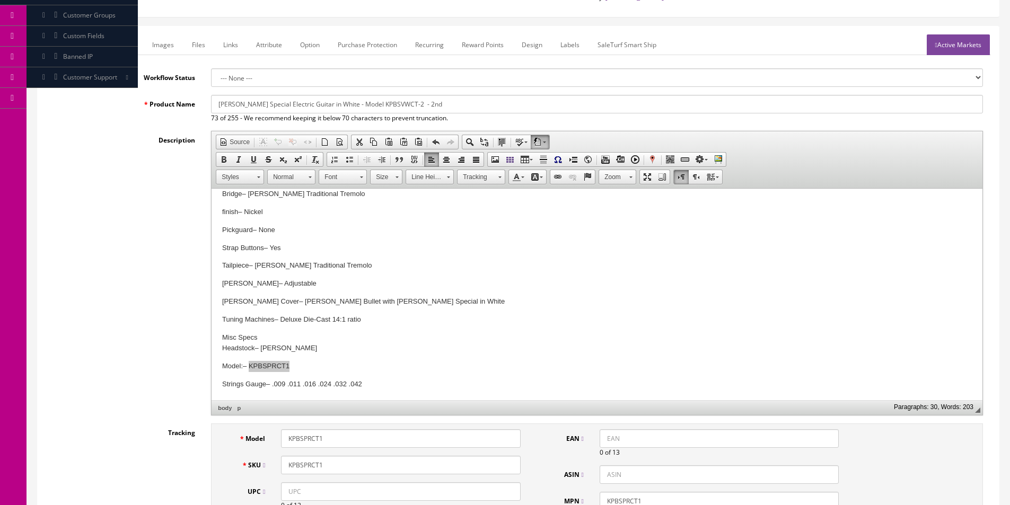
scroll to position [106, 0]
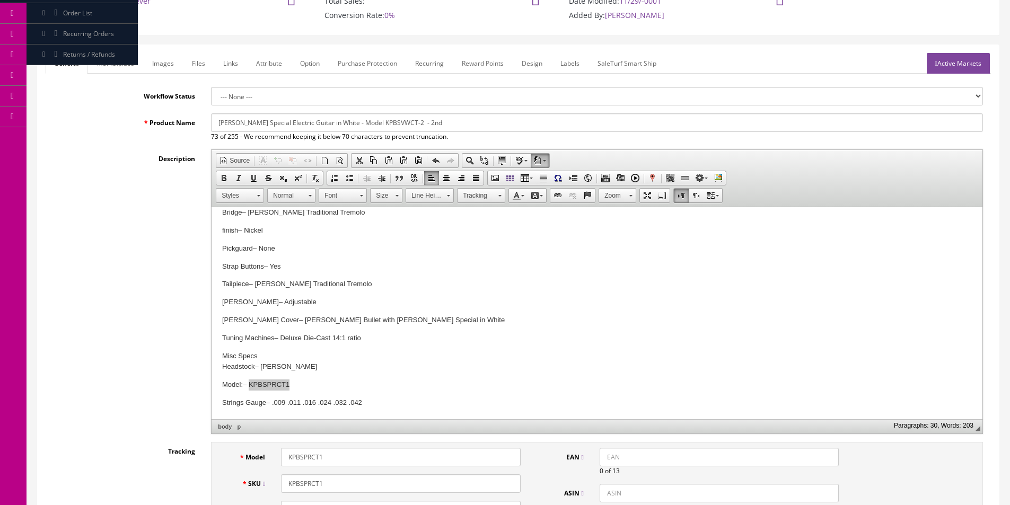
type input "KPBSPRCT1"
click at [261, 380] on p "Model: – KPBSPRCT1" at bounding box center [597, 385] width 750 height 11
drag, startPoint x: 223, startPoint y: 367, endPoint x: 414, endPoint y: 415, distance: 196.8
click at [414, 415] on html "The Baretta Special from the Kramer Original Collection is a great way for new …" at bounding box center [597, 110] width 771 height 618
click at [286, 348] on body "The Baretta Special from the Kramer Original Collection is a great way for new …" at bounding box center [597, 110] width 750 height 597
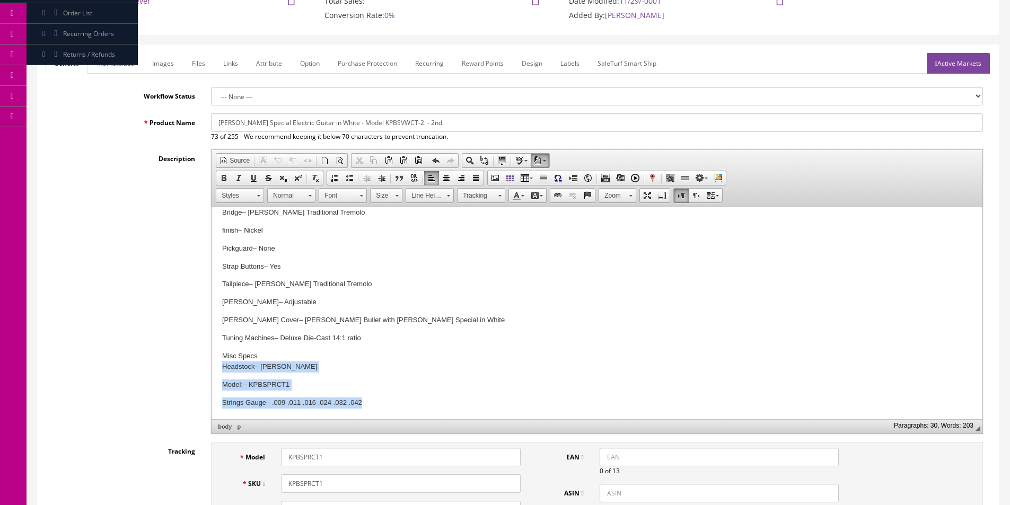
drag, startPoint x: 221, startPoint y: 367, endPoint x: 408, endPoint y: 410, distance: 192.5
click at [408, 410] on html "The Baretta Special from the Kramer Original Collection is a great way for new …" at bounding box center [597, 110] width 771 height 618
click at [349, 178] on span at bounding box center [349, 178] width 8 height 8
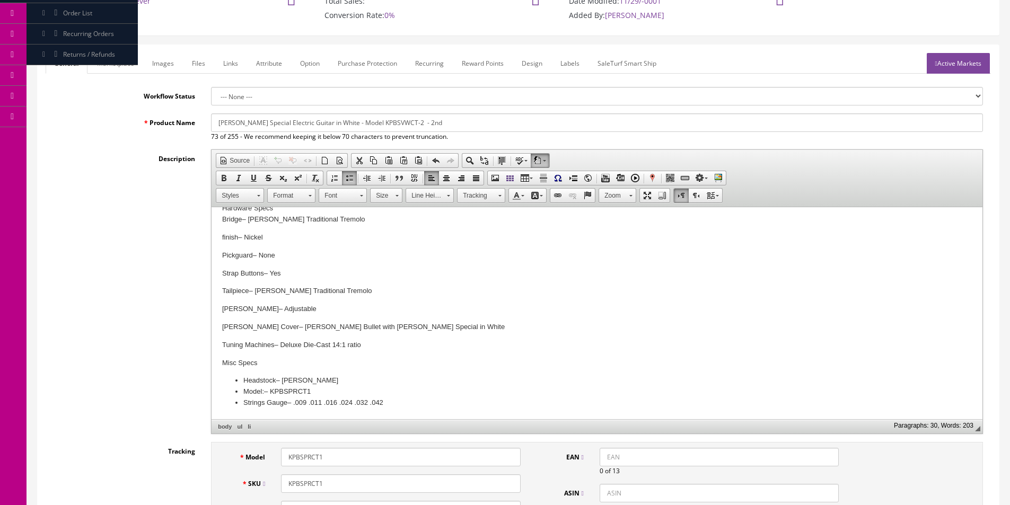
click at [243, 360] on p "Misc Specs" at bounding box center [597, 363] width 750 height 11
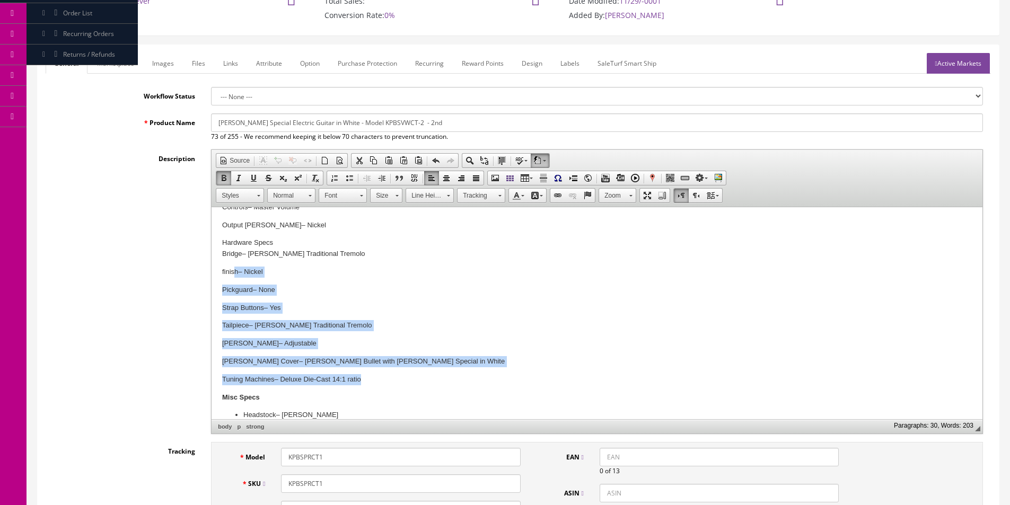
scroll to position [346, 0]
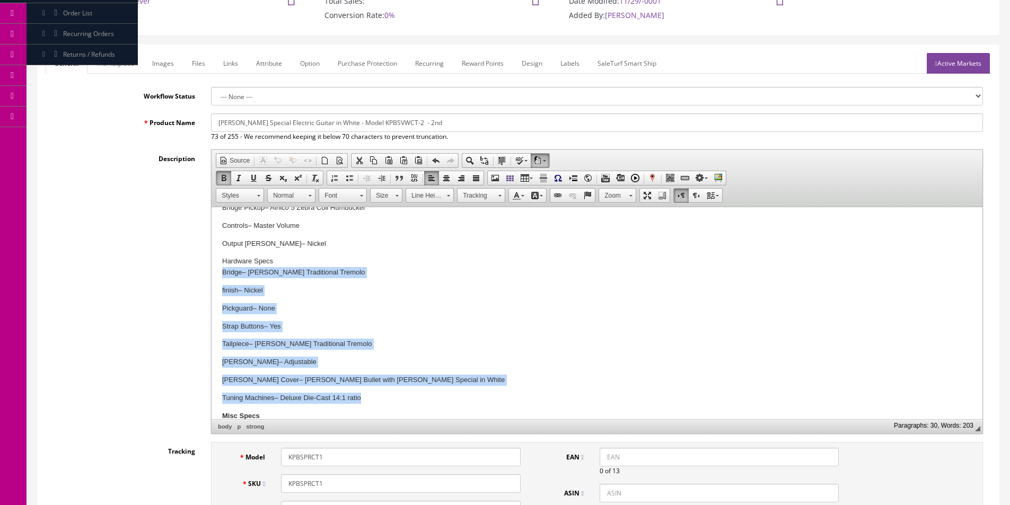
drag, startPoint x: 325, startPoint y: 336, endPoint x: 238, endPoint y: 267, distance: 111.0
click at [214, 271] on html "The Baretta Special from the Kramer Original Collection is a great way for new …" at bounding box center [597, 166] width 771 height 611
click at [348, 178] on span at bounding box center [349, 178] width 8 height 8
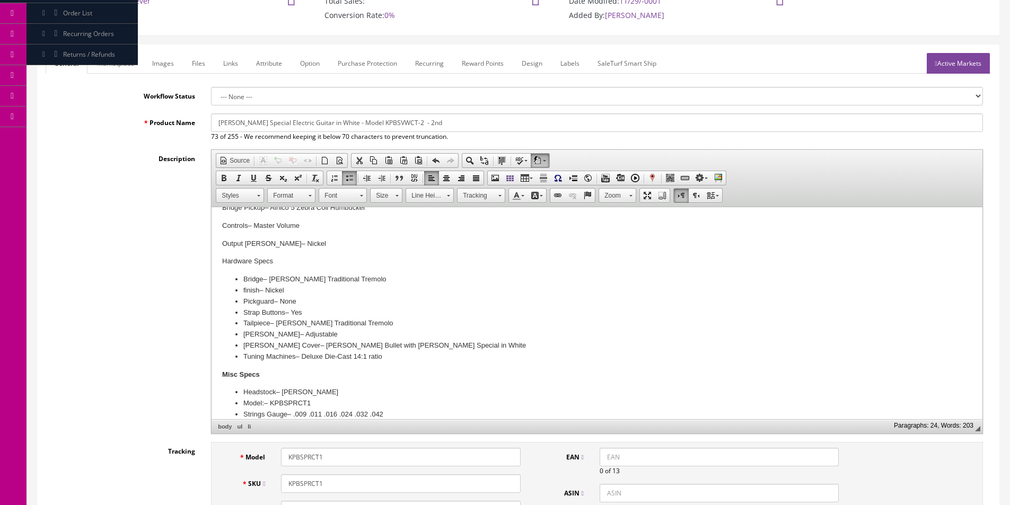
click at [246, 261] on p "Hardware Specs" at bounding box center [597, 261] width 750 height 11
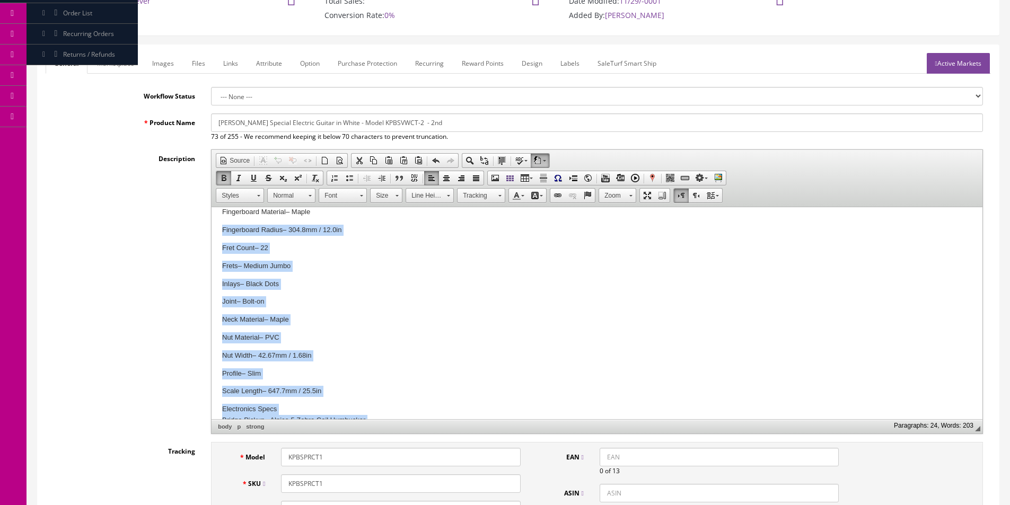
scroll to position [81, 0]
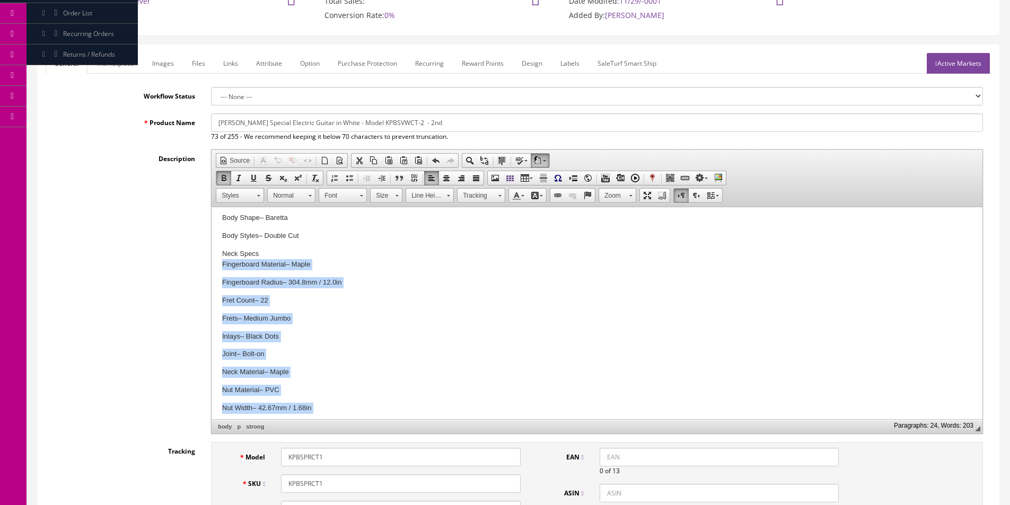
drag, startPoint x: 281, startPoint y: 284, endPoint x: 223, endPoint y: 264, distance: 60.5
click at [223, 264] on body "The Baretta Special from the Kramer Original Collection is a great way for new …" at bounding box center [597, 411] width 750 height 549
click at [355, 173] on link "Insert/Remove Bulleted List" at bounding box center [349, 178] width 15 height 14
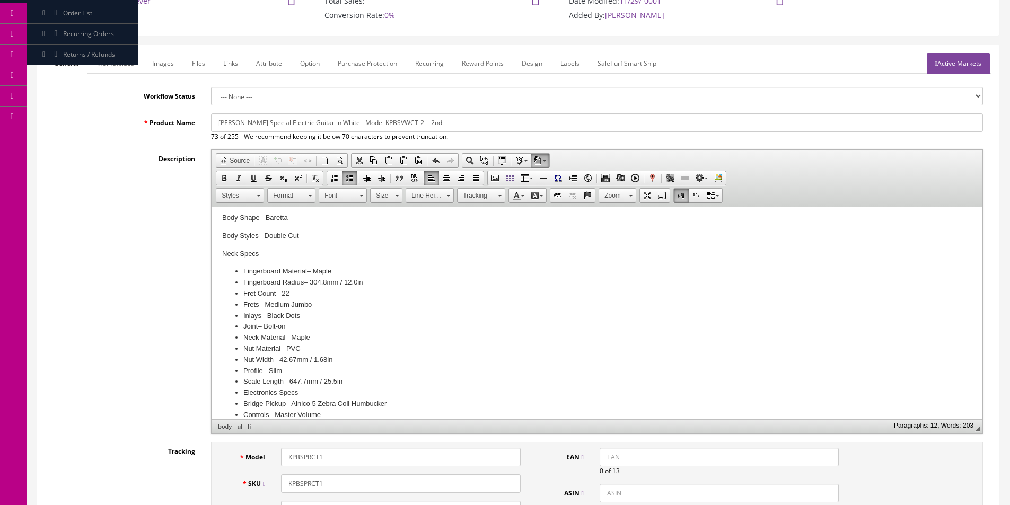
click at [249, 253] on p "Neck Specs" at bounding box center [597, 254] width 750 height 11
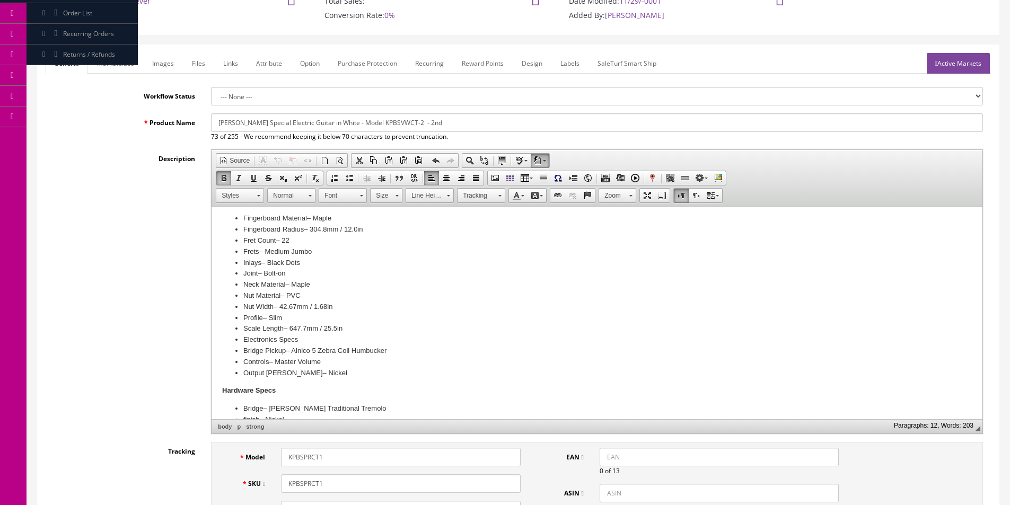
click at [291, 309] on li "Nut Width – 42.67mm / 1.68in" at bounding box center [596, 307] width 707 height 11
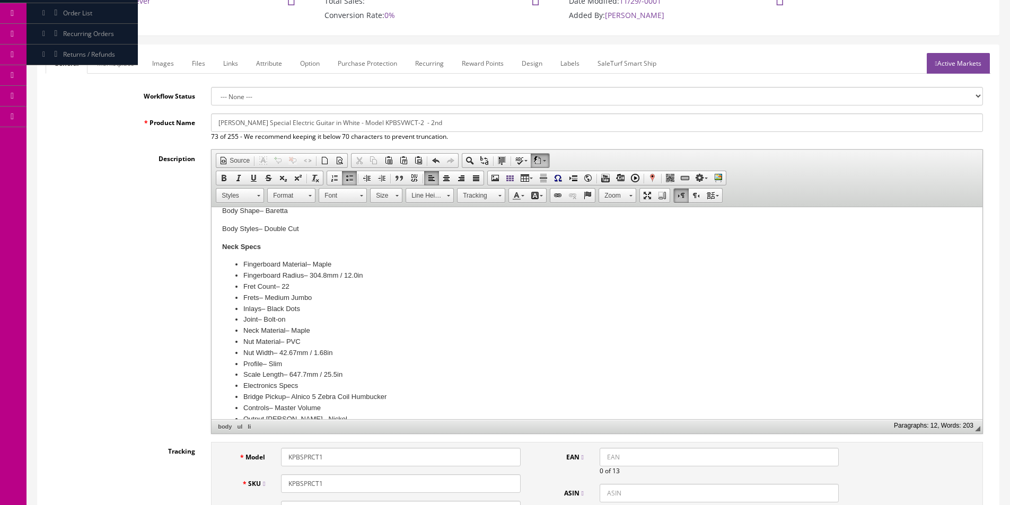
scroll to position [0, 0]
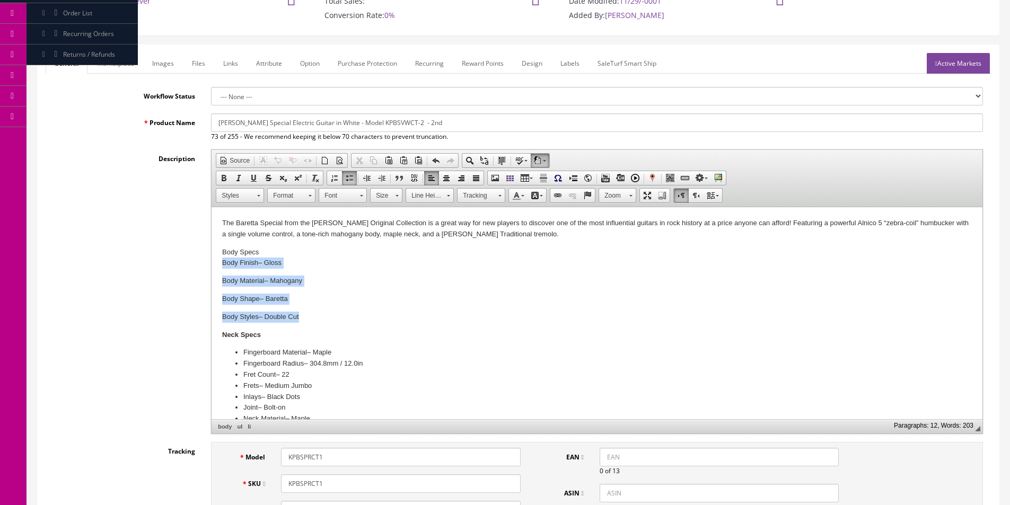
drag, startPoint x: 308, startPoint y: 316, endPoint x: 411, endPoint y: 470, distance: 185.3
click at [212, 261] on html "The Baretta Special from the Kramer Original Collection is a great way for new …" at bounding box center [597, 450] width 771 height 487
click at [350, 180] on span at bounding box center [349, 178] width 8 height 8
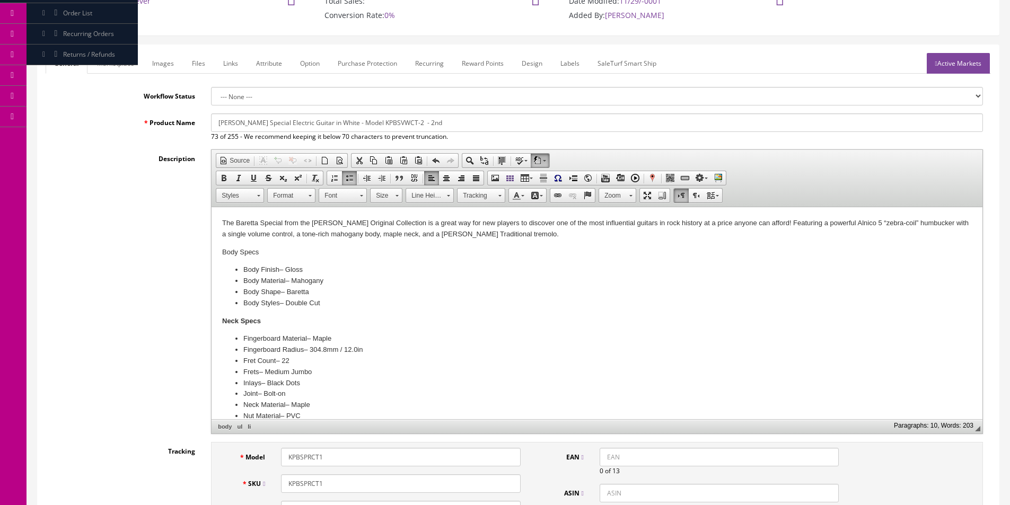
click at [244, 251] on p "Body Specs" at bounding box center [597, 252] width 750 height 11
click at [279, 250] on p "Body Specs" at bounding box center [597, 252] width 750 height 11
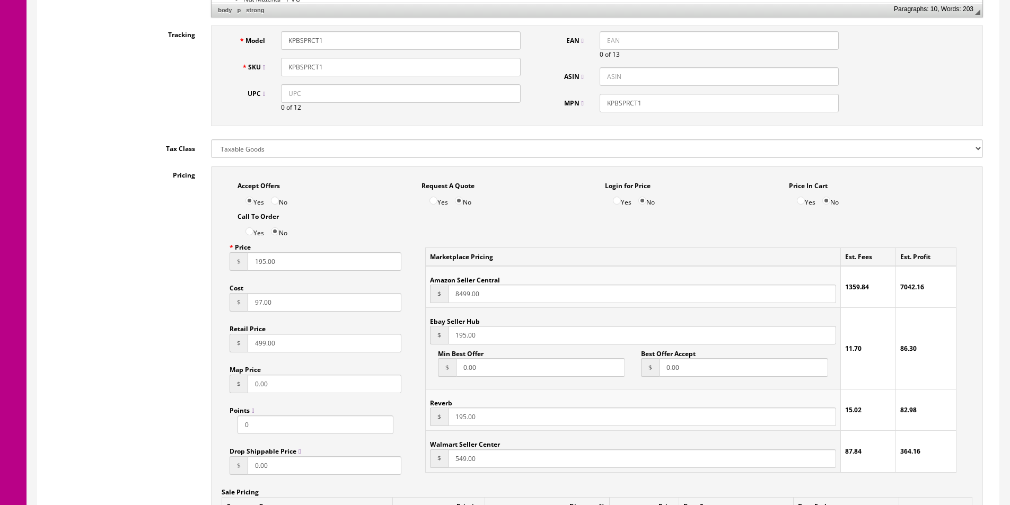
scroll to position [583, 0]
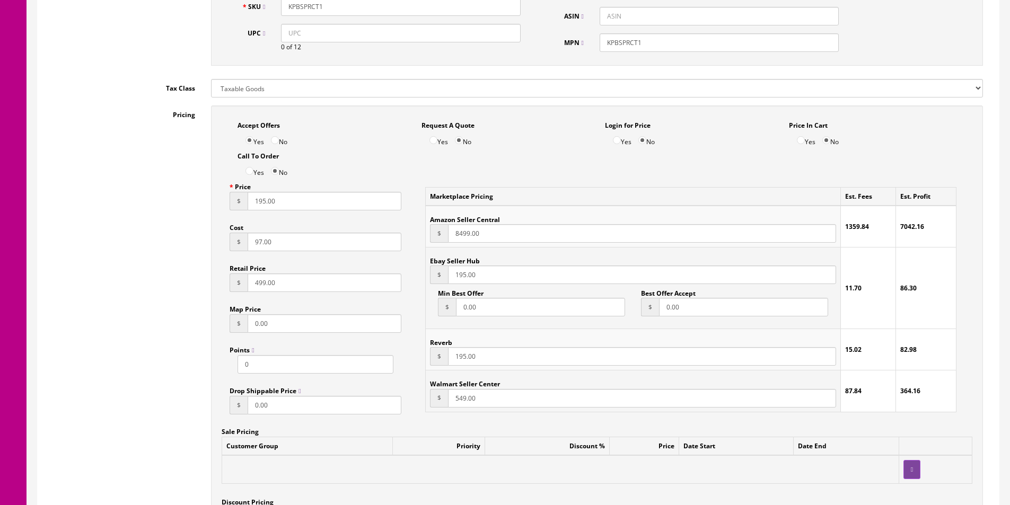
click at [267, 241] on input "97.00" at bounding box center [325, 242] width 154 height 19
click at [293, 205] on input "195.00" at bounding box center [325, 201] width 154 height 19
click at [293, 204] on input "195.00" at bounding box center [325, 201] width 154 height 19
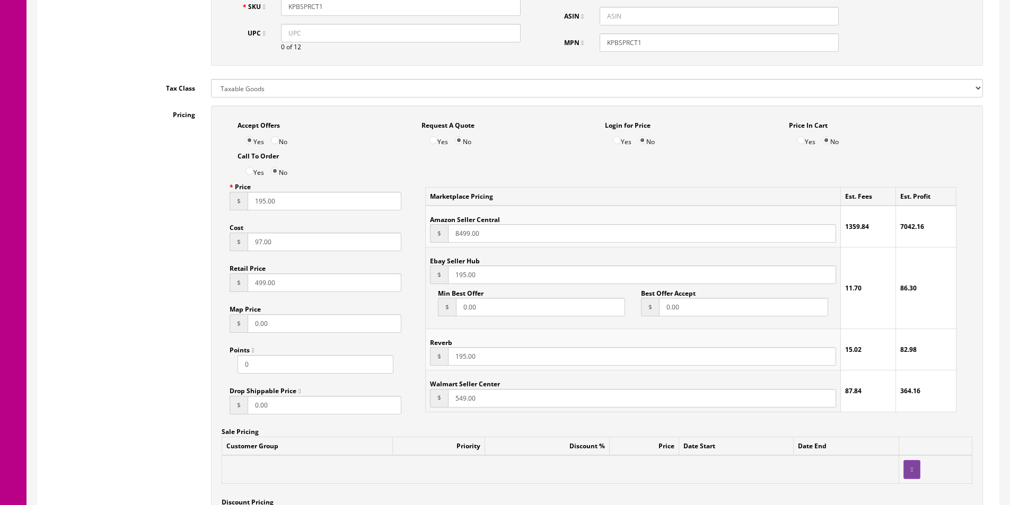
click at [293, 204] on input "195.00" at bounding box center [325, 201] width 154 height 19
click at [293, 205] on input "195.00" at bounding box center [325, 201] width 154 height 19
type input "219"
click at [470, 238] on input "8499.00" at bounding box center [642, 233] width 388 height 19
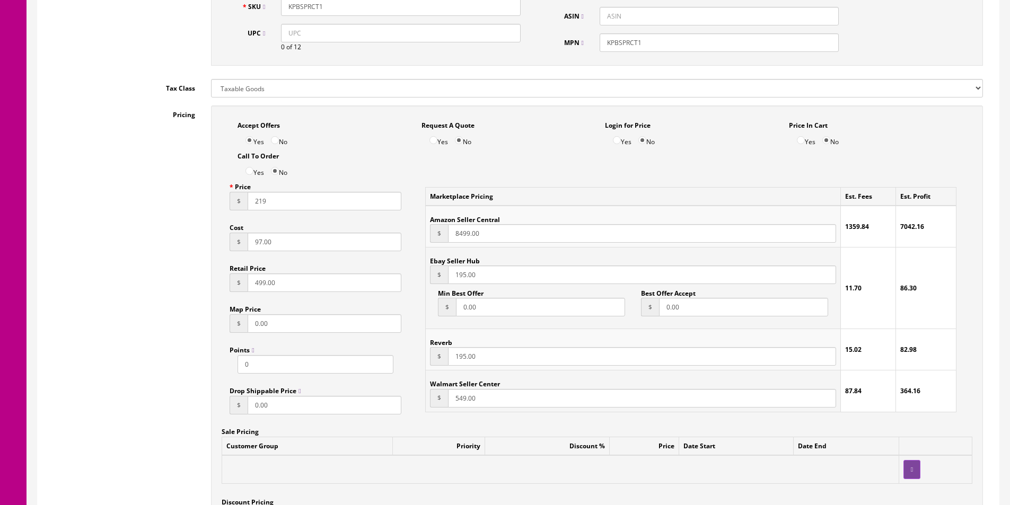
paste input "219"
type input "219"
click at [458, 275] on input "195.00" at bounding box center [642, 275] width 388 height 19
paste input "219"
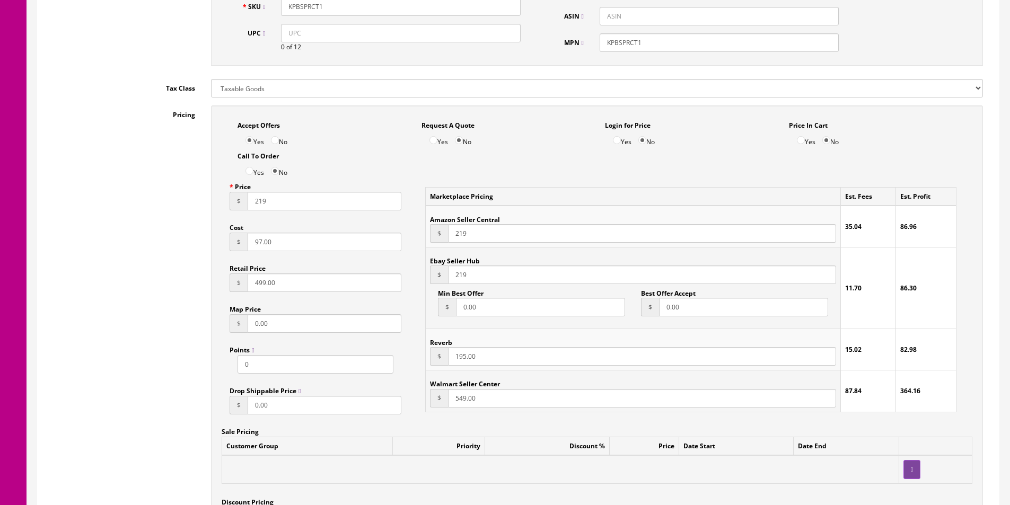
type input "219"
paste input "219"
type input "219"
paste input "219"
type input "219"
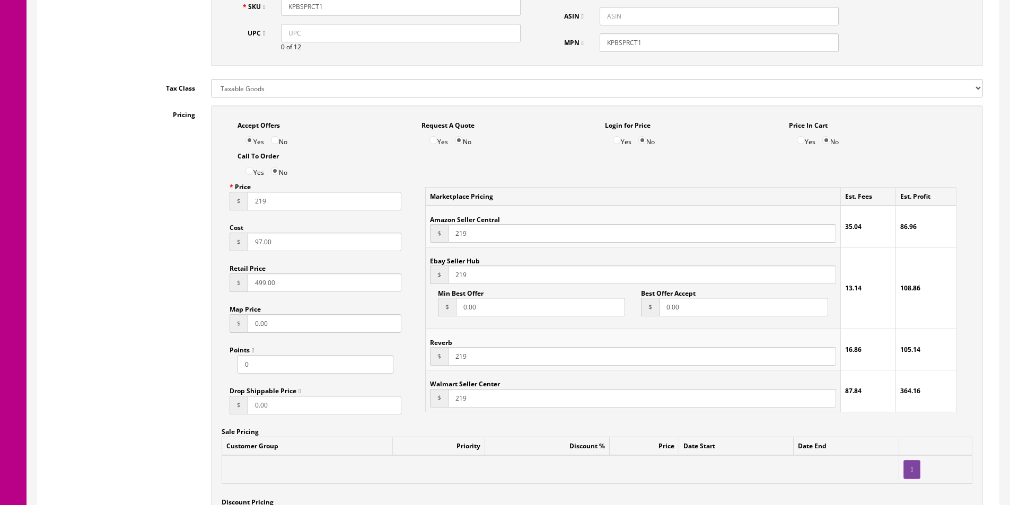
click at [316, 281] on input "499.00" at bounding box center [325, 283] width 154 height 19
type input "229"
click at [276, 238] on input "97.00" at bounding box center [325, 242] width 154 height 19
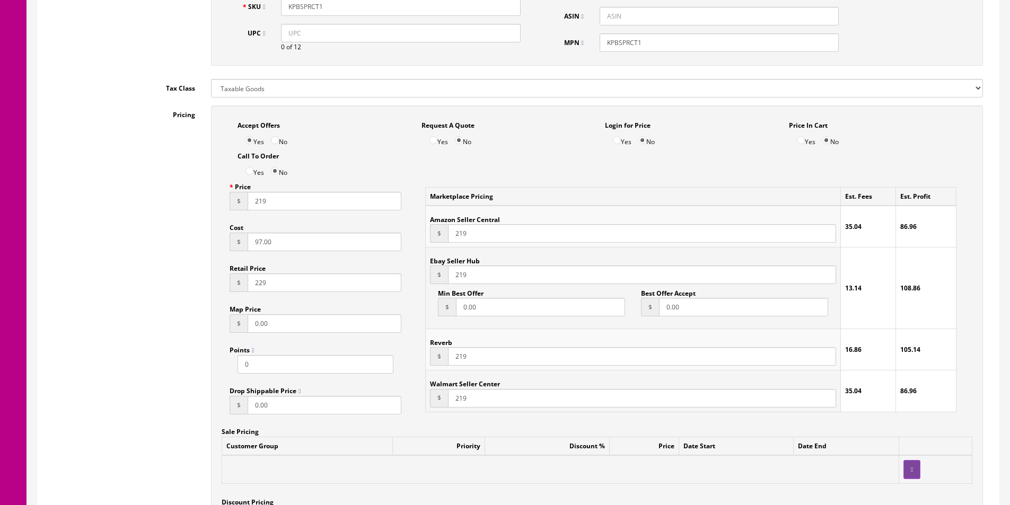
click at [276, 238] on input "97.00" at bounding box center [325, 242] width 154 height 19
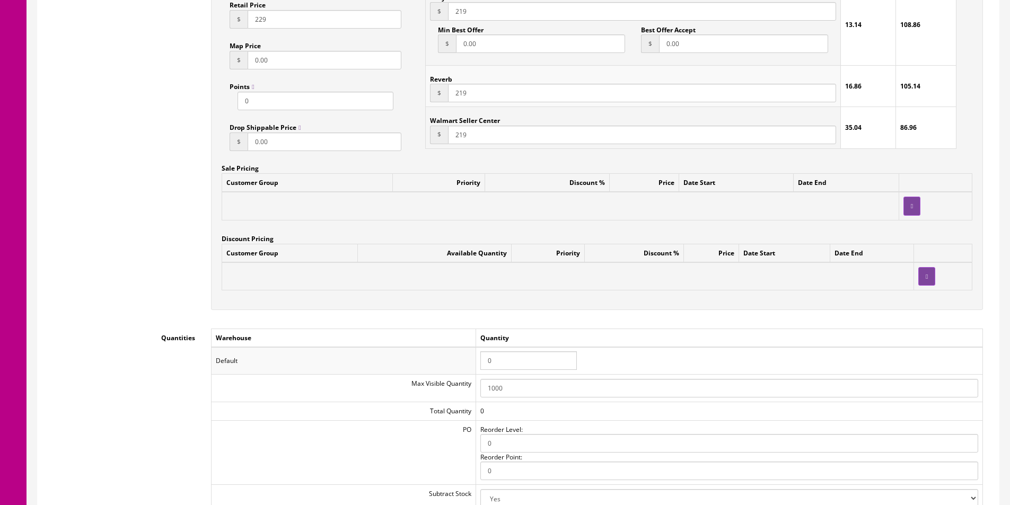
scroll to position [901, 0]
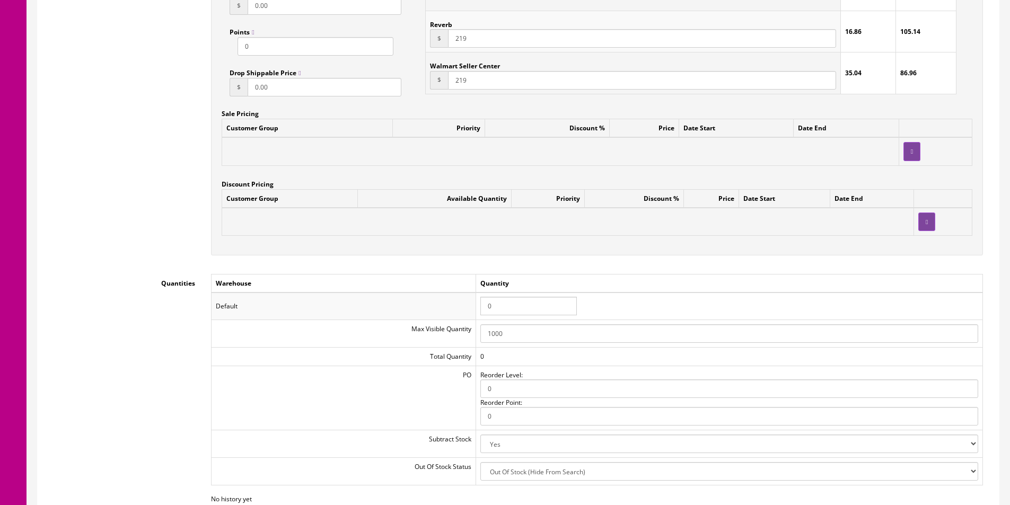
type input "125"
click at [491, 302] on input "0" at bounding box center [528, 306] width 97 height 19
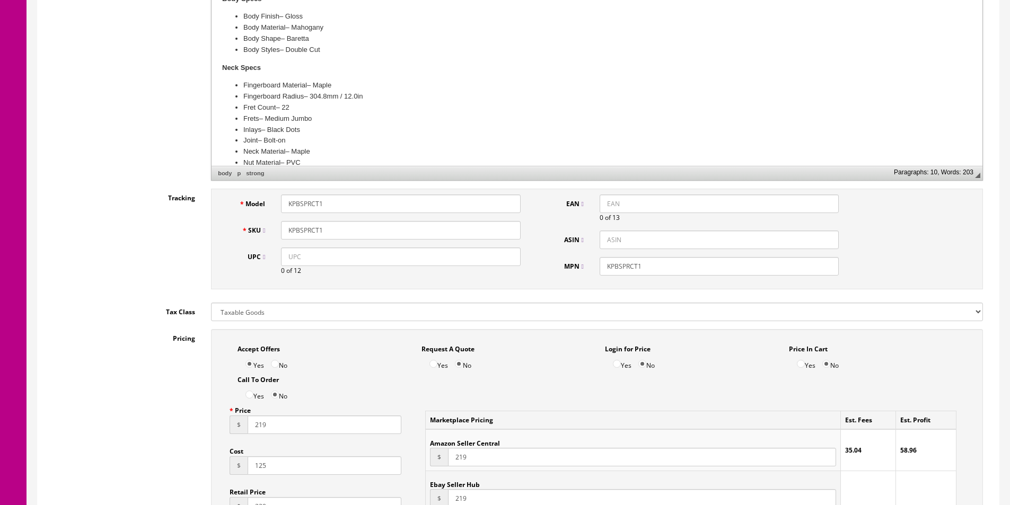
scroll to position [0, 0]
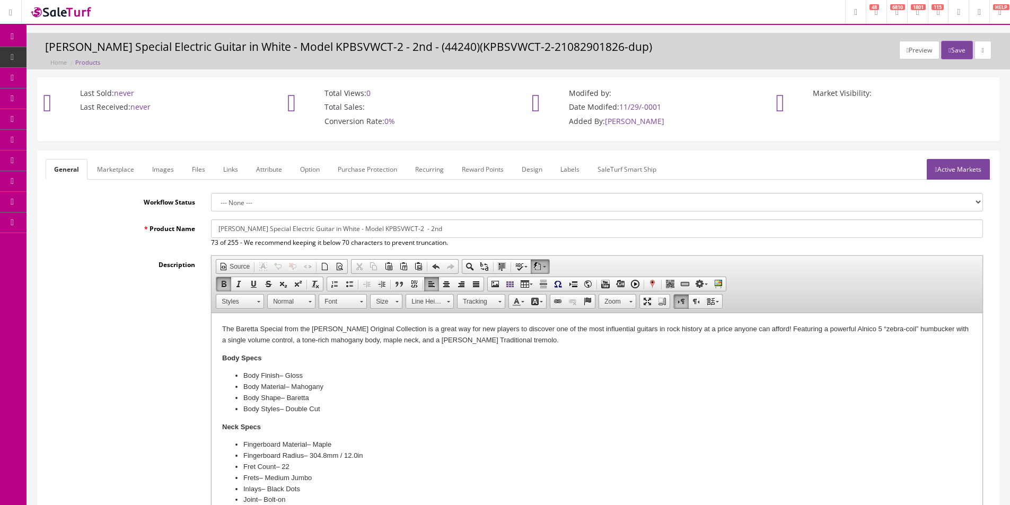
type input "1"
click at [334, 230] on input "Kramer Baretta Special Electric Guitar in White - Model KPBSVWCT-2 - 2nd" at bounding box center [597, 229] width 772 height 19
click at [334, 229] on input "Kramer Baretta Special Electric Guitar in White - Model KPBSVWCT-2 - 2nd" at bounding box center [597, 229] width 772 height 19
click at [335, 230] on input "Kramer Baretta Special Electric Guitar in White - Model KPBSVWCT-2 - 2nd" at bounding box center [597, 229] width 772 height 19
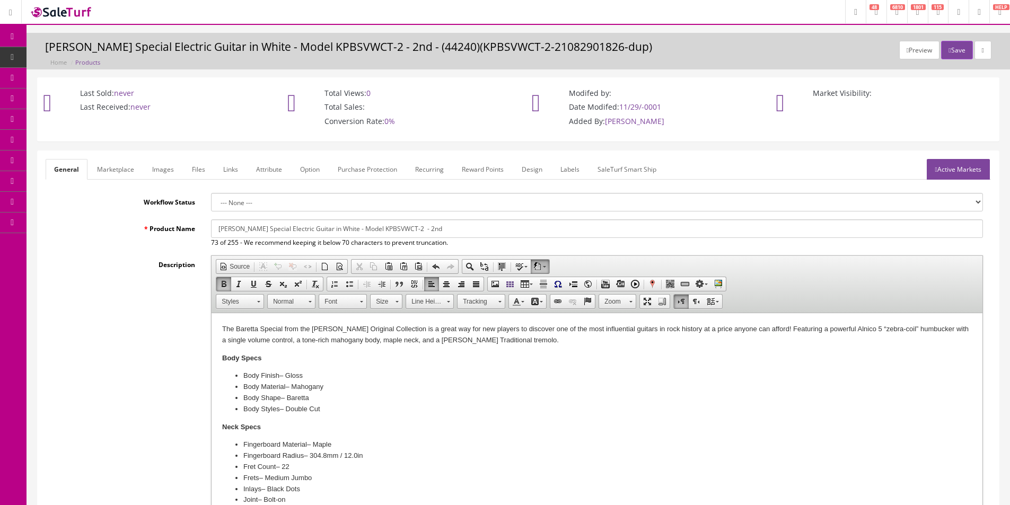
drag, startPoint x: 339, startPoint y: 227, endPoint x: 592, endPoint y: 228, distance: 252.9
click at [592, 227] on input "Kramer Baretta Special Electric Guitar in White - Model KPBSVWCT-2 - 2nd" at bounding box center [597, 229] width 772 height 19
click at [357, 228] on input "Kramer Baretta Special Electric Guitar in Purple, KPBSPRCT1" at bounding box center [597, 229] width 772 height 19
click at [287, 229] on input "Kramer Baretta Special Electric Guitar in Purple, KPBSPRCT1" at bounding box center [597, 229] width 772 height 19
type input "Kramer Baretta Special Double Cutaway Electric Guitar in Purple, KPBSPRCT1"
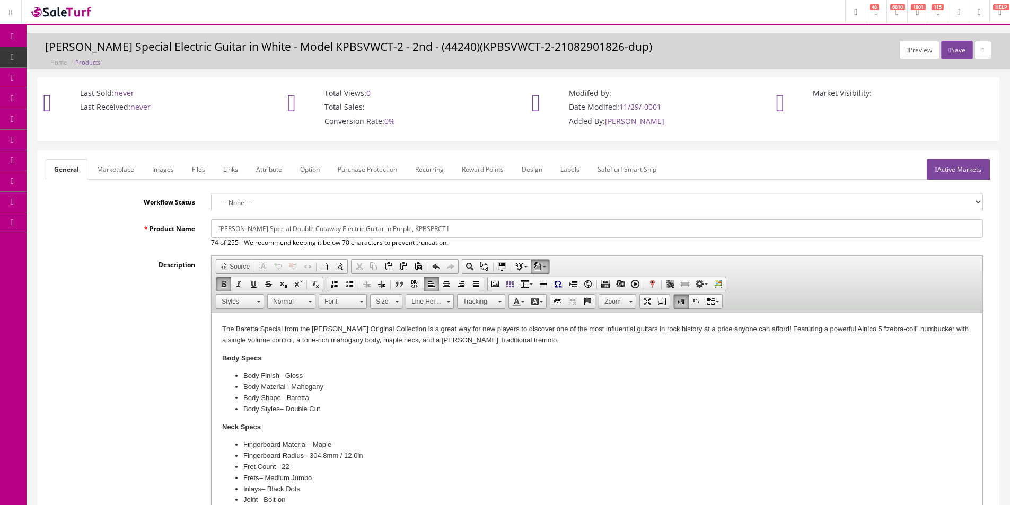
click at [117, 168] on link "Marketplace" at bounding box center [116, 169] width 54 height 21
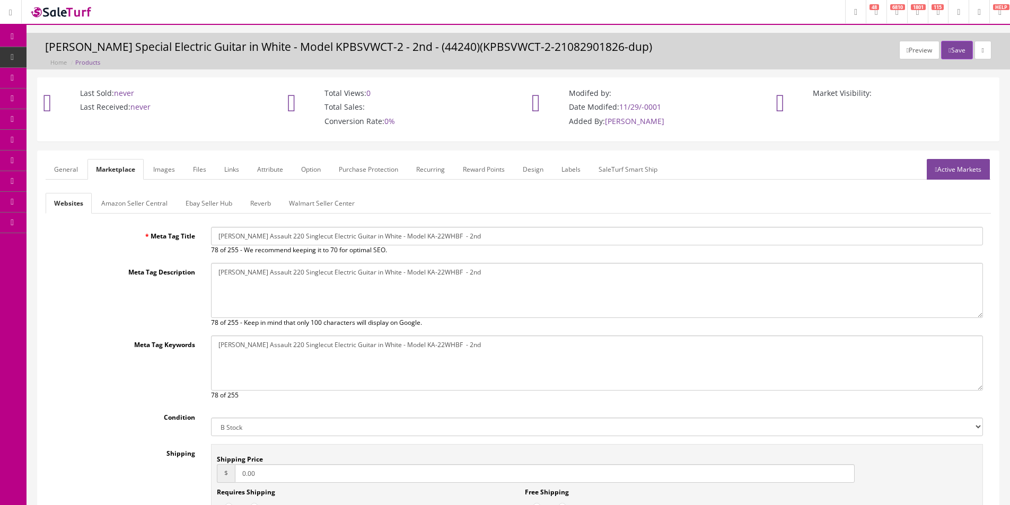
click at [279, 235] on input "Kramer Assault 220 Singlecut Electric Guitar in White - Model KA-22WHBF - 2nd" at bounding box center [597, 236] width 772 height 19
paste input "Baretta Special Double Cutaway Electric Guitar in Purple, KPBSPRCT1"
type input "Kramer Baretta Special Double Cutaway Electric Guitar in Purple, KPBSPRCT1"
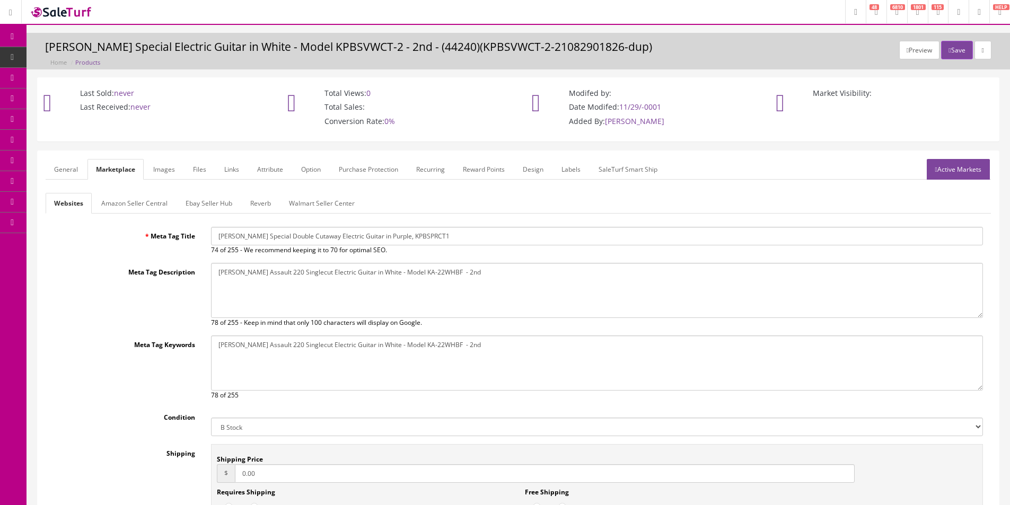
click at [319, 315] on textarea "Kramer Assault 220 Singlecut Electric Guitar in White - Model KA-22WHBF - 2nd" at bounding box center [597, 290] width 772 height 55
paste textarea "Baretta Special Double Cutaway Electric Guitar in Purple, KPBSPRCT1"
type textarea "Kramer Baretta Special Double Cutaway Electric Guitar in Purple, KPBSPRCT1"
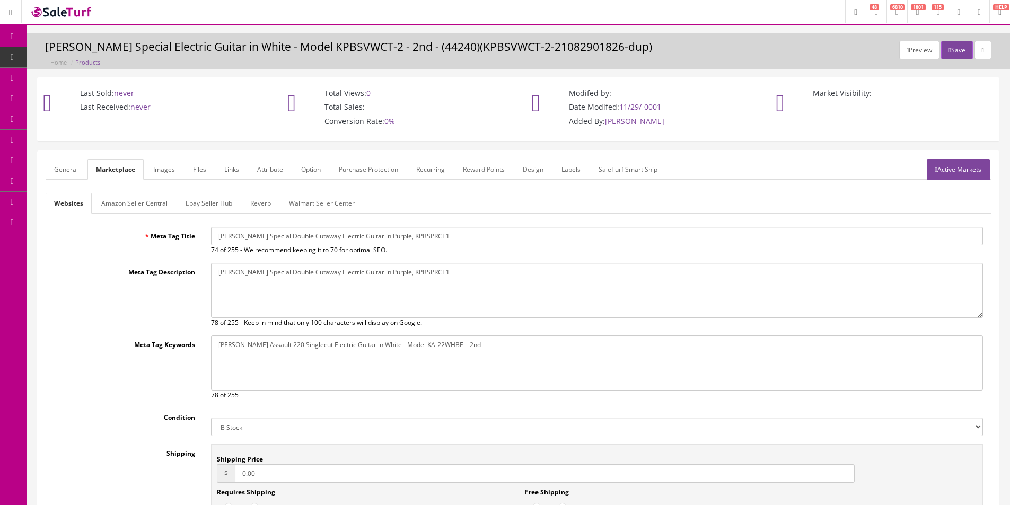
click at [322, 381] on textarea "Kramer Assault 220 Singlecut Electric Guitar in White - Model KA-22WHBF - 2nd" at bounding box center [597, 363] width 772 height 55
paste textarea "Baretta Special Double Cutaway Electric Guitar in Purple, KPBSPRCT1"
type textarea "Kramer Baretta Special Double Cutaway Electric Guitar in Purple, KPBSPRCT1"
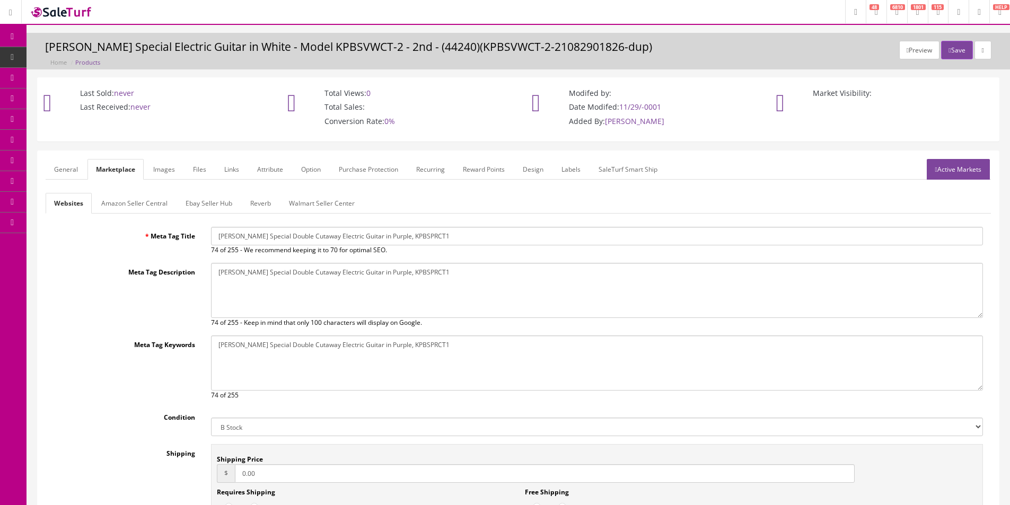
drag, startPoint x: 281, startPoint y: 424, endPoint x: 274, endPoint y: 435, distance: 13.4
click at [281, 425] on select "New Used B Stock Open Box Re-Packed" at bounding box center [597, 427] width 772 height 19
select select "New"
click at [211, 418] on select "New Used B Stock Open Box Re-Packed" at bounding box center [597, 427] width 772 height 19
click at [272, 470] on input "0.00" at bounding box center [545, 474] width 620 height 19
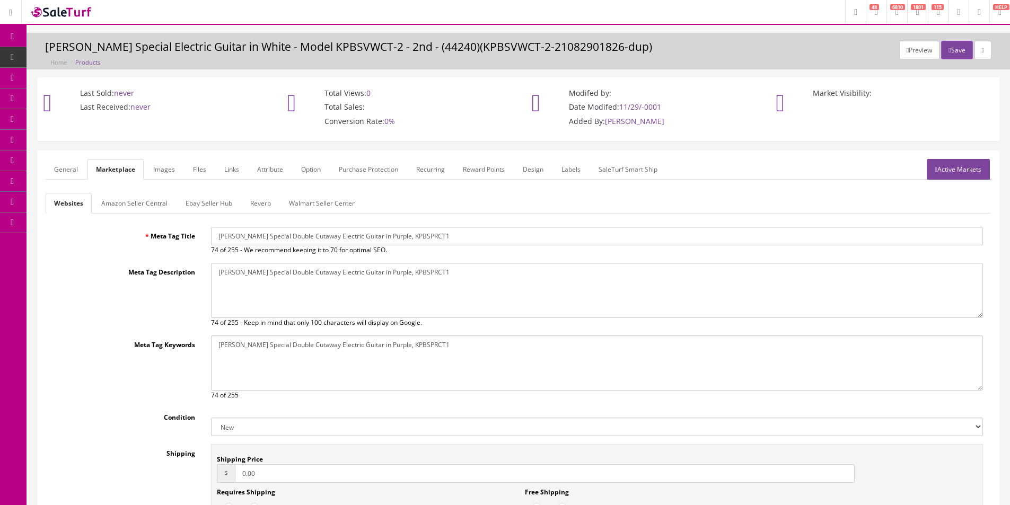
click at [272, 470] on input "0.00" at bounding box center [545, 474] width 620 height 19
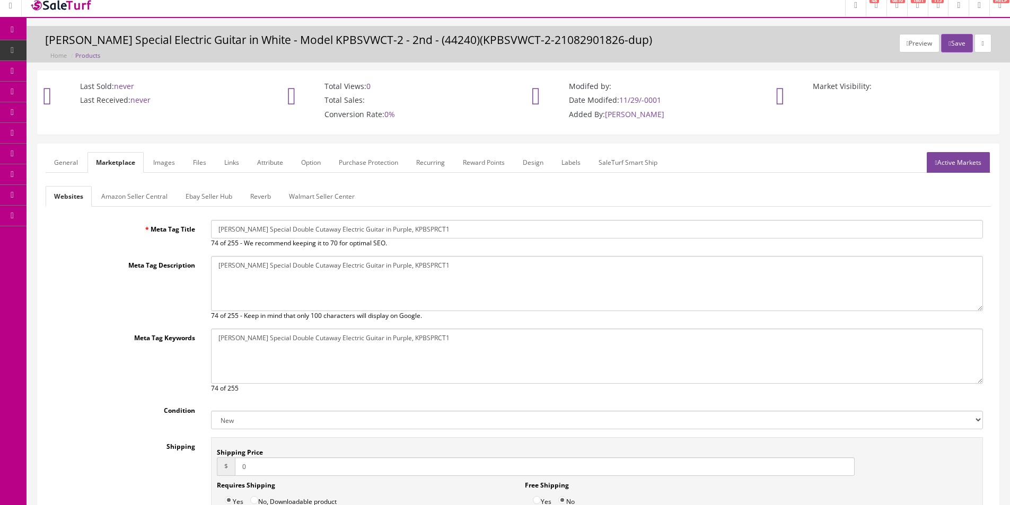
scroll to position [106, 0]
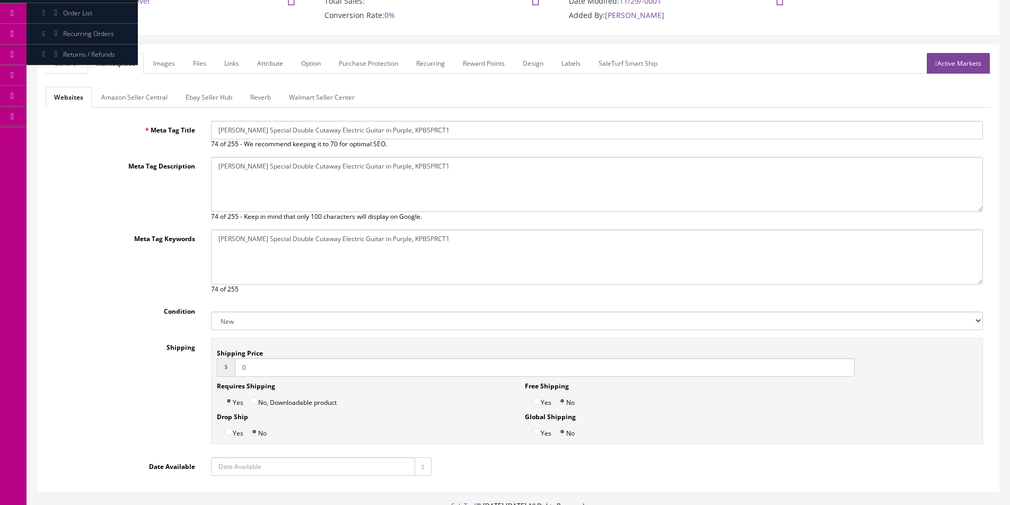
type input "0"
click at [535, 402] on input "Yes" at bounding box center [537, 401] width 8 height 8
radio input "true"
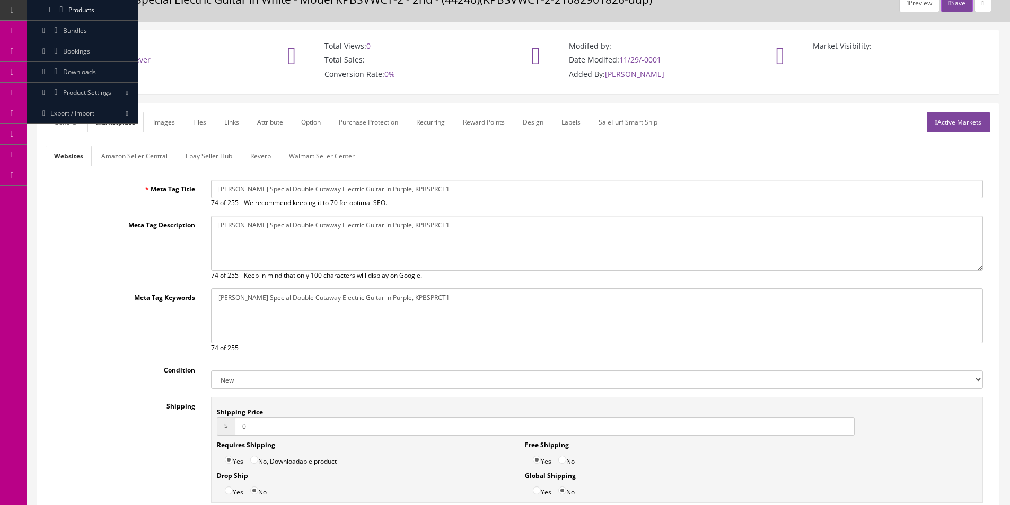
scroll to position [0, 0]
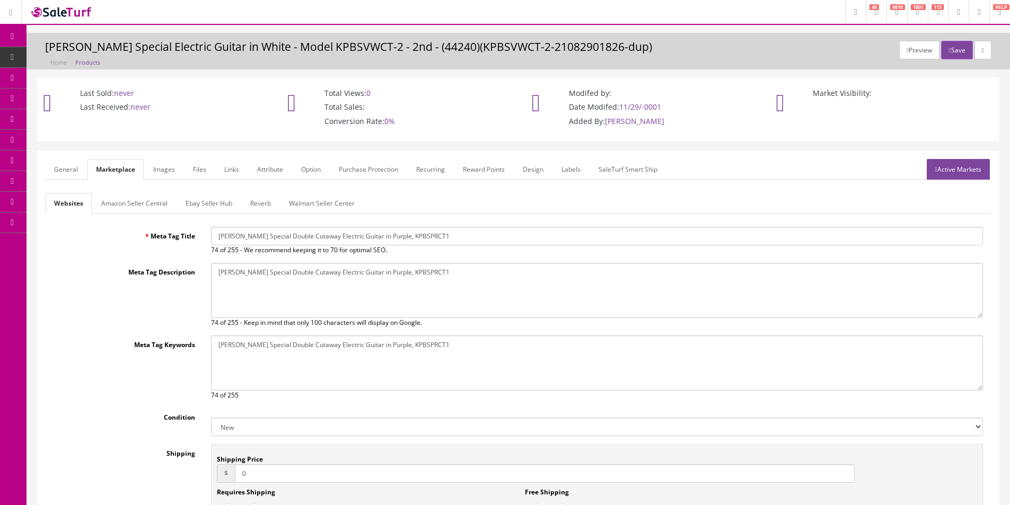
click at [136, 204] on link "Amazon Seller Central" at bounding box center [134, 203] width 83 height 21
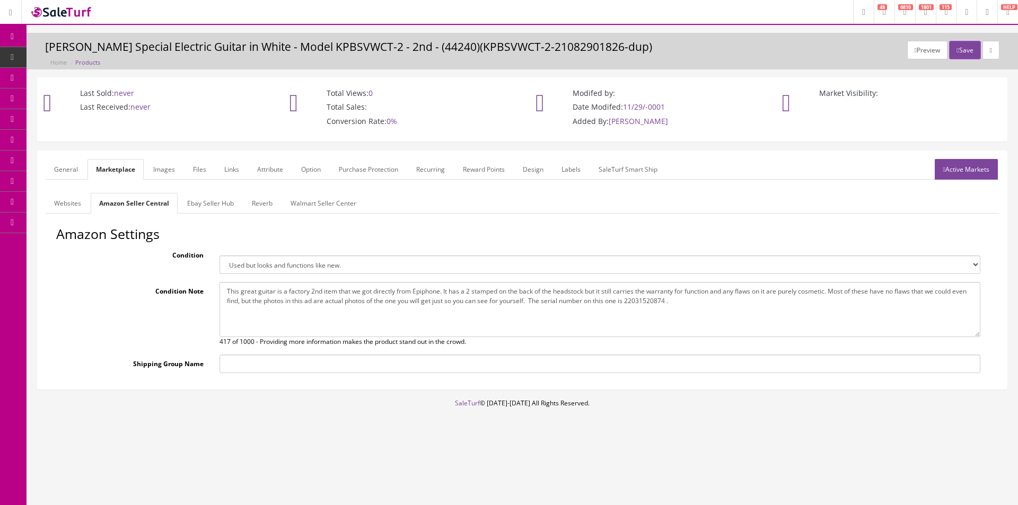
drag, startPoint x: 281, startPoint y: 260, endPoint x: 279, endPoint y: 273, distance: 12.8
click at [281, 260] on select "Brand new item, unused, in original packaging. New item, but packaging has been…" at bounding box center [600, 265] width 761 height 19
select select "new_new"
click at [220, 256] on select "Brand new item, unused, in original packaging. New item, but packaging has been…" at bounding box center [600, 265] width 761 height 19
click at [283, 297] on textarea "This great guitar is a factory 2nd item that we got directly from Epiphone. It …" at bounding box center [600, 309] width 761 height 55
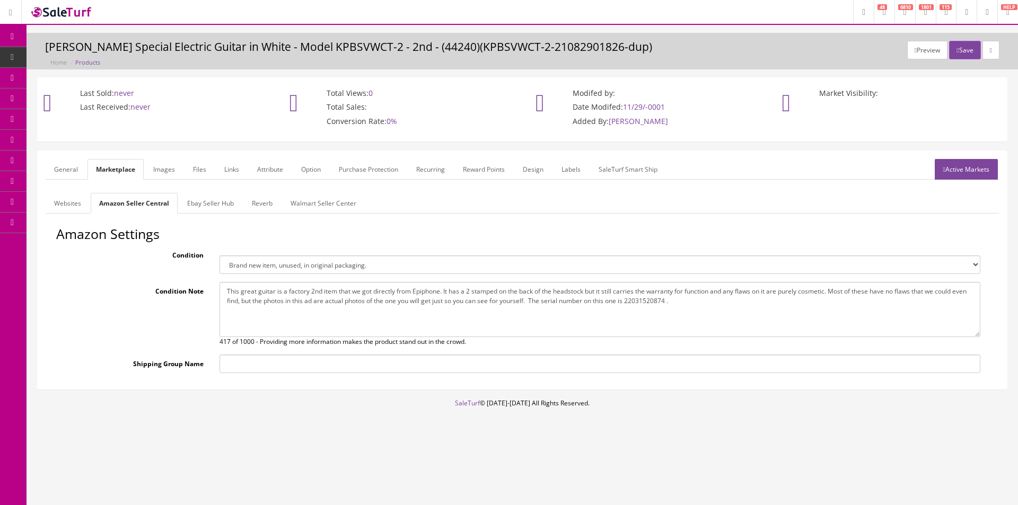
click at [283, 297] on textarea "This great guitar is a factory 2nd item that we got directly from Epiphone. It …" at bounding box center [600, 309] width 761 height 55
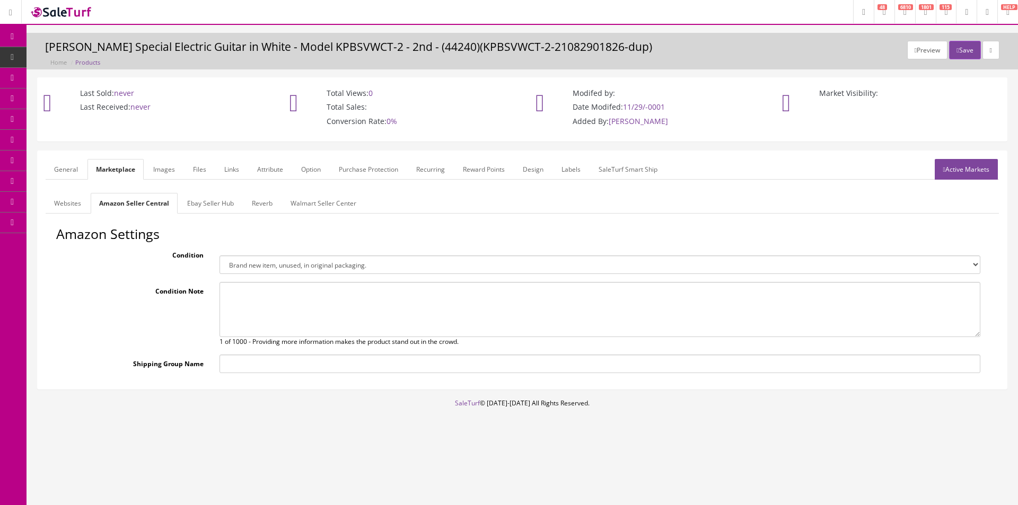
click at [212, 205] on link "Ebay Seller Hub" at bounding box center [211, 203] width 64 height 21
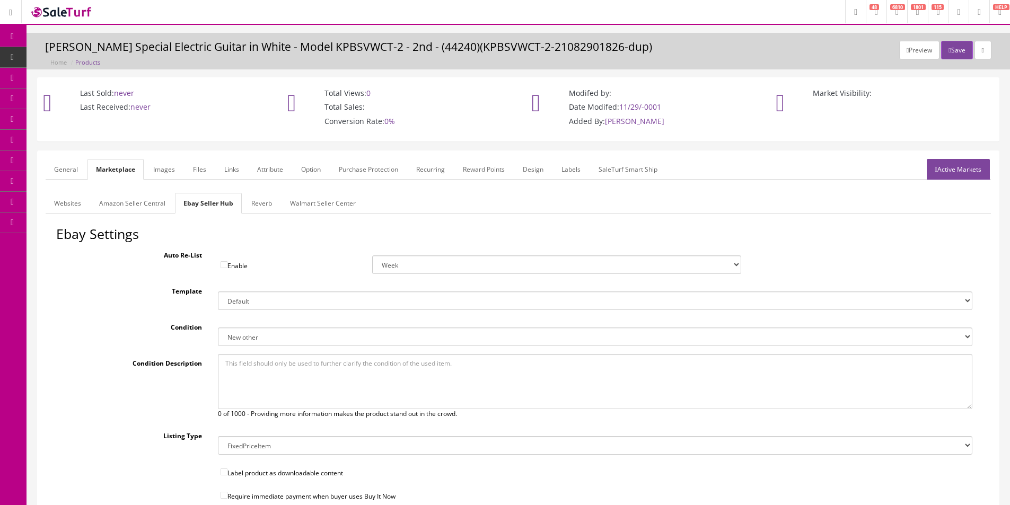
drag, startPoint x: 258, startPoint y: 338, endPoint x: 258, endPoint y: 345, distance: 6.4
click at [258, 340] on select "New New other New with defects Manufacturer refurbished Seller refurbished Used…" at bounding box center [595, 337] width 755 height 19
select select "1000"
click at [218, 328] on select "New New other New with defects Manufacturer refurbished Seller refurbished Used…" at bounding box center [595, 337] width 755 height 19
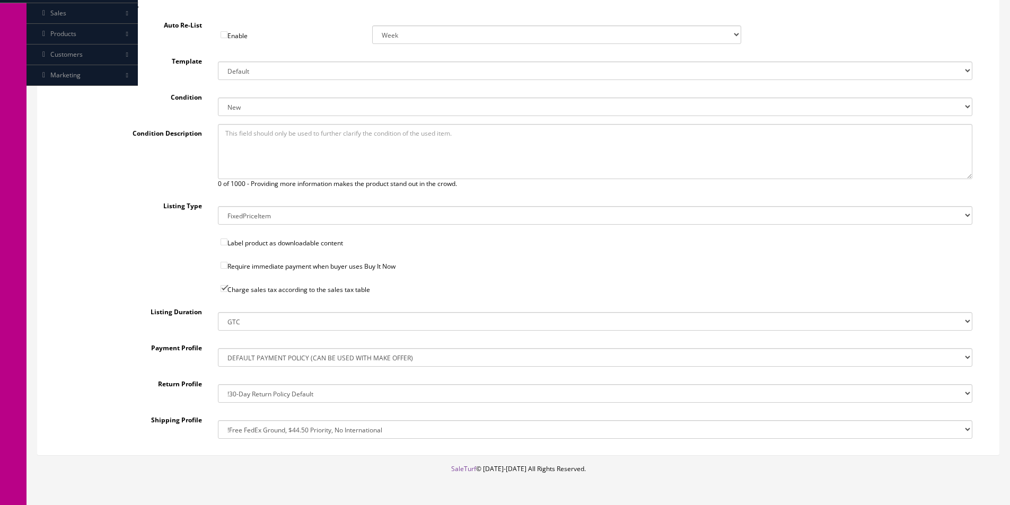
scroll to position [264, 0]
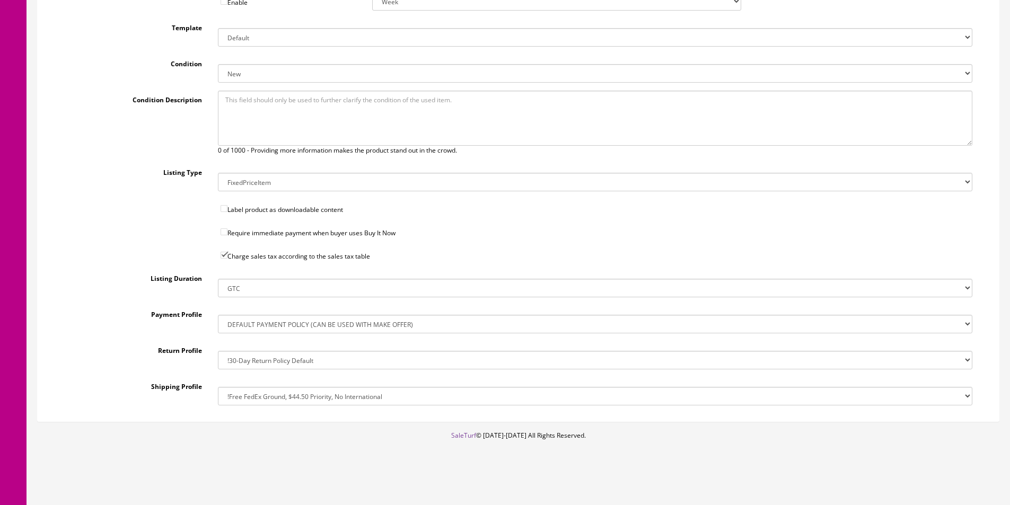
click at [272, 390] on select "!$28.50 FedEx, Priority $65.00 No International !$28.50 FedEx, Priority $65.00 …" at bounding box center [595, 396] width 755 height 19
select select "162368448017"
click at [218, 387] on select "!$28.50 FedEx, Priority $65.00 No International !$28.50 FedEx, Priority $65.00 …" at bounding box center [595, 396] width 755 height 19
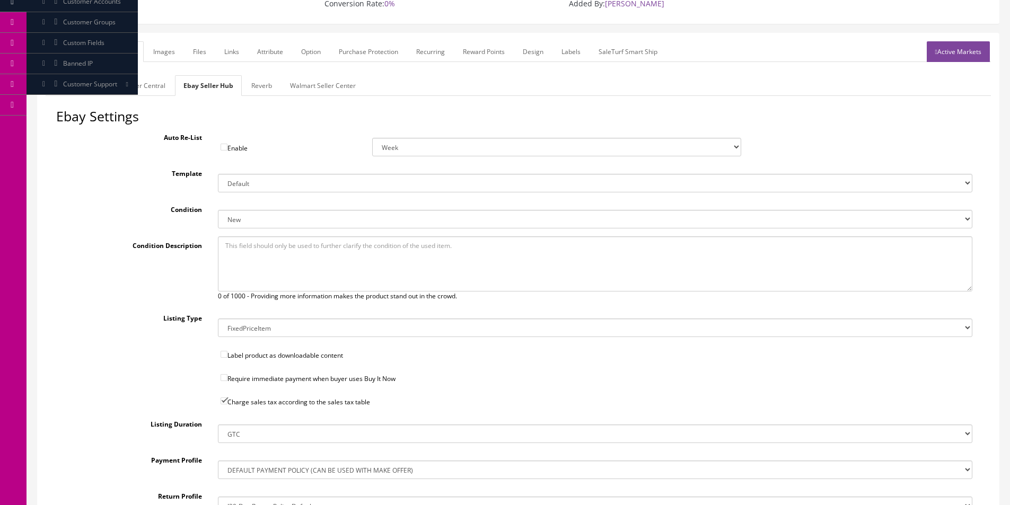
scroll to position [0, 0]
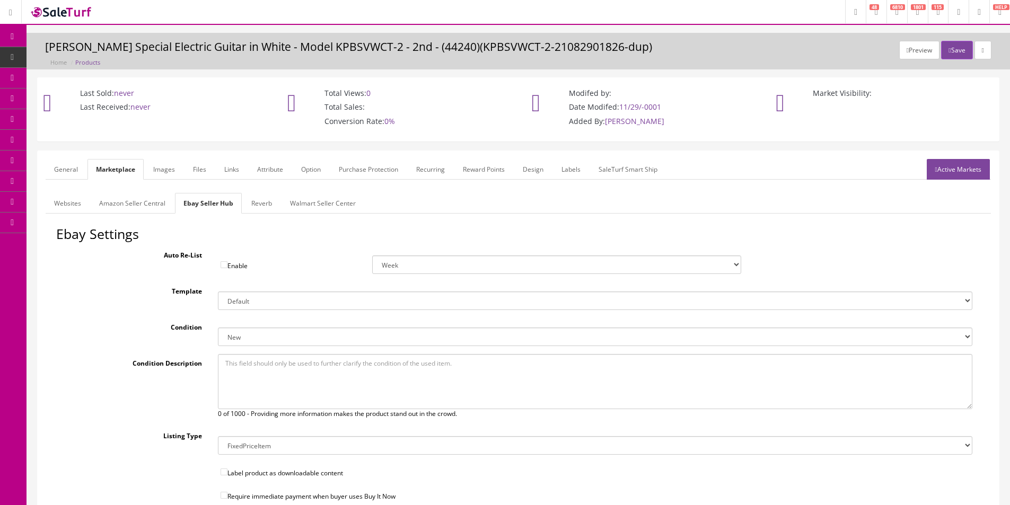
click at [251, 192] on form "General Marketplace Images Files Links Attribute Option Purchase Protection Rec…" at bounding box center [518, 418] width 945 height 518
click at [263, 200] on link "Reverb" at bounding box center [262, 203] width 38 height 21
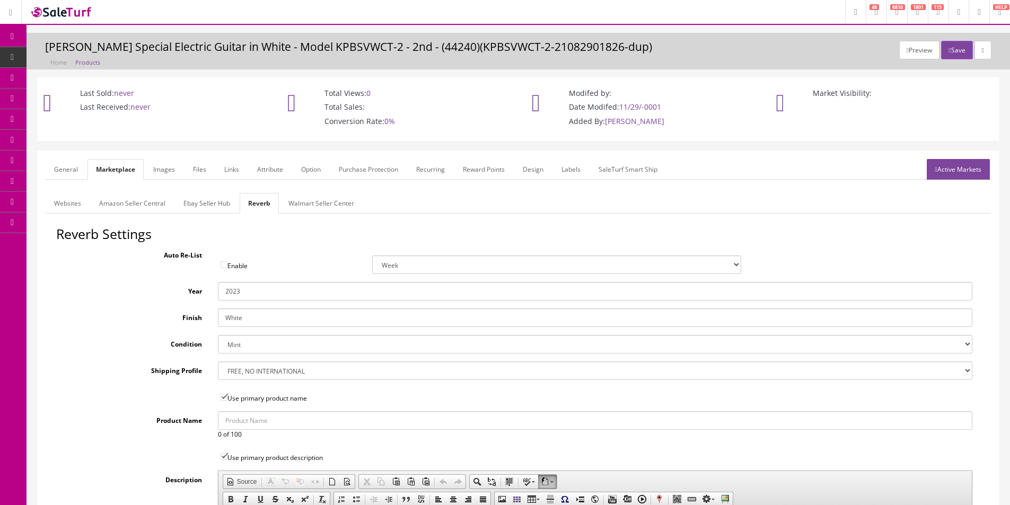
click at [249, 321] on input "White" at bounding box center [595, 318] width 755 height 19
type input "Purple"
click at [247, 279] on div "Reverb Settings Auto Re-List Enable Week 2 Weeks 30 Days (Month) 90 Days (3 Mon…" at bounding box center [518, 495] width 945 height 537
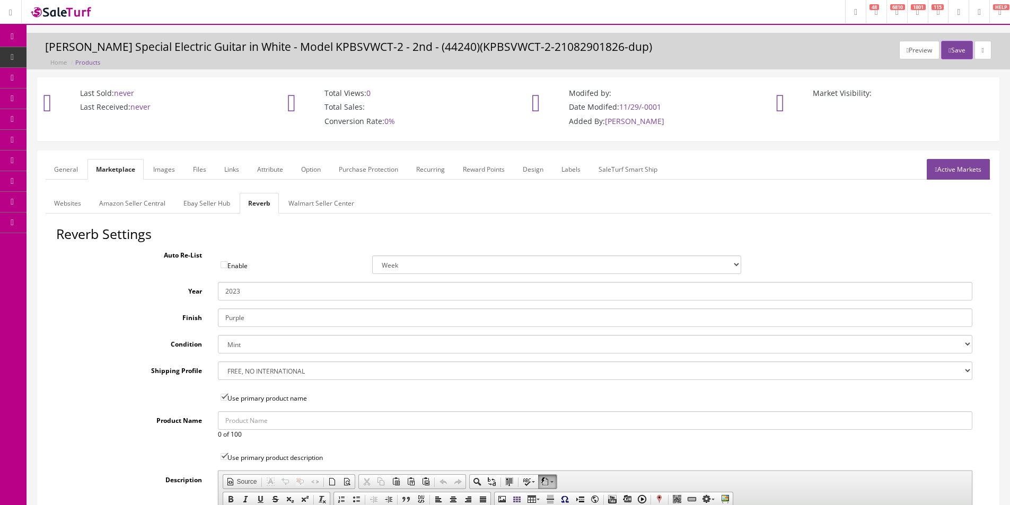
click at [246, 284] on input "2023" at bounding box center [595, 291] width 755 height 19
click at [239, 345] on select "Brand New Mint Excellent Very Good Good Fair Poor B-Stock Non Functioning" at bounding box center [595, 344] width 755 height 19
select select "7c3f45de-2ae0-4c81-8400-fdb6b1d74890"
click at [218, 335] on select "Brand New Mint Excellent Very Good Good Fair Poor B-Stock Non Functioning" at bounding box center [595, 344] width 755 height 19
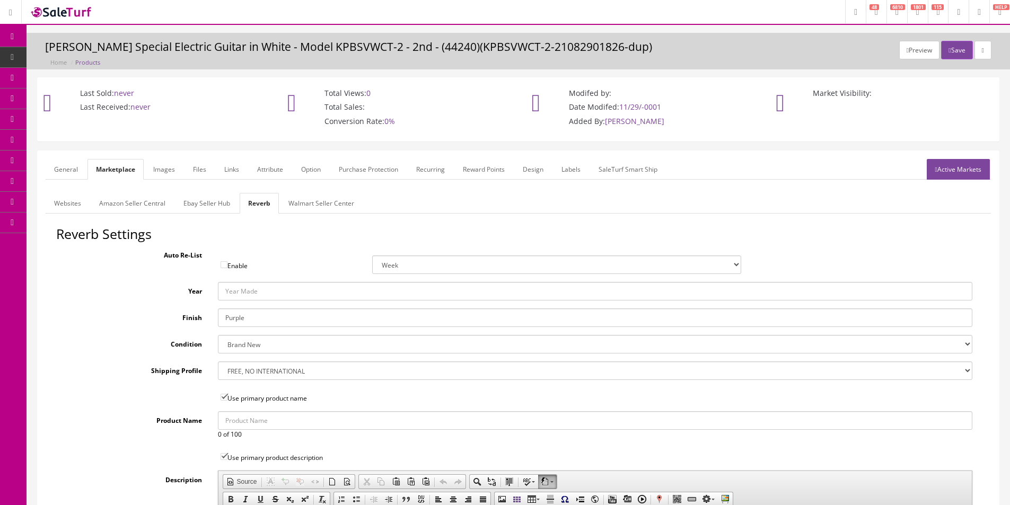
click at [248, 371] on select "--- None --- $3.49 USPS Shipping MH INSURED $20000 GUITAR MH INSURED $11000 GUI…" at bounding box center [595, 371] width 755 height 19
click at [176, 178] on link "Images" at bounding box center [164, 169] width 39 height 21
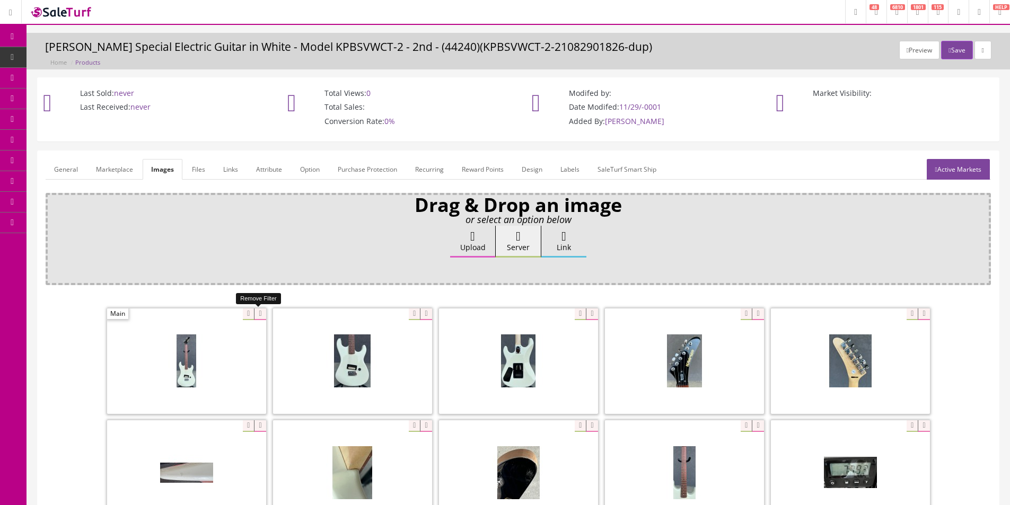
click at [260, 315] on icon at bounding box center [260, 315] width 12 height 12
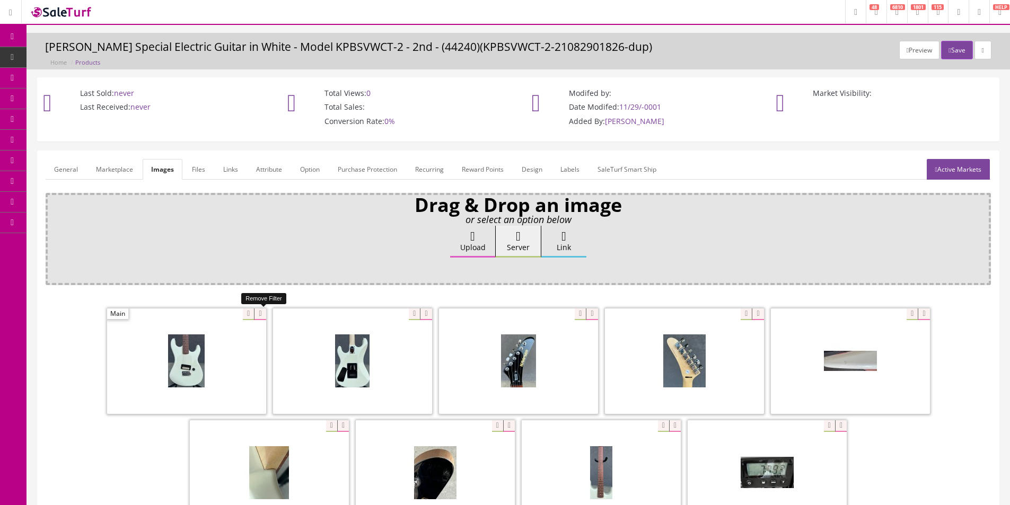
click at [260, 315] on icon at bounding box center [260, 315] width 12 height 12
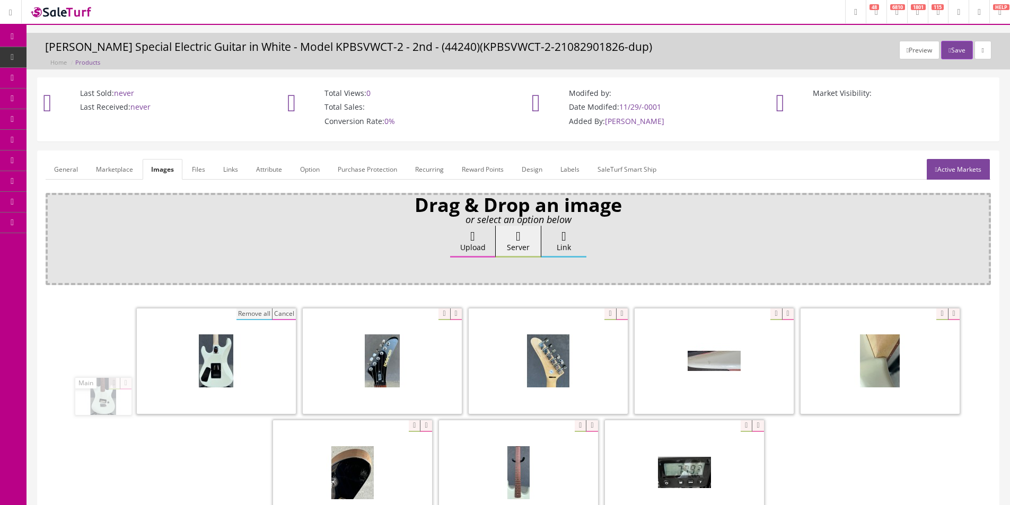
click at [241, 316] on button "Remove all" at bounding box center [255, 315] width 36 height 12
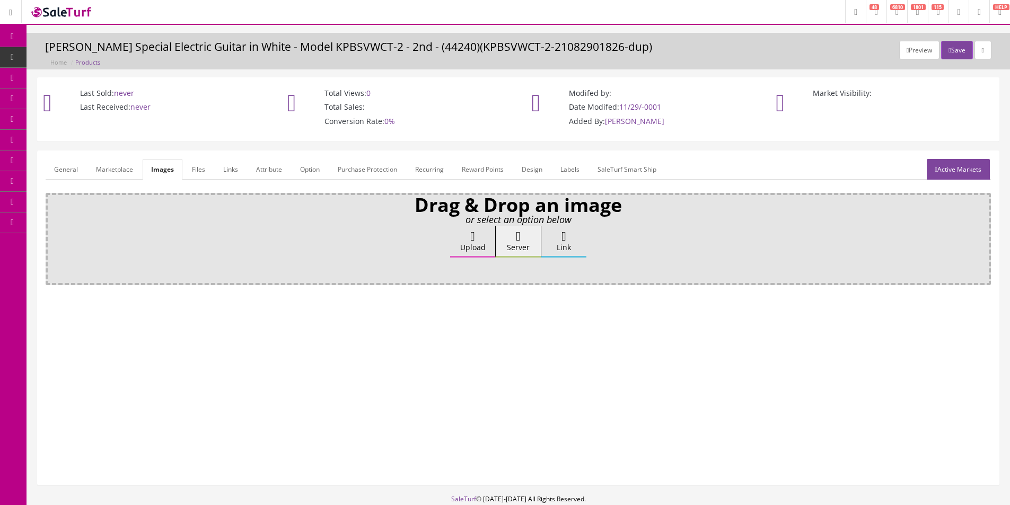
click at [462, 250] on label "Upload" at bounding box center [472, 242] width 45 height 32
click at [53, 237] on input "Upload" at bounding box center [53, 231] width 0 height 11
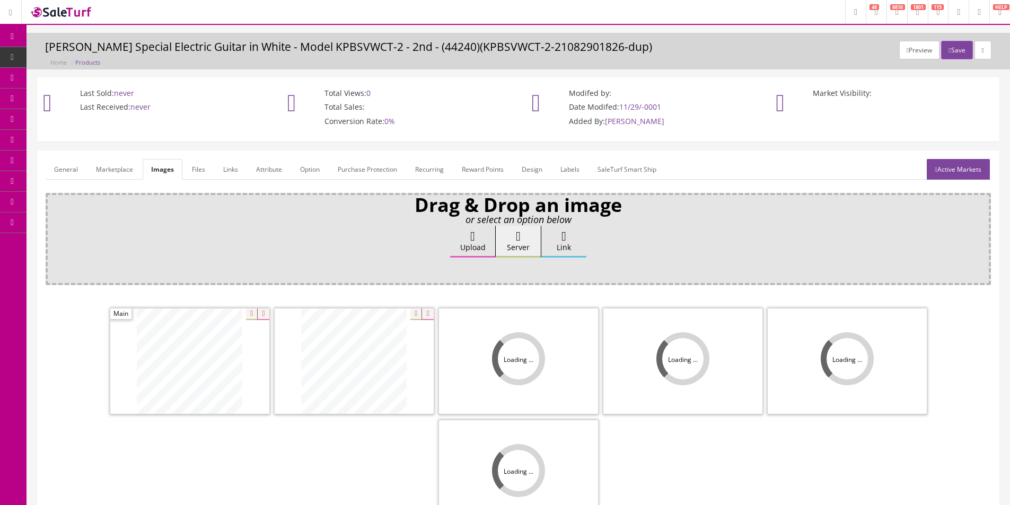
scroll to position [155, 0]
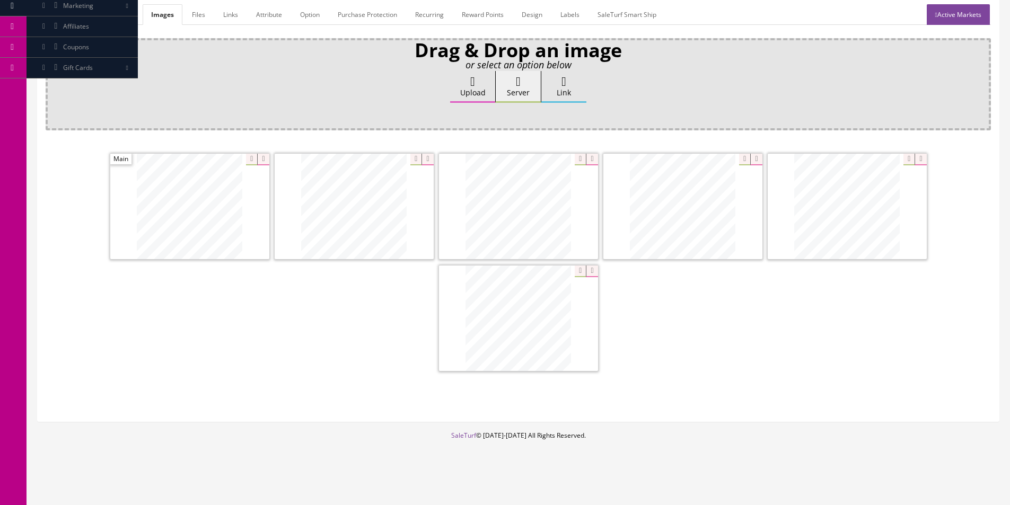
click at [542, 306] on span at bounding box center [518, 319] width 159 height 106
drag, startPoint x: 667, startPoint y: 239, endPoint x: 120, endPoint y: 211, distance: 547.4
drag, startPoint x: 706, startPoint y: 220, endPoint x: 328, endPoint y: 204, distance: 378.9
drag, startPoint x: 536, startPoint y: 311, endPoint x: 467, endPoint y: 193, distance: 136.9
drag, startPoint x: 587, startPoint y: 237, endPoint x: 619, endPoint y: 198, distance: 50.1
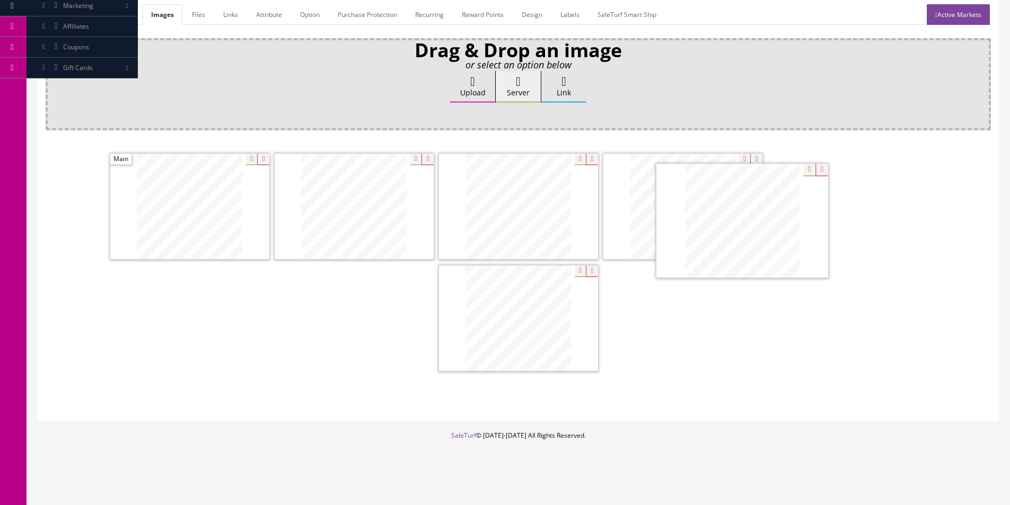
drag, startPoint x: 549, startPoint y: 310, endPoint x: 798, endPoint y: 208, distance: 268.7
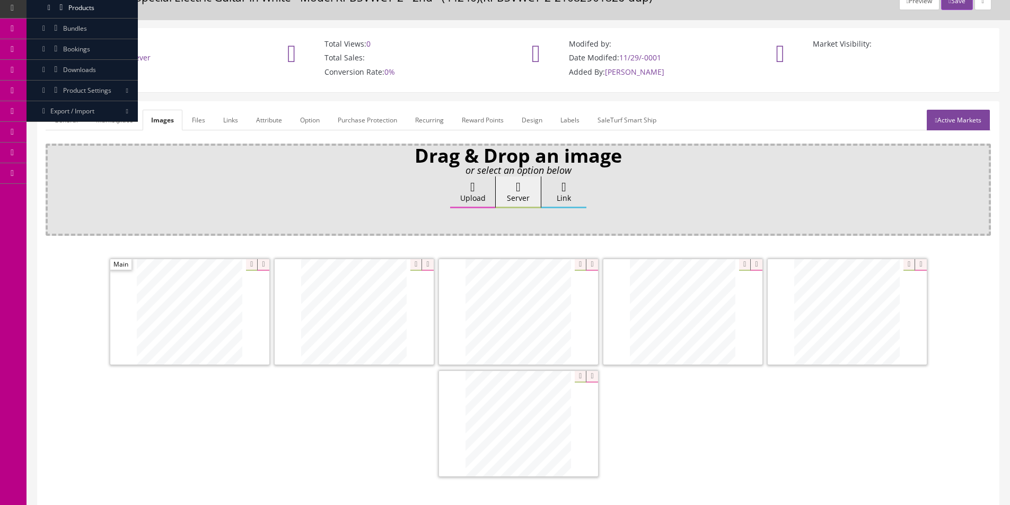
scroll to position [49, 0]
click at [278, 134] on form "General Marketplace Images Files Links Attribute Option Purchase Protection Rec…" at bounding box center [518, 314] width 945 height 409
click at [282, 116] on link "Attribute" at bounding box center [269, 120] width 43 height 21
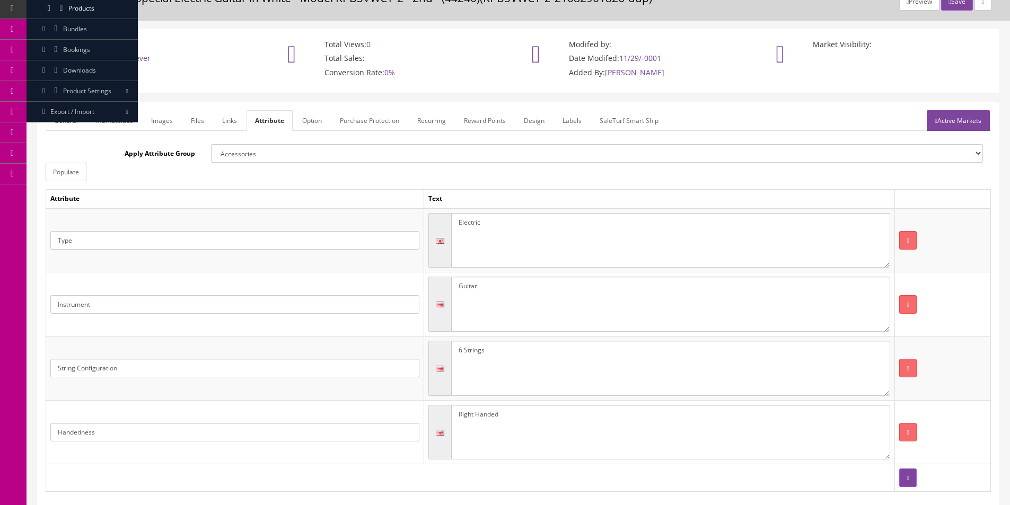
click at [949, 122] on link "Active Markets" at bounding box center [958, 120] width 63 height 21
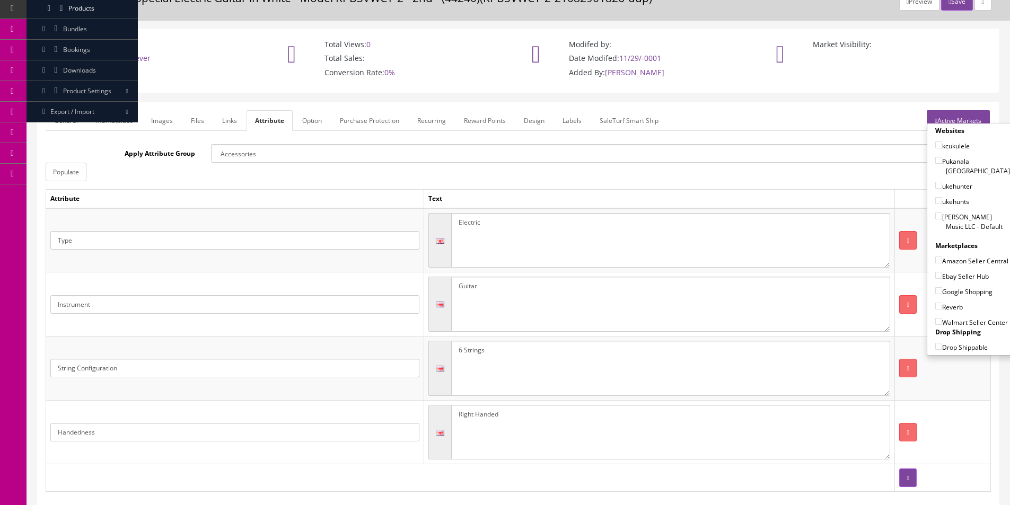
click at [960, 212] on label "Butler Music LLC - Default" at bounding box center [972, 222] width 75 height 20
click at [942, 213] on input"] "Butler Music LLC - Default" at bounding box center [938, 216] width 7 height 7
checkbox input"] "true"
click at [956, 256] on label "Amazon Seller Central" at bounding box center [971, 261] width 73 height 11
click at [942, 257] on input"] "Amazon Seller Central" at bounding box center [938, 260] width 7 height 7
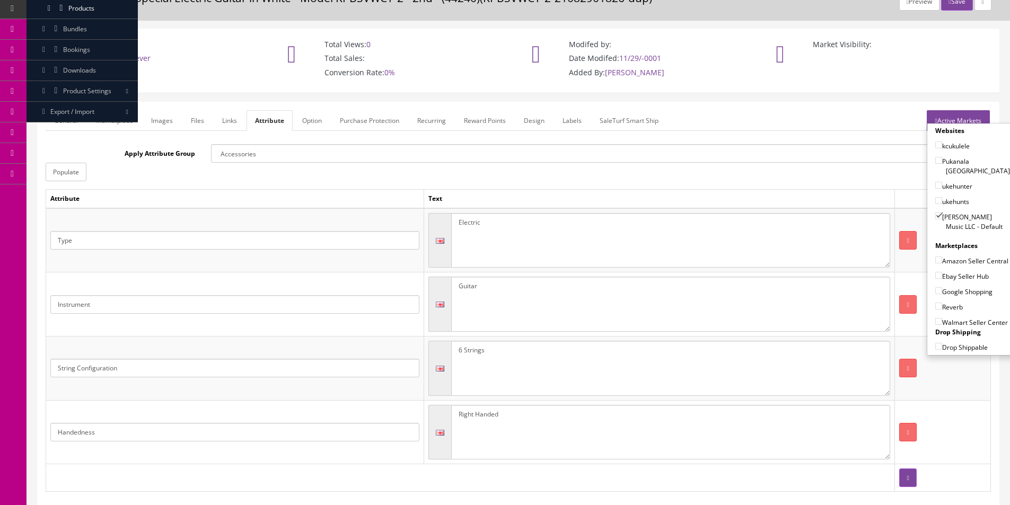
checkbox input"] "true"
click at [956, 270] on div "Ebay Seller Hub" at bounding box center [972, 273] width 75 height 15
click at [955, 280] on label "Ebay Seller Hub" at bounding box center [962, 276] width 54 height 11
click at [942, 279] on input"] "Ebay Seller Hub" at bounding box center [938, 275] width 7 height 7
checkbox input"] "true"
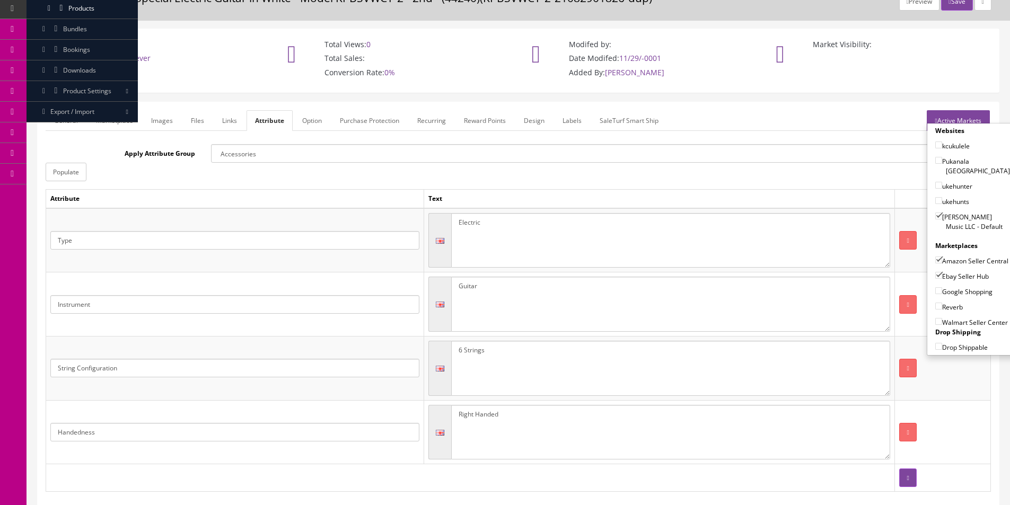
drag, startPoint x: 954, startPoint y: 286, endPoint x: 950, endPoint y: 303, distance: 17.0
click at [954, 289] on label "Google Shopping" at bounding box center [963, 291] width 57 height 11
click at [950, 304] on label "Reverb" at bounding box center [949, 307] width 28 height 11
click at [942, 304] on input"] "Reverb" at bounding box center [938, 306] width 7 height 7
checkbox input"] "true"
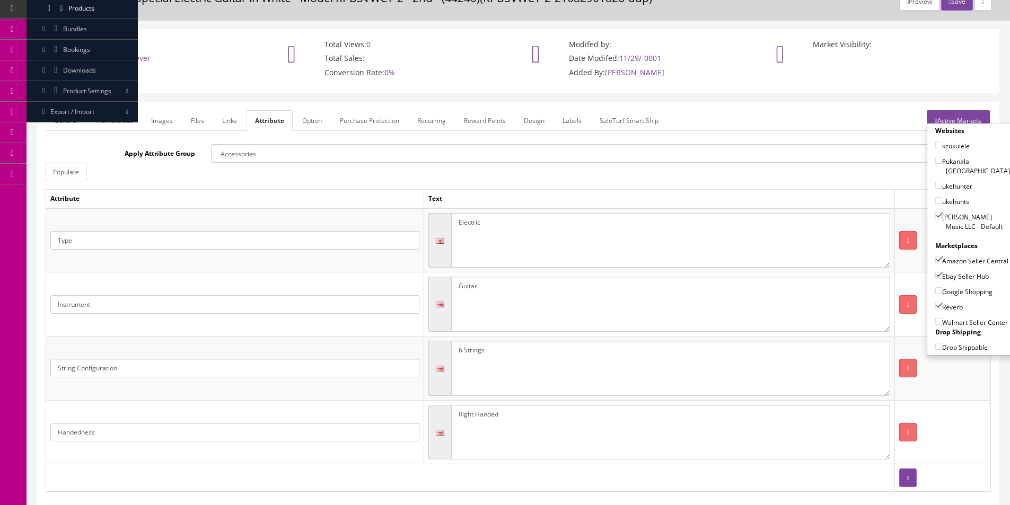
click at [950, 293] on label "Google Shopping" at bounding box center [963, 291] width 57 height 11
click at [942, 293] on input"] "Google Shopping" at bounding box center [938, 290] width 7 height 7
checkbox input"] "true"
click at [950, 256] on label "Amazon Seller Central" at bounding box center [971, 261] width 73 height 11
click at [942, 257] on input"] "Amazon Seller Central" at bounding box center [938, 260] width 7 height 7
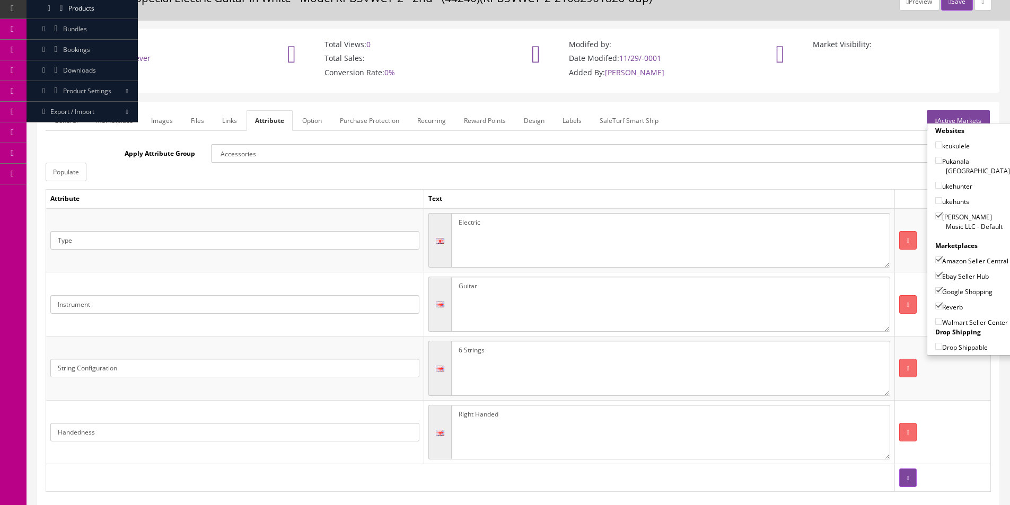
checkbox input"] "false"
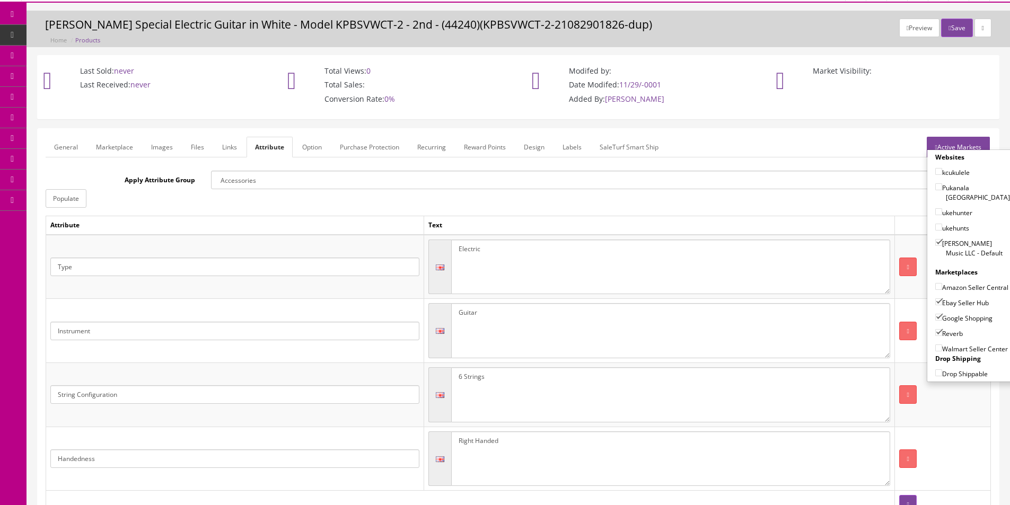
scroll to position [0, 0]
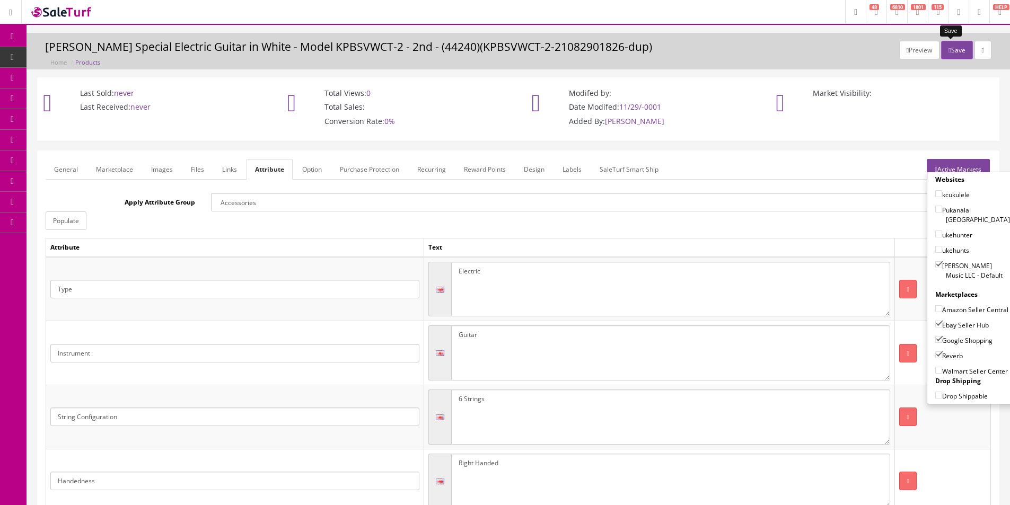
click at [954, 50] on button "Save" at bounding box center [956, 50] width 31 height 19
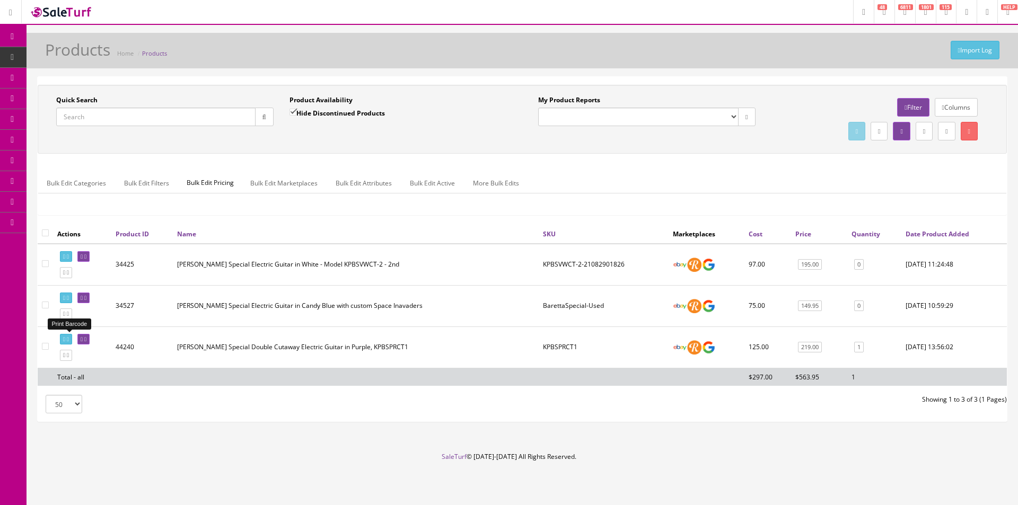
click at [69, 341] on icon at bounding box center [68, 340] width 2 height 6
click at [196, 109] on input "Quick Search" at bounding box center [155, 117] width 199 height 19
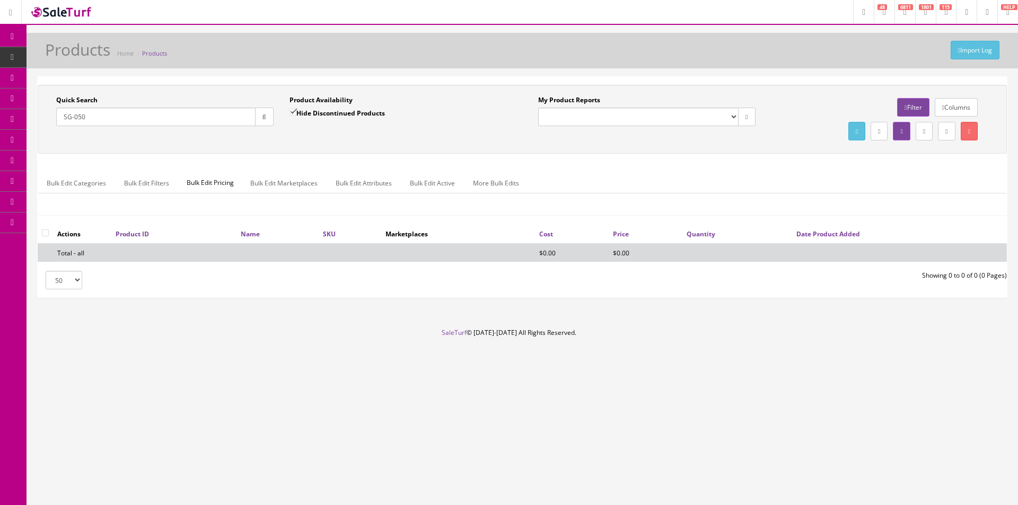
type input "SG-050"
click at [367, 110] on label "Hide Discontinued Products" at bounding box center [337, 113] width 95 height 11
click at [296, 110] on input "Hide Discontinued Products" at bounding box center [293, 112] width 7 height 7
checkbox input "false"
click at [398, 134] on div "Product Availability Hide Discontinued Products Date To" at bounding box center [398, 114] width 233 height 39
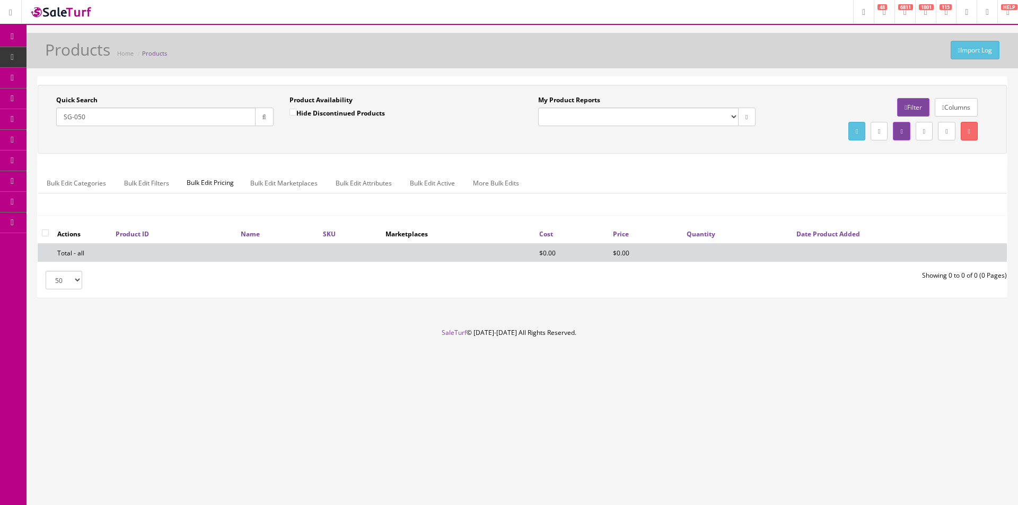
click at [134, 117] on input "SG-050" at bounding box center [155, 117] width 199 height 19
click at [103, 112] on input "SG-050" at bounding box center [155, 117] width 199 height 19
click at [103, 116] on input "SG-050" at bounding box center [155, 117] width 199 height 19
click at [75, 116] on input "SG-05" at bounding box center [155, 117] width 199 height 19
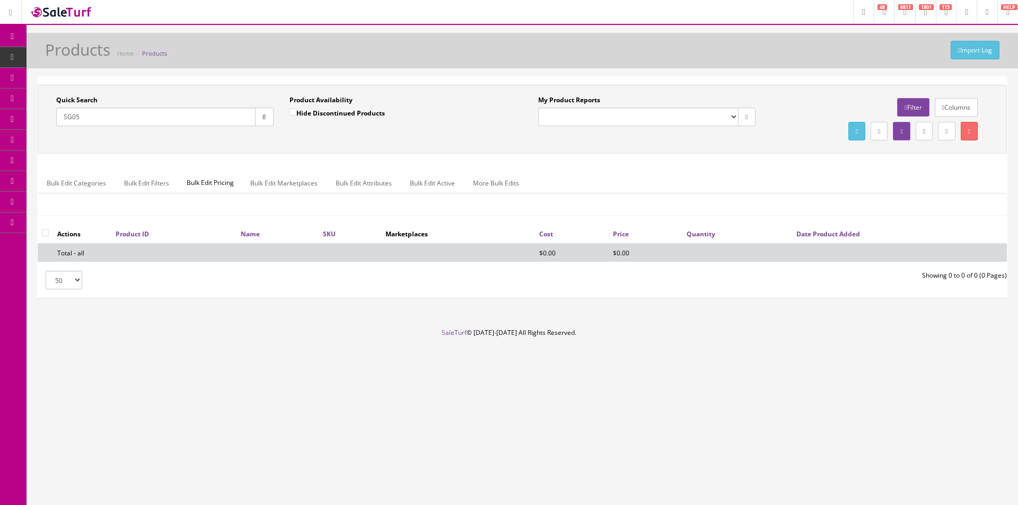
click at [232, 113] on input "SG05" at bounding box center [155, 117] width 199 height 19
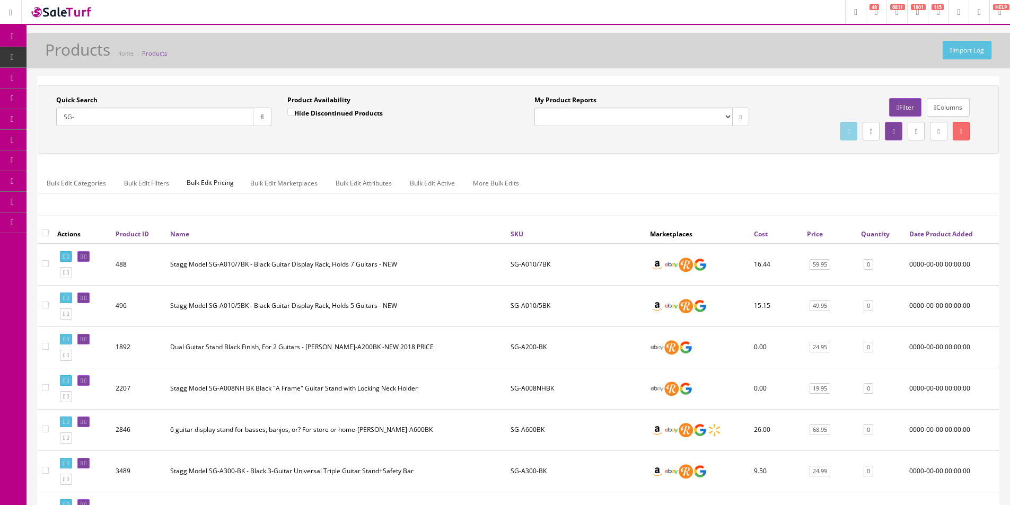
click at [71, 117] on input "SG-" at bounding box center [154, 117] width 197 height 19
click at [82, 116] on input "SV-" at bounding box center [154, 117] width 197 height 19
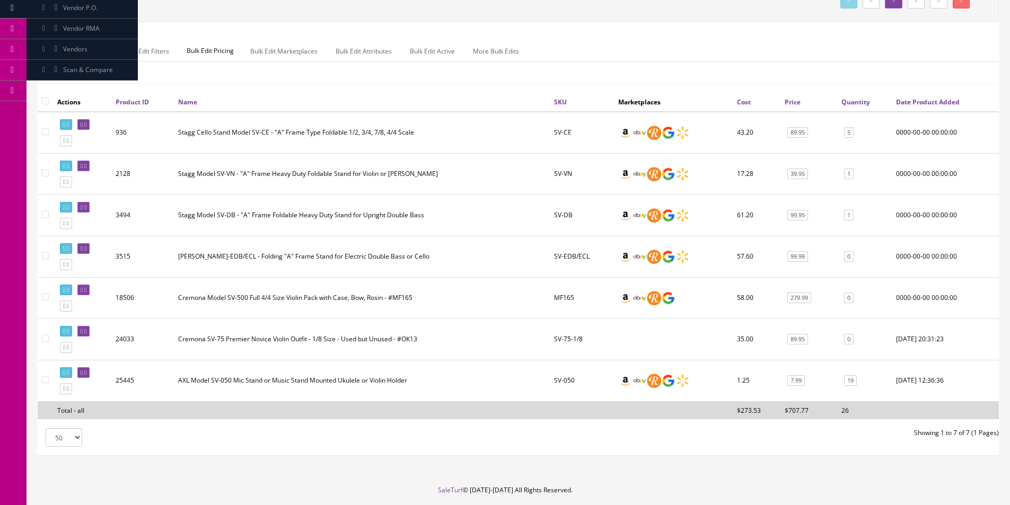
scroll to position [159, 0]
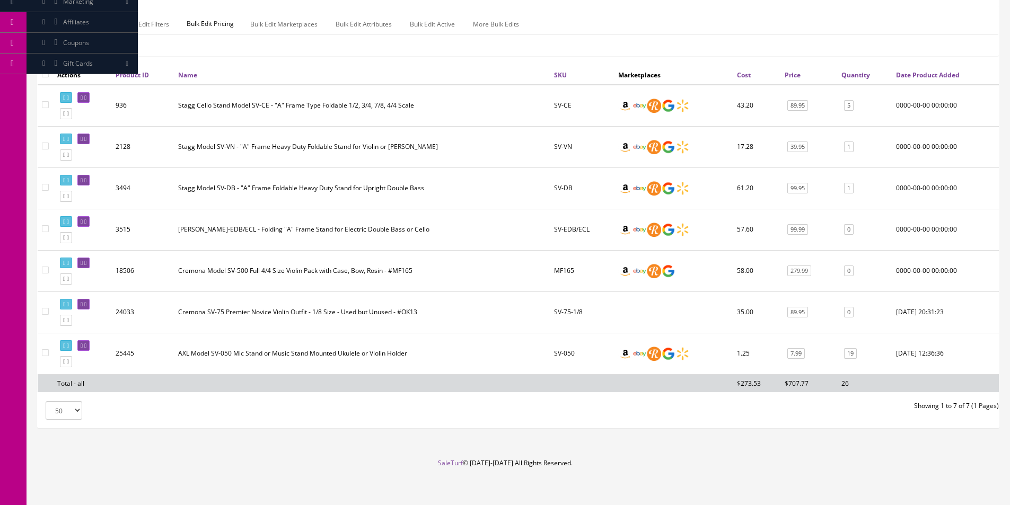
type input "SV-"
click at [295, 357] on td "AXL Model SV-050 Mic Stand or Music Stand Mounted Ukulele or Violin Holder" at bounding box center [362, 353] width 376 height 41
click at [331, 349] on td "AXL Model SV-050 Mic Stand or Music Stand Mounted Ukulele or Violin Holder" at bounding box center [362, 353] width 376 height 41
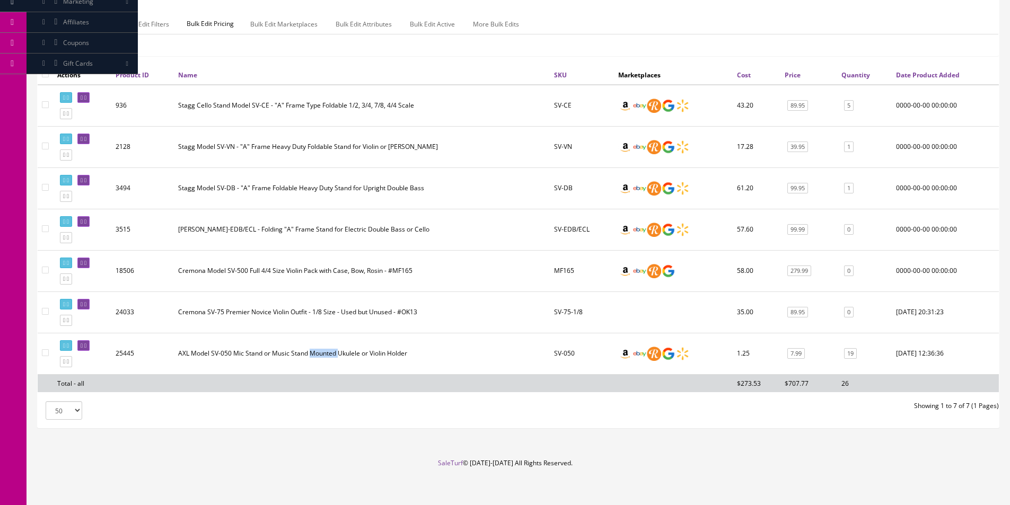
click at [331, 349] on td "AXL Model SV-050 Mic Stand or Music Stand Mounted Ukulele or Violin Holder" at bounding box center [362, 353] width 376 height 41
click at [331, 348] on td "AXL Model SV-050 Mic Stand or Music Stand Mounted Ukulele or Violin Holder" at bounding box center [362, 353] width 376 height 41
click at [331, 349] on td "AXL Model SV-050 Mic Stand or Music Stand Mounted Ukulele or Violin Holder" at bounding box center [362, 353] width 376 height 41
click at [40, 354] on td at bounding box center [45, 353] width 15 height 41
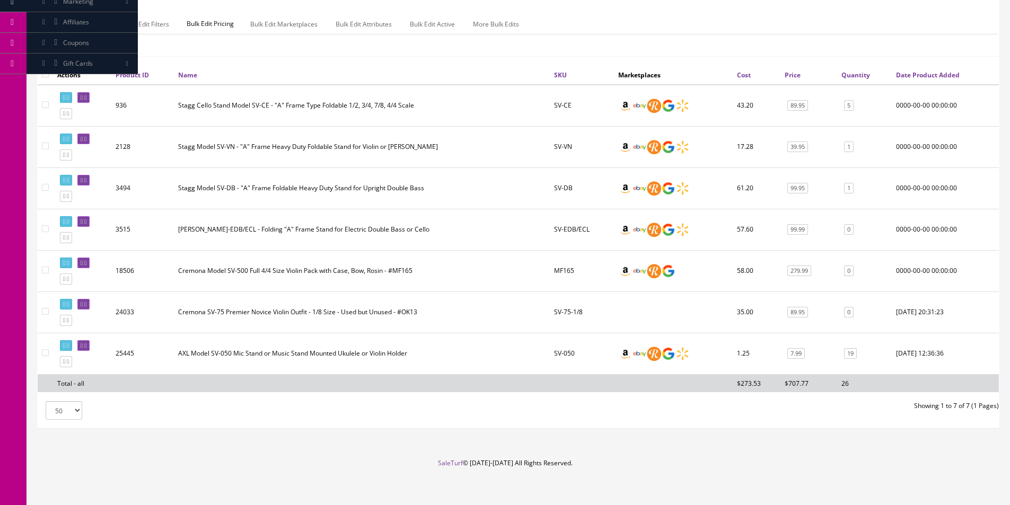
click at [41, 355] on td at bounding box center [45, 353] width 15 height 41
click at [46, 353] on input"] "checkbox" at bounding box center [45, 352] width 7 height 7
checkbox input"] "true"
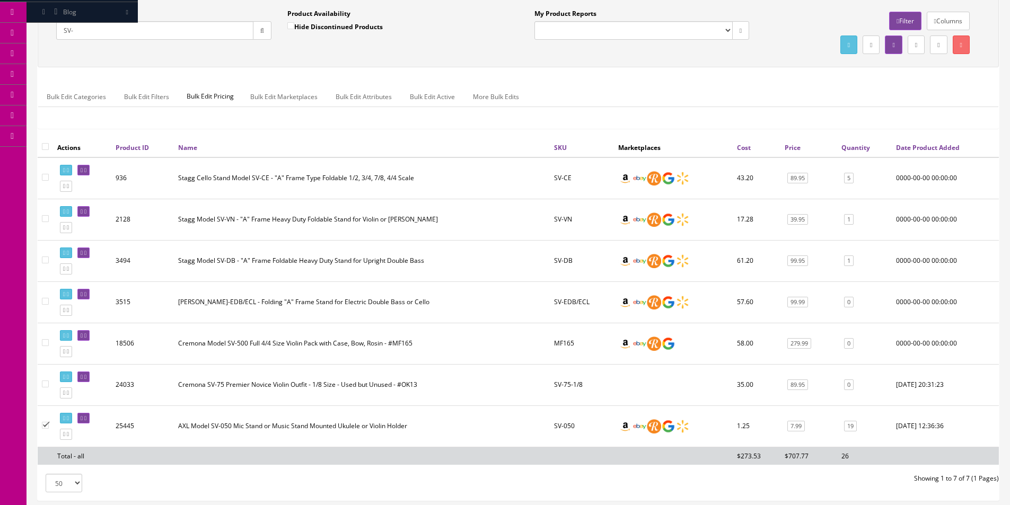
scroll to position [0, 0]
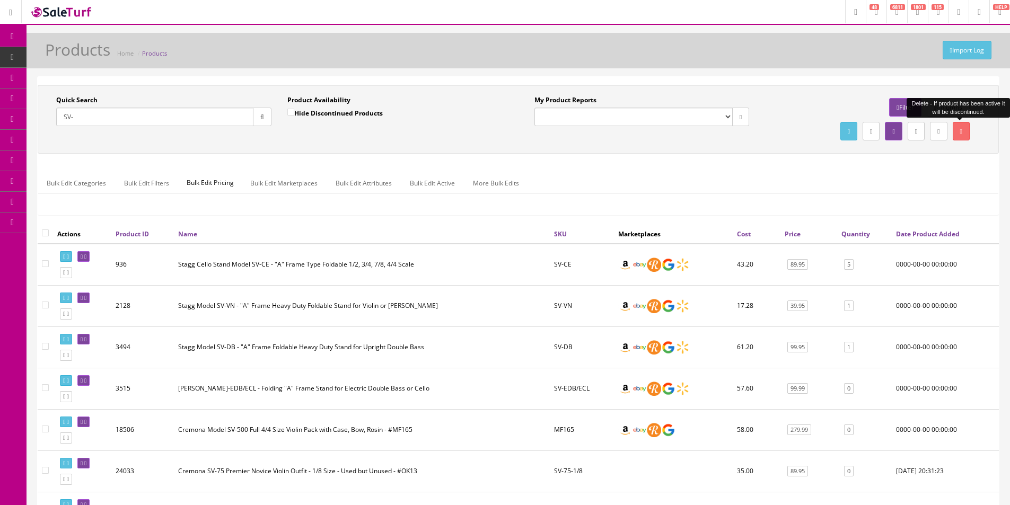
click at [965, 129] on link at bounding box center [961, 131] width 17 height 19
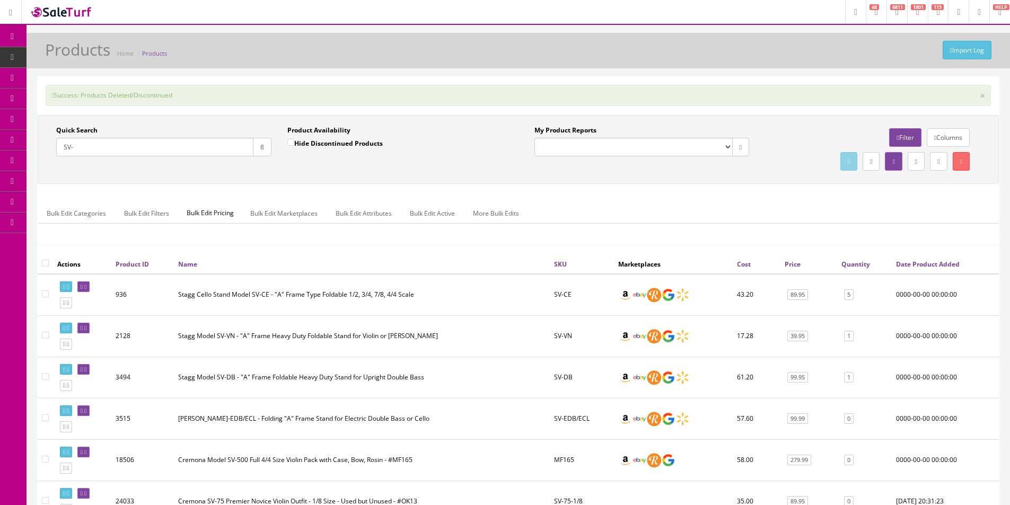
click at [192, 147] on input "SV-" at bounding box center [154, 147] width 197 height 19
click at [171, 97] on div "Success: Products Deleted/Discontinued ×" at bounding box center [518, 95] width 945 height 21
click at [171, 98] on div "Success: Products Deleted/Discontinued ×" at bounding box center [518, 95] width 945 height 21
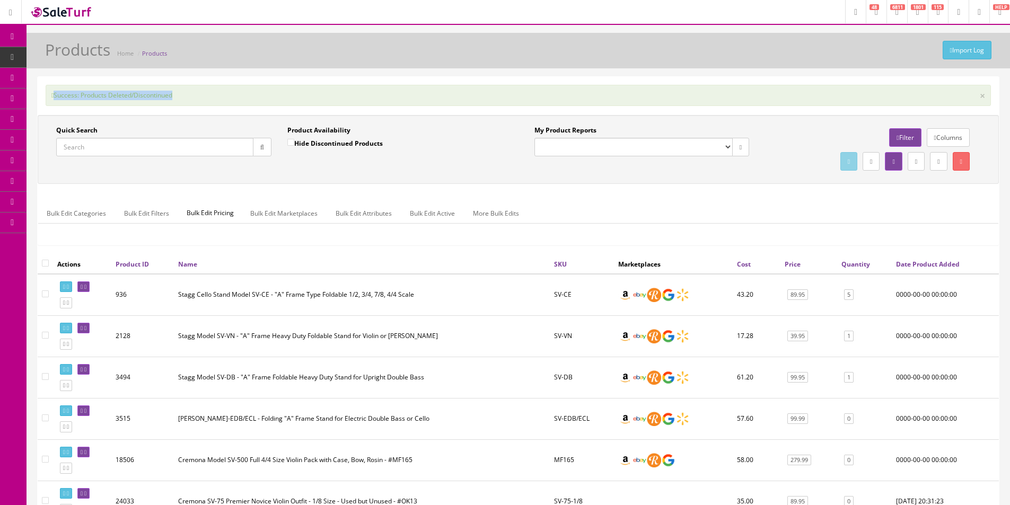
click at [183, 95] on div "Success: Products Deleted/Discontinued ×" at bounding box center [518, 95] width 945 height 21
click at [183, 96] on div "Success: Products Deleted/Discontinued ×" at bounding box center [518, 95] width 945 height 21
click at [162, 91] on div "Success: Products Deleted/Discontinued ×" at bounding box center [518, 95] width 945 height 21
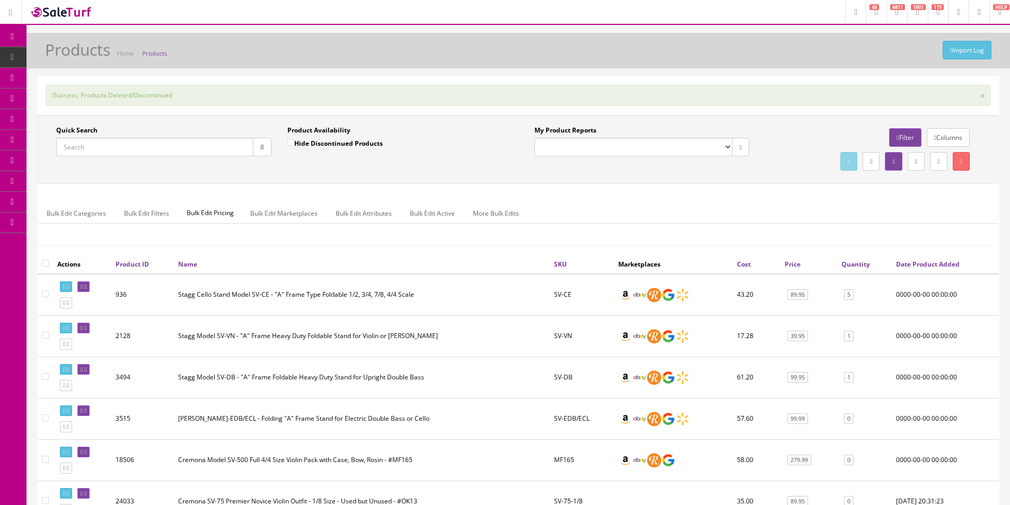
click at [215, 152] on input "Quick Search" at bounding box center [154, 147] width 197 height 19
paste input "OG1-A"
type input "OG1-A"
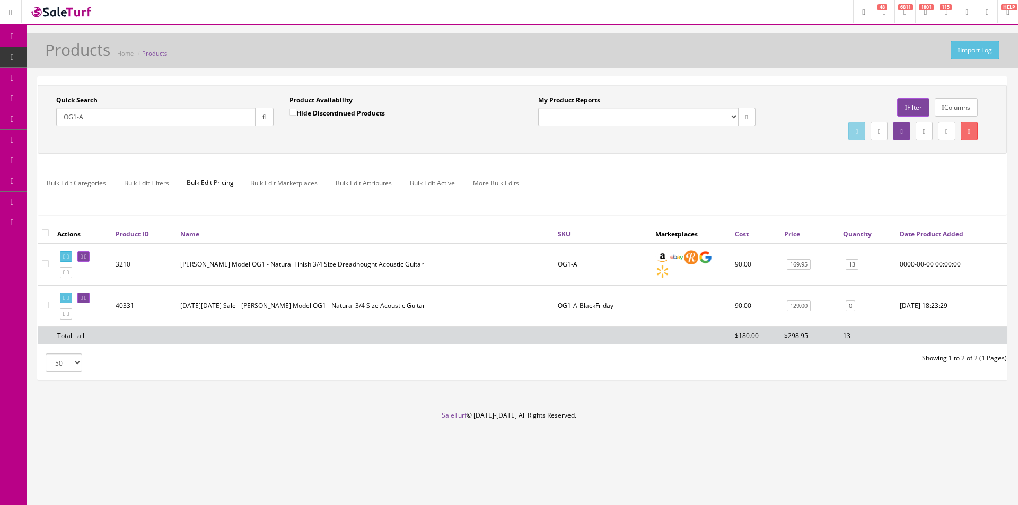
click at [854, 266] on link "13" at bounding box center [852, 264] width 13 height 11
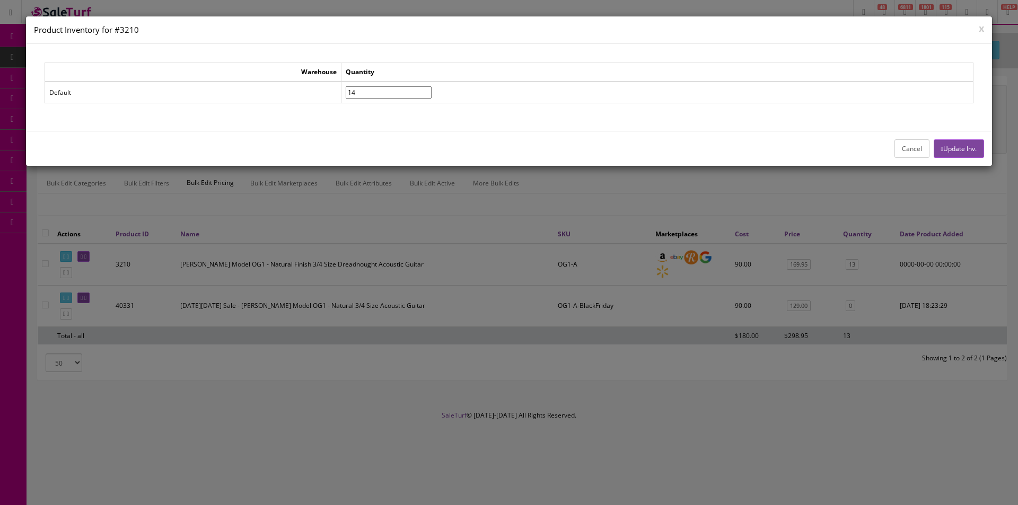
type input"] "14"
click at [432, 90] on input"] "14" at bounding box center [389, 92] width 86 height 12
click at [950, 150] on button "Update Inv." at bounding box center [959, 148] width 50 height 19
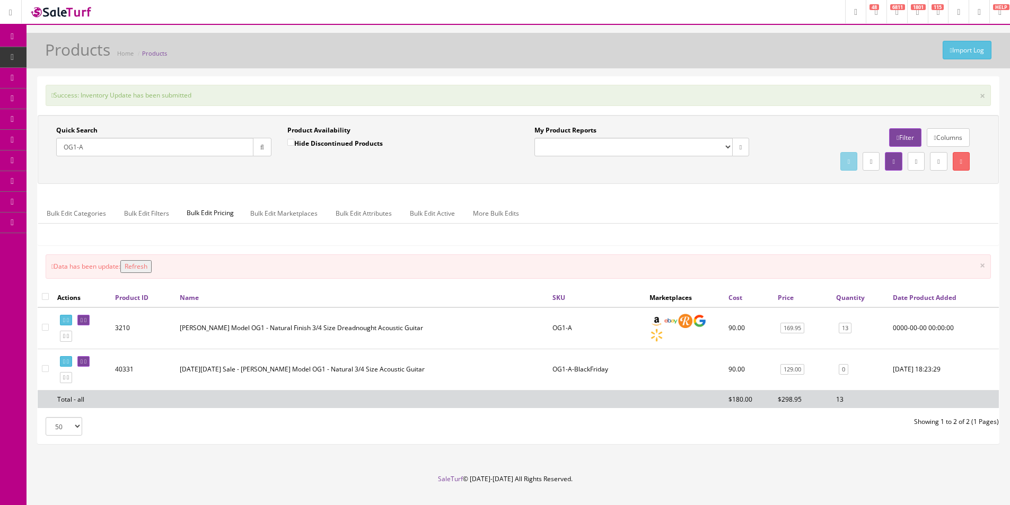
click at [567, 223] on ul "Bulk Edit Categories Bulk Edit Filters Bulk Edit Pricing Bulk Edit Marketplaces…" at bounding box center [518, 213] width 960 height 21
click at [15, 30] on link "Dashboard" at bounding box center [13, 37] width 27 height 21
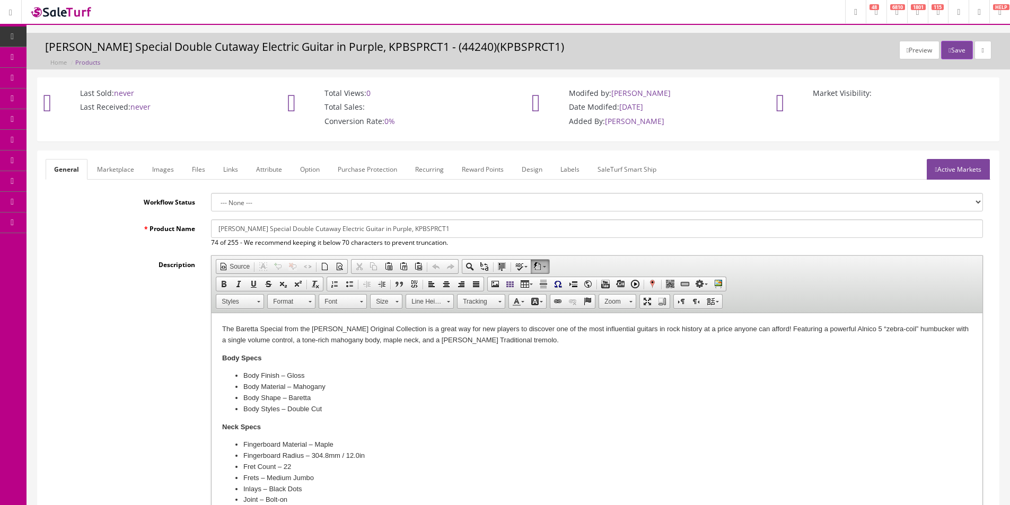
click at [573, 173] on link "Labels" at bounding box center [570, 169] width 36 height 21
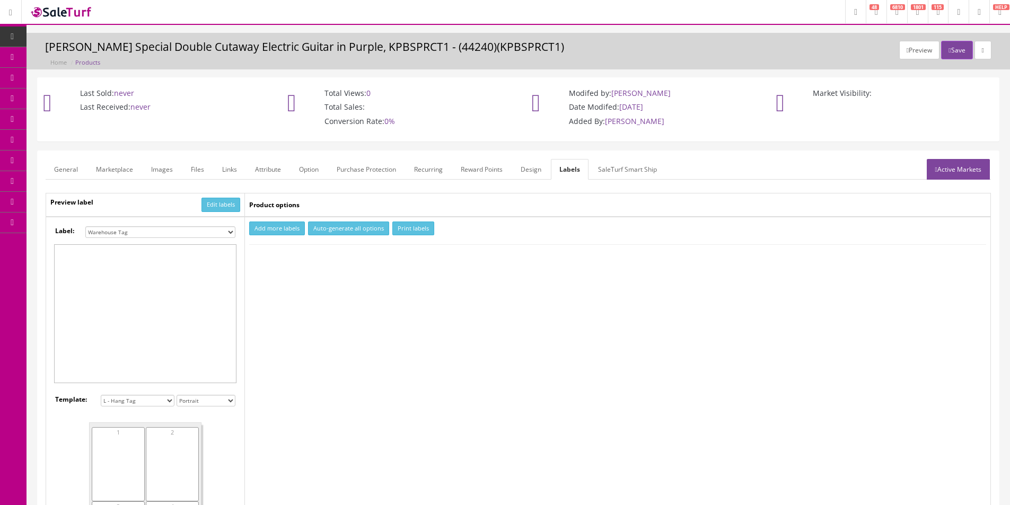
click at [205, 235] on select "Small Label 2 x 1 Label Shoe label 100 barcodes Dymo Label 2 X 1 Sticker Labels…" at bounding box center [160, 232] width 150 height 12
select select "16"
click at [85, 226] on select "Small Label 2 x 1 Label Shoe label 100 barcodes Dymo Label 2 X 1 Sticker Labels…" at bounding box center [160, 232] width 150 height 12
click at [281, 230] on button "Add more labels" at bounding box center [277, 229] width 56 height 14
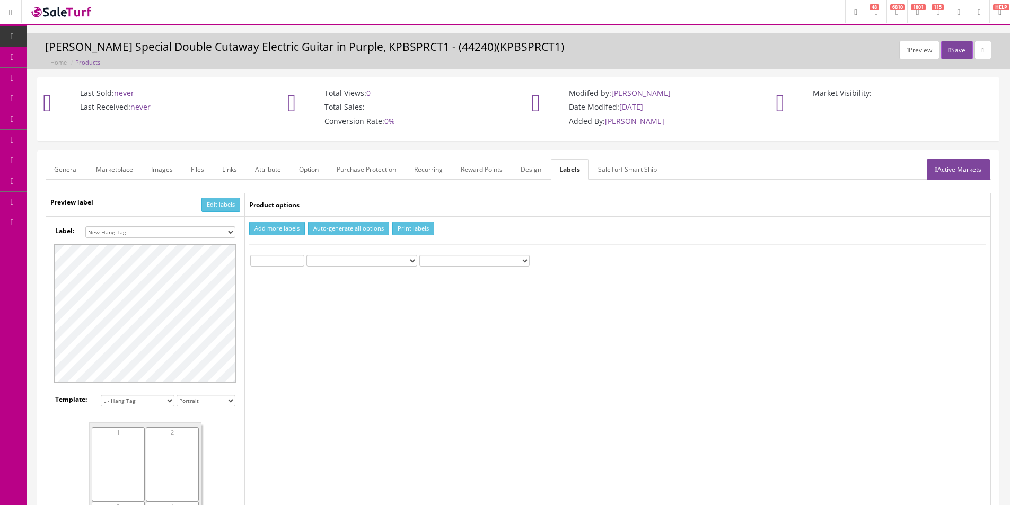
click at [264, 260] on input "number" at bounding box center [277, 261] width 54 height 12
type input "1"
click at [417, 229] on button "Print labels" at bounding box center [413, 229] width 42 height 14
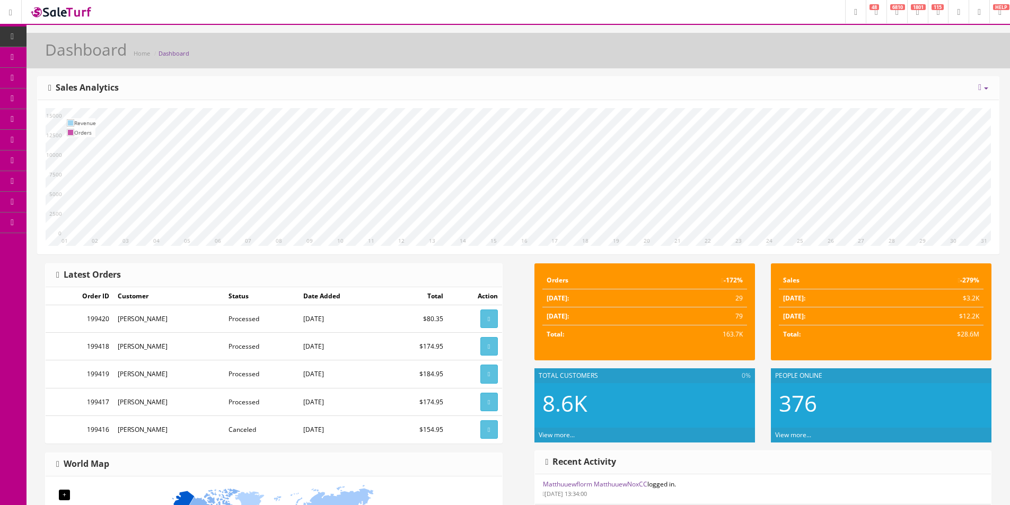
drag, startPoint x: 597, startPoint y: 87, endPoint x: 582, endPoint y: 69, distance: 23.4
click at [597, 87] on div "[DATE] Week Month Year Year over Year Last Year over Prior Year Sales Analytics" at bounding box center [518, 88] width 961 height 23
